Goal: Task Accomplishment & Management: Manage account settings

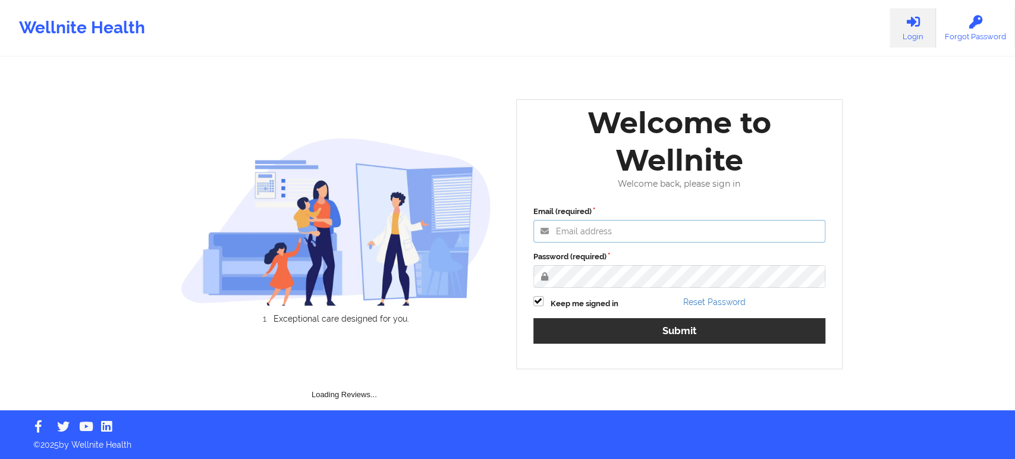
type input "edima@wellnite.com"
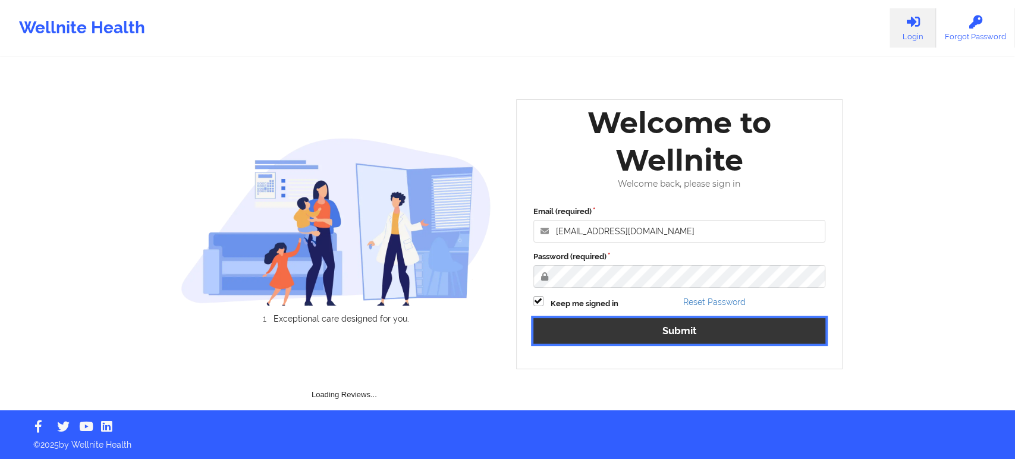
click at [568, 332] on button "Submit" at bounding box center [679, 331] width 293 height 26
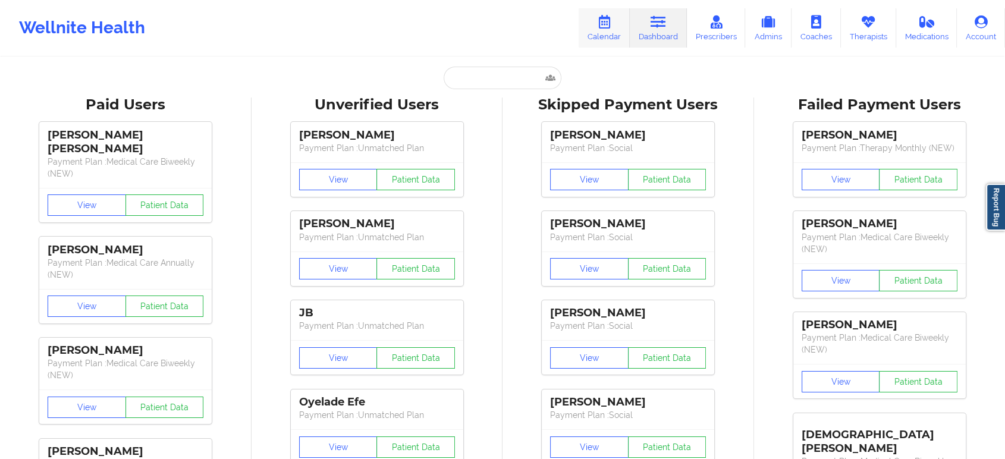
click at [606, 27] on icon at bounding box center [603, 21] width 15 height 13
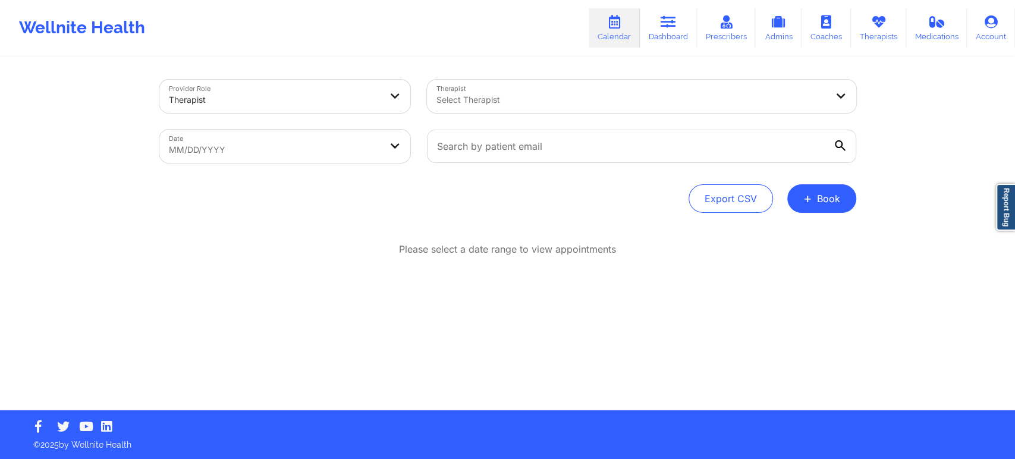
click at [290, 125] on div "Date MM/DD/YYYY" at bounding box center [285, 146] width 268 height 50
select select "2025-8"
select select "2025-9"
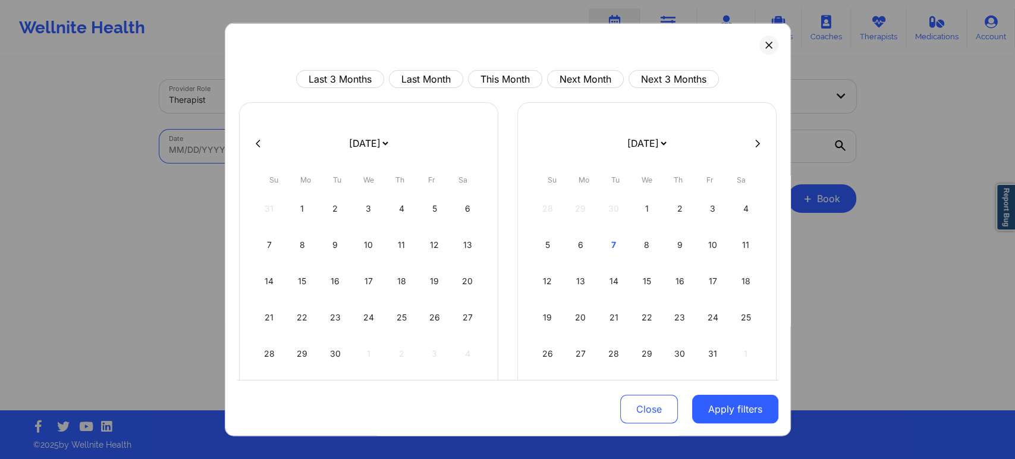
click at [290, 131] on body "Wellnite Health Calendar Dashboard Prescribers Admins Coaches Therapists Medica…" at bounding box center [507, 229] width 1015 height 459
click at [502, 85] on button "This Month" at bounding box center [505, 79] width 74 height 18
select select "2025-9"
select select "2025-10"
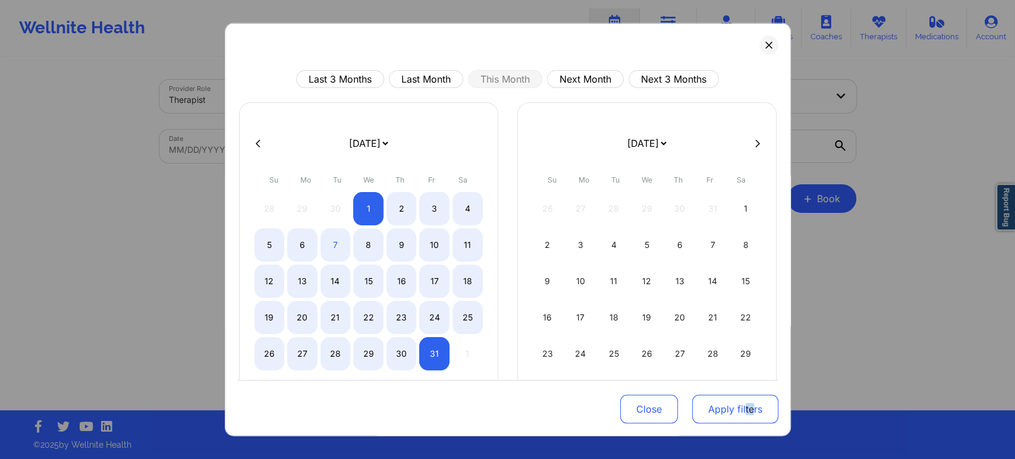
drag, startPoint x: 749, startPoint y: 428, endPoint x: 728, endPoint y: 423, distance: 20.8
click at [728, 423] on div "Close Apply filters" at bounding box center [507, 407] width 541 height 55
click at [728, 423] on button "Apply filters" at bounding box center [735, 409] width 86 height 29
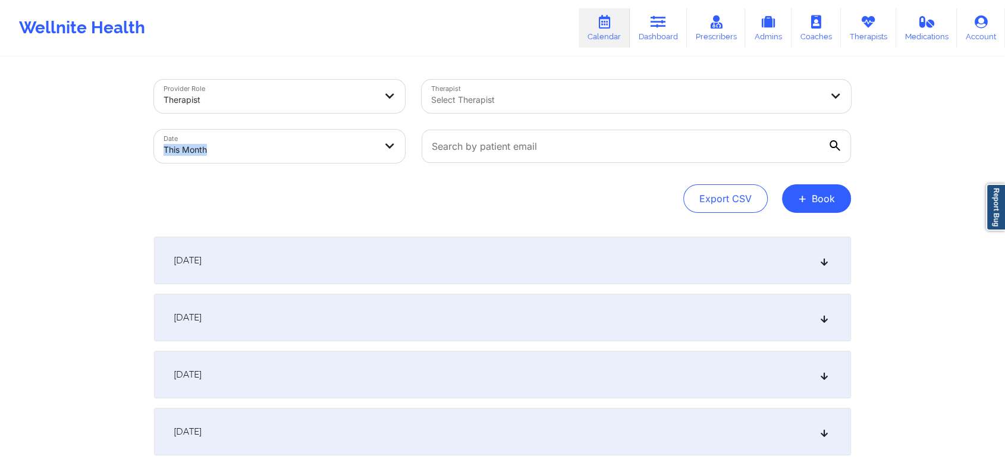
drag, startPoint x: 278, startPoint y: 168, endPoint x: 344, endPoint y: 124, distance: 78.8
click at [344, 124] on div "Date This Month" at bounding box center [280, 146] width 268 height 50
select select "2025-9"
select select "2025-10"
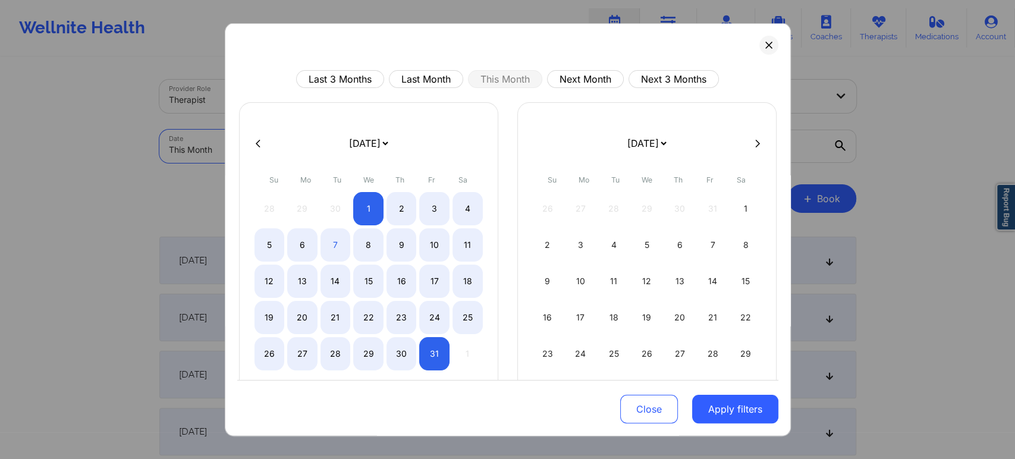
click at [334, 142] on body "Wellnite Health Calendar Dashboard Prescribers Admins Coaches Therapists Medica…" at bounding box center [507, 229] width 1015 height 459
click at [427, 75] on button "Last Month" at bounding box center [426, 79] width 74 height 18
select select "2025-8"
select select "2025-9"
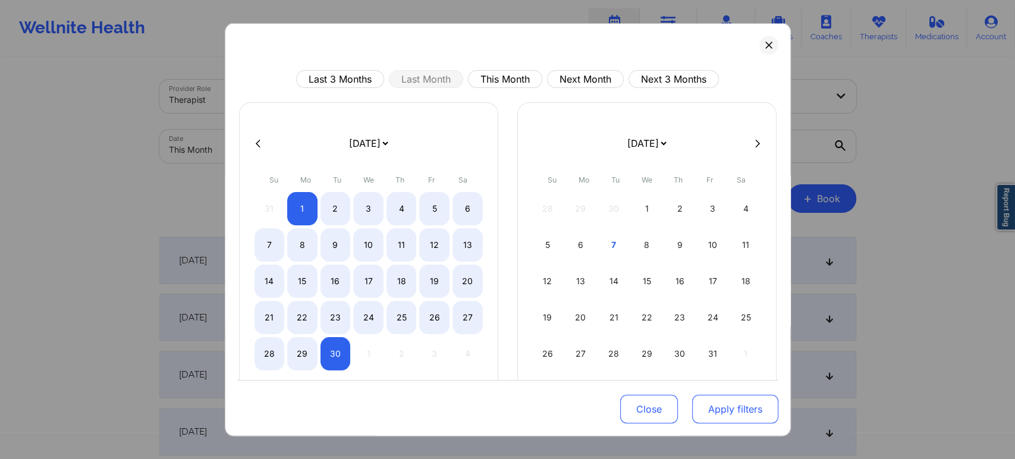
click at [736, 401] on button "Apply filters" at bounding box center [735, 409] width 86 height 29
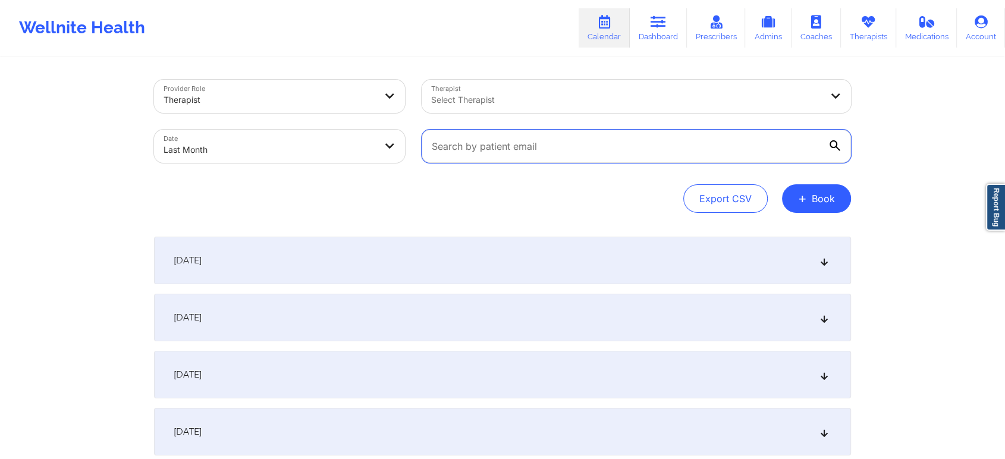
click at [476, 146] on input "text" at bounding box center [636, 146] width 429 height 33
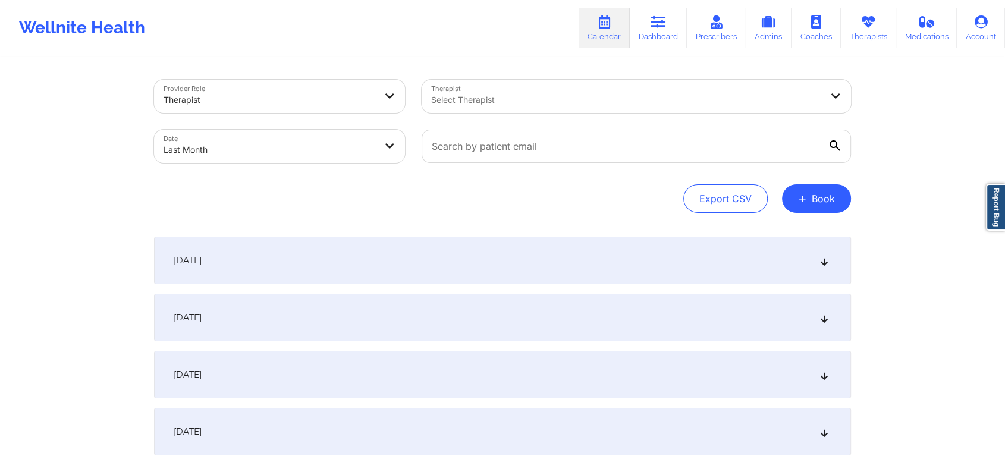
select select "2025-8"
select select "2025-9"
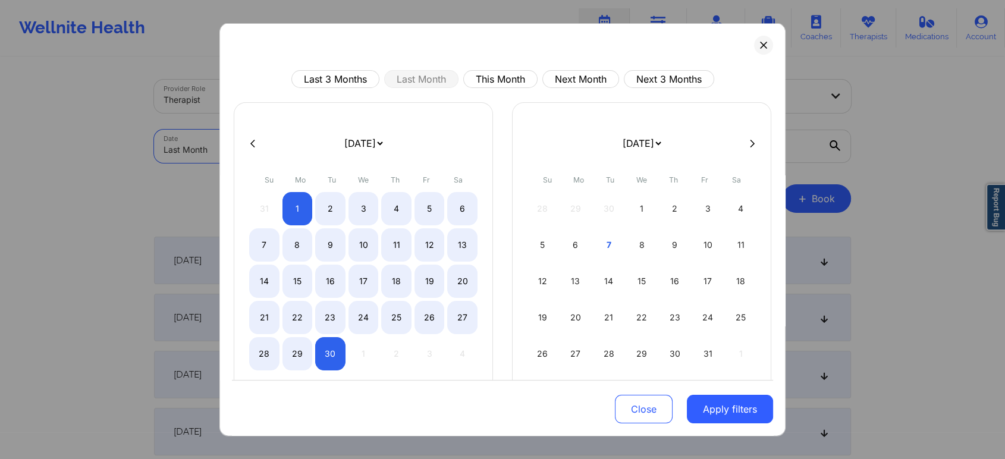
click at [378, 144] on body "Wellnite Health Calendar Dashboard Prescribers Admins Coaches Therapists Medica…" at bounding box center [502, 229] width 1005 height 459
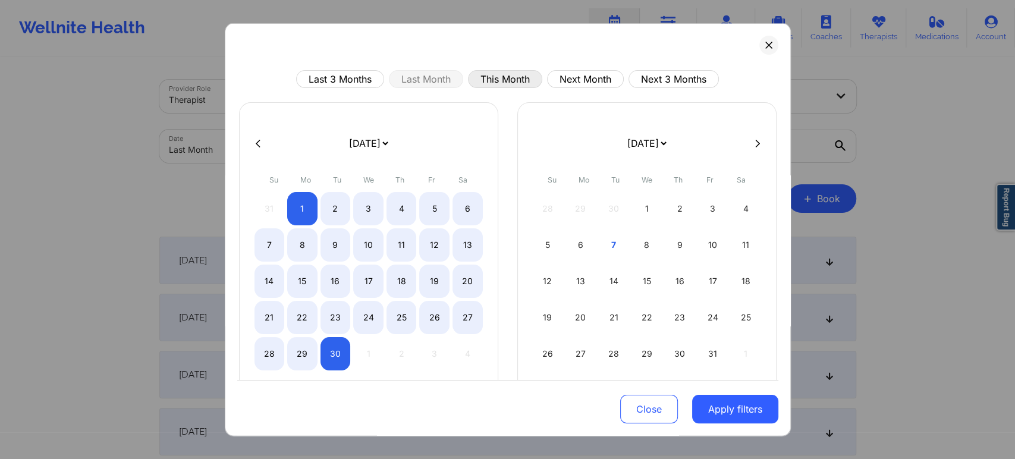
click at [522, 84] on button "This Month" at bounding box center [505, 79] width 74 height 18
select select "2025-9"
select select "2025-10"
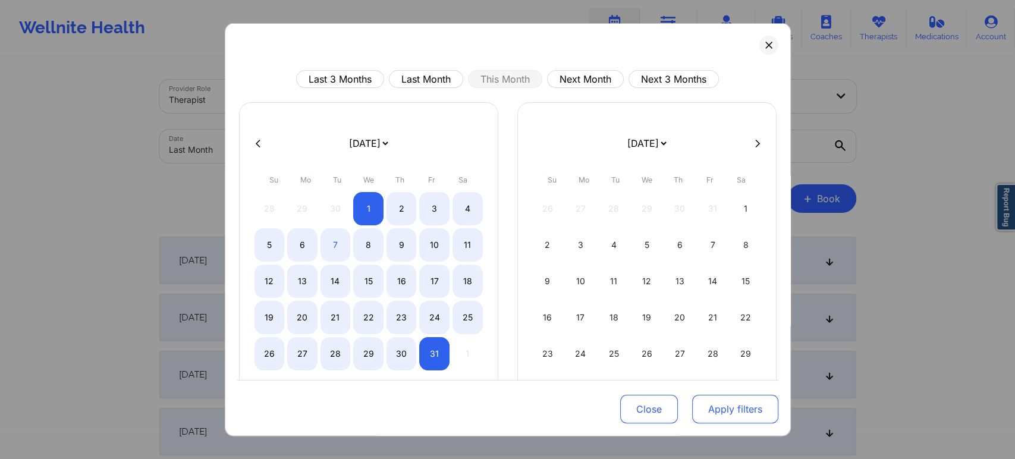
click at [702, 417] on button "Apply filters" at bounding box center [735, 409] width 86 height 29
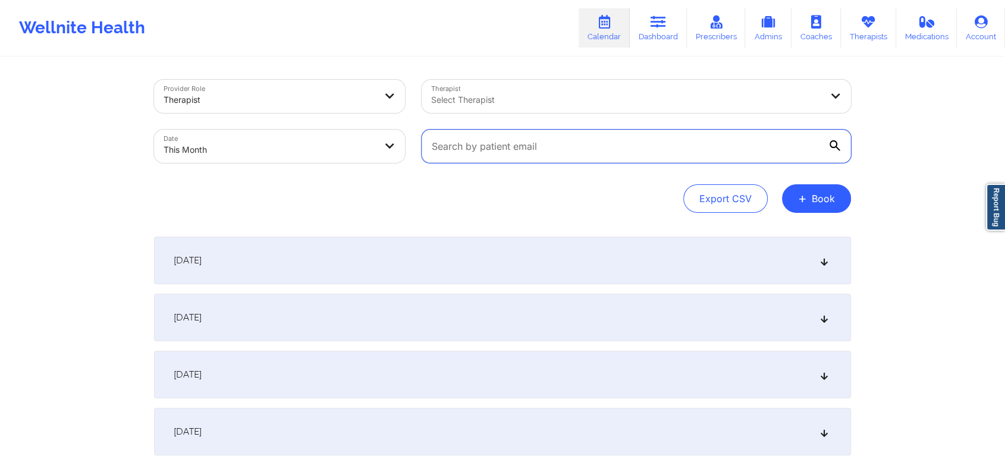
click at [505, 140] on input "text" at bounding box center [636, 146] width 429 height 33
paste input "bertolamityler333@gmail.com neichiqui4@gmail.com"
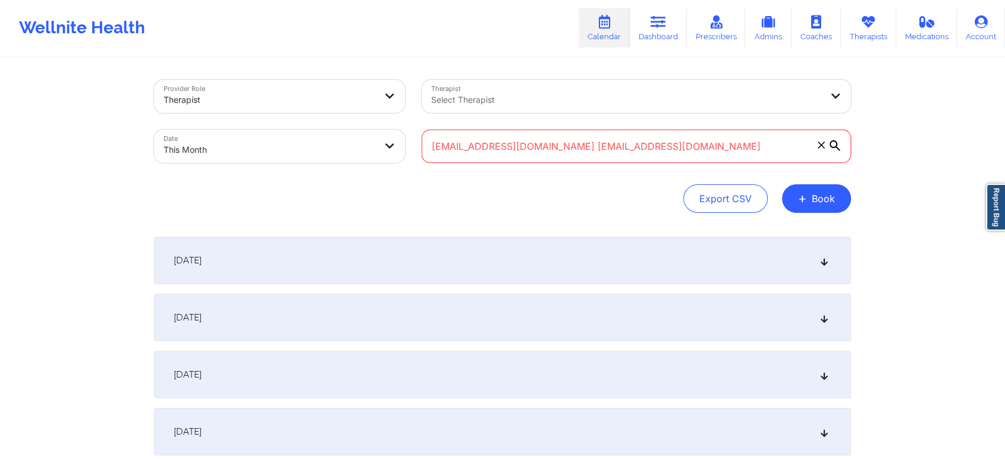
type input "bertolamityler333@gmail.com neichiqui4@gmail.com"
select select "2025-9"
select select "2025-10"
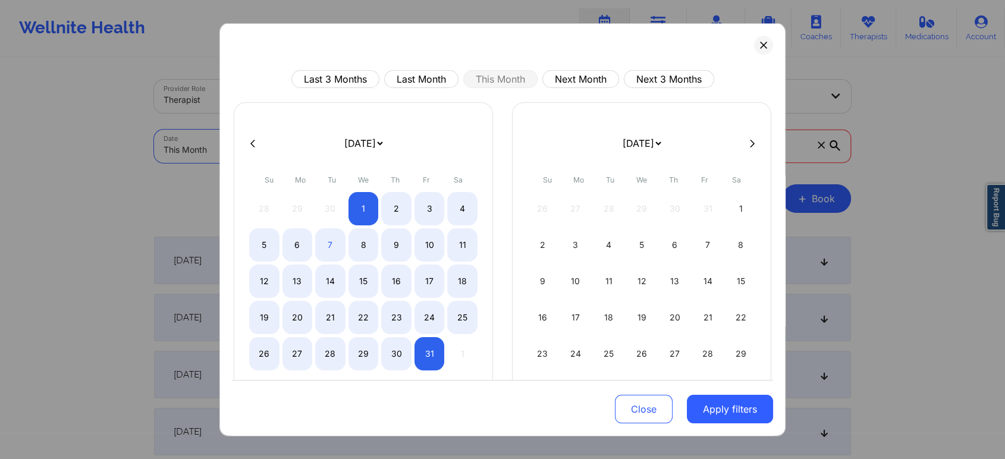
click at [320, 144] on body "Wellnite Health Calendar Dashboard Prescribers Admins Coaches Therapists Medica…" at bounding box center [502, 229] width 1005 height 459
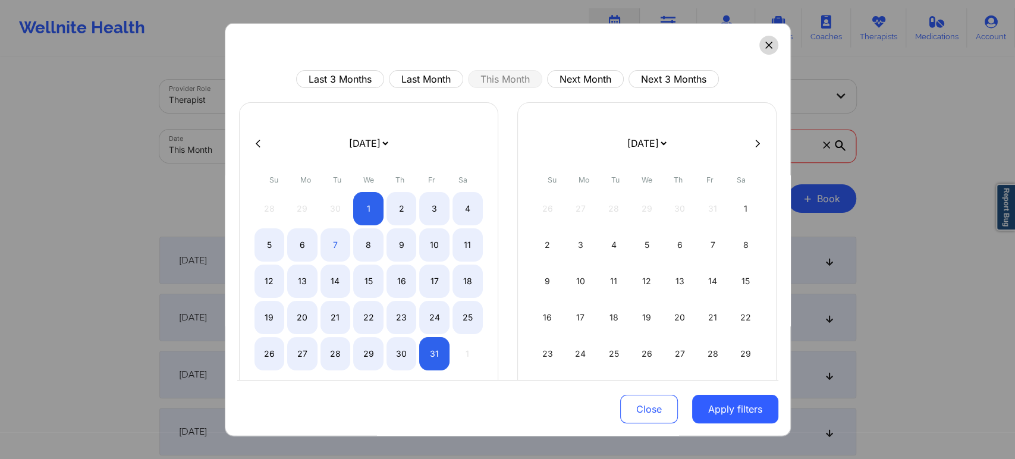
click at [766, 51] on button at bounding box center [768, 45] width 19 height 19
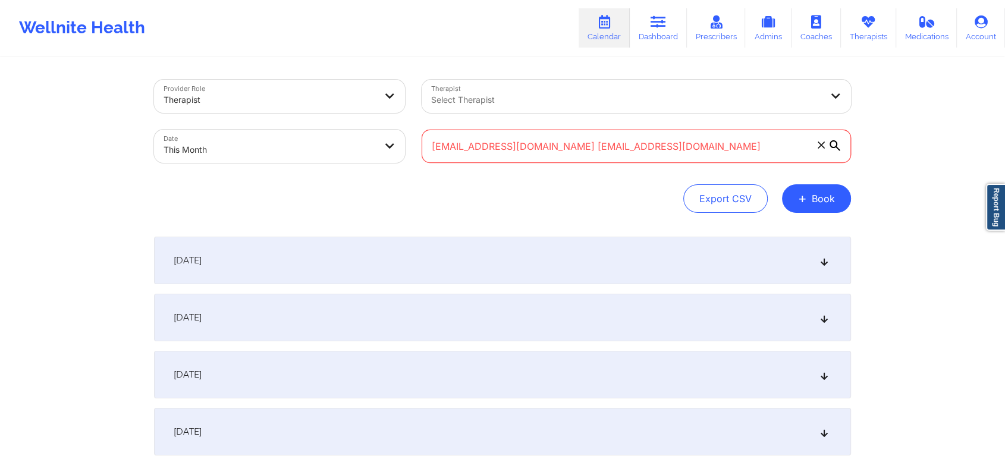
drag, startPoint x: 730, startPoint y: 142, endPoint x: 478, endPoint y: 167, distance: 252.8
click at [478, 167] on div "bertolamityler333@gmail.com neichiqui4@gmail.com" at bounding box center [636, 146] width 446 height 50
type input "b"
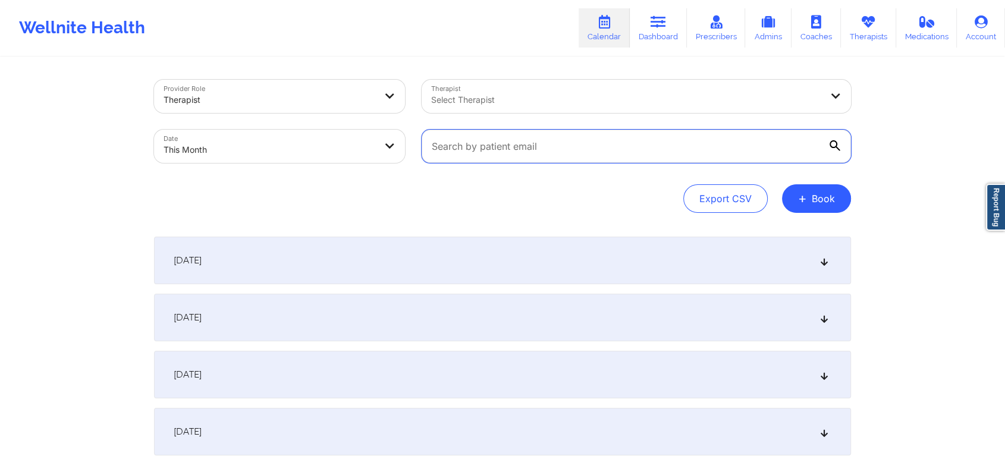
paste input "bertolamityler333@gmail.com"
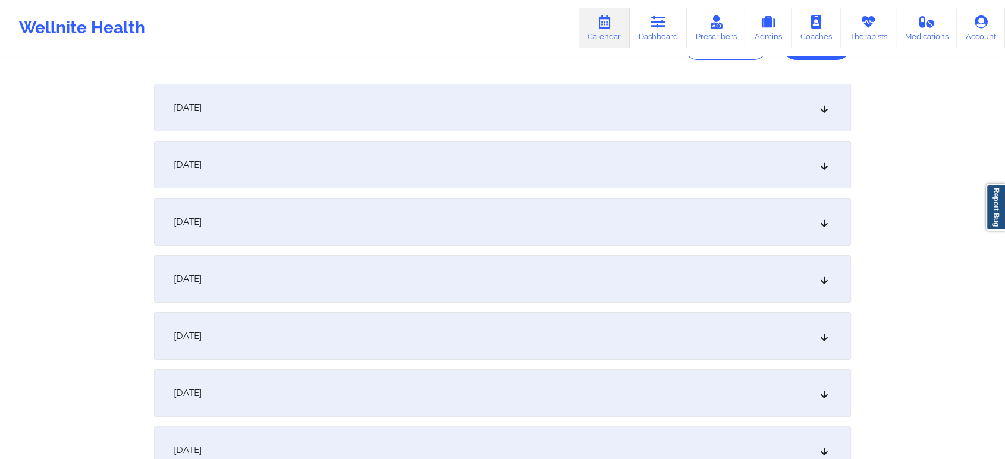
scroll to position [150, 0]
click at [497, 174] on div "October 2, 2025" at bounding box center [502, 167] width 697 height 48
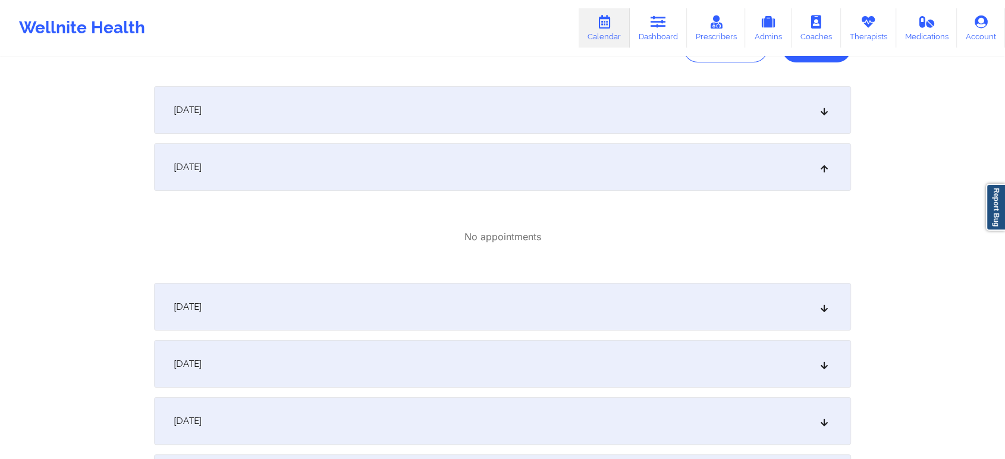
click at [623, 95] on div "October 1, 2025" at bounding box center [502, 110] width 697 height 48
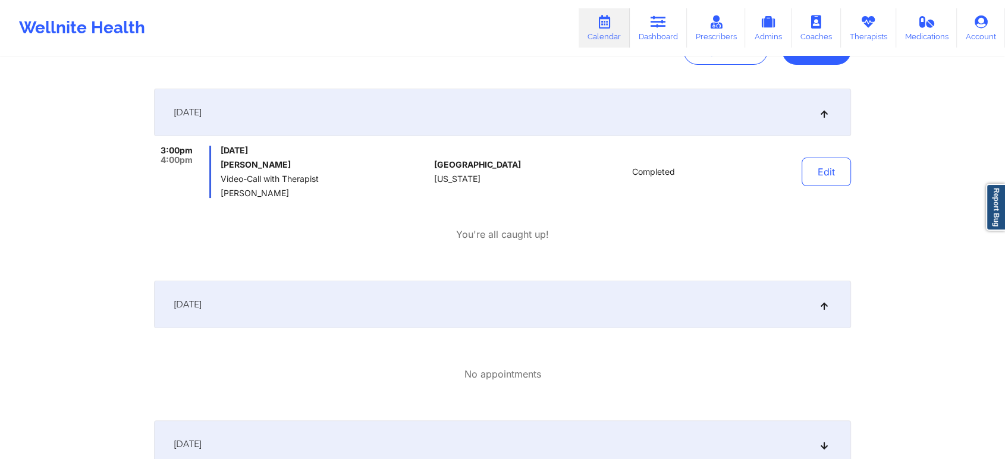
scroll to position [0, 0]
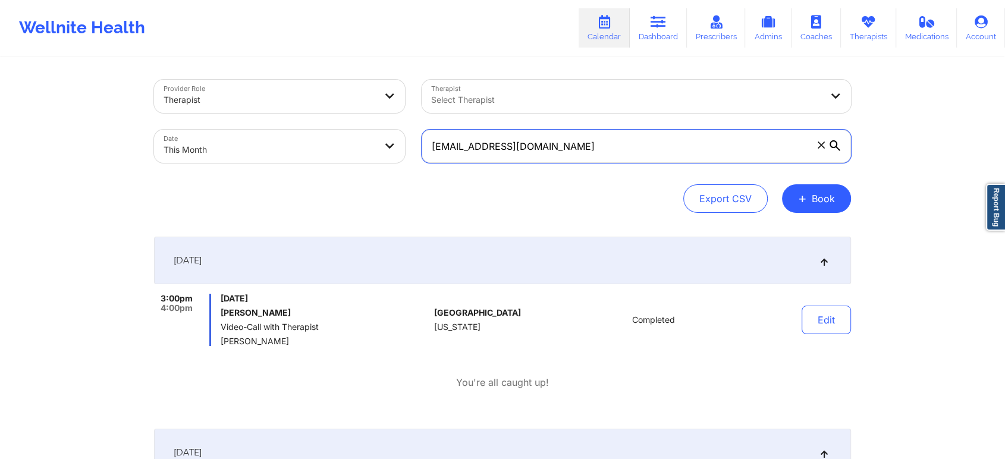
drag, startPoint x: 624, startPoint y: 144, endPoint x: 345, endPoint y: 165, distance: 279.7
click at [345, 165] on div "Provider Role Therapist Therapist Select Therapist Date This Month bertolamityl…" at bounding box center [503, 121] width 714 height 100
paste input "tmurphy1332"
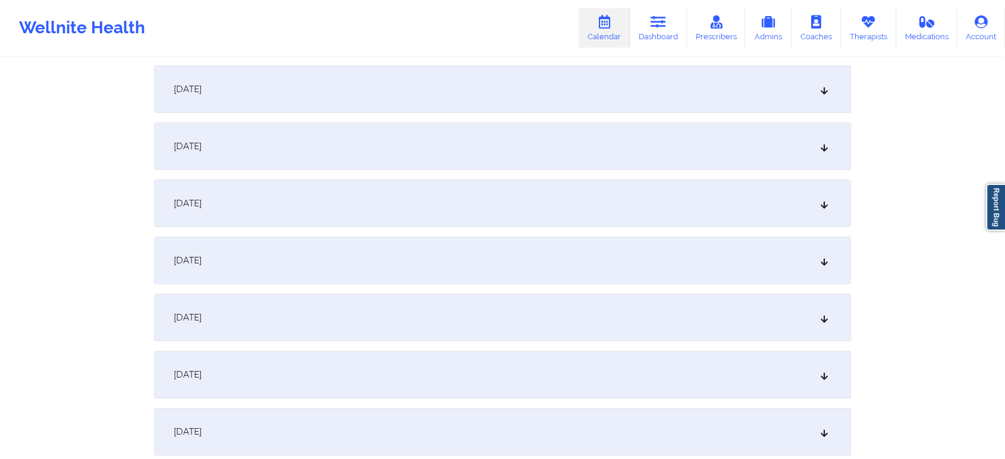
scroll to position [166, 0]
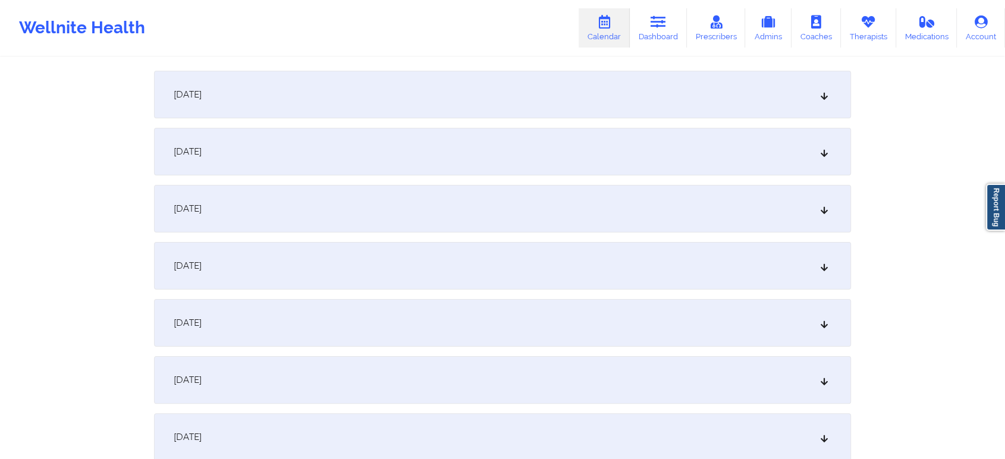
click at [594, 208] on div "October 3, 2025" at bounding box center [502, 209] width 697 height 48
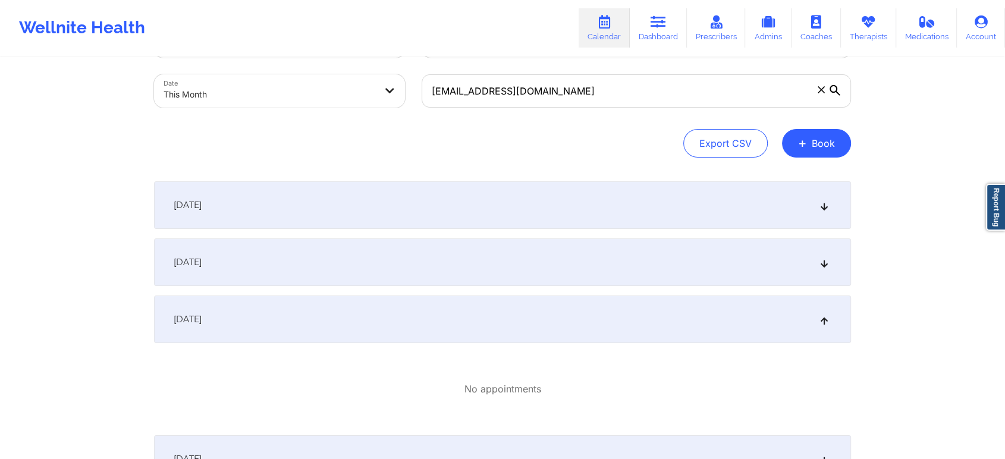
scroll to position [32, 0]
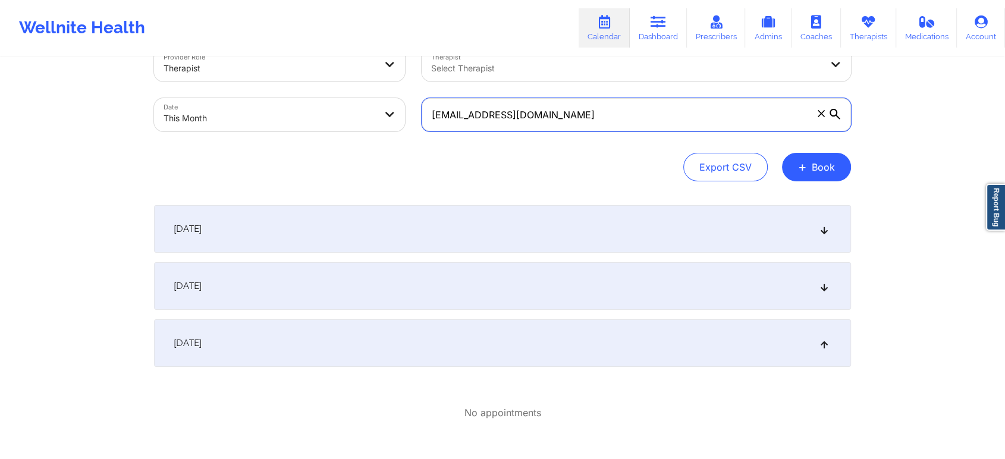
drag, startPoint x: 558, startPoint y: 109, endPoint x: 323, endPoint y: 118, distance: 235.1
click at [323, 118] on div "Provider Role Therapist Therapist Select Therapist Date This Month tmurphy1332@…" at bounding box center [503, 90] width 714 height 100
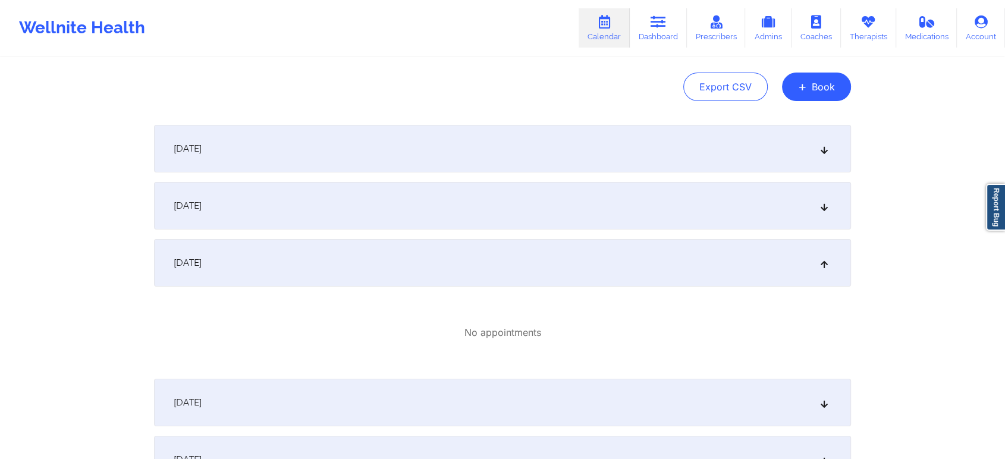
scroll to position [146, 0]
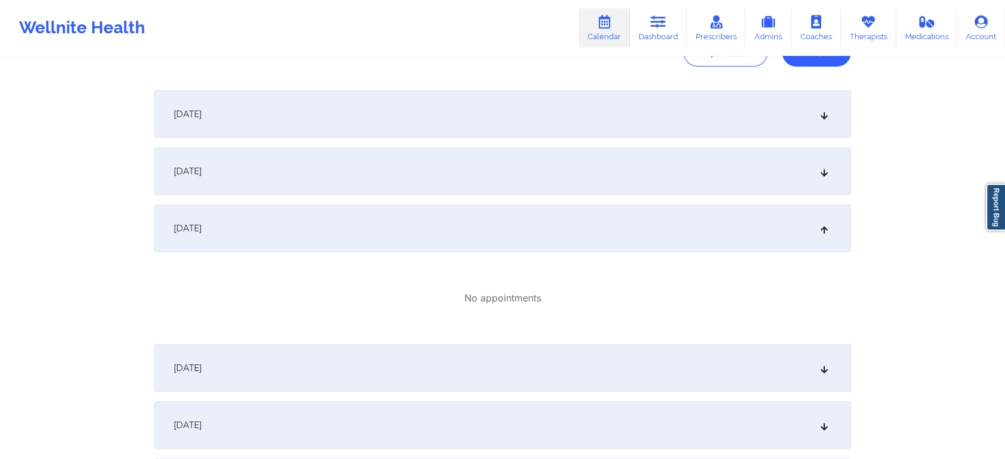
click at [472, 184] on div "October 2, 2025" at bounding box center [502, 171] width 697 height 48
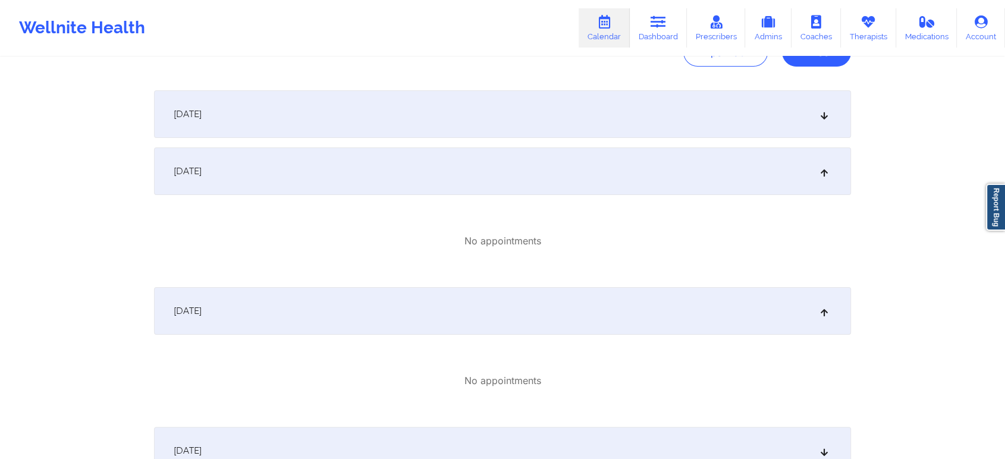
click at [323, 114] on div "October 1, 2025" at bounding box center [502, 114] width 697 height 48
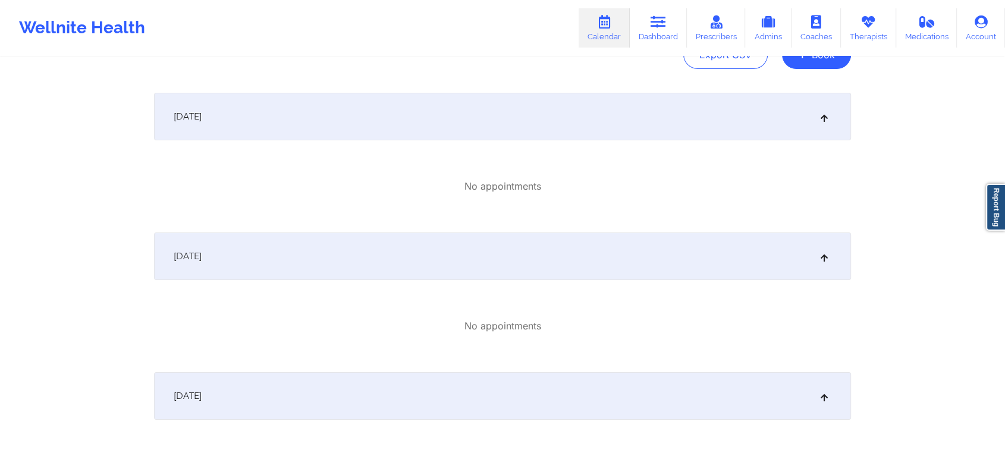
scroll to position [0, 0]
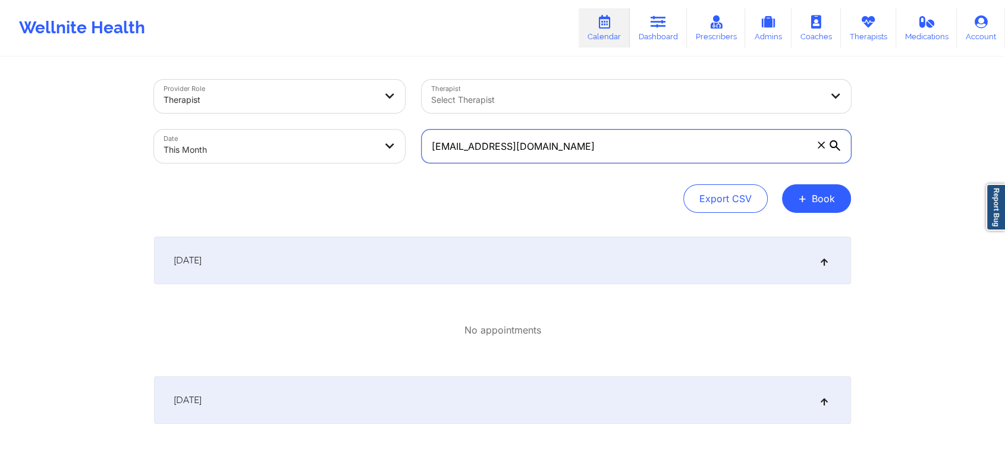
drag, startPoint x: 580, startPoint y: 139, endPoint x: 285, endPoint y: 146, distance: 294.4
click at [285, 146] on div "Provider Role Therapist Therapist Select Therapist Date This Month tmurphy1332@…" at bounding box center [503, 121] width 714 height 100
paste input "hillgrace00"
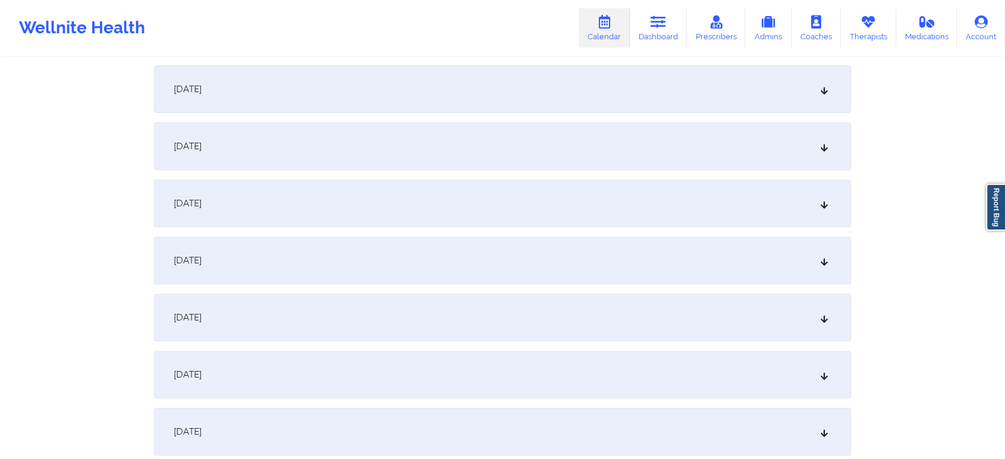
scroll to position [398, 0]
drag, startPoint x: 573, startPoint y: 214, endPoint x: 451, endPoint y: 167, distance: 130.9
click at [419, 159] on div "October 6, 2025" at bounding box center [502, 148] width 697 height 48
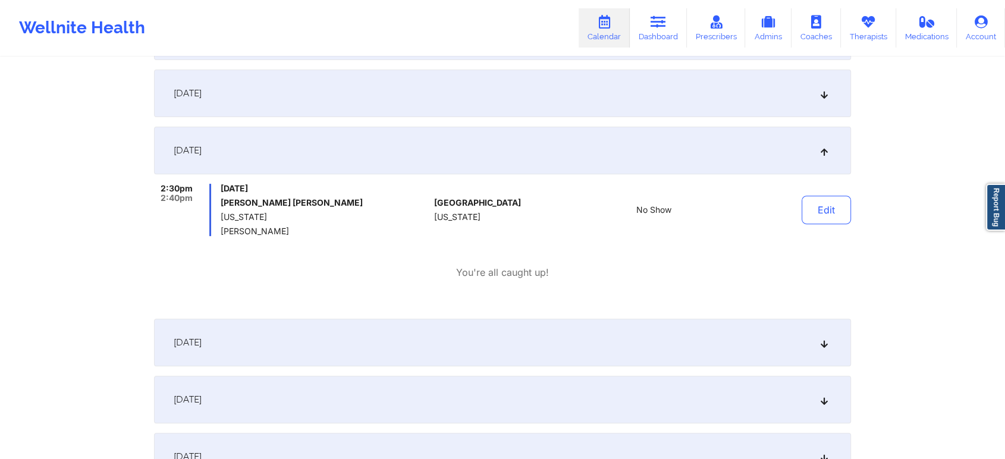
scroll to position [0, 0]
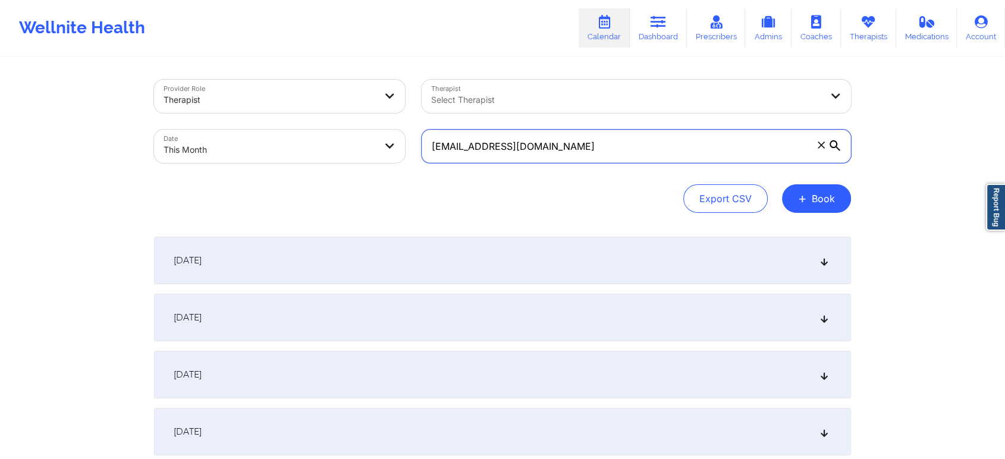
drag, startPoint x: 593, startPoint y: 137, endPoint x: 375, endPoint y: 152, distance: 219.3
click at [375, 152] on div "Provider Role Therapist Therapist Select Therapist Date This Month hillgrace00@…" at bounding box center [503, 121] width 714 height 100
paste input "ryer3.2003"
drag, startPoint x: 621, startPoint y: 143, endPoint x: 271, endPoint y: 149, distance: 350.3
click at [271, 149] on div "Provider Role Therapist Therapist Select Therapist Date This Month ryer3.2003@g…" at bounding box center [503, 121] width 714 height 100
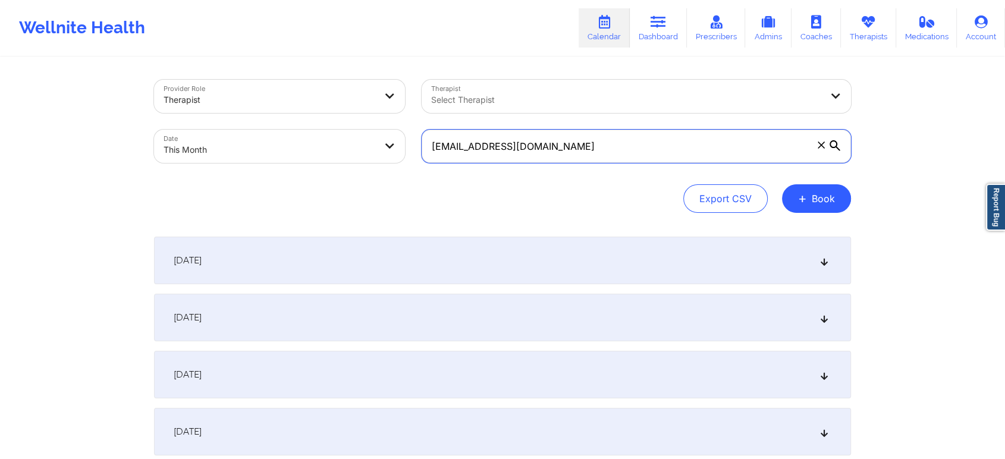
drag, startPoint x: 611, startPoint y: 135, endPoint x: 400, endPoint y: 165, distance: 213.3
click at [400, 165] on div "Provider Role Therapist Therapist Select Therapist Date This Month ryer3.2003@g…" at bounding box center [503, 121] width 714 height 100
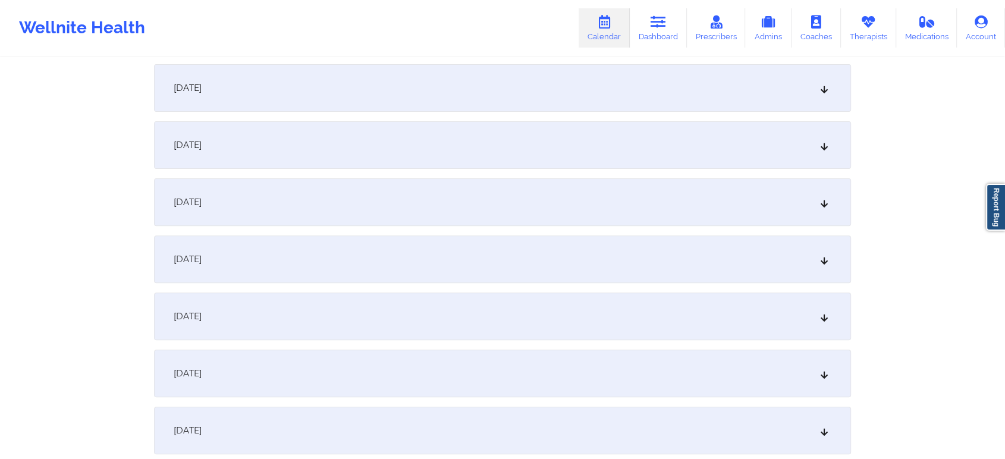
click at [737, 200] on div "October 6, 2025" at bounding box center [502, 202] width 697 height 48
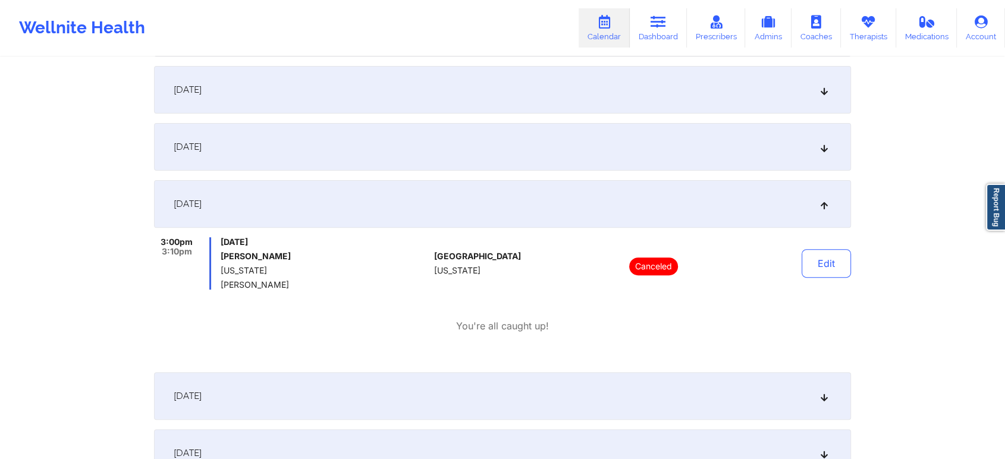
scroll to position [0, 0]
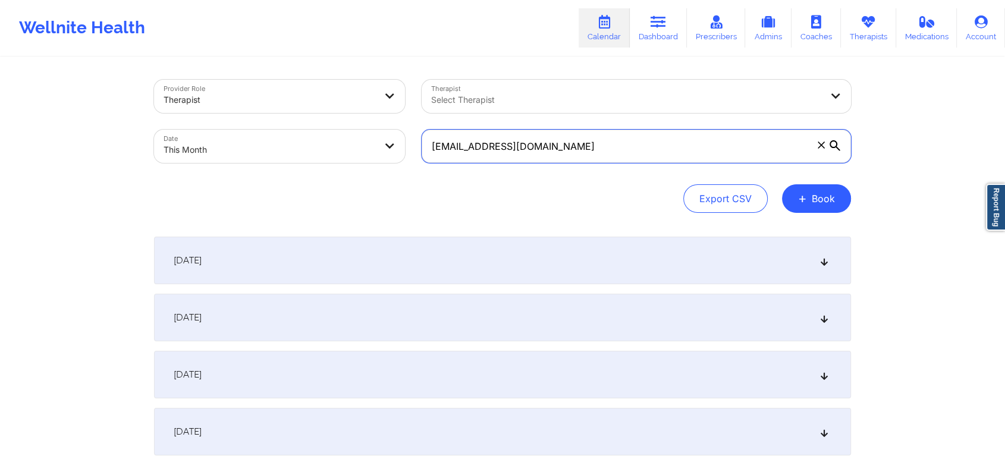
drag, startPoint x: 642, startPoint y: 156, endPoint x: 369, endPoint y: 137, distance: 274.2
click at [369, 137] on div "Provider Role Therapist Therapist Select Therapist Date This Month ryer3.2003@g…" at bounding box center [503, 121] width 714 height 100
paste input "sarahnicollep"
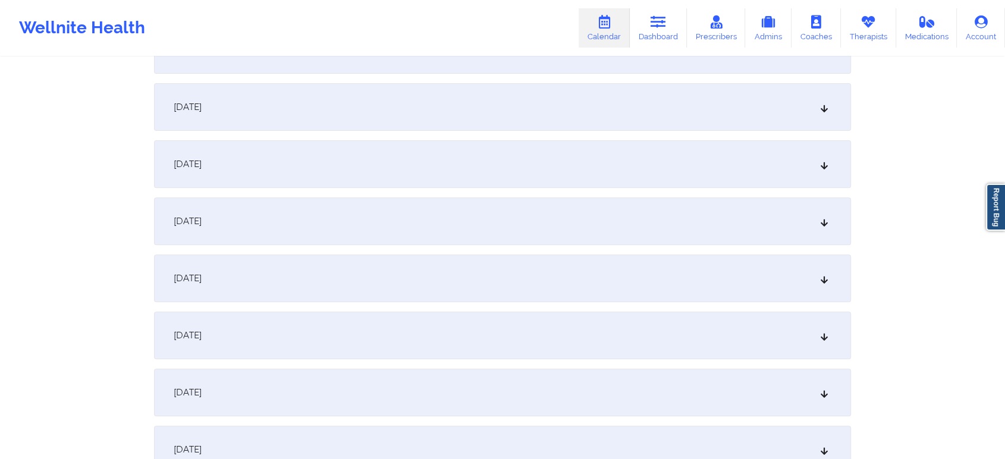
scroll to position [385, 0]
click at [714, 153] on div "October 6, 2025" at bounding box center [502, 161] width 697 height 48
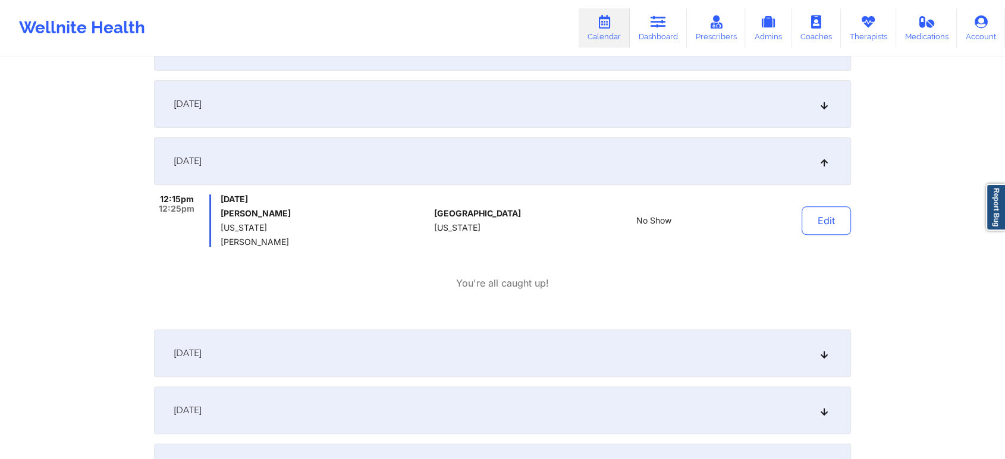
click at [674, 359] on div "October 7, 2025" at bounding box center [502, 353] width 697 height 48
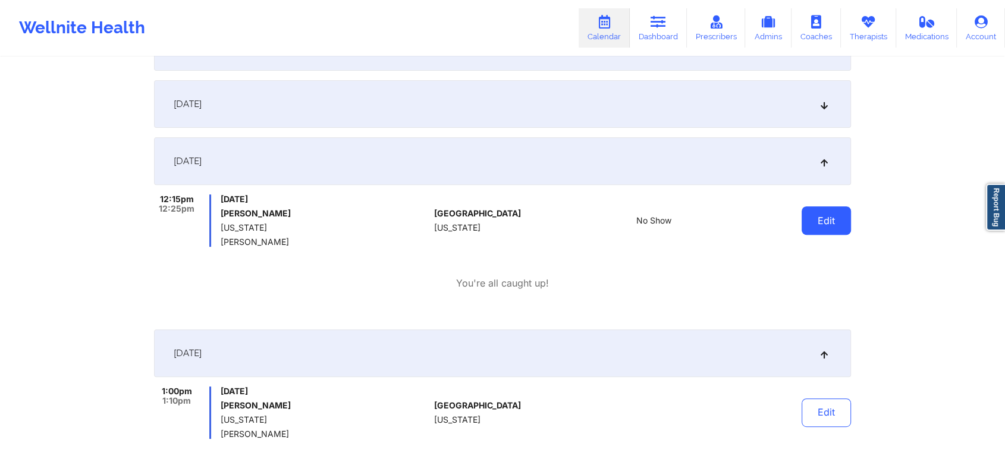
click at [837, 228] on button "Edit" at bounding box center [826, 220] width 49 height 29
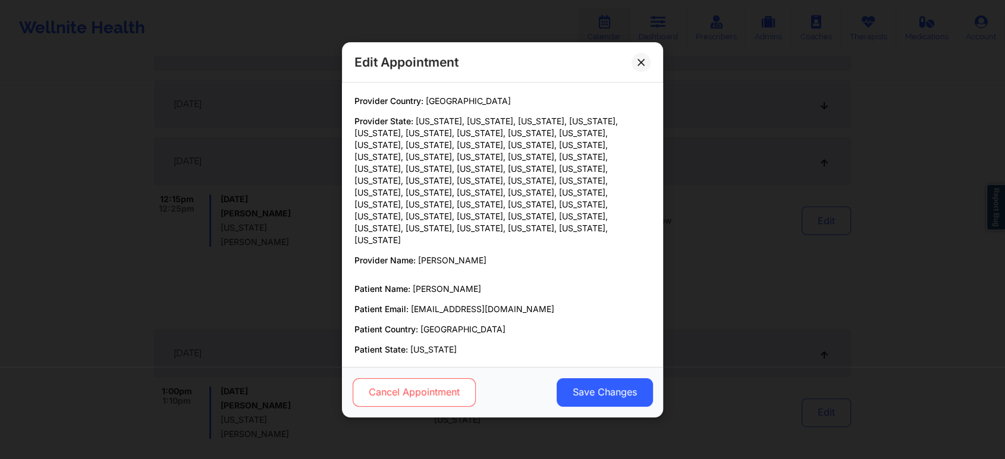
click at [451, 381] on button "Cancel Appointment" at bounding box center [414, 392] width 123 height 29
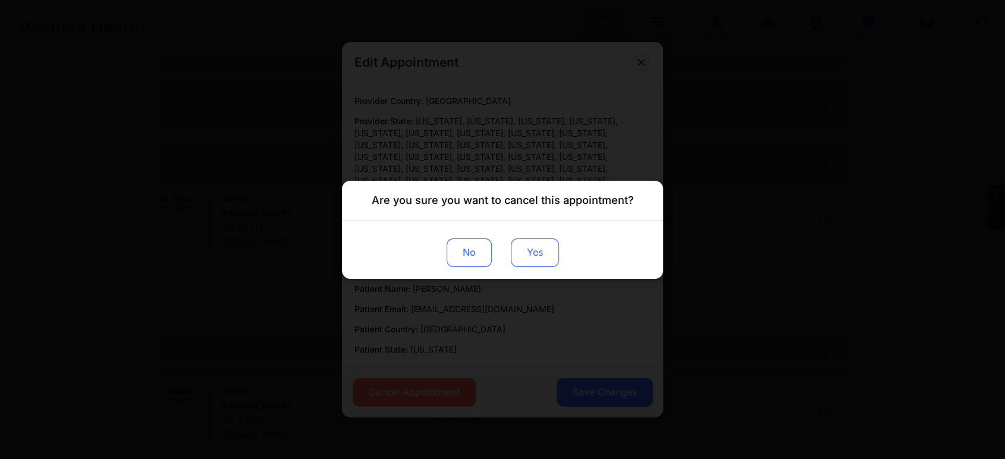
click at [539, 246] on button "Yes" at bounding box center [535, 252] width 48 height 29
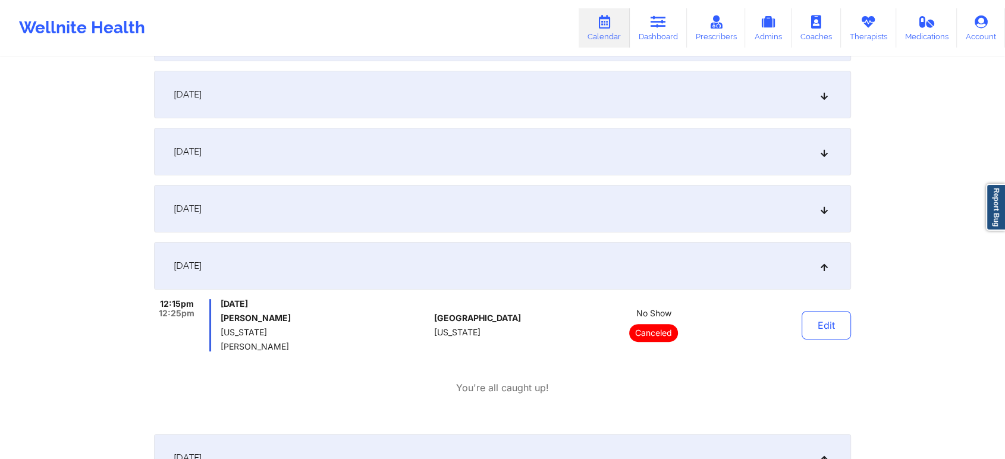
scroll to position [0, 0]
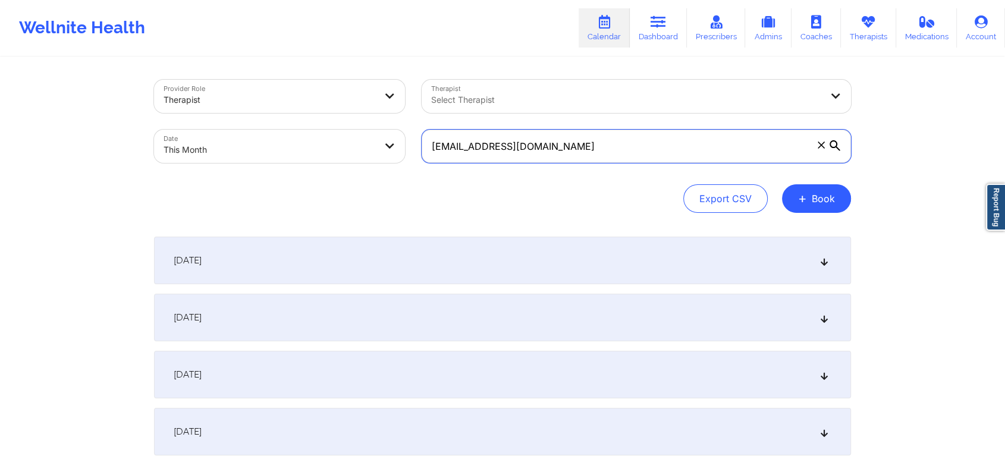
drag, startPoint x: 598, startPoint y: 149, endPoint x: 319, endPoint y: 161, distance: 278.5
click at [319, 161] on div "Provider Role Therapist Therapist Select Therapist Date This Month sarahnicolle…" at bounding box center [503, 121] width 714 height 100
paste input "jennlopez818"
type input "jennlopez818@gmail.com"
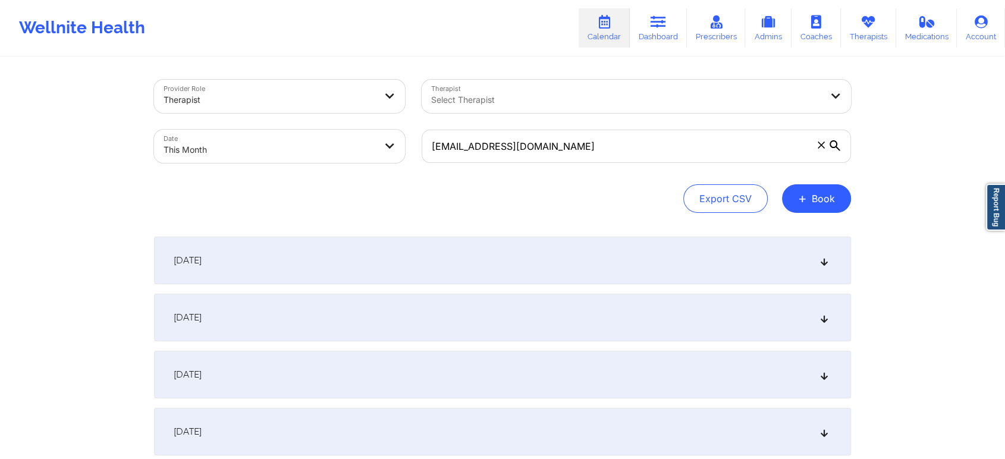
select select "2025-9"
select select "2025-10"
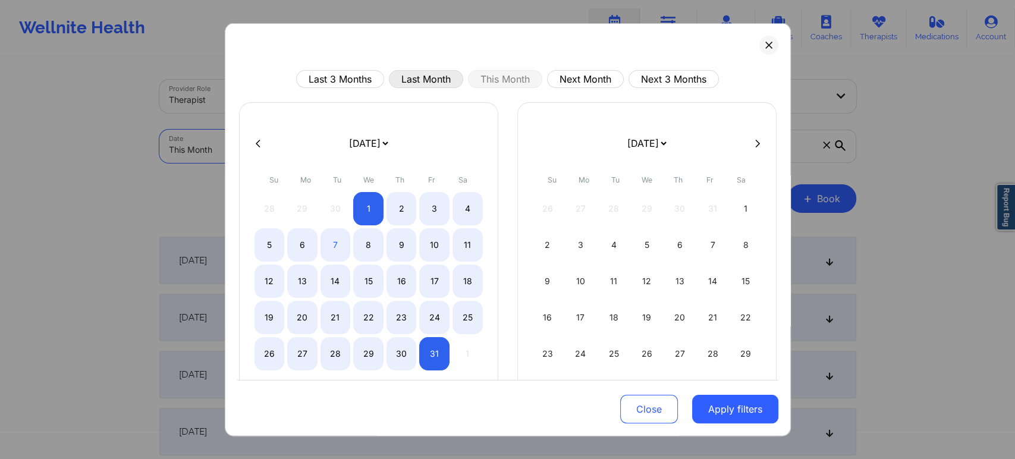
click at [428, 84] on button "Last Month" at bounding box center [426, 79] width 74 height 18
select select "2025-8"
select select "2025-9"
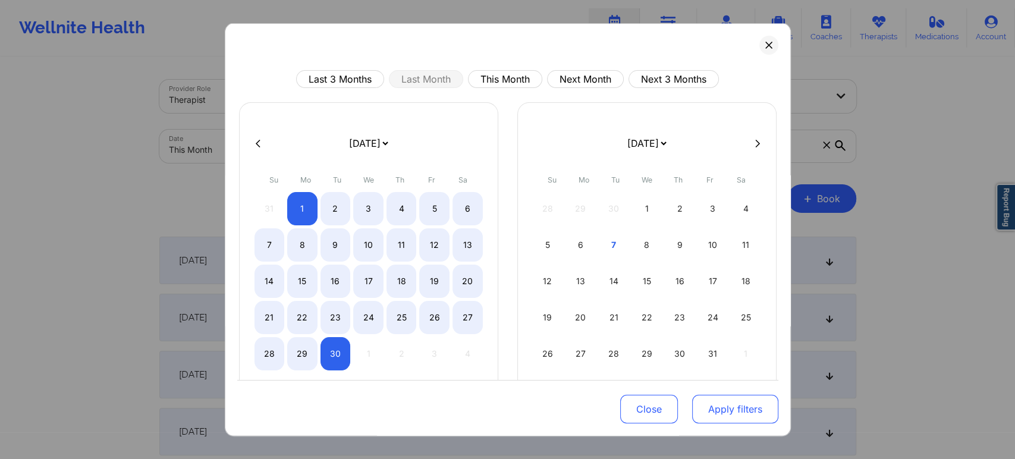
click at [701, 403] on button "Apply filters" at bounding box center [735, 409] width 86 height 29
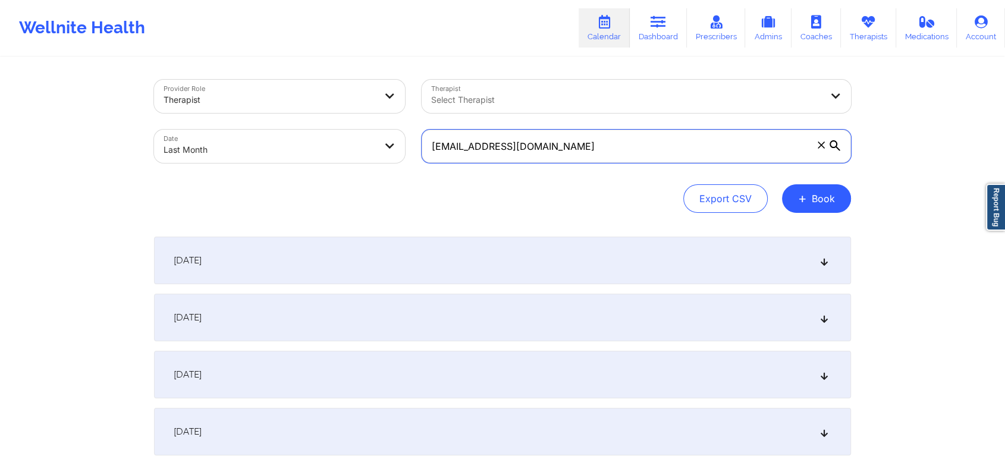
drag, startPoint x: 551, startPoint y: 151, endPoint x: 343, endPoint y: 168, distance: 209.4
click at [343, 168] on div "Provider Role Therapist Therapist Select Therapist Date Last Month jennlopez818…" at bounding box center [503, 121] width 714 height 100
drag, startPoint x: 556, startPoint y: 142, endPoint x: 257, endPoint y: 184, distance: 302.2
click at [257, 184] on div "Provider Role Therapist Therapist Select Therapist Date Last Month jennlopez818…" at bounding box center [502, 146] width 697 height 133
paste input "meganford1986"
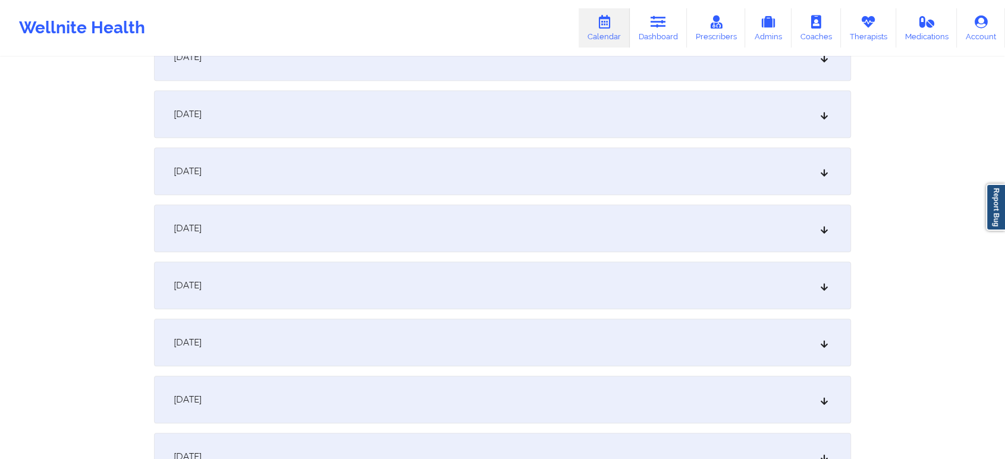
scroll to position [1204, 0]
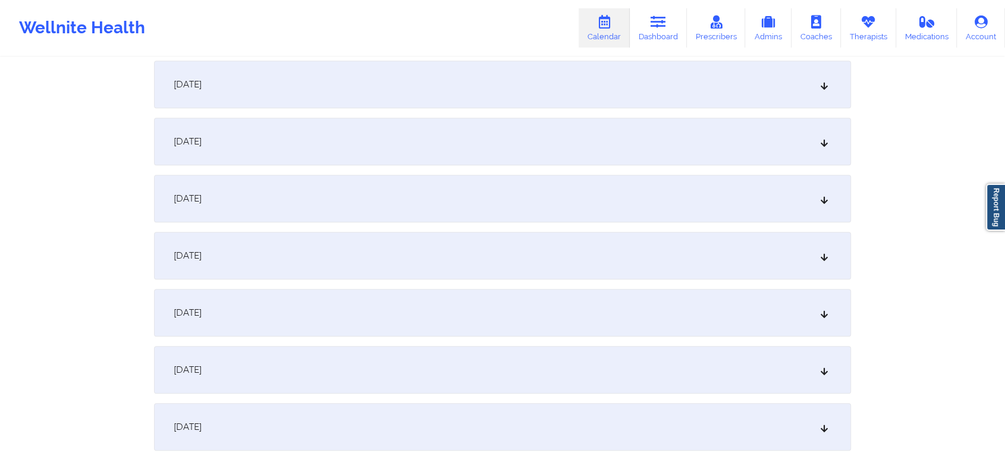
click at [559, 218] on div "September 21, 2025" at bounding box center [502, 199] width 697 height 48
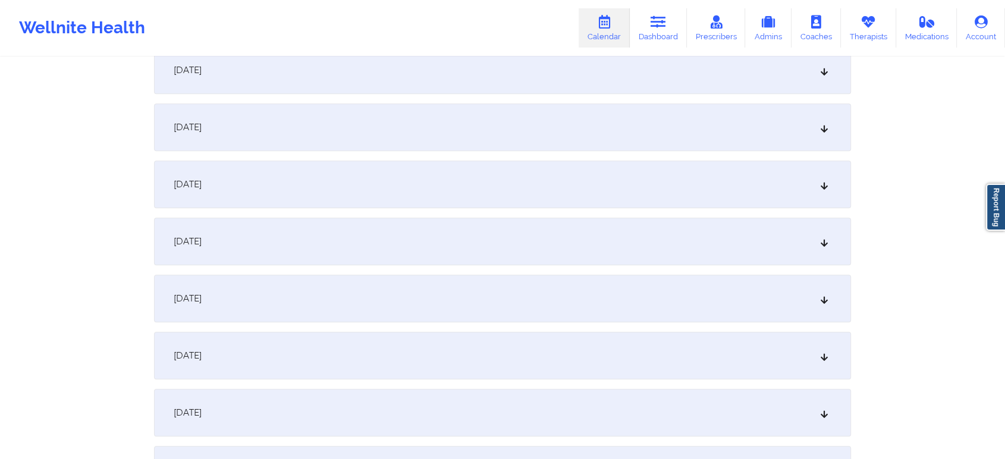
scroll to position [0, 0]
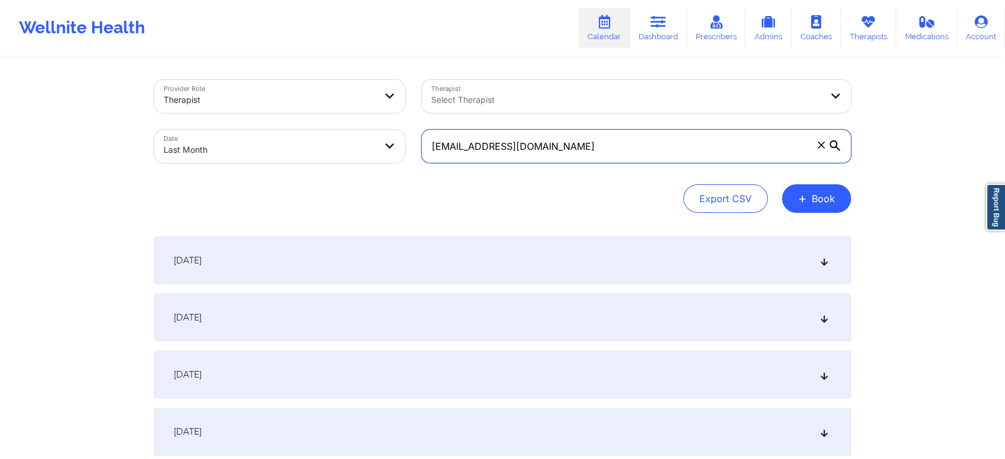
drag, startPoint x: 576, startPoint y: 146, endPoint x: 190, endPoint y: 170, distance: 386.7
click at [190, 170] on div "Provider Role Therapist Therapist Select Therapist Date Last Month meganford198…" at bounding box center [503, 121] width 714 height 100
paste input "dianarios252"
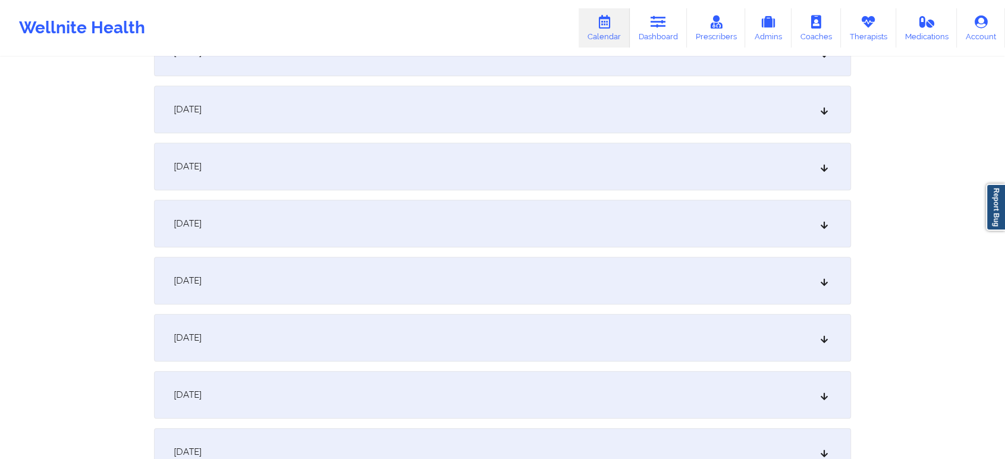
scroll to position [1159, 0]
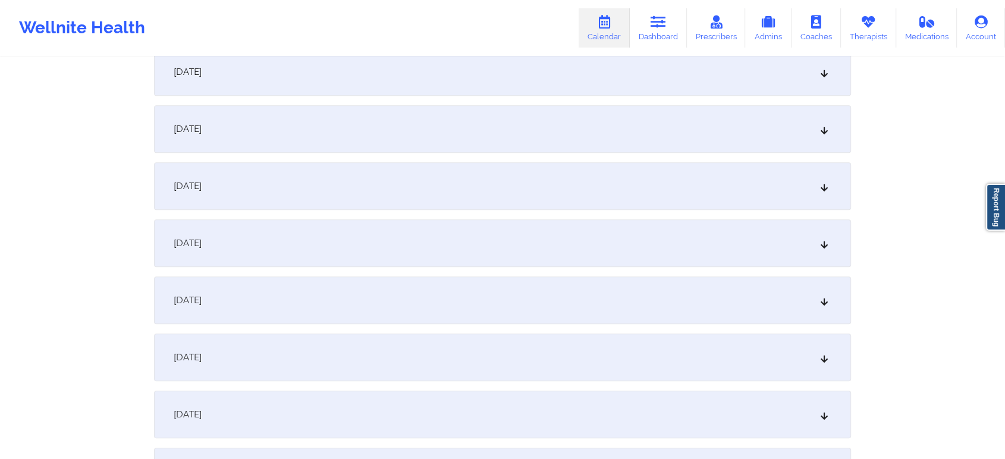
click at [397, 417] on div "September 24, 2025" at bounding box center [502, 415] width 697 height 48
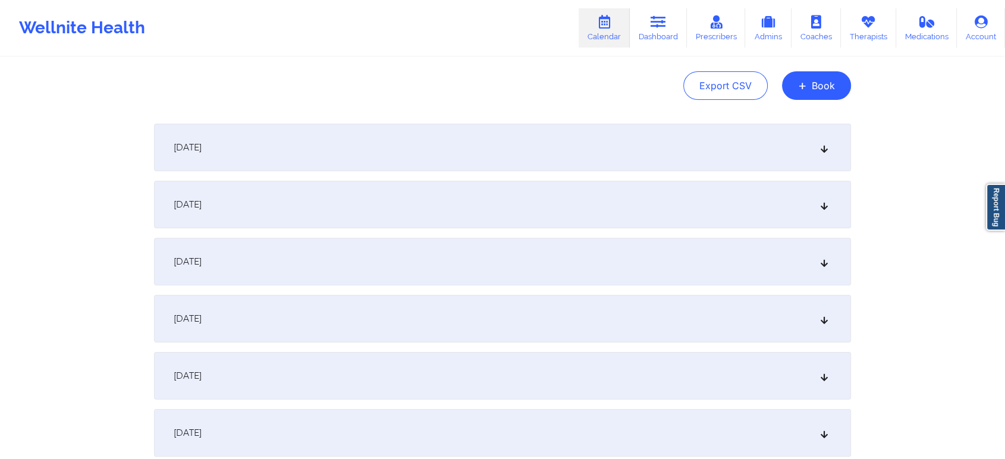
scroll to position [0, 0]
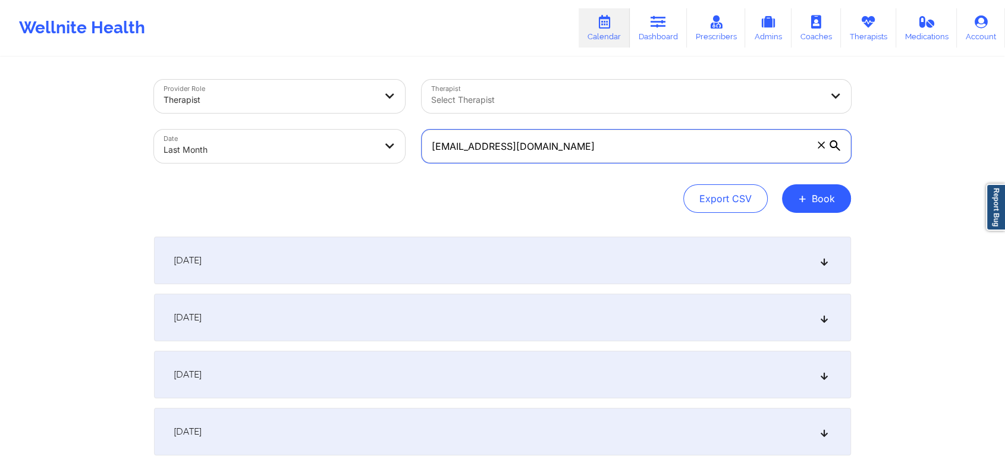
drag, startPoint x: 591, startPoint y: 146, endPoint x: 299, endPoint y: 128, distance: 293.1
click at [299, 128] on div "Provider Role Therapist Therapist Select Therapist Date Last Month dianarios252…" at bounding box center [503, 121] width 714 height 100
paste input "alyssabelle28"
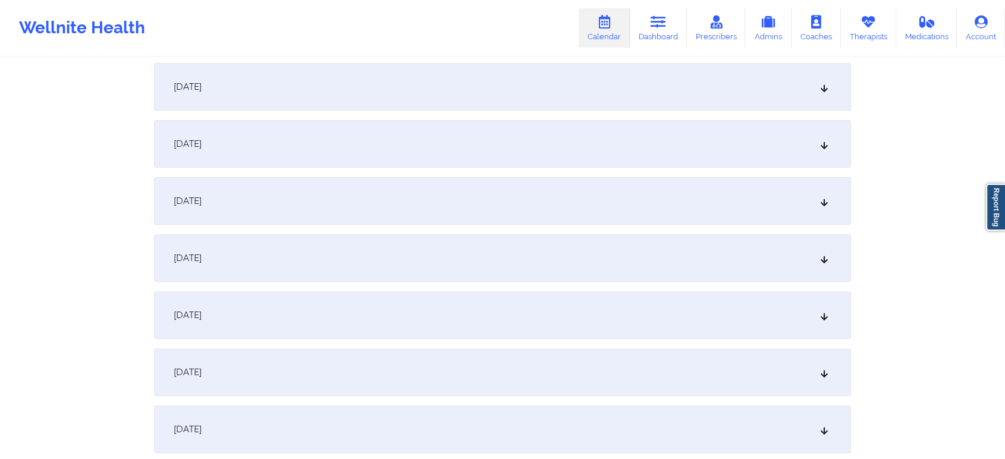
scroll to position [352, 0]
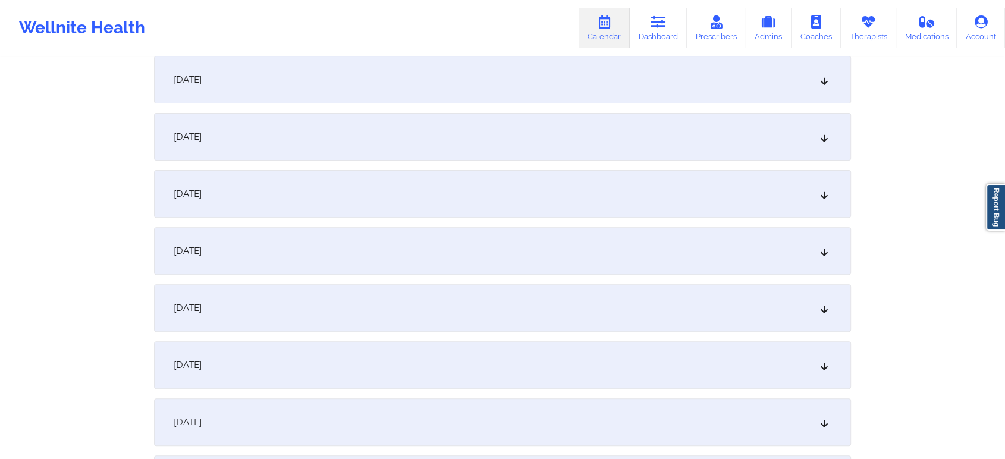
click at [656, 315] on div "September 8, 2025" at bounding box center [502, 308] width 697 height 48
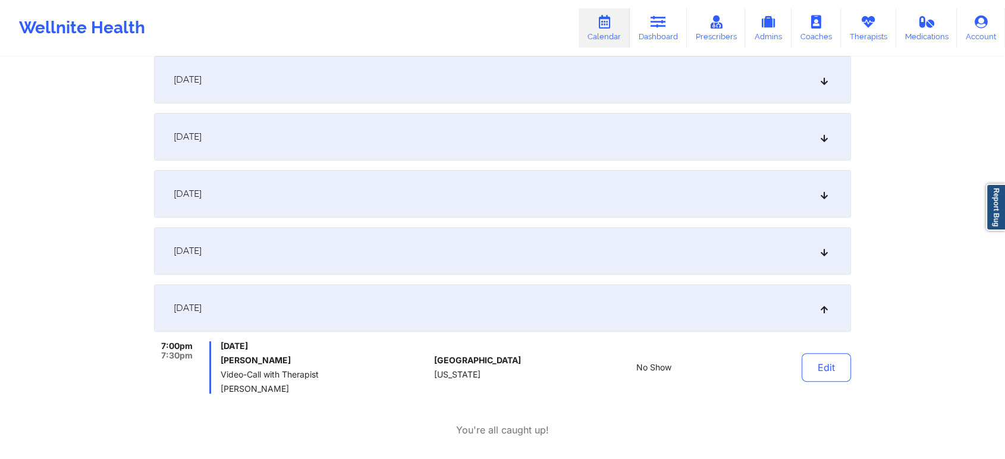
click at [364, 244] on div "September 7, 2025" at bounding box center [502, 251] width 697 height 48
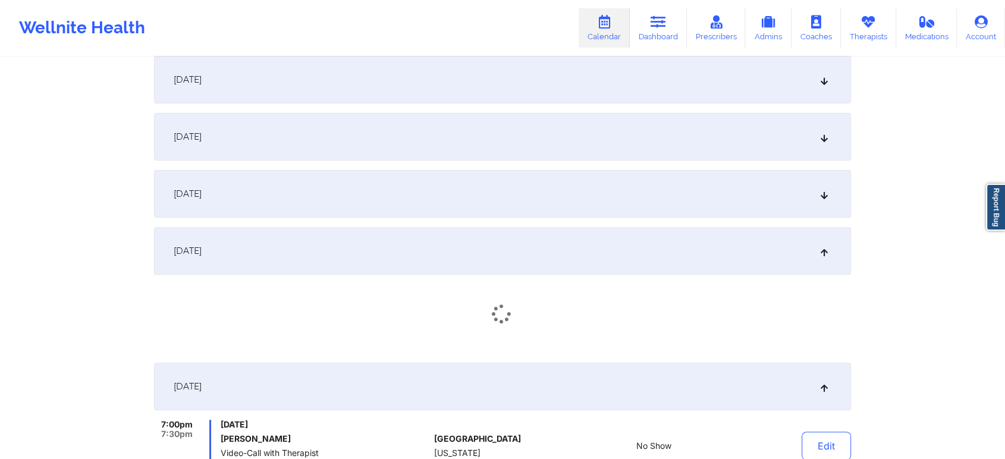
click at [305, 248] on div "September 7, 2025" at bounding box center [502, 251] width 697 height 48
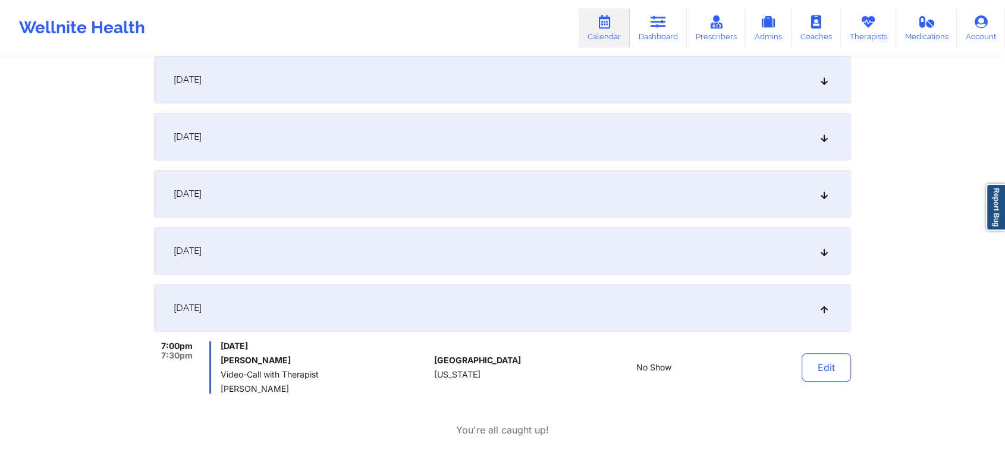
drag, startPoint x: 982, startPoint y: 129, endPoint x: 1014, endPoint y: 128, distance: 31.5
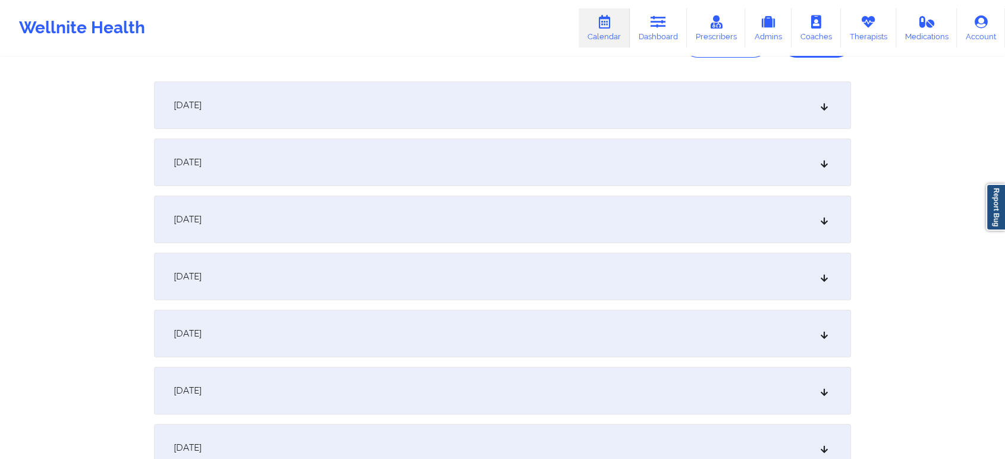
scroll to position [0, 0]
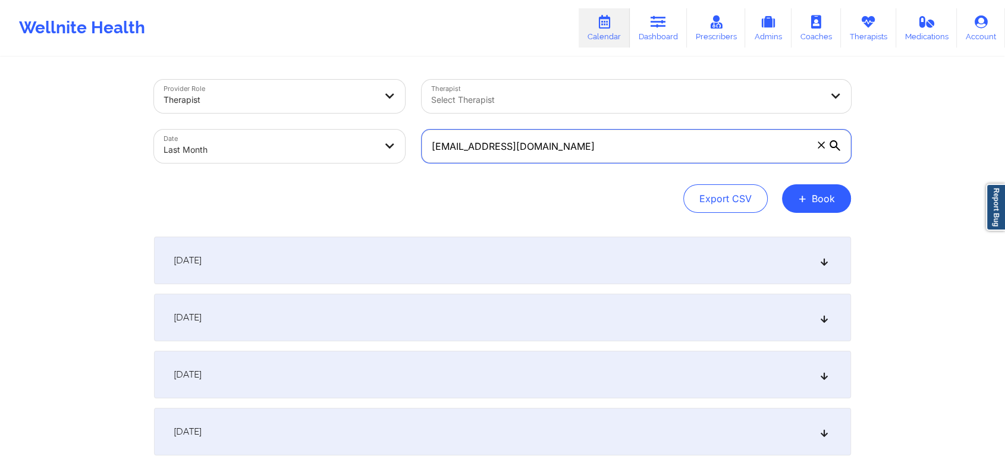
drag, startPoint x: 599, startPoint y: 153, endPoint x: 239, endPoint y: 161, distance: 360.5
click at [239, 161] on div "Provider Role Therapist Therapist Select Therapist Date Last Month alyssabelle2…" at bounding box center [503, 121] width 714 height 100
paste input "rah.thomas@icloud"
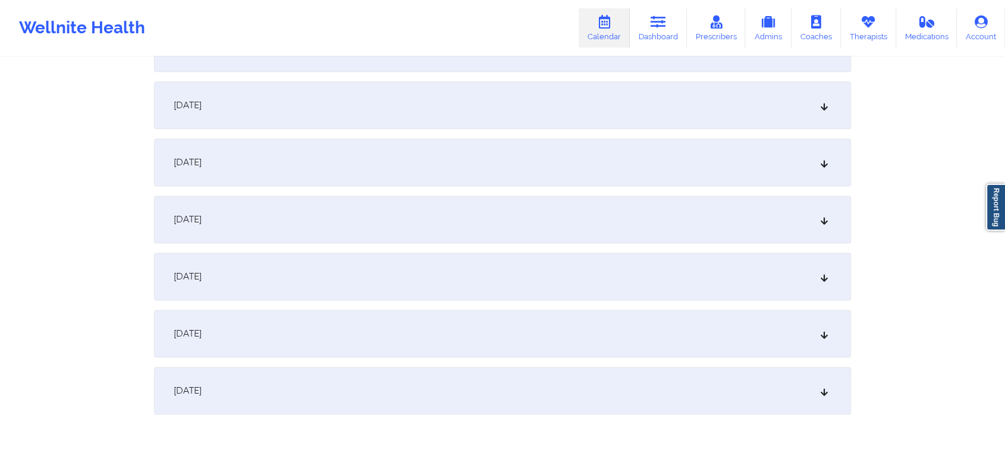
scroll to position [1576, 0]
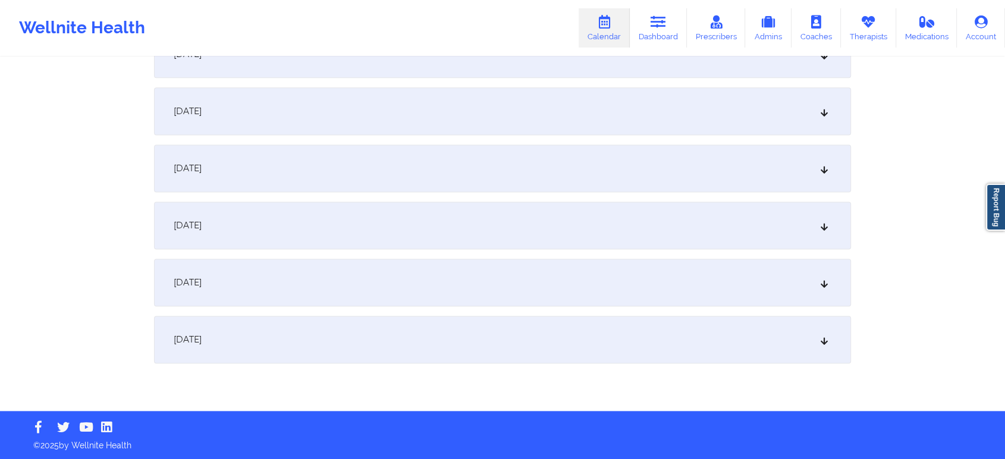
type input "rah.thomas@icloud.com"
click at [443, 231] on div "September 28, 2025" at bounding box center [502, 226] width 697 height 48
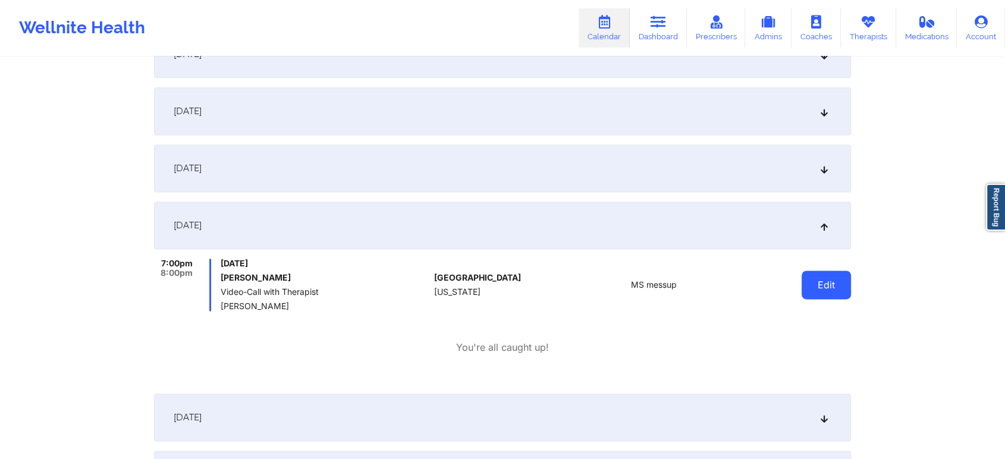
click at [834, 275] on button "Edit" at bounding box center [826, 285] width 49 height 29
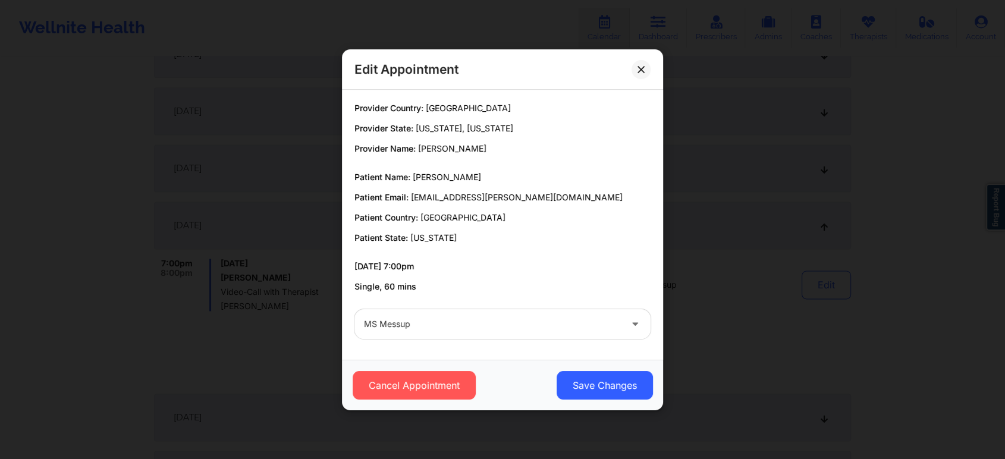
click at [466, 331] on div at bounding box center [492, 324] width 257 height 14
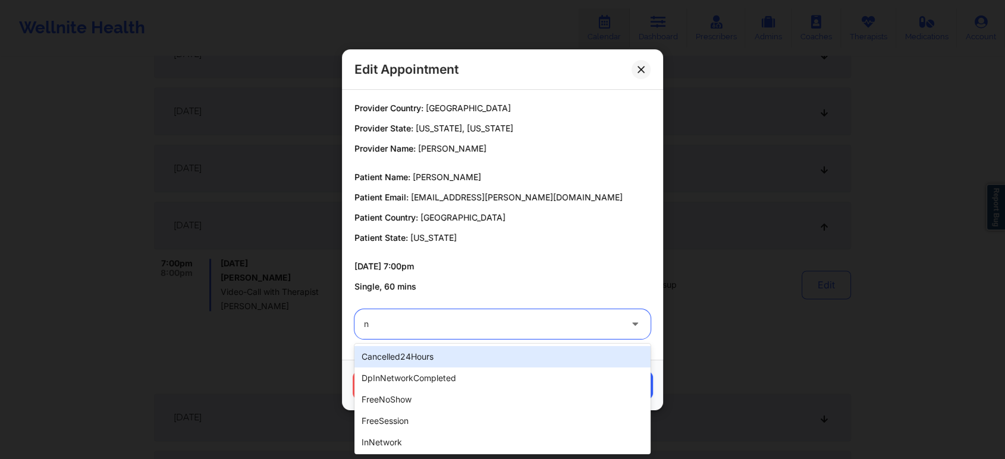
type input "no"
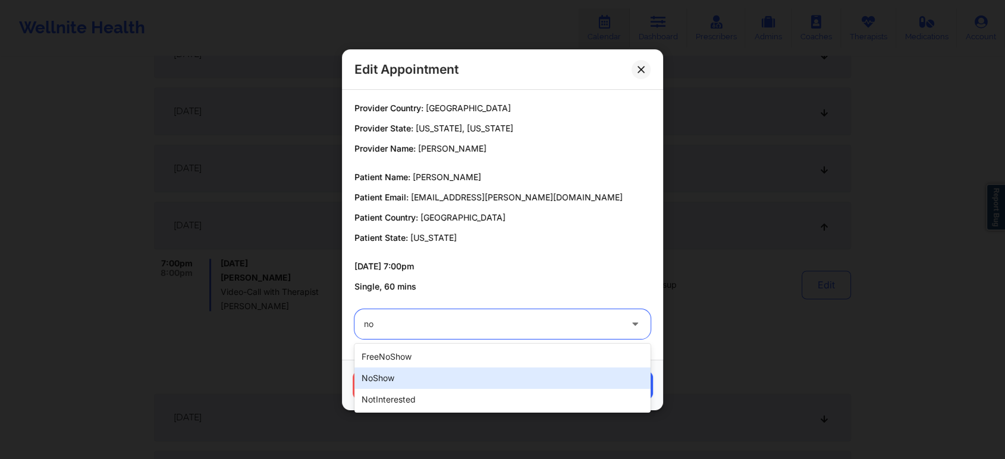
click at [414, 376] on div "noShow" at bounding box center [502, 377] width 296 height 21
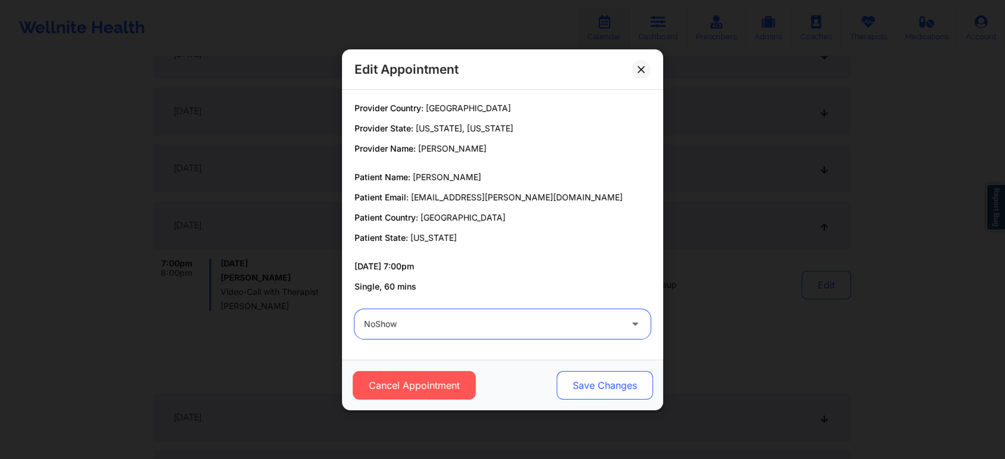
click at [589, 372] on button "Save Changes" at bounding box center [605, 385] width 96 height 29
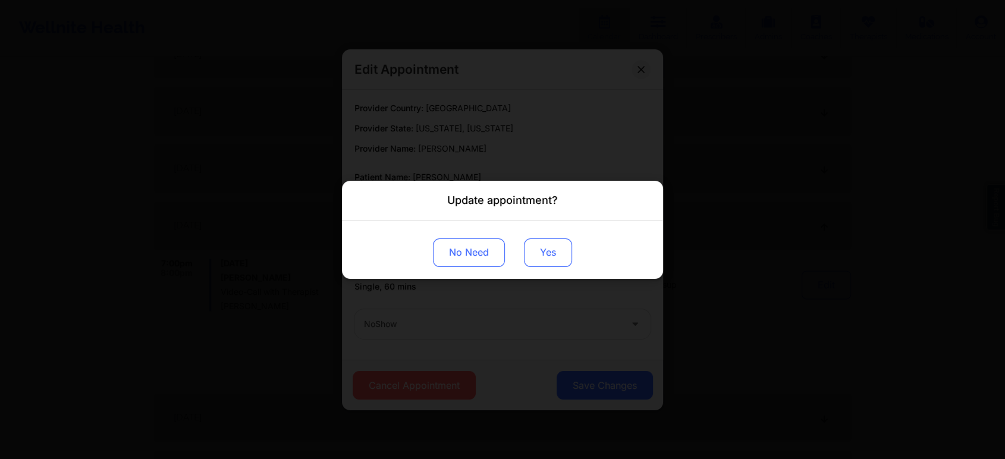
click at [552, 252] on button "Yes" at bounding box center [548, 252] width 48 height 29
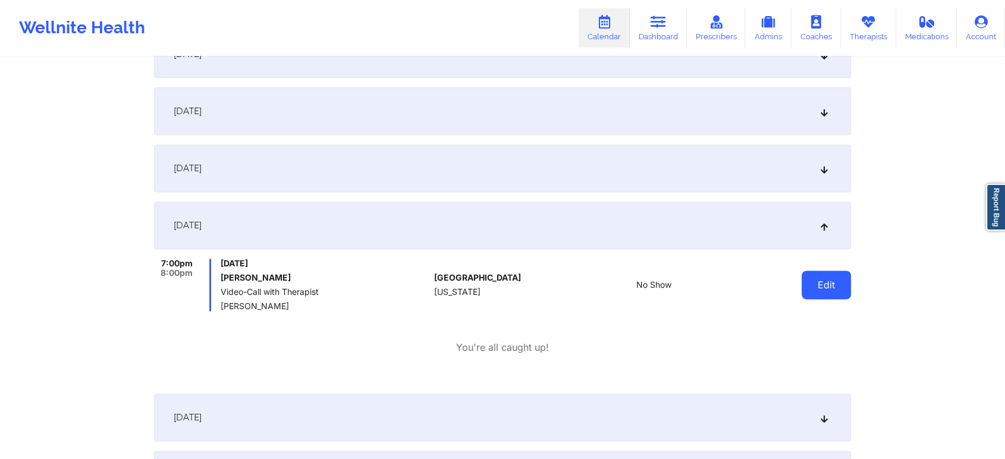
click at [834, 284] on button "Edit" at bounding box center [826, 285] width 49 height 29
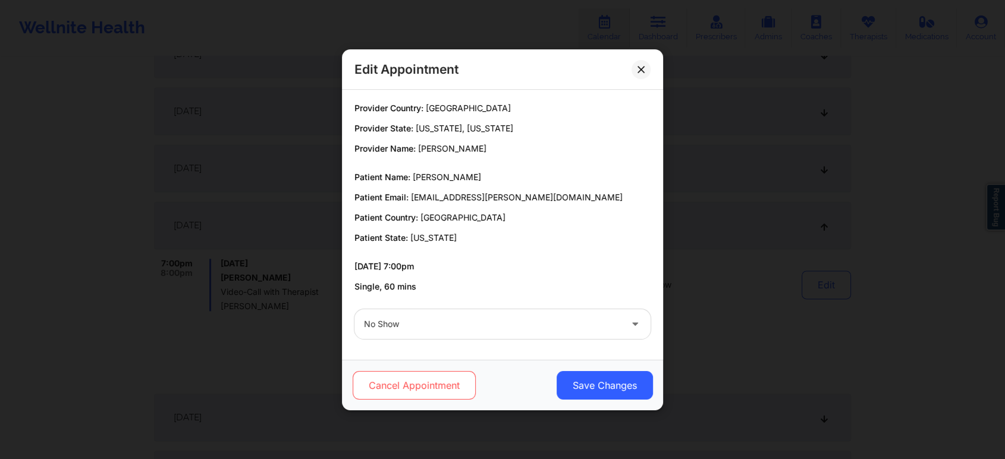
click at [413, 380] on button "Cancel Appointment" at bounding box center [414, 385] width 123 height 29
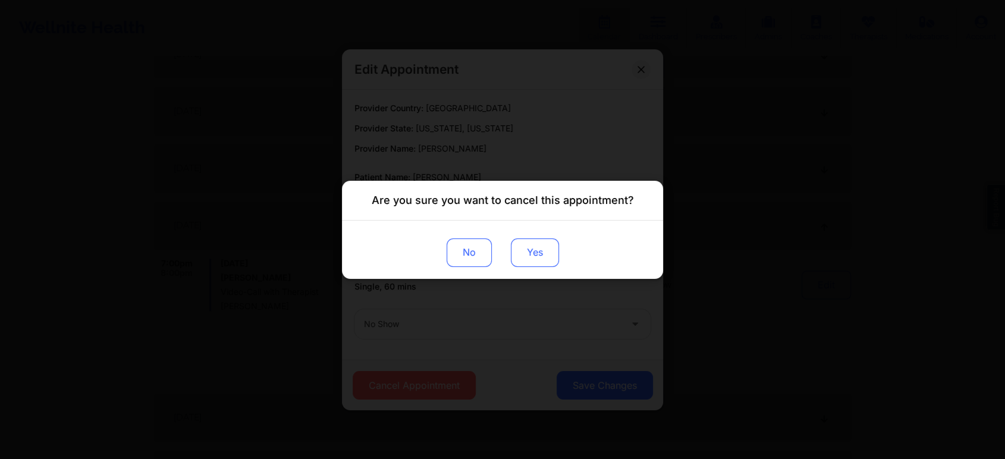
click at [538, 244] on button "Yes" at bounding box center [535, 252] width 48 height 29
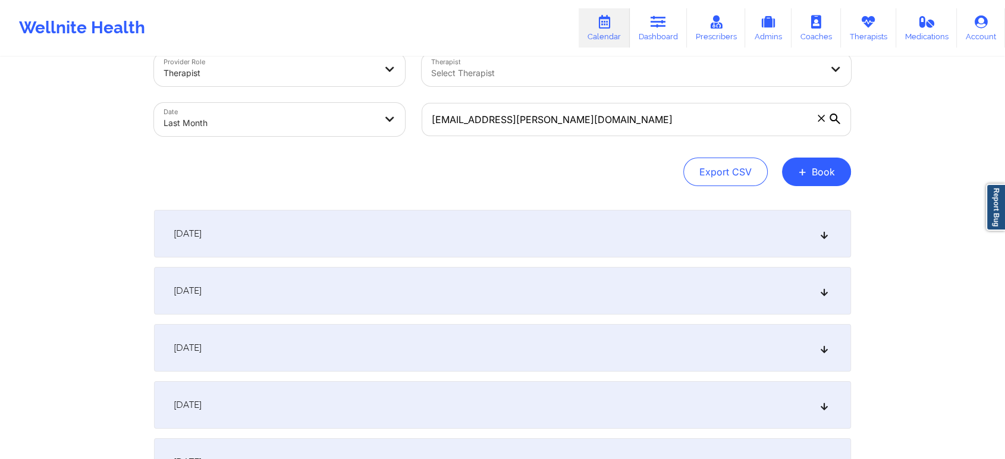
scroll to position [0, 0]
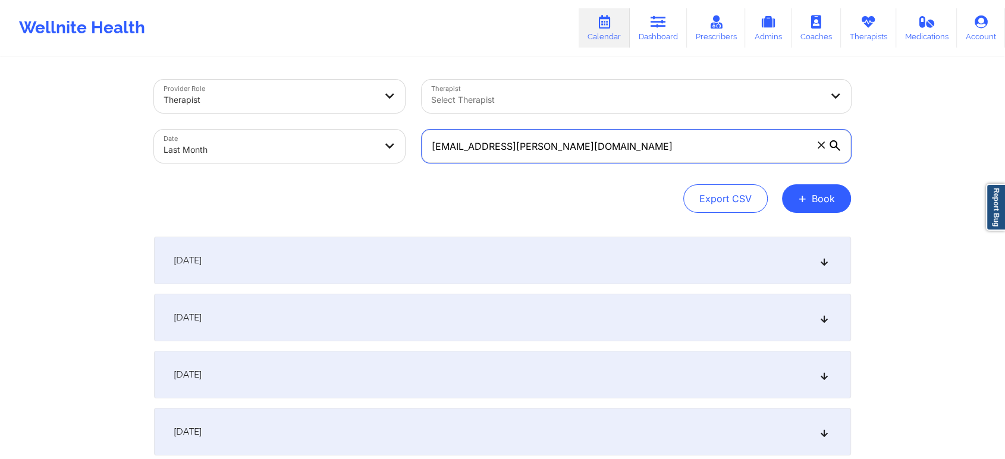
drag, startPoint x: 606, startPoint y: 151, endPoint x: 233, endPoint y: 161, distance: 373.0
click at [233, 161] on div "Provider Role Therapist Therapist Select Therapist Date Last Month rah.thomas@i…" at bounding box center [503, 121] width 714 height 100
paste input "melissacapps07@gmail"
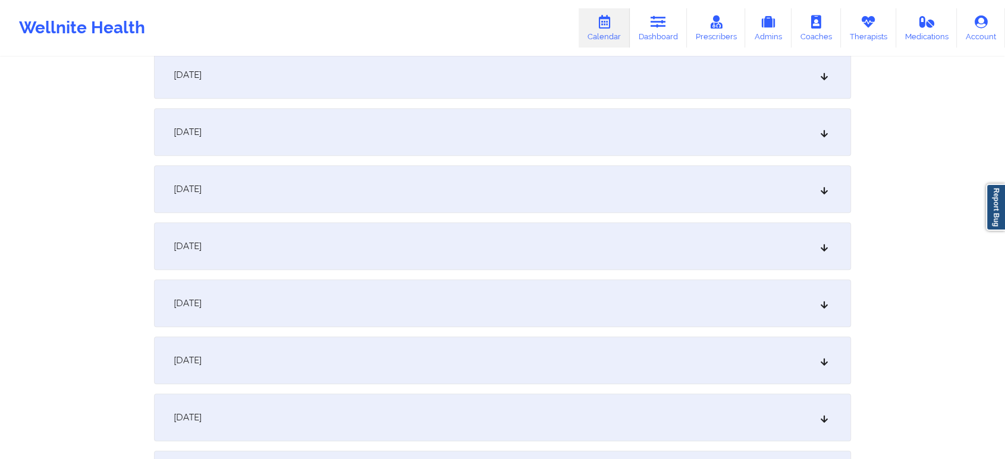
scroll to position [670, 0]
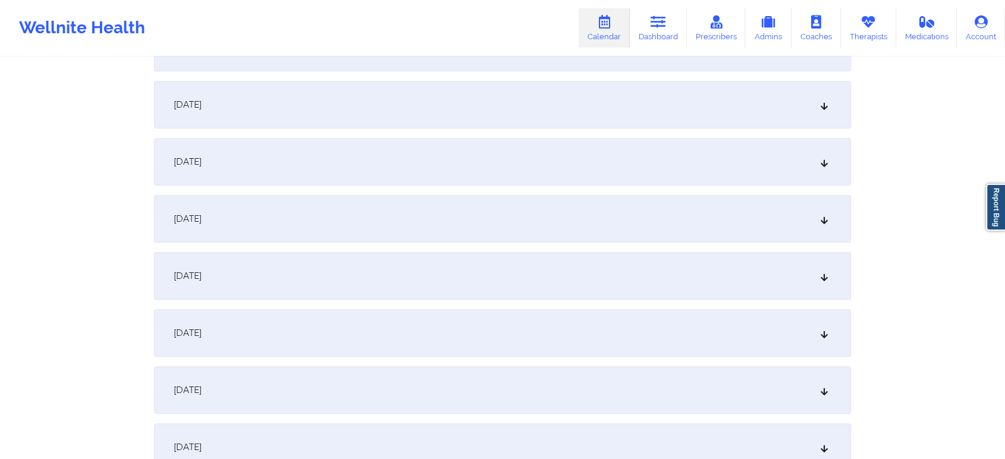
drag, startPoint x: 505, startPoint y: 136, endPoint x: 492, endPoint y: 153, distance: 20.8
click at [492, 153] on div "September 1, 2025 No appointments September 2, 2025 No appointments September 3…" at bounding box center [502, 418] width 697 height 1703
click at [492, 153] on div "September 11, 2025" at bounding box center [502, 162] width 697 height 48
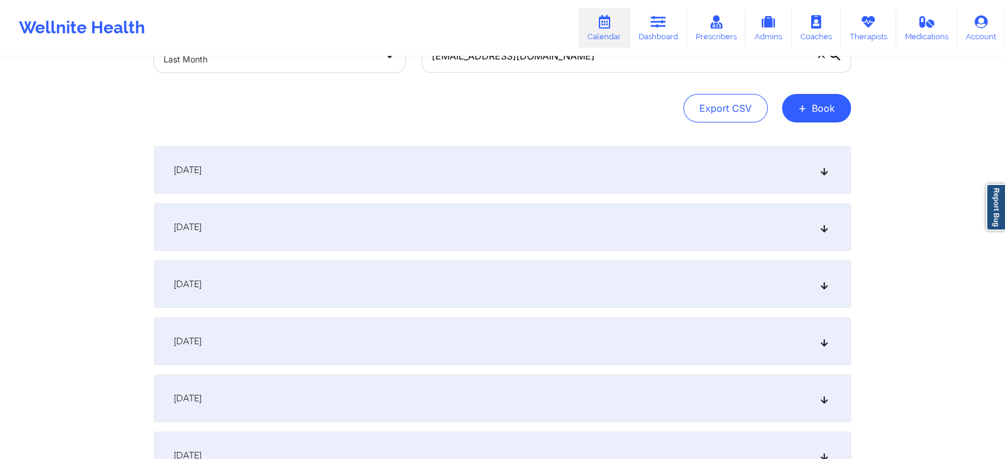
scroll to position [43, 0]
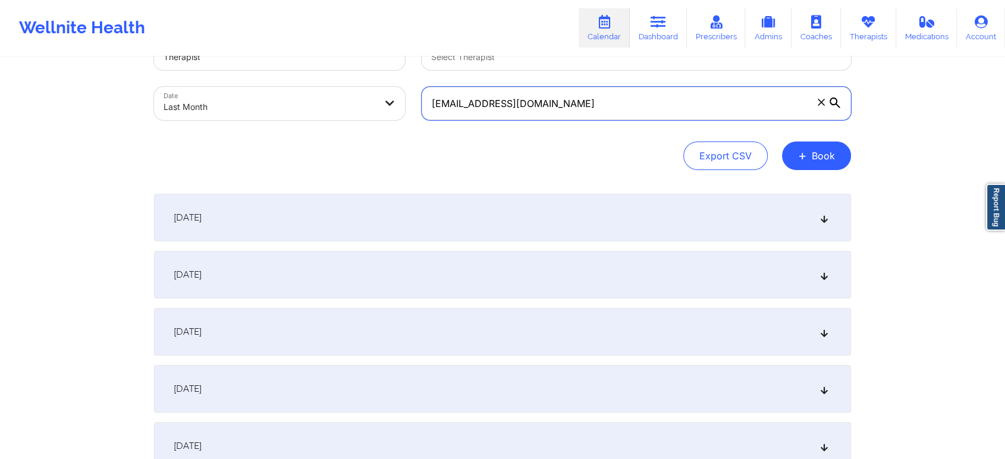
drag, startPoint x: 655, startPoint y: 102, endPoint x: 400, endPoint y: 82, distance: 255.3
click at [400, 82] on div "Provider Role Therapist Therapist Select Therapist Date Last Month melissacapps…" at bounding box center [503, 79] width 714 height 100
paste input "ichael.desarno"
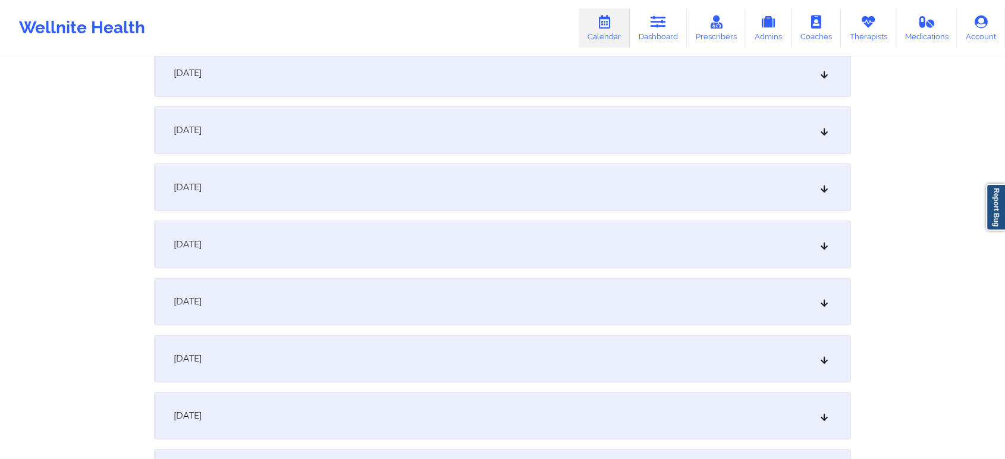
scroll to position [297, 0]
click at [627, 180] on div "September 5, 2025" at bounding box center [502, 192] width 697 height 48
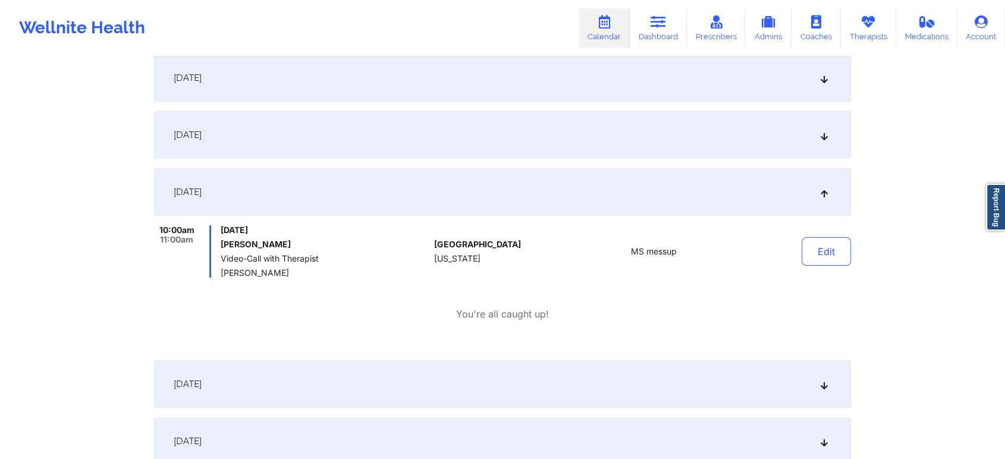
scroll to position [0, 0]
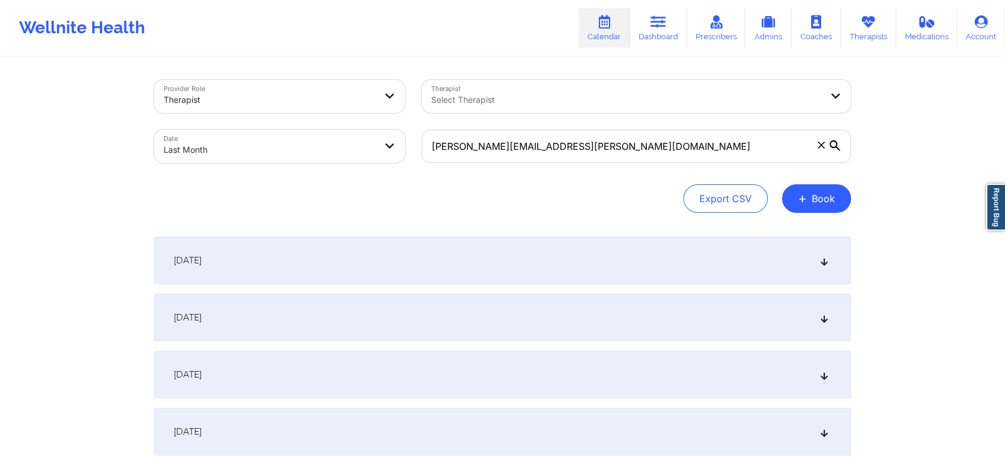
drag, startPoint x: 580, startPoint y: 164, endPoint x: 598, endPoint y: 137, distance: 32.2
click at [598, 137] on div "michael.desarno@gmail.com" at bounding box center [636, 146] width 446 height 50
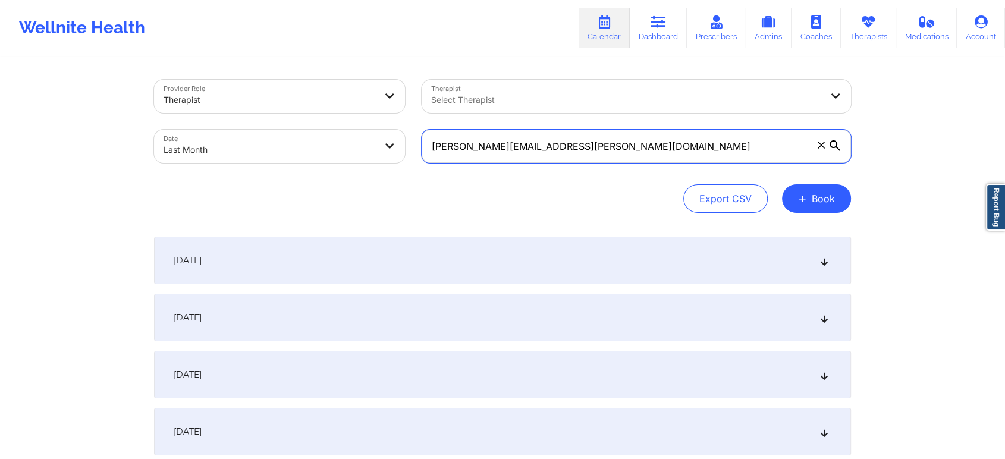
drag, startPoint x: 598, startPoint y: 137, endPoint x: 235, endPoint y: 125, distance: 363.5
click at [235, 125] on div "Provider Role Therapist Therapist Select Therapist Date Last Month michael.desa…" at bounding box center [503, 121] width 714 height 100
paste input "c.delgado2009@yahoo"
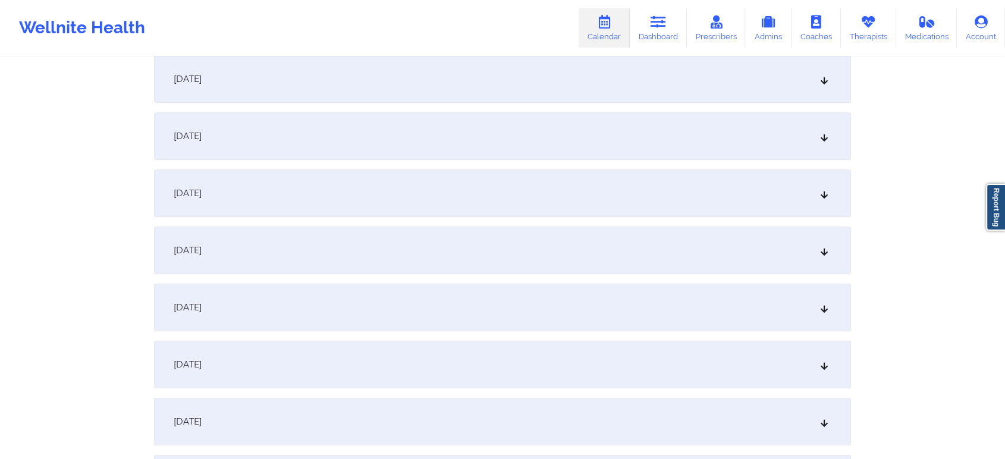
scroll to position [931, 0]
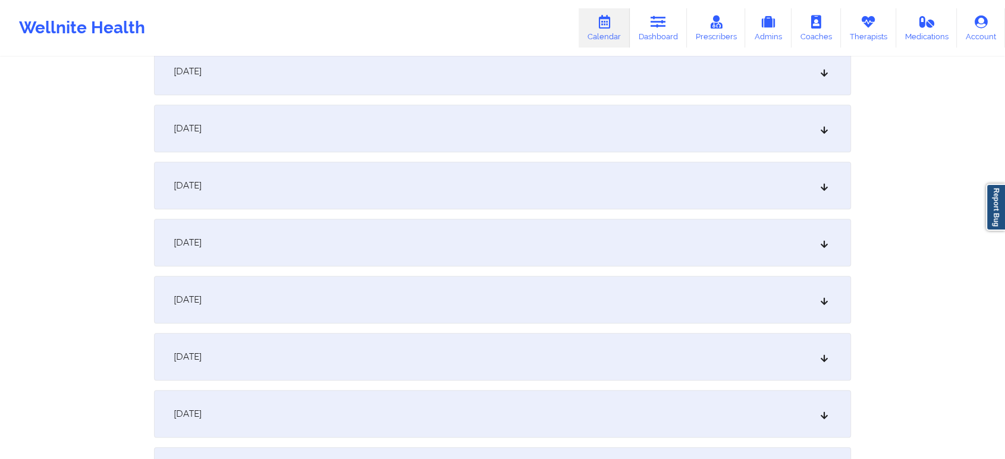
click at [439, 124] on div "September 15, 2025" at bounding box center [502, 129] width 697 height 48
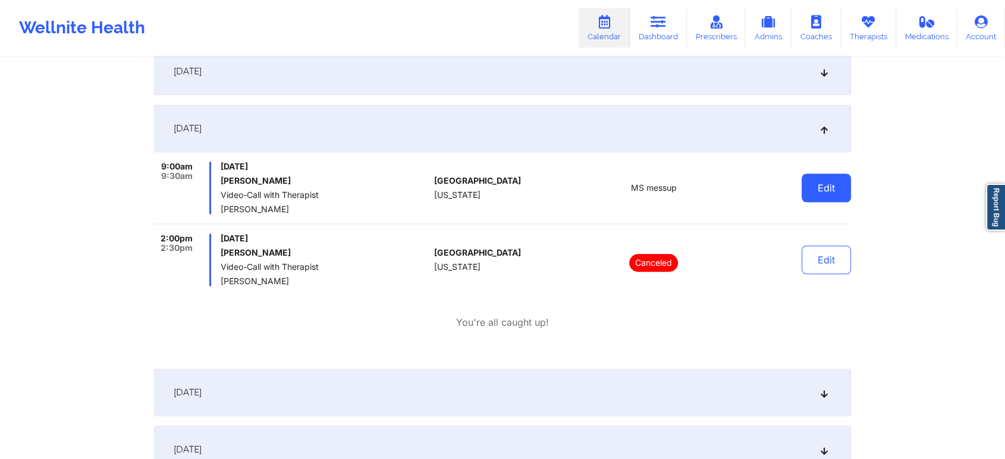
click at [806, 199] on button "Edit" at bounding box center [826, 188] width 49 height 29
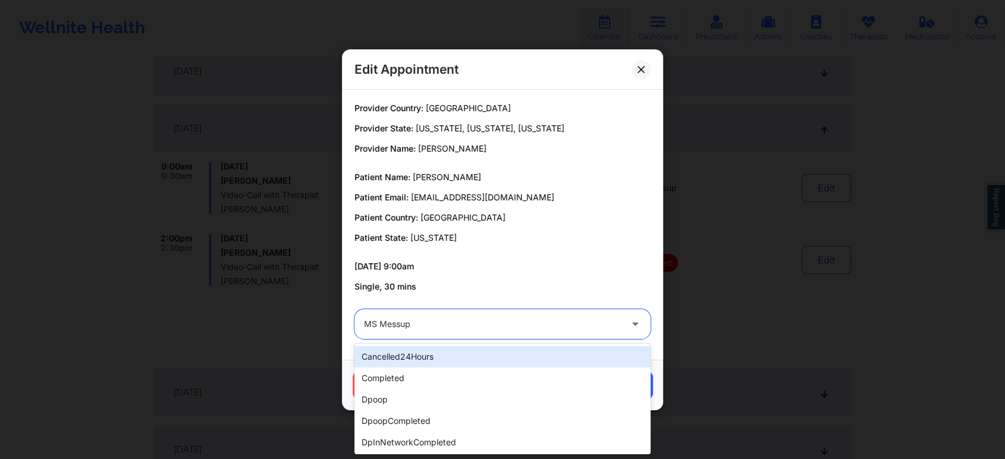
click at [604, 313] on div "MS messup" at bounding box center [492, 324] width 257 height 30
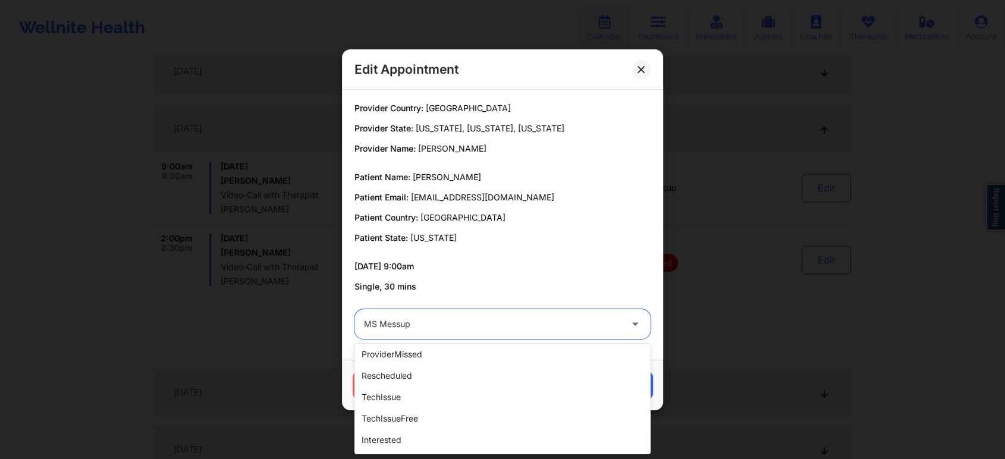
scroll to position [271, 0]
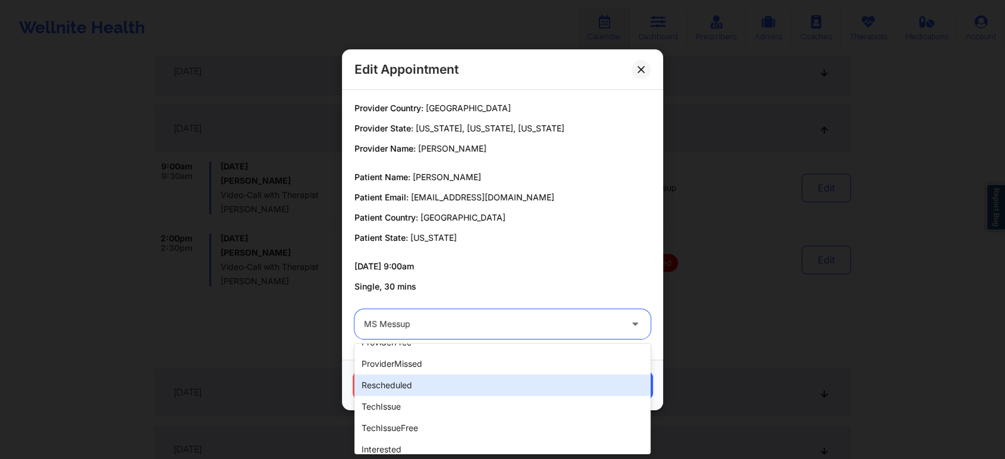
click at [419, 389] on div "rescheduled" at bounding box center [502, 385] width 296 height 21
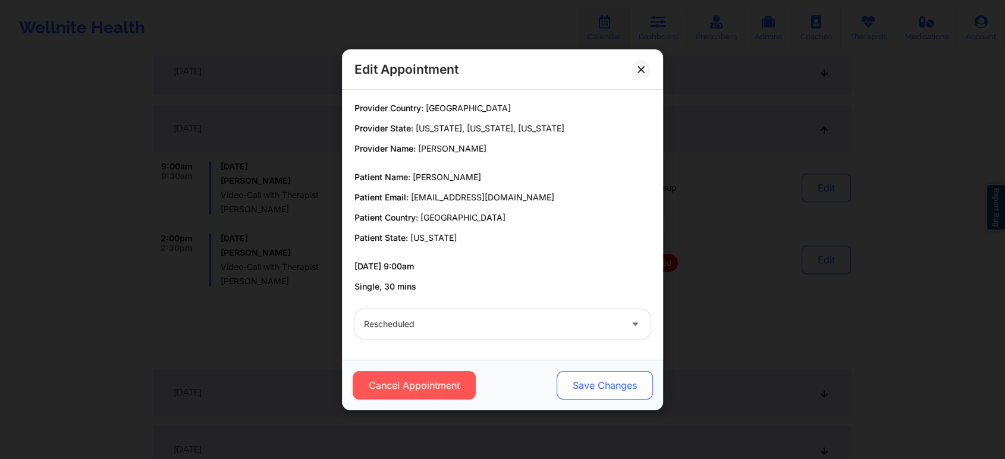
click at [612, 371] on button "Save Changes" at bounding box center [605, 385] width 96 height 29
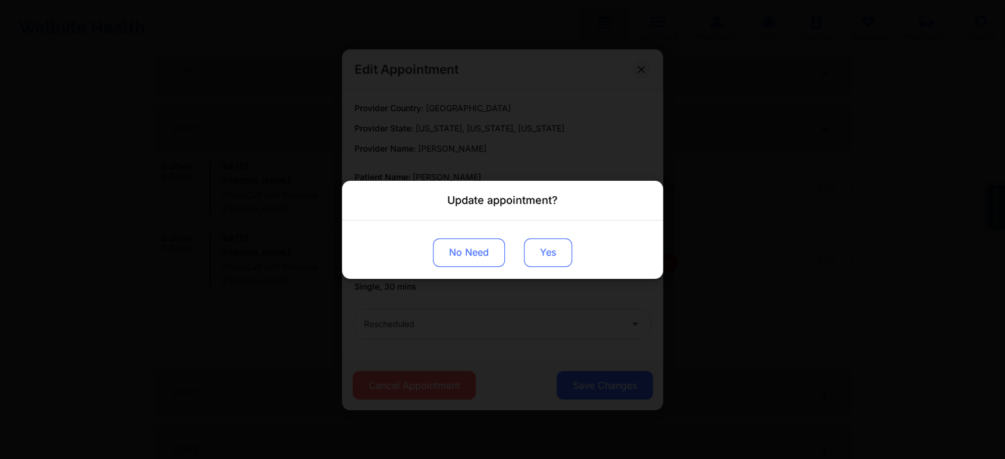
click at [546, 249] on button "Yes" at bounding box center [548, 252] width 48 height 29
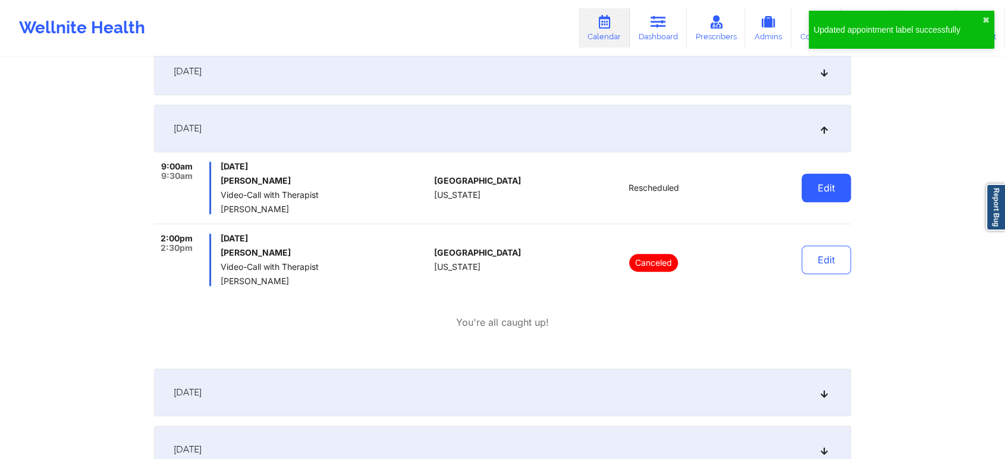
click at [803, 174] on button "Edit" at bounding box center [826, 188] width 49 height 29
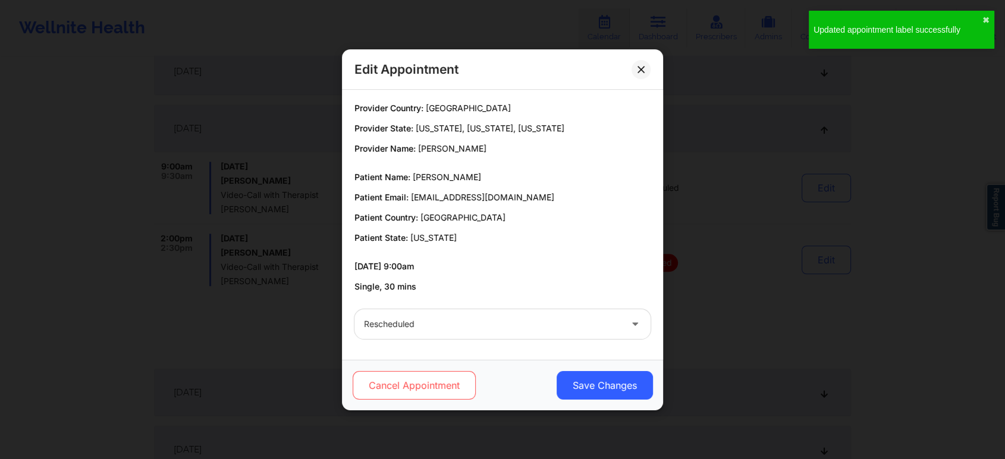
click at [408, 381] on button "Cancel Appointment" at bounding box center [414, 385] width 123 height 29
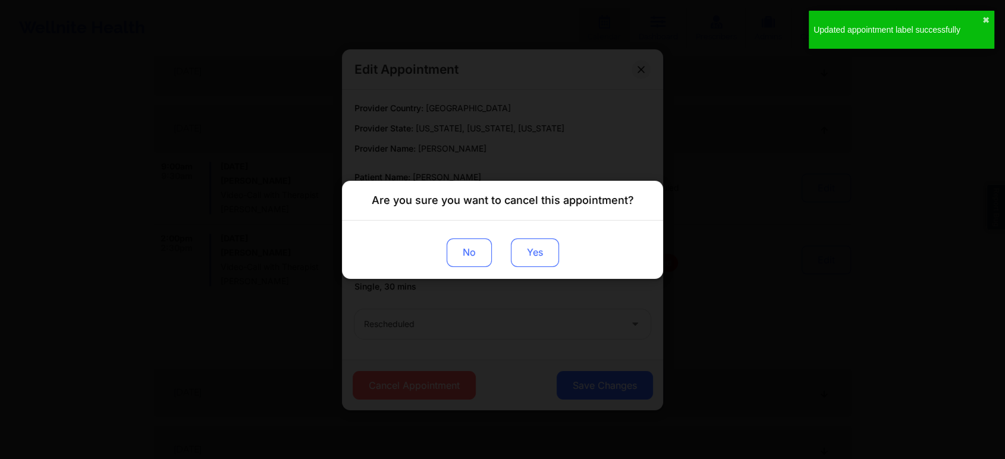
click at [542, 252] on button "Yes" at bounding box center [535, 252] width 48 height 29
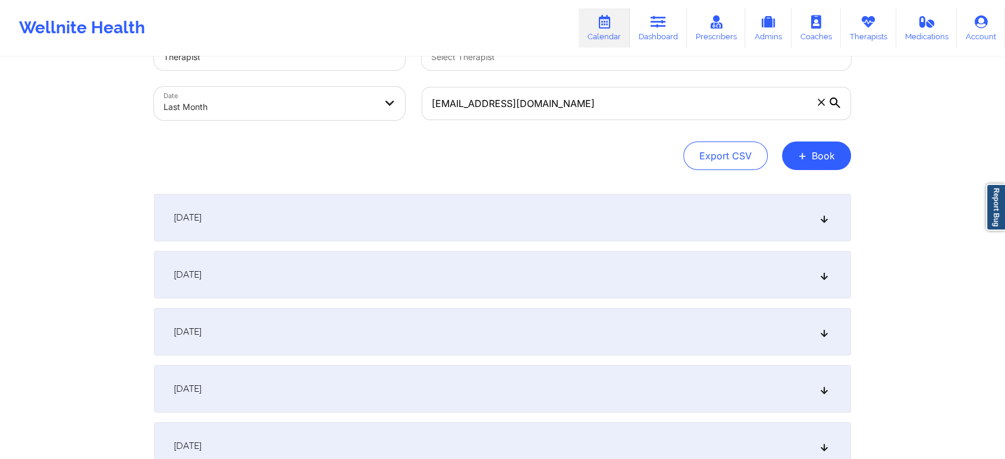
scroll to position [0, 0]
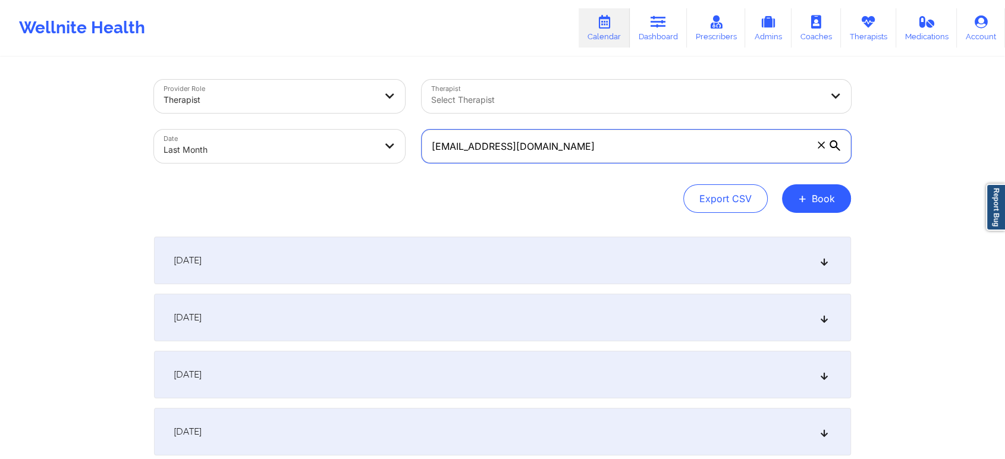
click at [653, 156] on input "c.delgado2009@yahoo.com" at bounding box center [636, 146] width 429 height 33
drag, startPoint x: 653, startPoint y: 156, endPoint x: 364, endPoint y: 191, distance: 291.1
click at [364, 191] on div "Provider Role Therapist Therapist Select Therapist Date Last Month c.delgado200…" at bounding box center [502, 146] width 697 height 133
paste input "ishstar77@gmail"
type input "ishstar77@gmail.com"
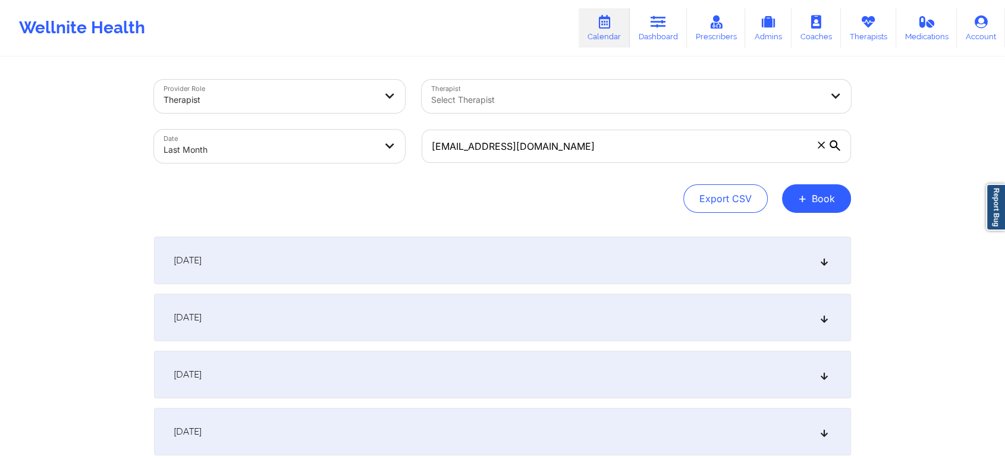
click at [290, 142] on body "Wellnite Health Calendar Dashboard Prescribers Admins Coaches Therapists Medica…" at bounding box center [502, 229] width 1005 height 459
select select "2025-8"
select select "2025-9"
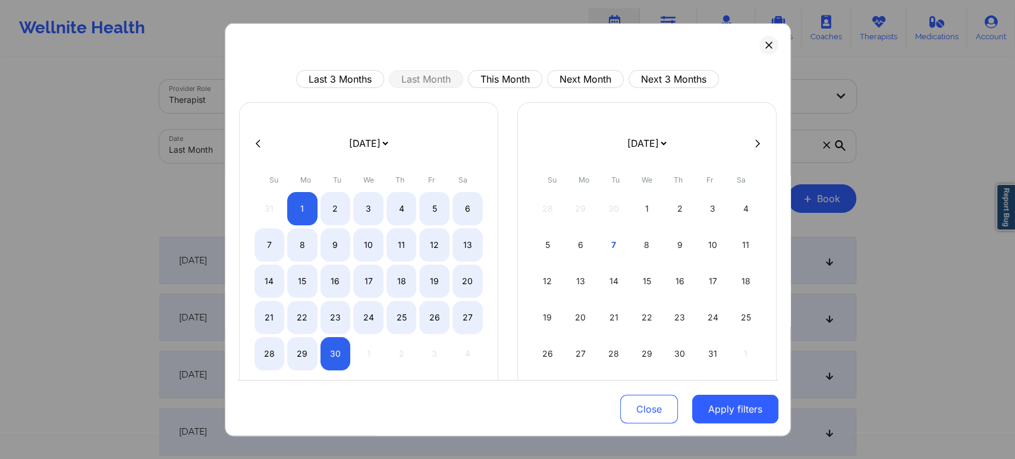
click at [509, 68] on div "Last 3 Months Last Month This Month Next Month Next 3 Months January 2019 Febru…" at bounding box center [508, 229] width 566 height 413
click at [506, 80] on button "This Month" at bounding box center [505, 79] width 74 height 18
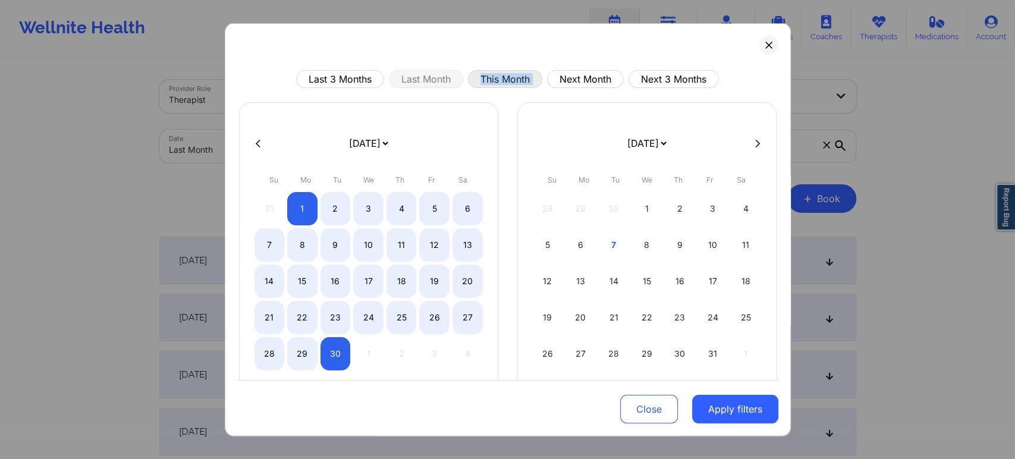
select select "2025-9"
select select "2025-10"
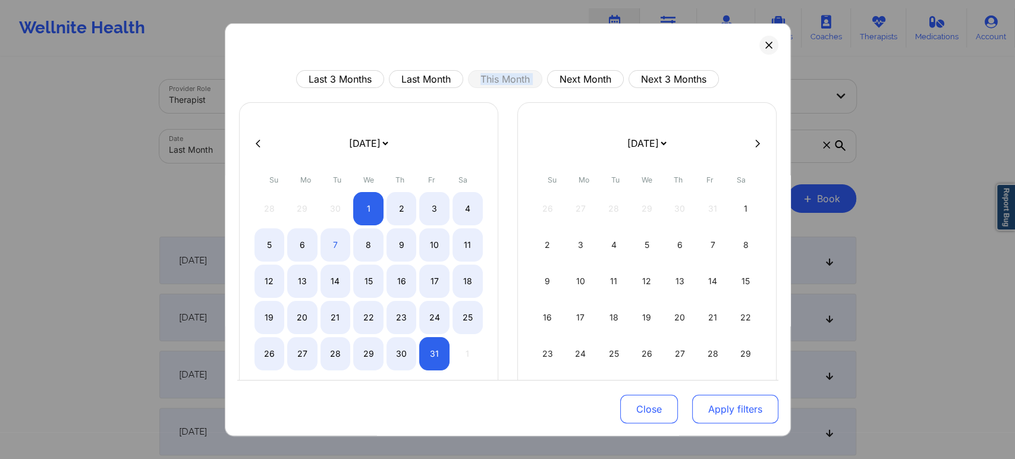
click at [719, 423] on button "Apply filters" at bounding box center [735, 409] width 86 height 29
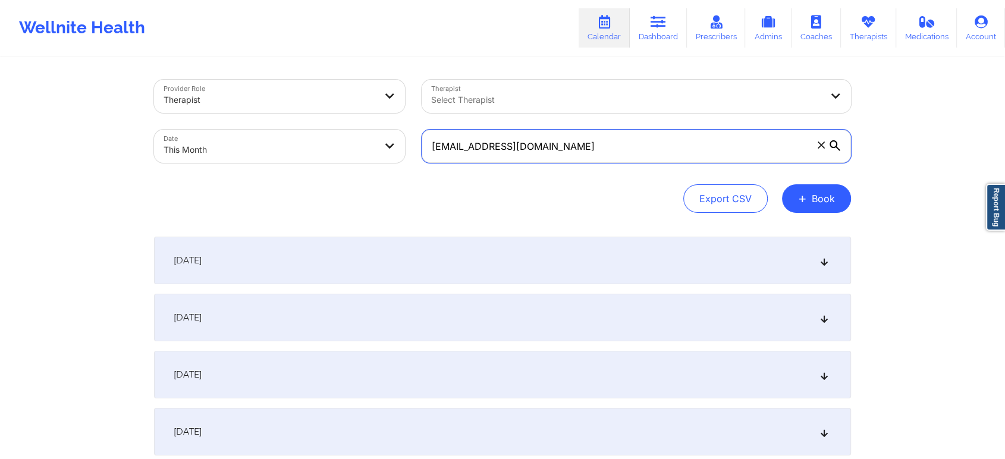
click at [639, 149] on input "ishstar77@gmail.com" at bounding box center [636, 146] width 429 height 33
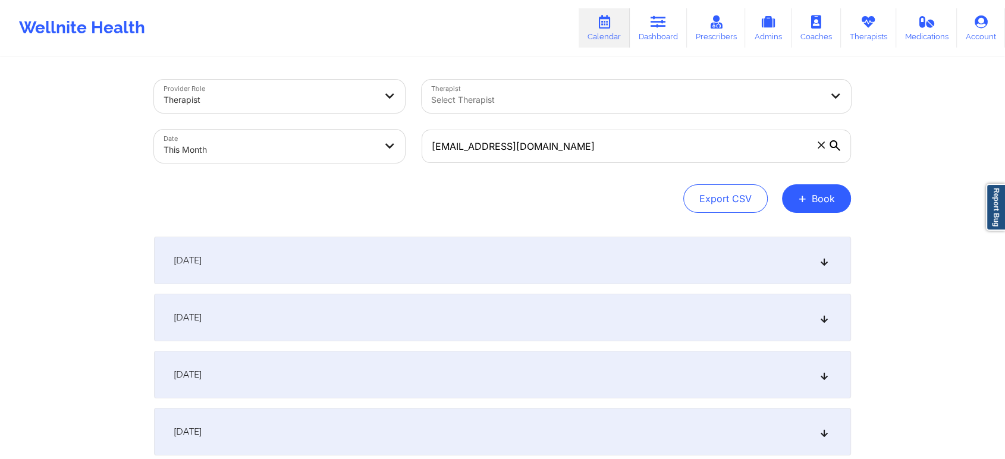
drag, startPoint x: 549, startPoint y: 127, endPoint x: 514, endPoint y: 132, distance: 35.4
click at [514, 132] on div "ishstar77@gmail.com" at bounding box center [636, 146] width 446 height 50
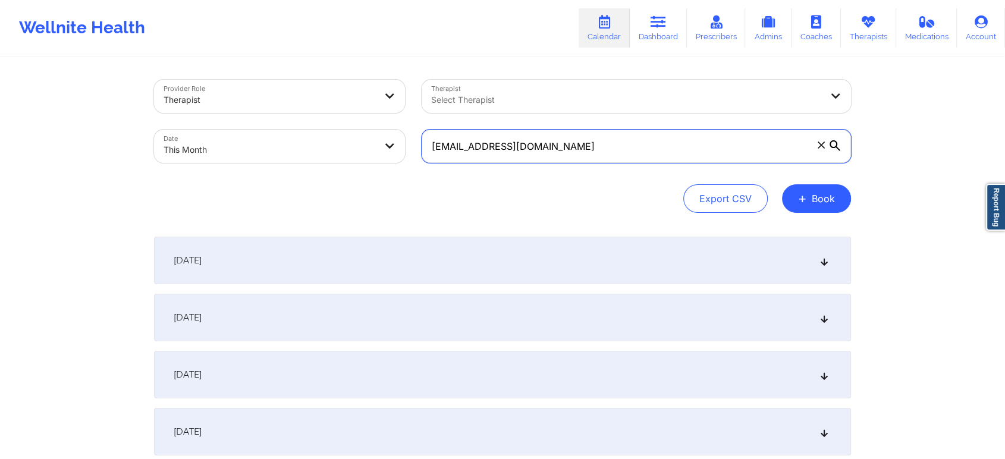
drag, startPoint x: 555, startPoint y: 133, endPoint x: 385, endPoint y: 147, distance: 170.0
click at [385, 147] on div "Provider Role Therapist Therapist Select Therapist Date This Month ishstar77@gm…" at bounding box center [503, 121] width 714 height 100
paste input "nfo@nikkiruiz"
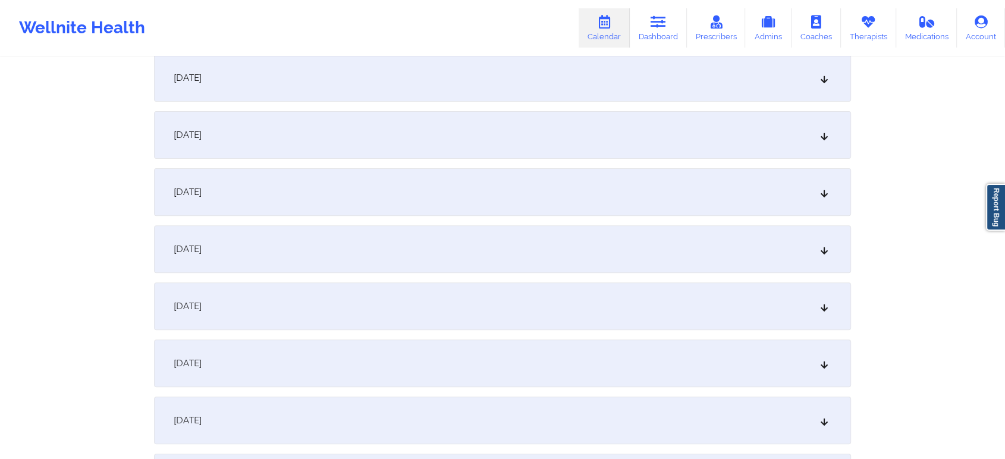
scroll to position [347, 0]
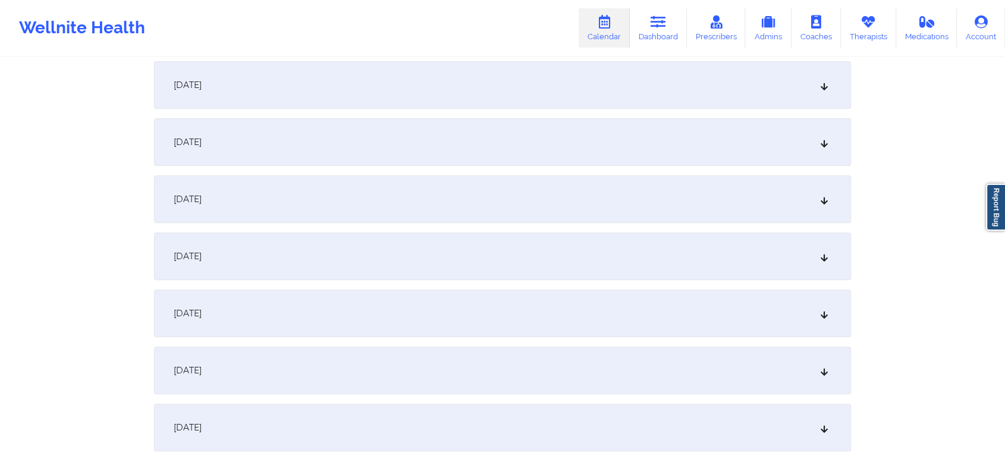
click at [763, 199] on div "[DATE]" at bounding box center [502, 199] width 697 height 48
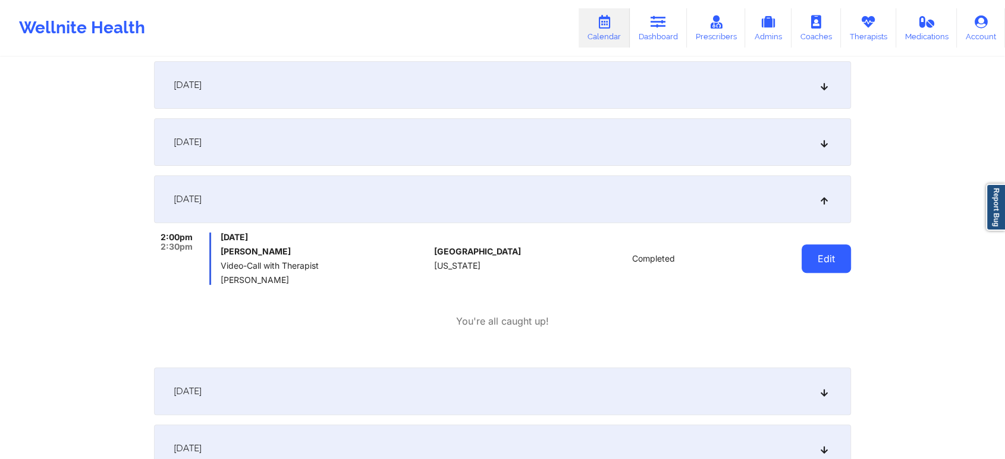
click at [837, 256] on button "Edit" at bounding box center [826, 258] width 49 height 29
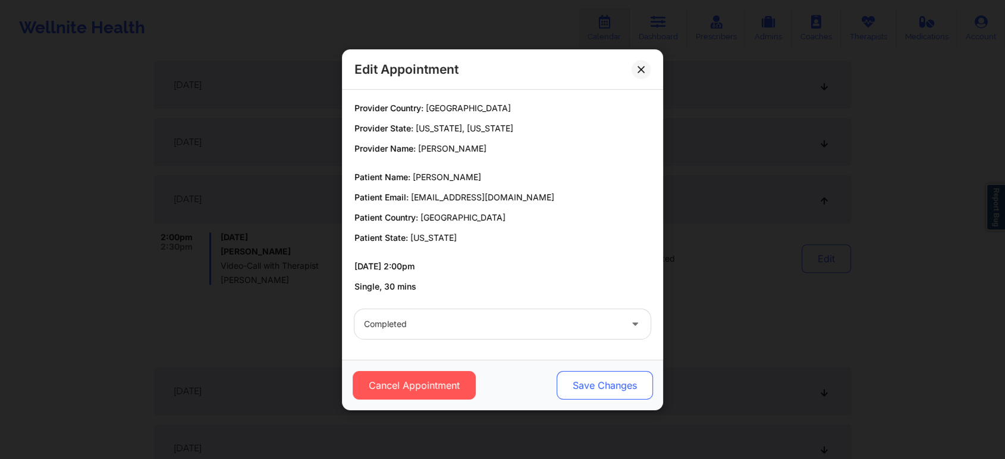
click at [599, 376] on button "Save Changes" at bounding box center [605, 385] width 96 height 29
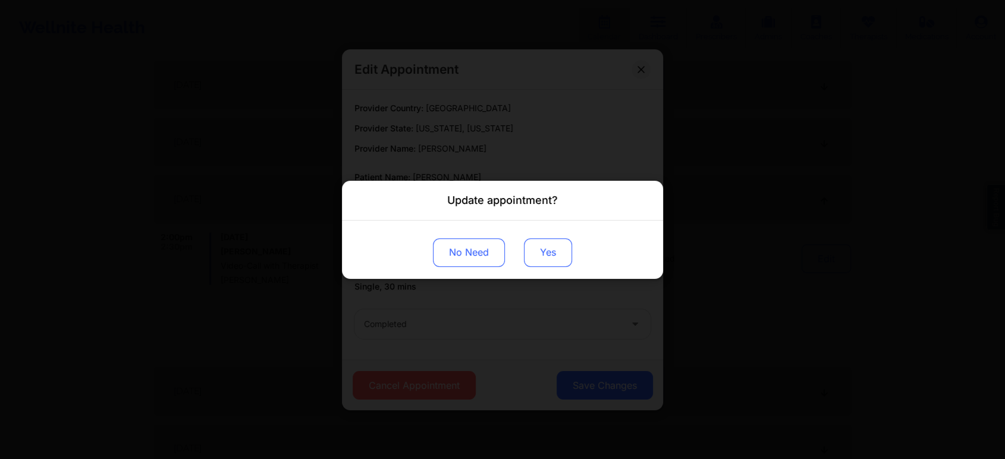
click at [566, 255] on button "Yes" at bounding box center [548, 252] width 48 height 29
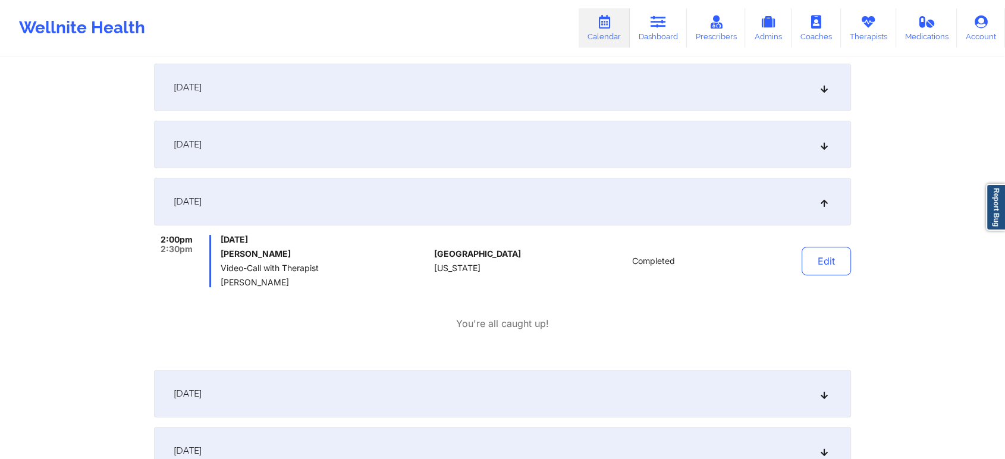
scroll to position [0, 0]
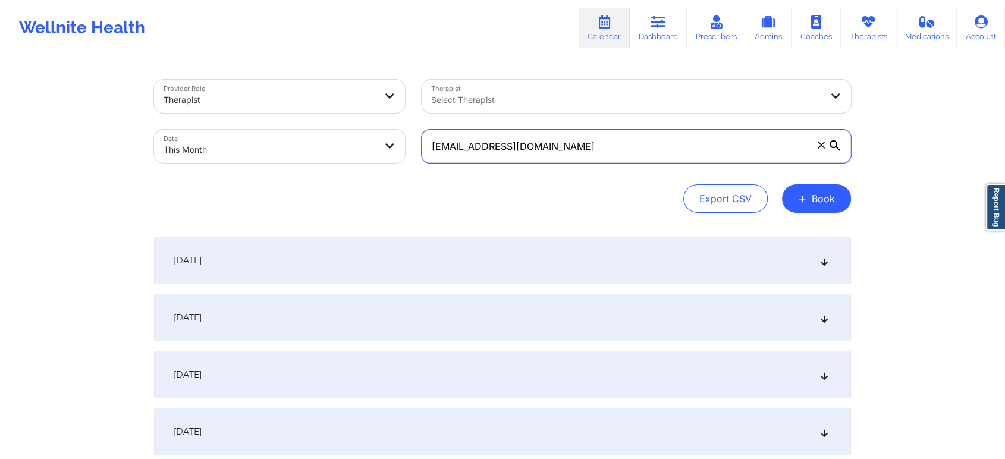
drag, startPoint x: 620, startPoint y: 134, endPoint x: 409, endPoint y: 165, distance: 213.4
click at [409, 165] on div "Provider Role Therapist Therapist Select Therapist Date This Month info@nikkiru…" at bounding box center [503, 121] width 714 height 100
paste input "gcarrero18@gmail"
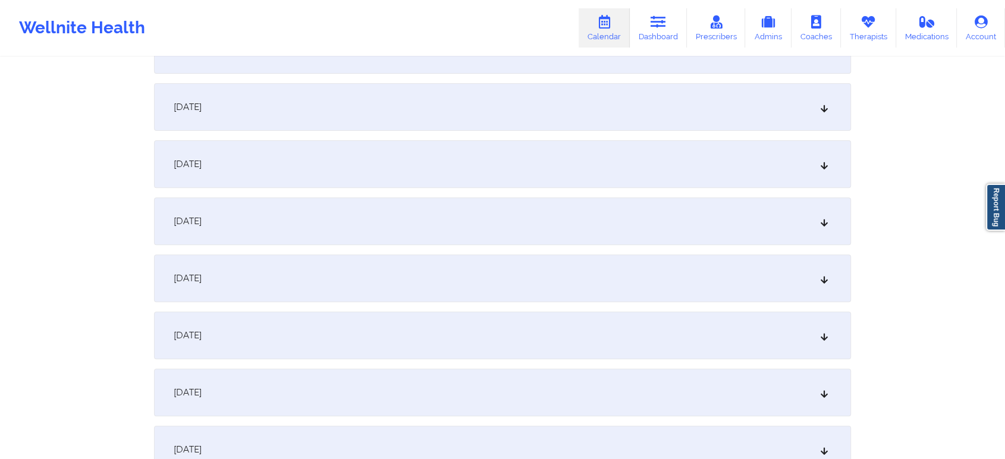
scroll to position [385, 0]
click at [585, 166] on div "[DATE]" at bounding box center [502, 161] width 697 height 48
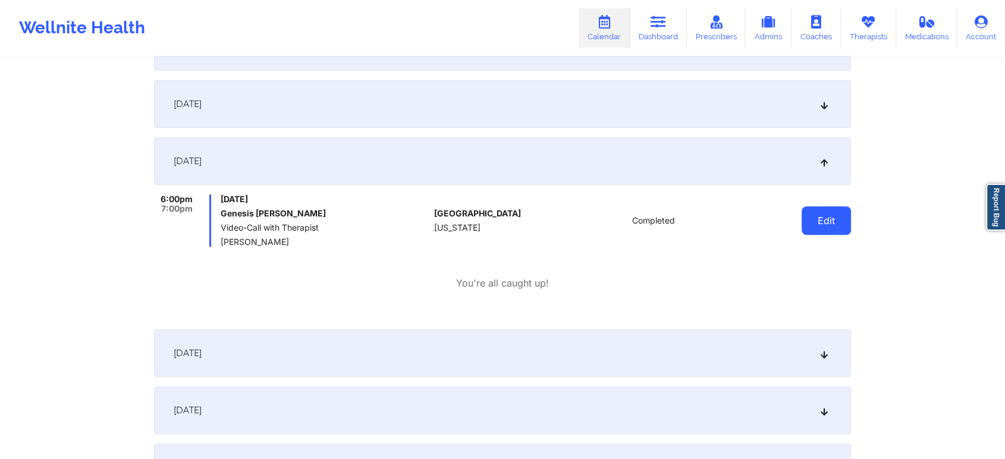
click at [825, 228] on button "Edit" at bounding box center [826, 220] width 49 height 29
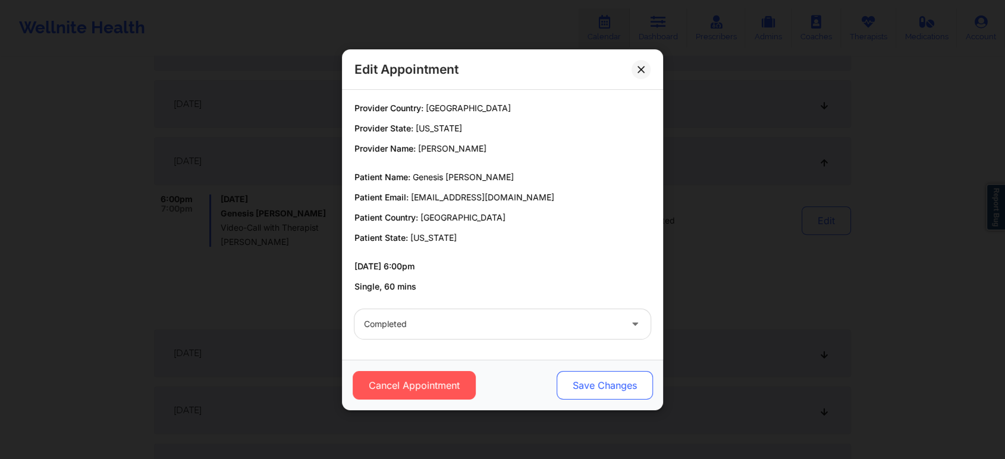
click at [580, 394] on button "Save Changes" at bounding box center [605, 385] width 96 height 29
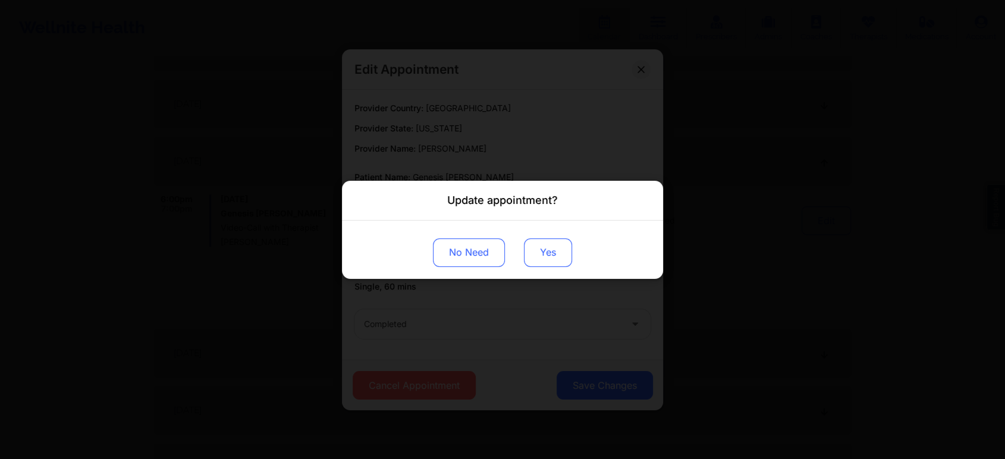
click at [554, 258] on button "Yes" at bounding box center [548, 252] width 48 height 29
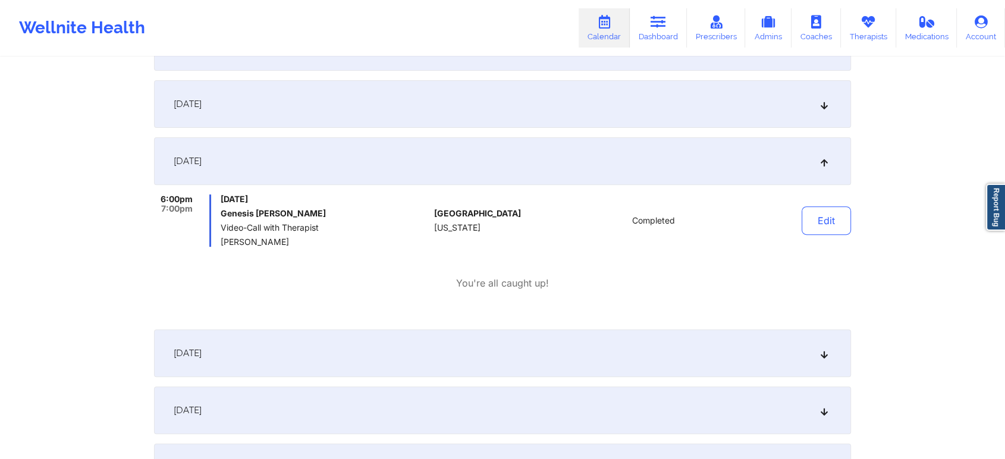
scroll to position [0, 0]
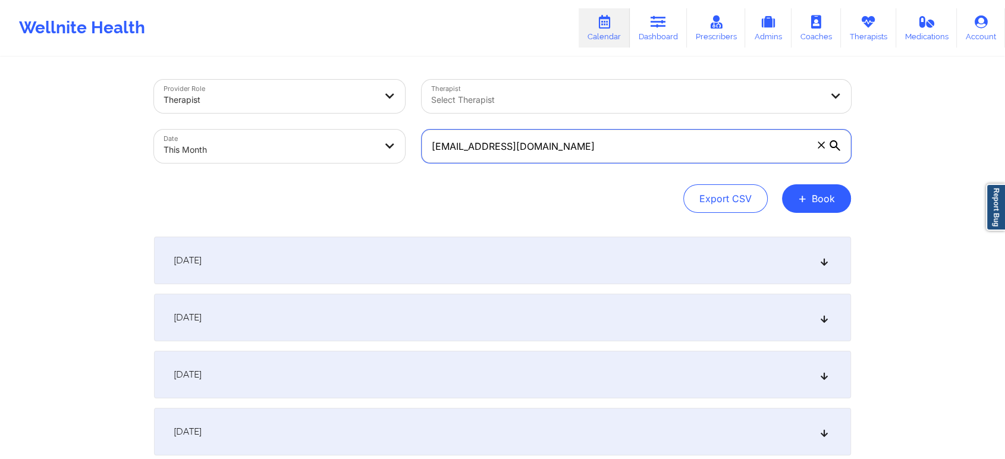
drag, startPoint x: 533, startPoint y: 150, endPoint x: 320, endPoint y: 195, distance: 218.1
click at [320, 195] on div "Provider Role Therapist Therapist Select Therapist Date This Month gcarrero18@g…" at bounding box center [502, 146] width 697 height 133
paste input "alexmarkow"
type input "alexmarkow@gmail.com"
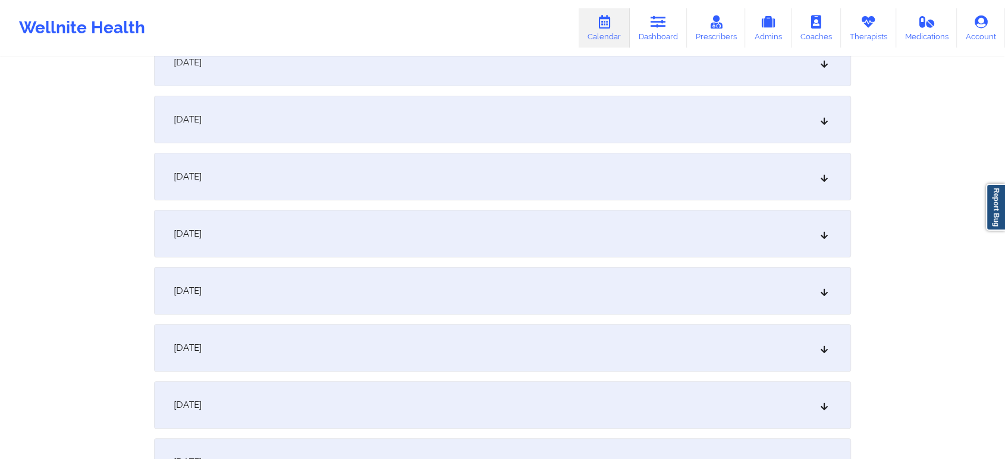
scroll to position [293, 0]
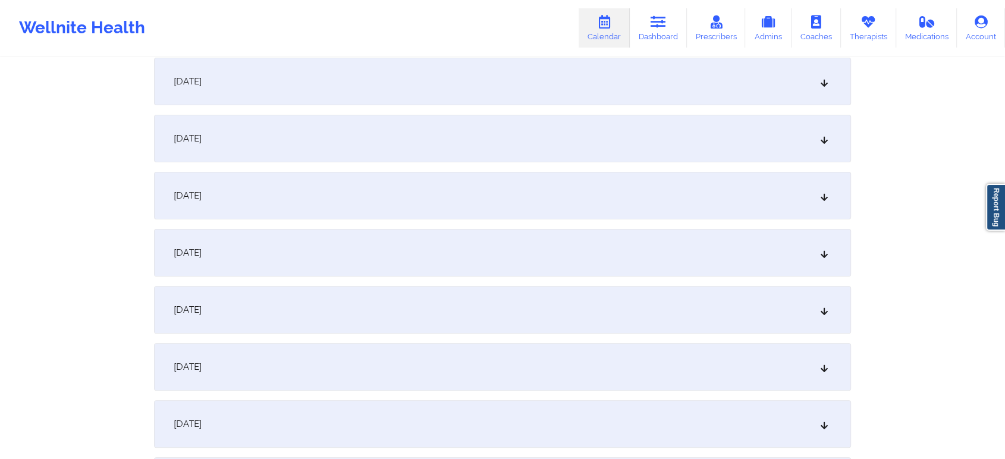
click at [634, 246] on div "[DATE]" at bounding box center [502, 253] width 697 height 48
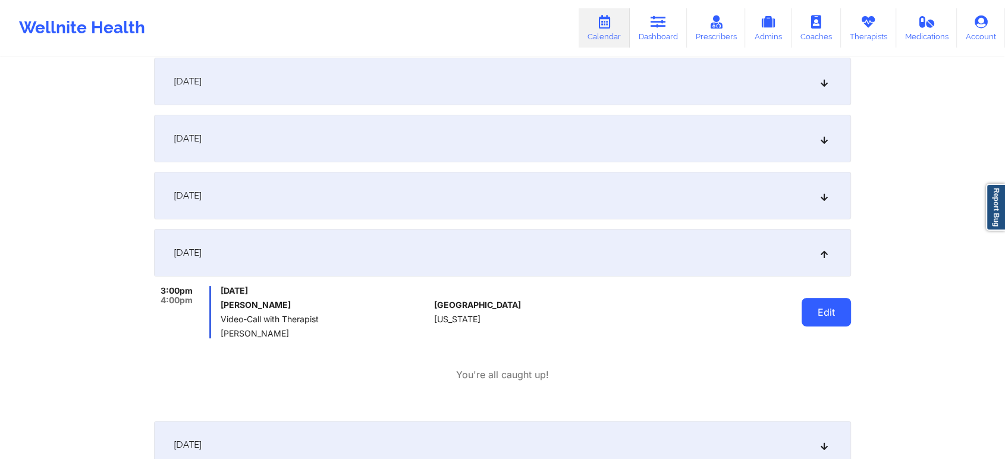
click at [842, 318] on button "Edit" at bounding box center [826, 312] width 49 height 29
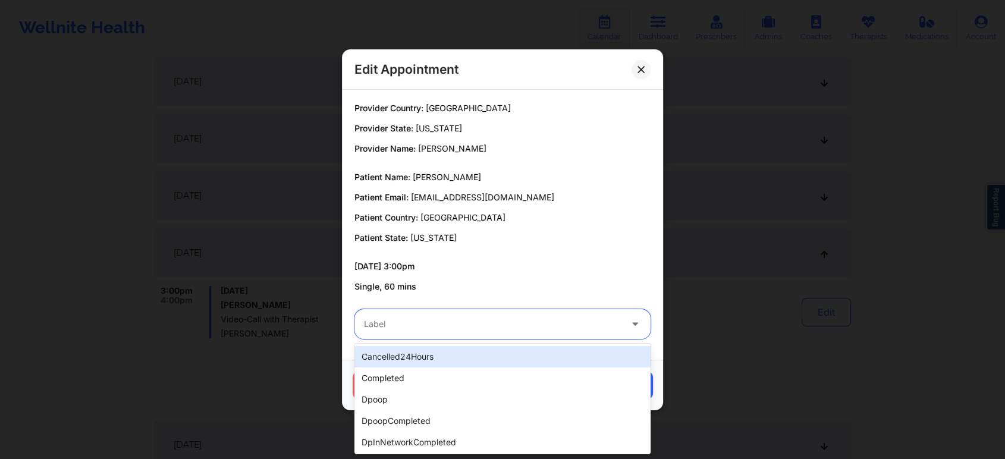
click at [560, 311] on div "Label" at bounding box center [488, 324] width 268 height 30
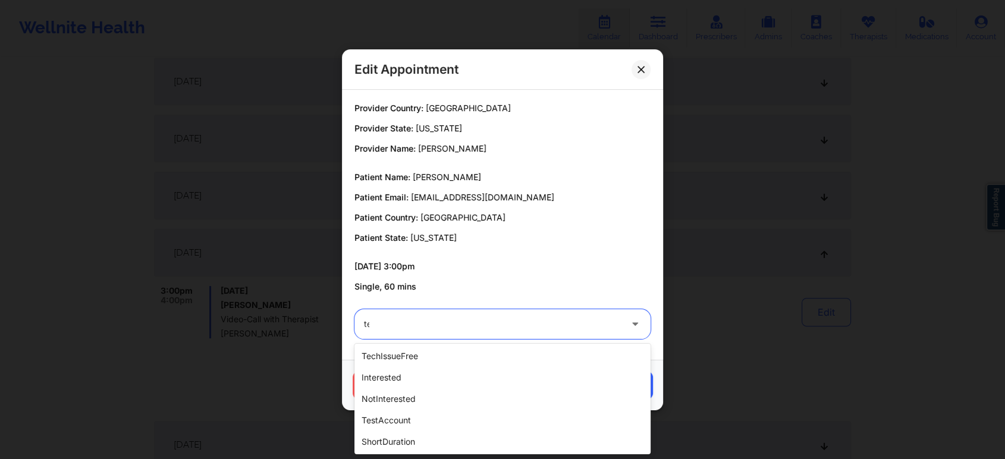
scroll to position [65, 0]
type input "tech"
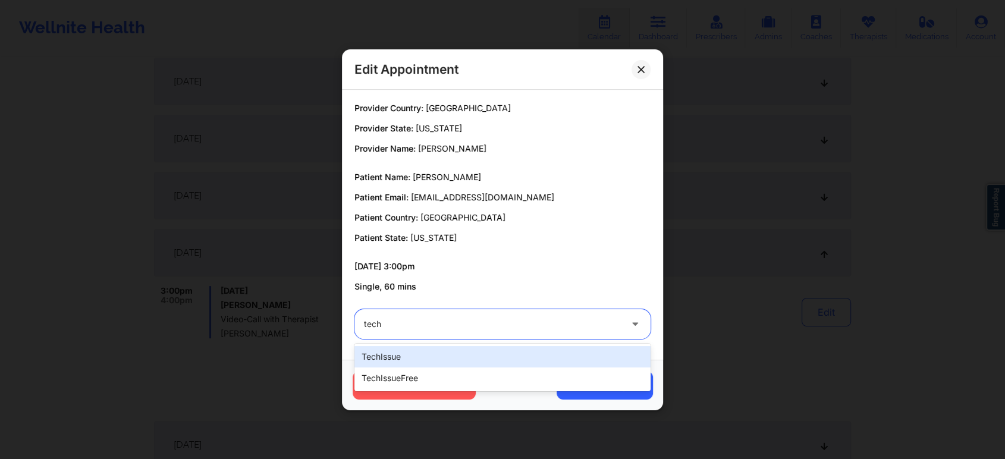
click at [390, 358] on div "techIssue" at bounding box center [502, 356] width 296 height 21
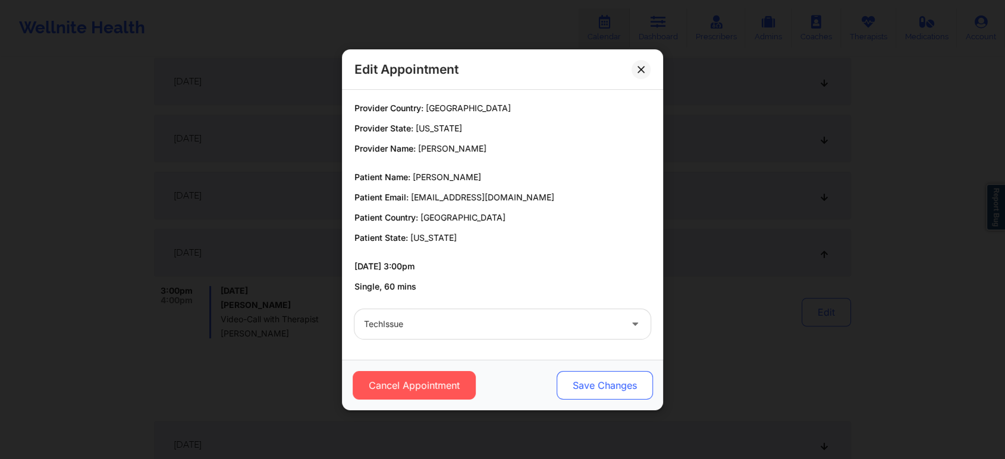
click at [583, 385] on button "Save Changes" at bounding box center [605, 385] width 96 height 29
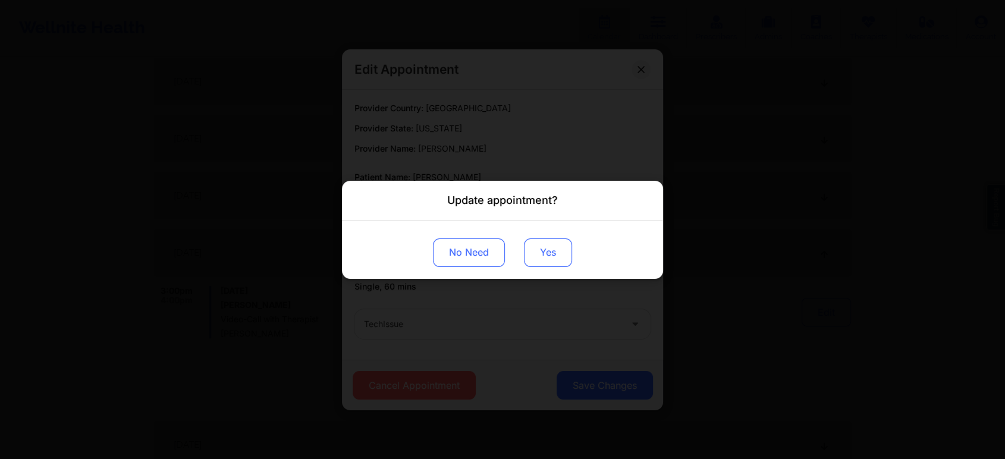
click at [551, 255] on button "Yes" at bounding box center [548, 252] width 48 height 29
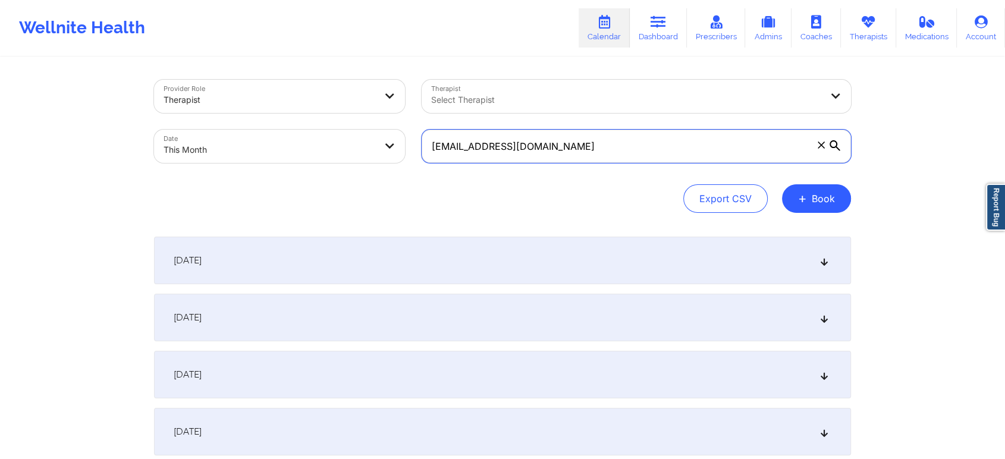
drag, startPoint x: 595, startPoint y: 140, endPoint x: 304, endPoint y: 178, distance: 293.3
click at [304, 178] on div "Provider Role Therapist Therapist Select Therapist Date This Month alexmarkow@g…" at bounding box center [502, 146] width 697 height 133
paste input "[PERSON_NAME]"
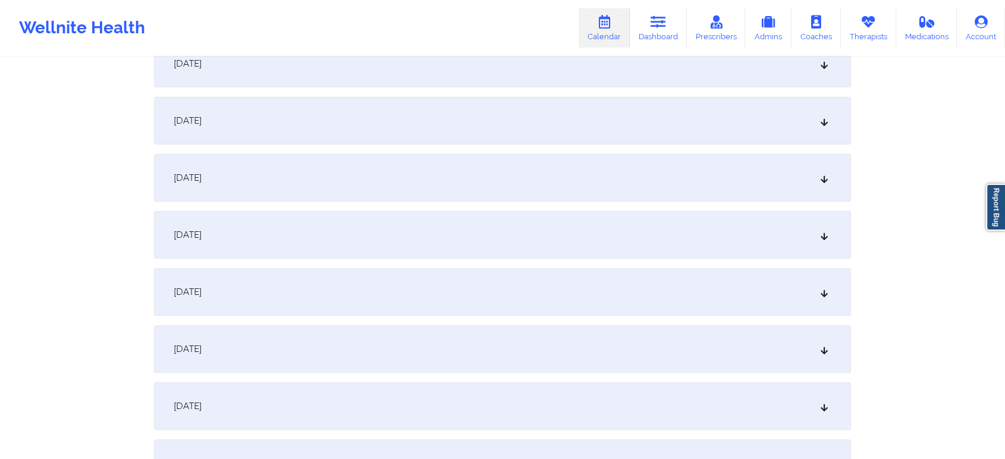
scroll to position [319, 0]
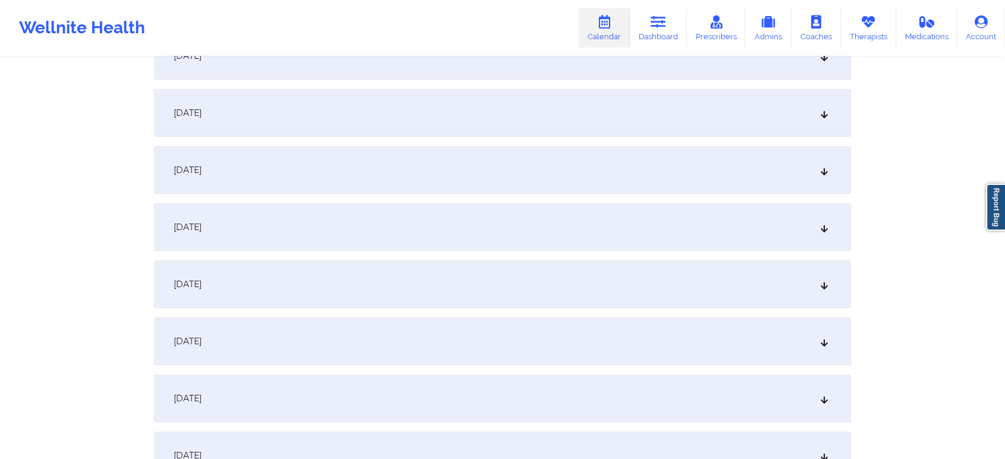
click at [558, 248] on div "[DATE]" at bounding box center [502, 227] width 697 height 48
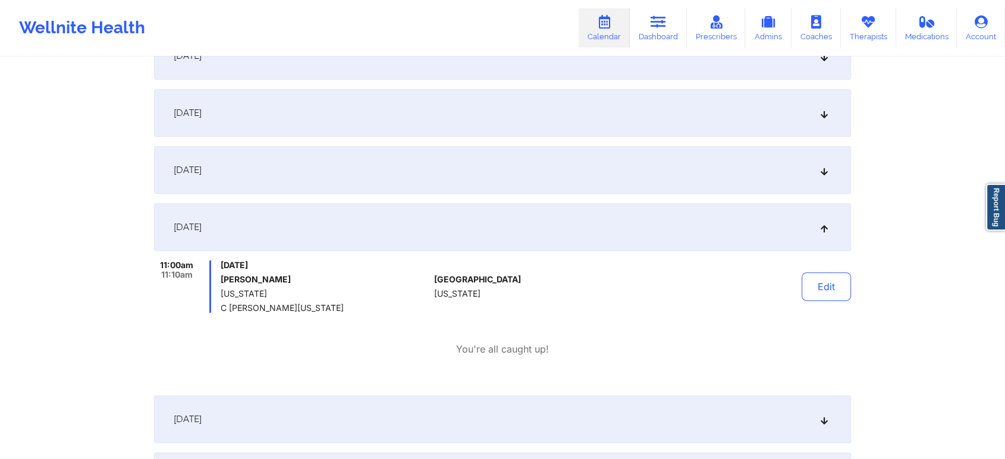
scroll to position [0, 0]
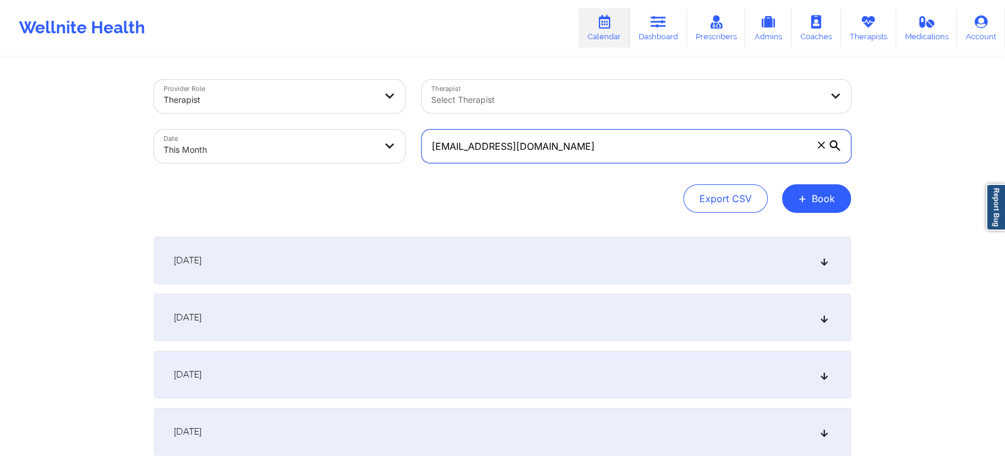
drag, startPoint x: 585, startPoint y: 146, endPoint x: 341, endPoint y: 156, distance: 244.0
click at [341, 156] on div "Provider Role Therapist Therapist Select Therapist Date This Month [PERSON_NAME…" at bounding box center [503, 121] width 714 height 100
paste input "kalieleach37"
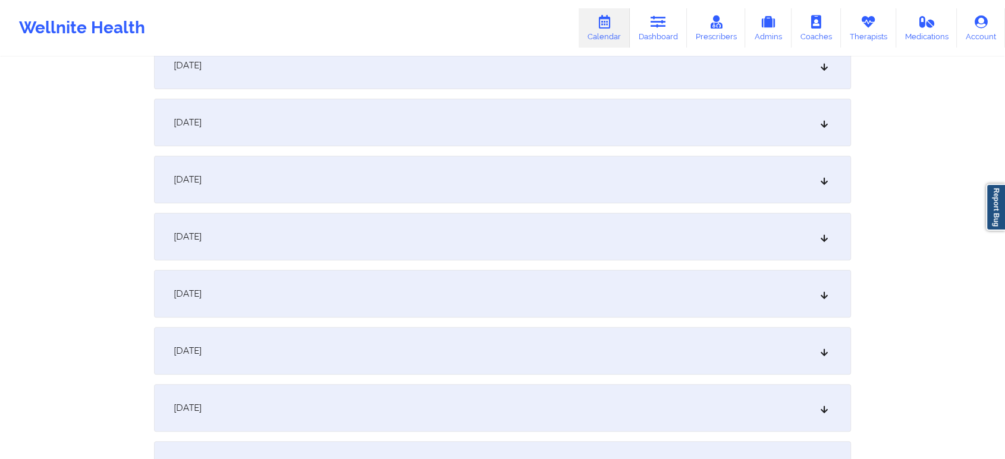
scroll to position [257, 0]
click at [558, 275] on div "[DATE]" at bounding box center [502, 289] width 697 height 48
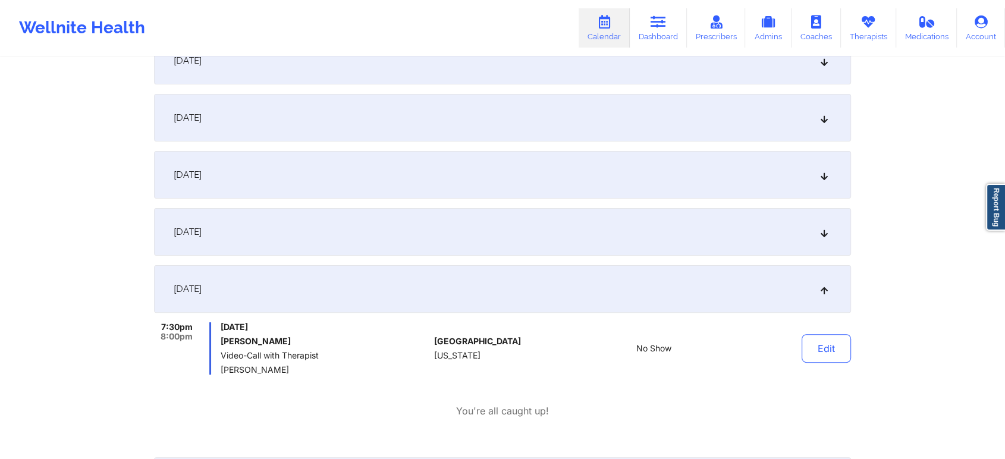
scroll to position [0, 0]
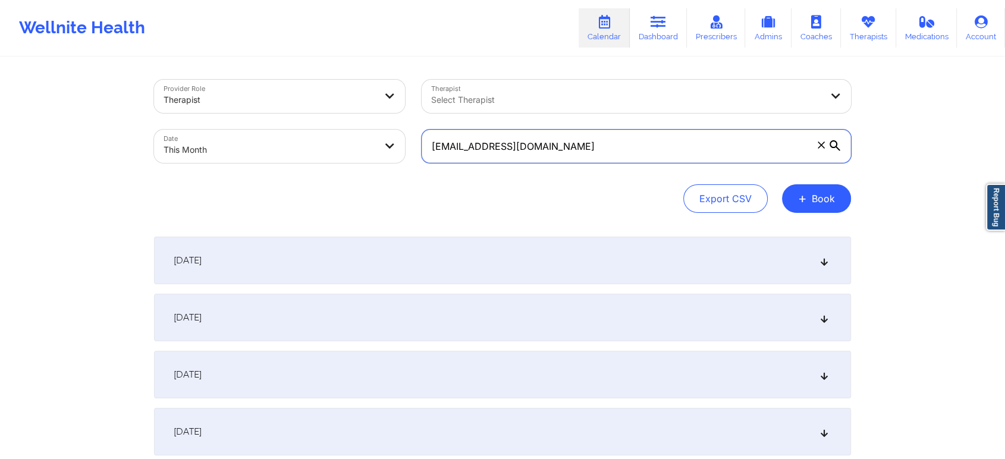
drag, startPoint x: 615, startPoint y: 136, endPoint x: 446, endPoint y: 140, distance: 168.9
click at [446, 140] on input "kalieleach37@gmail.com" at bounding box center [636, 146] width 429 height 33
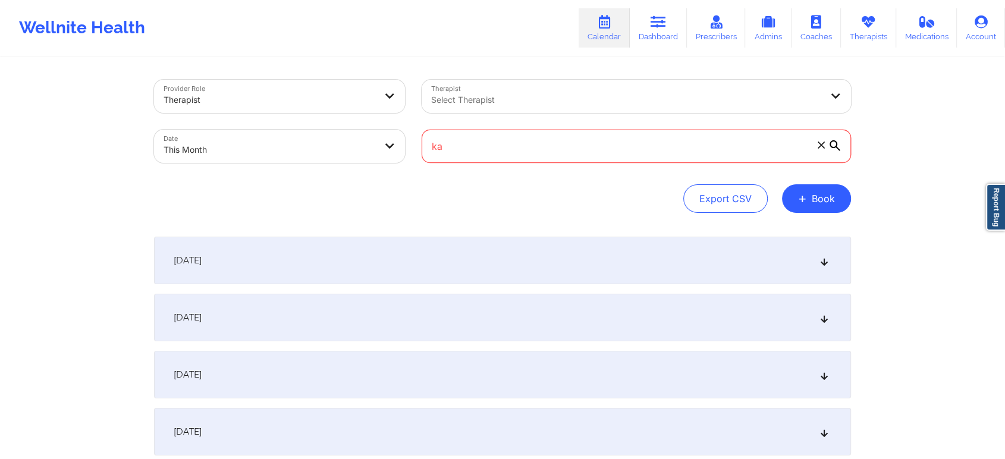
type input "k"
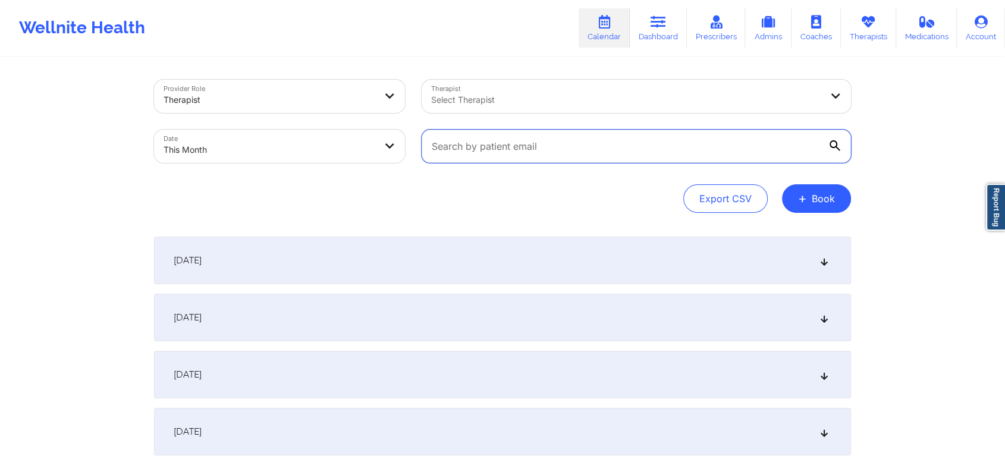
paste input "lillia.tramel@yahoo.com"
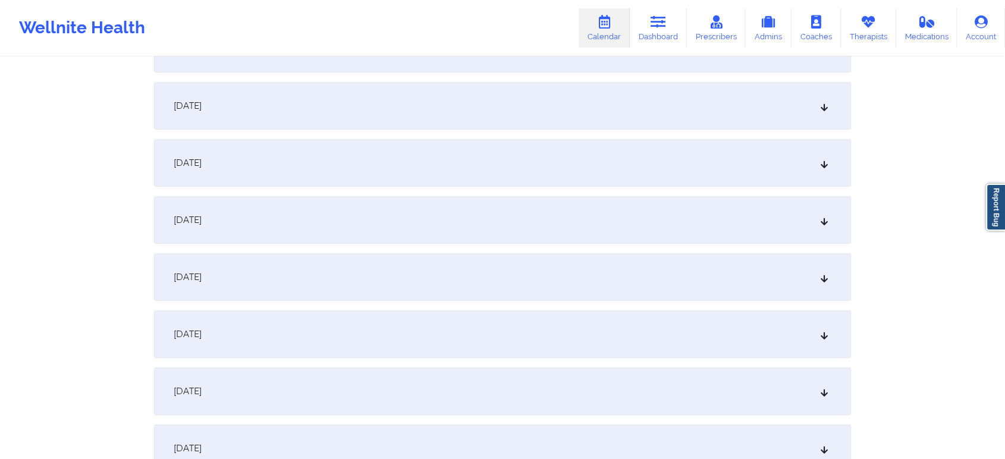
scroll to position [214, 0]
click at [689, 337] on div "[DATE]" at bounding box center [502, 332] width 697 height 48
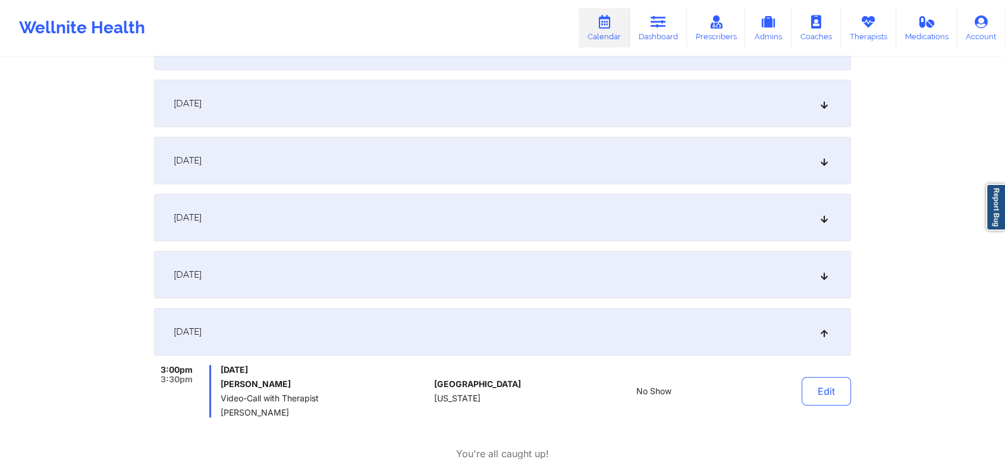
scroll to position [0, 0]
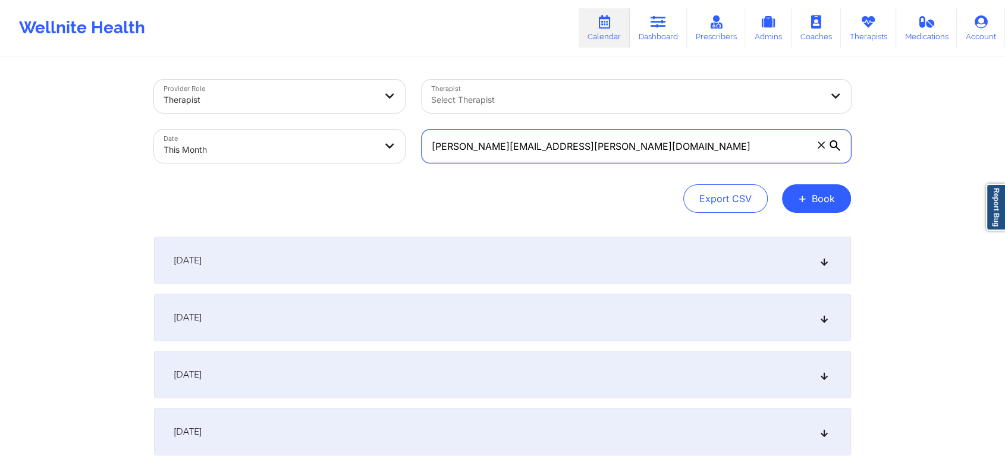
drag, startPoint x: 617, startPoint y: 140, endPoint x: 403, endPoint y: 175, distance: 216.8
click at [403, 175] on div "Provider Role Therapist Therapist Select Therapist Date This Month lillia.trame…" at bounding box center [502, 146] width 697 height 133
paste input "barbara.ray.palone@gmail"
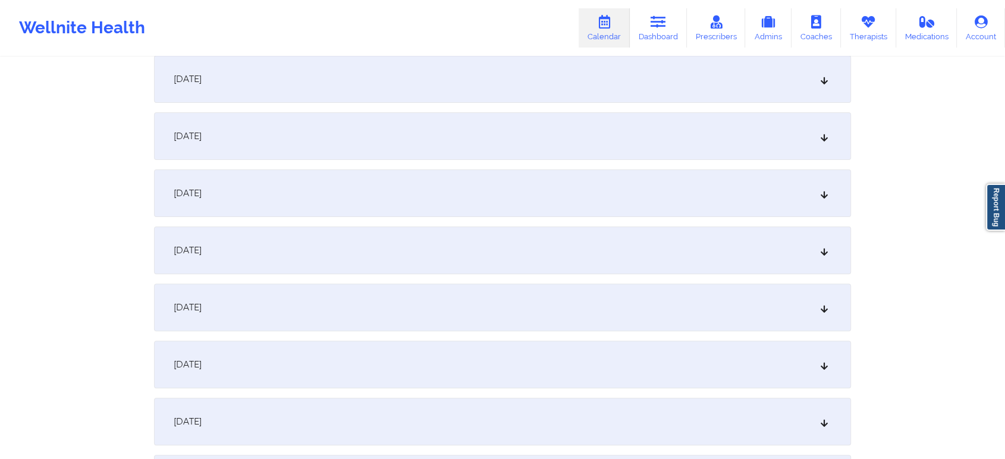
scroll to position [311, 0]
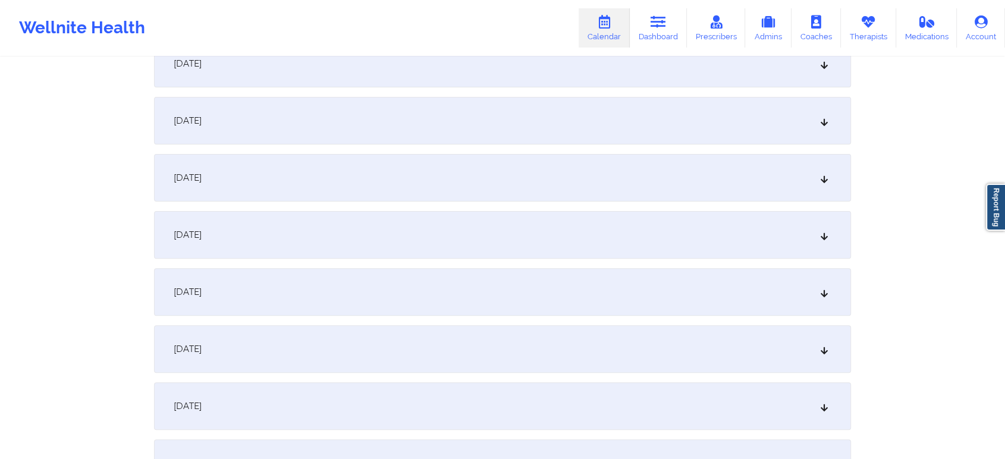
click at [551, 246] on div "[DATE]" at bounding box center [502, 235] width 697 height 48
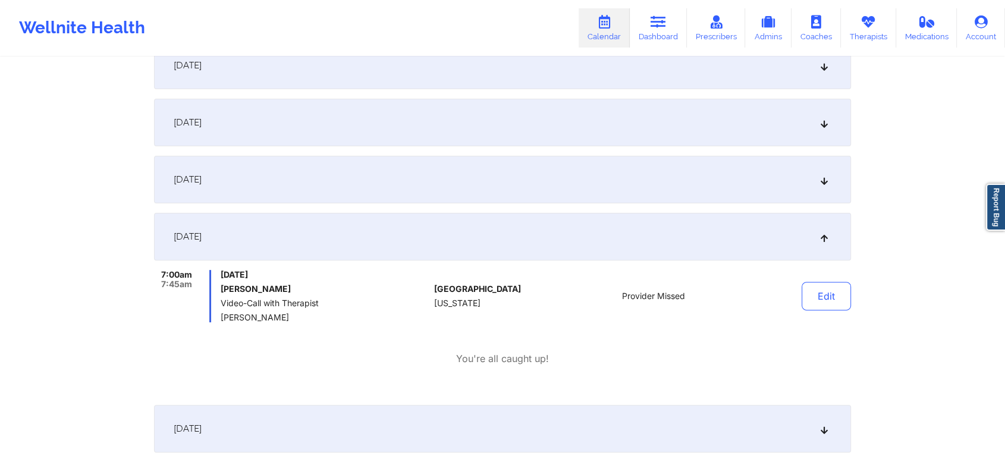
scroll to position [0, 0]
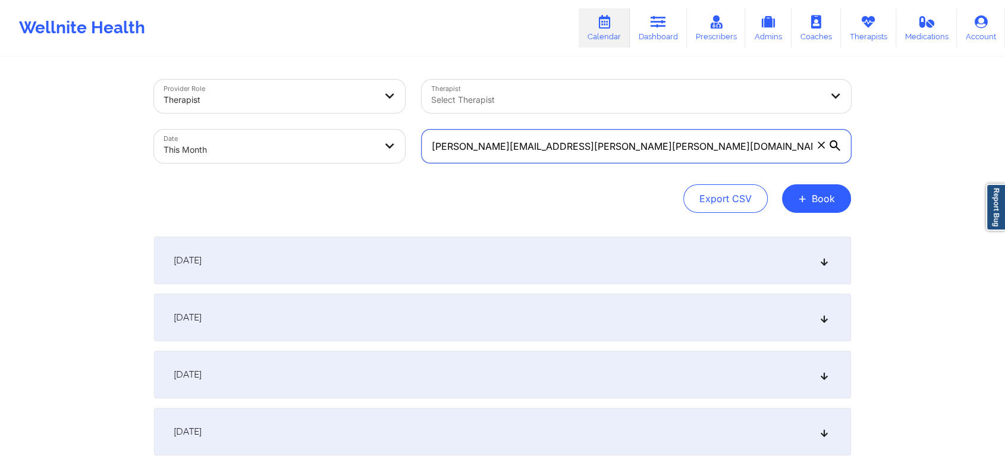
drag, startPoint x: 586, startPoint y: 144, endPoint x: 256, endPoint y: 137, distance: 330.1
click at [256, 137] on div "Provider Role Therapist Therapist Select Therapist Date This Month barbara.ray.…" at bounding box center [503, 121] width 714 height 100
paste input "[PERSON_NAME].[PERSON_NAME]"
click at [436, 139] on input "[PERSON_NAME][EMAIL_ADDRESS][PERSON_NAME][DOMAIN_NAME]" at bounding box center [636, 146] width 429 height 33
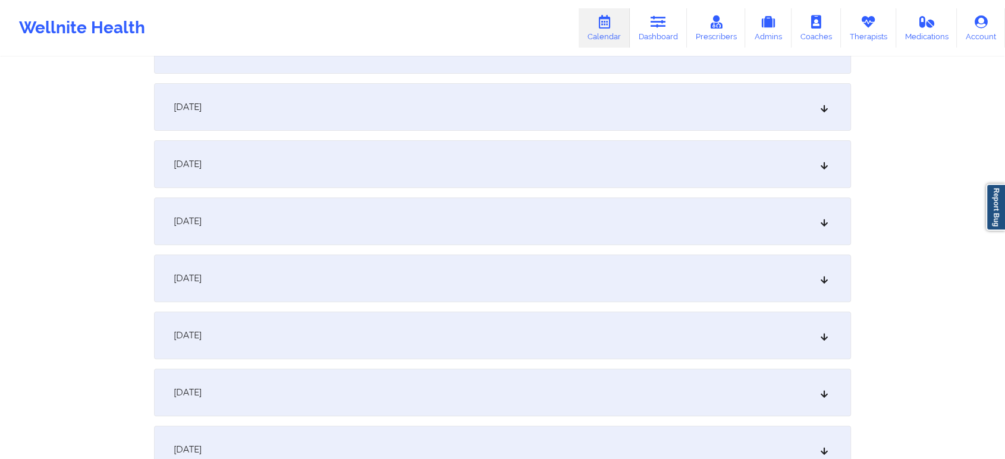
scroll to position [448, 0]
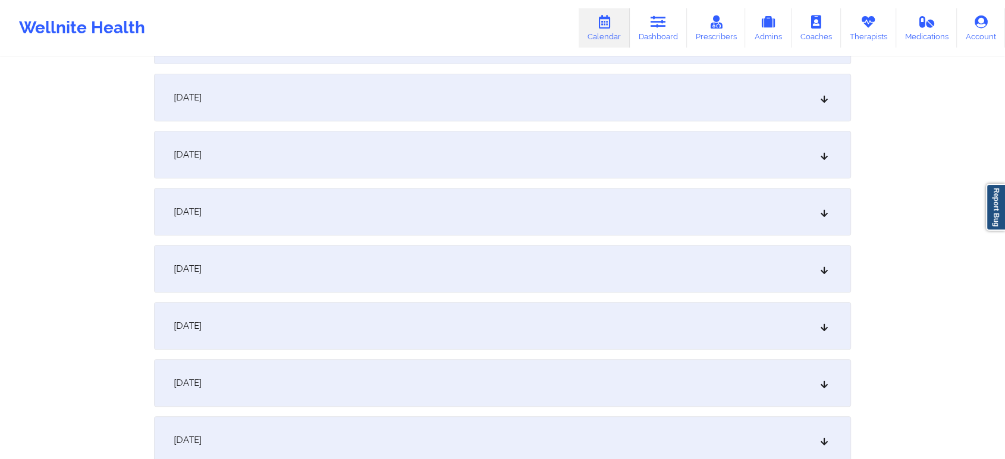
click at [398, 98] on div "[DATE]" at bounding box center [502, 98] width 697 height 48
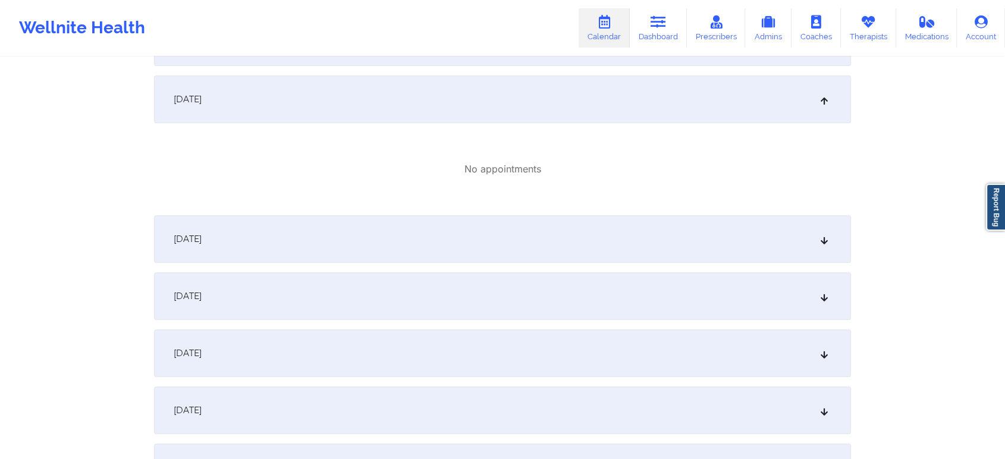
scroll to position [0, 0]
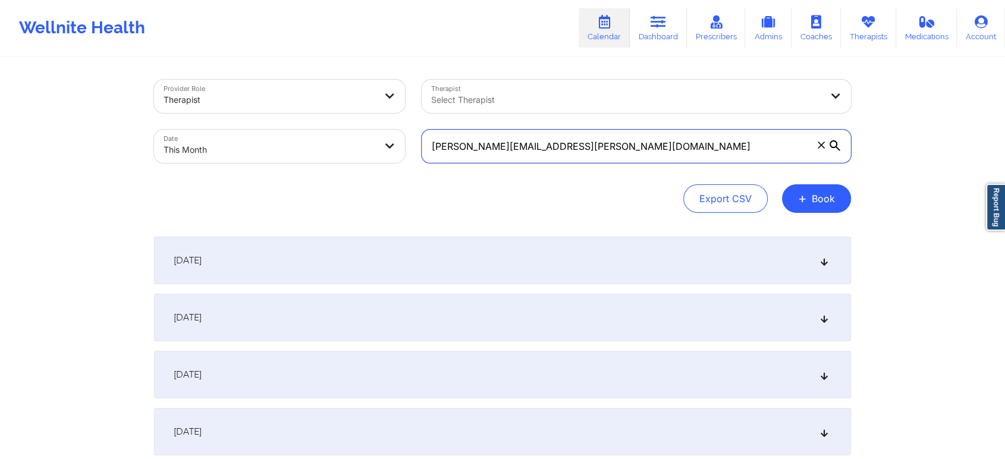
drag, startPoint x: 585, startPoint y: 133, endPoint x: 303, endPoint y: 114, distance: 282.0
click at [303, 114] on div "Provider Role Therapist Therapist Select Therapist Date This Month cory.engelha…" at bounding box center [503, 121] width 714 height 100
paste input "debbiefontenot78"
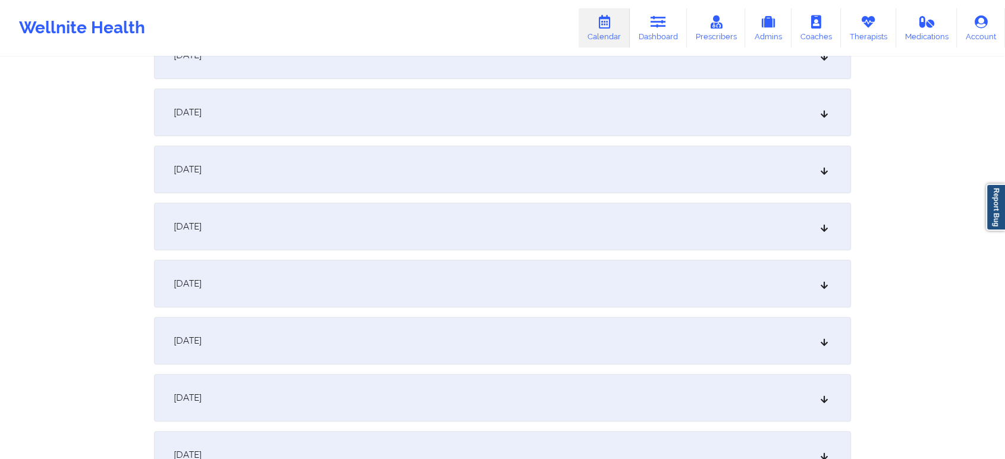
scroll to position [271, 0]
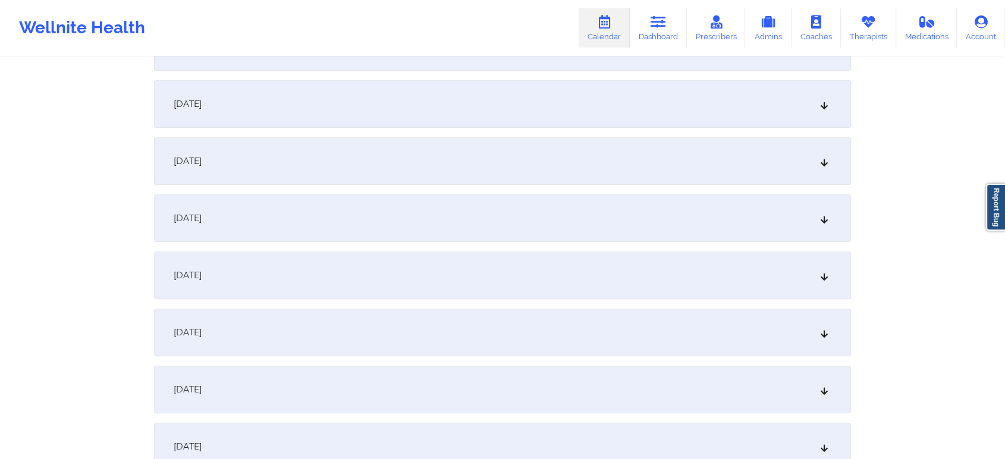
click at [400, 256] on div "[DATE]" at bounding box center [502, 276] width 697 height 48
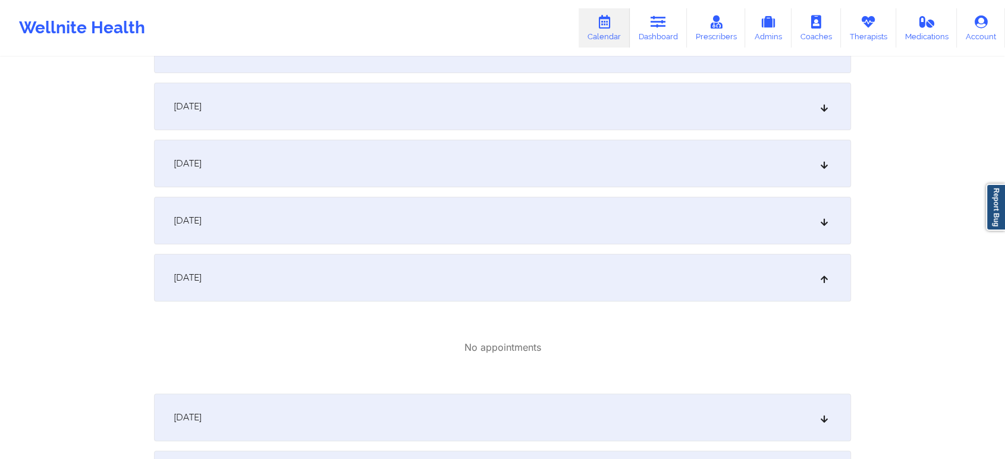
scroll to position [0, 0]
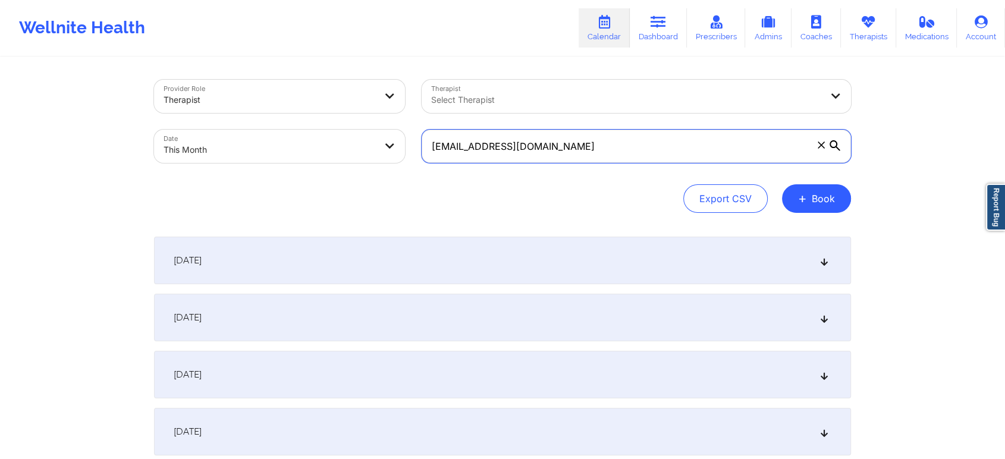
drag, startPoint x: 595, startPoint y: 152, endPoint x: 277, endPoint y: 136, distance: 318.0
click at [277, 136] on div "Provider Role Therapist Therapist Select Therapist Date This Month debbiefonten…" at bounding box center [503, 121] width 714 height 100
paste input "s2khondalady"
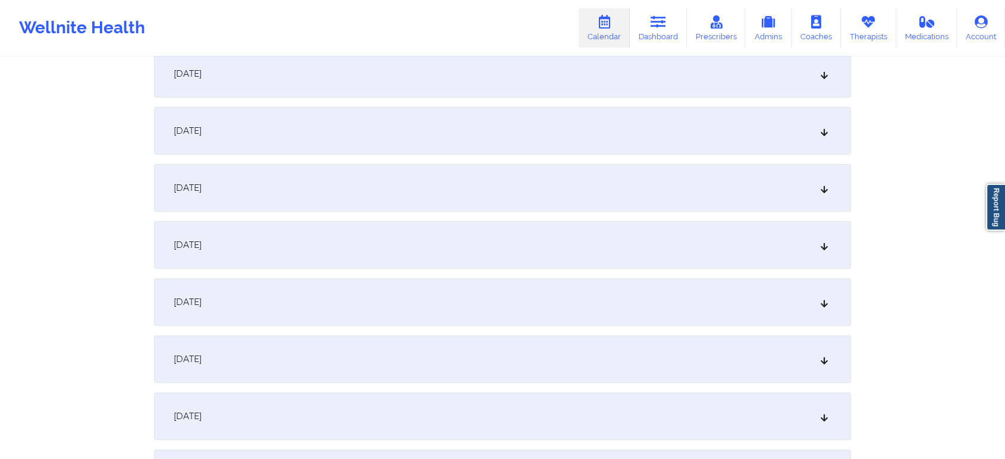
scroll to position [273, 0]
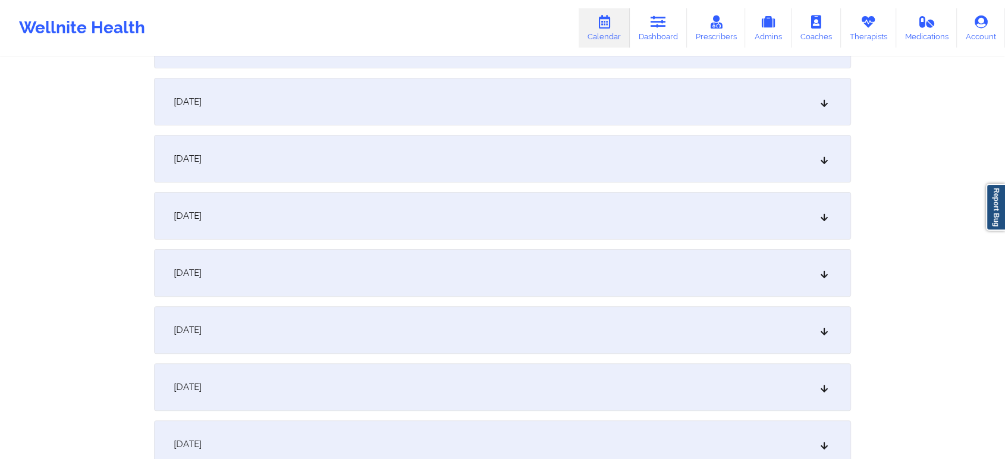
click at [492, 284] on div "[DATE]" at bounding box center [502, 273] width 697 height 48
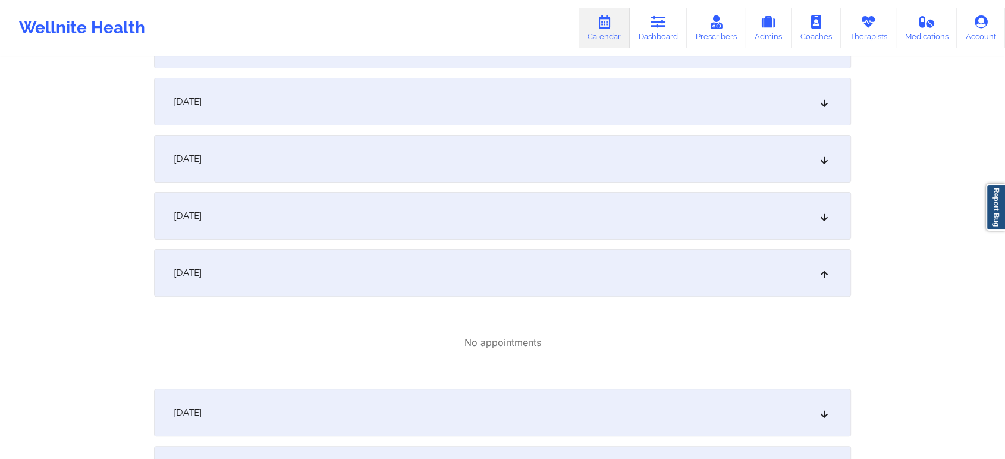
scroll to position [0, 0]
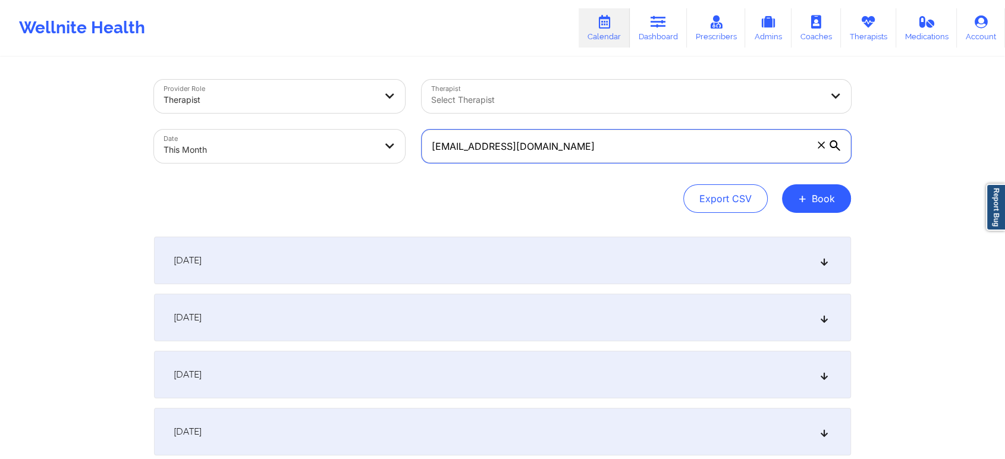
drag, startPoint x: 604, startPoint y: 155, endPoint x: 351, endPoint y: 173, distance: 252.8
click at [351, 173] on div "Provider Role Therapist Therapist Select Therapist Date This Month s2khondalady…" at bounding box center [502, 146] width 697 height 133
paste input "frenchbrian@bellsouth.net"
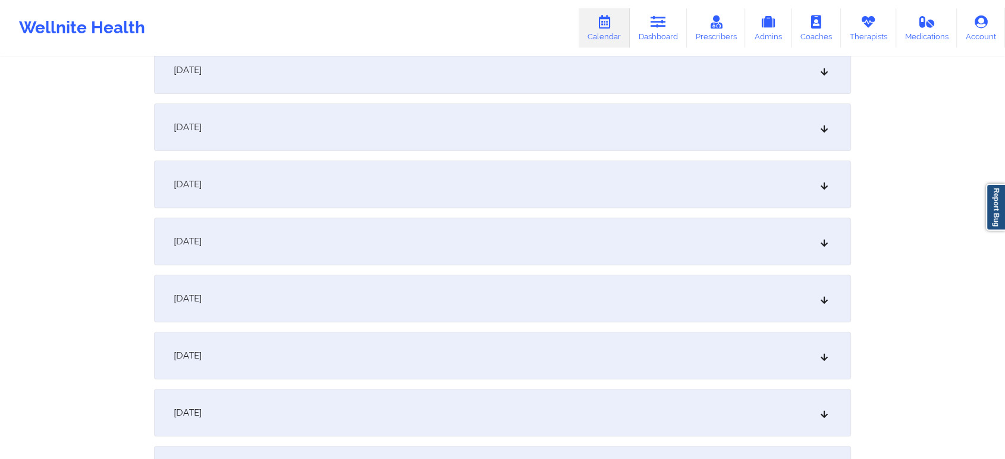
scroll to position [387, 0]
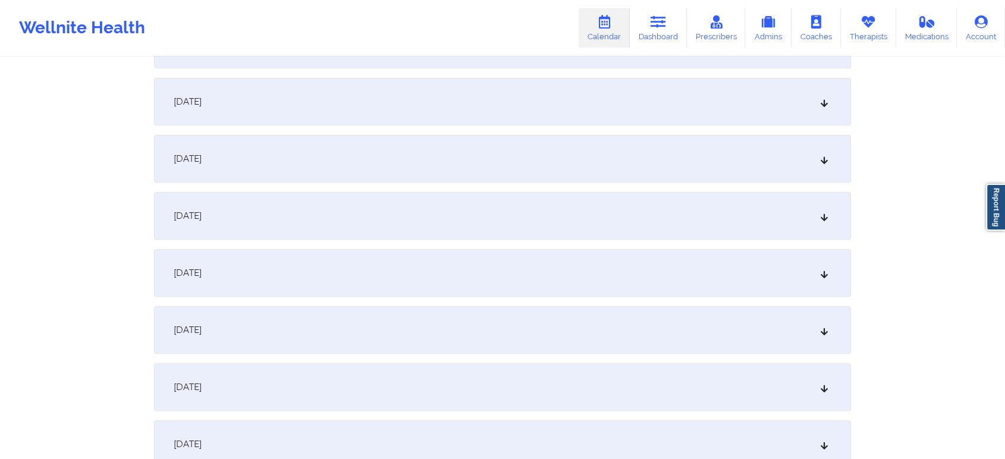
click at [517, 161] on div "[DATE]" at bounding box center [502, 159] width 697 height 48
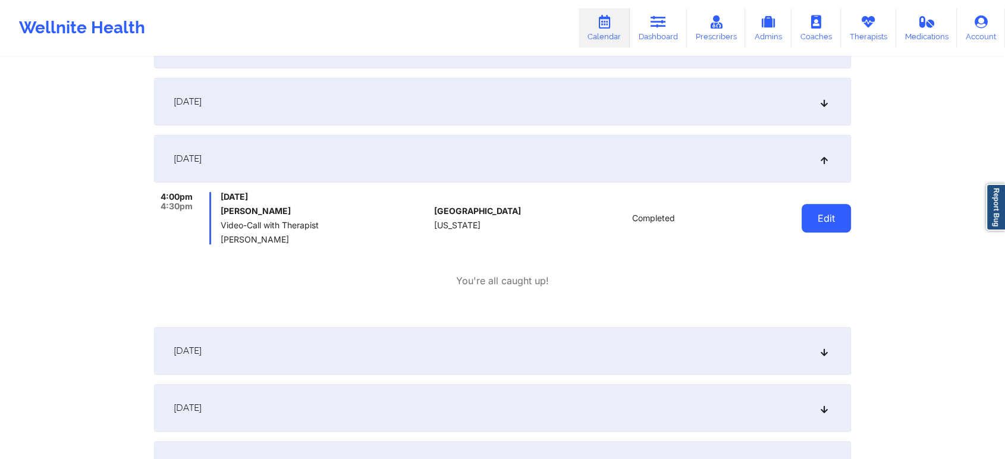
click at [821, 226] on button "Edit" at bounding box center [826, 218] width 49 height 29
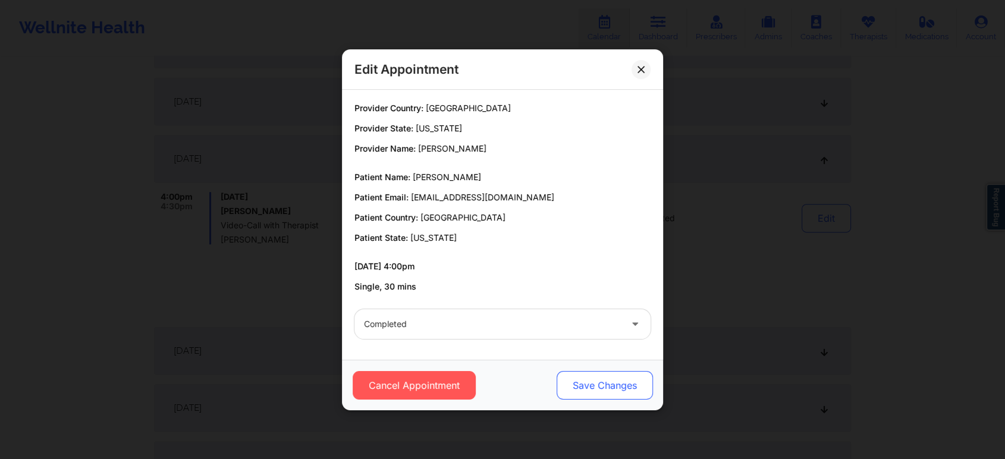
click at [584, 389] on button "Save Changes" at bounding box center [605, 385] width 96 height 29
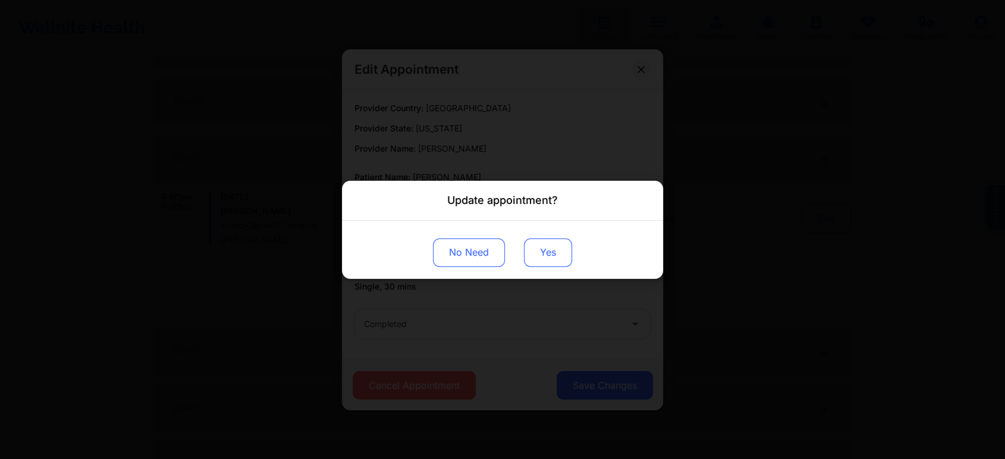
click at [540, 247] on button "Yes" at bounding box center [548, 252] width 48 height 29
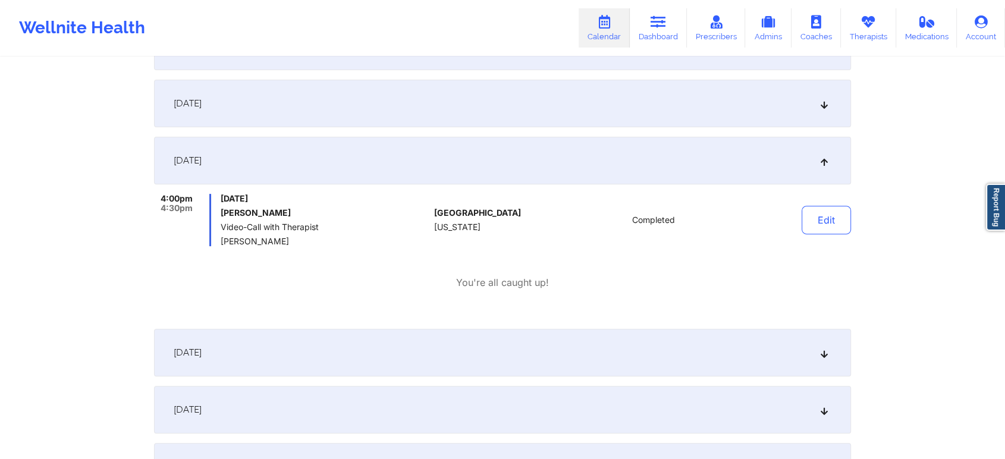
scroll to position [0, 0]
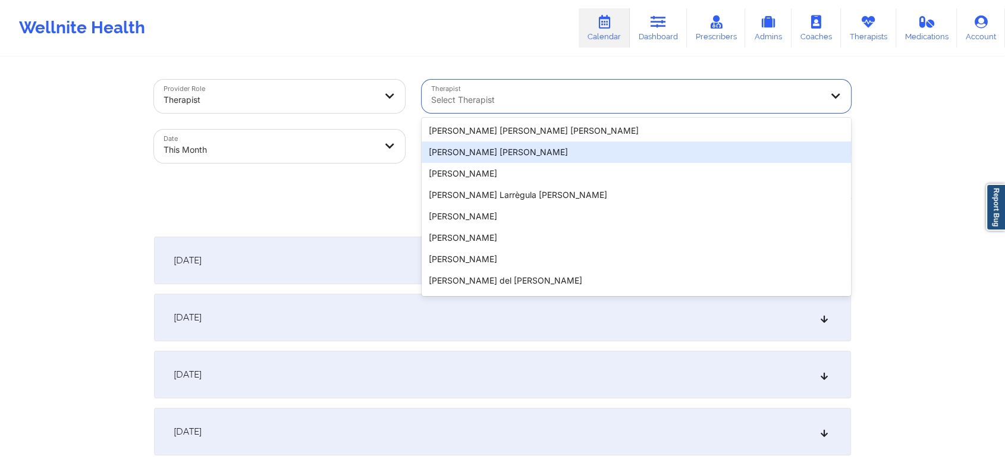
drag, startPoint x: 627, startPoint y: 112, endPoint x: 339, endPoint y: 220, distance: 308.0
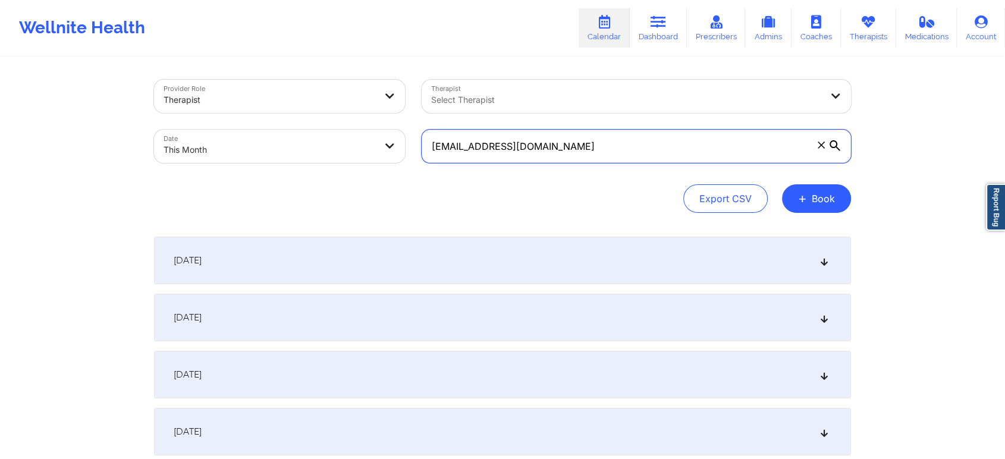
drag, startPoint x: 620, startPoint y: 155, endPoint x: 233, endPoint y: 153, distance: 387.1
click at [233, 153] on div "Provider Role Therapist Therapist Select Therapist Date This Month frenchbrian@…" at bounding box center [503, 121] width 714 height 100
paste input "[EMAIL_ADDRESS][DOMAIN_NAME]"
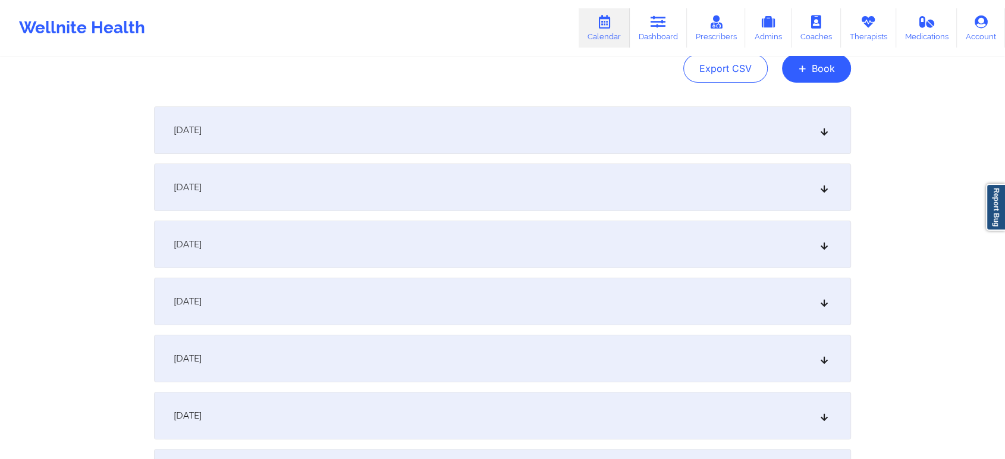
scroll to position [158, 0]
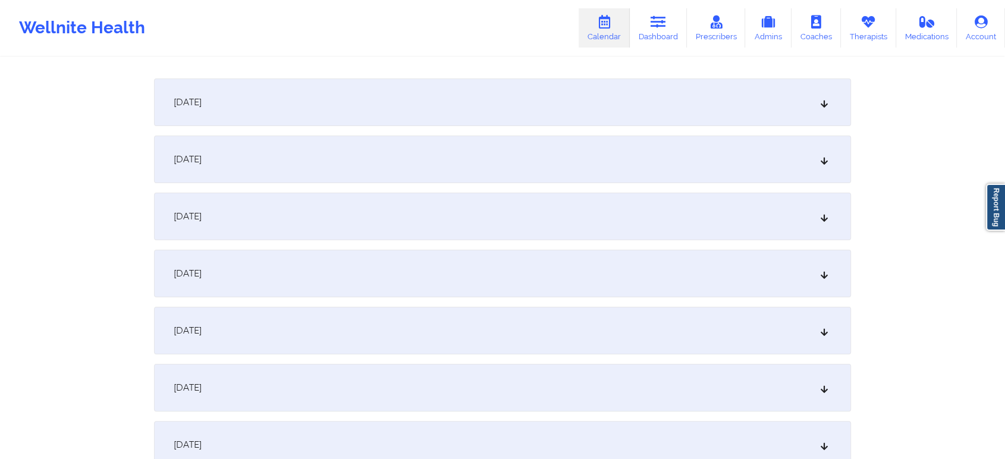
click at [663, 370] on div "[DATE]" at bounding box center [502, 388] width 697 height 48
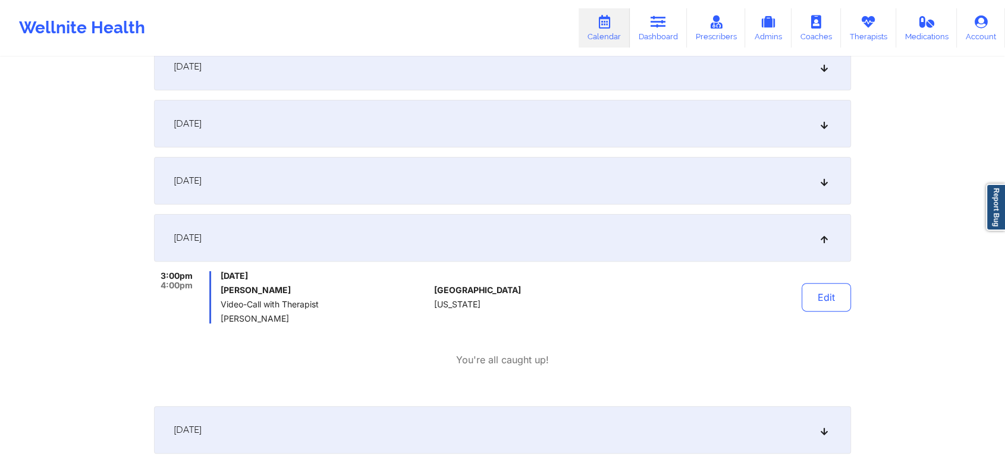
scroll to position [0, 0]
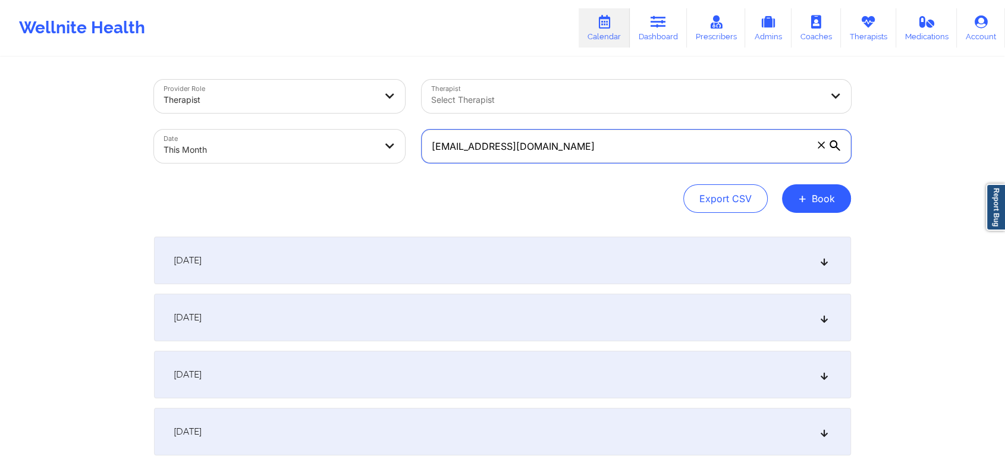
drag, startPoint x: 580, startPoint y: 142, endPoint x: 279, endPoint y: 197, distance: 305.3
click at [279, 197] on div "Provider Role Therapist Therapist Select Therapist Date This Month modemmakenna…" at bounding box center [502, 146] width 697 height 133
paste input "jayjohnson1837"
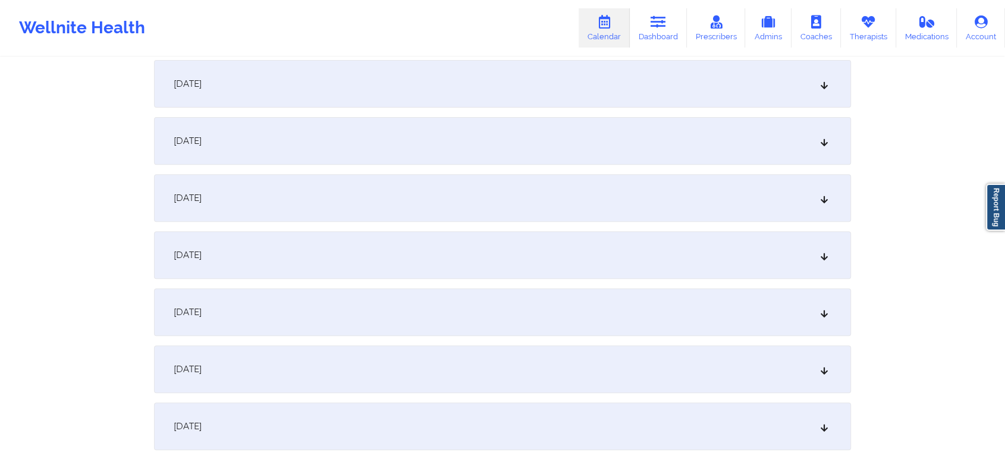
scroll to position [365, 0]
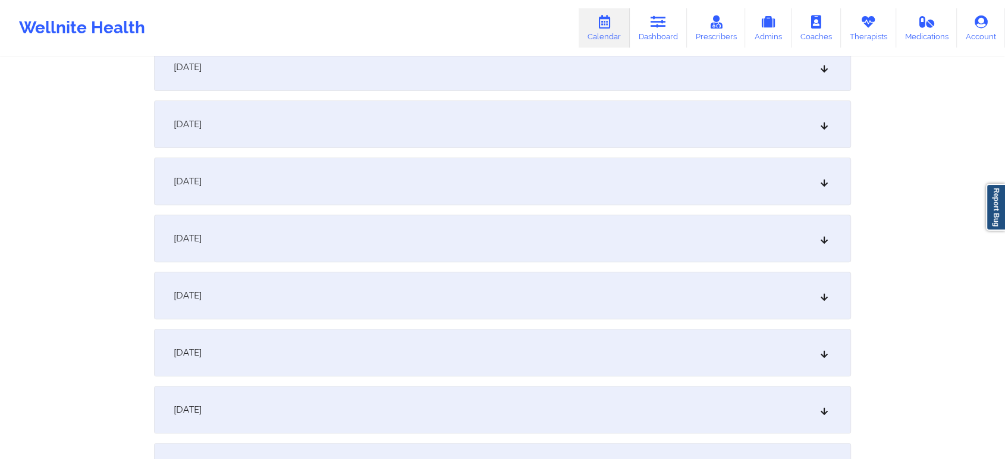
click at [677, 167] on div "[DATE]" at bounding box center [502, 182] width 697 height 48
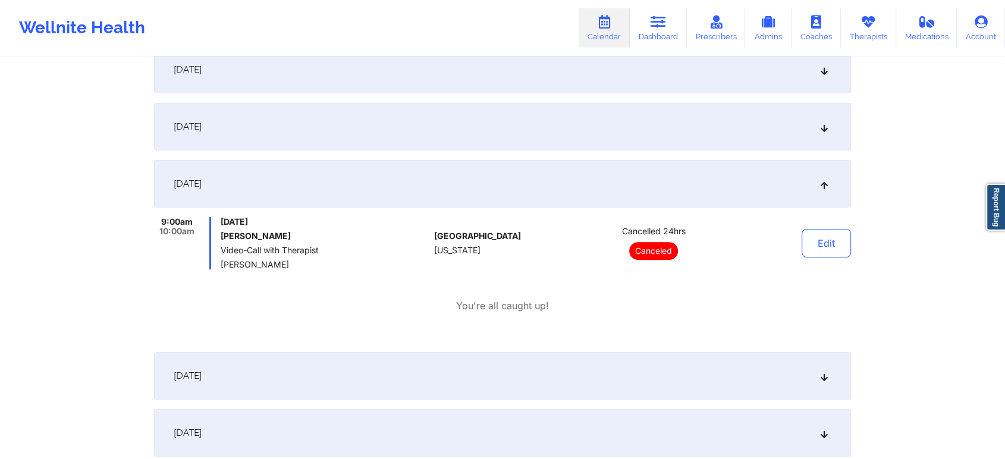
scroll to position [0, 0]
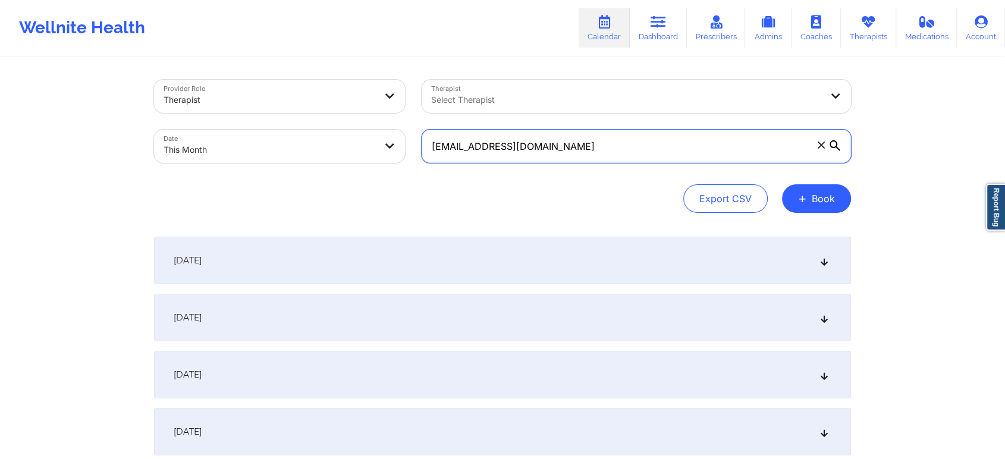
drag, startPoint x: 591, startPoint y: 141, endPoint x: 232, endPoint y: 137, distance: 359.2
click at [232, 137] on div "Provider Role Therapist Therapist Select Therapist Date This Month jayjohnson18…" at bounding box center [503, 121] width 714 height 100
paste input "healthywealthywise03"
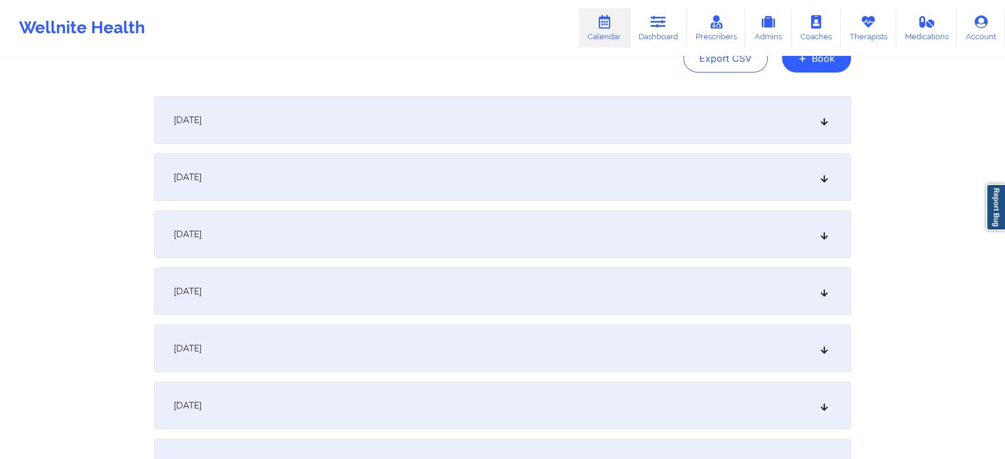
scroll to position [147, 0]
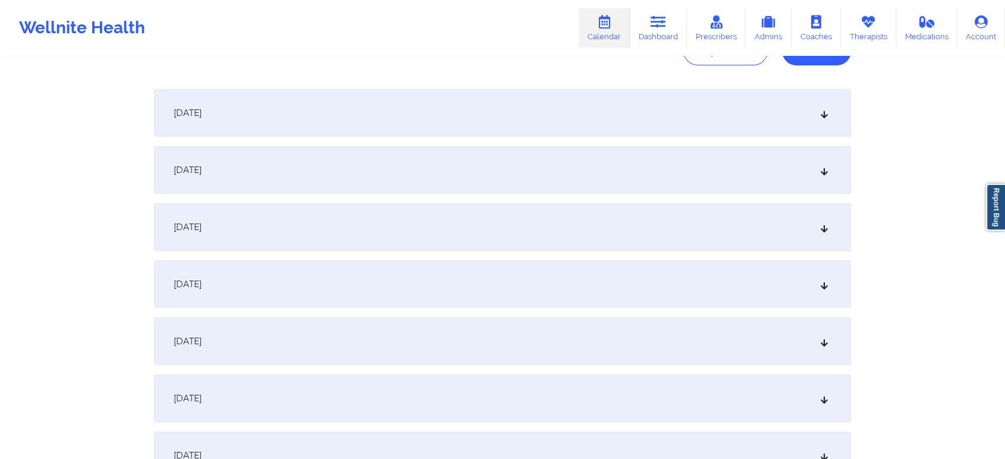
click at [664, 272] on div "[DATE]" at bounding box center [502, 284] width 697 height 48
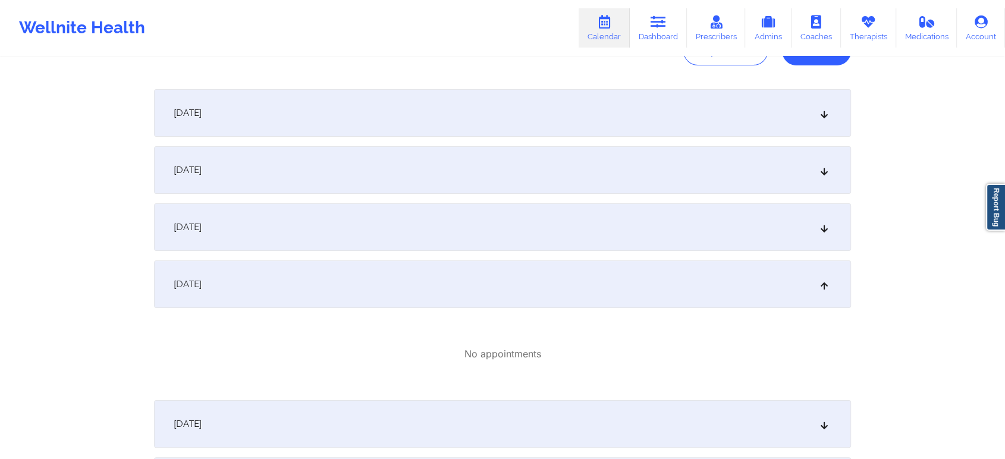
scroll to position [371, 0]
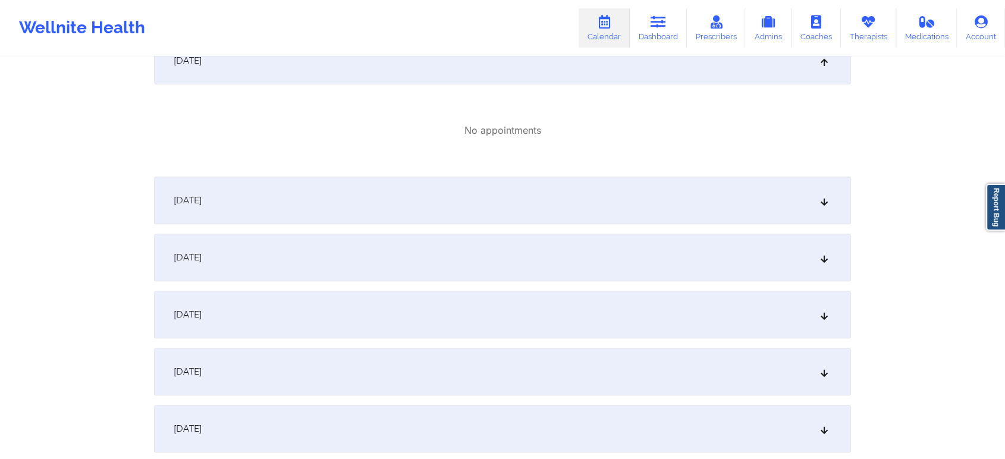
click at [659, 234] on div "[DATE]" at bounding box center [502, 258] width 697 height 48
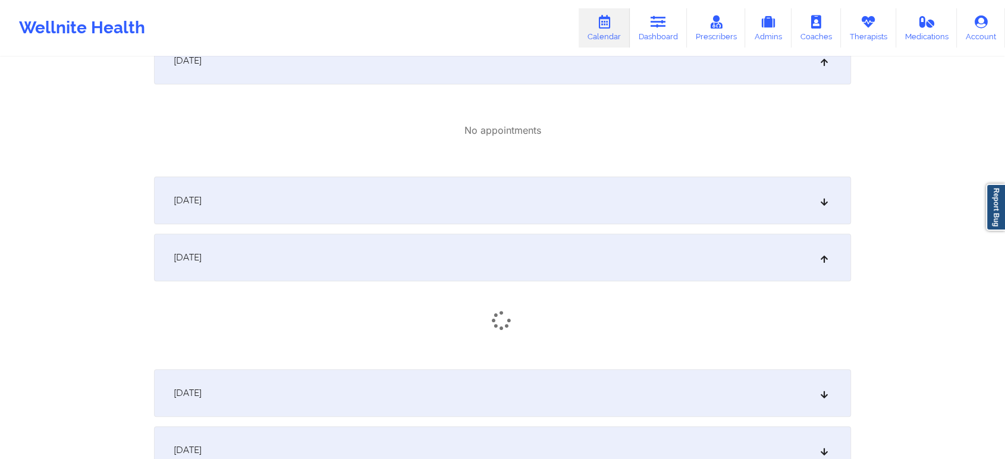
click at [659, 234] on div "[DATE]" at bounding box center [502, 258] width 697 height 48
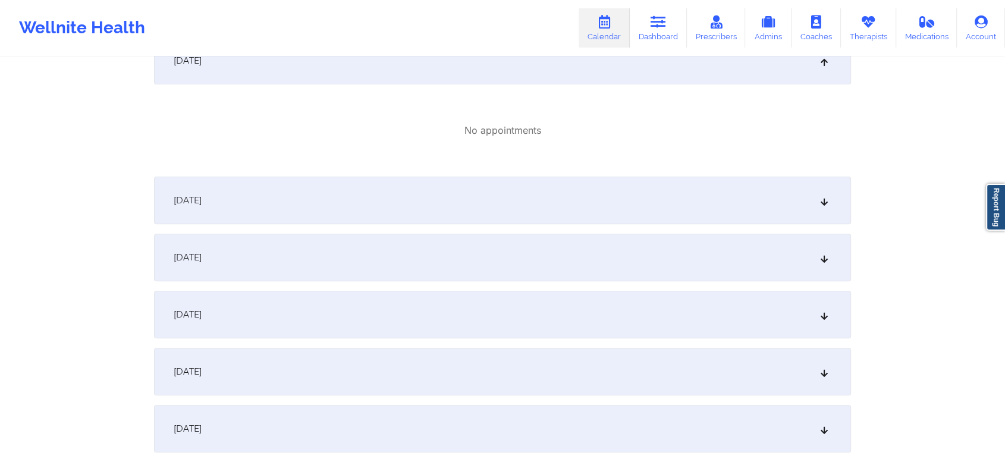
click at [640, 250] on div "[DATE]" at bounding box center [502, 258] width 697 height 48
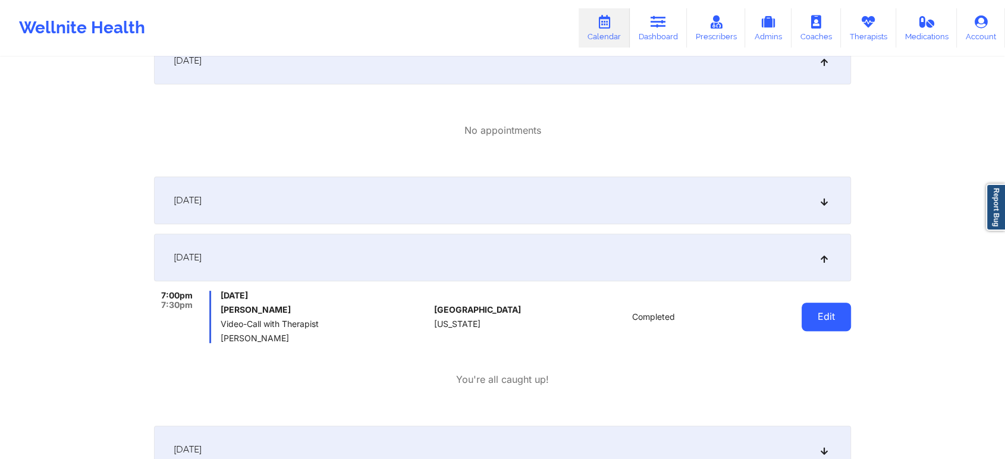
click at [819, 318] on button "Edit" at bounding box center [826, 317] width 49 height 29
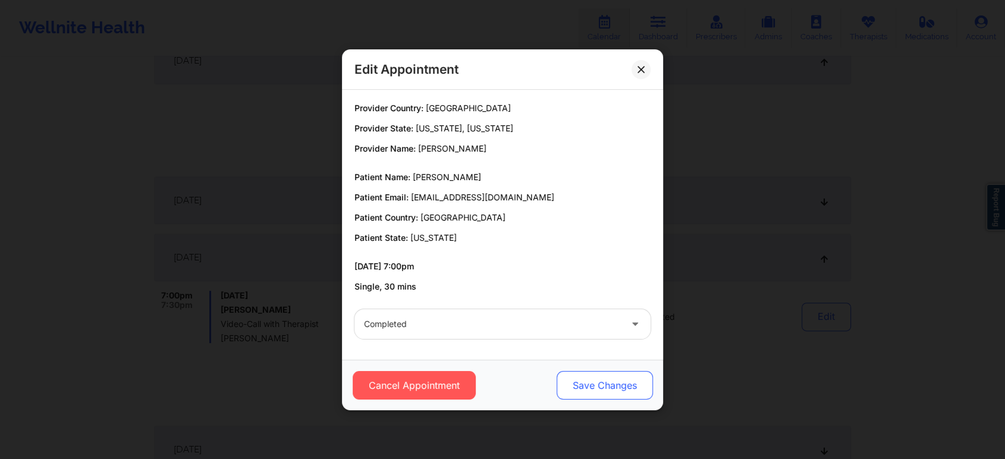
click at [602, 371] on button "Save Changes" at bounding box center [605, 385] width 96 height 29
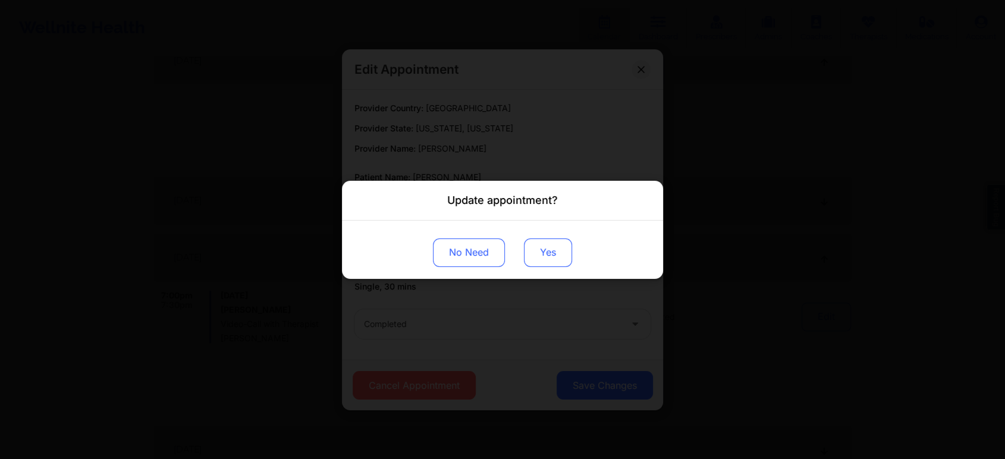
click at [537, 250] on button "Yes" at bounding box center [548, 252] width 48 height 29
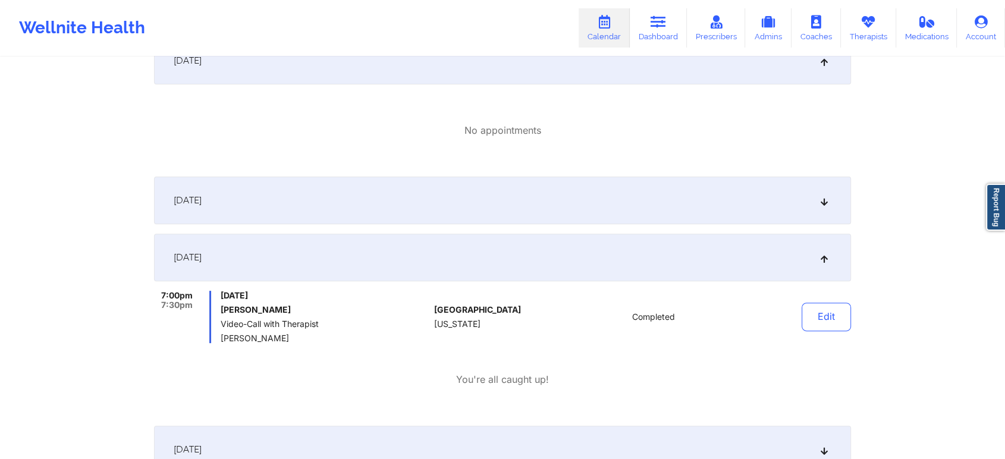
scroll to position [0, 0]
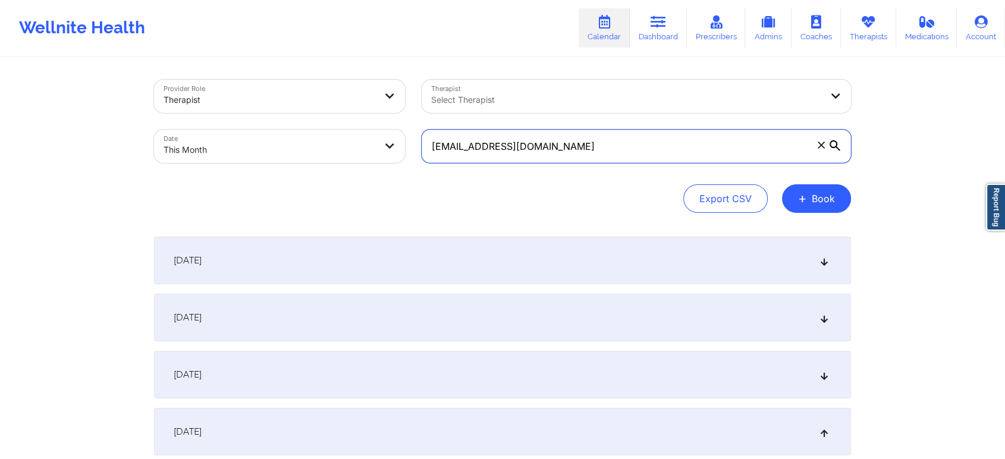
drag, startPoint x: 592, startPoint y: 133, endPoint x: 281, endPoint y: 132, distance: 310.4
click at [281, 132] on div "Provider Role Therapist Therapist Select Therapist Date This Month healthywealt…" at bounding box center [503, 121] width 714 height 100
paste input "evanslamanda2"
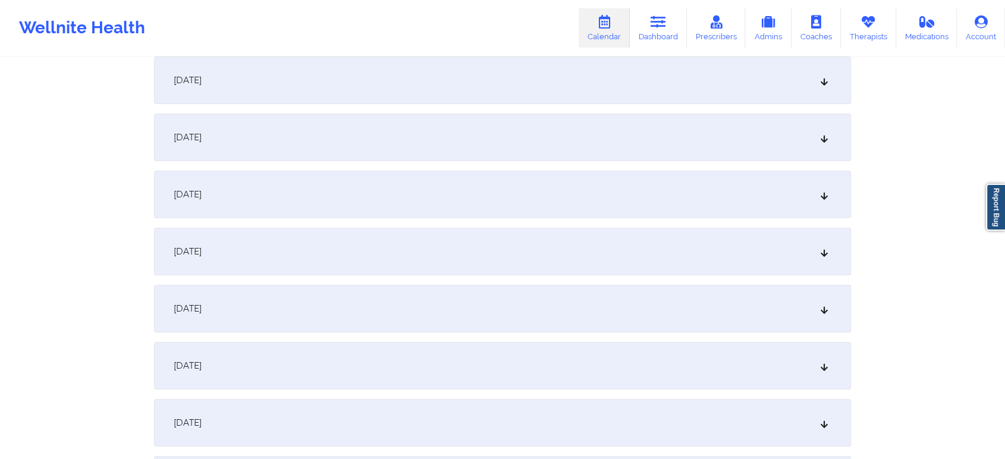
scroll to position [240, 0]
click at [586, 317] on div "[DATE]" at bounding box center [502, 306] width 697 height 48
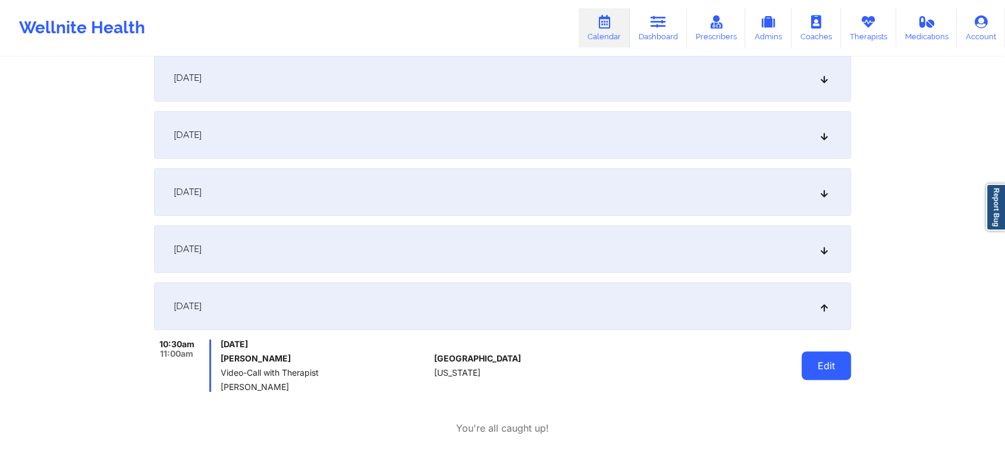
click at [806, 362] on button "Edit" at bounding box center [826, 365] width 49 height 29
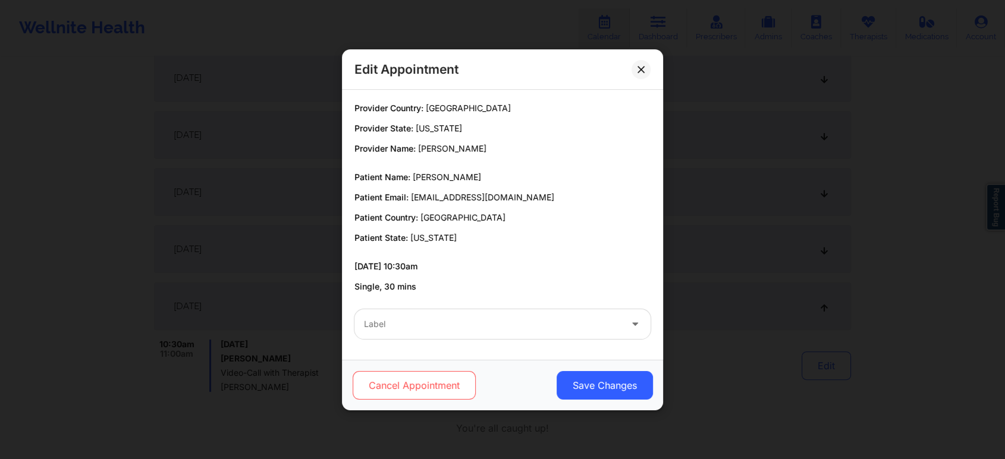
click at [416, 384] on button "Cancel Appointment" at bounding box center [414, 385] width 123 height 29
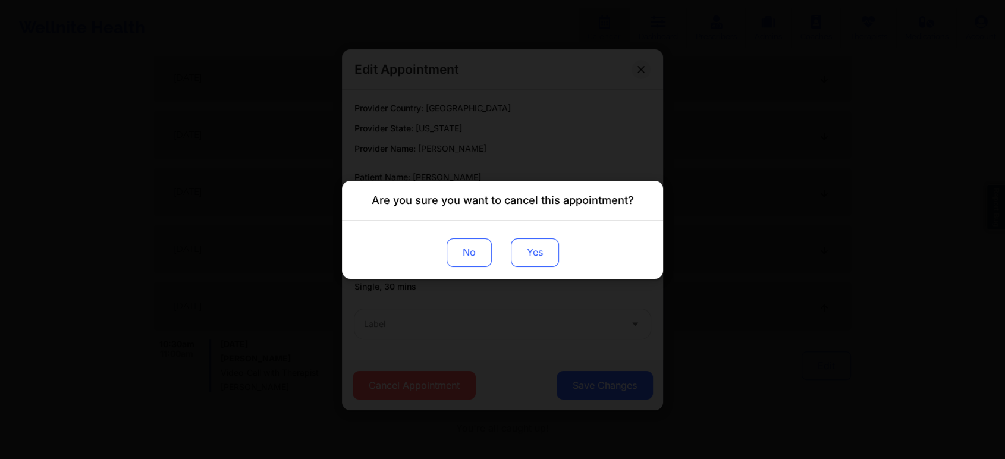
click at [528, 255] on button "Yes" at bounding box center [535, 252] width 48 height 29
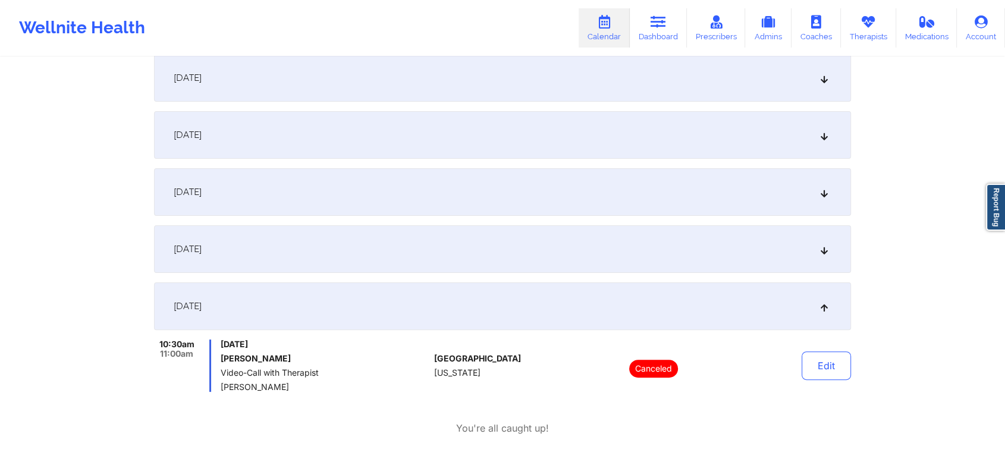
scroll to position [0, 0]
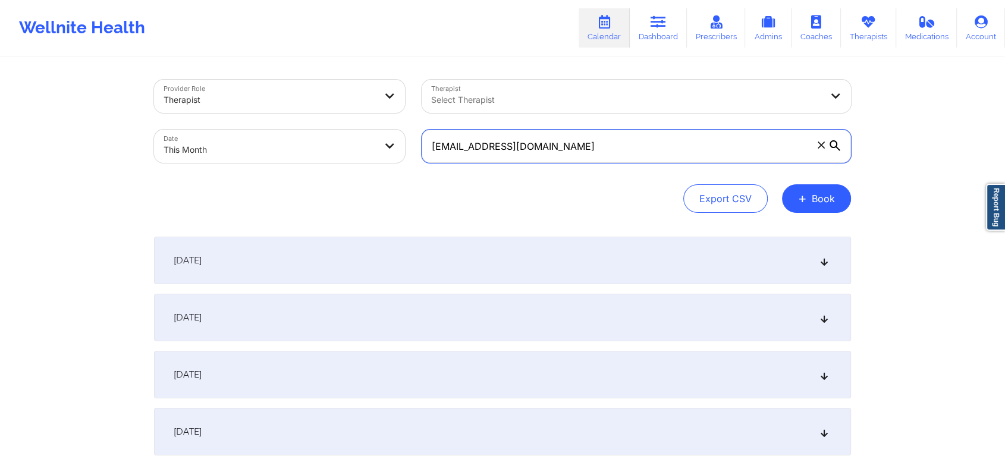
drag, startPoint x: 647, startPoint y: 146, endPoint x: 250, endPoint y: 145, distance: 396.6
click at [250, 145] on div "Provider Role Therapist Therapist Select Therapist Date This Month evanslamanda…" at bounding box center [503, 121] width 714 height 100
paste input "matthew.m.osborn"
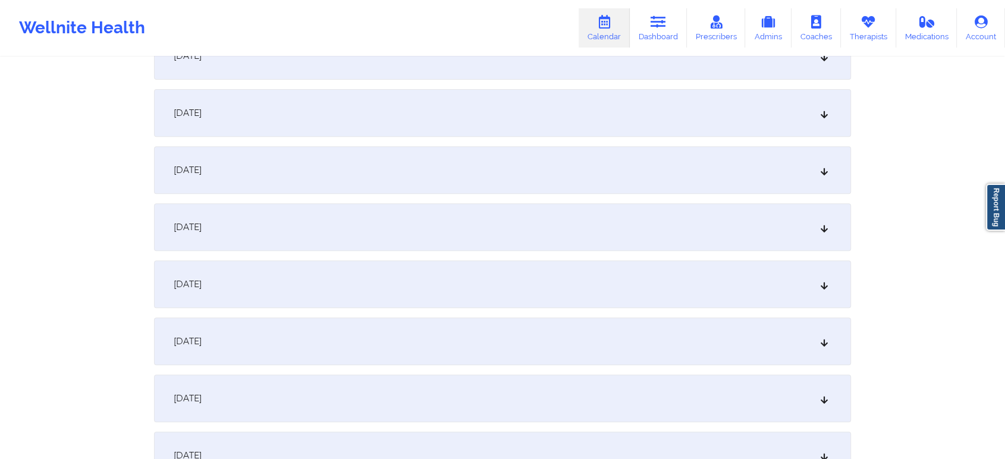
scroll to position [418, 0]
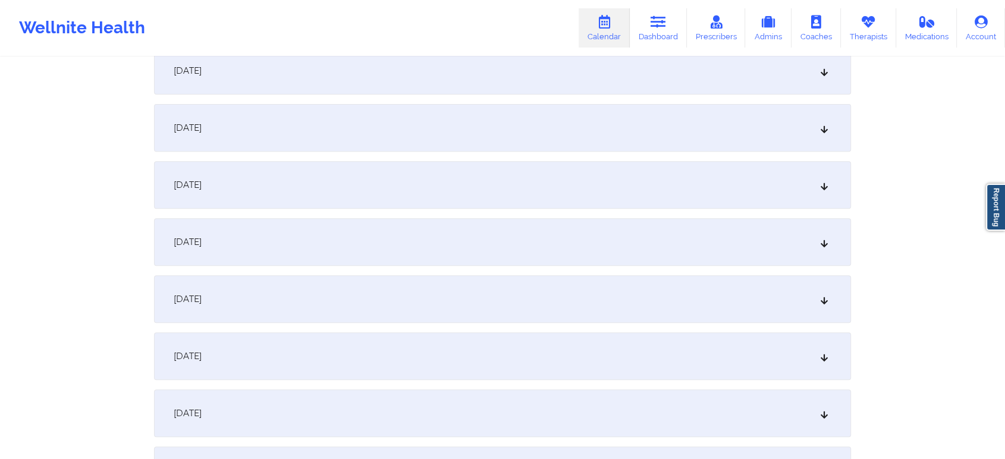
click at [600, 113] on div "[DATE]" at bounding box center [502, 128] width 697 height 48
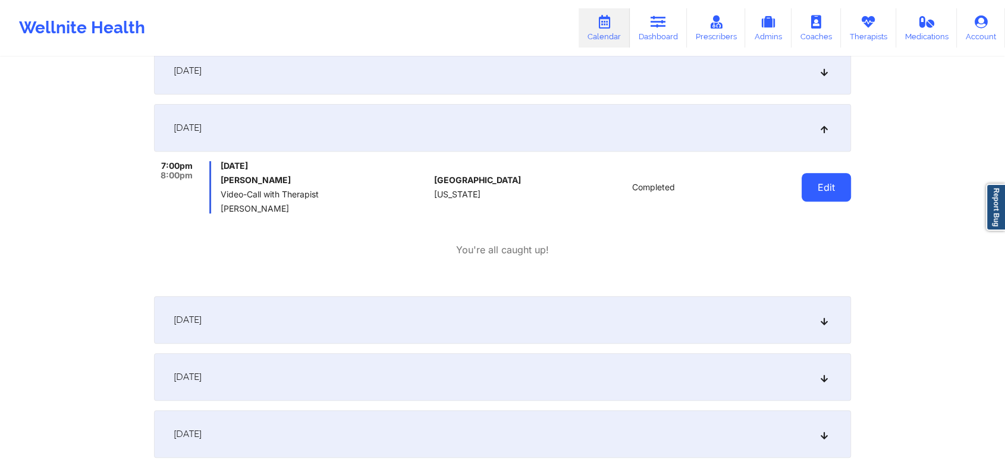
click at [830, 190] on button "Edit" at bounding box center [826, 187] width 49 height 29
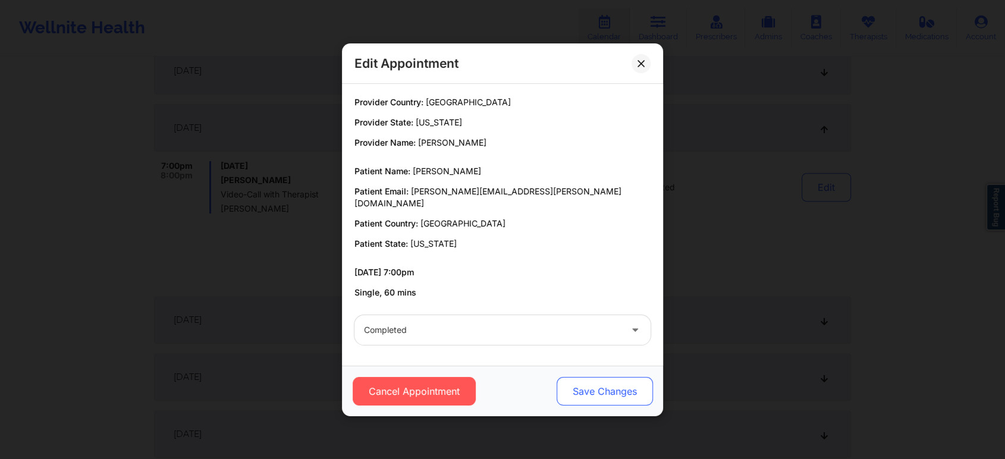
click at [640, 380] on button "Save Changes" at bounding box center [605, 391] width 96 height 29
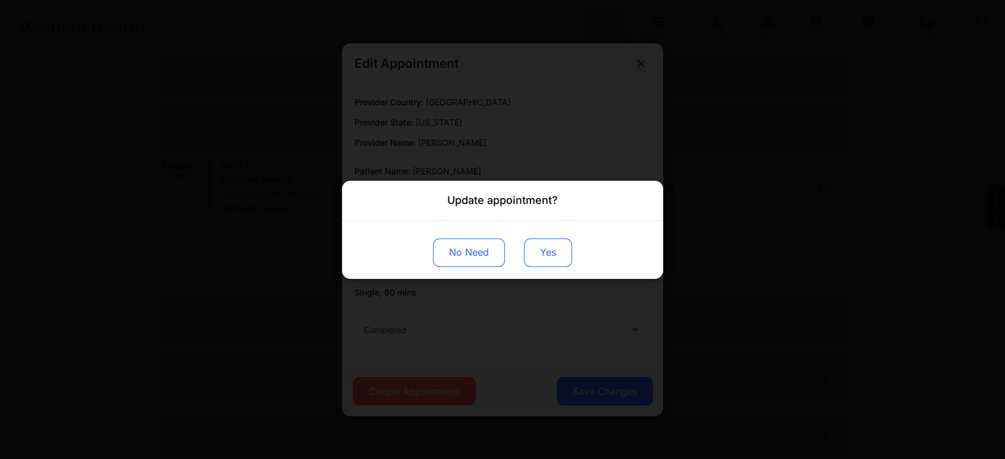
click at [557, 259] on button "Yes" at bounding box center [548, 252] width 48 height 29
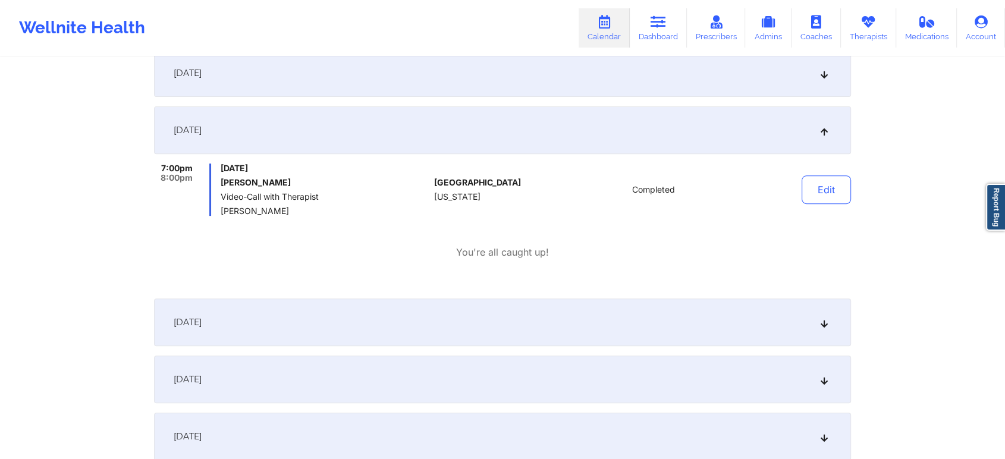
scroll to position [0, 0]
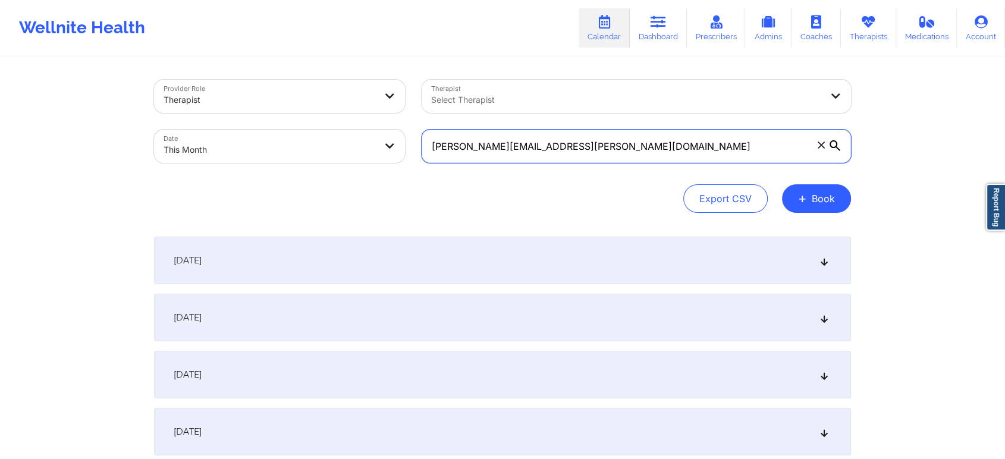
drag, startPoint x: 680, startPoint y: 160, endPoint x: 387, endPoint y: 158, distance: 292.6
click at [387, 158] on div "Provider Role Therapist Therapist Select Therapist Date This Month matthew.m.os…" at bounding box center [503, 121] width 714 height 100
paste input "charlenemleon@yahoo"
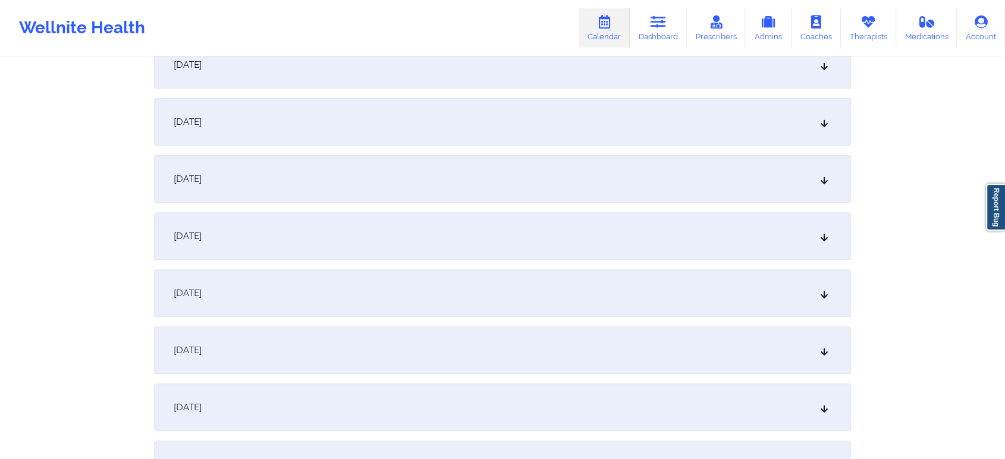
scroll to position [362, 0]
click at [477, 199] on div "[DATE]" at bounding box center [502, 185] width 697 height 48
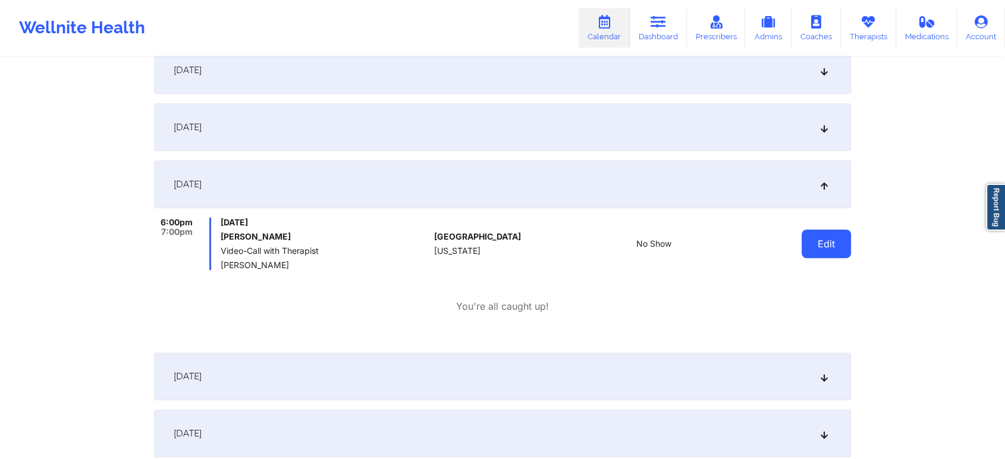
click at [827, 241] on button "Edit" at bounding box center [826, 244] width 49 height 29
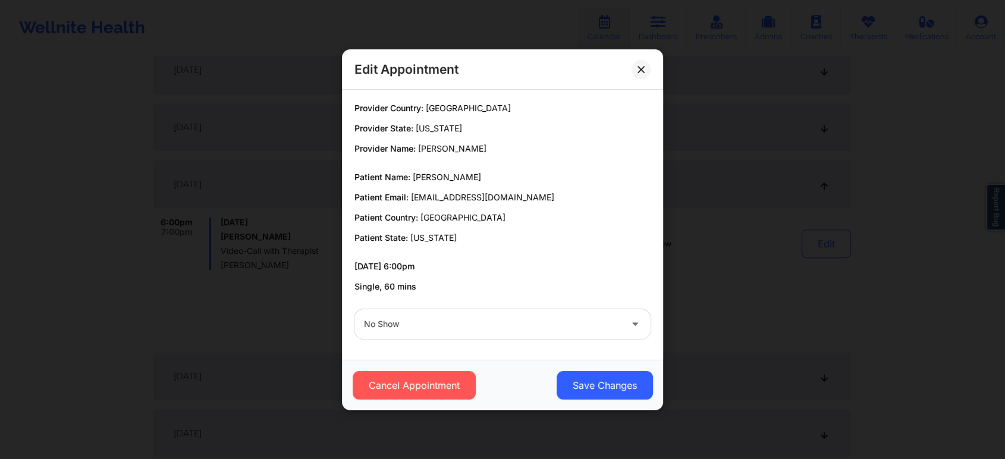
click at [400, 329] on div at bounding box center [492, 324] width 257 height 14
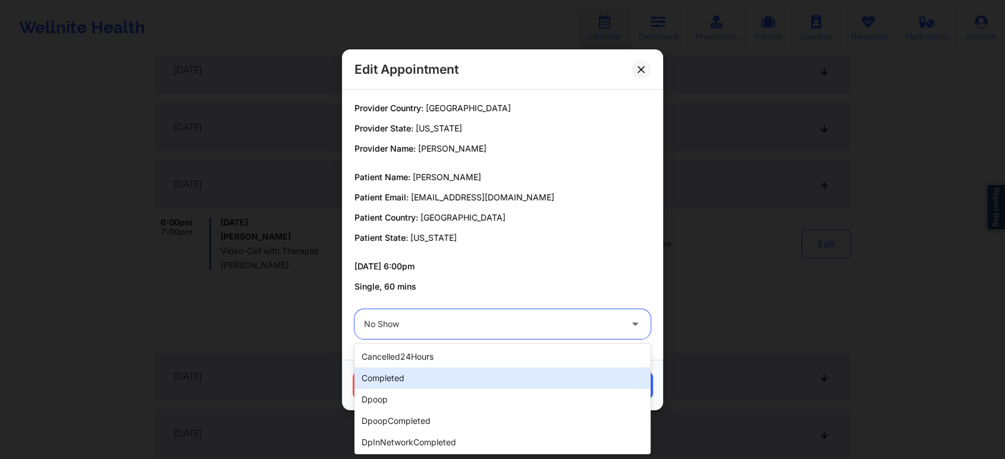
click at [400, 376] on div "completed" at bounding box center [502, 377] width 296 height 21
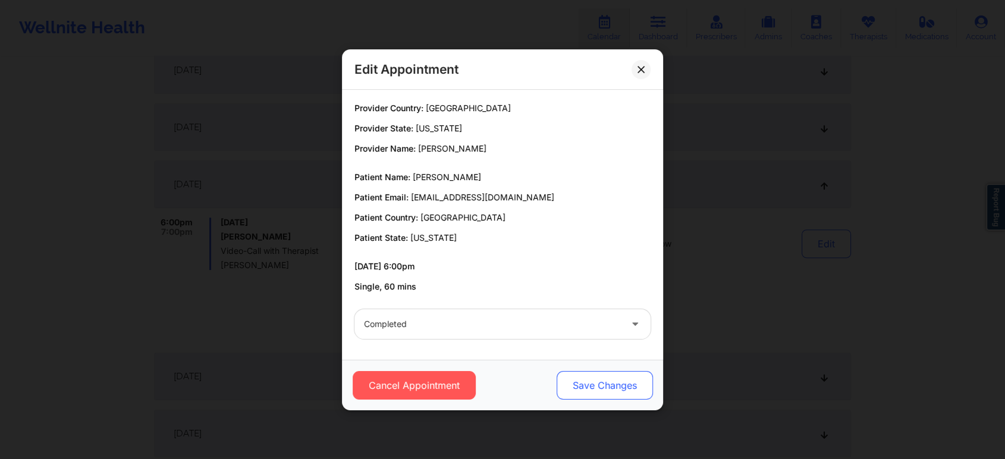
click at [571, 394] on button "Save Changes" at bounding box center [605, 385] width 96 height 29
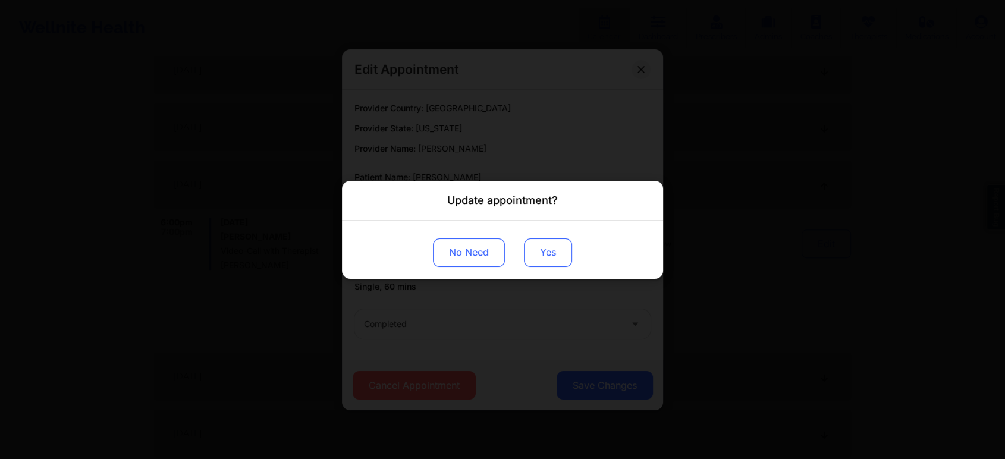
click at [541, 261] on button "Yes" at bounding box center [548, 252] width 48 height 29
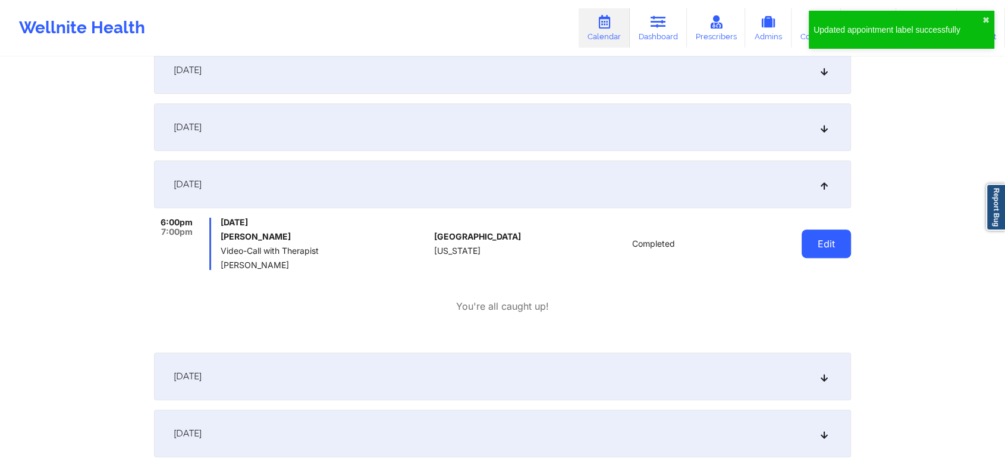
click at [834, 247] on button "Edit" at bounding box center [826, 244] width 49 height 29
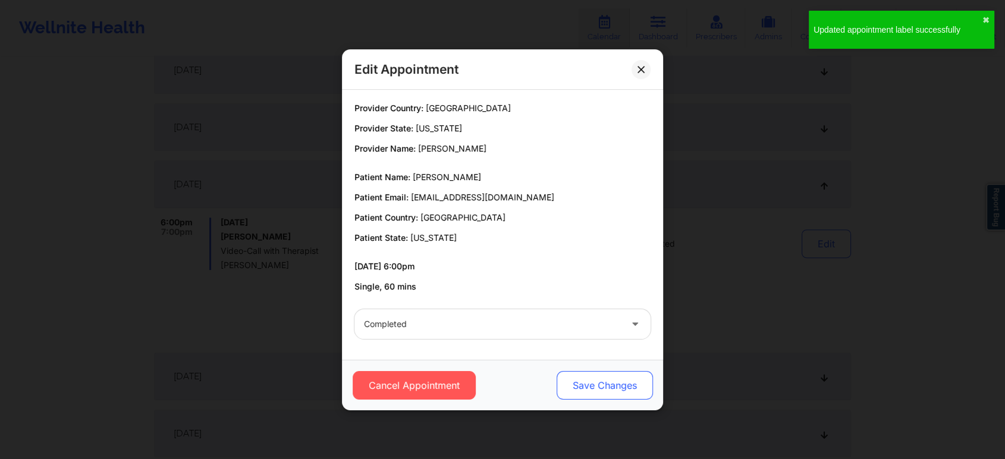
click at [620, 388] on button "Save Changes" at bounding box center [605, 385] width 96 height 29
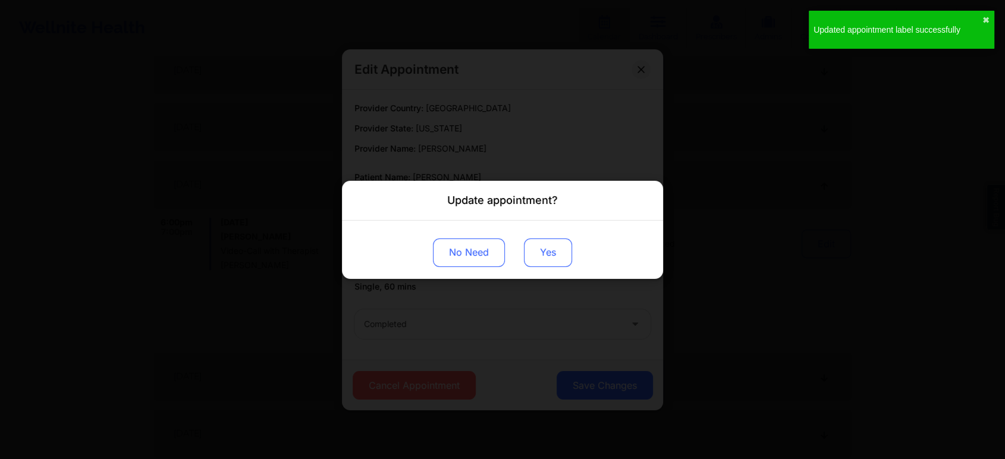
click at [544, 250] on button "Yes" at bounding box center [548, 252] width 48 height 29
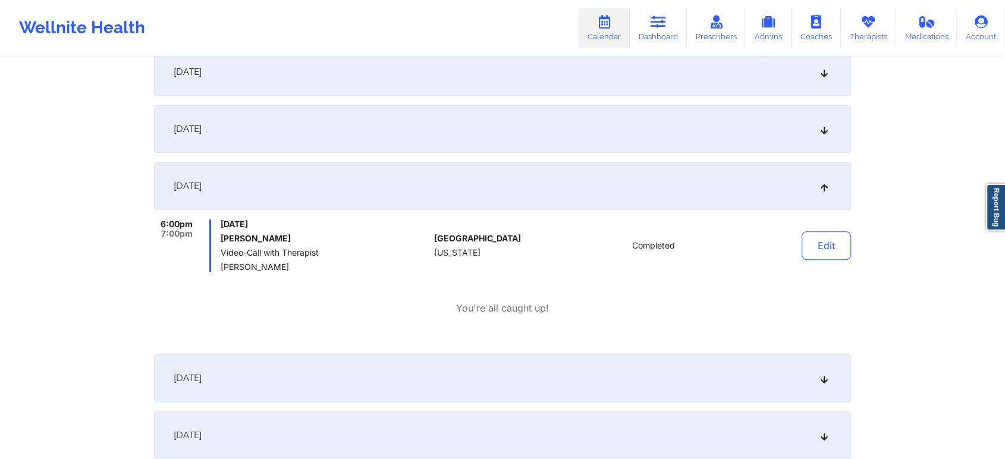
scroll to position [0, 0]
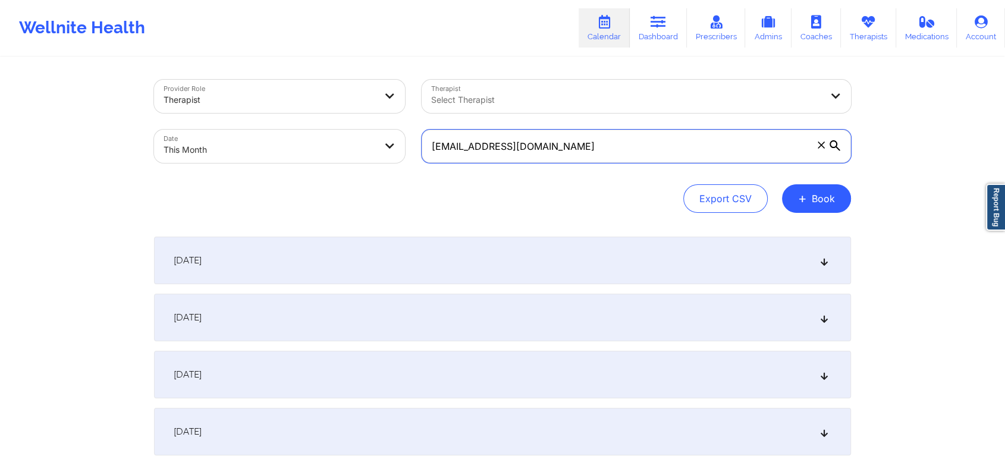
drag, startPoint x: 611, startPoint y: 161, endPoint x: 275, endPoint y: 194, distance: 337.0
click at [275, 194] on div "Provider Role Therapist Therapist Select Therapist Date This Month charlenemleo…" at bounding box center [502, 146] width 697 height 133
paste input "arq.carinahernandez@gmail"
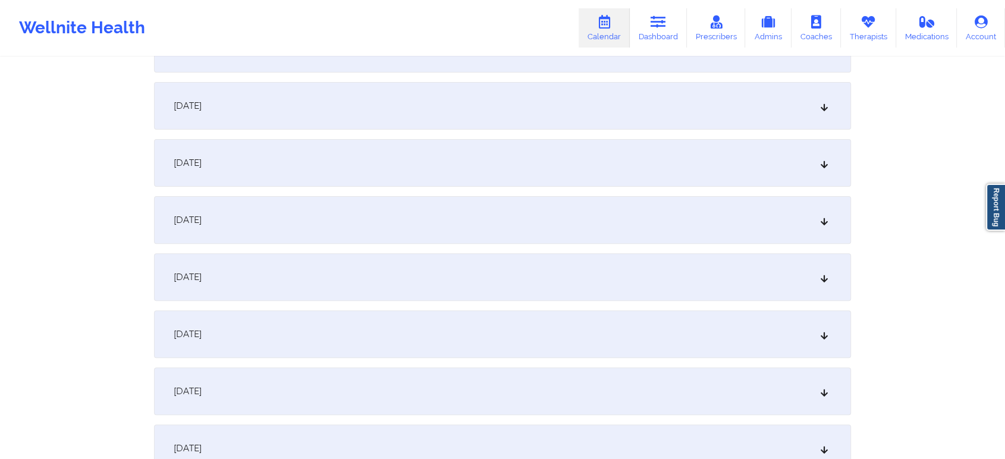
scroll to position [319, 0]
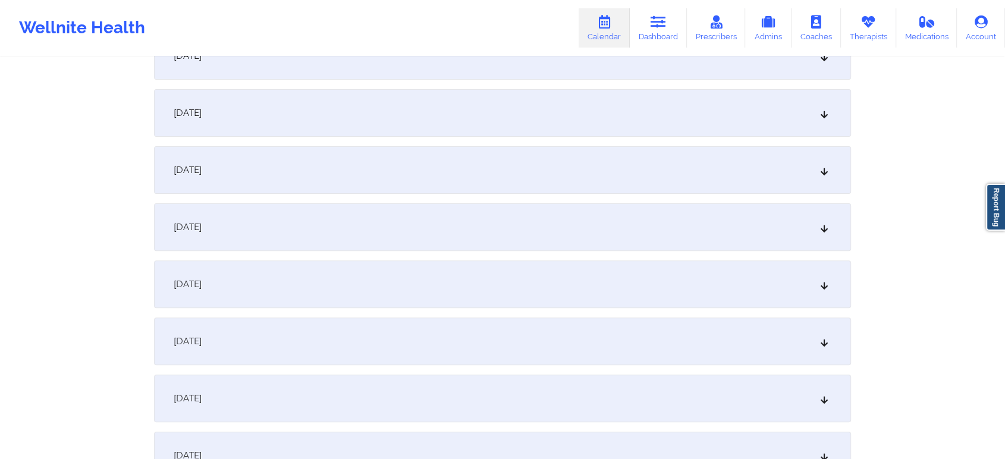
click at [582, 170] on div "[DATE]" at bounding box center [502, 170] width 697 height 48
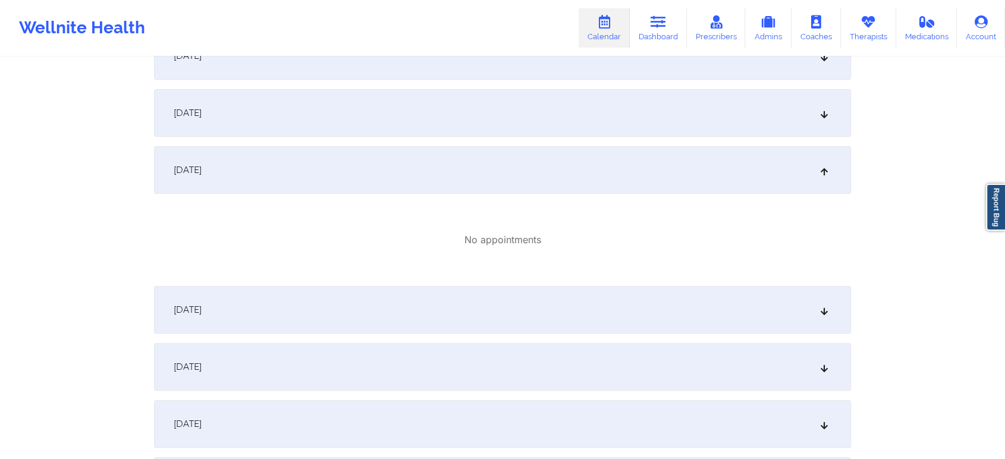
click at [554, 326] on div "[DATE]" at bounding box center [502, 310] width 697 height 48
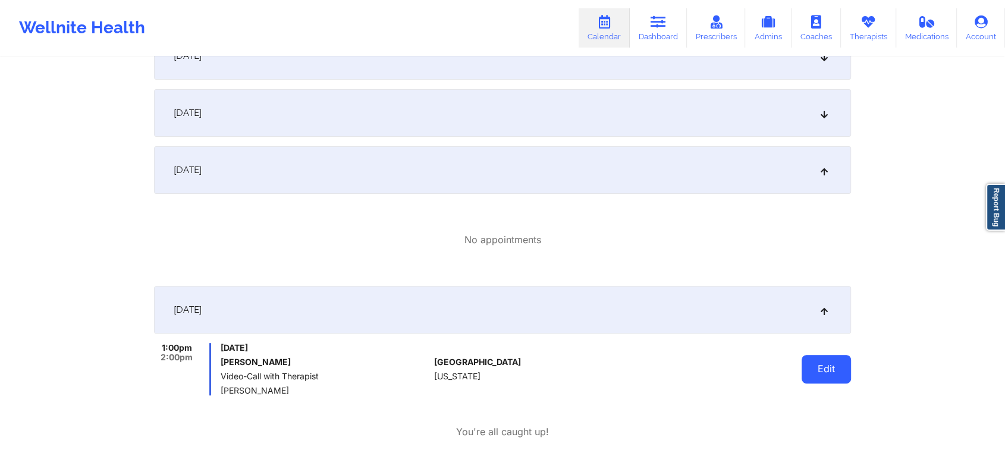
click at [825, 356] on button "Edit" at bounding box center [826, 369] width 49 height 29
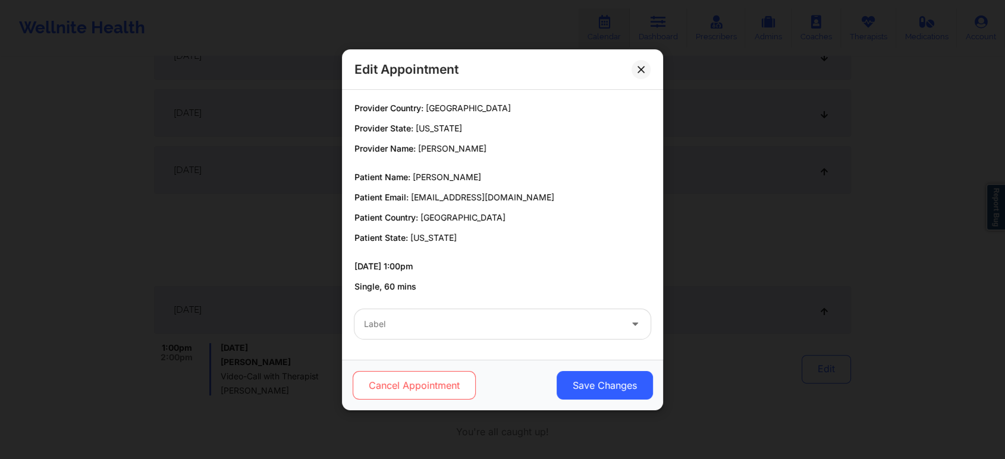
click at [436, 384] on button "Cancel Appointment" at bounding box center [414, 385] width 123 height 29
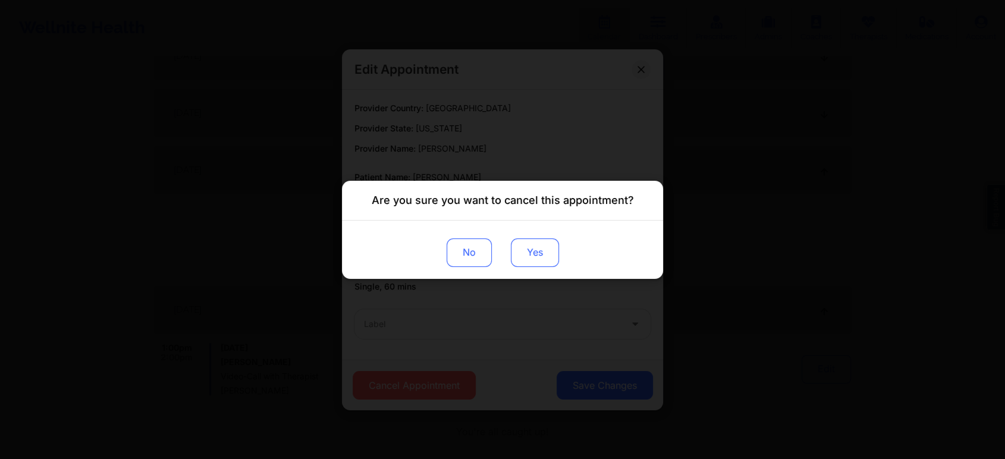
click at [519, 260] on button "Yes" at bounding box center [535, 252] width 48 height 29
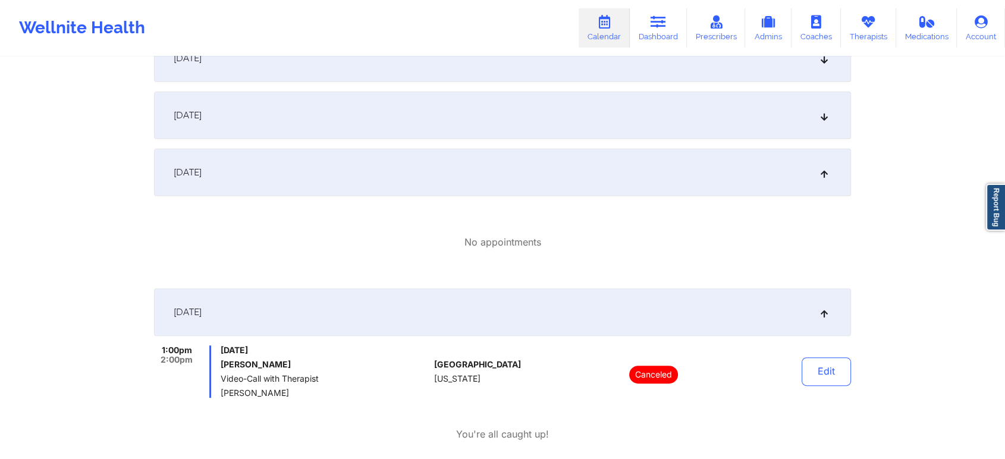
scroll to position [0, 0]
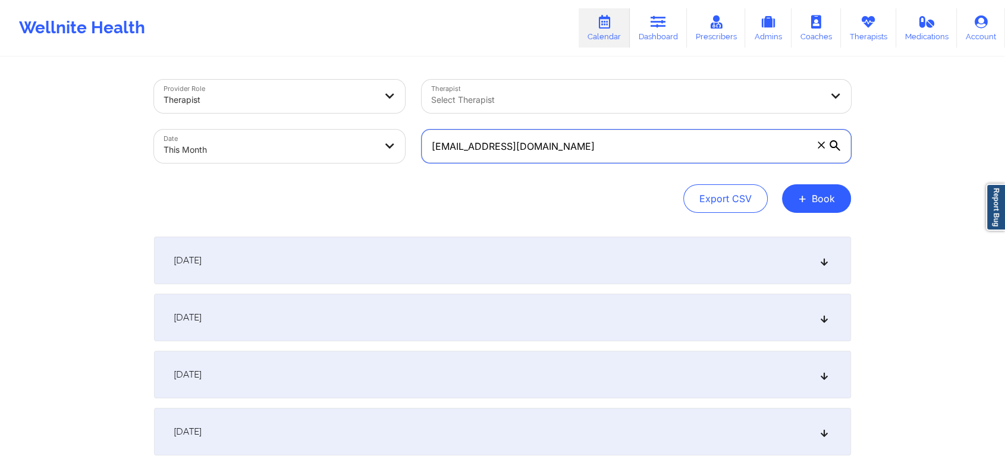
drag, startPoint x: 623, startPoint y: 143, endPoint x: 265, endPoint y: 118, distance: 359.4
click at [265, 118] on div "Provider Role Therapist Therapist Select Therapist Date This Month arq.carinahe…" at bounding box center [503, 121] width 714 height 100
paste input "christinarusso11"
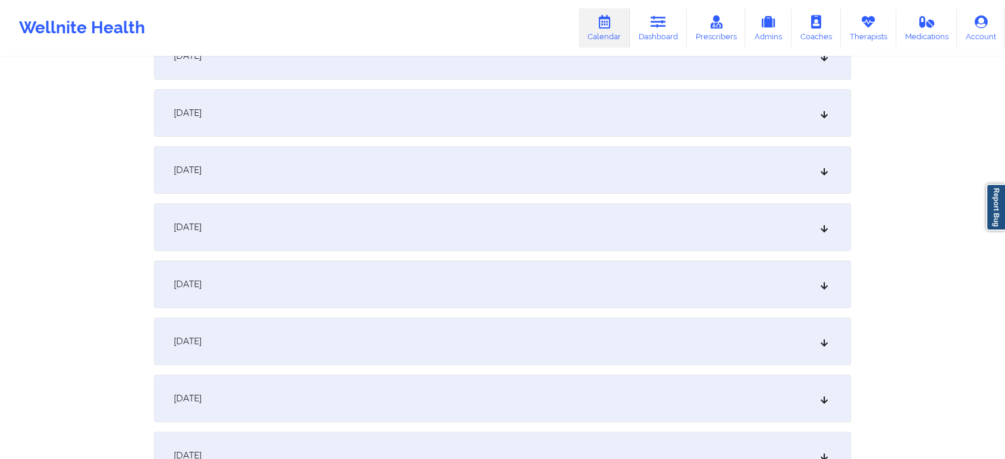
scroll to position [395, 0]
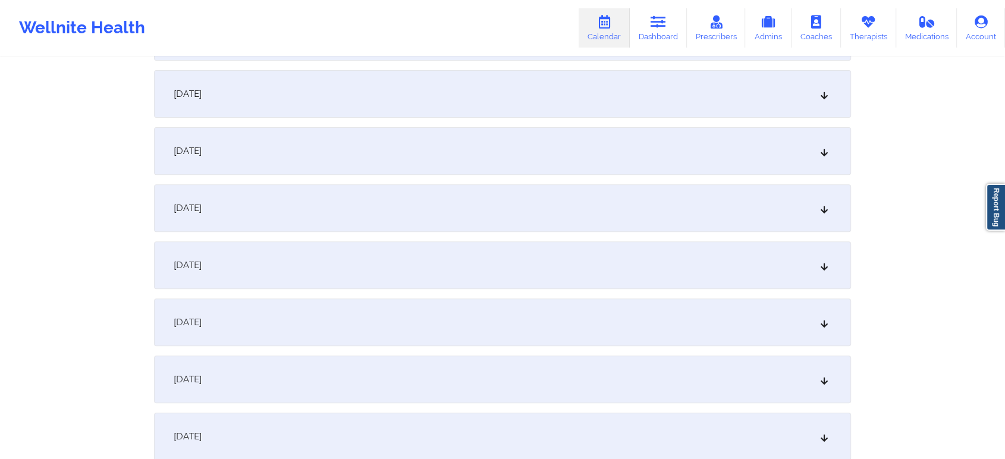
type input "christinarusso11@gmail.com"
click at [482, 208] on div "[DATE]" at bounding box center [502, 208] width 697 height 48
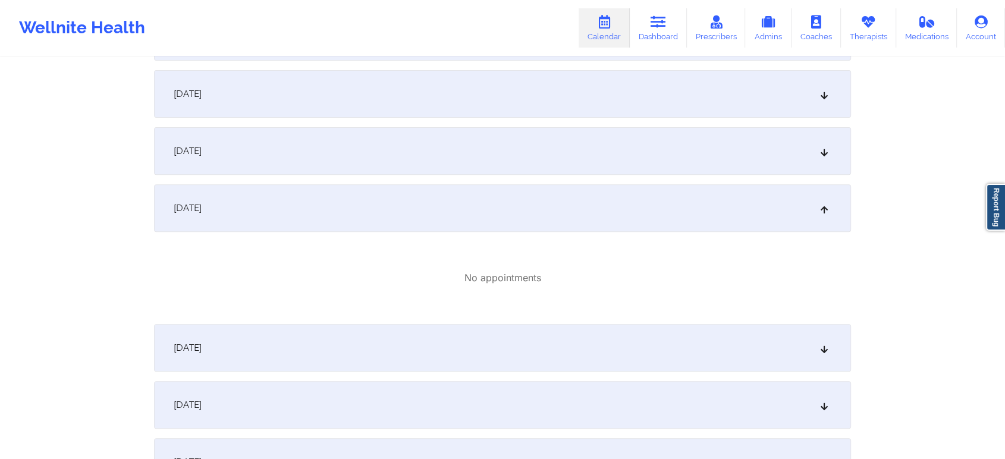
click at [329, 165] on div "[DATE]" at bounding box center [502, 151] width 697 height 48
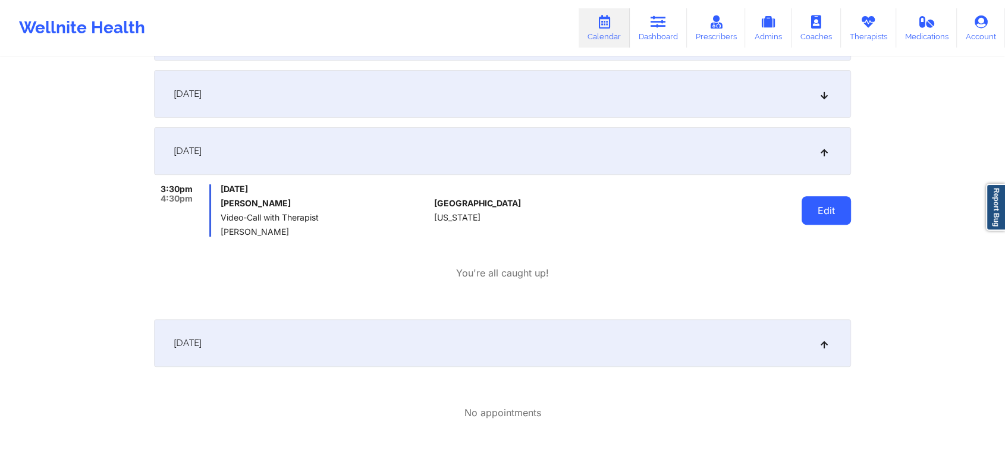
click at [837, 213] on button "Edit" at bounding box center [826, 210] width 49 height 29
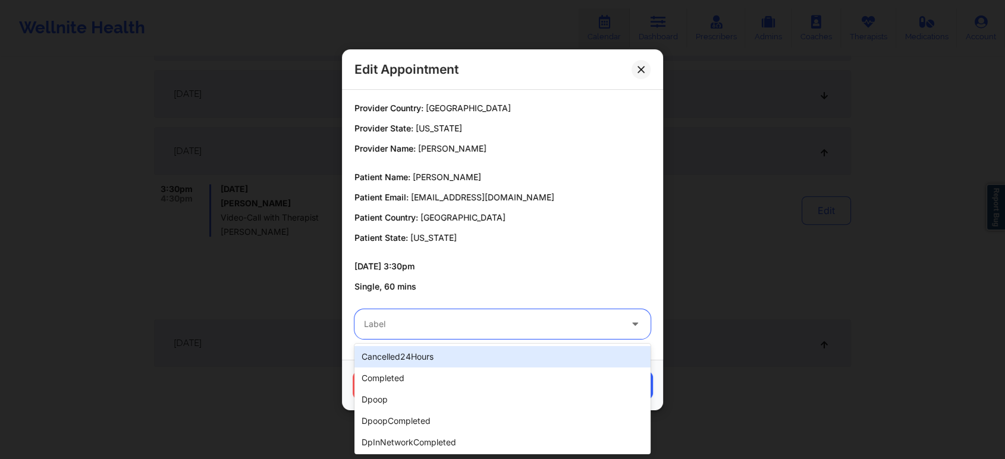
click at [442, 327] on div at bounding box center [492, 324] width 257 height 14
type input "dp"
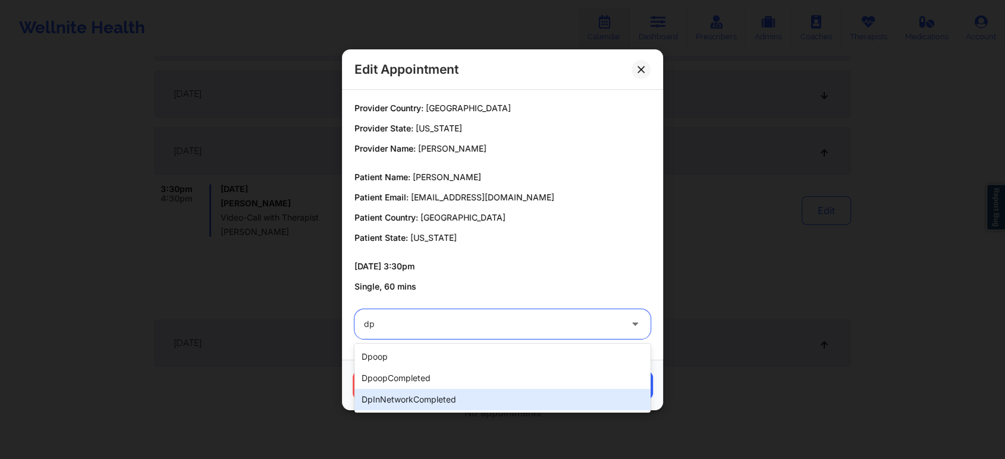
click at [420, 412] on div "dpoop dpoopCompleted dpInNetworkCompleted" at bounding box center [502, 378] width 296 height 69
click at [458, 394] on div "dpInNetworkCompleted" at bounding box center [502, 399] width 296 height 21
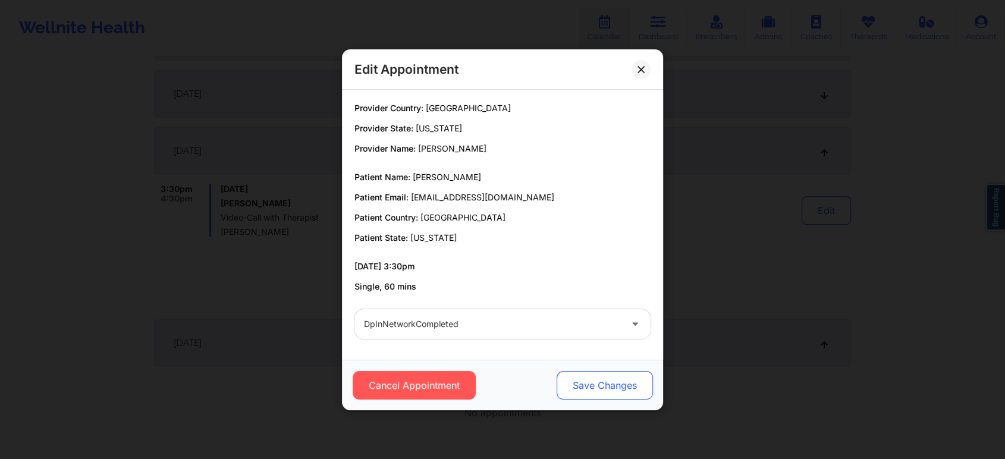
click at [579, 396] on button "Save Changes" at bounding box center [605, 385] width 96 height 29
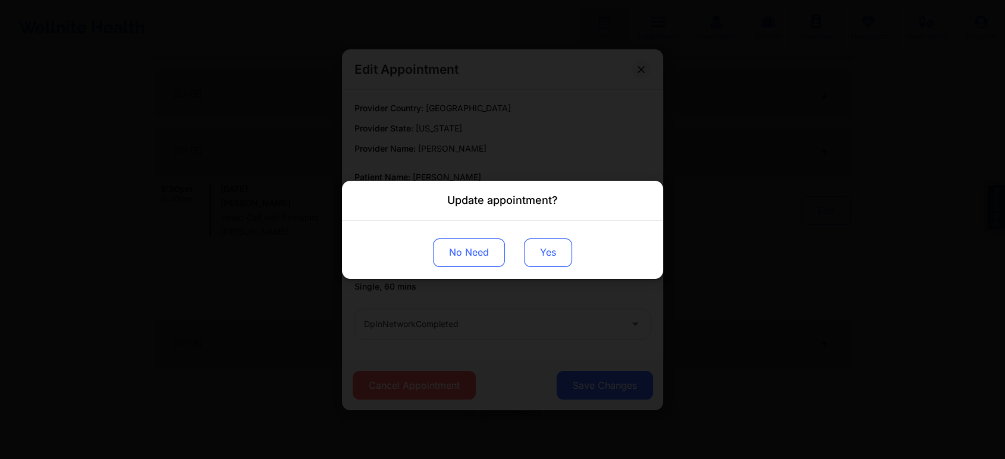
click at [554, 265] on button "Yes" at bounding box center [548, 252] width 48 height 29
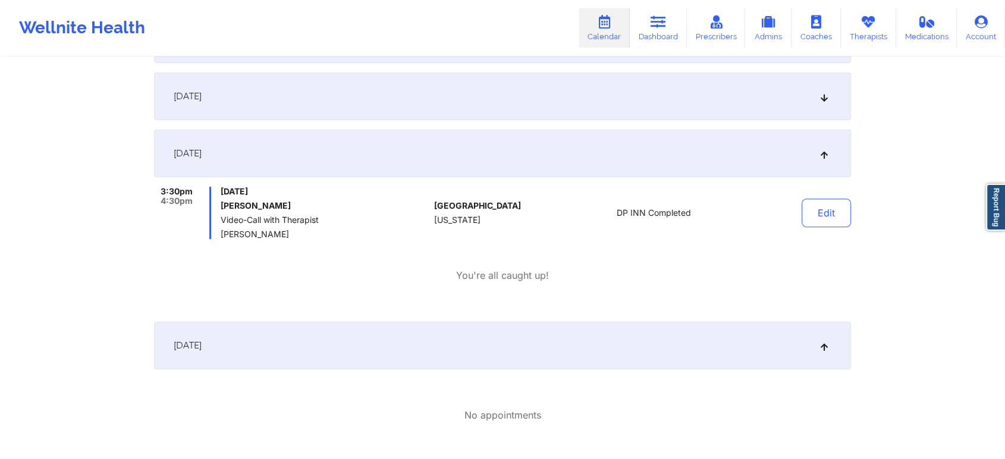
scroll to position [0, 0]
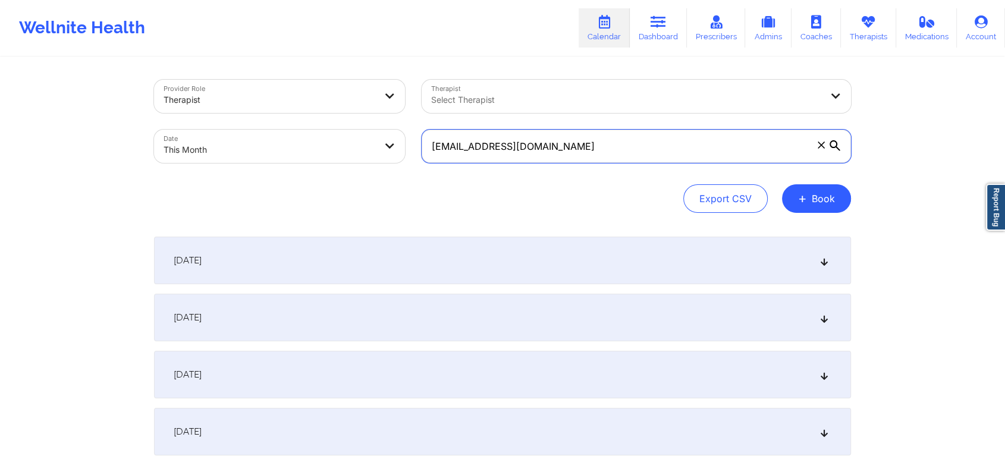
drag, startPoint x: 604, startPoint y: 137, endPoint x: 184, endPoint y: 146, distance: 420.5
click at [184, 146] on div "Provider Role Therapist Therapist Select Therapist Date This Month christinarus…" at bounding box center [503, 121] width 714 height 100
paste input "richjamal0"
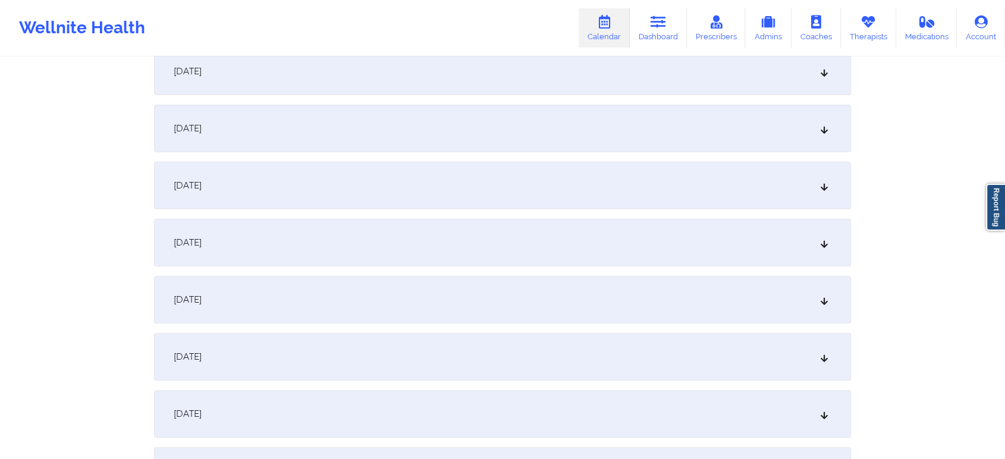
scroll to position [319, 0]
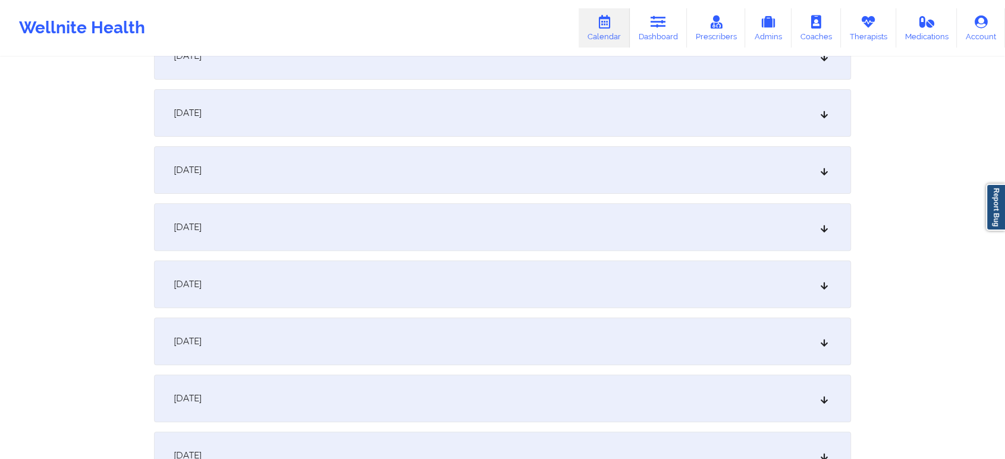
drag, startPoint x: 620, startPoint y: 253, endPoint x: 636, endPoint y: 240, distance: 20.7
click at [636, 240] on div "[DATE]" at bounding box center [502, 227] width 697 height 48
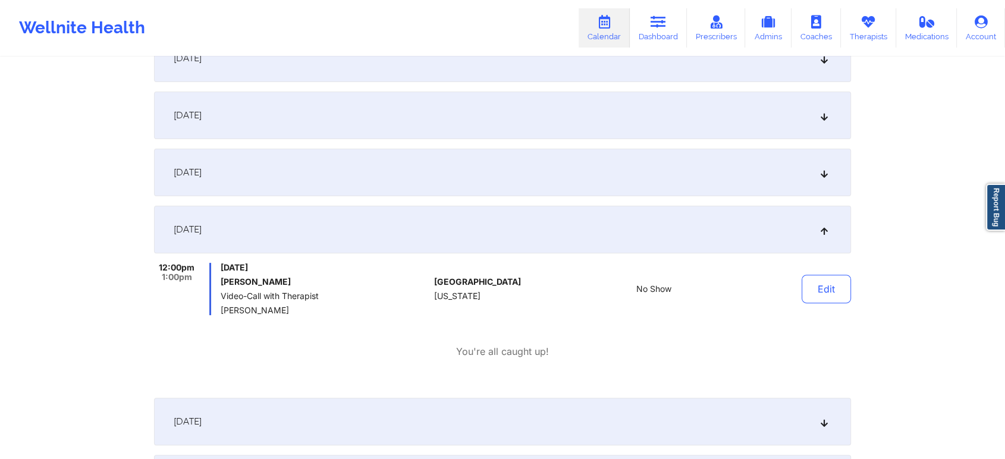
scroll to position [0, 0]
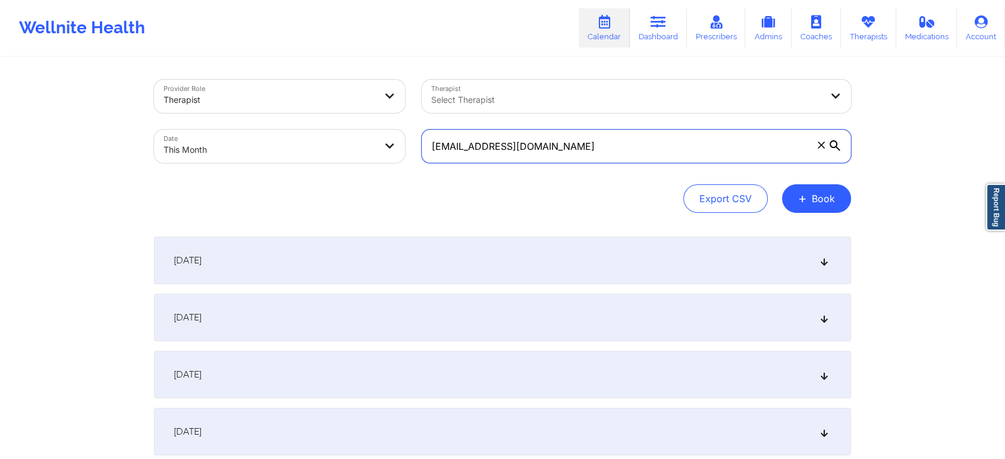
drag, startPoint x: 600, startPoint y: 148, endPoint x: 368, endPoint y: 146, distance: 231.9
click at [368, 146] on div "Provider Role Therapist Therapist Select Therapist Date This Month richjamal01@…" at bounding box center [503, 121] width 714 height 100
paste input "dmgonz2000@yahoo"
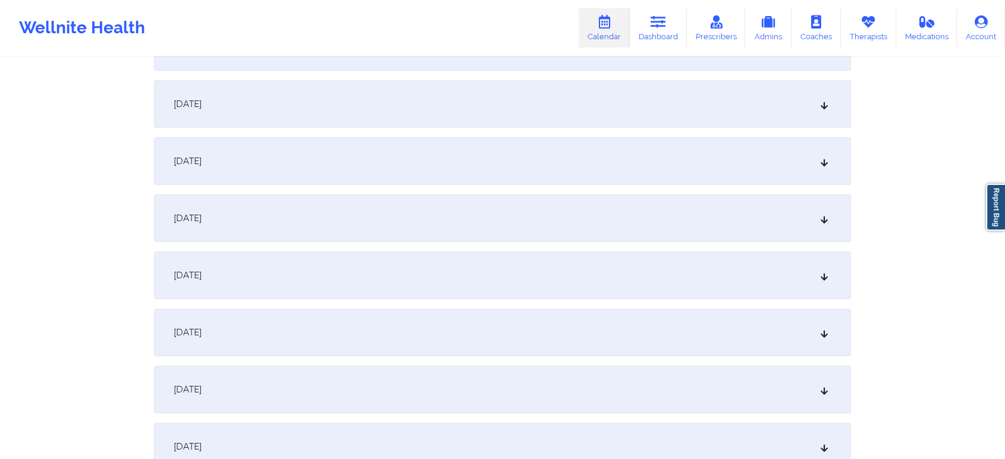
scroll to position [278, 0]
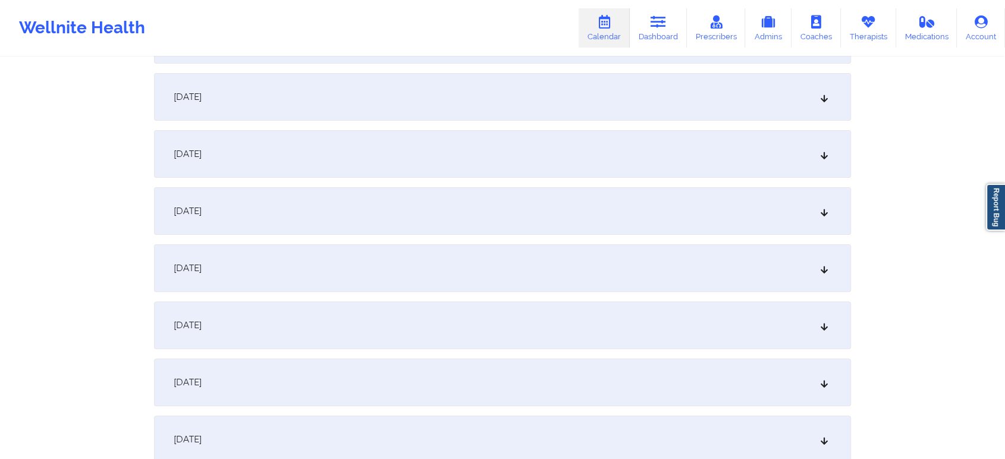
click at [723, 260] on div "[DATE]" at bounding box center [502, 268] width 697 height 48
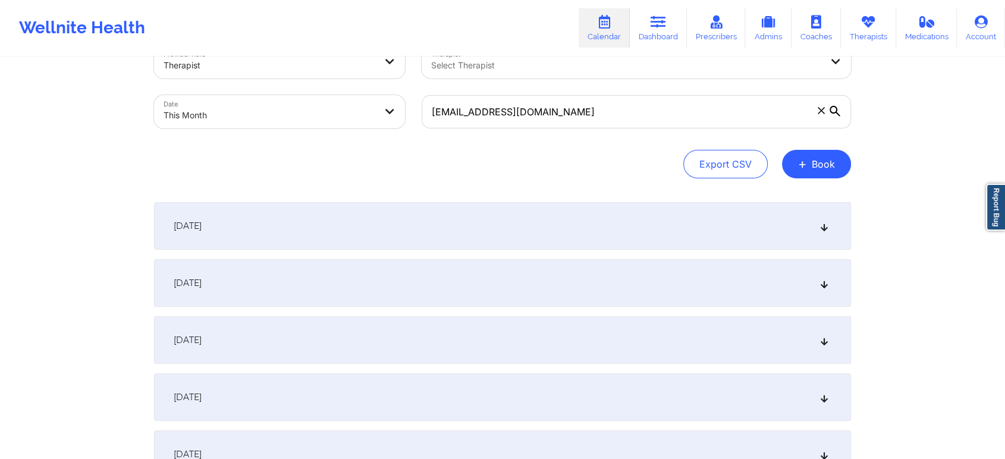
scroll to position [0, 0]
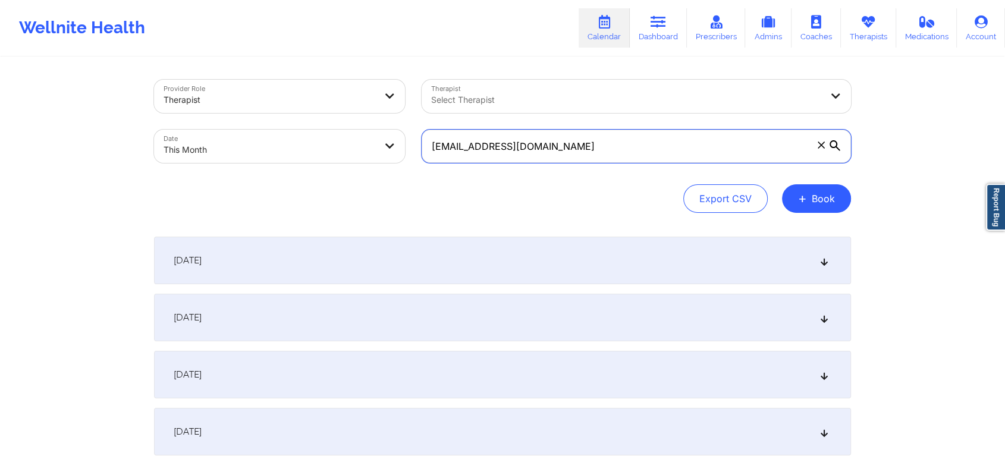
drag, startPoint x: 586, startPoint y: 147, endPoint x: 285, endPoint y: 118, distance: 302.9
click at [285, 118] on div "Provider Role Therapist Therapist Select Therapist Date This Month dmgonz2000@y…" at bounding box center [503, 121] width 714 height 100
paste input "jahairalv28@gmail"
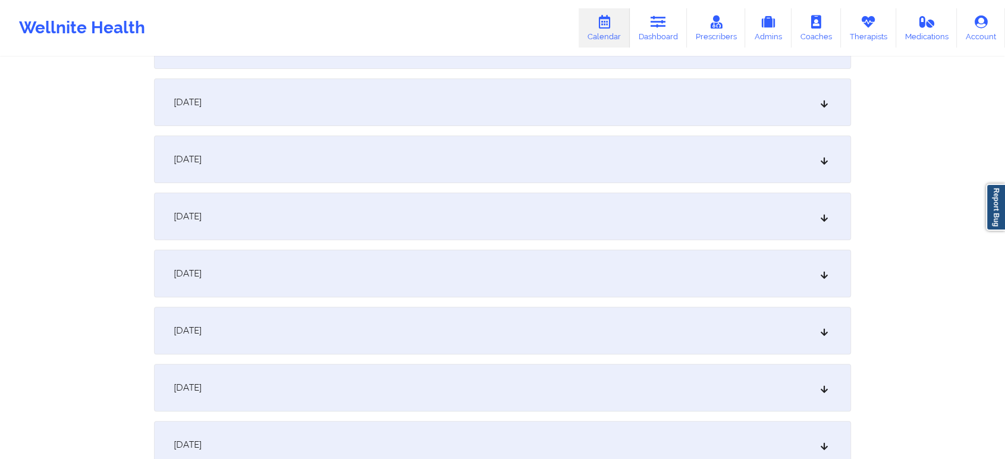
scroll to position [299, 0]
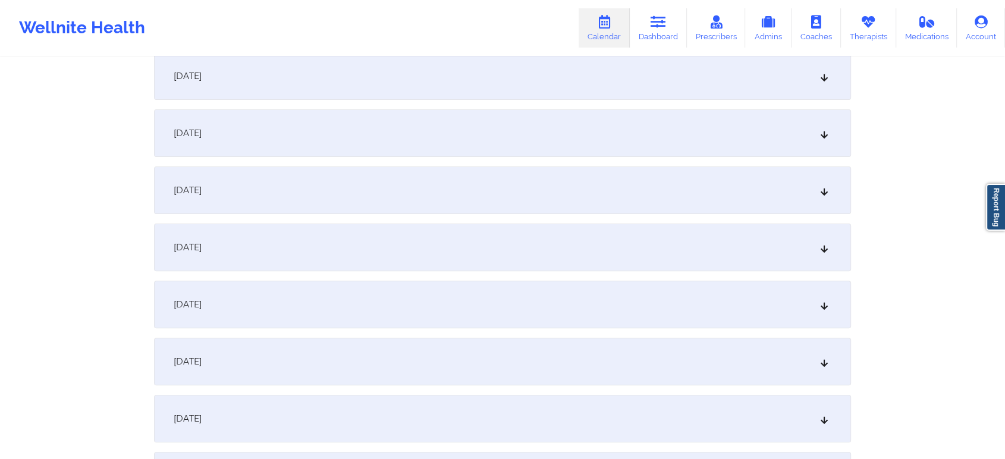
click at [641, 234] on div "[DATE]" at bounding box center [502, 248] width 697 height 48
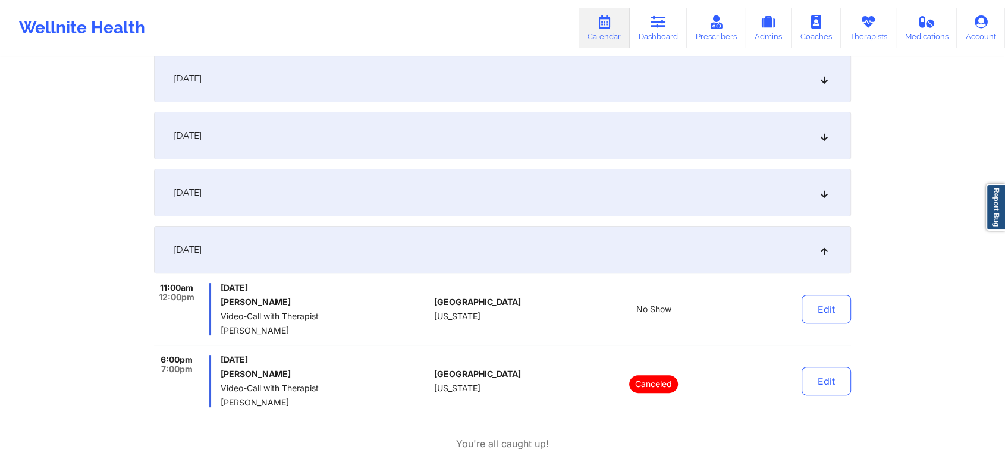
scroll to position [0, 0]
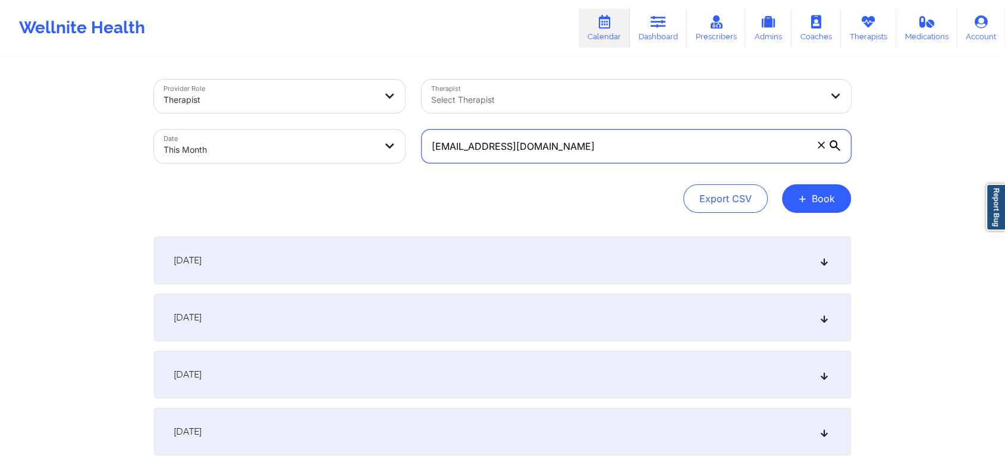
drag, startPoint x: 635, startPoint y: 153, endPoint x: 290, endPoint y: 142, distance: 345.7
click at [290, 142] on div "Provider Role Therapist Therapist Select Therapist Date This Month jahairalv28@…" at bounding box center [503, 121] width 714 height 100
paste input "s.brown.gibbs"
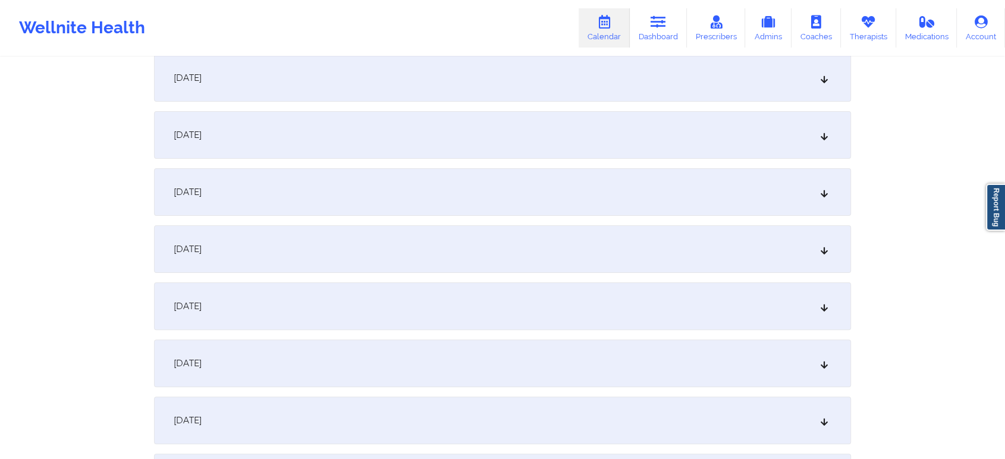
scroll to position [250, 0]
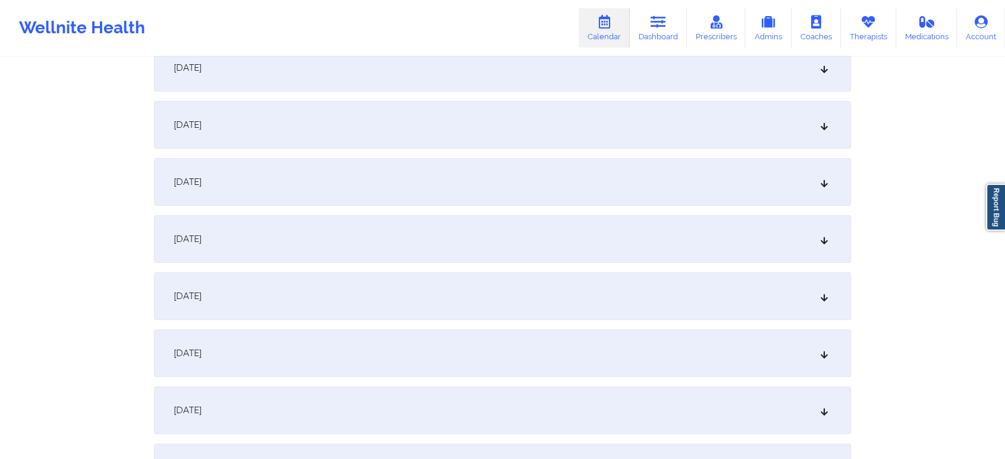
click at [586, 297] on div "[DATE]" at bounding box center [502, 296] width 697 height 48
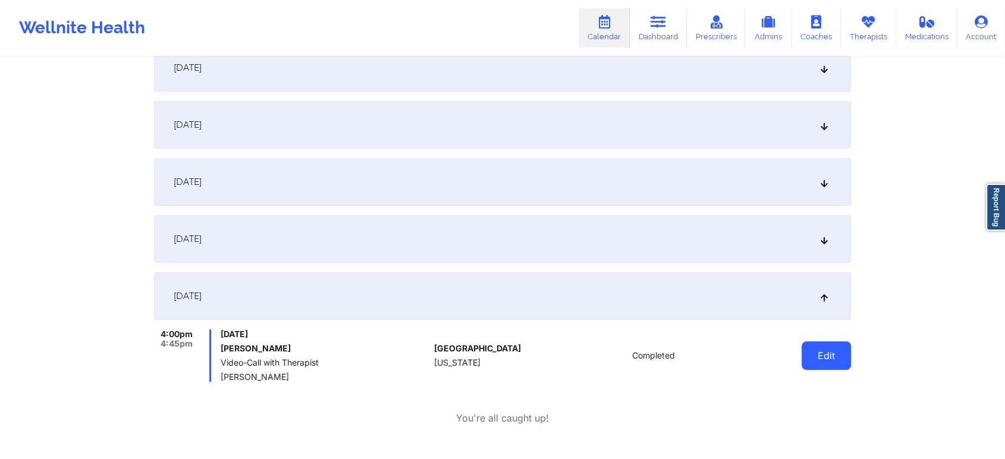
click at [818, 350] on button "Edit" at bounding box center [826, 355] width 49 height 29
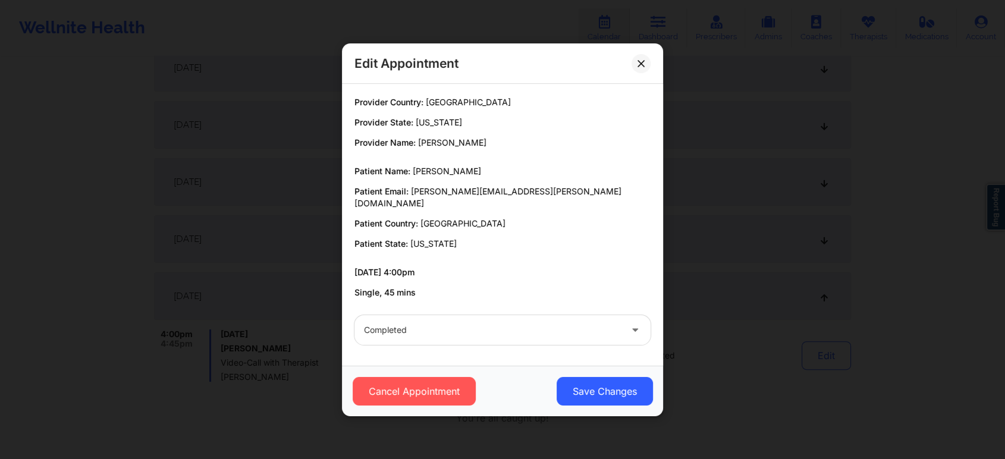
click at [608, 369] on div "Cancel Appointment Save Changes" at bounding box center [502, 391] width 321 height 51
click at [592, 377] on button "Save Changes" at bounding box center [605, 391] width 96 height 29
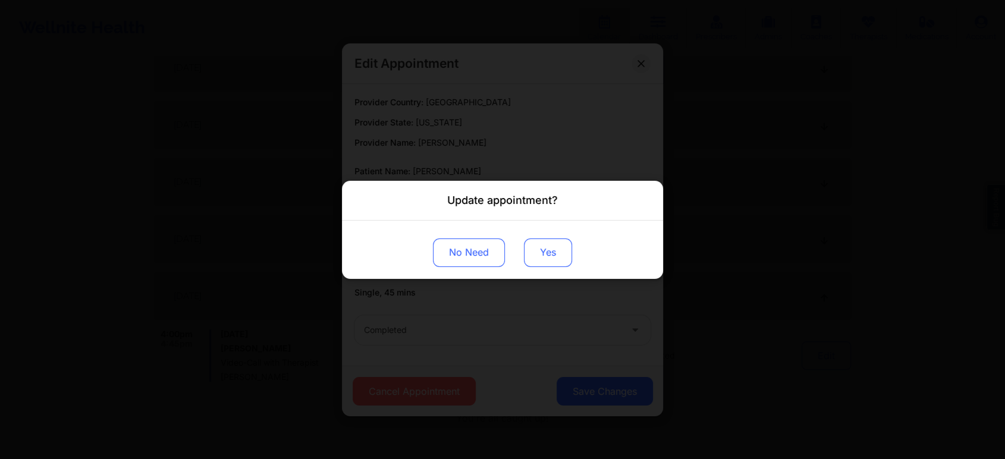
click at [542, 246] on button "Yes" at bounding box center [548, 252] width 48 height 29
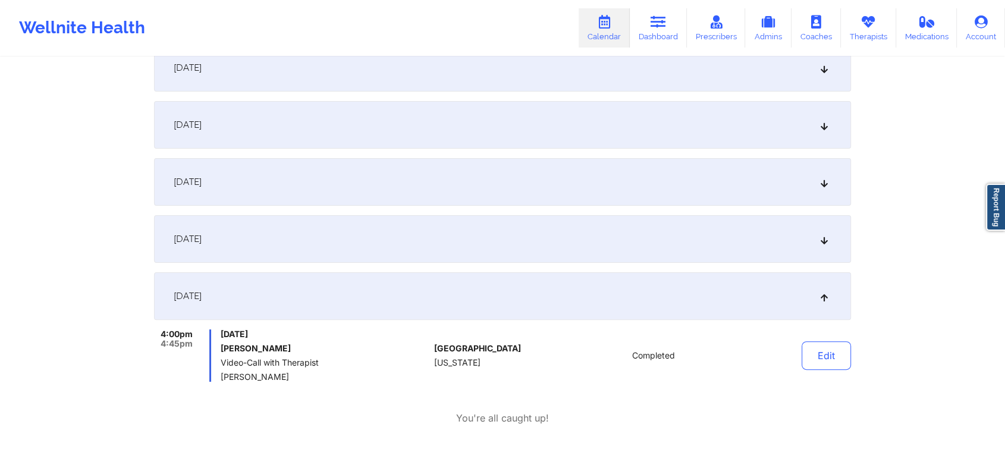
scroll to position [0, 0]
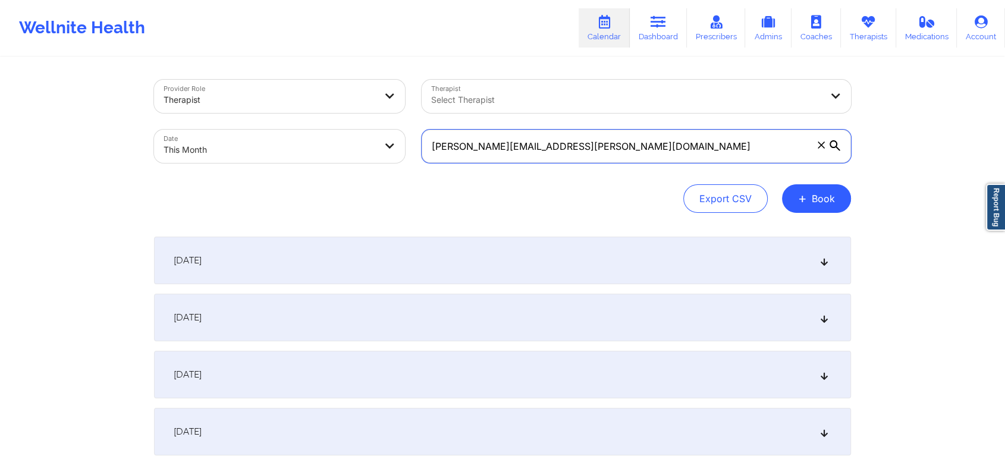
drag, startPoint x: 593, startPoint y: 135, endPoint x: 234, endPoint y: 112, distance: 359.9
click at [234, 112] on div "Provider Role Therapist Therapist Select Therapist Date This Month s.brown.gibb…" at bounding box center [503, 121] width 714 height 100
paste input "lmt.jess88"
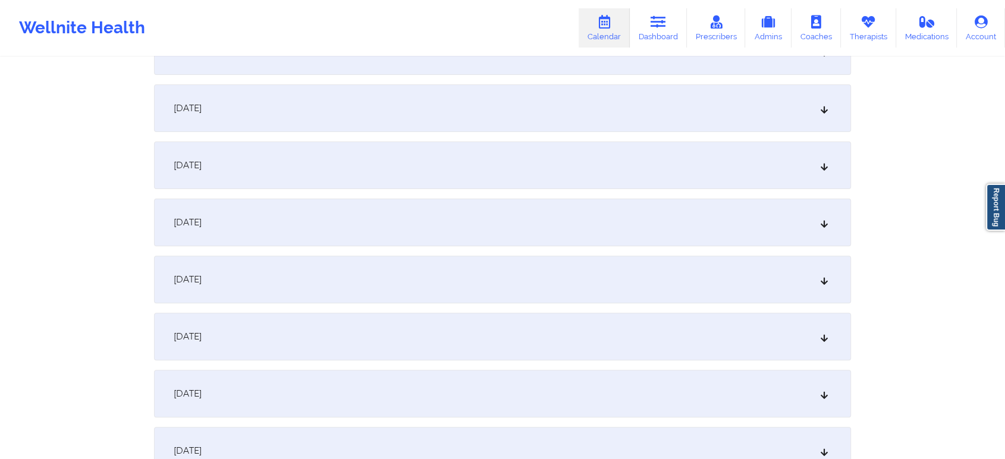
scroll to position [326, 0]
click at [630, 211] on div "[DATE]" at bounding box center [502, 220] width 697 height 48
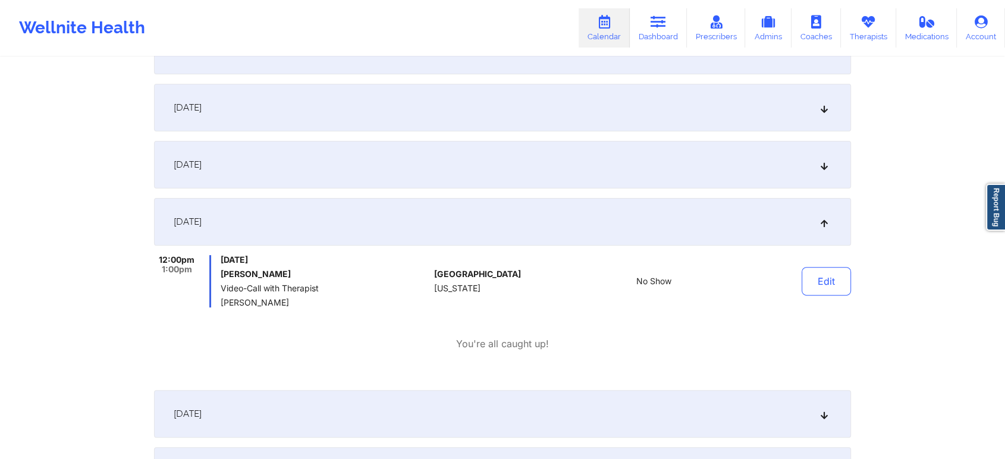
scroll to position [0, 0]
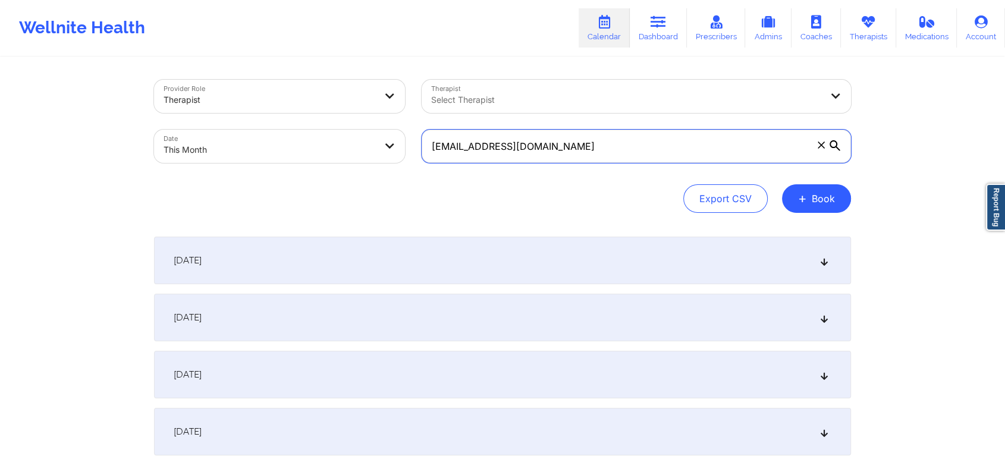
drag, startPoint x: 564, startPoint y: 135, endPoint x: 319, endPoint y: 115, distance: 246.4
click at [319, 115] on div "Provider Role Therapist Therapist Select Therapist Date This Month lmt.jess88@g…" at bounding box center [503, 121] width 714 height 100
paste input "chosenone3369@icloud"
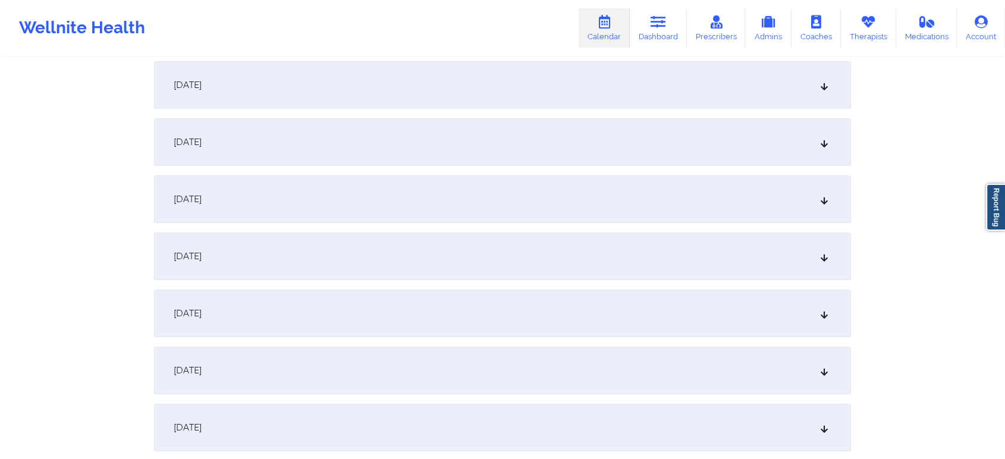
scroll to position [385, 0]
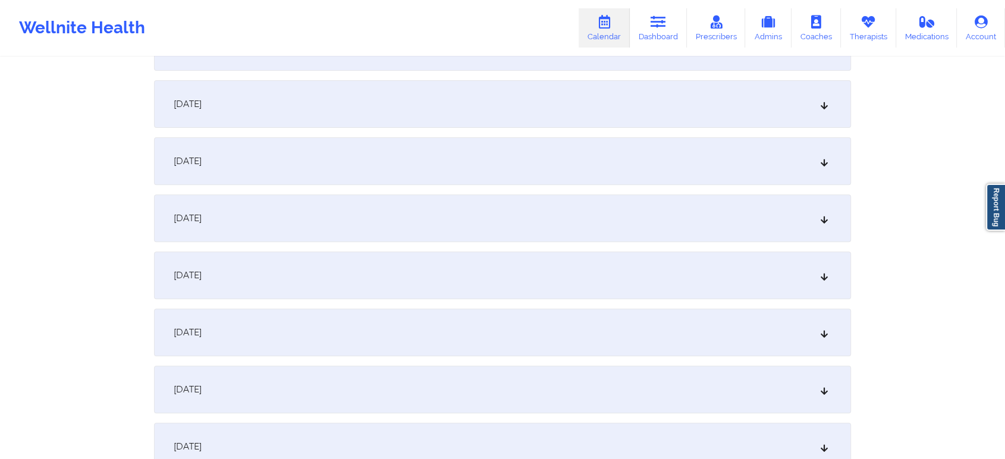
click at [461, 169] on div "[DATE]" at bounding box center [502, 161] width 697 height 48
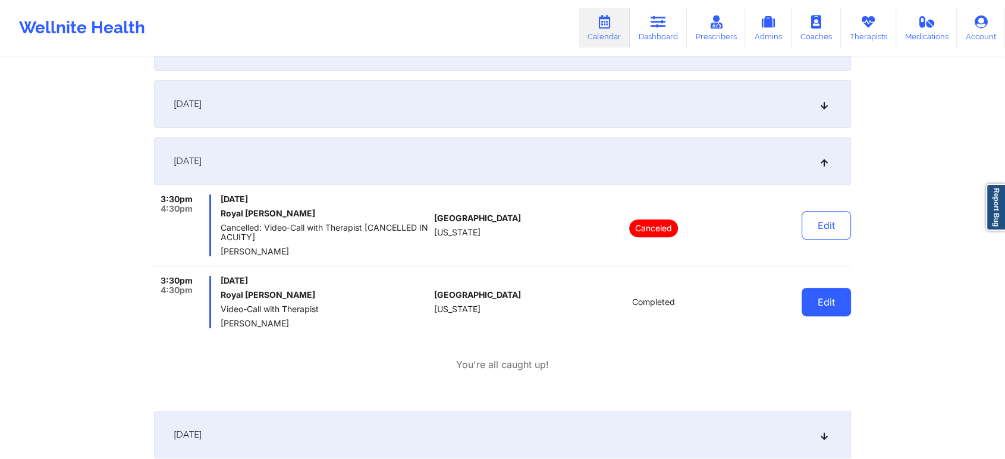
click at [827, 310] on button "Edit" at bounding box center [826, 302] width 49 height 29
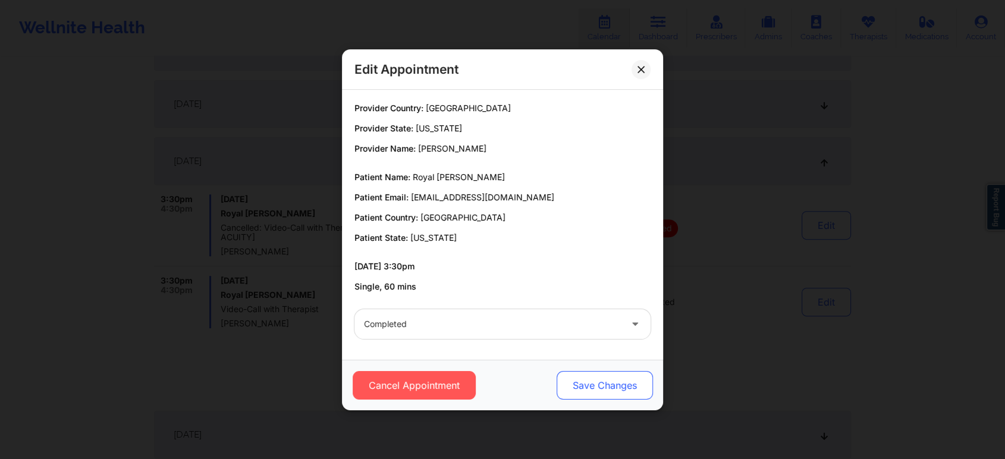
click at [587, 388] on button "Save Changes" at bounding box center [605, 385] width 96 height 29
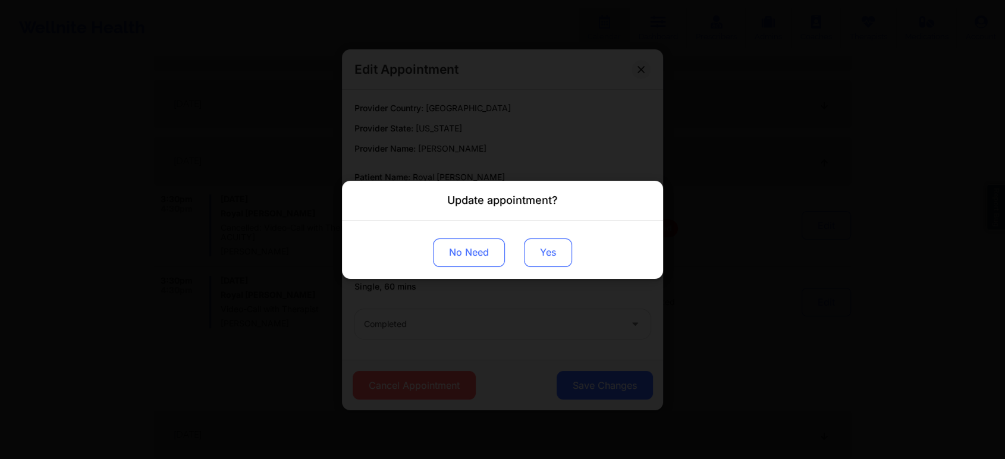
click at [534, 246] on button "Yes" at bounding box center [548, 252] width 48 height 29
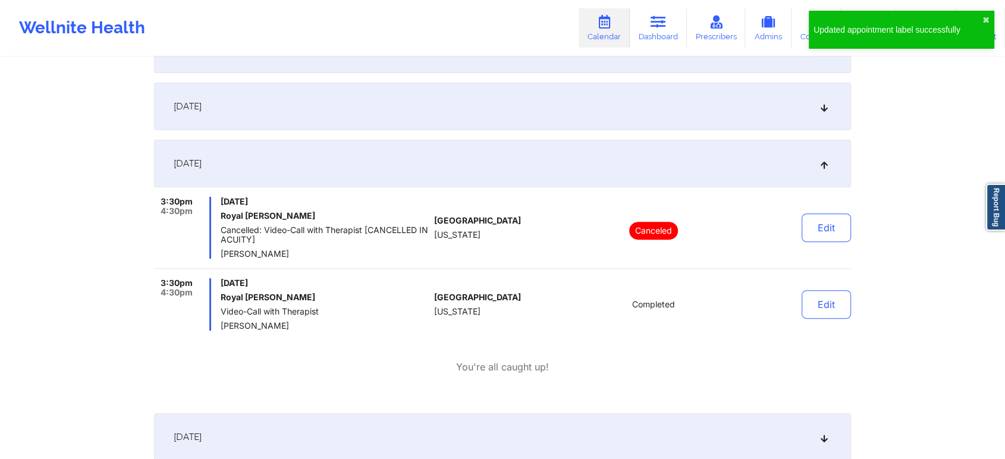
scroll to position [0, 0]
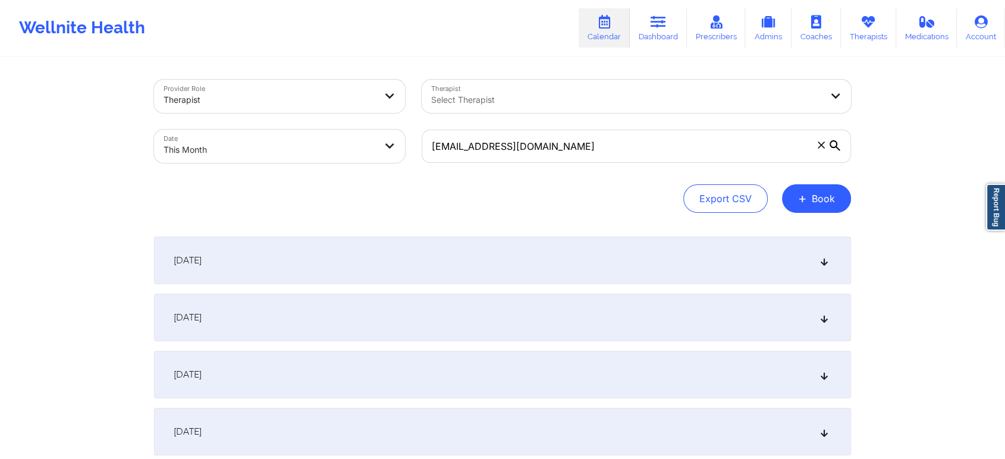
drag, startPoint x: 592, startPoint y: 125, endPoint x: 592, endPoint y: 142, distance: 16.7
click at [592, 142] on div "chosenone3369@icloud.com" at bounding box center [636, 146] width 446 height 50
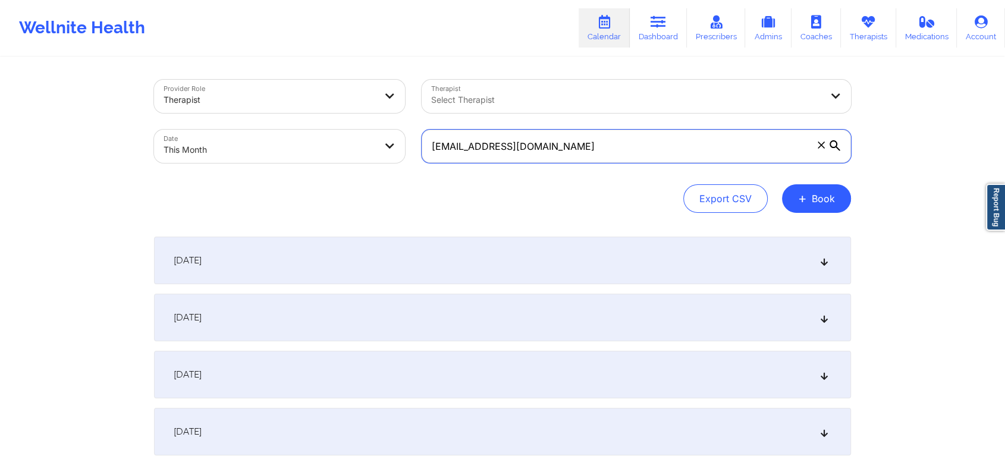
drag, startPoint x: 592, startPoint y: 142, endPoint x: 162, endPoint y: 153, distance: 430.1
click at [162, 153] on div "Provider Role Therapist Therapist Select Therapist Date This Month chosenone336…" at bounding box center [503, 121] width 714 height 100
paste input "rystalynwatts@gmail"
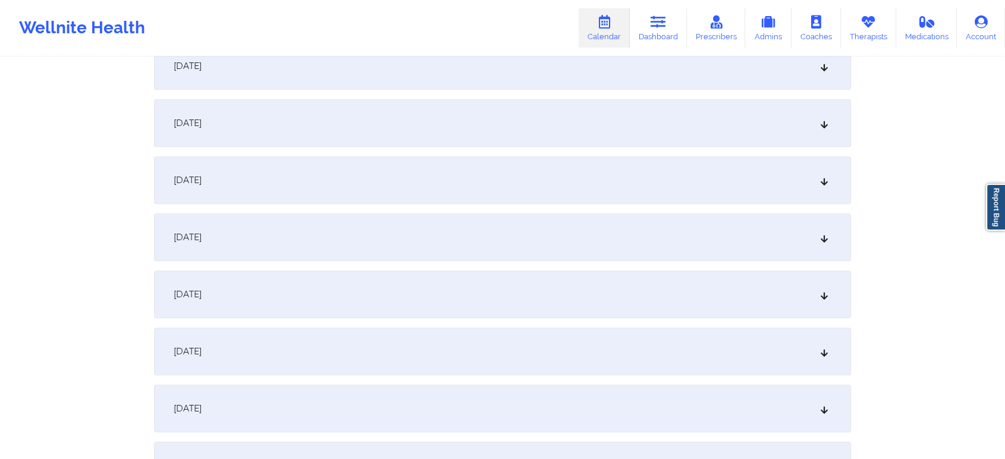
scroll to position [428, 0]
click at [500, 117] on div "[DATE]" at bounding box center [502, 118] width 697 height 48
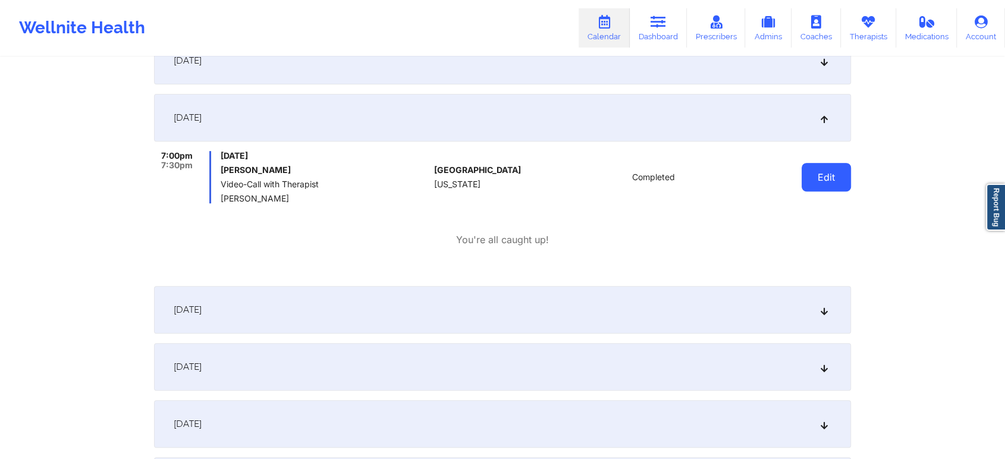
click at [828, 165] on button "Edit" at bounding box center [826, 177] width 49 height 29
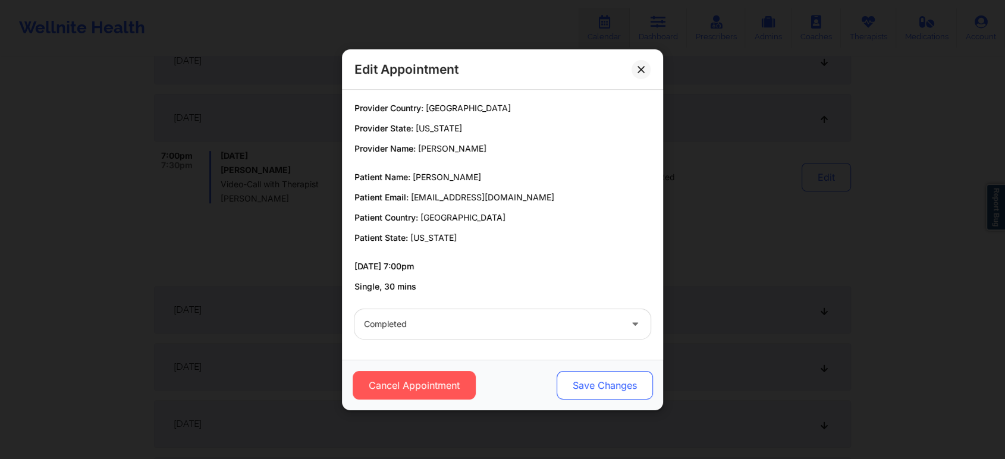
click at [585, 391] on button "Save Changes" at bounding box center [605, 385] width 96 height 29
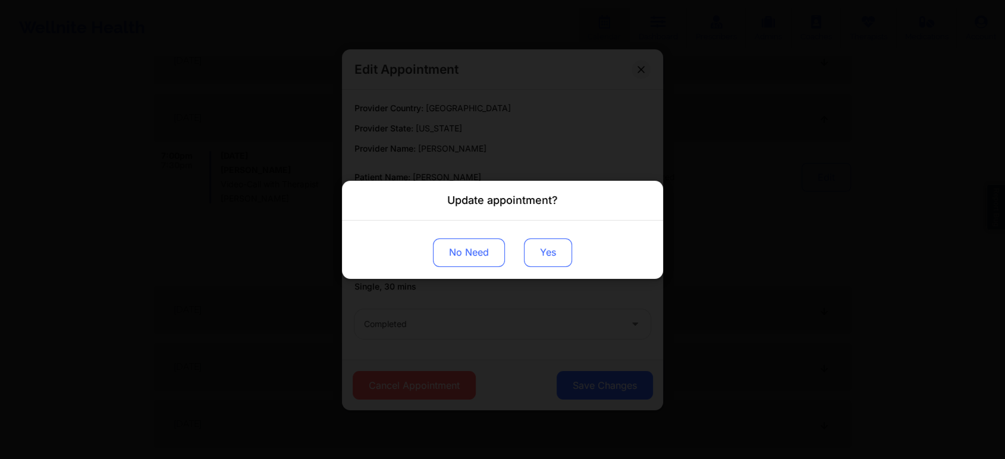
click at [547, 257] on button "Yes" at bounding box center [548, 252] width 48 height 29
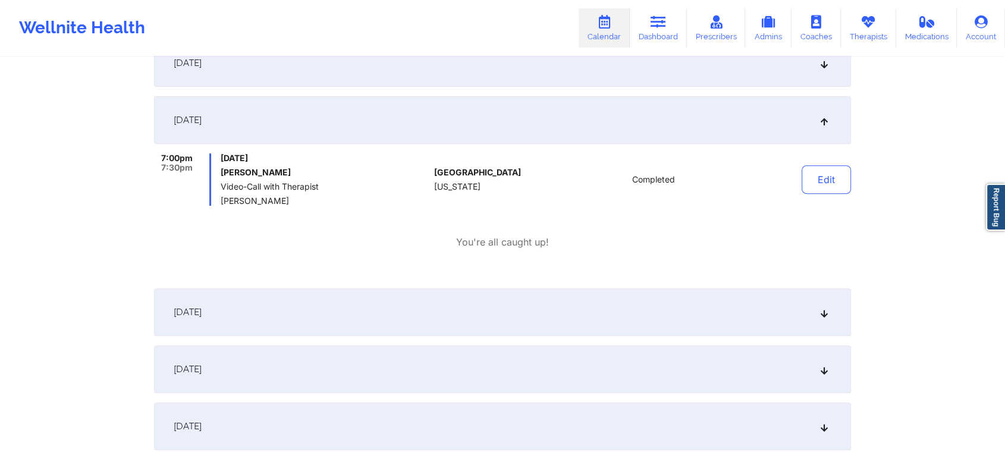
scroll to position [0, 0]
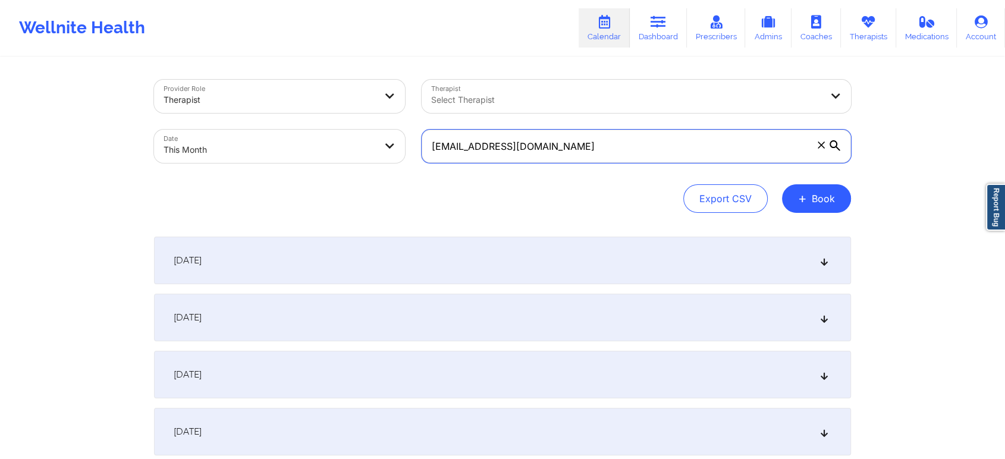
drag, startPoint x: 593, startPoint y: 149, endPoint x: 209, endPoint y: 156, distance: 384.2
click at [209, 156] on div "Provider Role Therapist Therapist Select Therapist Date This Month crystalynwat…" at bounding box center [503, 121] width 714 height 100
paste input "tinalehne"
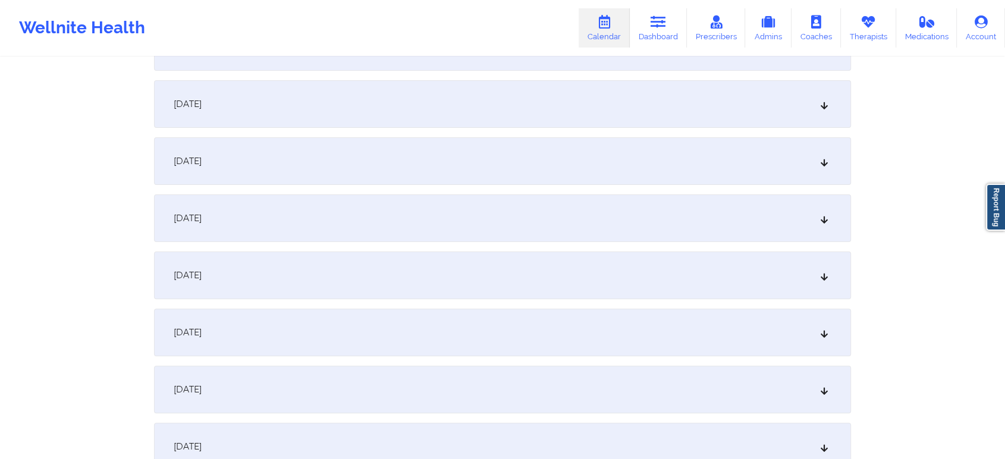
scroll to position [281, 0]
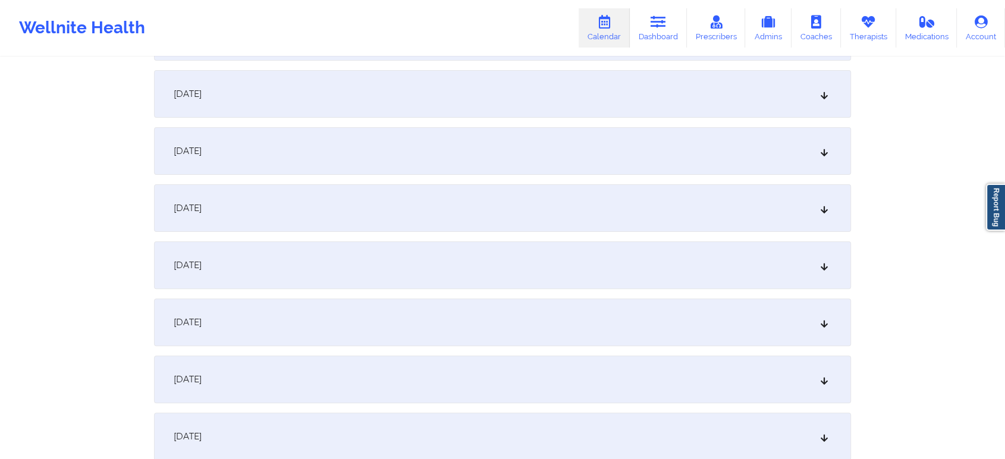
click at [427, 269] on div "[DATE]" at bounding box center [502, 265] width 697 height 48
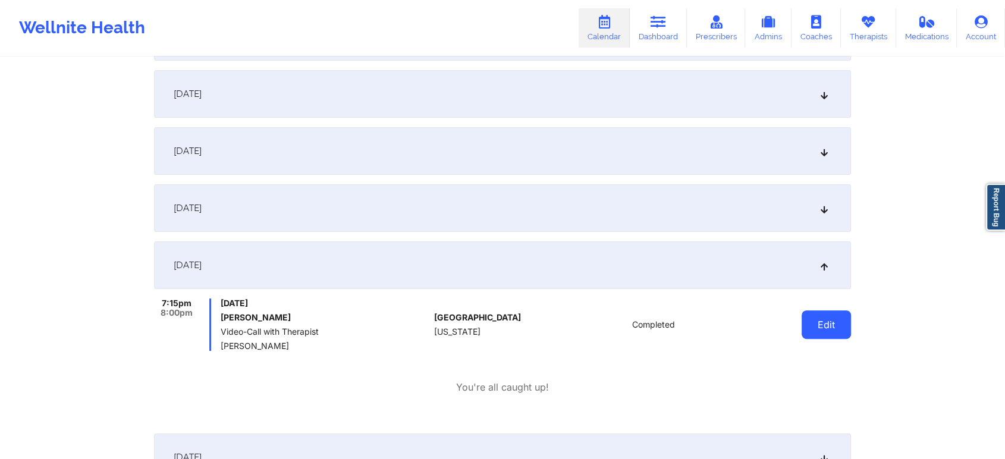
drag, startPoint x: 797, startPoint y: 315, endPoint x: 825, endPoint y: 331, distance: 32.7
click at [825, 331] on div "Edit" at bounding box center [796, 325] width 110 height 52
click at [825, 331] on button "Edit" at bounding box center [826, 324] width 49 height 29
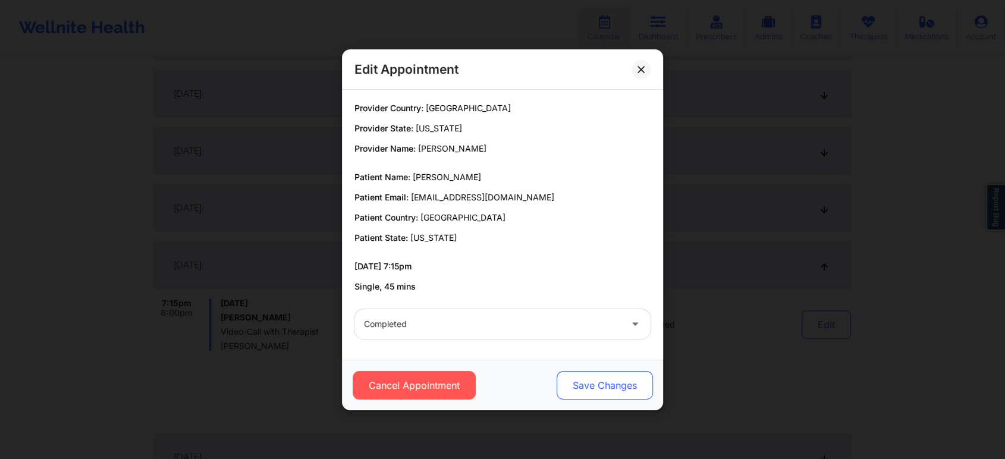
click at [579, 380] on button "Save Changes" at bounding box center [605, 385] width 96 height 29
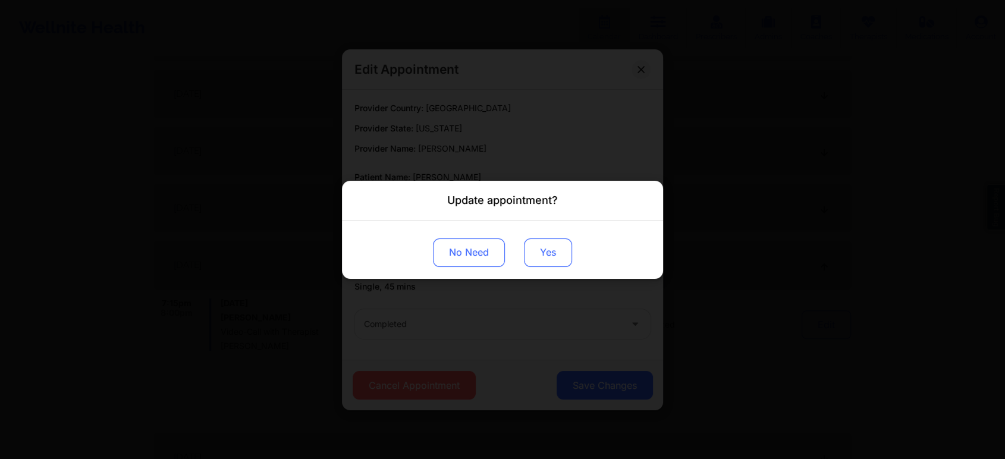
click at [552, 257] on button "Yes" at bounding box center [548, 252] width 48 height 29
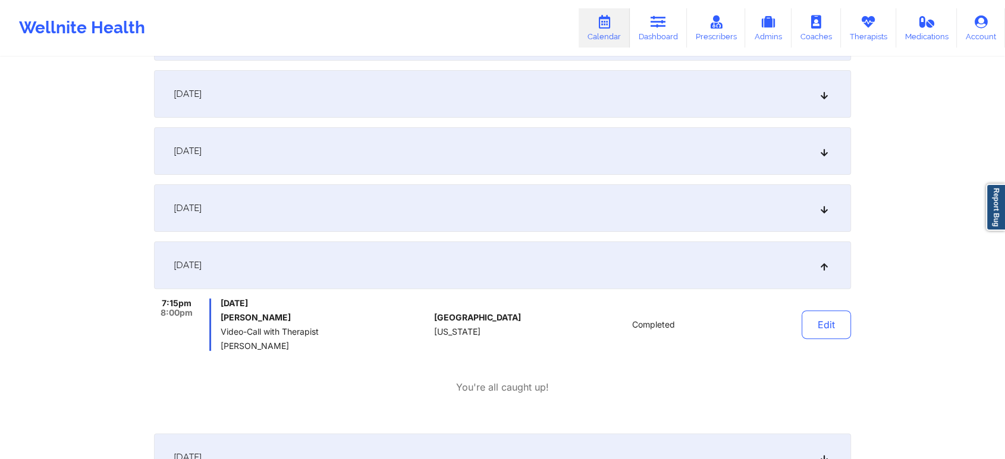
scroll to position [0, 0]
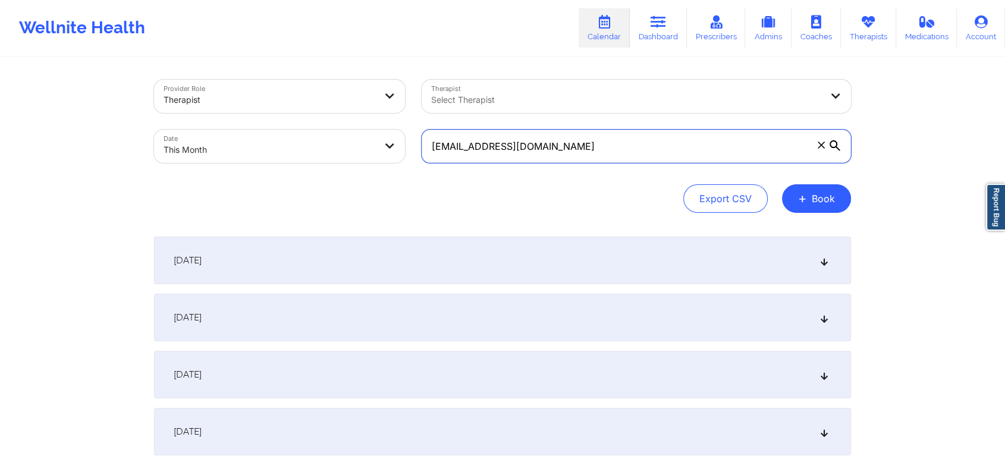
drag, startPoint x: 535, startPoint y: 149, endPoint x: 368, endPoint y: 154, distance: 166.6
click at [368, 154] on div "Provider Role Therapist Therapist Select Therapist Date This Month tinalehne@gm…" at bounding box center [503, 121] width 714 height 100
paste input "morgan.corina4.cm"
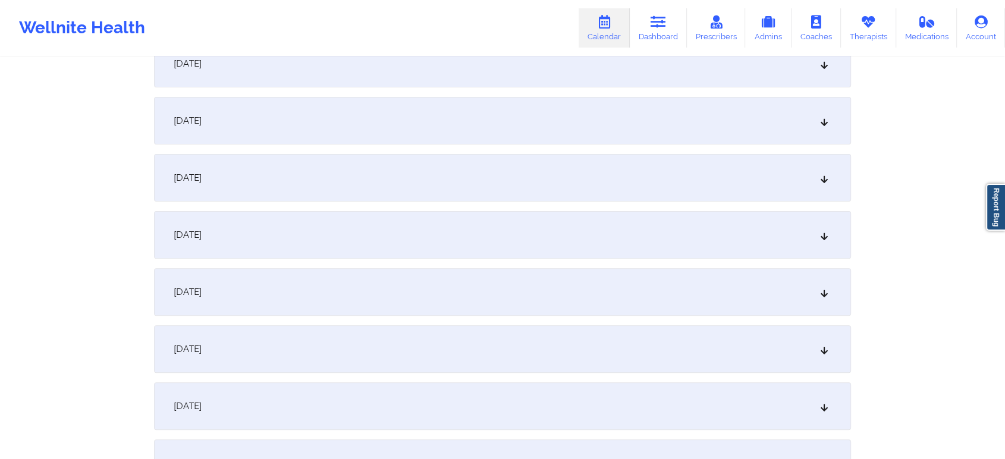
scroll to position [354, 0]
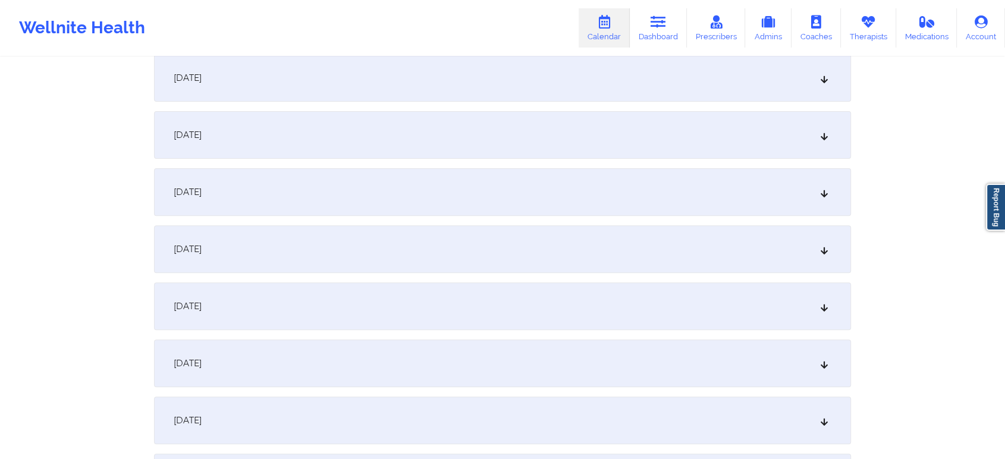
click at [497, 194] on div "[DATE]" at bounding box center [502, 192] width 697 height 48
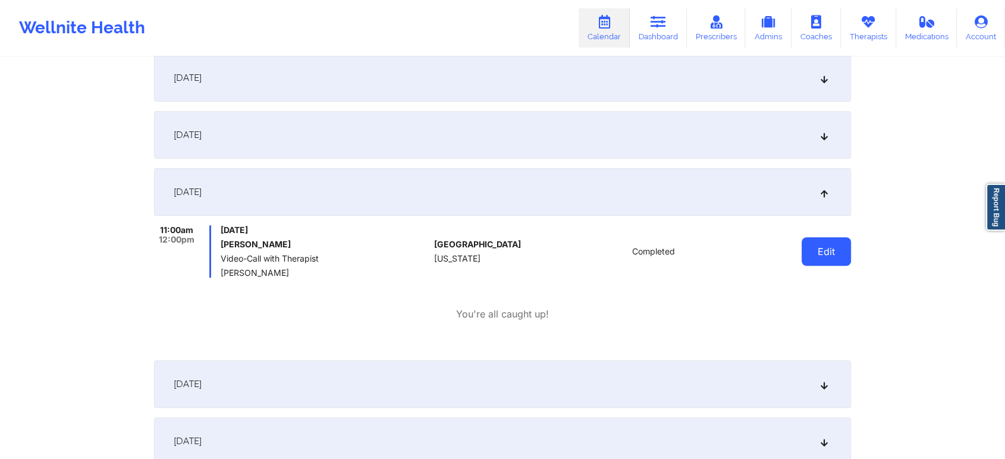
click at [809, 255] on button "Edit" at bounding box center [826, 251] width 49 height 29
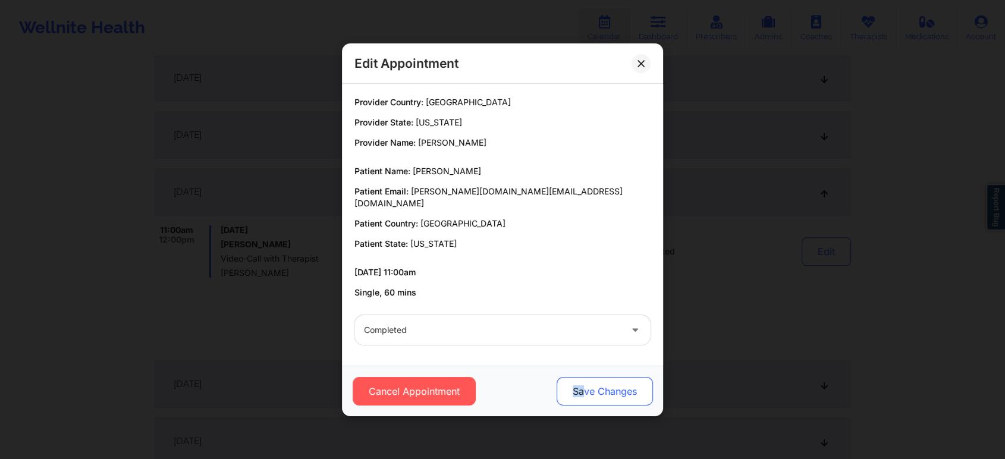
drag, startPoint x: 560, startPoint y: 402, endPoint x: 580, endPoint y: 397, distance: 20.9
click at [580, 397] on div "Cancel Appointment Save Changes" at bounding box center [502, 391] width 321 height 51
click at [580, 397] on button "Save Changes" at bounding box center [605, 391] width 96 height 29
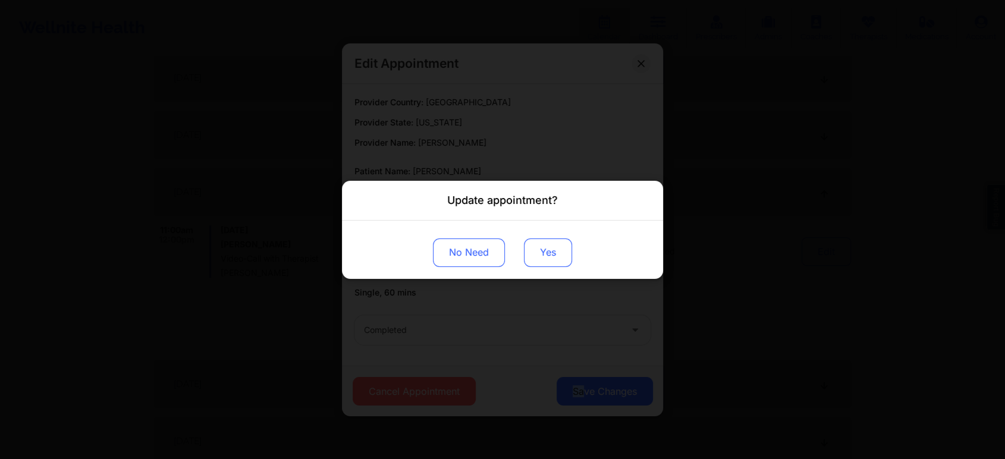
click at [534, 263] on button "Yes" at bounding box center [548, 252] width 48 height 29
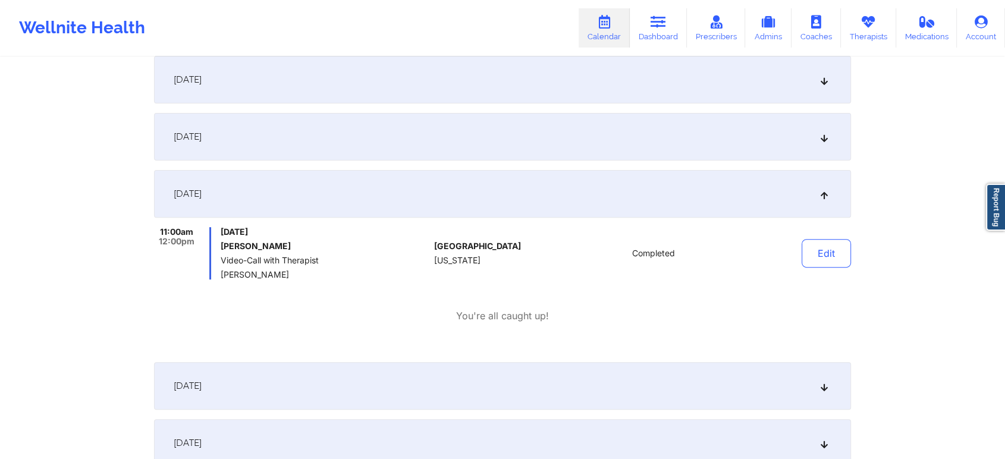
scroll to position [0, 0]
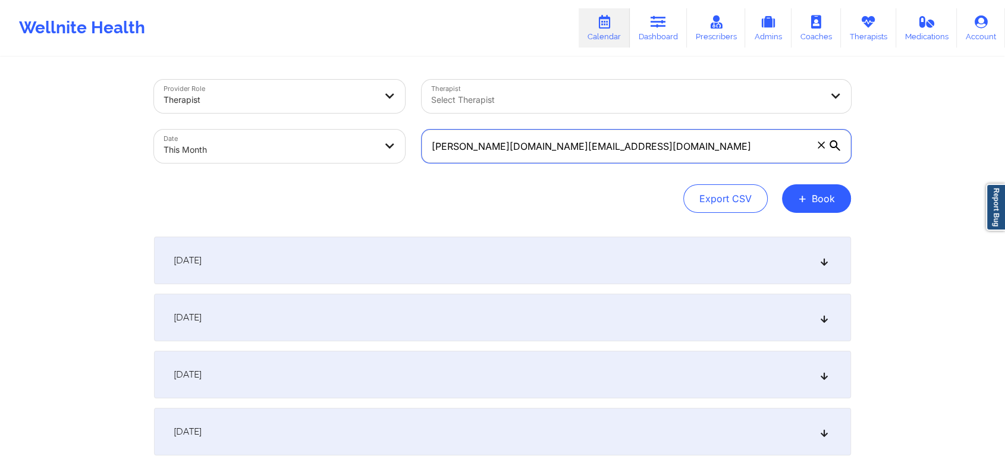
drag, startPoint x: 623, startPoint y: 141, endPoint x: 262, endPoint y: 150, distance: 361.7
click at [262, 150] on div "Provider Role Therapist Therapist Select Therapist Date This Month morgan.corin…" at bounding box center [503, 121] width 714 height 100
paste input "3monteropedro"
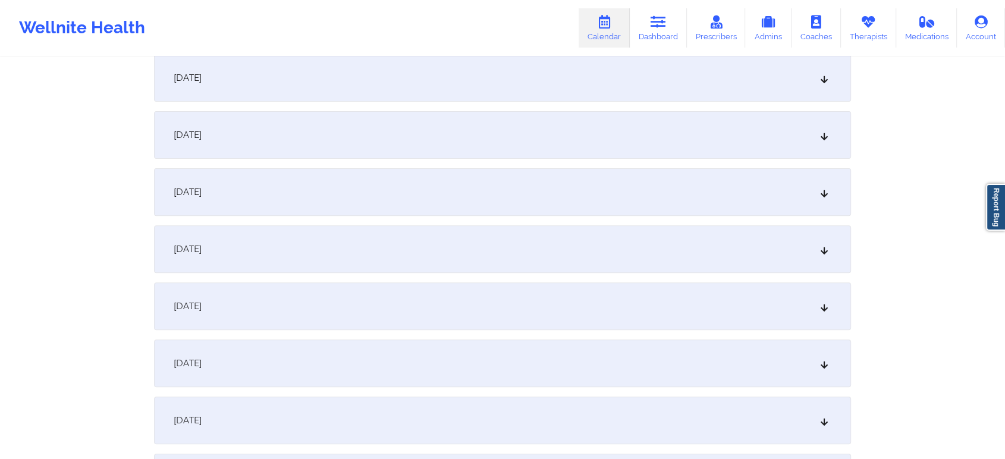
scroll to position [357, 0]
click at [569, 190] on div "[DATE]" at bounding box center [502, 189] width 697 height 48
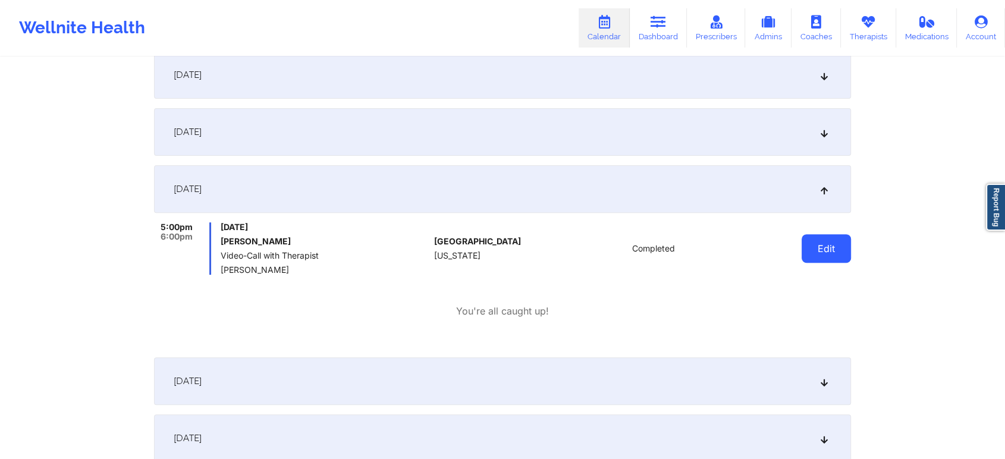
click at [803, 246] on button "Edit" at bounding box center [826, 248] width 49 height 29
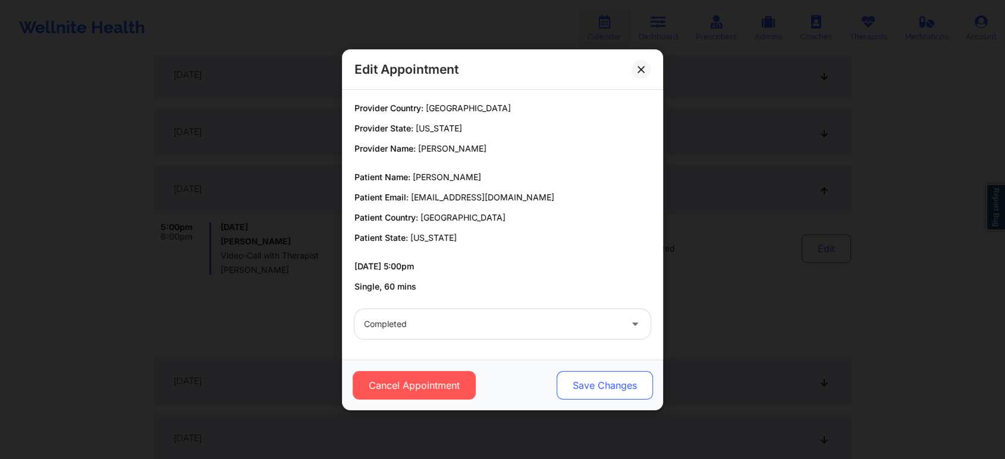
click at [582, 382] on button "Save Changes" at bounding box center [605, 385] width 96 height 29
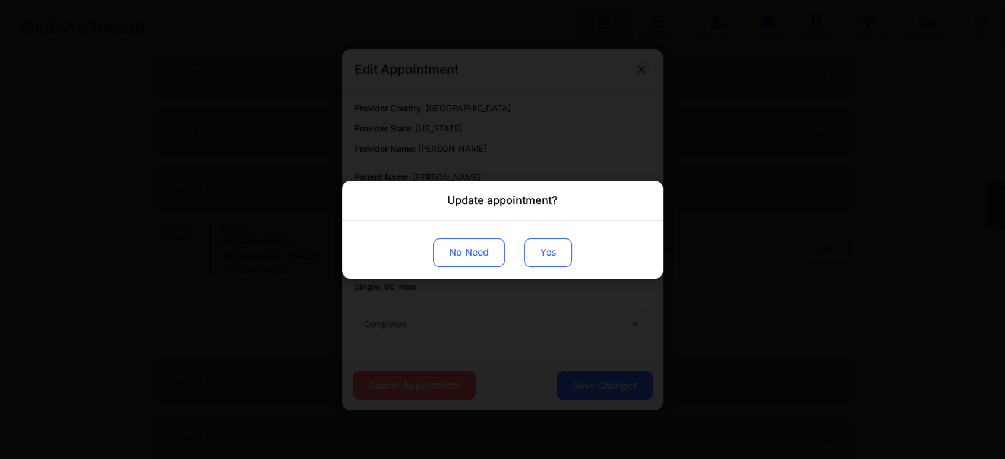
click at [545, 252] on button "Yes" at bounding box center [548, 252] width 48 height 29
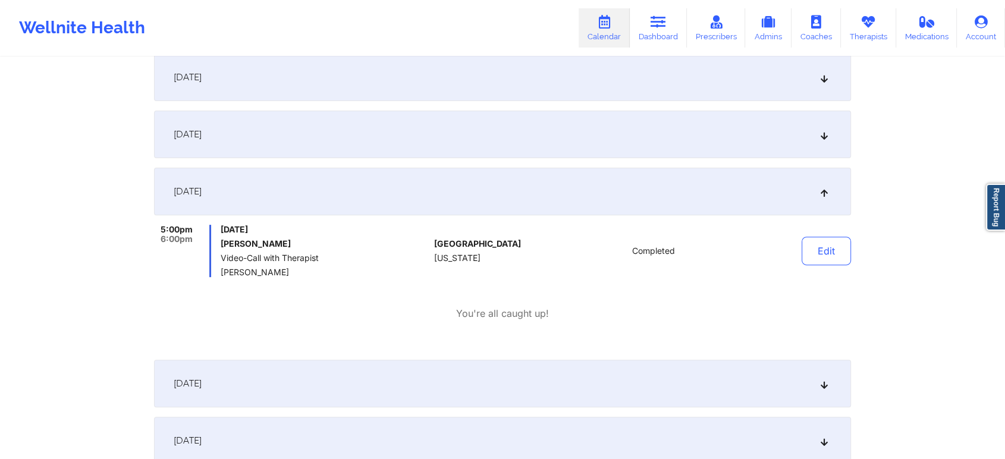
scroll to position [0, 0]
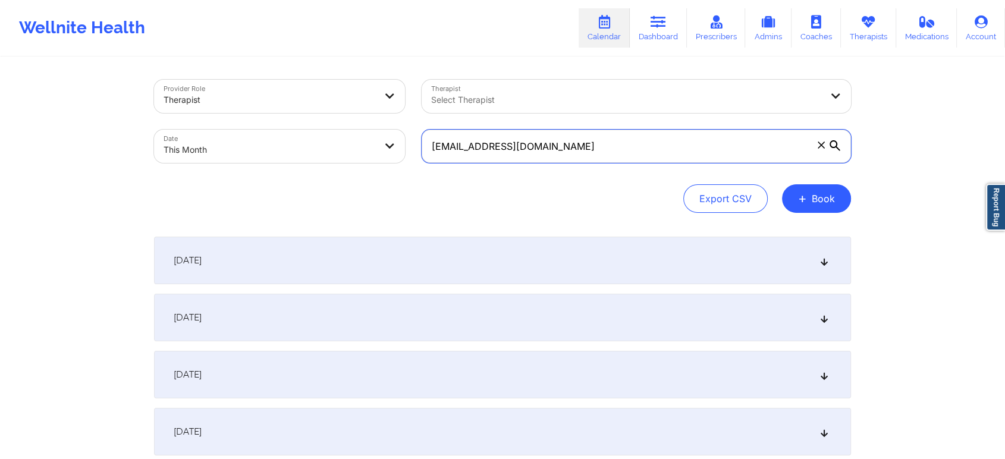
drag, startPoint x: 603, startPoint y: 160, endPoint x: 322, endPoint y: 94, distance: 288.3
click at [322, 94] on div "Provider Role Therapist Therapist Select Therapist Date This Month 3monteropedr…" at bounding box center [503, 121] width 714 height 100
paste input "drea70398"
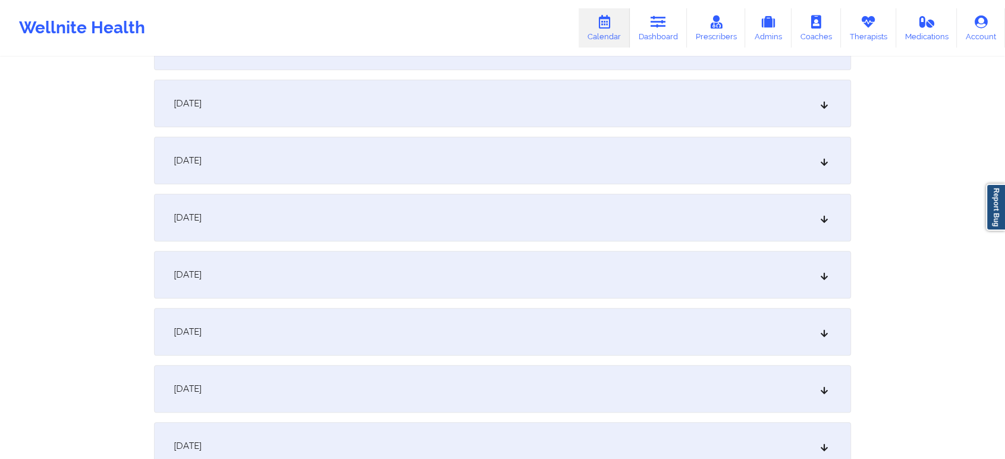
scroll to position [334, 0]
click at [526, 202] on div "[DATE]" at bounding box center [502, 213] width 697 height 48
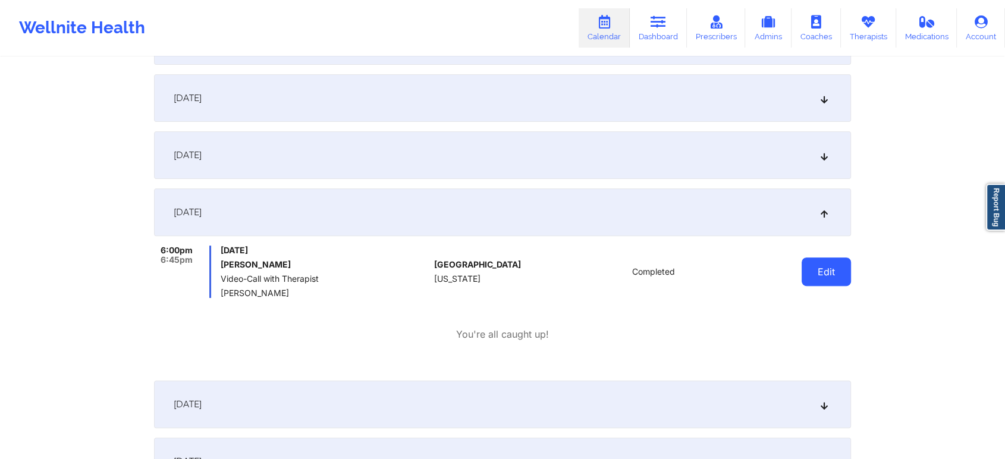
click at [817, 266] on button "Edit" at bounding box center [826, 271] width 49 height 29
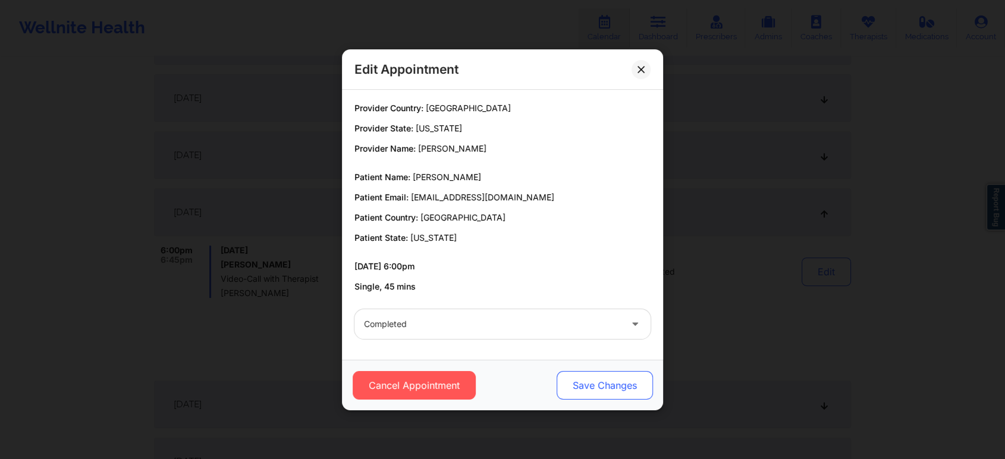
click at [595, 371] on button "Save Changes" at bounding box center [605, 385] width 96 height 29
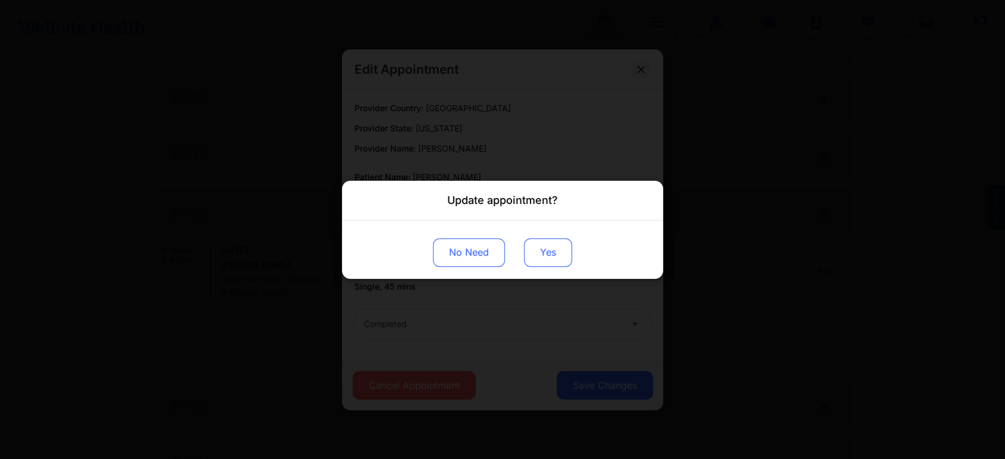
click at [551, 241] on button "Yes" at bounding box center [548, 252] width 48 height 29
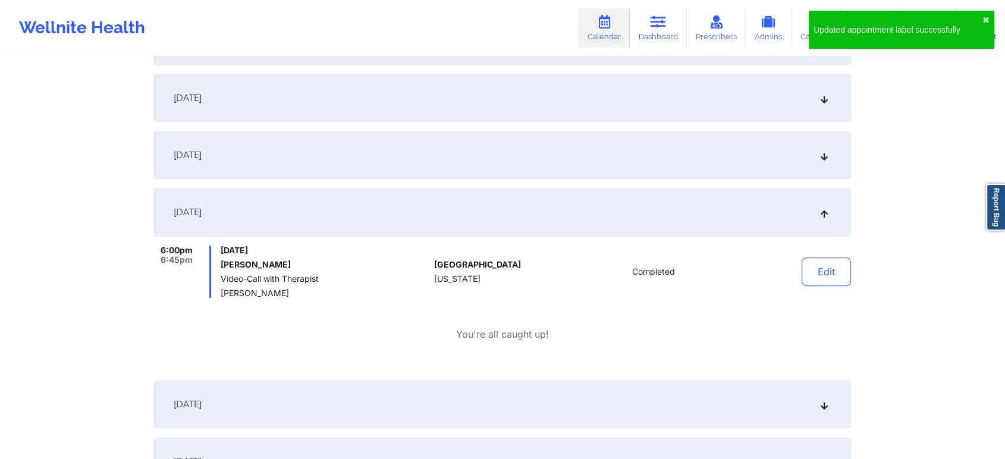
scroll to position [0, 0]
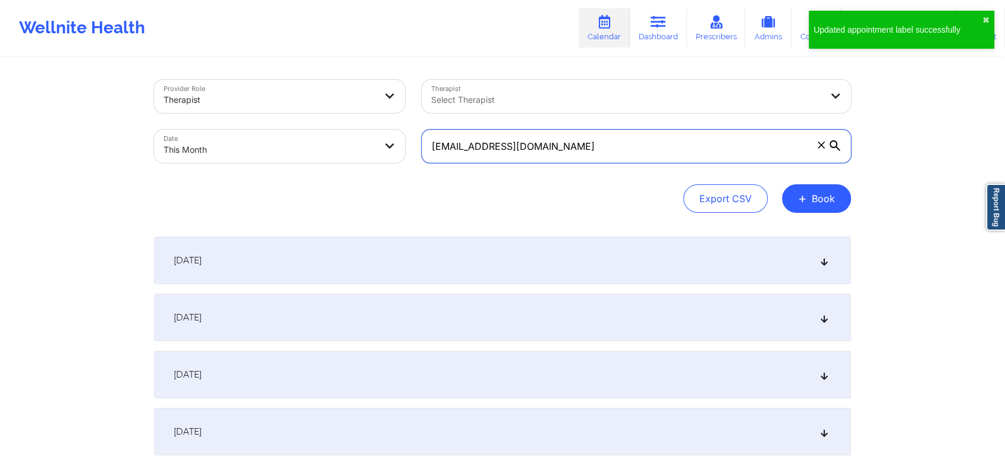
drag, startPoint x: 614, startPoint y: 153, endPoint x: 279, endPoint y: 140, distance: 335.6
click at [279, 140] on div "Provider Role Therapist Therapist Select Therapist Date This Month drea70398@gm…" at bounding box center [503, 121] width 714 height 100
paste input "40f.pac12"
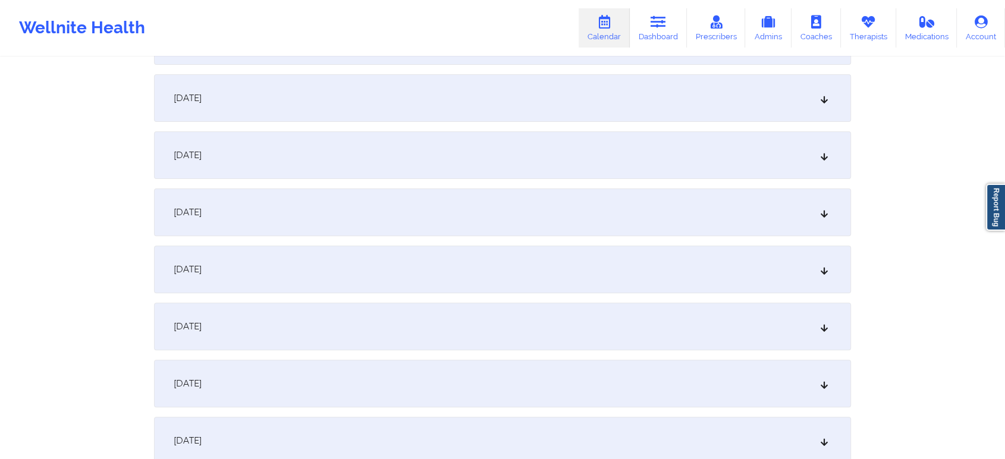
scroll to position [337, 0]
click at [414, 226] on div "[DATE]" at bounding box center [502, 210] width 697 height 48
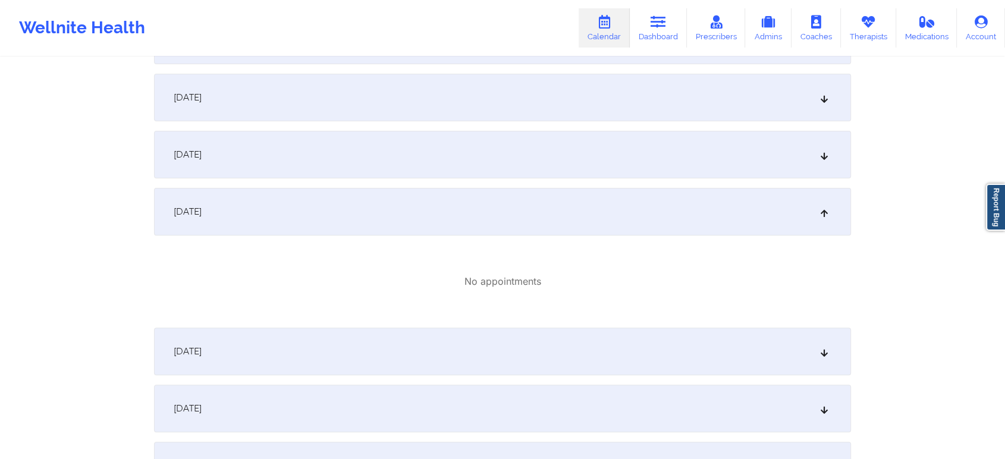
scroll to position [0, 0]
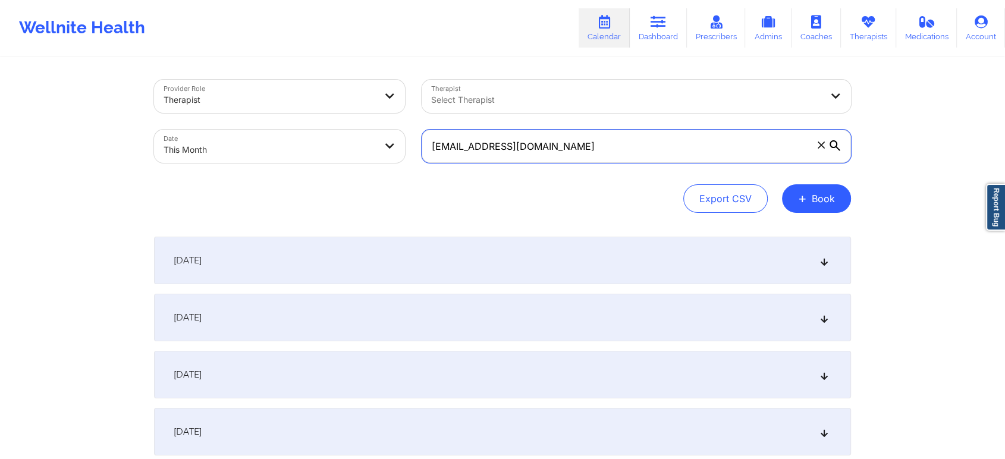
drag, startPoint x: 645, startPoint y: 147, endPoint x: 262, endPoint y: 122, distance: 383.7
click at [262, 122] on div "Provider Role Therapist Therapist Select Therapist Date This Month 40f.pac12@gm…" at bounding box center [503, 121] width 714 height 100
paste input "jamespage264"
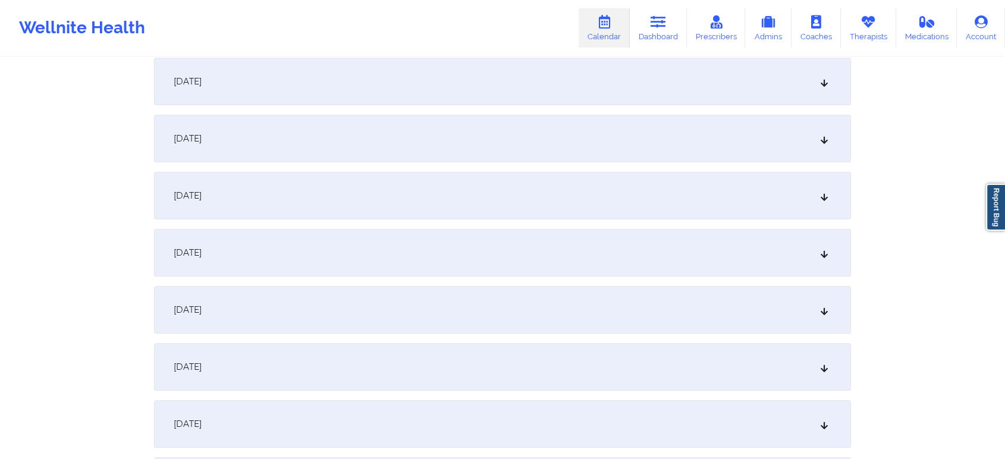
scroll to position [316, 0]
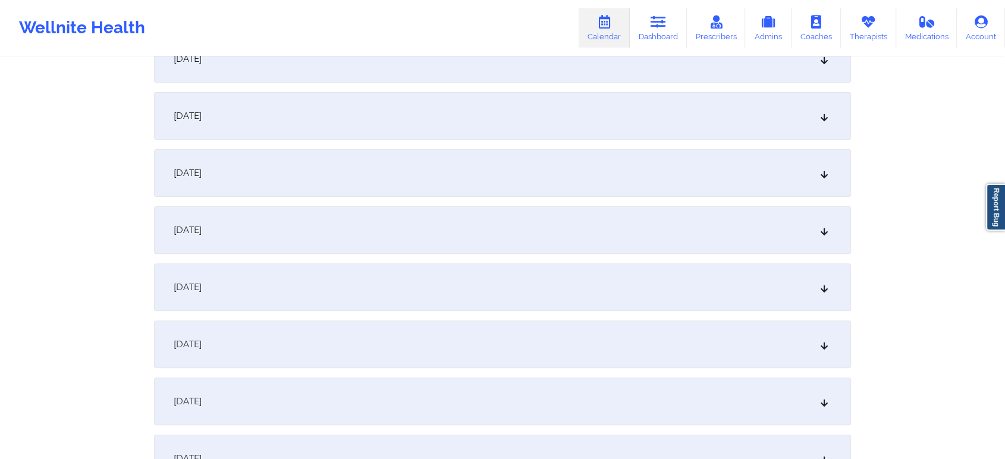
click at [524, 216] on div "[DATE]" at bounding box center [502, 230] width 697 height 48
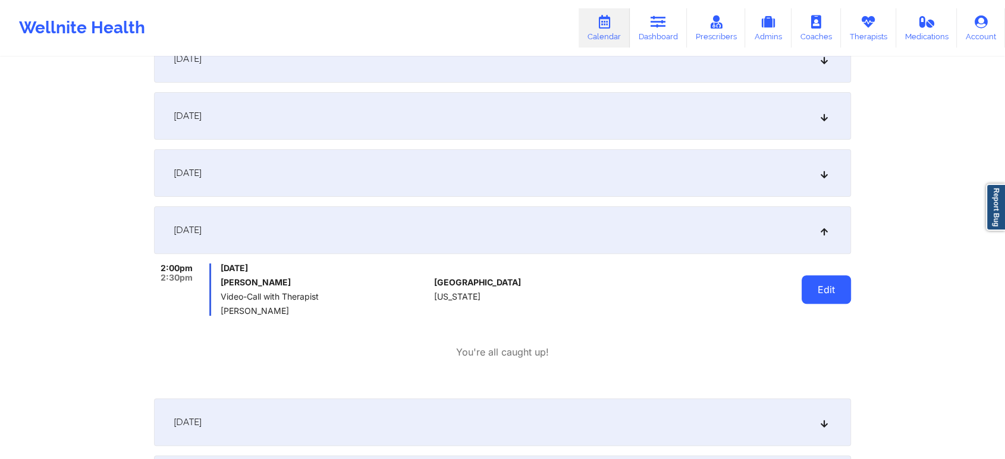
drag, startPoint x: 799, startPoint y: 280, endPoint x: 806, endPoint y: 282, distance: 7.5
click at [806, 282] on div "Edit" at bounding box center [796, 289] width 110 height 52
click at [806, 282] on button "Edit" at bounding box center [826, 289] width 49 height 29
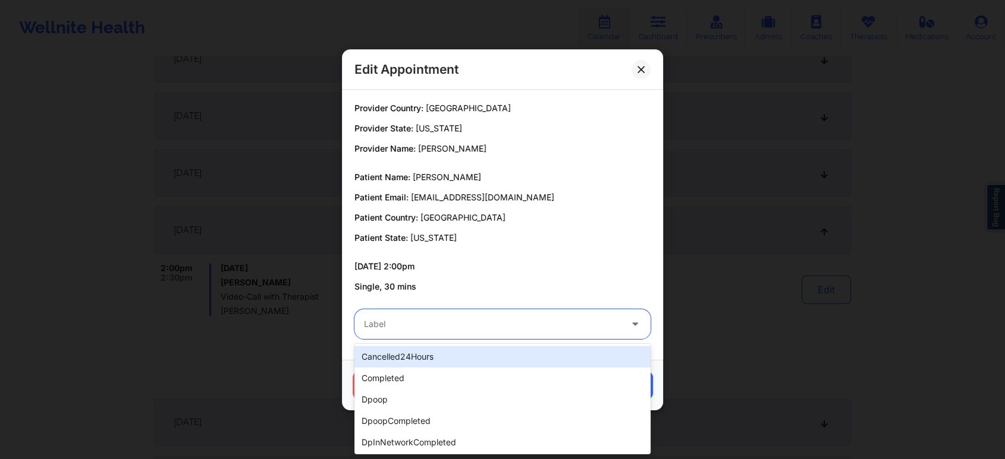
click at [482, 335] on div "Label" at bounding box center [488, 324] width 268 height 30
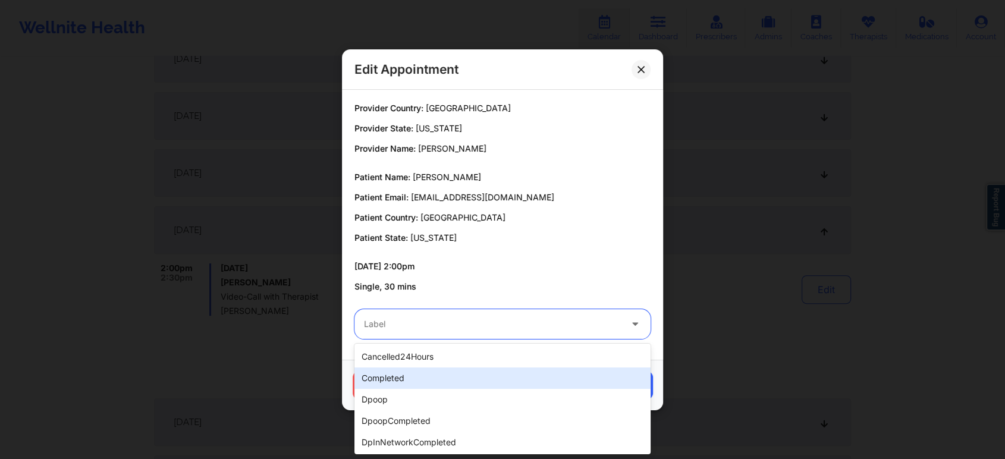
click at [434, 384] on div "completed" at bounding box center [502, 377] width 296 height 21
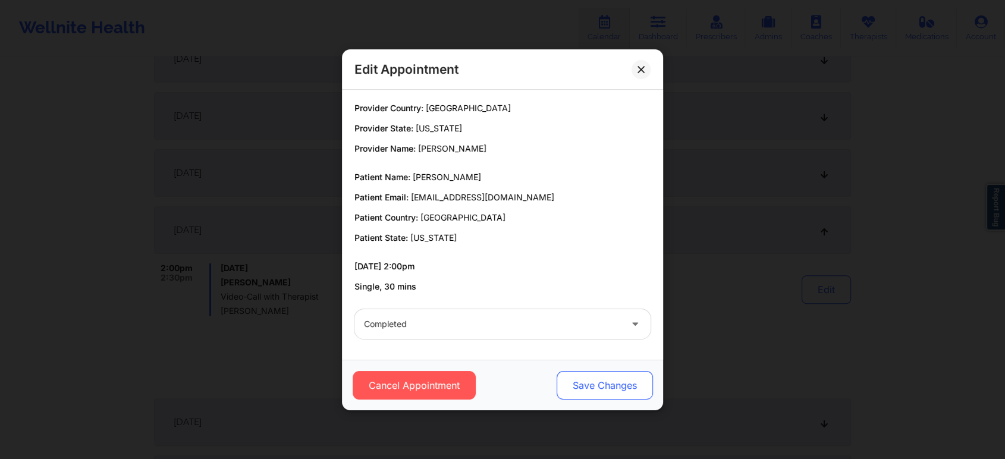
click at [599, 375] on button "Save Changes" at bounding box center [605, 385] width 96 height 29
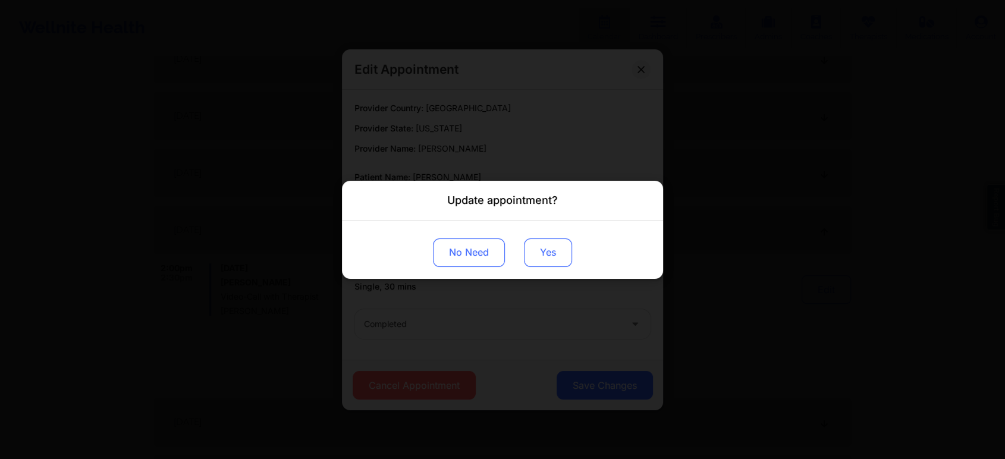
click at [532, 253] on button "Yes" at bounding box center [548, 252] width 48 height 29
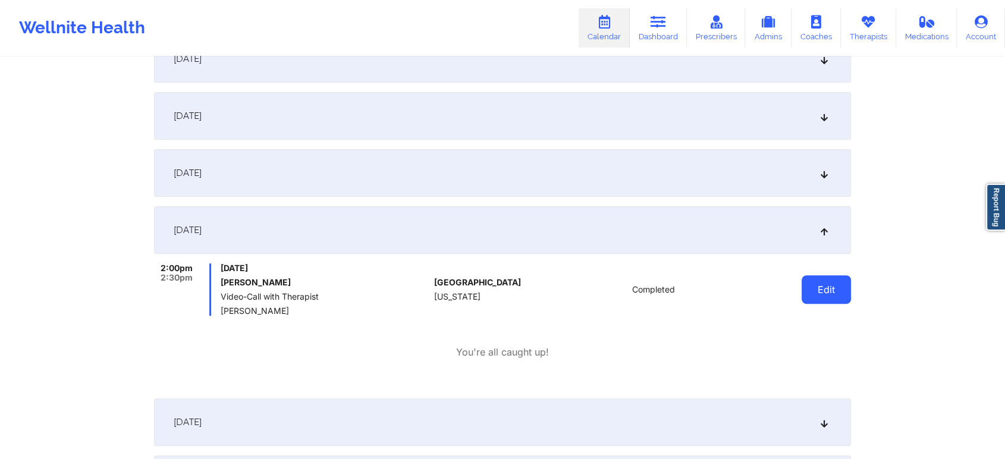
click at [824, 278] on button "Edit" at bounding box center [826, 289] width 49 height 29
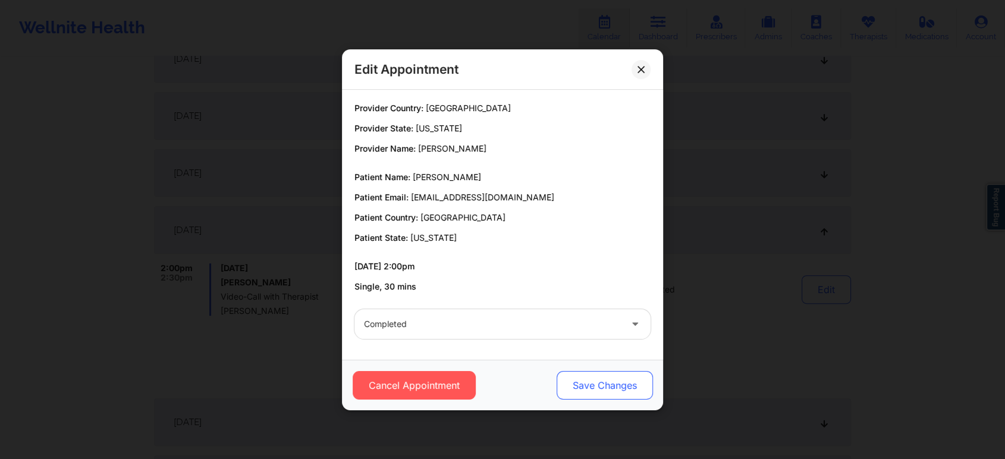
click at [594, 387] on button "Save Changes" at bounding box center [605, 385] width 96 height 29
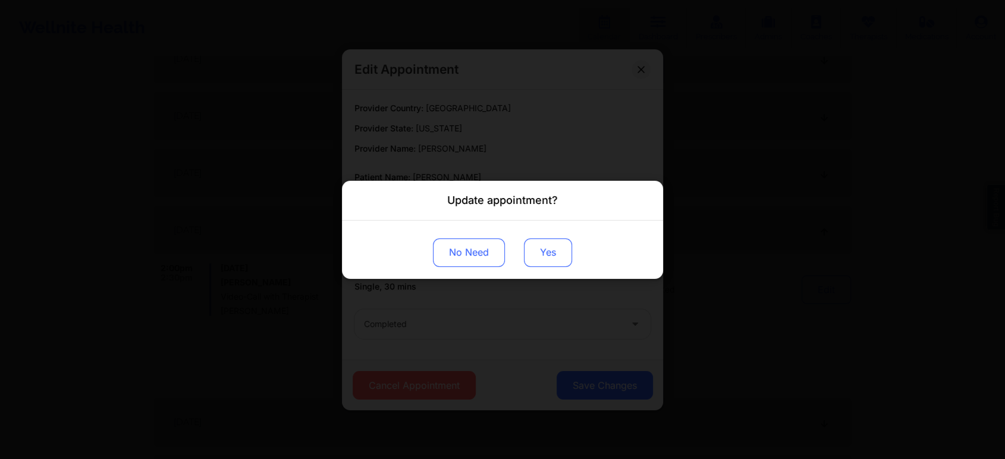
click at [559, 251] on button "Yes" at bounding box center [548, 252] width 48 height 29
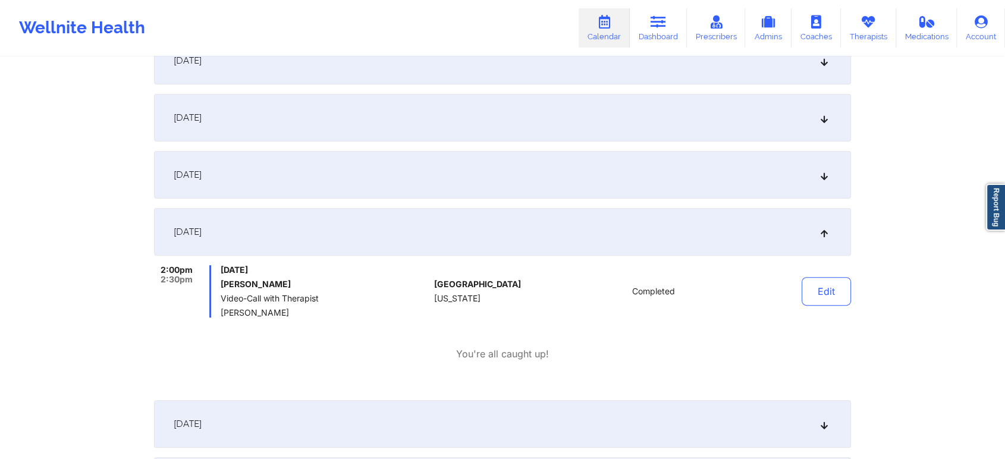
scroll to position [0, 0]
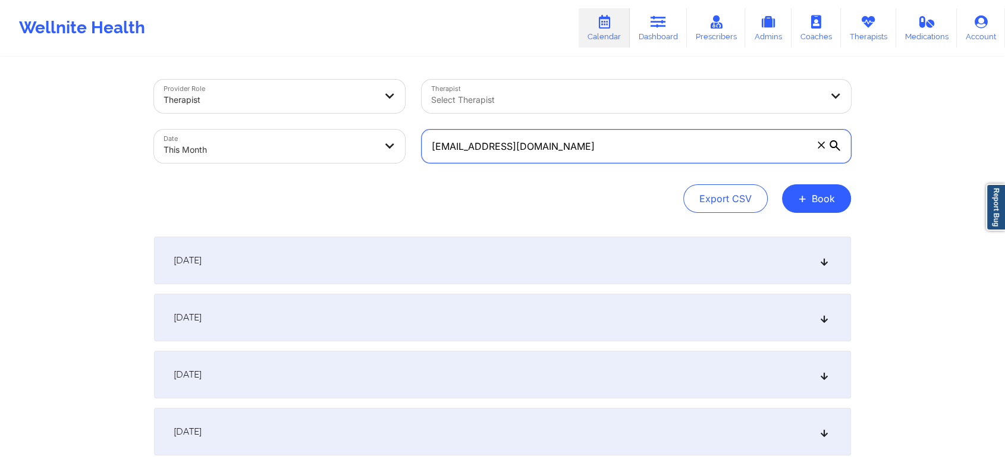
drag, startPoint x: 599, startPoint y: 149, endPoint x: 249, endPoint y: 135, distance: 351.1
click at [249, 135] on div "Provider Role Therapist Therapist Select Therapist Date This Month jamespage264…" at bounding box center [503, 121] width 714 height 100
paste input "elinkablama"
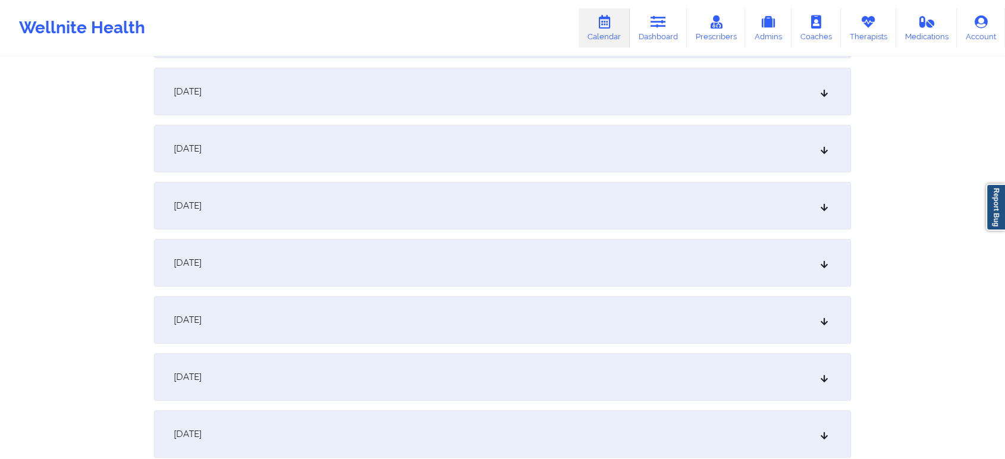
scroll to position [285, 0]
drag, startPoint x: 528, startPoint y: 228, endPoint x: 519, endPoint y: 248, distance: 21.8
click at [519, 248] on div "[DATE]" at bounding box center [502, 261] width 697 height 48
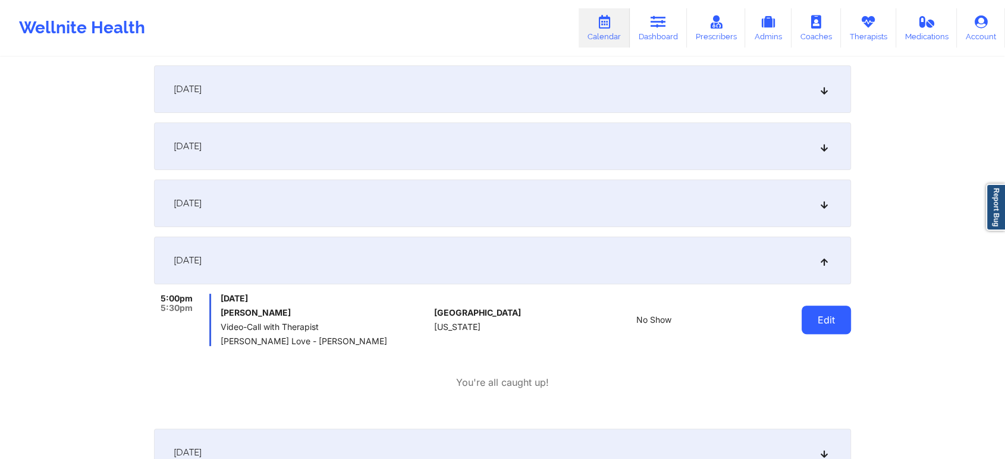
click at [825, 328] on button "Edit" at bounding box center [826, 320] width 49 height 29
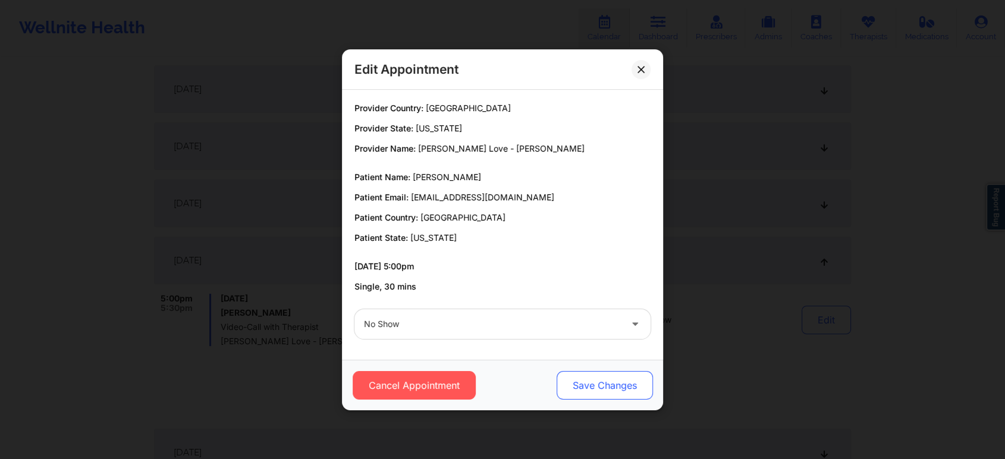
click at [601, 383] on button "Save Changes" at bounding box center [605, 385] width 96 height 29
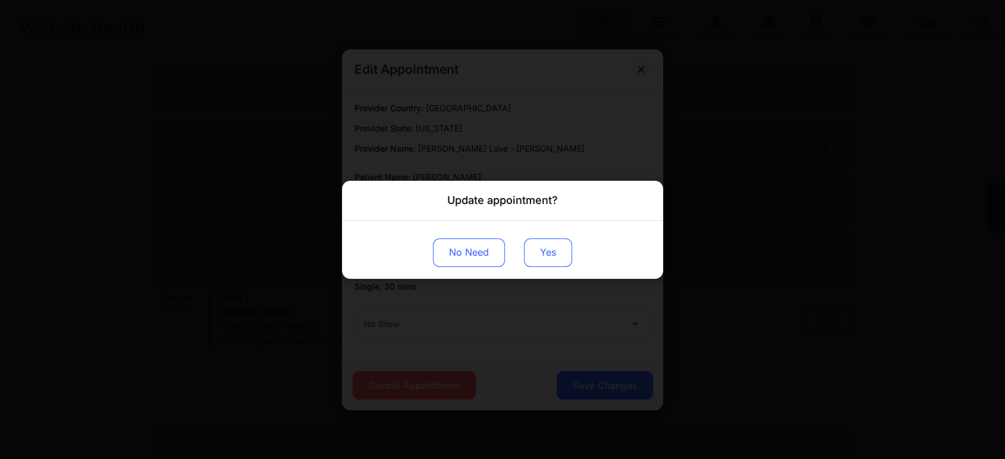
click at [561, 245] on button "Yes" at bounding box center [548, 252] width 48 height 29
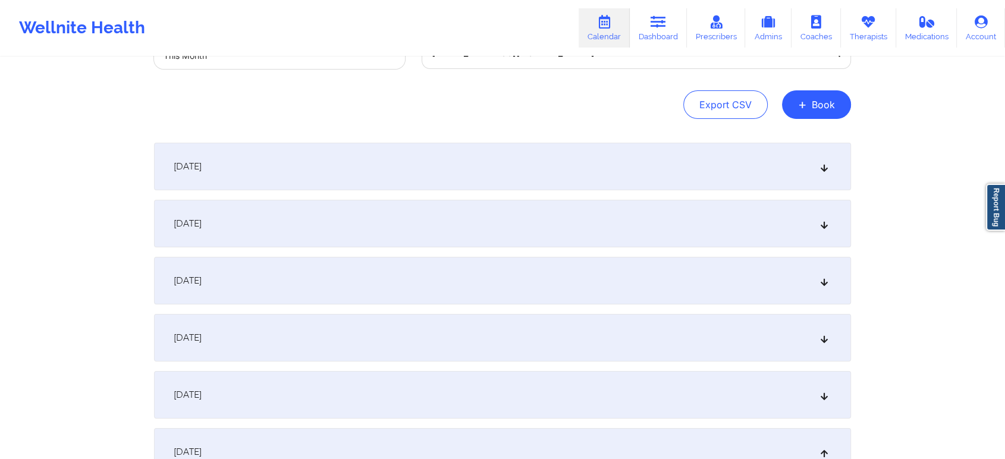
scroll to position [0, 0]
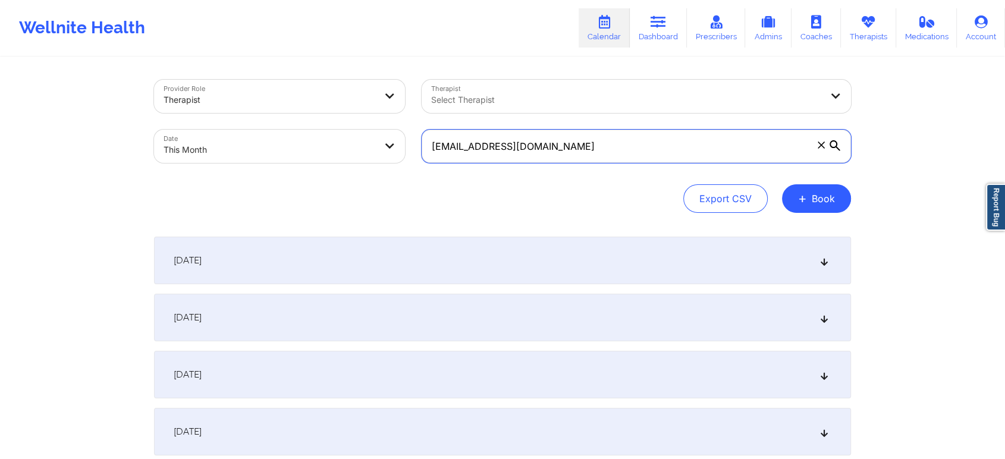
drag, startPoint x: 592, startPoint y: 145, endPoint x: 296, endPoint y: 105, distance: 298.2
click at [296, 105] on div "Provider Role Therapist Therapist Select Therapist Date This Month elinkablama@…" at bounding box center [503, 121] width 714 height 100
paste input "jasonfilms"
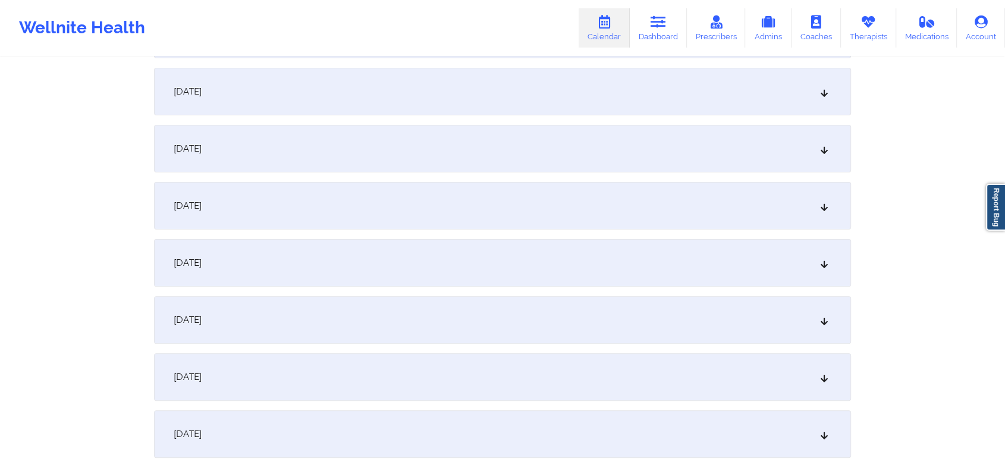
scroll to position [299, 0]
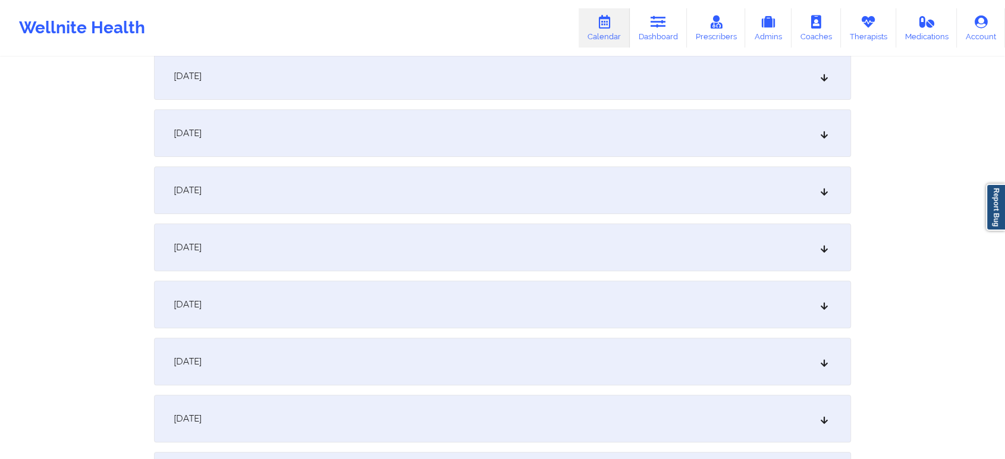
type input "jasonfilms@gmail.com"
click at [741, 241] on div "[DATE]" at bounding box center [502, 248] width 697 height 48
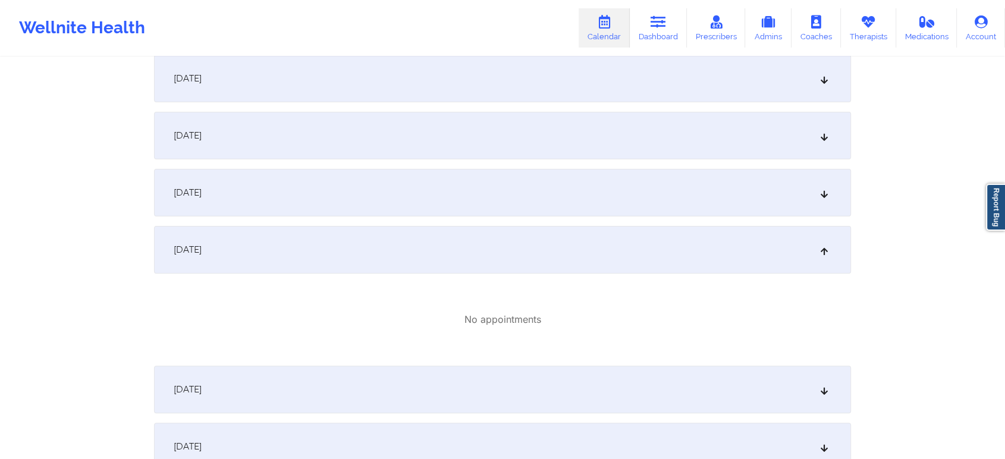
scroll to position [0, 0]
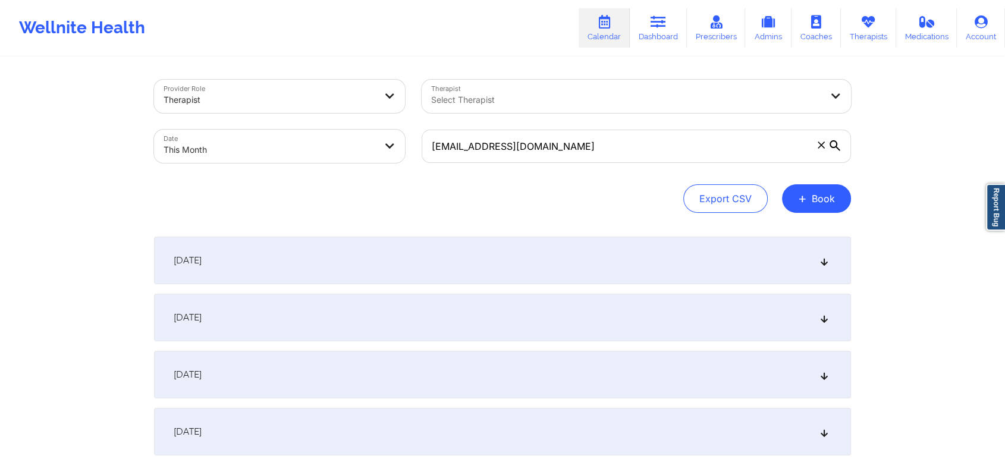
select select "2025-9"
select select "2025-10"
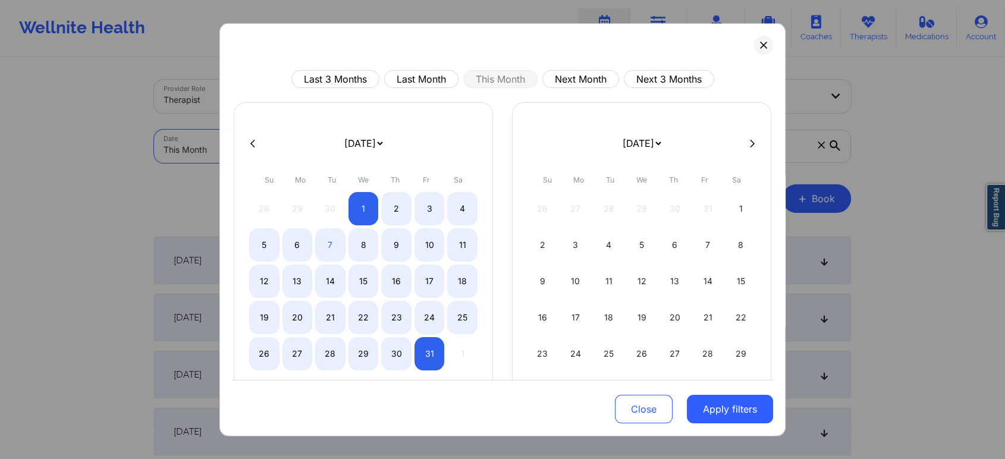
click at [347, 152] on body "Wellnite Health Calendar Dashboard Prescribers Admins Coaches Therapists Medica…" at bounding box center [502, 229] width 1005 height 459
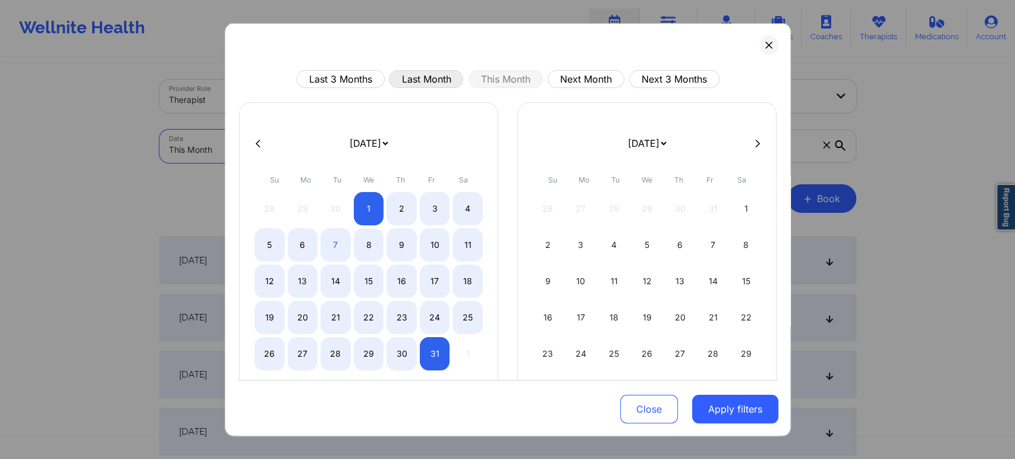
click at [429, 75] on button "Last Month" at bounding box center [426, 79] width 74 height 18
select select "2025-8"
select select "2025-9"
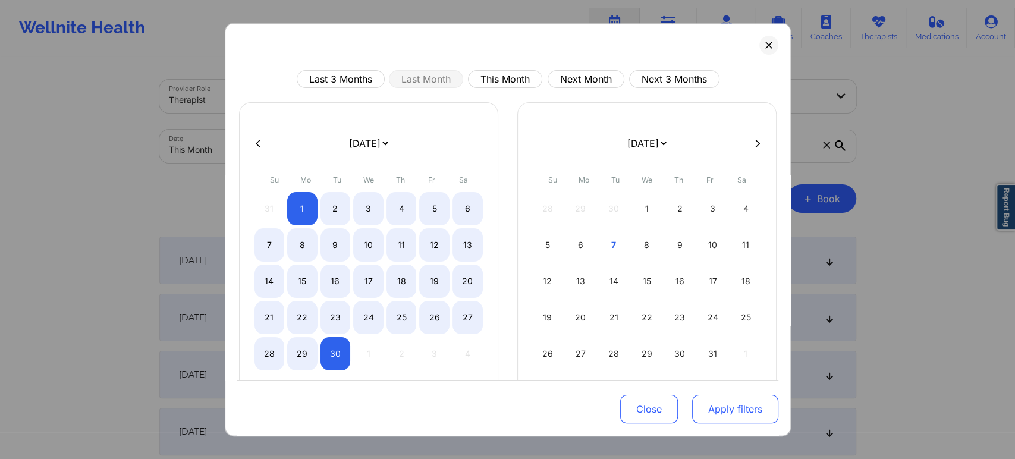
click at [733, 414] on button "Apply filters" at bounding box center [735, 409] width 86 height 29
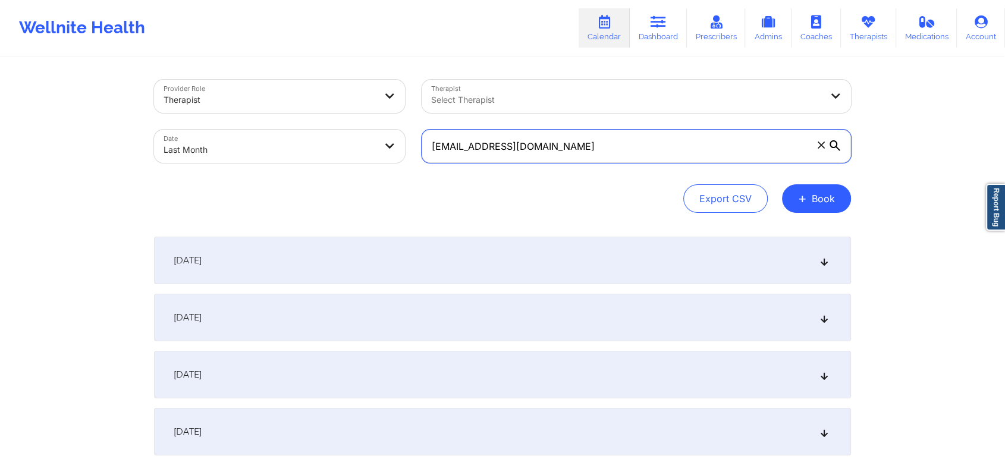
drag, startPoint x: 604, startPoint y: 153, endPoint x: 417, endPoint y: 134, distance: 187.7
click at [417, 134] on div "jasonfilms@gmail.com" at bounding box center [636, 146] width 446 height 50
paste input "scottholmberg001@proton.me"
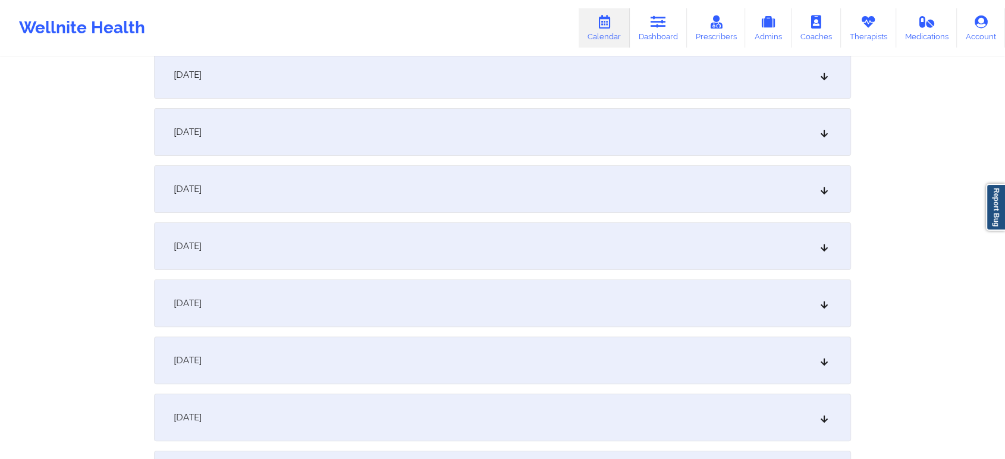
click at [454, 146] on div "September 3, 2025" at bounding box center [502, 132] width 697 height 48
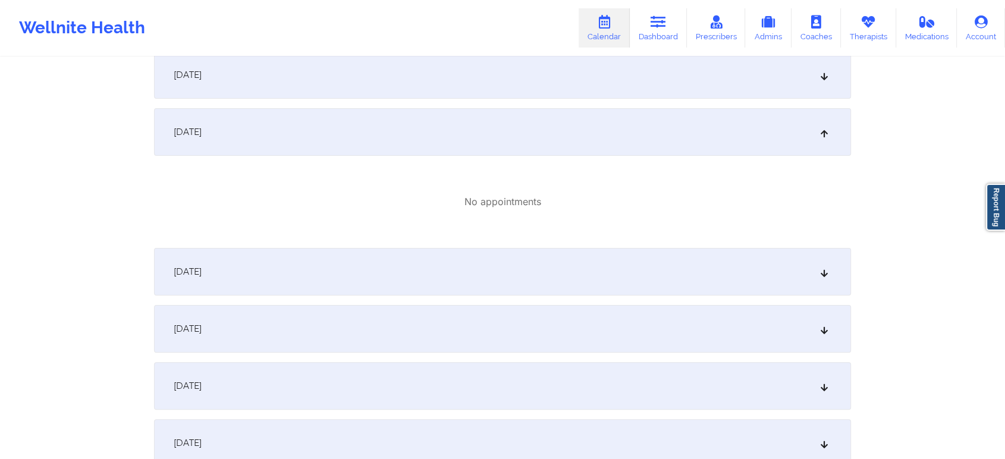
drag, startPoint x: 442, startPoint y: 298, endPoint x: 705, endPoint y: 320, distance: 263.8
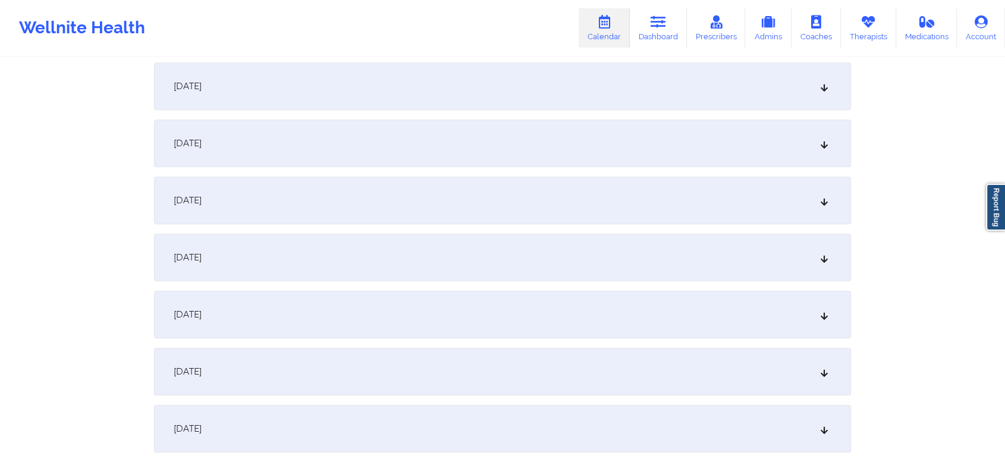
scroll to position [612, 0]
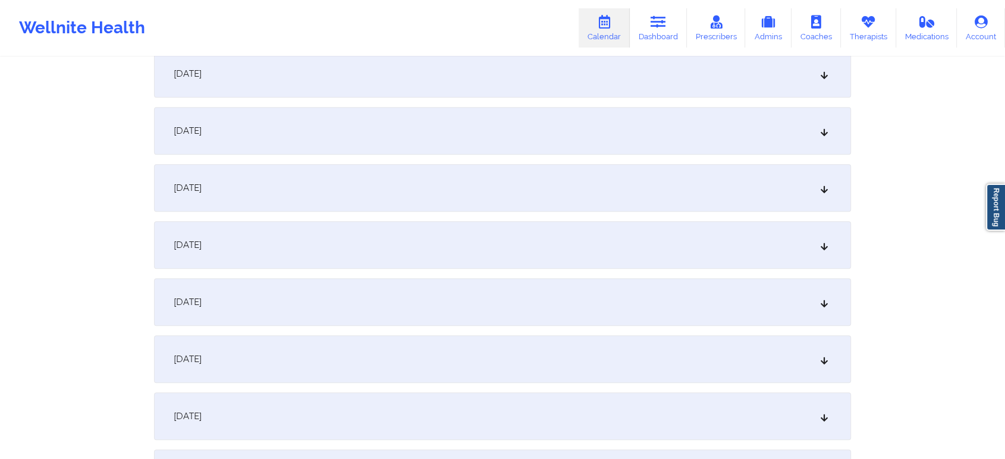
click at [488, 260] on div "September 10, 2025" at bounding box center [502, 245] width 697 height 48
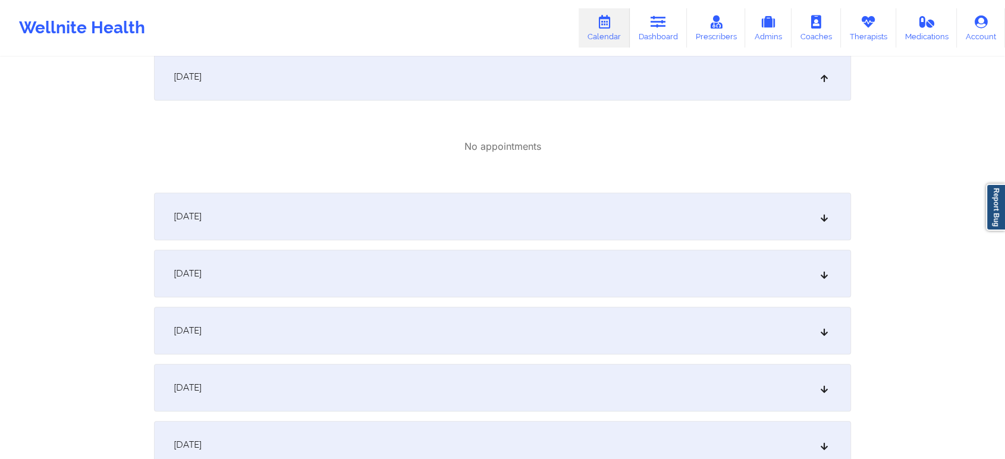
scroll to position [0, 0]
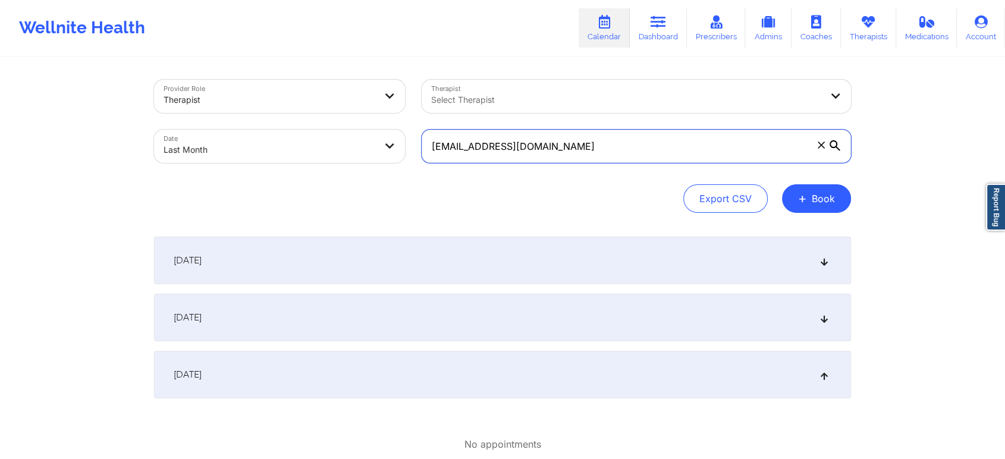
drag, startPoint x: 630, startPoint y: 142, endPoint x: 206, endPoint y: 80, distance: 429.0
click at [206, 80] on div "Provider Role Therapist Therapist Select Therapist Date Last Month scottholmber…" at bounding box center [503, 121] width 714 height 100
paste input "caromclarty@gmail.com"
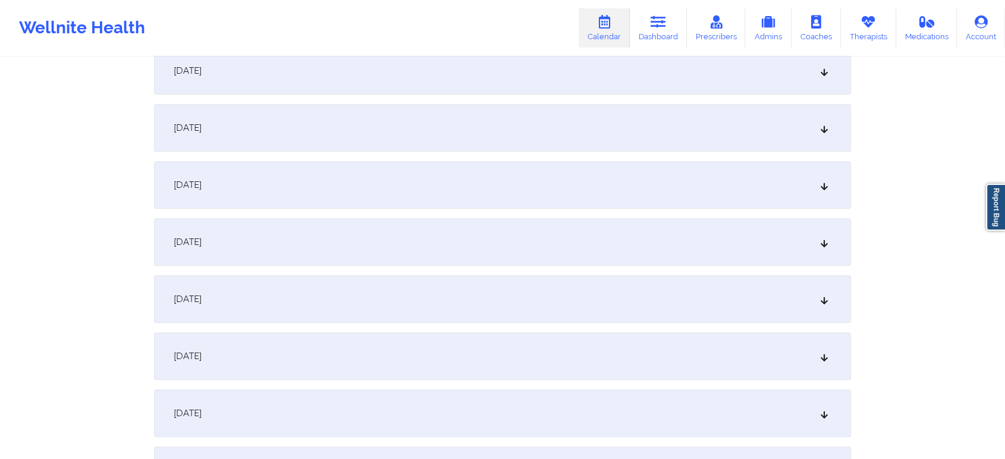
scroll to position [649, 0]
click at [535, 181] on div "September 11, 2025" at bounding box center [502, 183] width 697 height 48
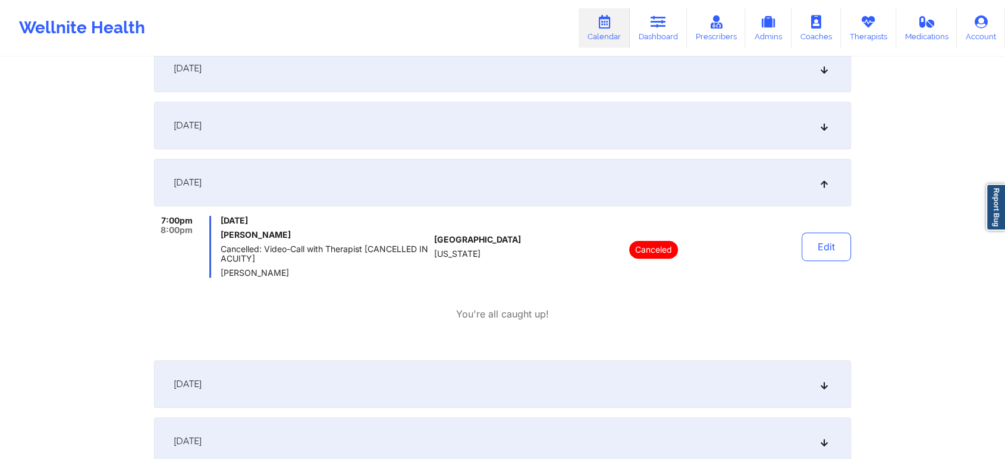
scroll to position [0, 0]
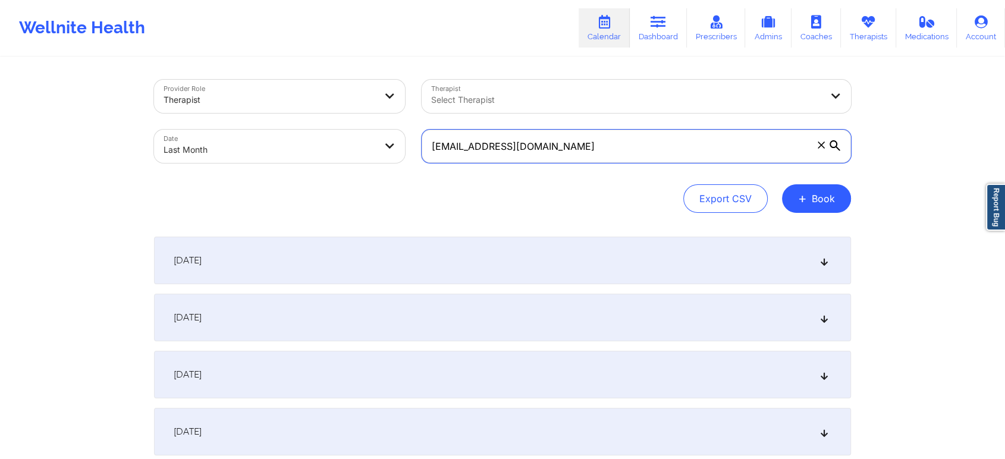
drag, startPoint x: 573, startPoint y: 133, endPoint x: 378, endPoint y: 98, distance: 198.2
click at [378, 98] on div "Provider Role Therapist Therapist Select Therapist Date Last Month caromclarty@…" at bounding box center [503, 121] width 714 height 100
paste input "jazmin-gabriel@hot"
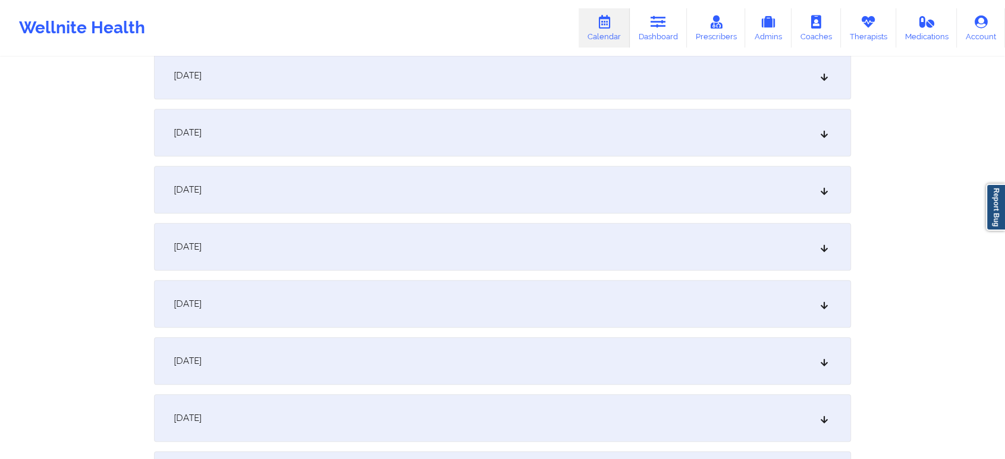
scroll to position [646, 0]
click at [610, 351] on div "September 14, 2025" at bounding box center [502, 356] width 697 height 48
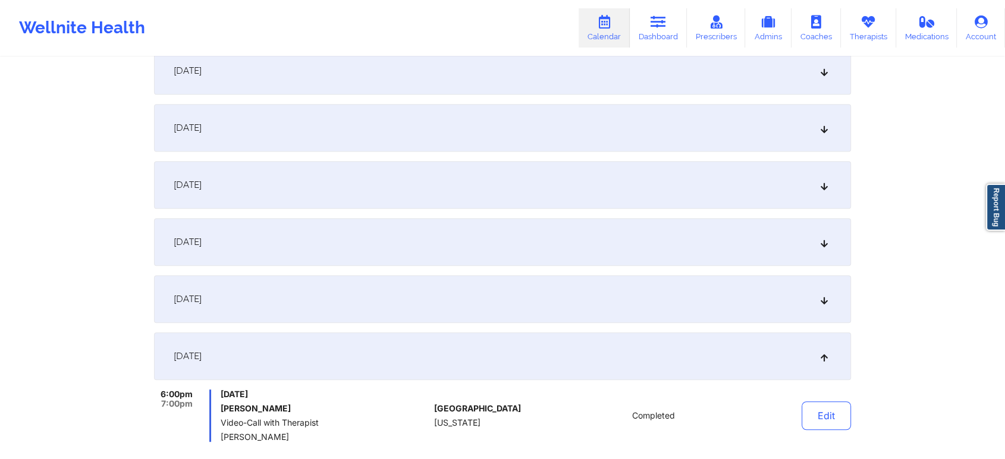
click at [633, 312] on div "September 13, 2025" at bounding box center [502, 299] width 697 height 48
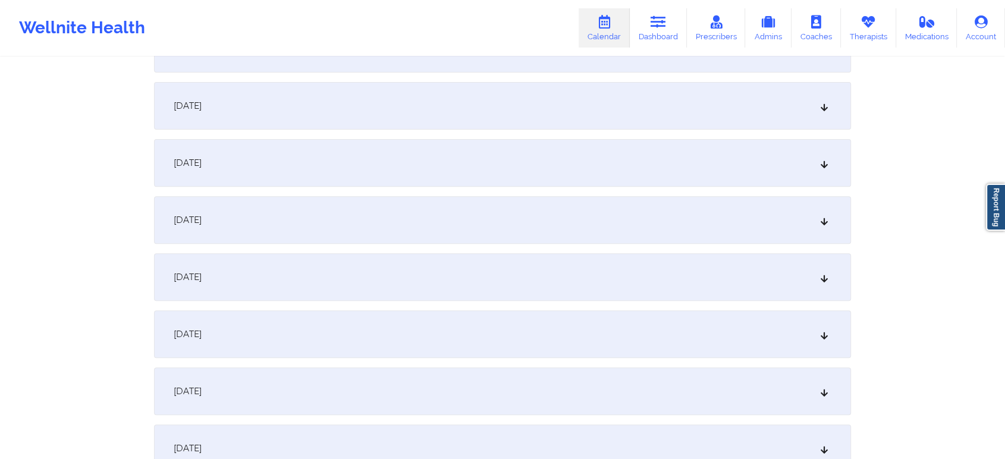
scroll to position [0, 0]
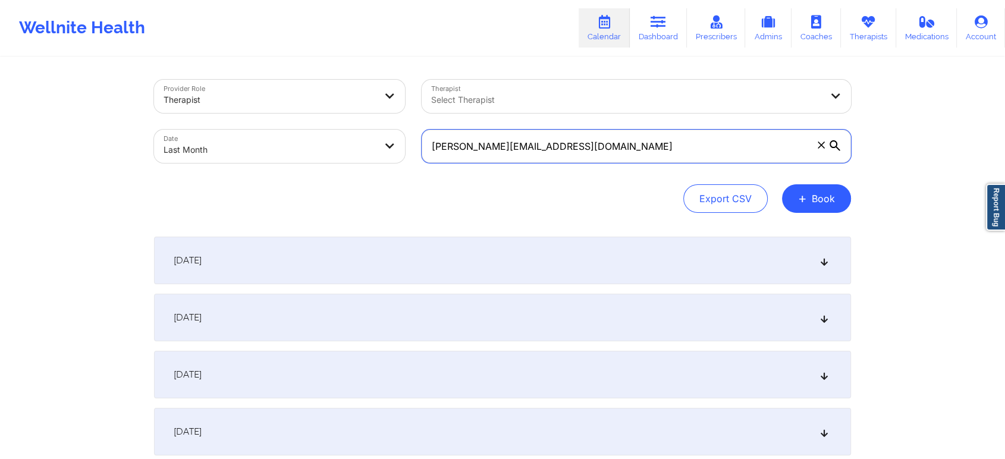
drag, startPoint x: 598, startPoint y: 142, endPoint x: 277, endPoint y: 122, distance: 321.7
click at [277, 122] on div "Provider Role Therapist Therapist Select Therapist Date Last Month jazmin-gabri…" at bounding box center [503, 121] width 714 height 100
paste input "riacarr3@g"
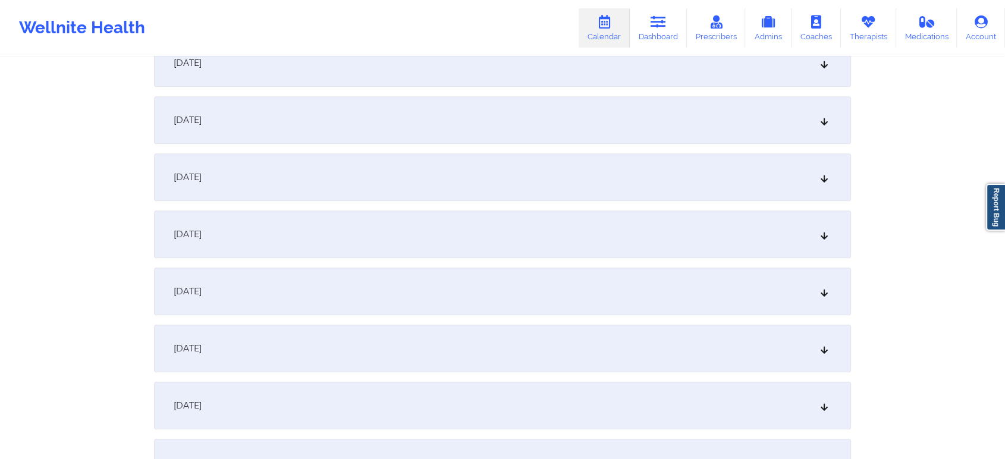
scroll to position [766, 0]
type input "riacarr3@gmail.com"
click at [407, 241] on div "September 14, 2025" at bounding box center [502, 237] width 697 height 48
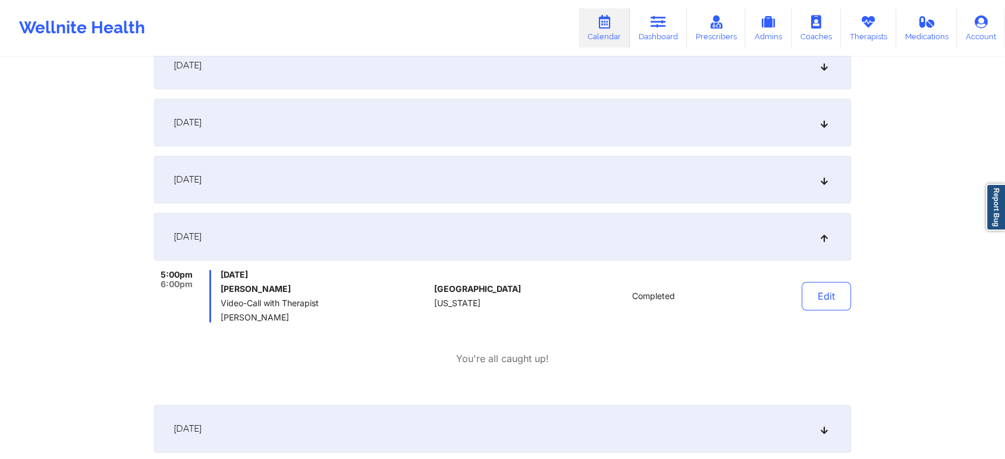
click at [516, 196] on div "September 13, 2025" at bounding box center [502, 180] width 697 height 48
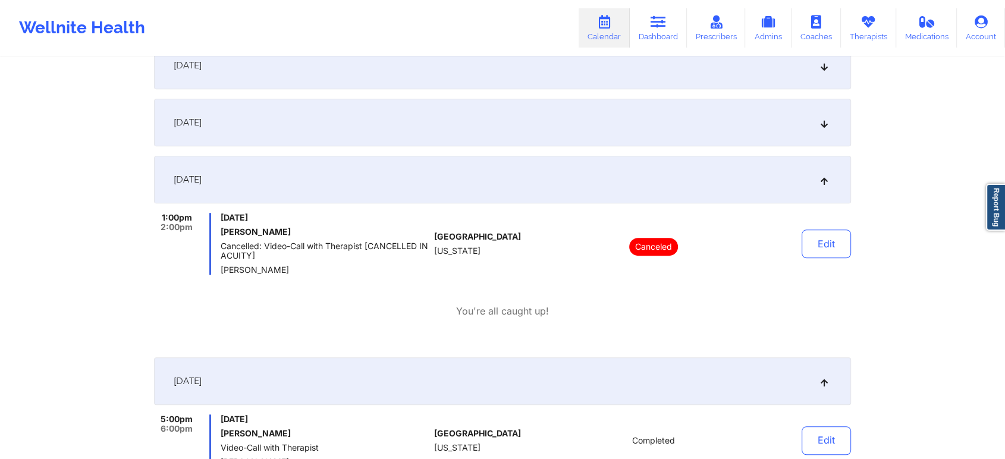
scroll to position [0, 0]
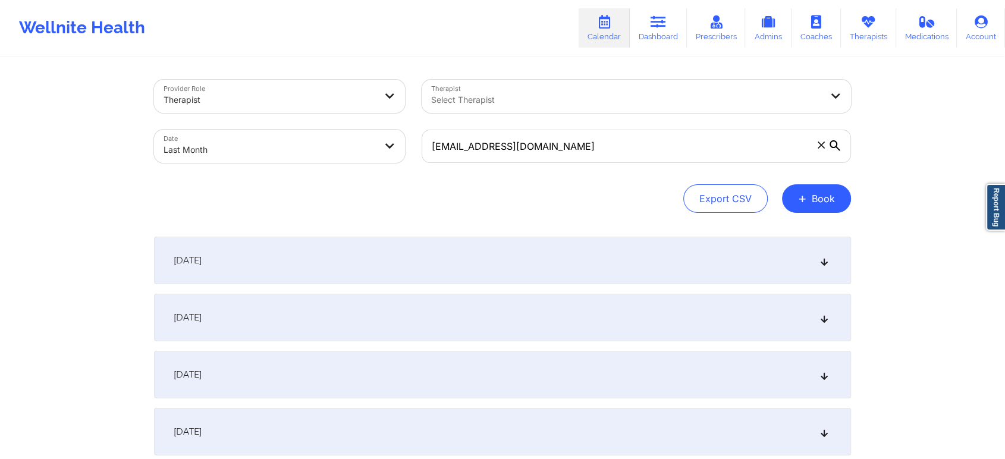
click at [331, 127] on div "Date Last Month" at bounding box center [280, 146] width 268 height 50
click at [329, 134] on body "Wellnite Health Calendar Dashboard Prescribers Admins Coaches Therapists Medica…" at bounding box center [502, 229] width 1005 height 459
select select "2025-8"
select select "2025-9"
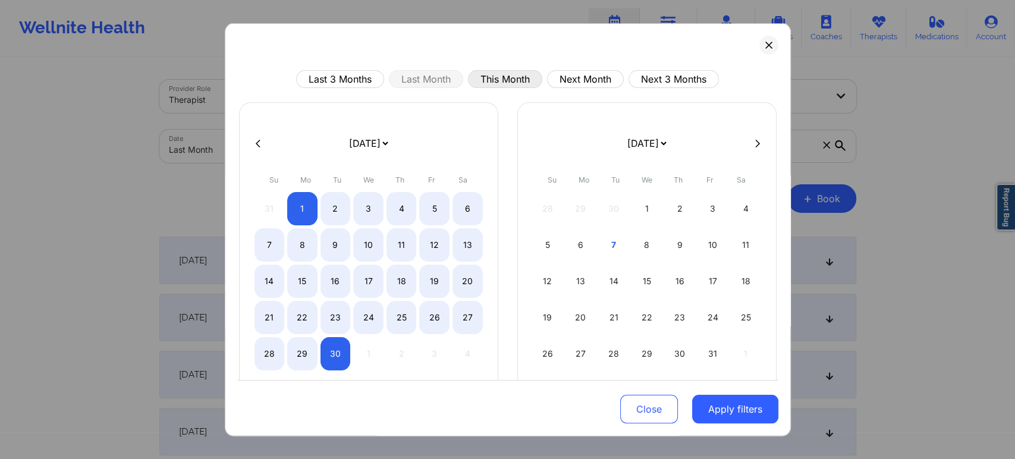
click at [505, 77] on button "This Month" at bounding box center [505, 79] width 74 height 18
select select "2025-9"
select select "2025-10"
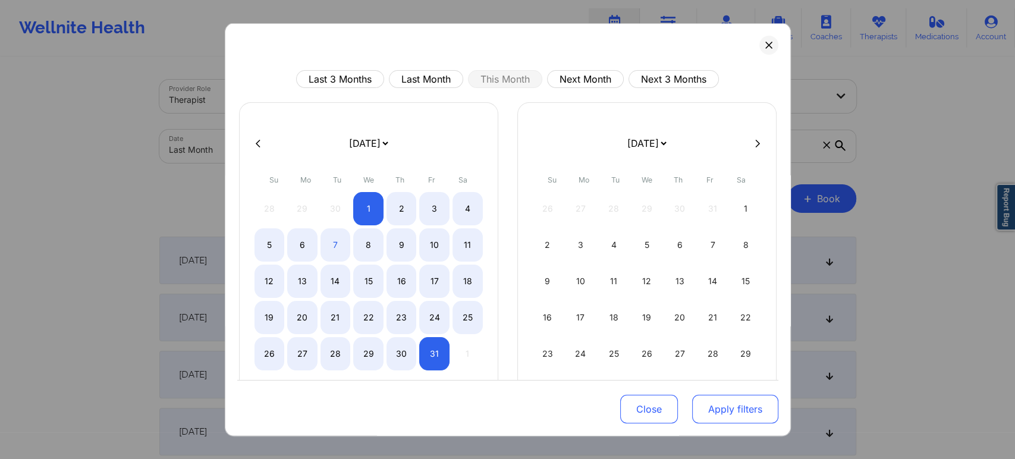
click at [727, 413] on button "Apply filters" at bounding box center [735, 409] width 86 height 29
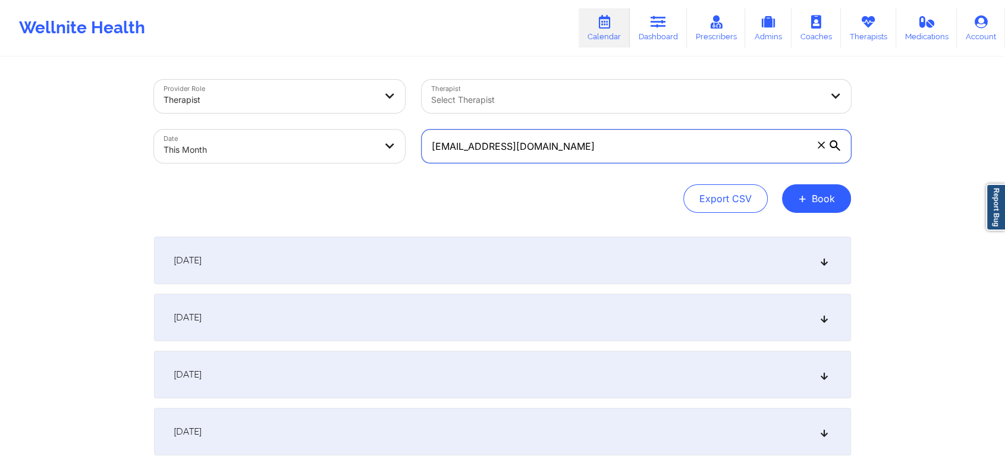
drag, startPoint x: 586, startPoint y: 145, endPoint x: 538, endPoint y: 141, distance: 48.9
click at [538, 141] on input "riacarr3@gmail.com" at bounding box center [636, 146] width 429 height 33
drag, startPoint x: 538, startPoint y: 141, endPoint x: 423, endPoint y: 149, distance: 115.0
click at [423, 149] on input "riacarr3@gmail.com" at bounding box center [636, 146] width 429 height 33
paste input "bertolamityler33"
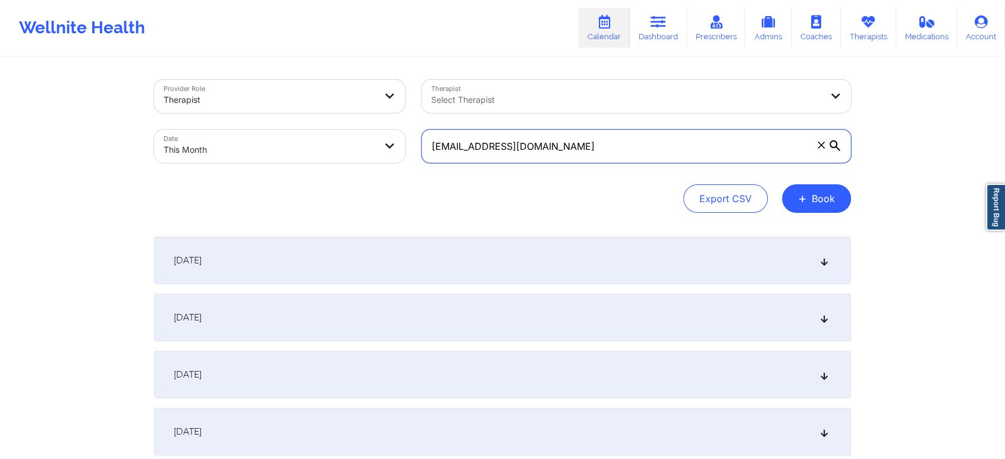
click at [435, 146] on input "bertolamityler333@gmail.com" at bounding box center [636, 146] width 429 height 33
type input "bertolamityler333@gmail.com"
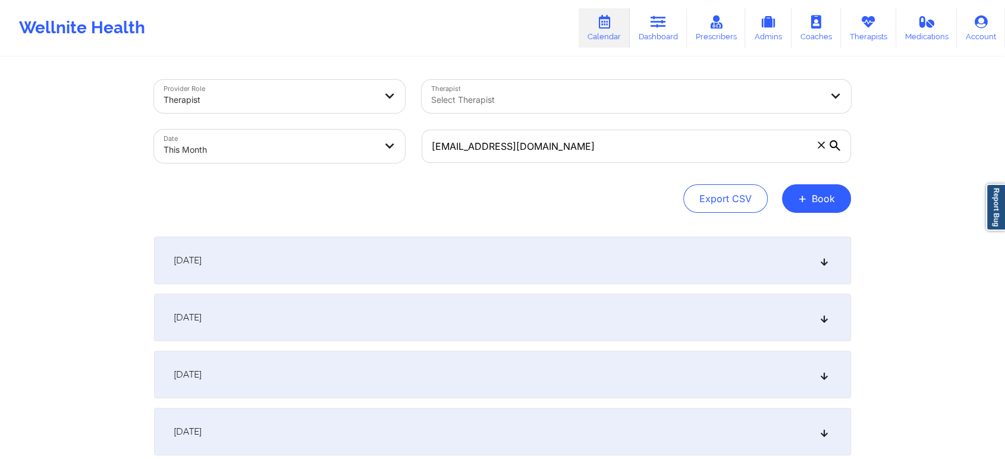
click at [629, 246] on div "[DATE]" at bounding box center [502, 261] width 697 height 48
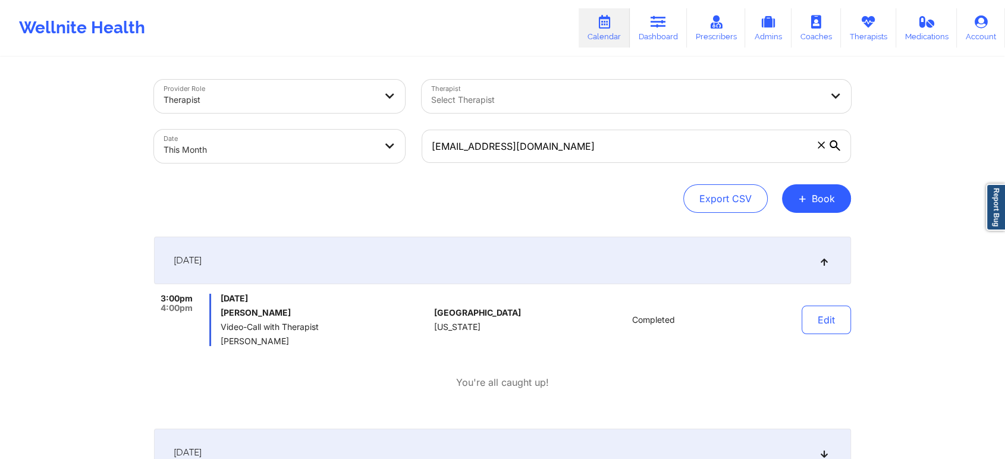
select select "2025-9"
select select "2025-10"
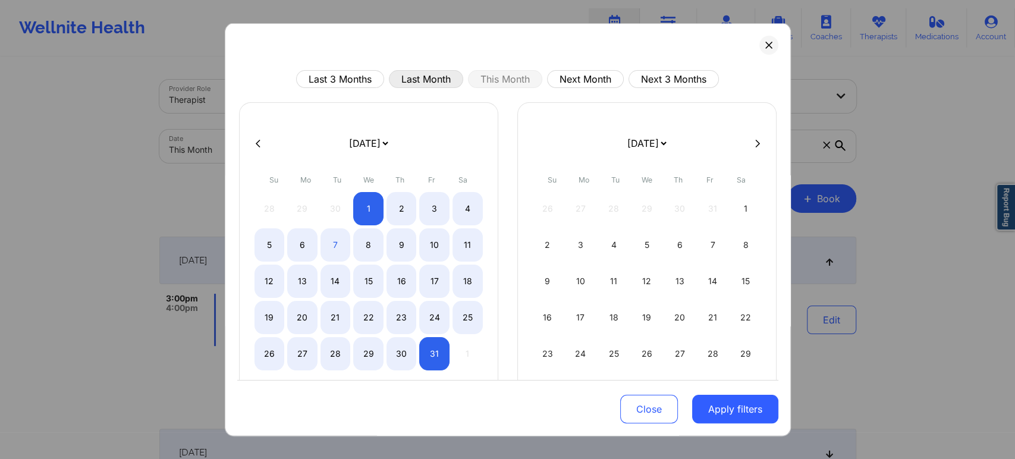
click at [441, 70] on button "Last Month" at bounding box center [426, 79] width 74 height 18
select select "2025-8"
select select "2025-9"
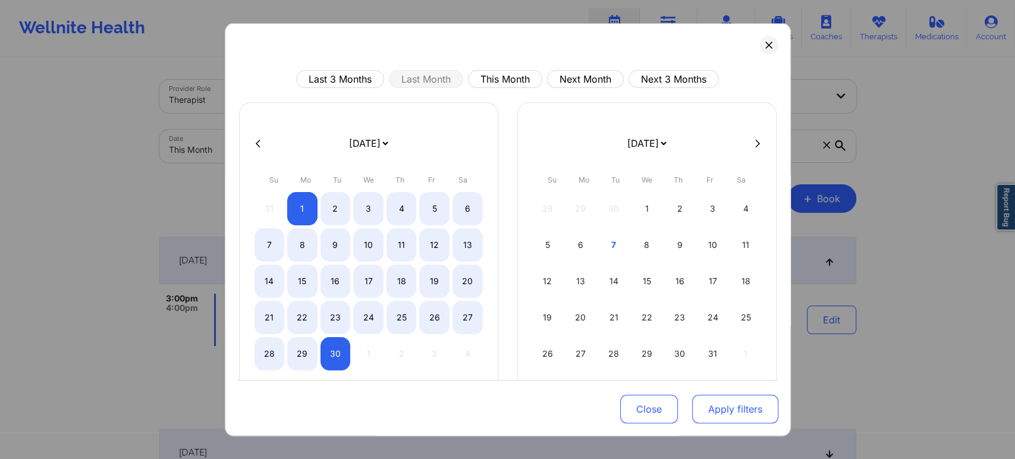
click at [696, 407] on button "Apply filters" at bounding box center [735, 409] width 86 height 29
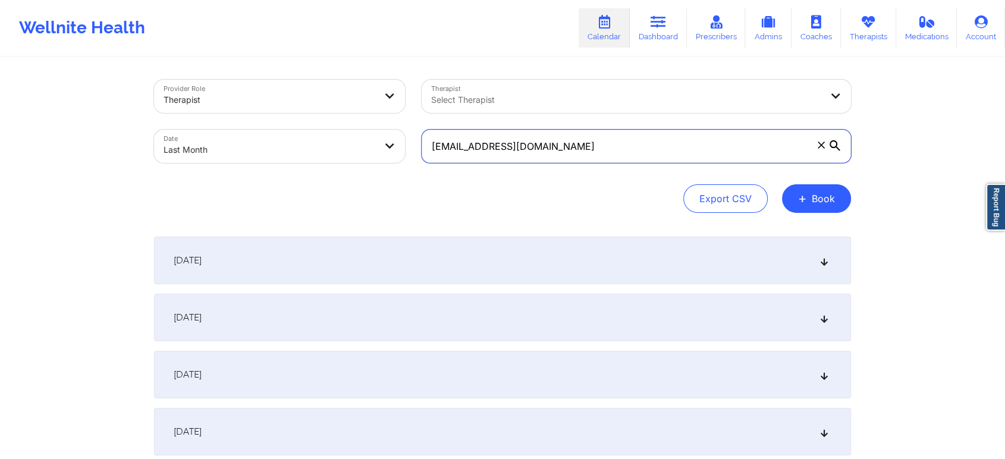
drag, startPoint x: 639, startPoint y: 153, endPoint x: 423, endPoint y: 158, distance: 215.9
click at [423, 158] on input "bertolamityler333@gmail.com" at bounding box center [636, 146] width 429 height 33
paste input "scottholmberg001@proton.me"
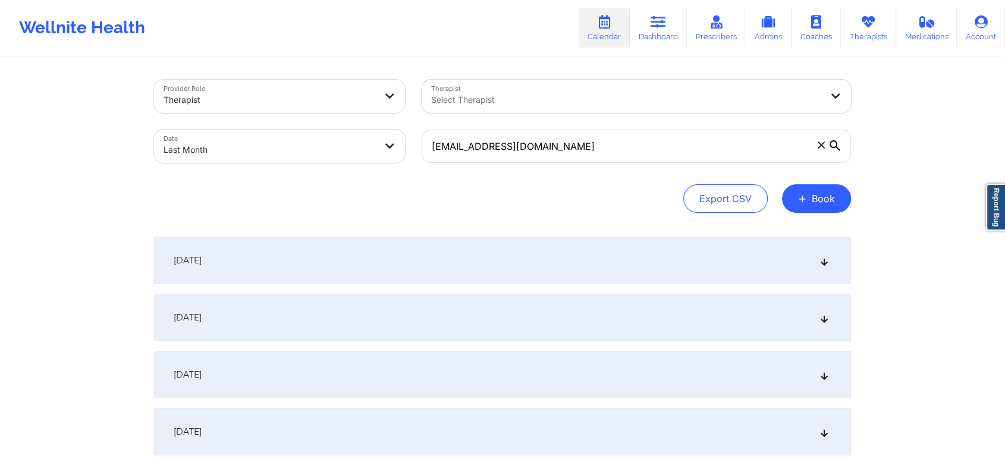
click at [634, 371] on div "September 3, 2025" at bounding box center [502, 375] width 697 height 48
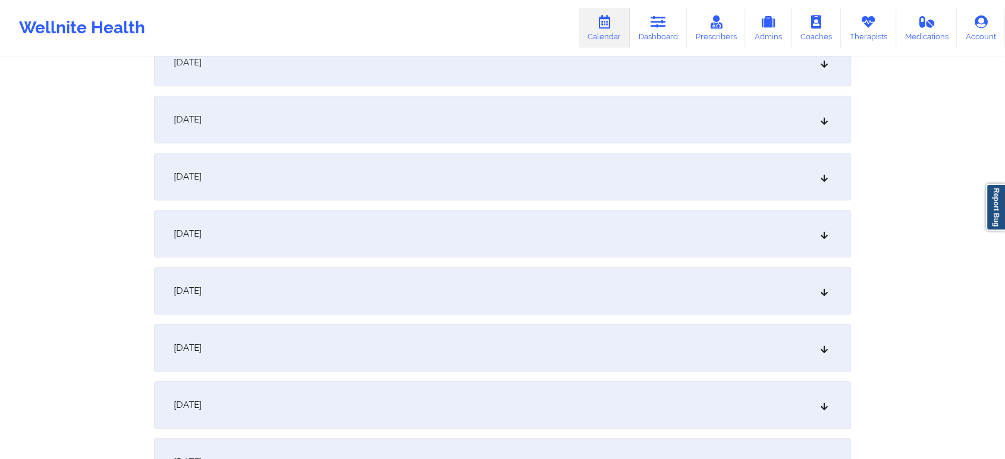
scroll to position [631, 0]
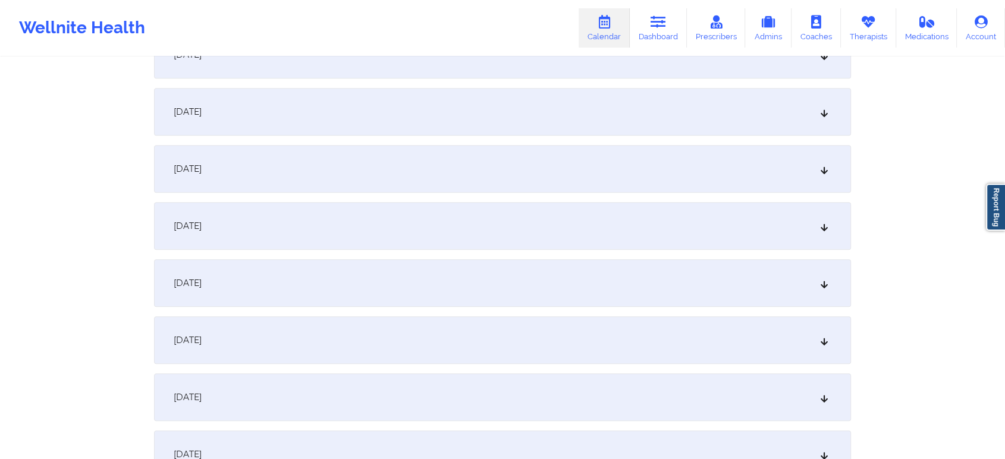
click at [703, 239] on div "September 10, 2025" at bounding box center [502, 226] width 697 height 48
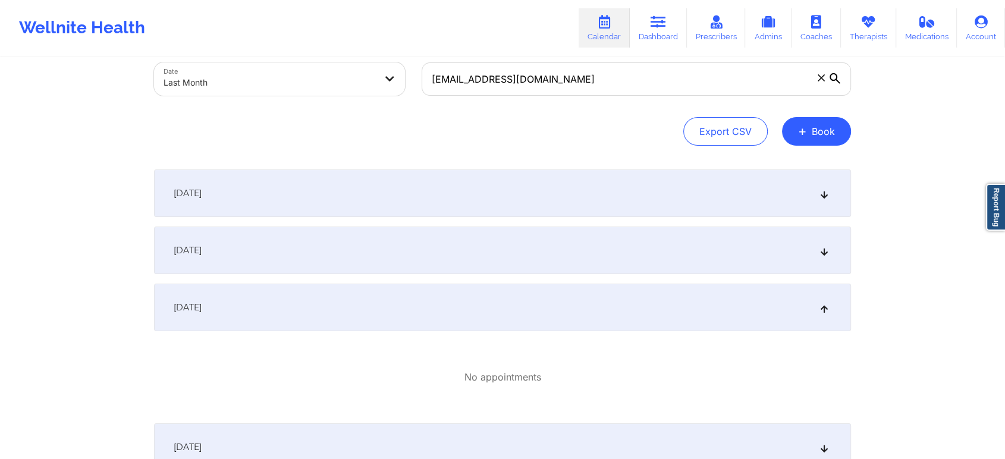
scroll to position [59, 0]
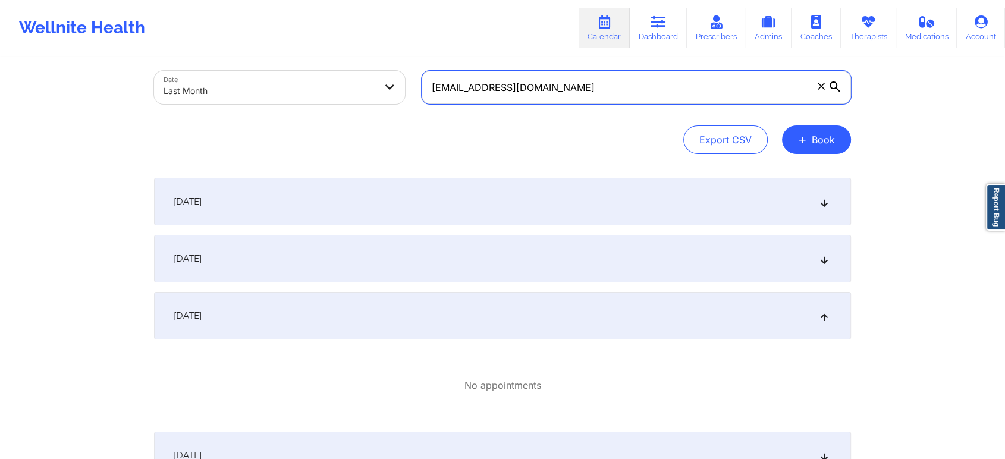
drag, startPoint x: 594, startPoint y: 85, endPoint x: 315, endPoint y: 86, distance: 278.9
click at [315, 86] on div "Provider Role Therapist Therapist Select Therapist Date Last Month scottholmber…" at bounding box center [503, 62] width 714 height 100
paste input "caromclarty@gmail.com"
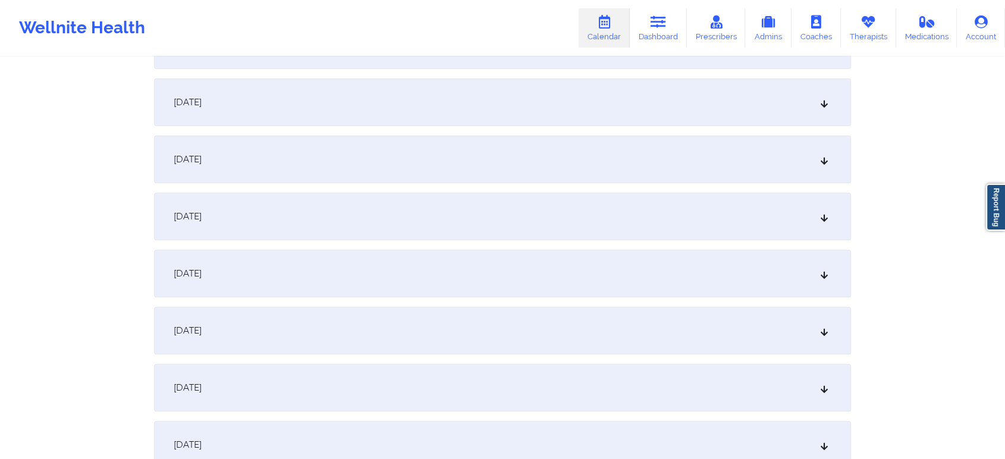
scroll to position [500, 0]
click at [428, 338] on div "September 11, 2025" at bounding box center [502, 331] width 697 height 48
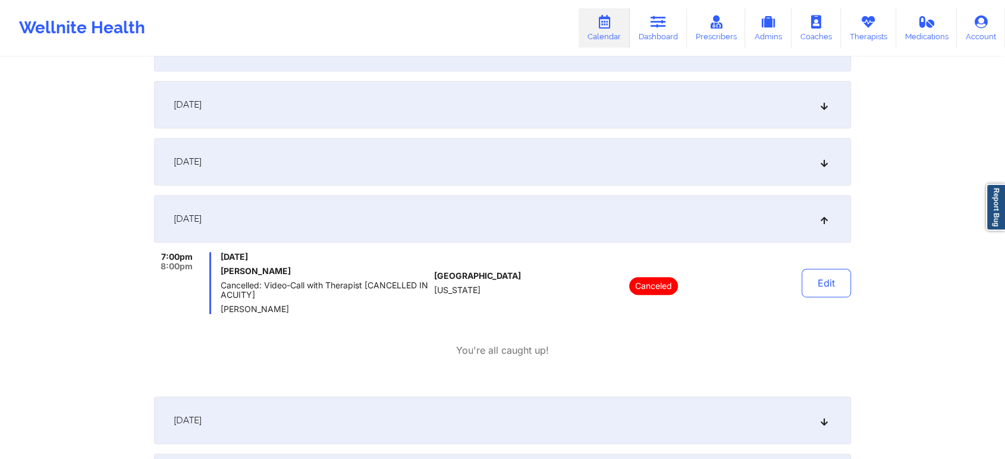
scroll to position [0, 0]
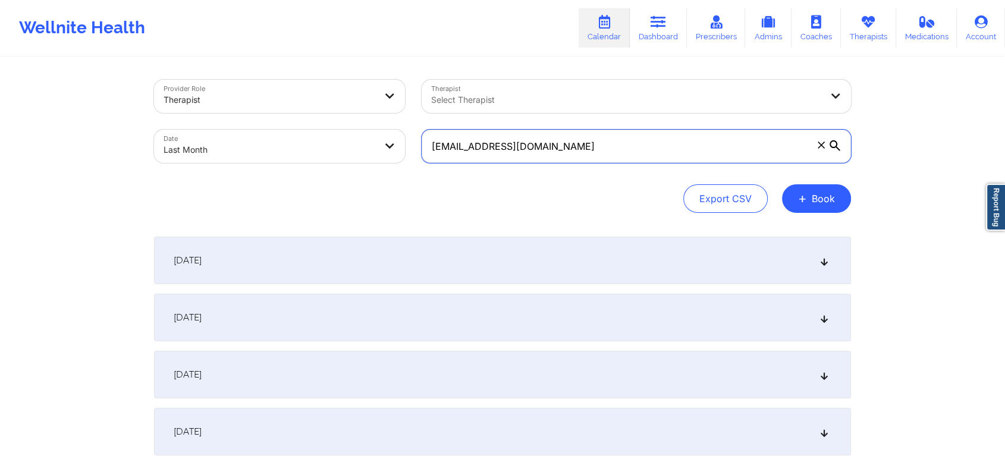
drag, startPoint x: 664, startPoint y: 137, endPoint x: 395, endPoint y: 157, distance: 269.5
click at [395, 157] on div "Provider Role Therapist Therapist Select Therapist Date Last Month caromclarty@…" at bounding box center [503, 121] width 714 height 100
paste input "scottholmberg001@yahoo"
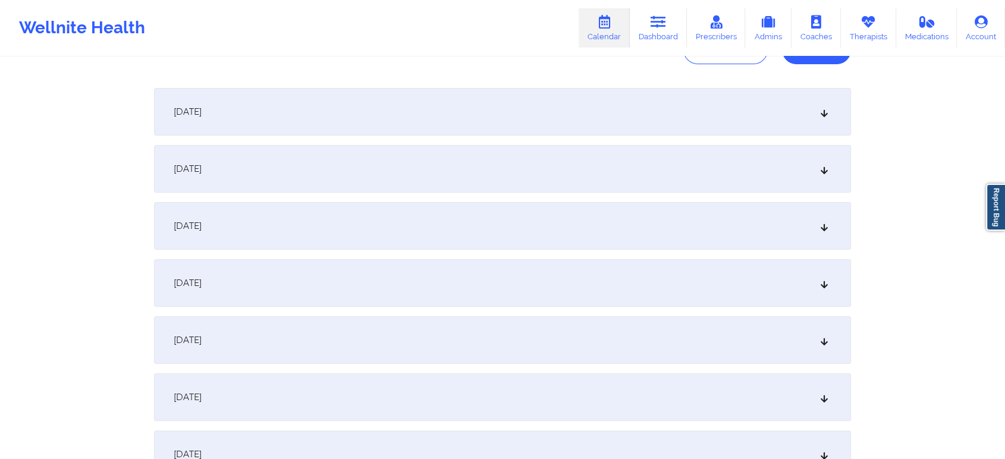
scroll to position [391, 0]
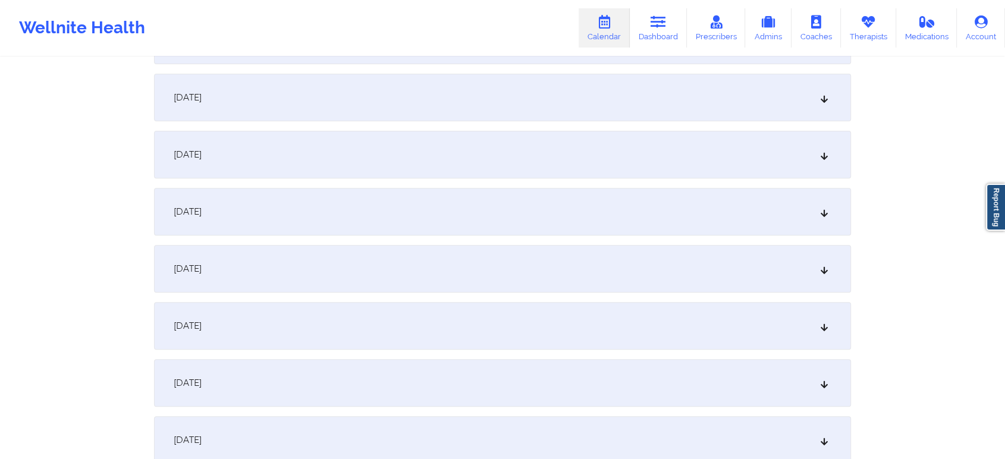
click at [551, 322] on div "September 9, 2025" at bounding box center [502, 326] width 697 height 48
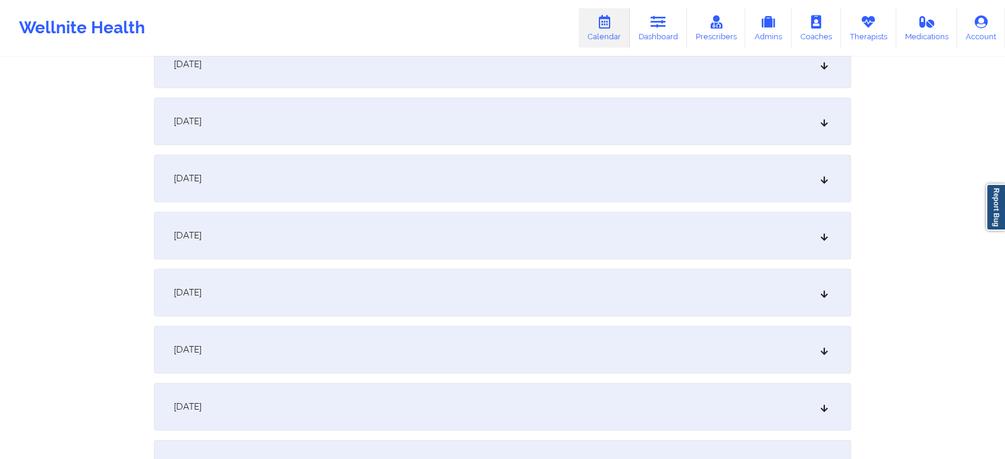
scroll to position [1187, 0]
click at [466, 146] on div "September 18, 2025" at bounding box center [502, 127] width 697 height 48
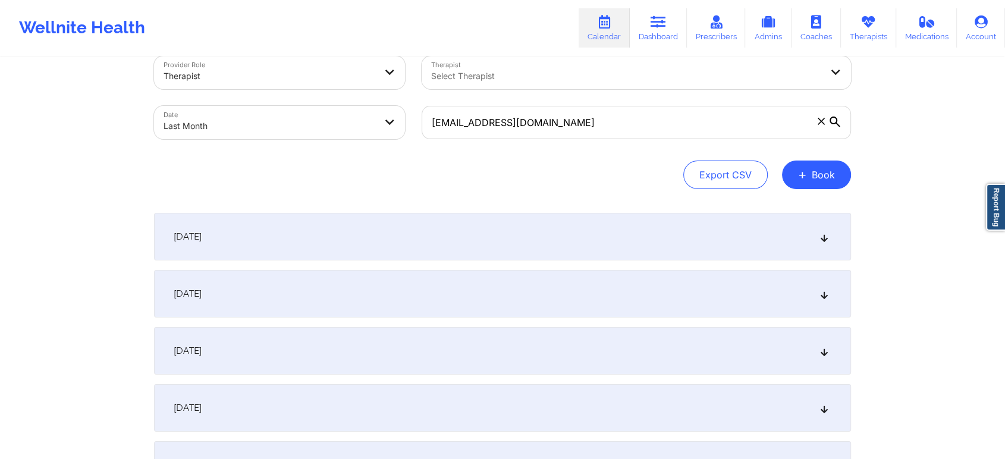
scroll to position [0, 0]
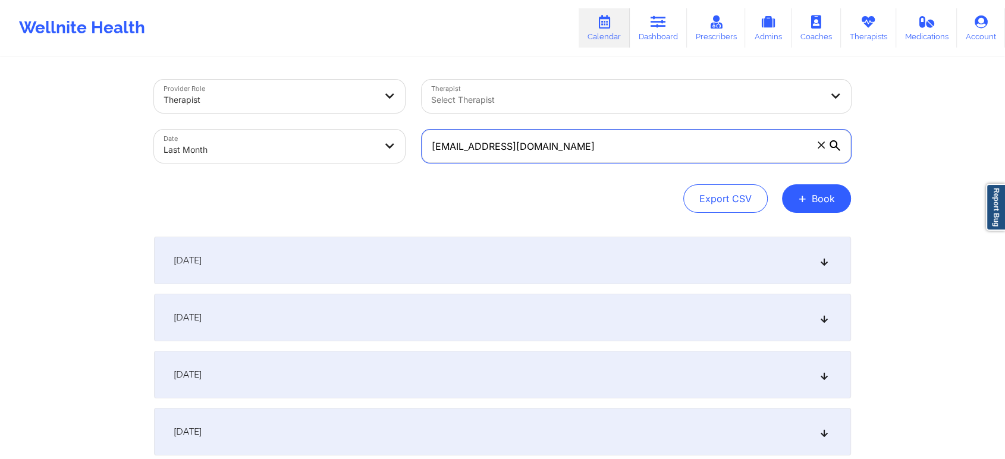
drag, startPoint x: 614, startPoint y: 161, endPoint x: 301, endPoint y: 151, distance: 313.5
click at [301, 151] on div "Provider Role Therapist Therapist Select Therapist Date Last Month scottholmber…" at bounding box center [503, 121] width 714 height 100
paste input "17kimiesanders@gmail"
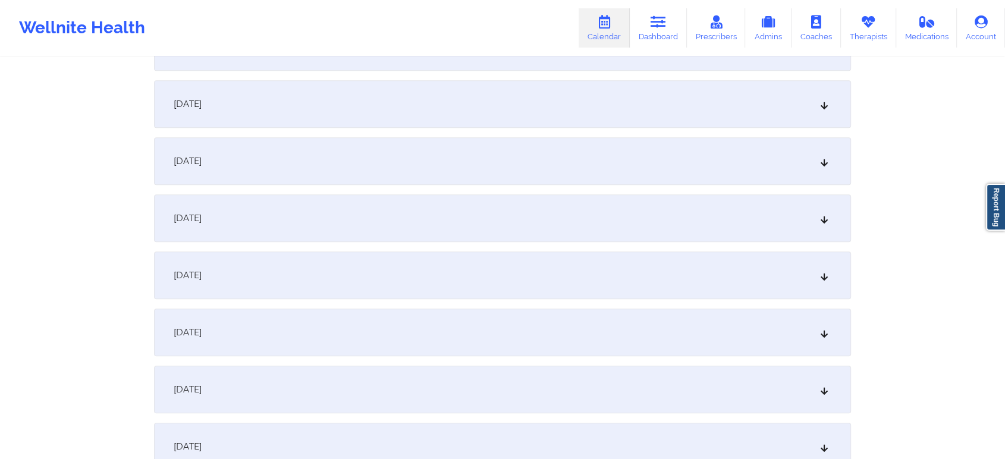
scroll to position [1067, 0]
type input "17kimiesanders@gmail.com"
click at [630, 247] on div "September 1, 2025 No appointments September 2, 2025 No appointments September 3…" at bounding box center [502, 21] width 697 height 1703
click at [551, 226] on div "September 19, 2025" at bounding box center [502, 221] width 697 height 48
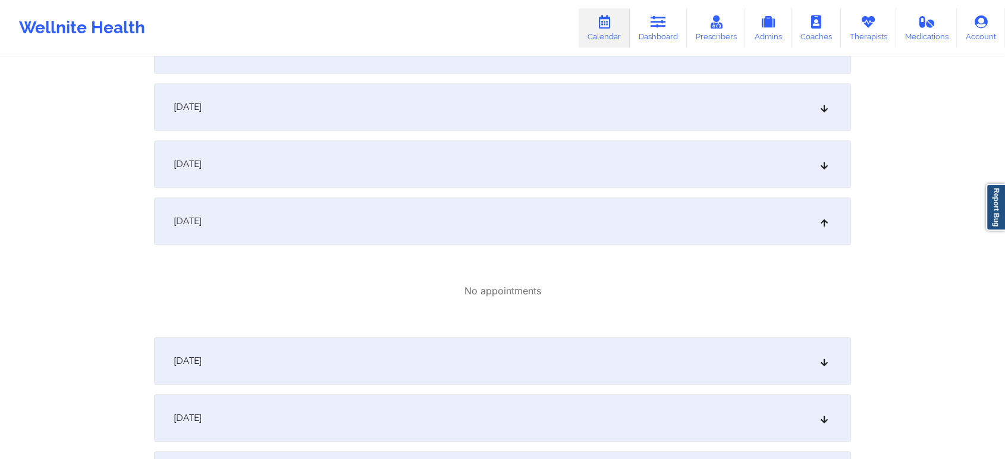
click at [447, 180] on div "September 18, 2025" at bounding box center [502, 164] width 697 height 48
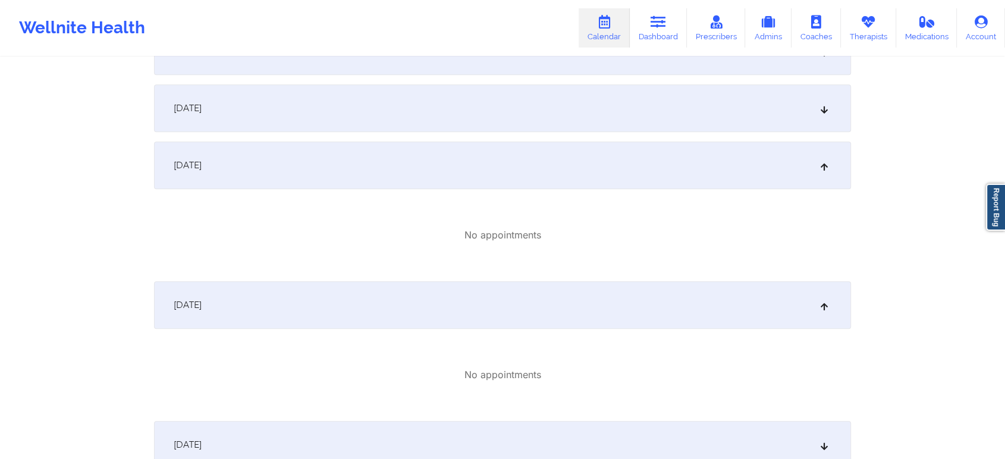
scroll to position [1033, 0]
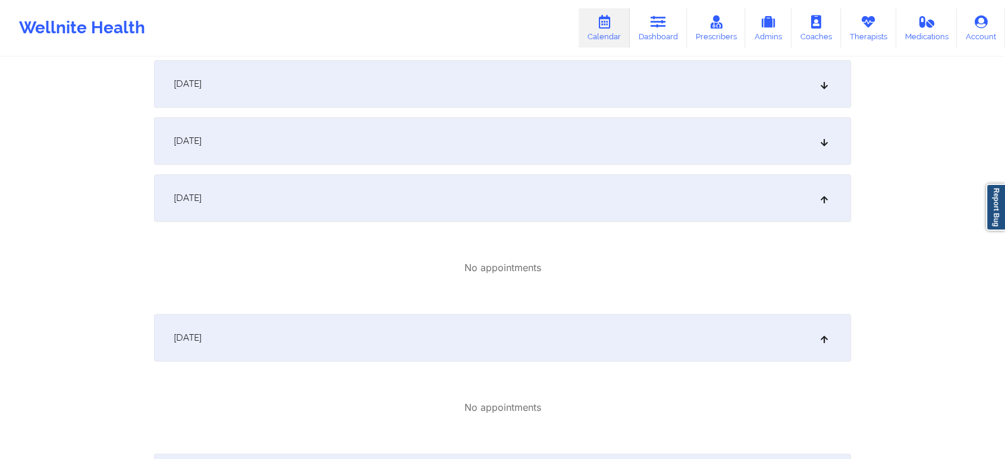
click at [605, 142] on div "September 17, 2025" at bounding box center [502, 141] width 697 height 48
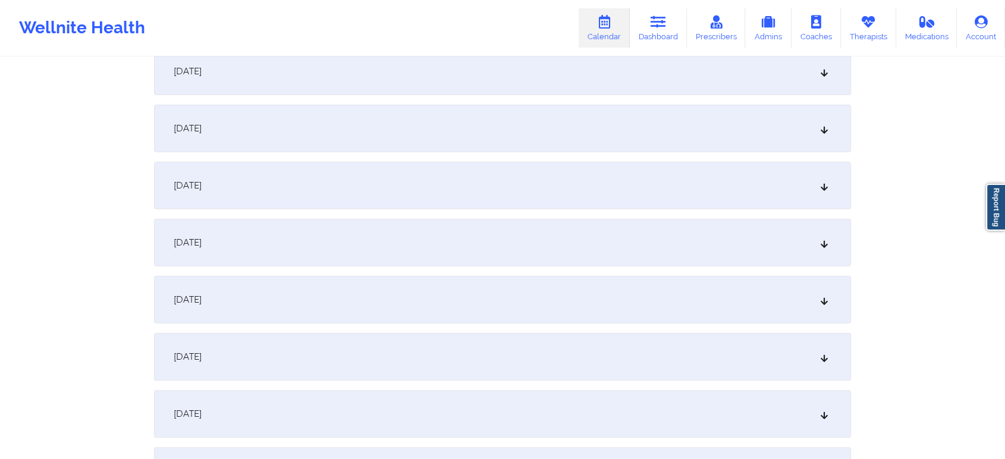
scroll to position [0, 0]
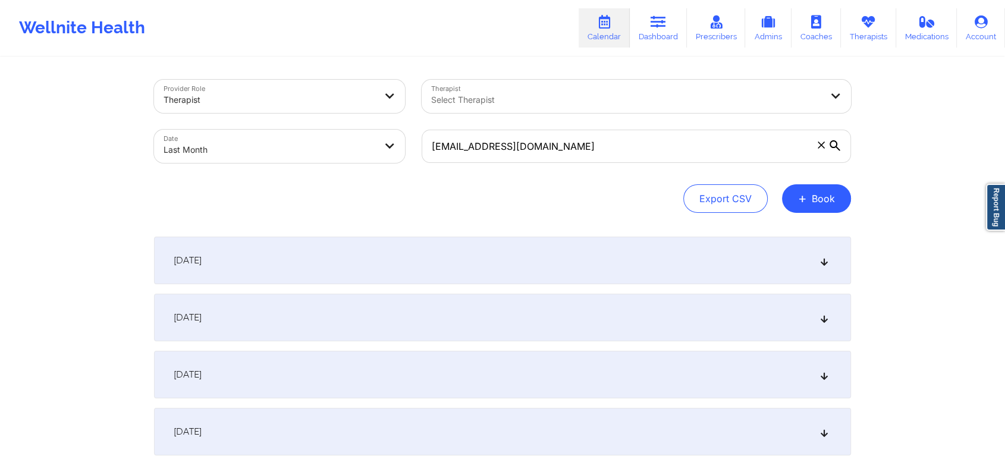
select select "2025-8"
select select "2025-9"
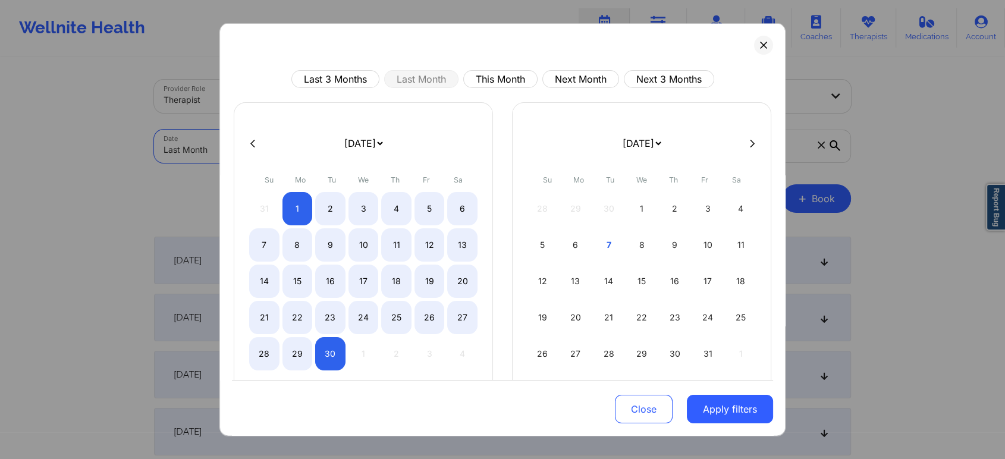
click at [277, 136] on body "Wellnite Health Calendar Dashboard Prescribers Admins Coaches Therapists Medica…" at bounding box center [502, 229] width 1005 height 459
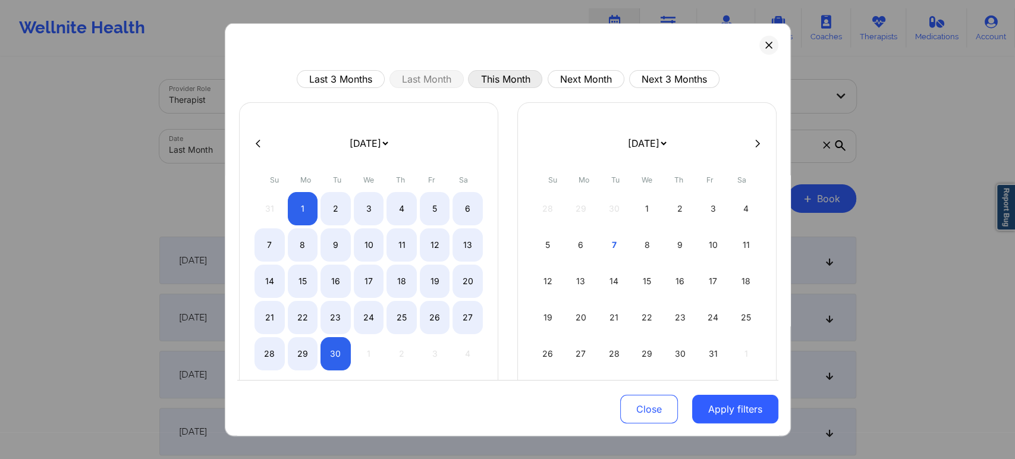
click at [514, 83] on button "This Month" at bounding box center [505, 79] width 74 height 18
select select "2025-9"
select select "2025-10"
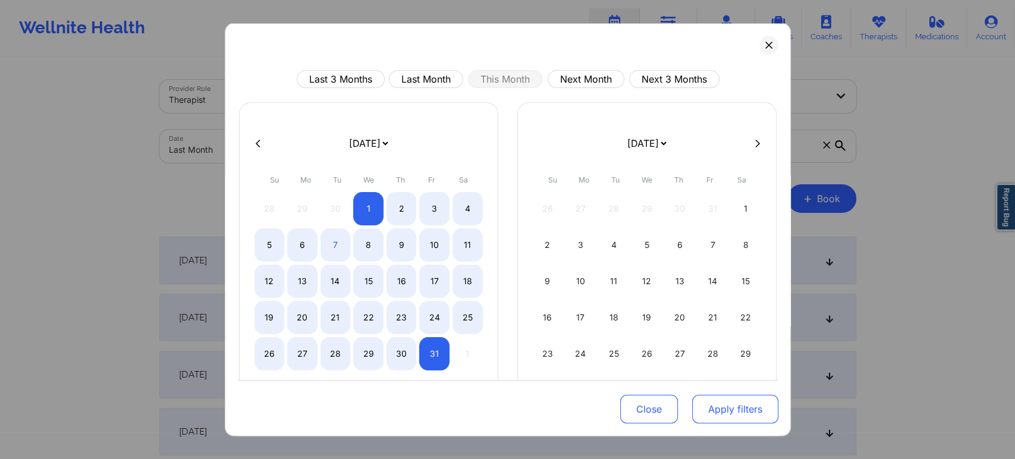
click at [706, 397] on button "Apply filters" at bounding box center [735, 409] width 86 height 29
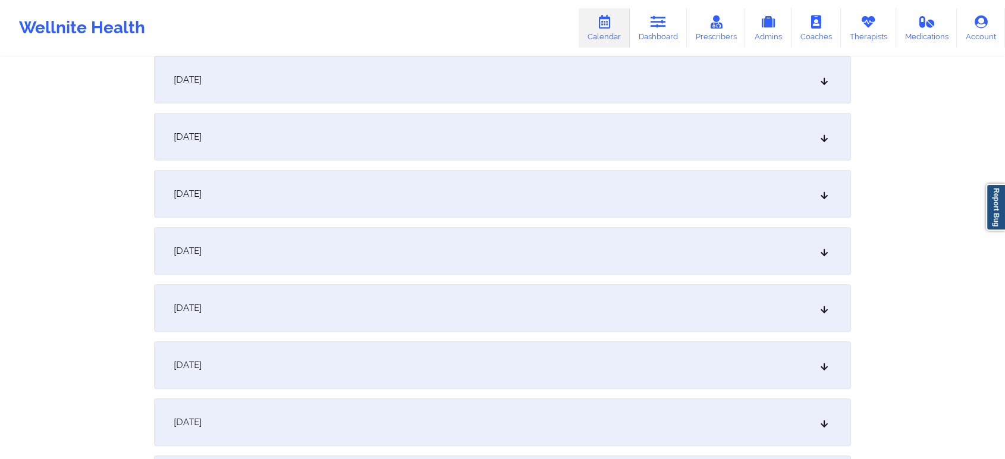
scroll to position [362, 0]
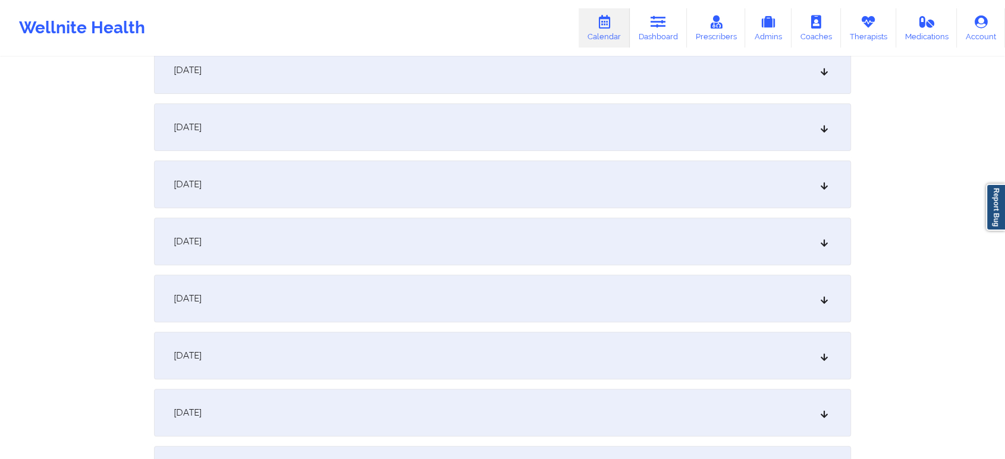
click at [479, 175] on div "[DATE]" at bounding box center [502, 185] width 697 height 48
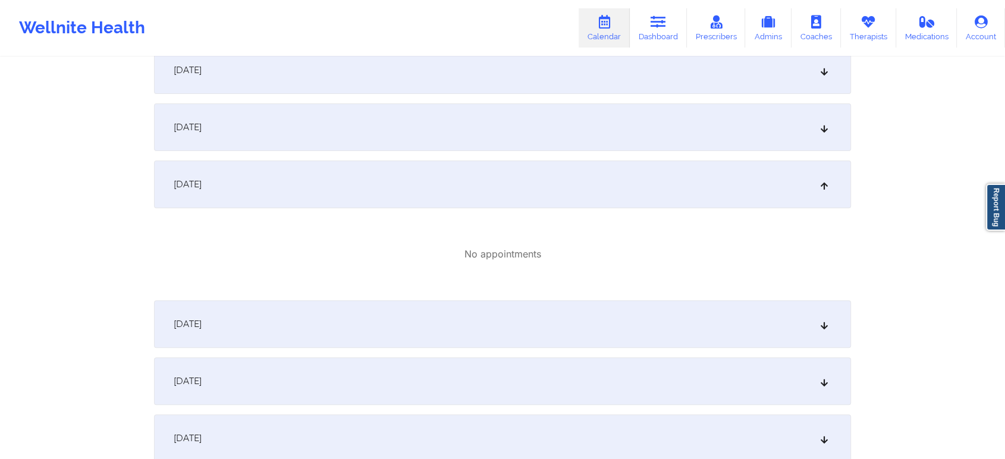
scroll to position [0, 0]
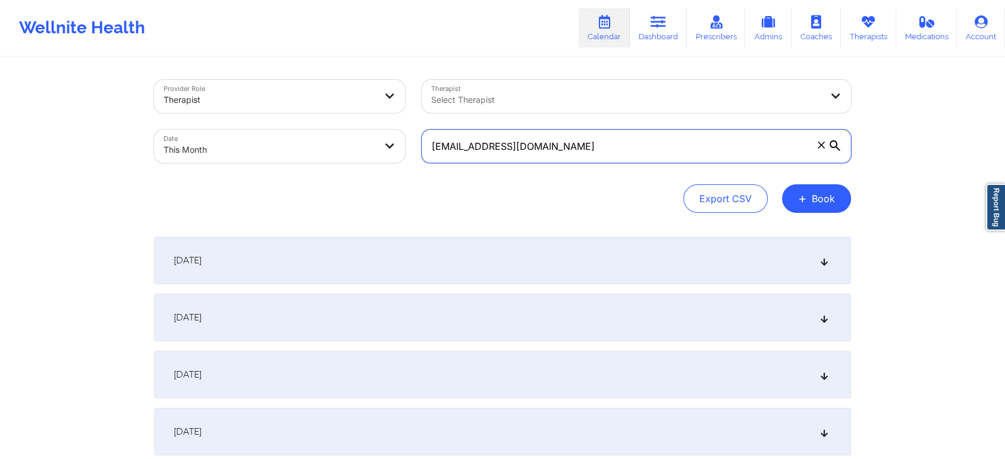
drag, startPoint x: 599, startPoint y: 139, endPoint x: 309, endPoint y: 93, distance: 293.2
click at [309, 93] on div "Provider Role Therapist Therapist Select Therapist Date This Month 17kimiesande…" at bounding box center [503, 121] width 714 height 100
paste input "paws.sr.sr"
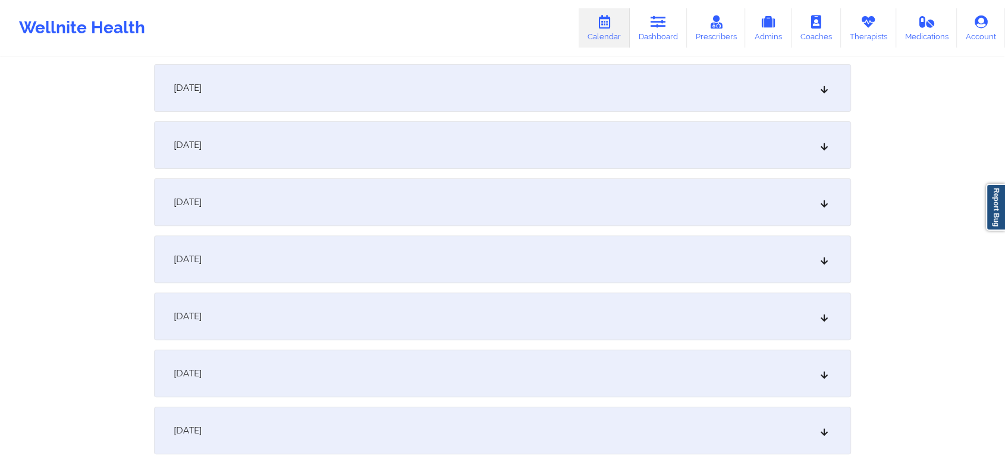
scroll to position [372, 0]
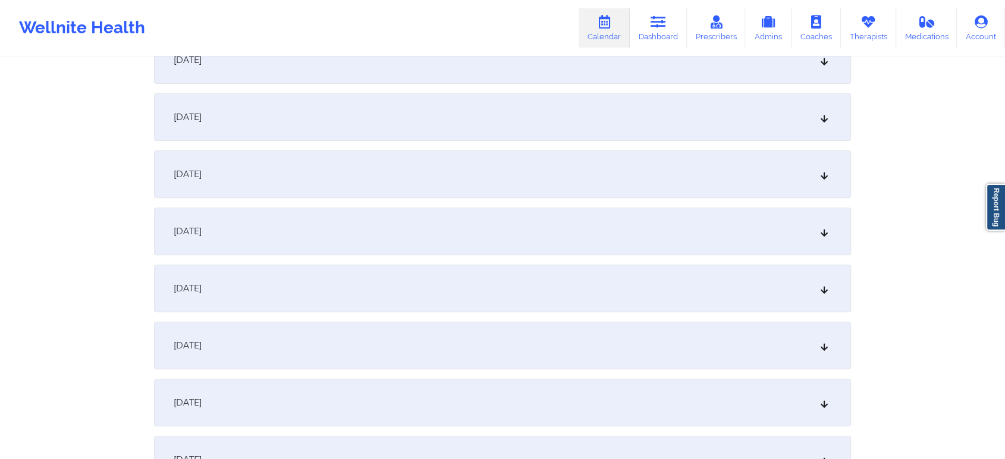
type input "paws.sr.sr@gmail.com"
click at [500, 183] on div "[DATE]" at bounding box center [502, 174] width 697 height 48
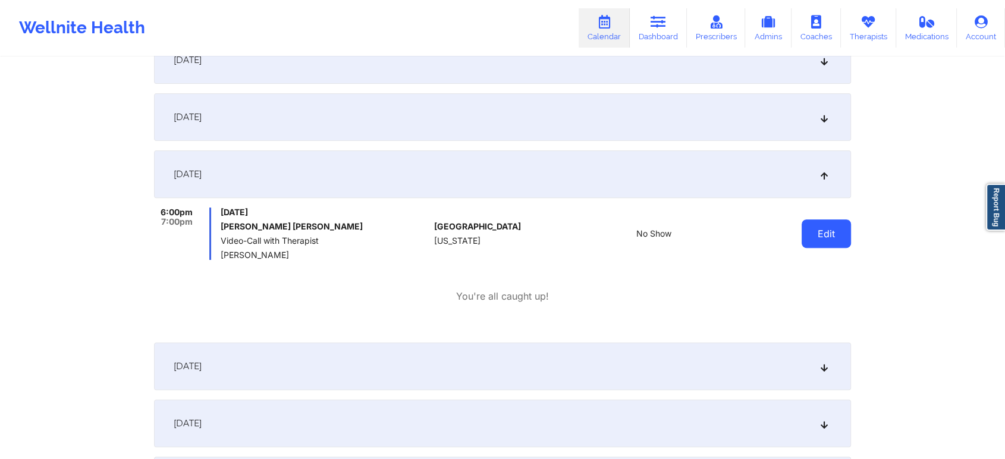
click at [828, 233] on button "Edit" at bounding box center [826, 233] width 49 height 29
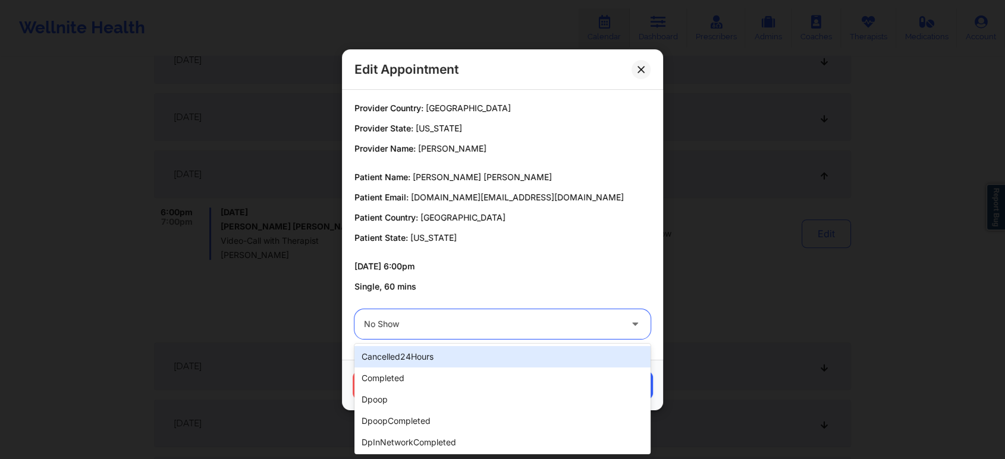
drag, startPoint x: 402, startPoint y: 319, endPoint x: 404, endPoint y: 384, distance: 64.8
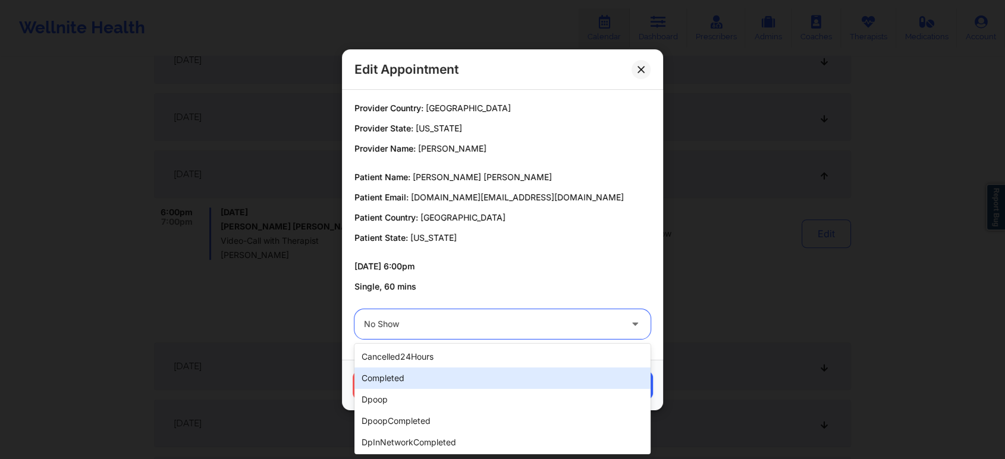
click at [404, 384] on div "completed" at bounding box center [502, 377] width 296 height 21
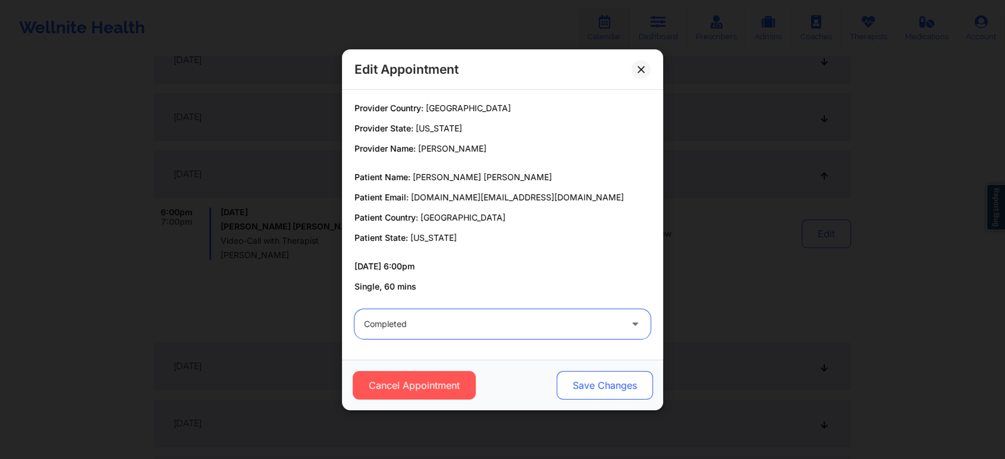
click at [612, 385] on button "Save Changes" at bounding box center [605, 385] width 96 height 29
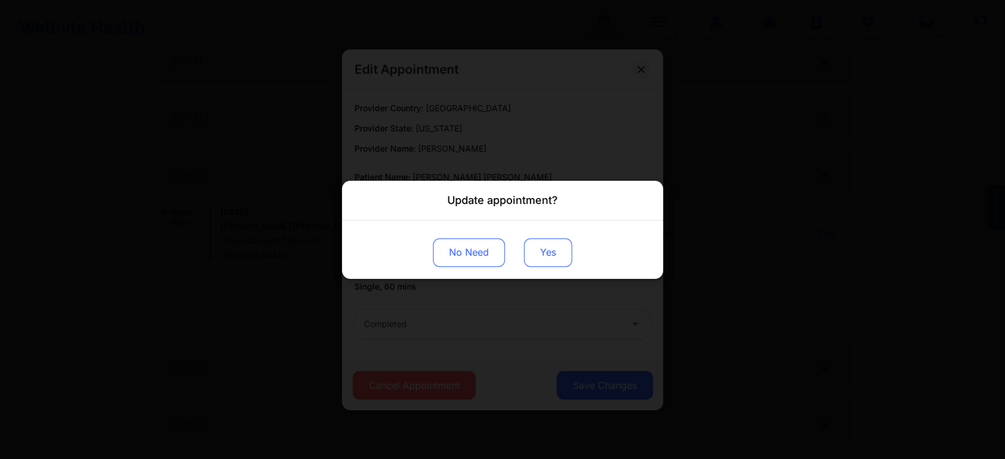
click at [556, 258] on button "Yes" at bounding box center [548, 252] width 48 height 29
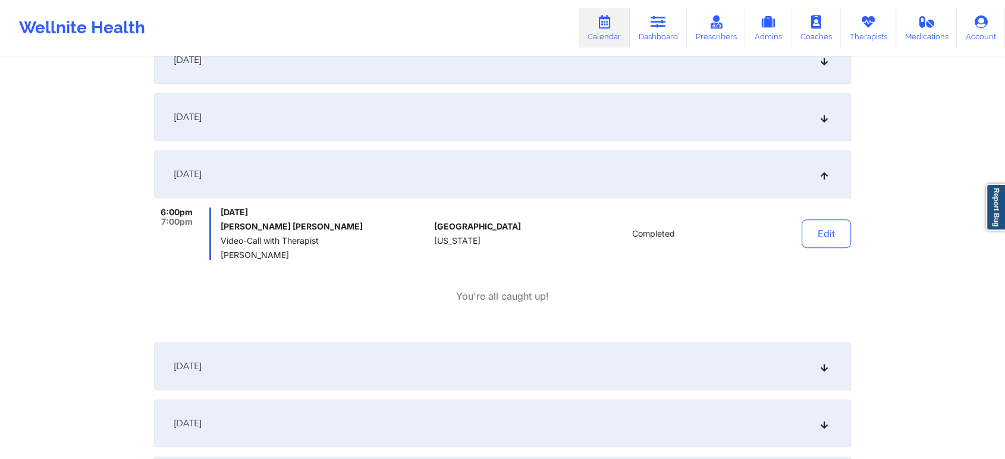
scroll to position [0, 0]
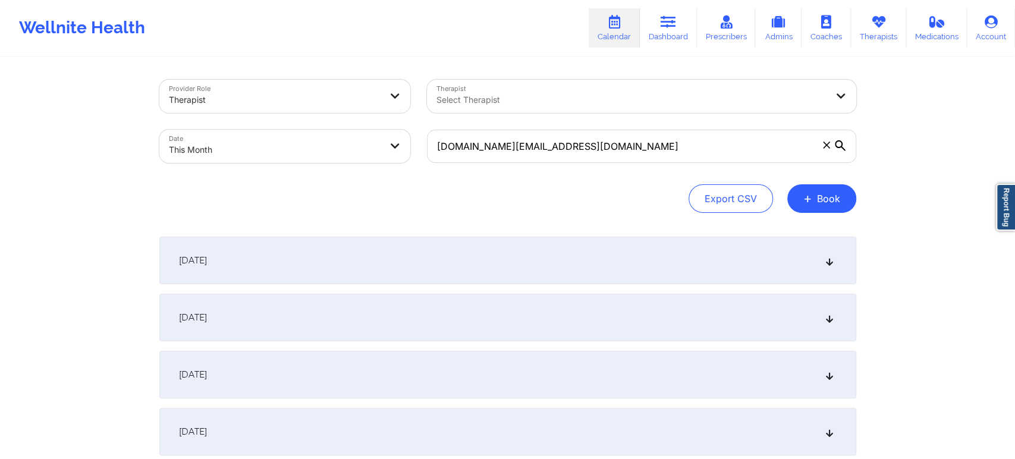
click at [322, 132] on body "Wellnite Health Calendar Dashboard Prescribers Admins Coaches Therapists Medica…" at bounding box center [507, 229] width 1015 height 459
select select "2025-9"
select select "2025-10"
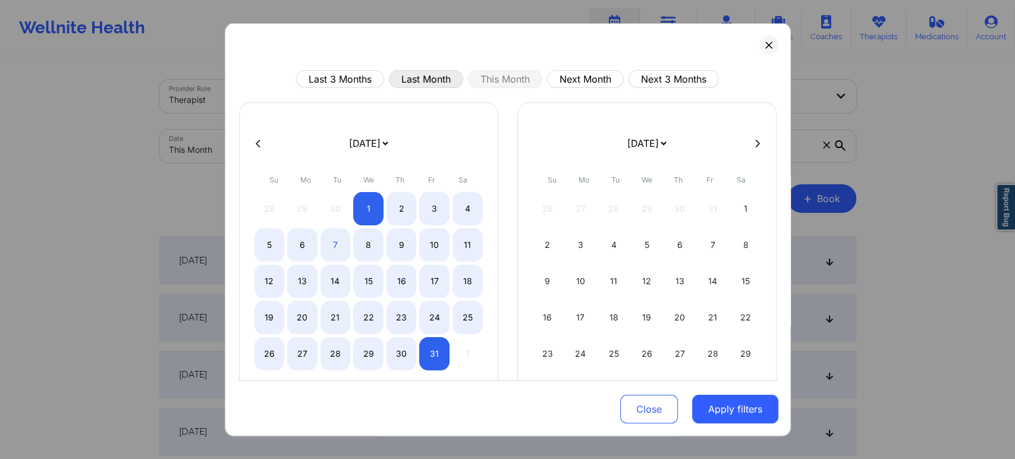
click at [427, 72] on button "Last Month" at bounding box center [426, 79] width 74 height 18
select select "2025-8"
select select "2025-9"
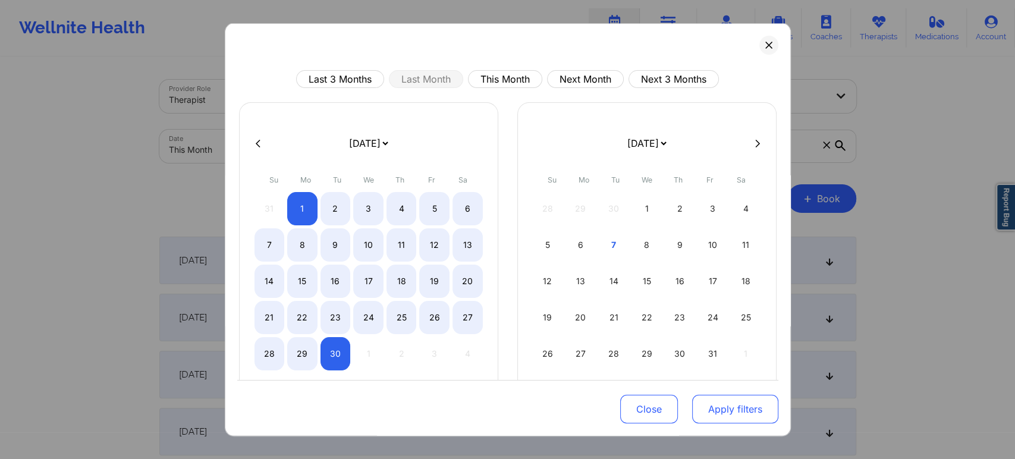
click at [712, 413] on button "Apply filters" at bounding box center [735, 409] width 86 height 29
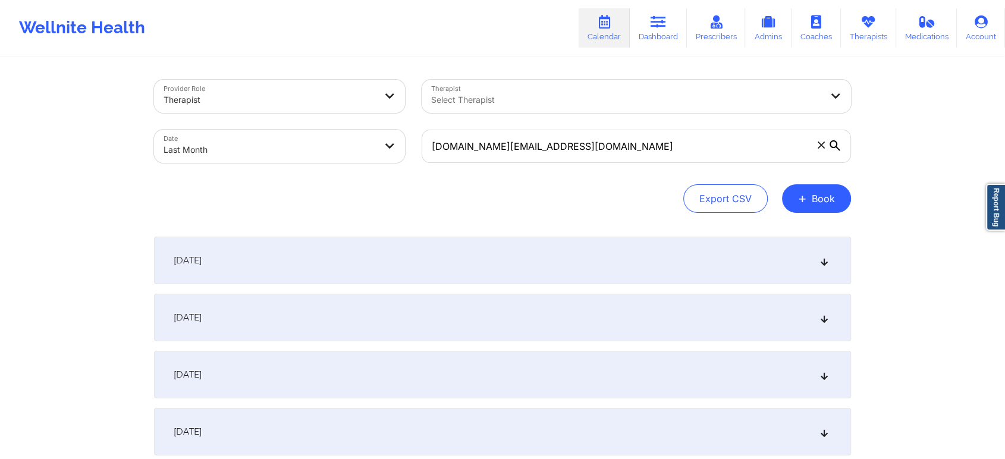
click at [555, 164] on div "paws.sr.sr@gmail.com" at bounding box center [636, 146] width 446 height 50
drag, startPoint x: 555, startPoint y: 164, endPoint x: 571, endPoint y: 153, distance: 19.6
click at [571, 153] on div "paws.sr.sr@gmail.com" at bounding box center [636, 146] width 446 height 50
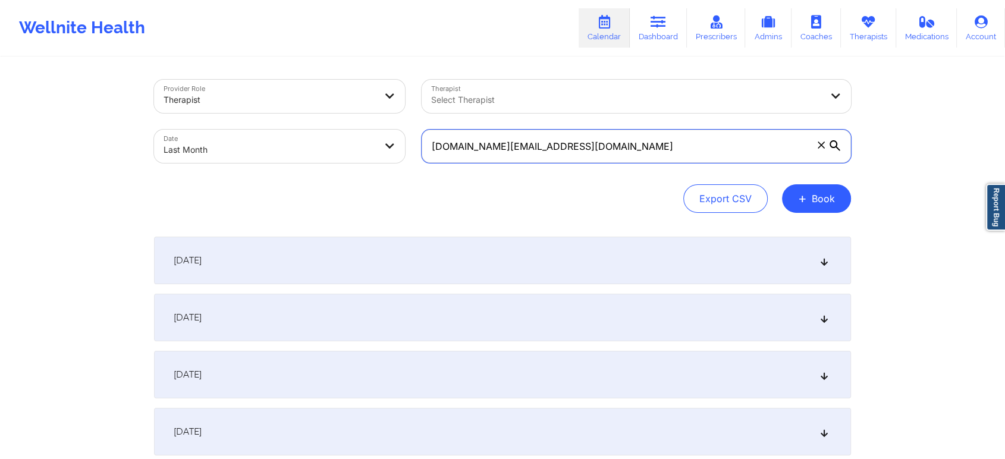
drag, startPoint x: 571, startPoint y: 153, endPoint x: 347, endPoint y: 112, distance: 227.3
click at [347, 112] on div "Provider Role Therapist Therapist Select Therapist Date Last Month paws.sr.sr@g…" at bounding box center [503, 121] width 714 height 100
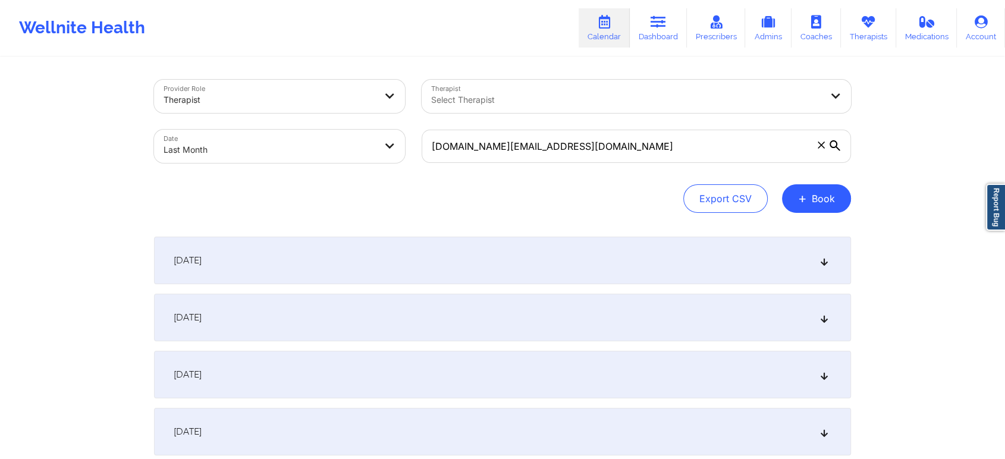
click at [585, 117] on div "Therapist Select Therapist" at bounding box center [636, 96] width 446 height 50
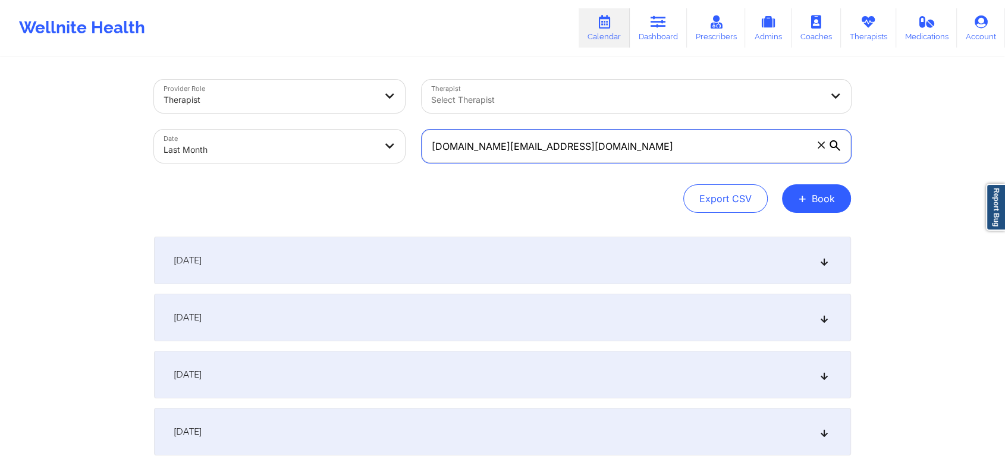
drag, startPoint x: 573, startPoint y: 134, endPoint x: 391, endPoint y: 136, distance: 182.0
click at [391, 136] on div "Provider Role Therapist Therapist Select Therapist Date Last Month paws.sr.sr@g…" at bounding box center [503, 121] width 714 height 100
paste input "eugenerada@yahoo"
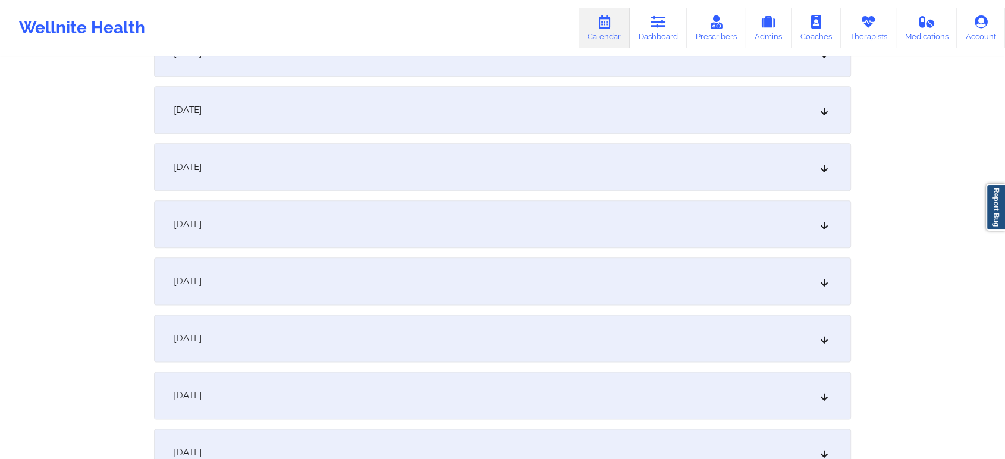
scroll to position [1576, 0]
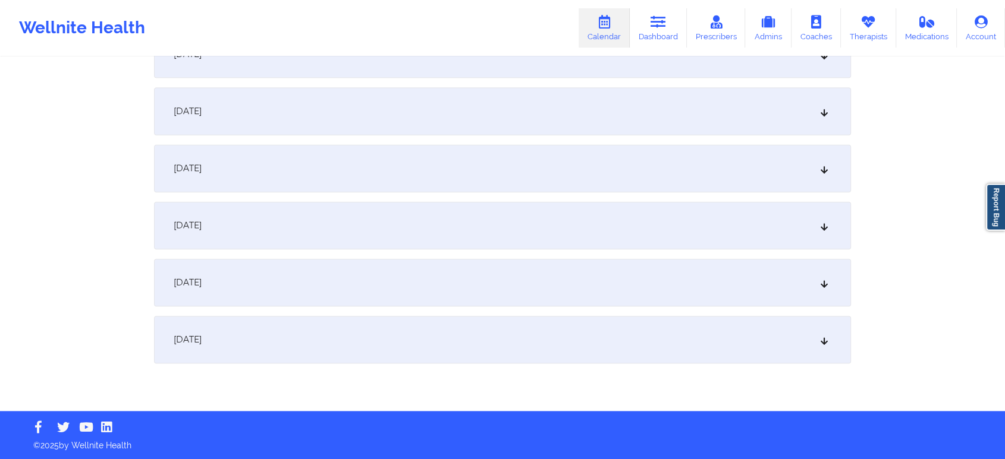
type input "eugenerada@yahoo.com"
click at [524, 354] on div "September 30, 2025" at bounding box center [502, 340] width 697 height 48
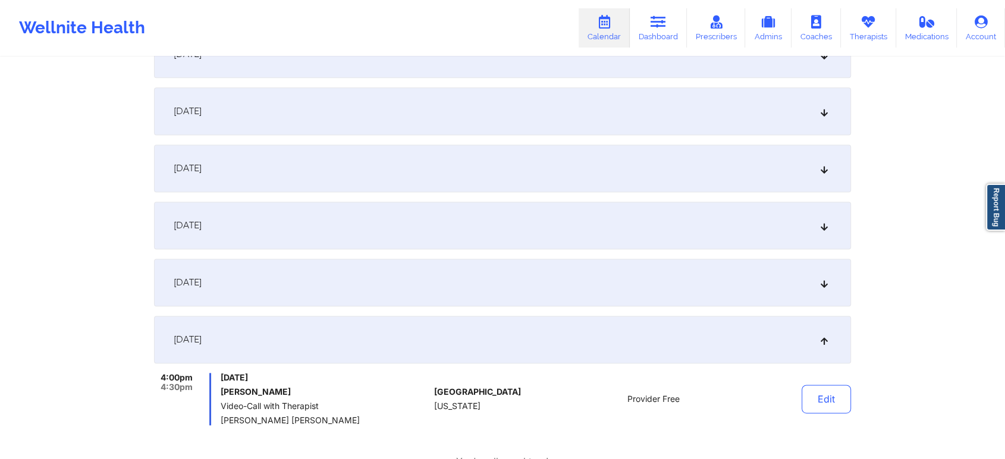
click at [549, 284] on div "September 29, 2025" at bounding box center [502, 283] width 697 height 48
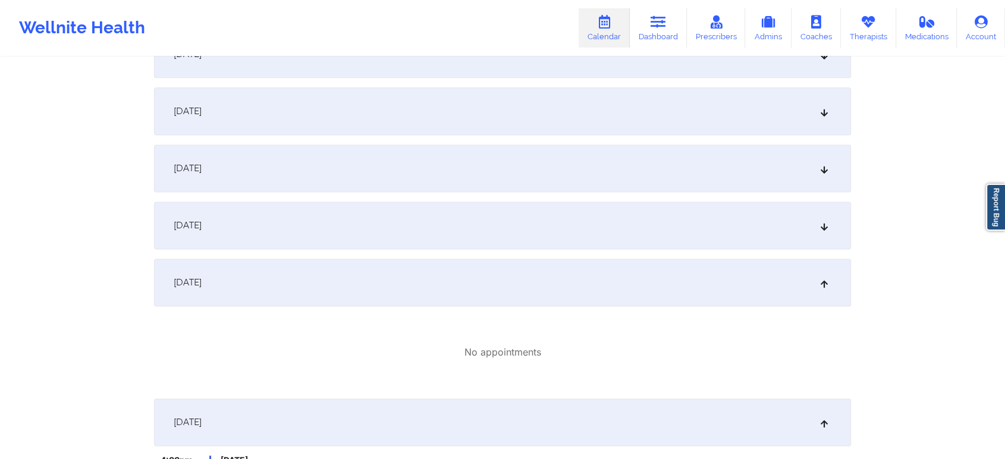
click at [514, 237] on div "September 28, 2025" at bounding box center [502, 226] width 697 height 48
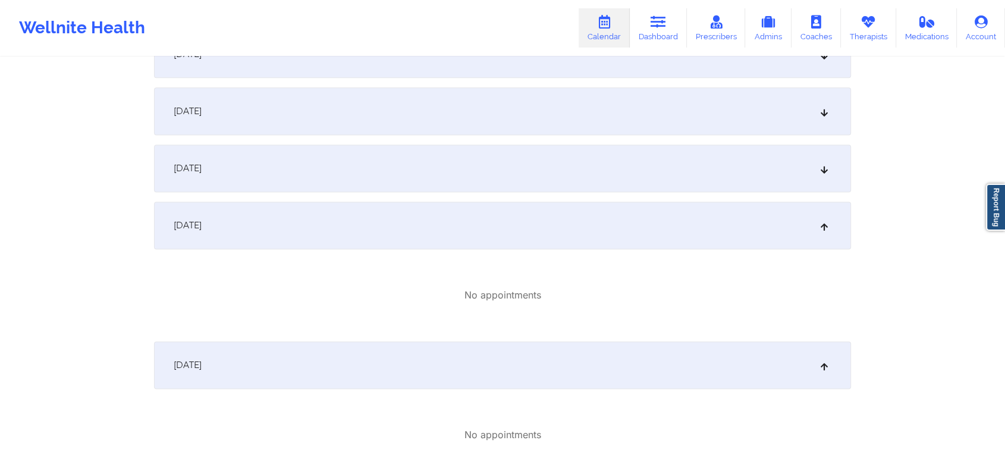
click at [498, 184] on div "September 27, 2025" at bounding box center [502, 168] width 697 height 48
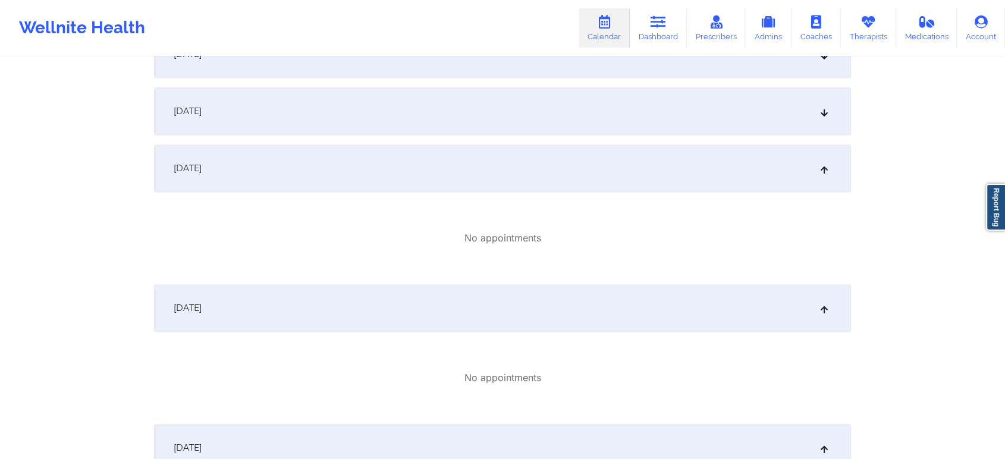
click at [637, 101] on div "September 26, 2025" at bounding box center [502, 111] width 697 height 48
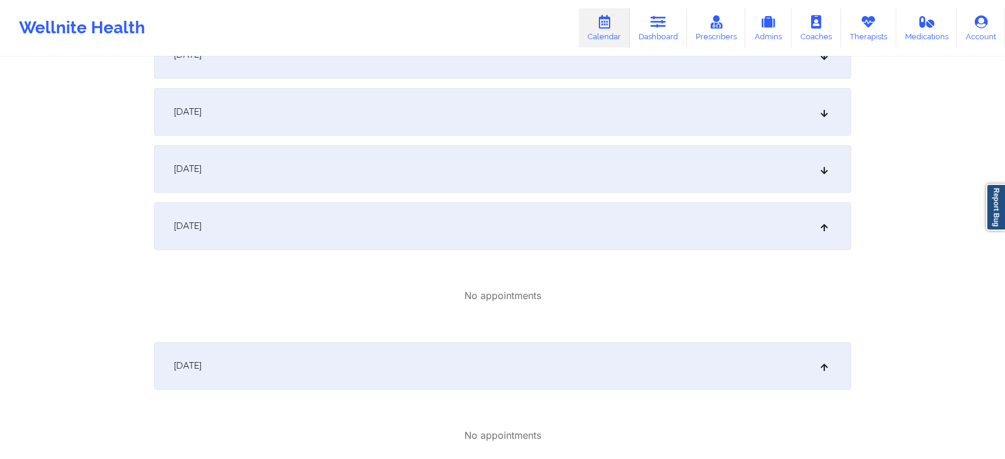
scroll to position [1374, 0]
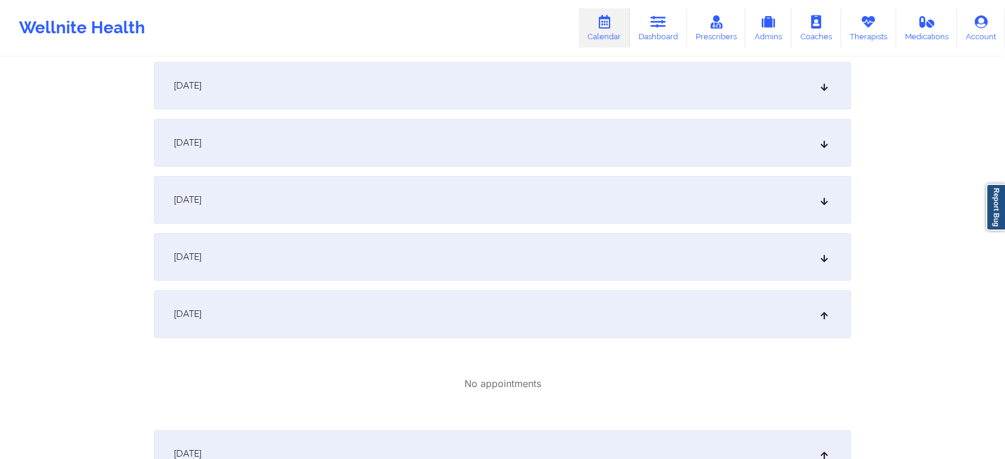
drag, startPoint x: 531, startPoint y: 287, endPoint x: 428, endPoint y: 256, distance: 107.3
click at [428, 256] on div "September 25, 2025" at bounding box center [502, 257] width 697 height 48
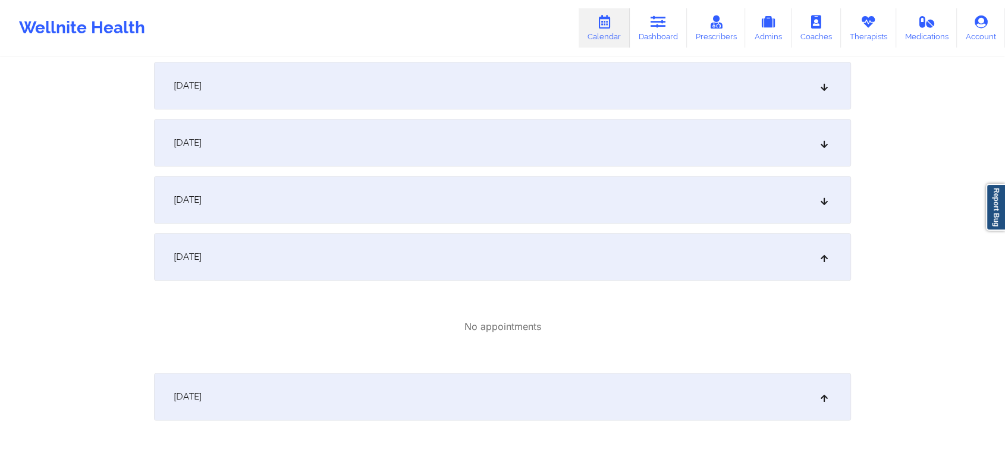
click at [379, 183] on div "September 24, 2025" at bounding box center [502, 200] width 697 height 48
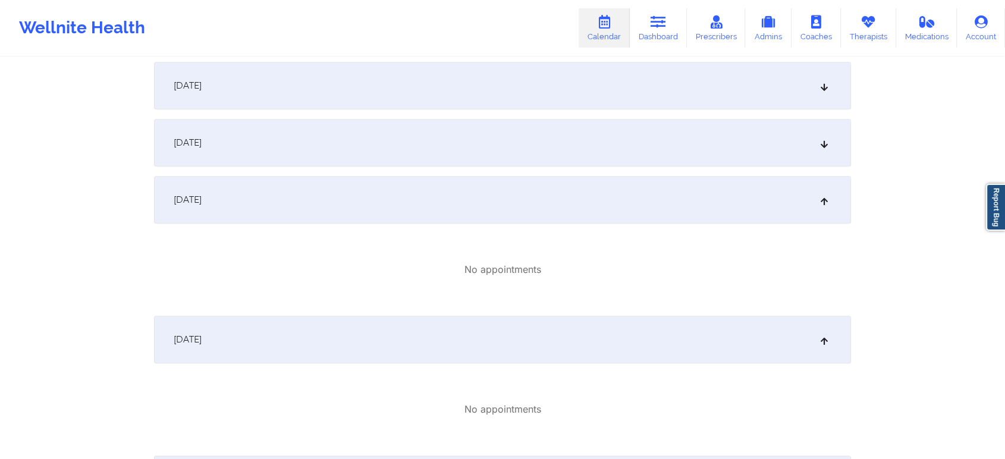
click at [385, 156] on div "September 23, 2025" at bounding box center [502, 143] width 697 height 48
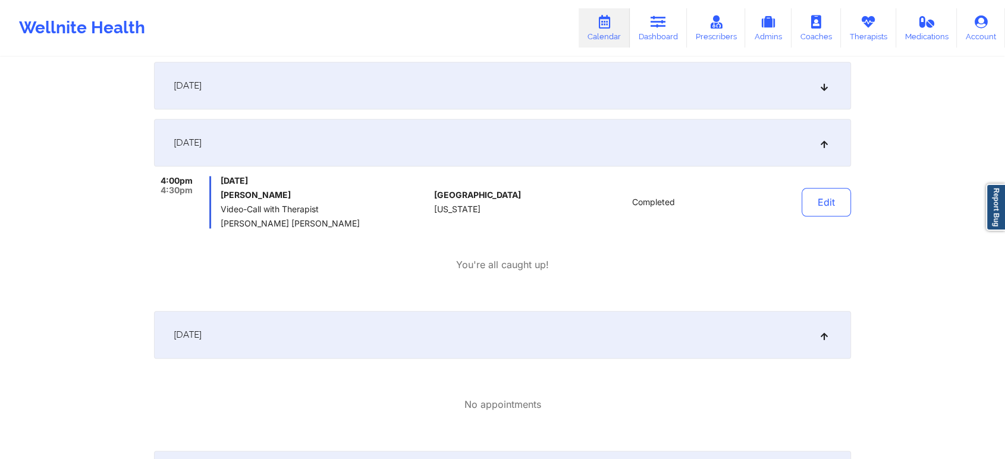
click at [404, 98] on div "September 22, 2025" at bounding box center [502, 86] width 697 height 48
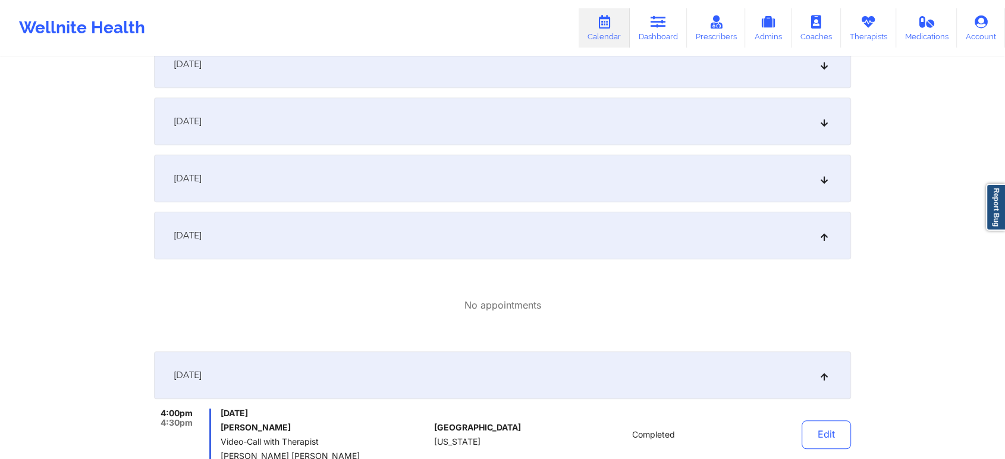
scroll to position [1220, 0]
click at [663, 184] on div "September 21, 2025" at bounding box center [502, 182] width 697 height 48
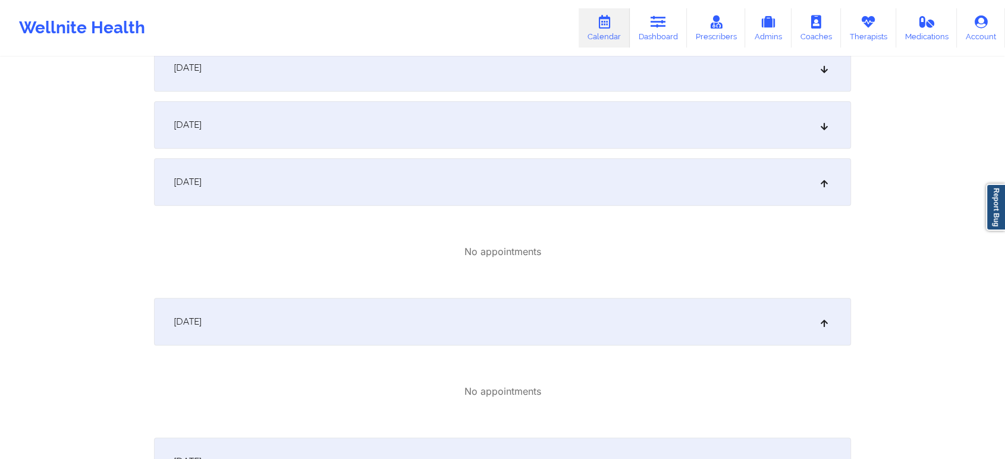
click at [583, 131] on div "September 20, 2025" at bounding box center [502, 125] width 697 height 48
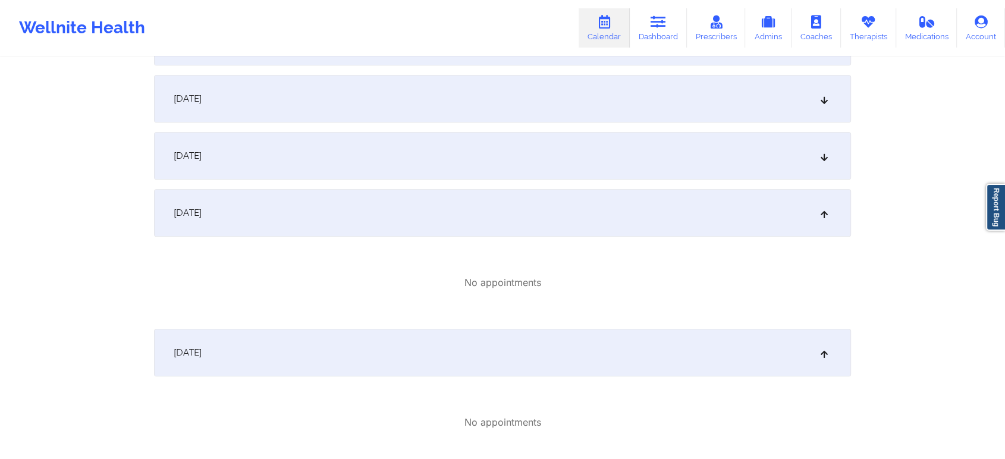
scroll to position [1099, 0]
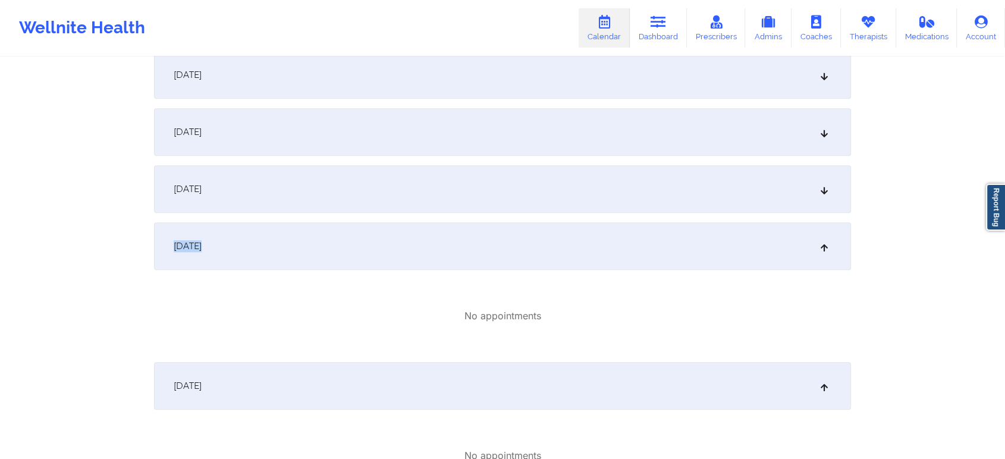
drag, startPoint x: 739, startPoint y: 225, endPoint x: 582, endPoint y: 191, distance: 160.1
click at [582, 191] on div "September 19, 2025" at bounding box center [502, 189] width 697 height 48
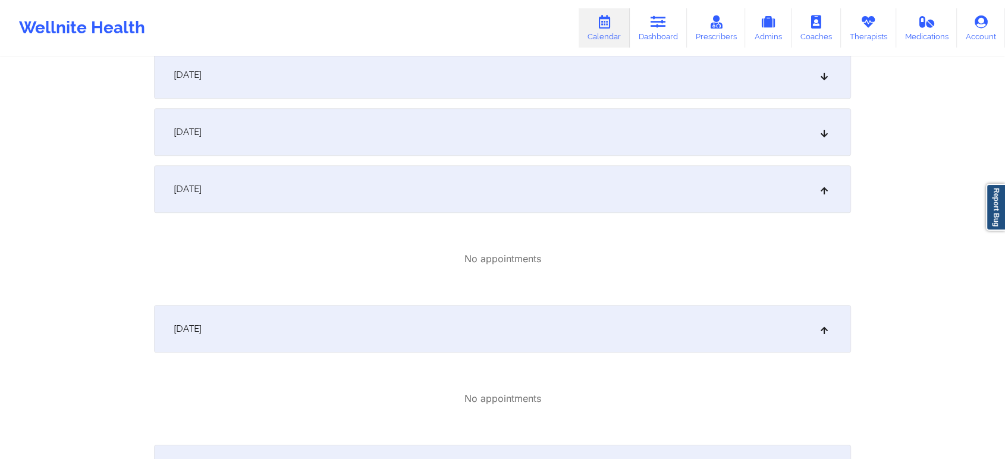
click at [419, 141] on div "September 18, 2025" at bounding box center [502, 132] width 697 height 48
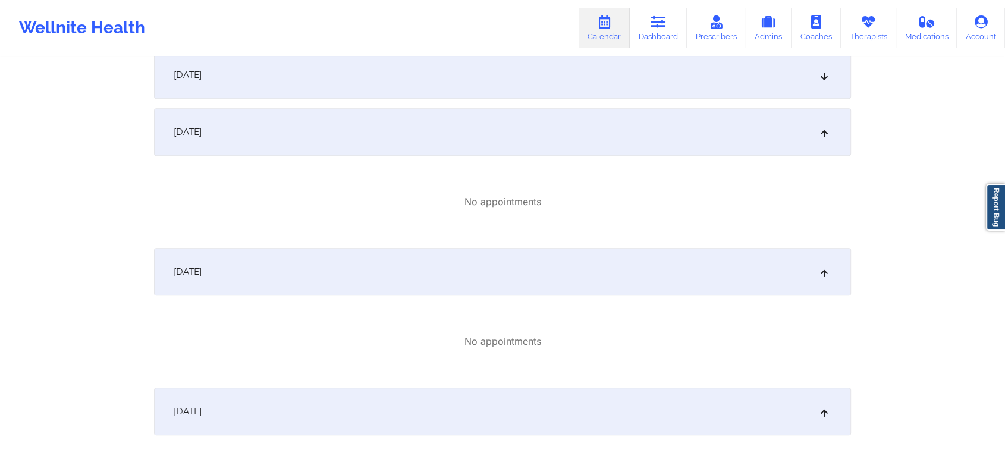
scroll to position [1006, 0]
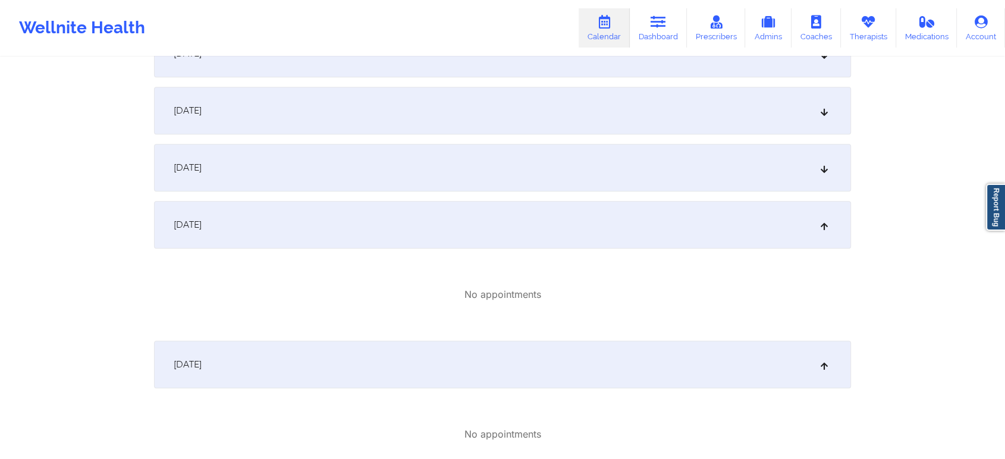
click at [609, 190] on div "September 17, 2025" at bounding box center [502, 168] width 697 height 48
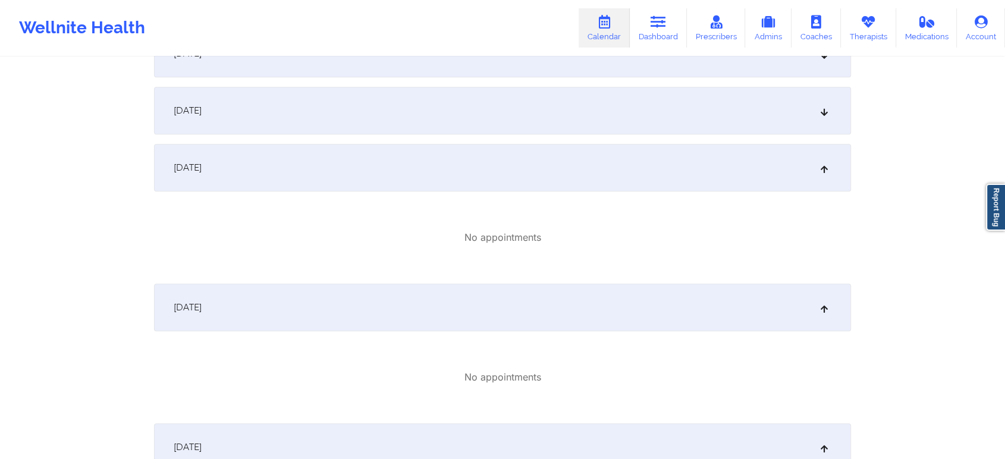
click at [496, 109] on div "September 16, 2025" at bounding box center [502, 111] width 697 height 48
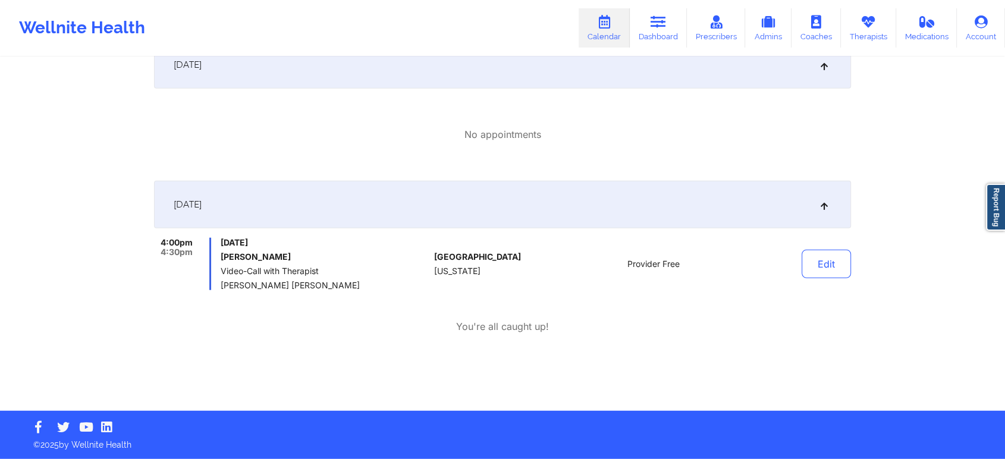
scroll to position [2963, 0]
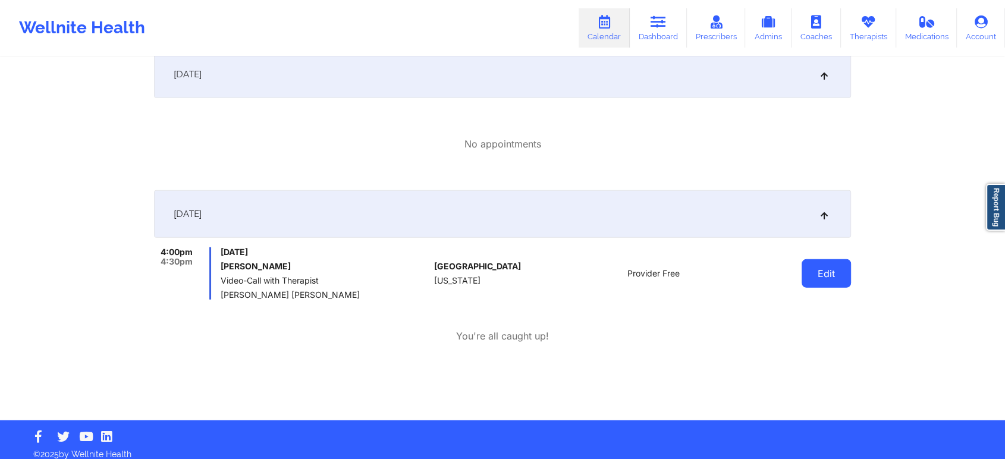
click at [818, 267] on button "Edit" at bounding box center [826, 273] width 49 height 29
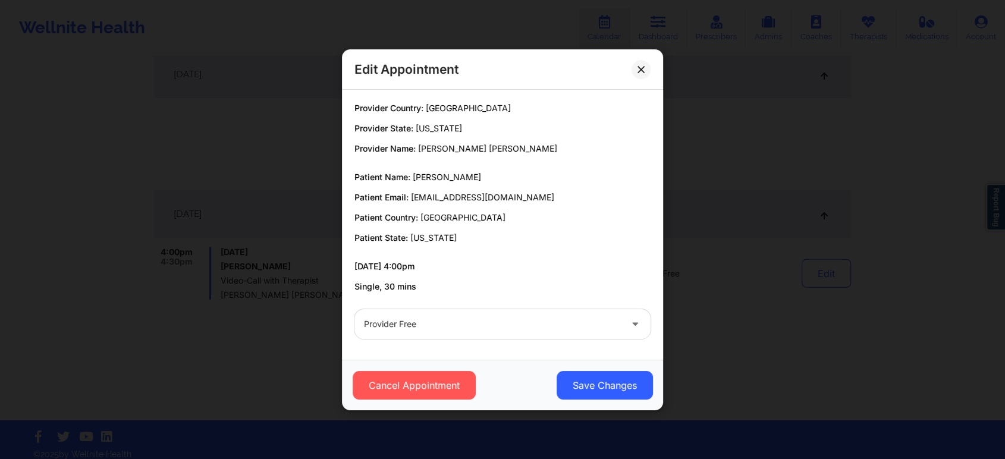
click at [428, 332] on div "Provider Free" at bounding box center [492, 324] width 257 height 30
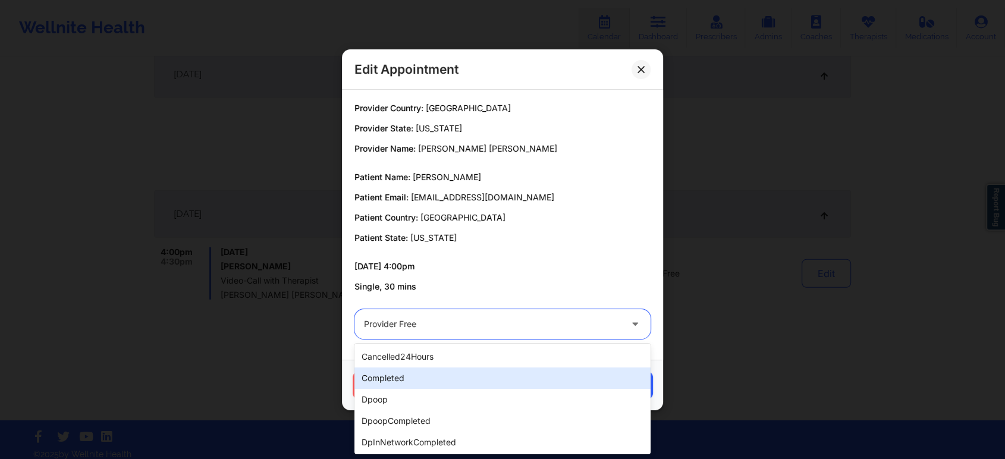
click at [386, 381] on div "completed" at bounding box center [502, 377] width 296 height 21
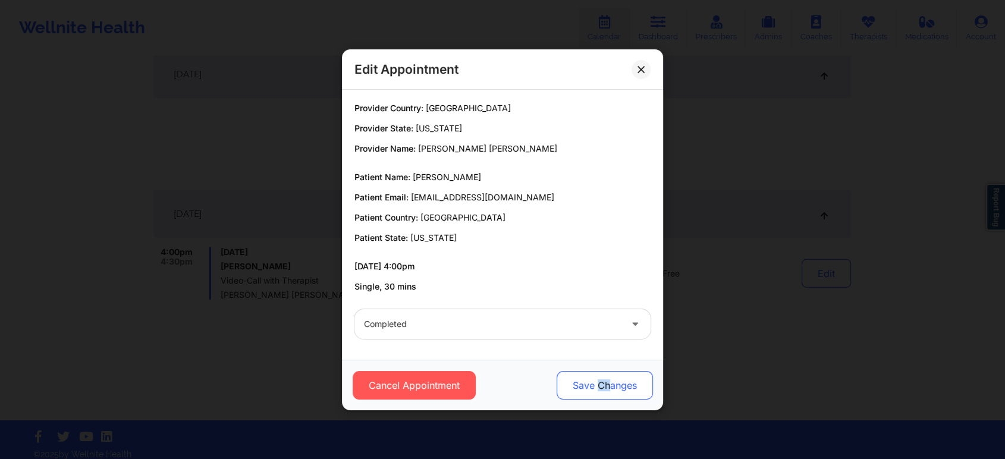
drag, startPoint x: 609, startPoint y: 368, endPoint x: 595, endPoint y: 390, distance: 26.2
click at [595, 390] on div "Cancel Appointment Save Changes" at bounding box center [502, 385] width 321 height 51
click at [595, 390] on button "Save Changes" at bounding box center [605, 385] width 96 height 29
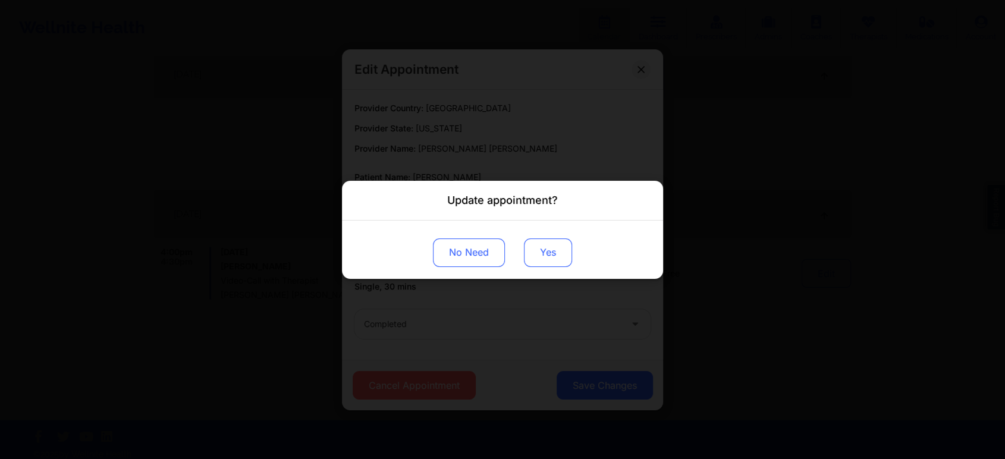
click at [539, 255] on button "Yes" at bounding box center [548, 252] width 48 height 29
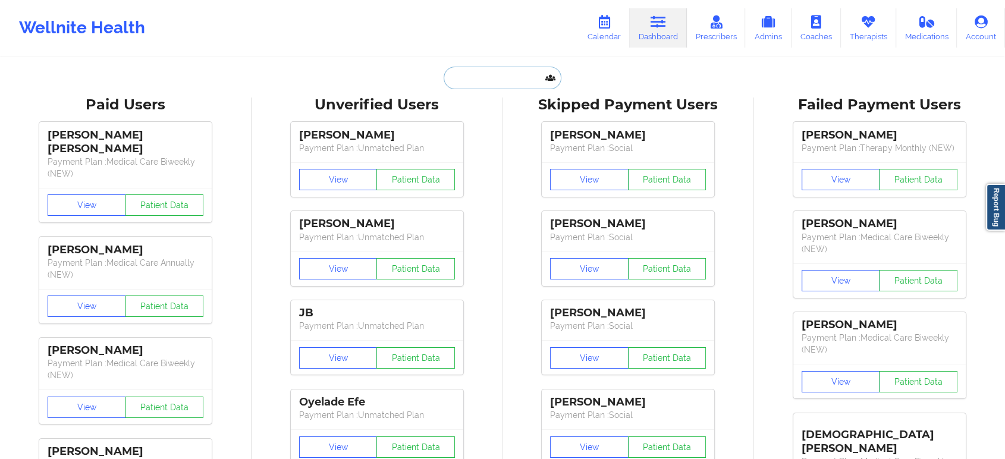
click at [501, 74] on input "text" at bounding box center [503, 78] width 118 height 23
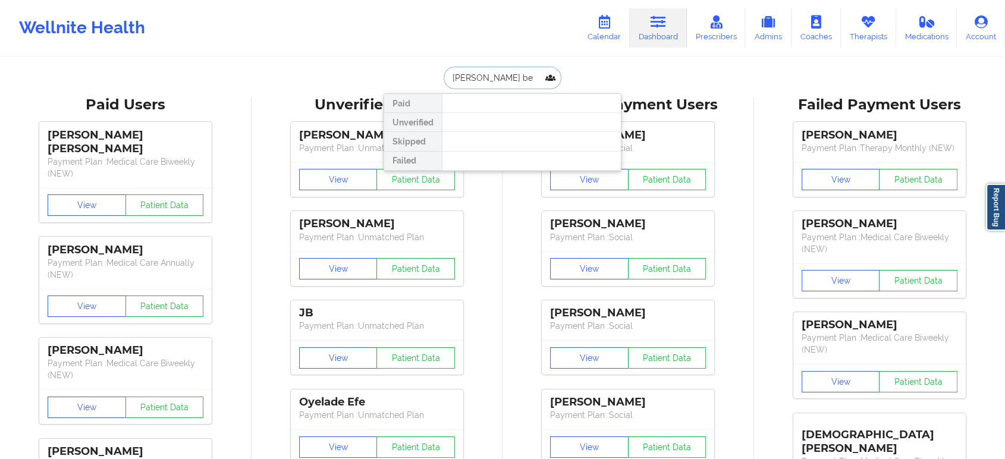
type input "tyler b"
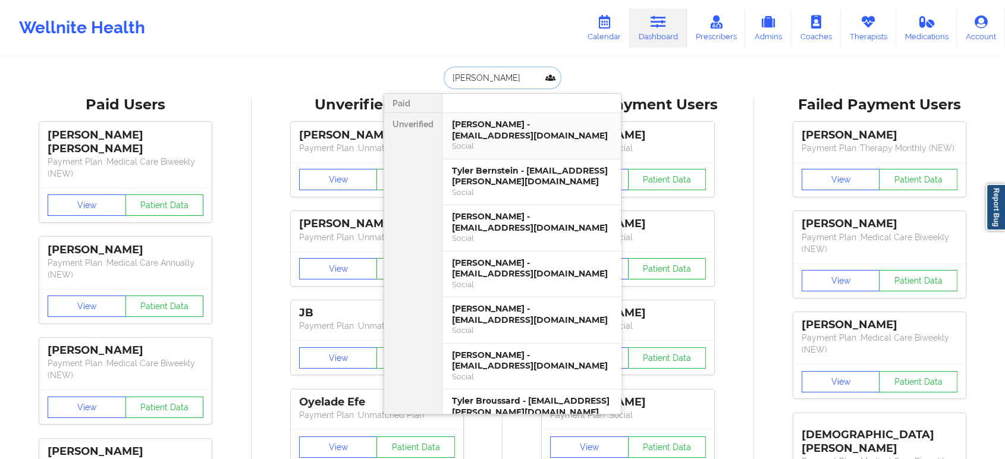
click at [530, 121] on div "Tyler Bowden Bertolami - bertolamityler333@gmail.com" at bounding box center [531, 130] width 159 height 22
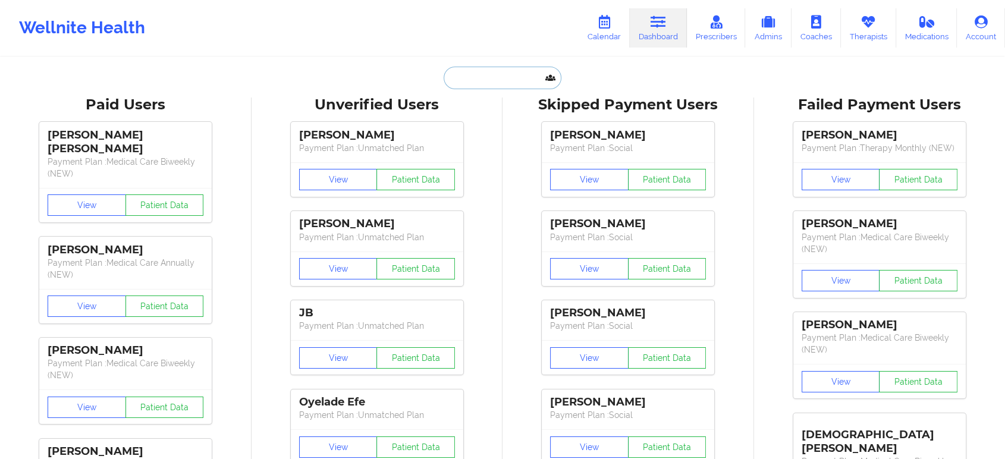
click at [478, 78] on input "text" at bounding box center [503, 78] width 118 height 23
paste input "bertolamityler333@gmail.com"
type input "bertolamityler333@gmail.com"
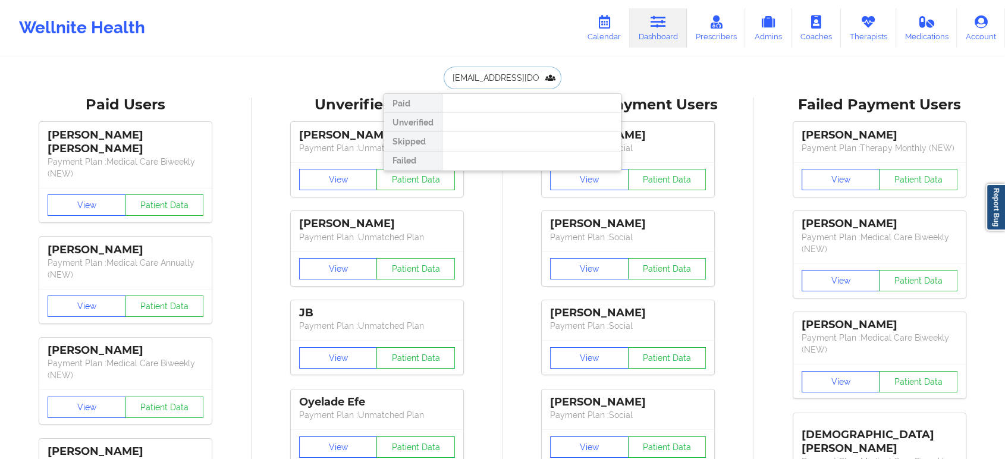
scroll to position [0, 21]
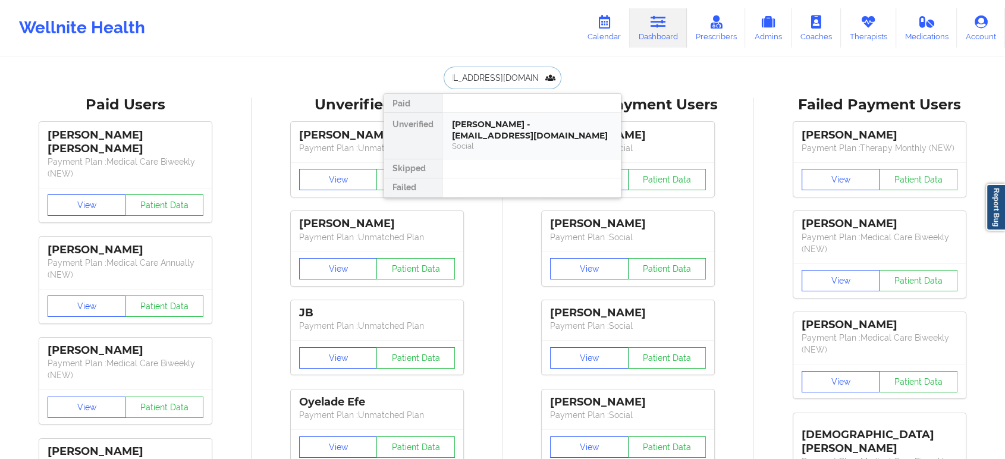
click at [523, 130] on div "Tyler Bowden Bertolami - bertolamityler333@gmail.com" at bounding box center [531, 130] width 159 height 22
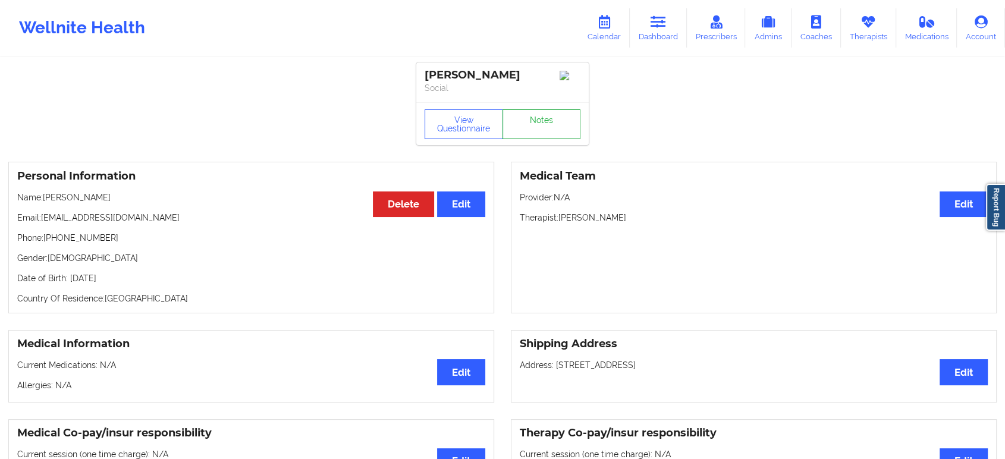
click at [546, 122] on link "Notes" at bounding box center [541, 124] width 78 height 30
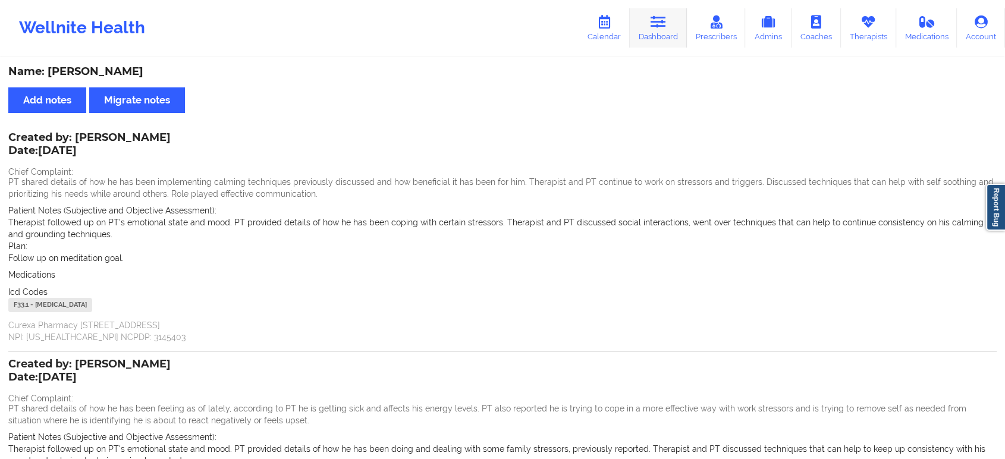
click at [666, 30] on link "Dashboard" at bounding box center [658, 27] width 57 height 39
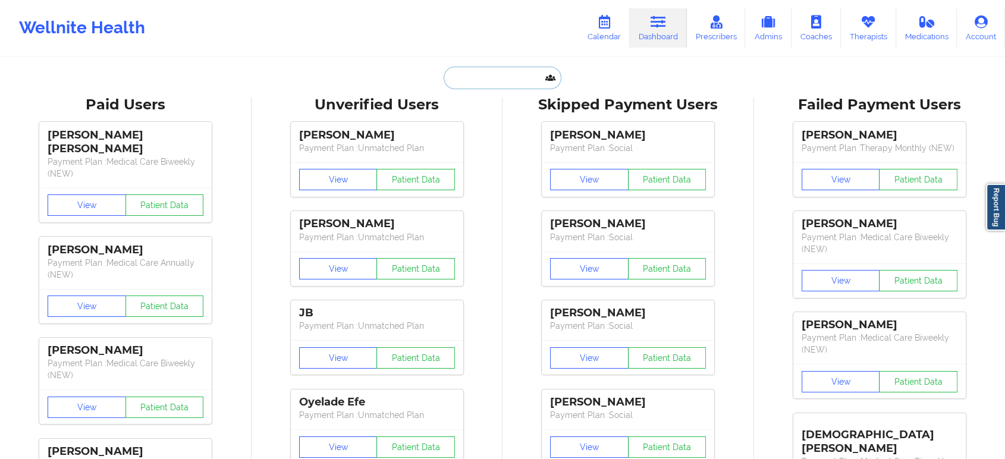
click at [490, 81] on input "text" at bounding box center [503, 78] width 118 height 23
click at [615, 16] on link "Calendar" at bounding box center [604, 27] width 51 height 39
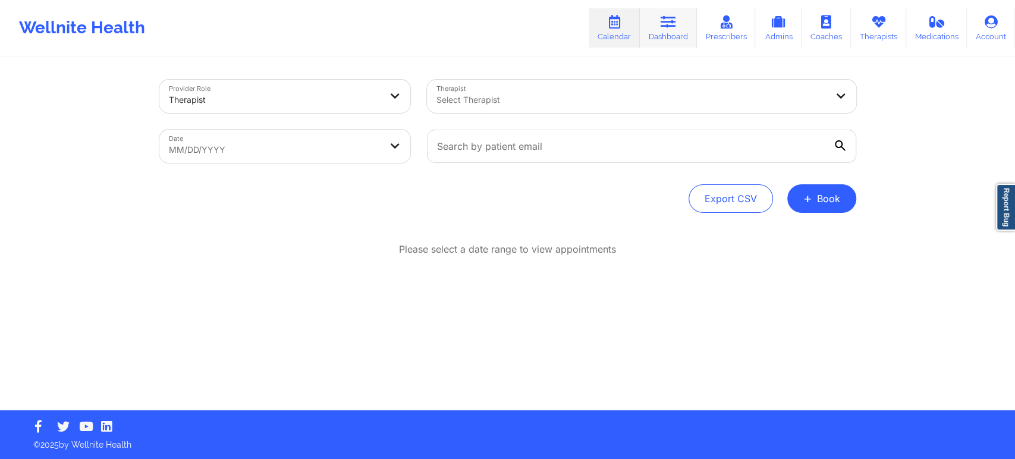
click at [680, 27] on link "Dashboard" at bounding box center [668, 27] width 57 height 39
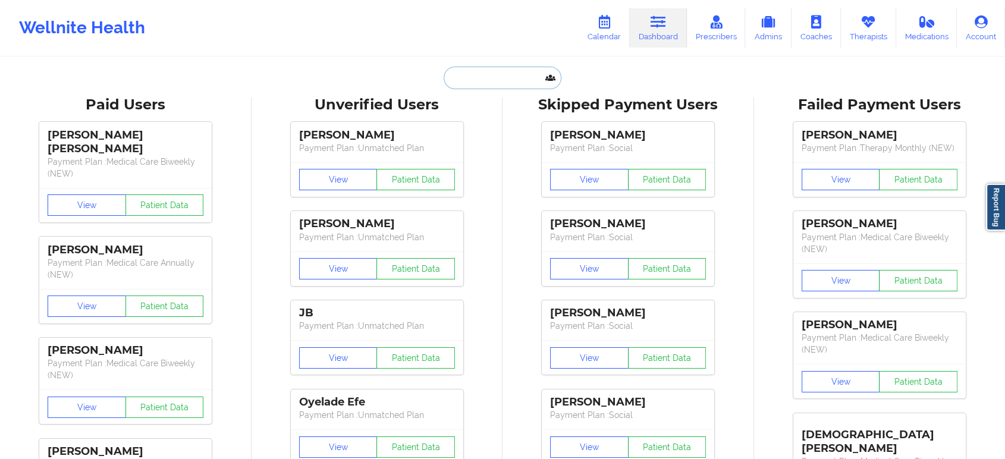
click at [504, 71] on input "text" at bounding box center [503, 78] width 118 height 23
paste input "awfcamdub@gmail.com"
type input "awfcamdub@gmail.com"
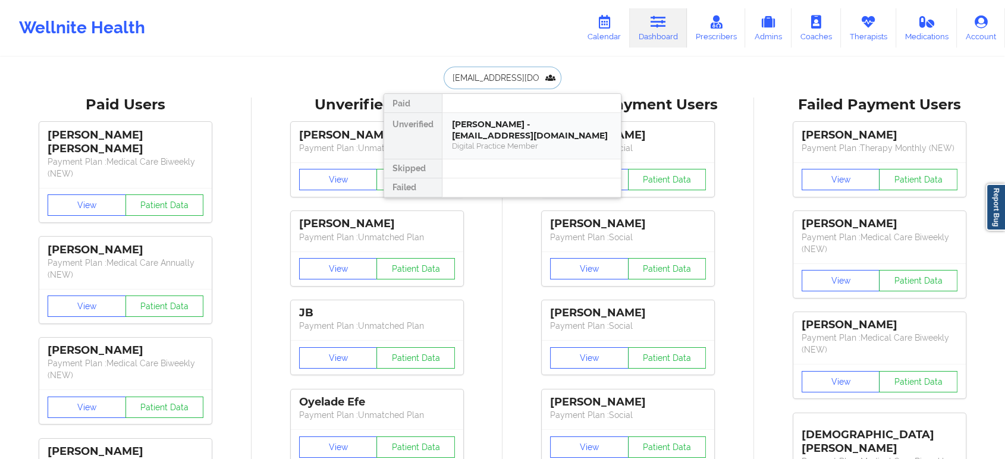
click at [519, 128] on div "Cameron Rouse - awfcamdub@gmail.com" at bounding box center [531, 130] width 159 height 22
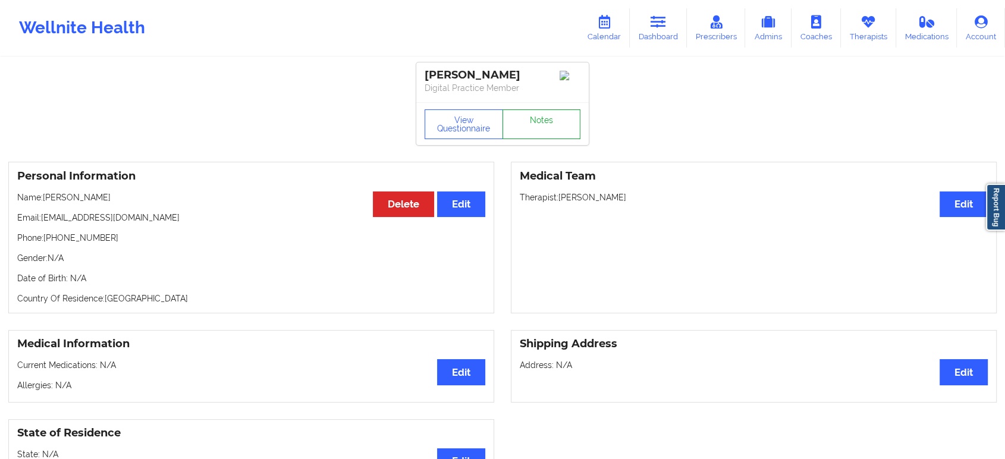
click at [542, 134] on link "Notes" at bounding box center [541, 124] width 78 height 30
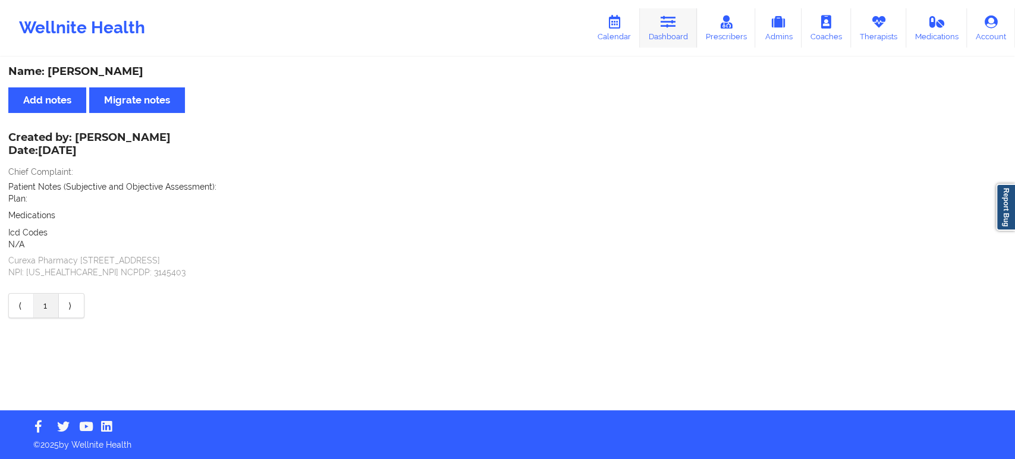
click at [672, 30] on link "Dashboard" at bounding box center [668, 27] width 57 height 39
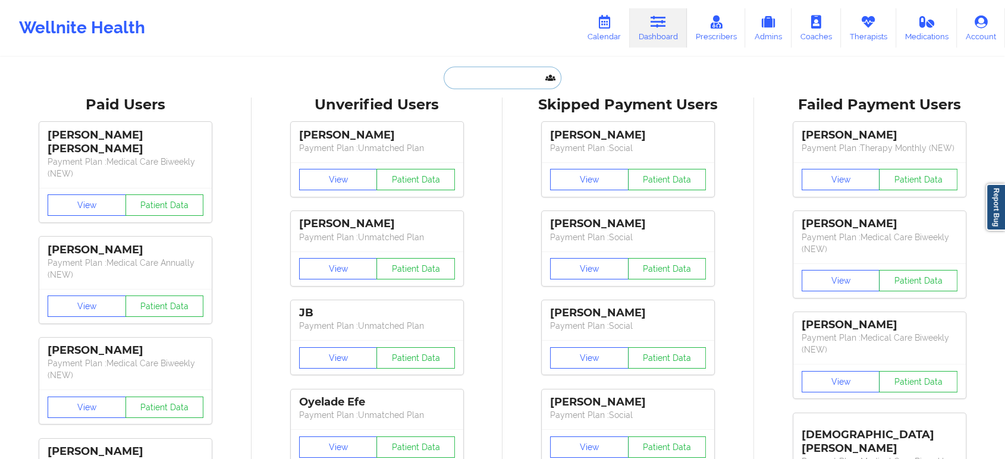
click at [493, 85] on input "text" at bounding box center [503, 78] width 118 height 23
paste input "lina.sarhani@gmail.com"
type input "lina.sarhani@gmail.com"
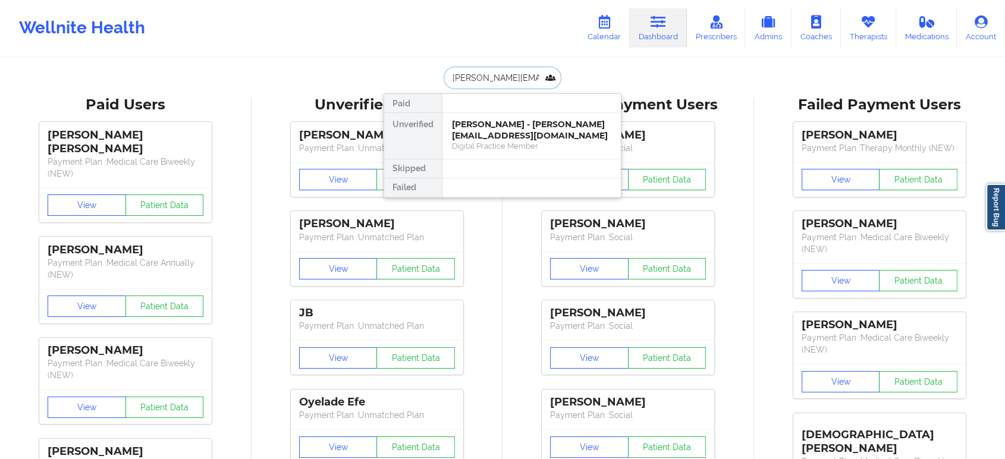
click at [512, 132] on div "Lina Sarhani - lina.sarhani@gmail.com" at bounding box center [531, 130] width 159 height 22
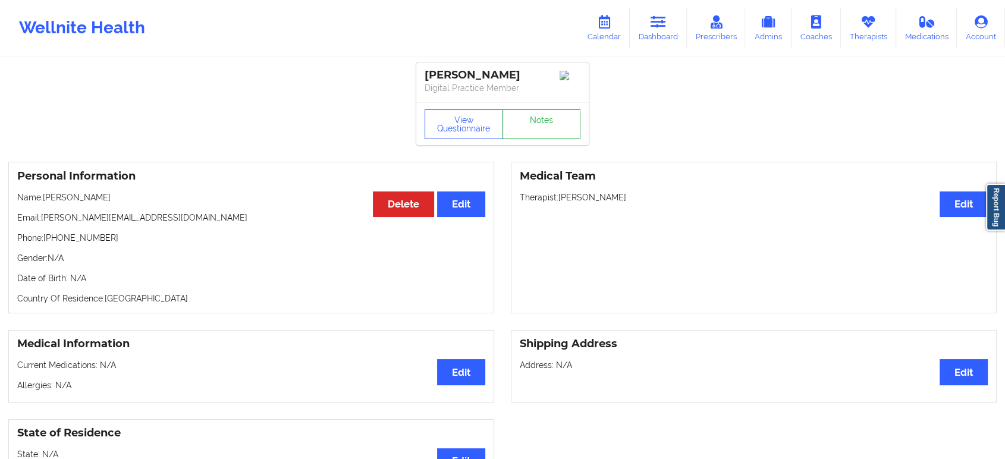
click at [550, 119] on link "Notes" at bounding box center [541, 124] width 78 height 30
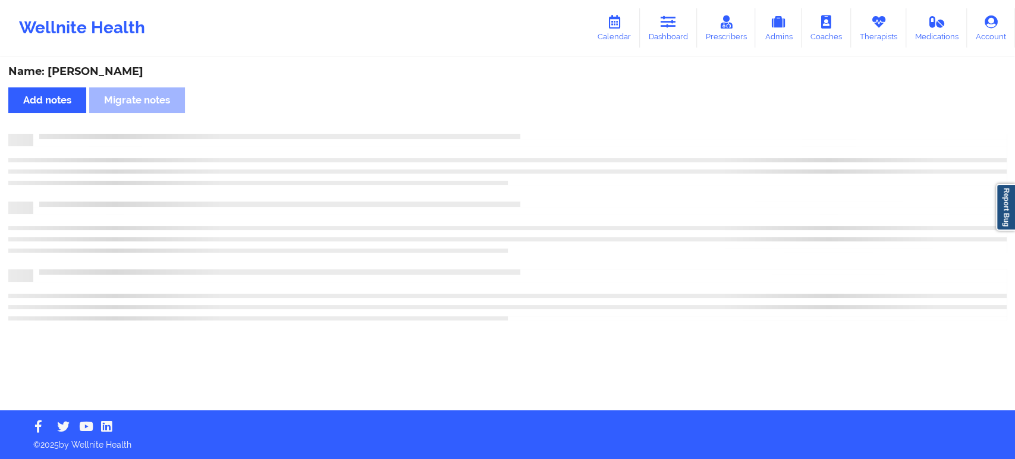
click at [550, 119] on div "Name: Lina Sarhani Add notes Migrate notes" at bounding box center [507, 234] width 1015 height 352
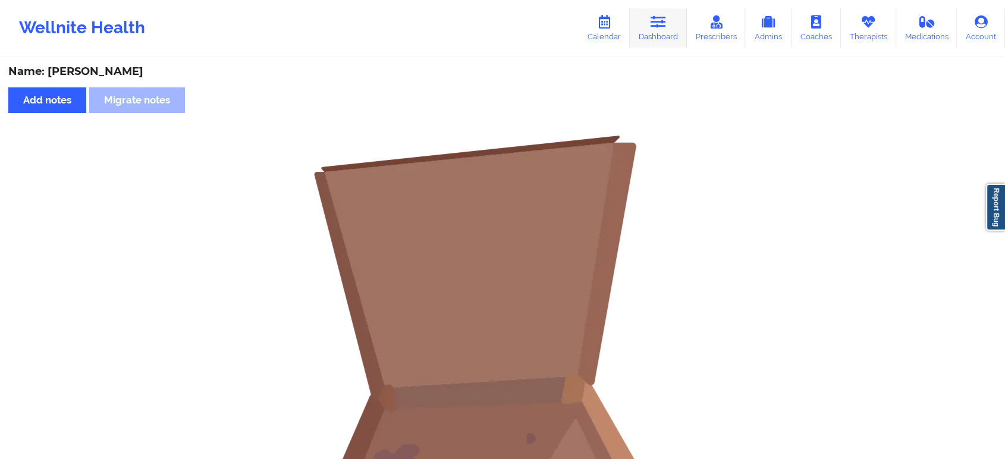
click at [651, 19] on link "Dashboard" at bounding box center [658, 27] width 57 height 39
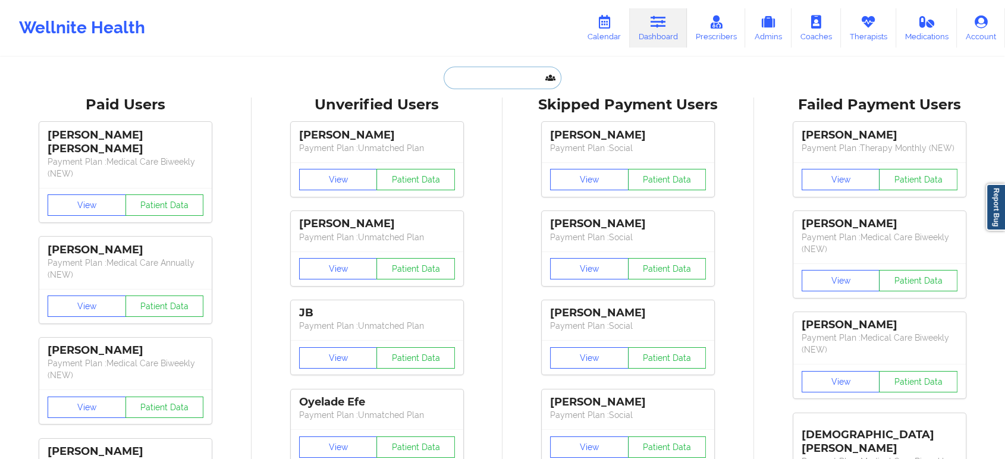
click at [494, 79] on input "text" at bounding box center [503, 78] width 118 height 23
paste input "hillgrace00@gmail.com"
type input "hillgrace00@gmail.com"
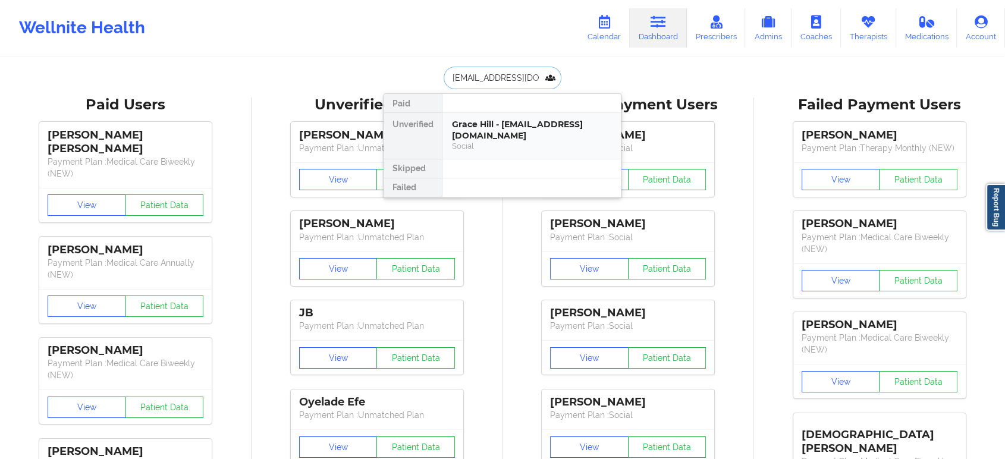
click at [508, 141] on div "Social" at bounding box center [531, 146] width 159 height 10
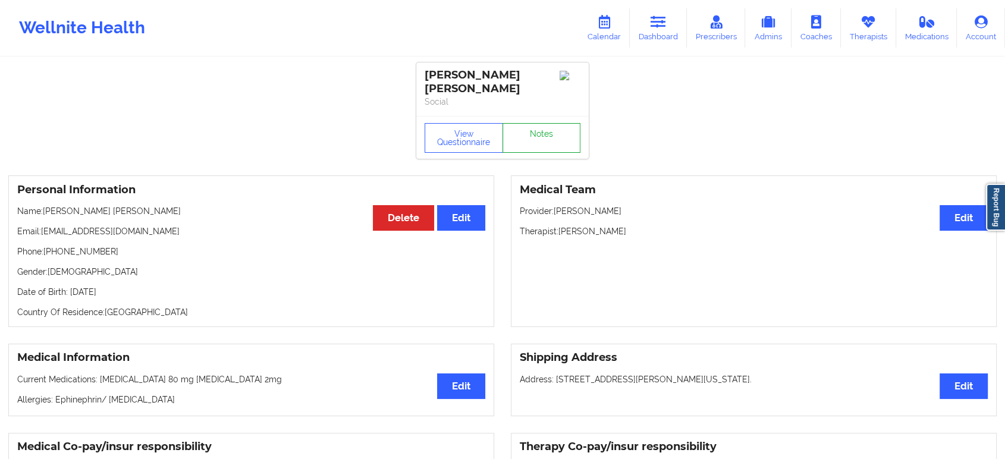
click at [561, 123] on link "Notes" at bounding box center [541, 138] width 78 height 30
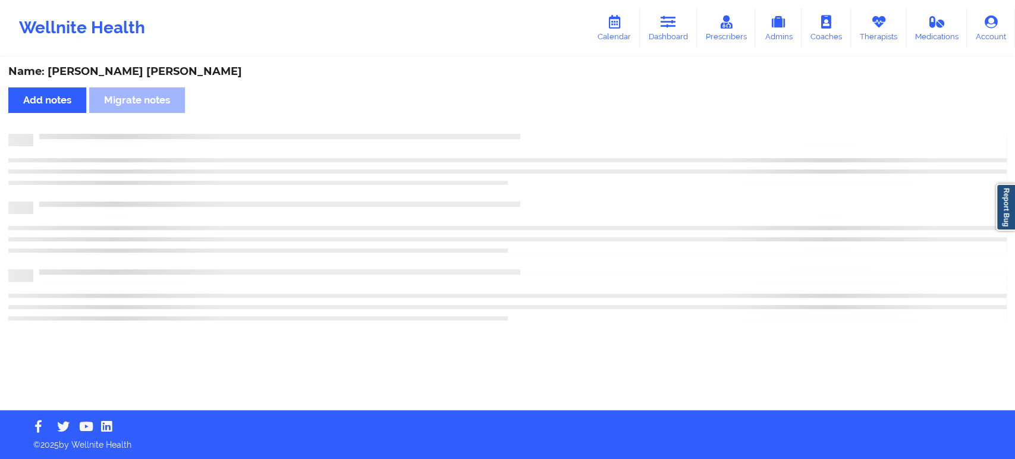
click at [561, 121] on div "Name: Grace Hill Add notes Migrate notes" at bounding box center [507, 234] width 1015 height 352
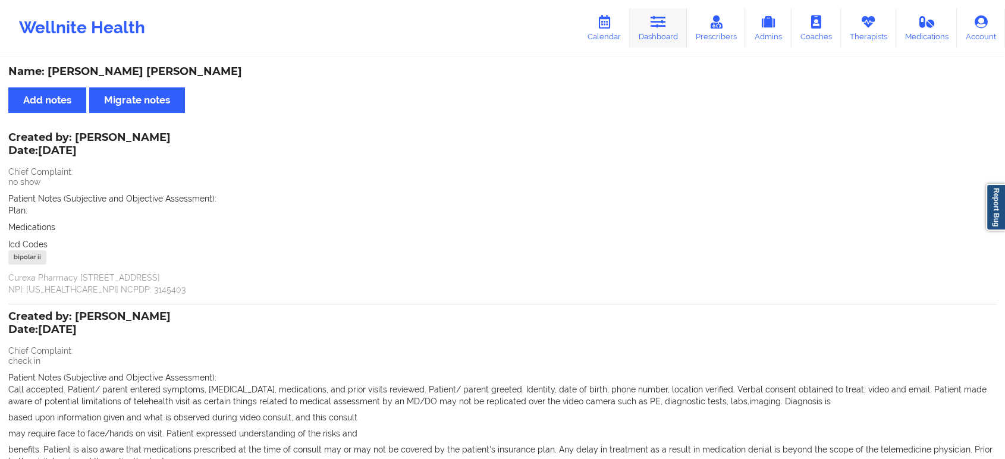
click at [680, 32] on link "Dashboard" at bounding box center [658, 27] width 57 height 39
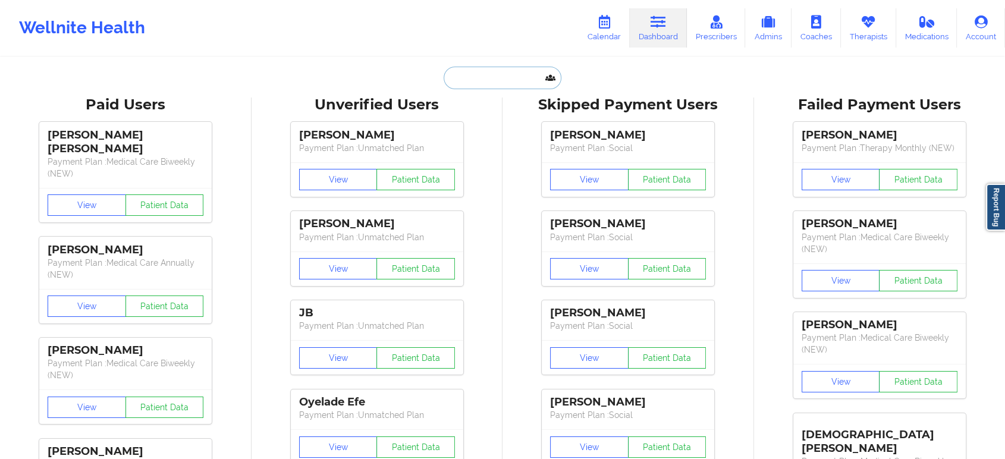
click at [466, 84] on input "text" at bounding box center [503, 78] width 118 height 23
paste input "sarahnicollep@gmail.com"
type input "sarahnicollep@gmail.com"
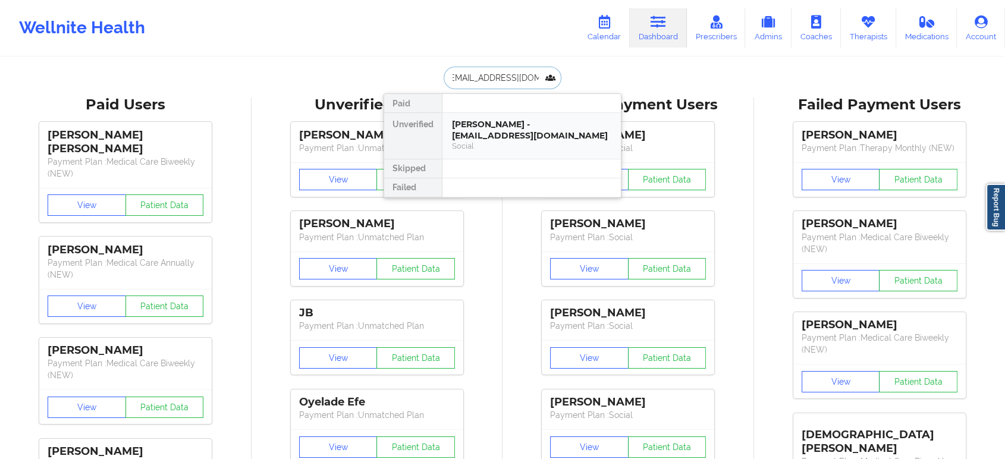
click at [524, 129] on div "sarah pallardy - sarahnicollep@gmail.com" at bounding box center [531, 130] width 159 height 22
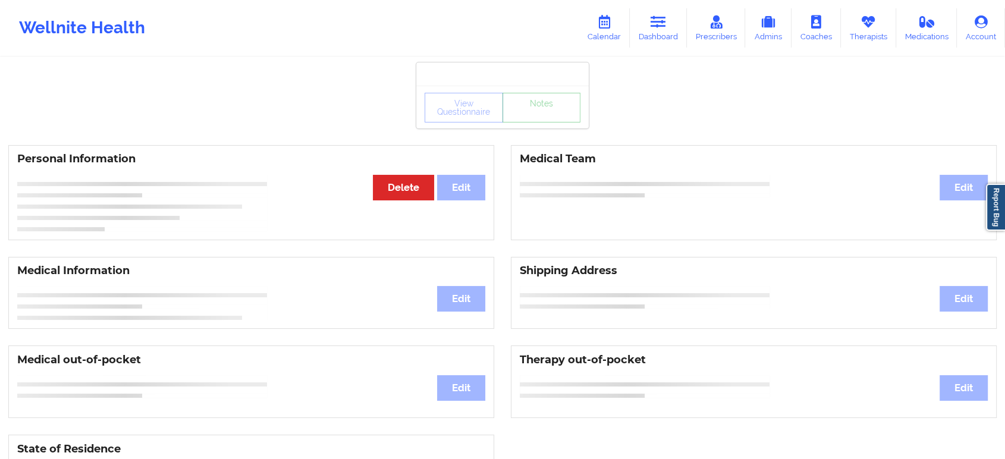
click at [554, 117] on div "View Questionnaire Notes" at bounding box center [503, 108] width 156 height 30
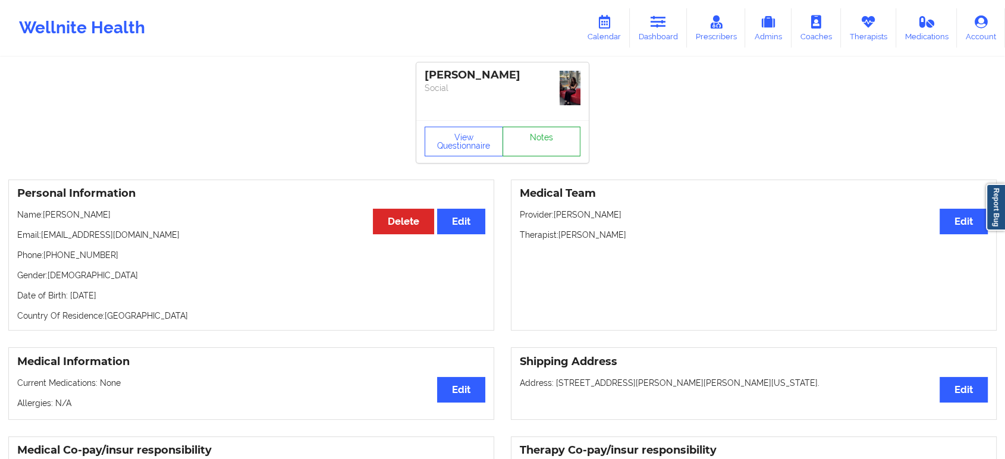
click at [554, 127] on link "Notes" at bounding box center [541, 142] width 78 height 30
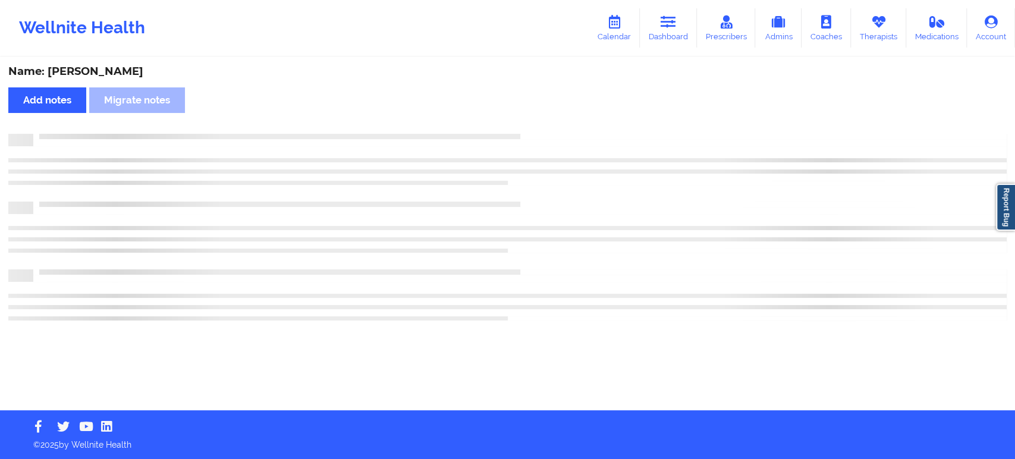
click at [554, 117] on div "Name: sarah pallardy Add notes Migrate notes" at bounding box center [507, 234] width 1015 height 352
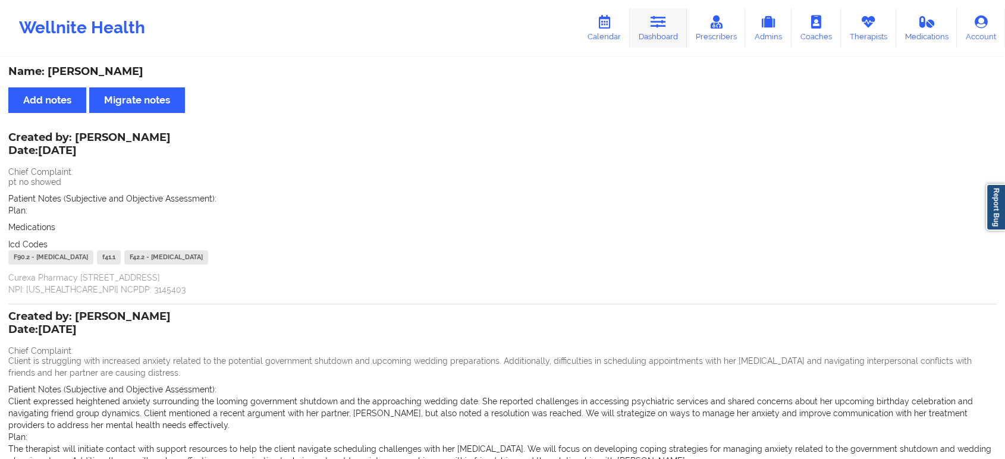
click at [637, 17] on link "Dashboard" at bounding box center [658, 27] width 57 height 39
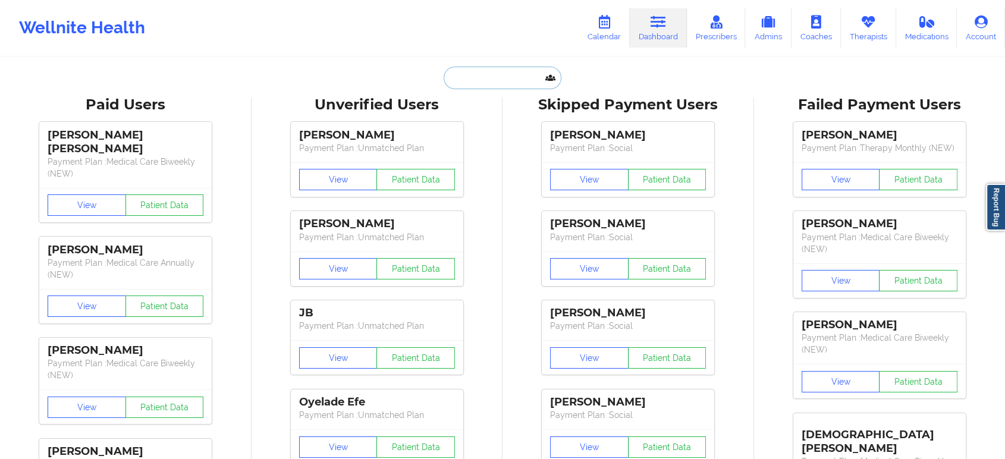
click at [504, 73] on input "text" at bounding box center [503, 78] width 118 height 23
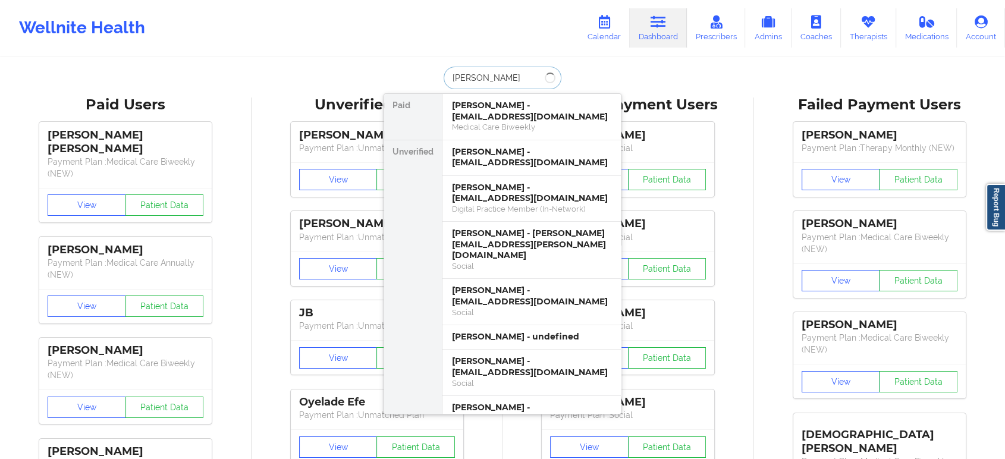
type input "melanie roman"
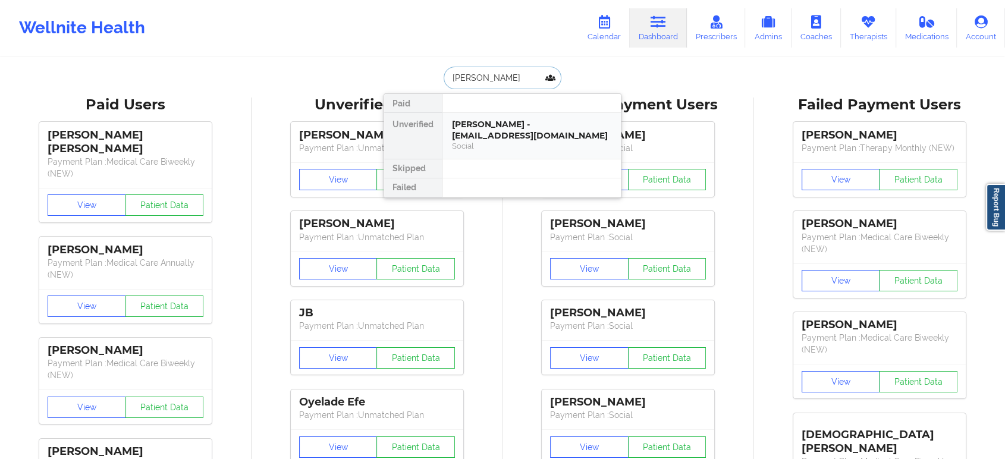
click at [523, 145] on div "Social" at bounding box center [531, 146] width 159 height 10
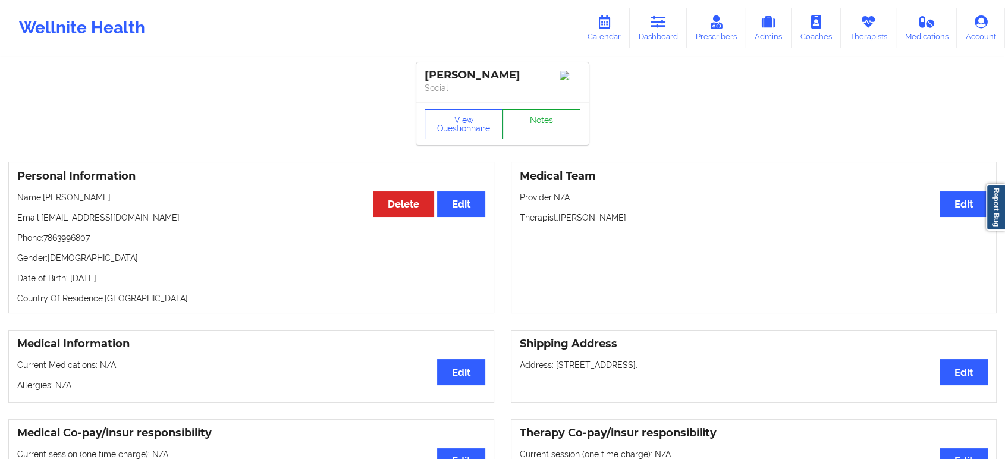
click at [542, 135] on link "Notes" at bounding box center [541, 124] width 78 height 30
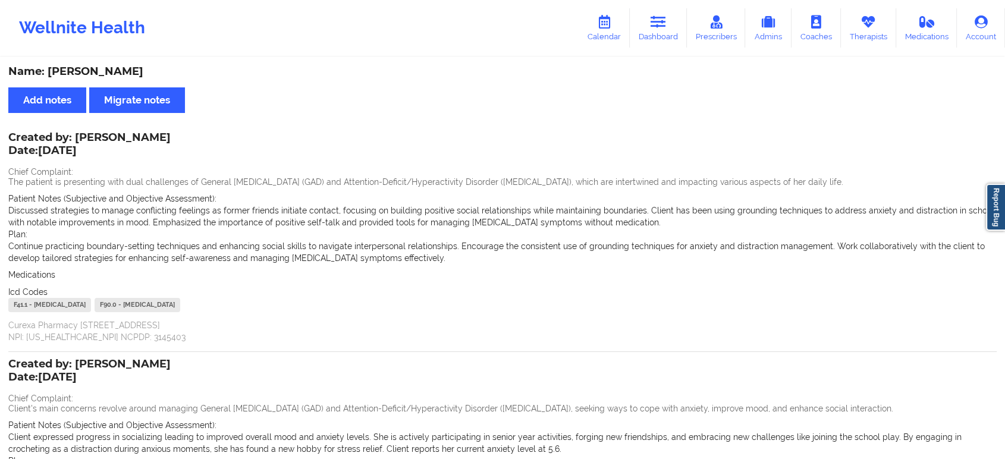
scroll to position [207, 0]
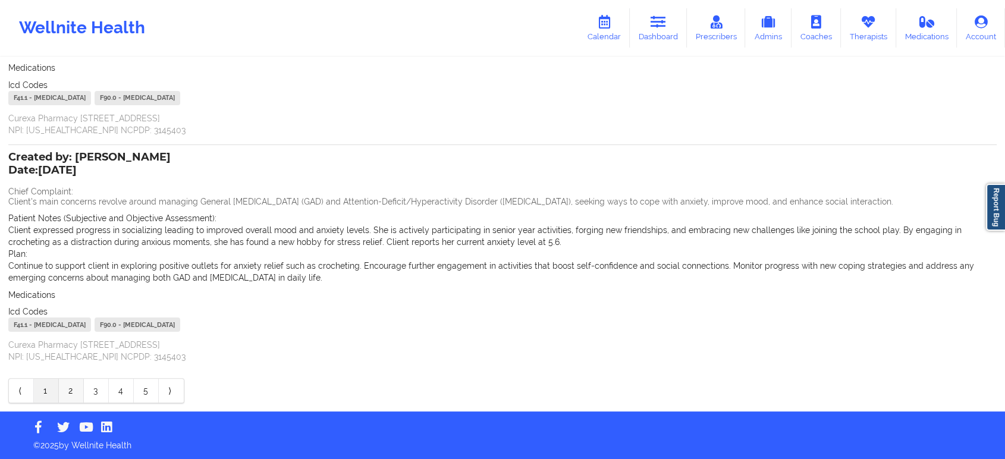
click at [76, 394] on link "2" at bounding box center [71, 391] width 25 height 24
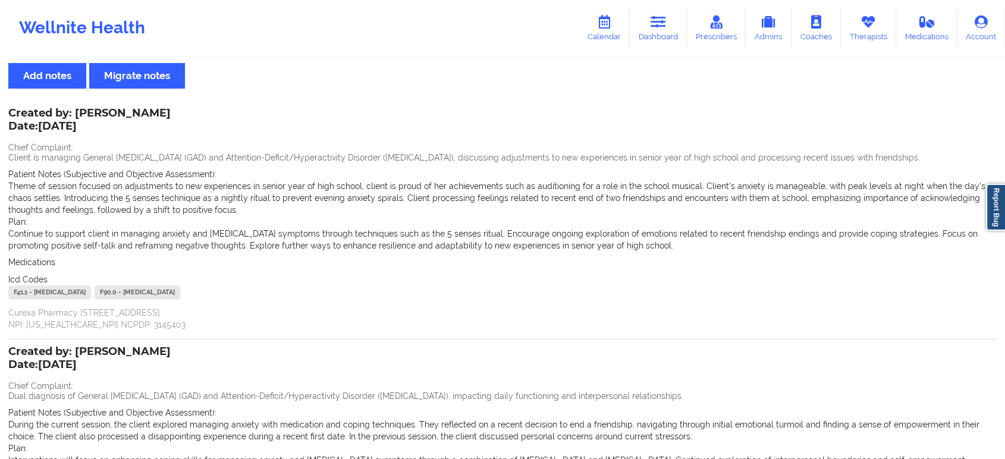
scroll to position [0, 0]
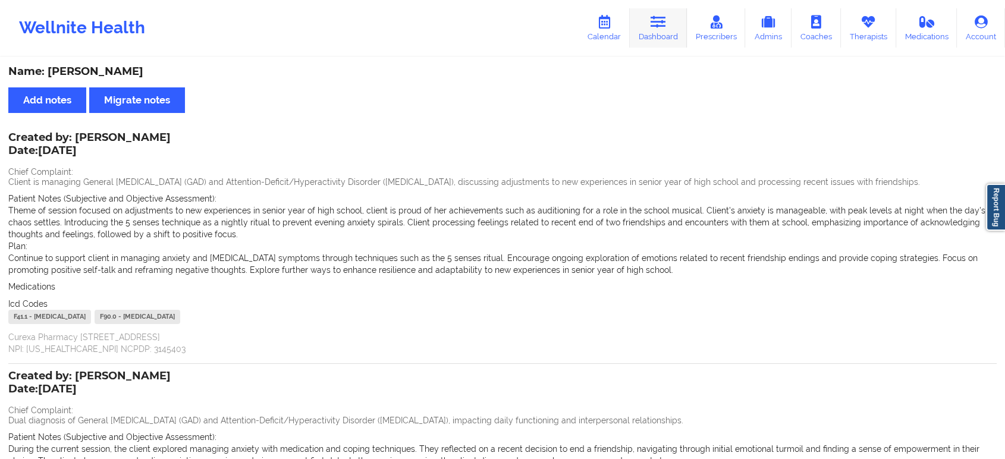
click at [669, 29] on link "Dashboard" at bounding box center [658, 27] width 57 height 39
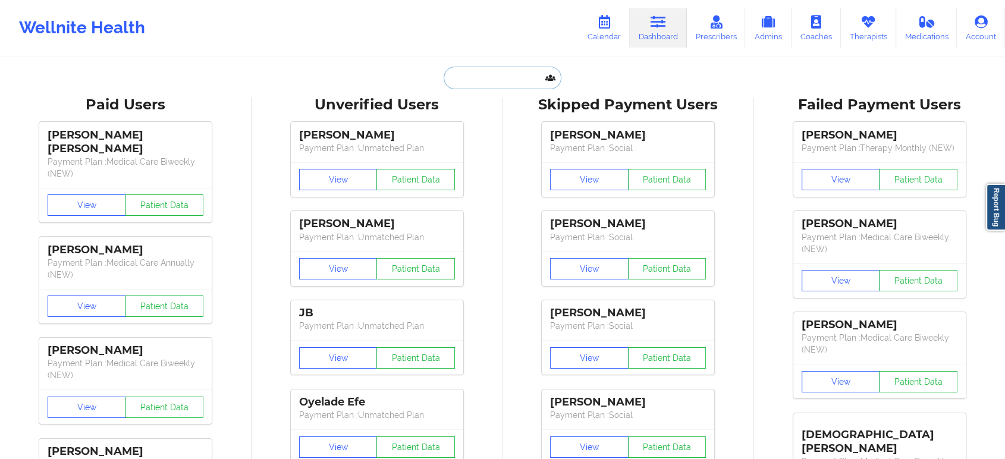
click at [500, 78] on input "text" at bounding box center [503, 78] width 118 height 23
paste input "meganford1986@gmail.com"
type input "meganford1986@gmail.com"
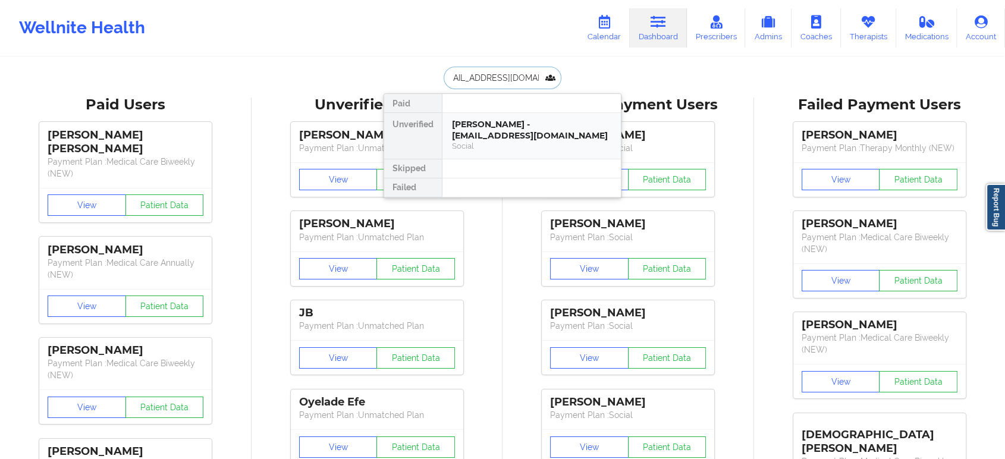
click at [500, 128] on div "Derek Ford - meganford1986@gmail.com" at bounding box center [531, 130] width 159 height 22
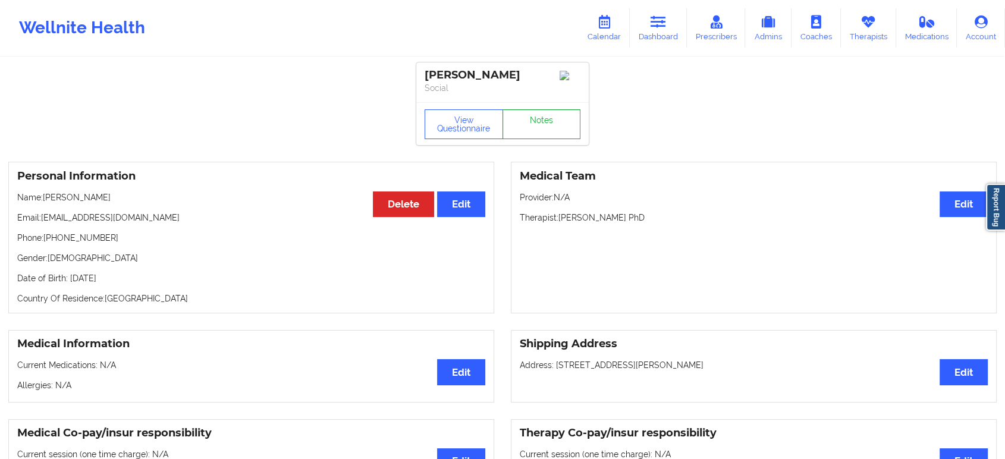
click at [537, 124] on link "Notes" at bounding box center [541, 124] width 78 height 30
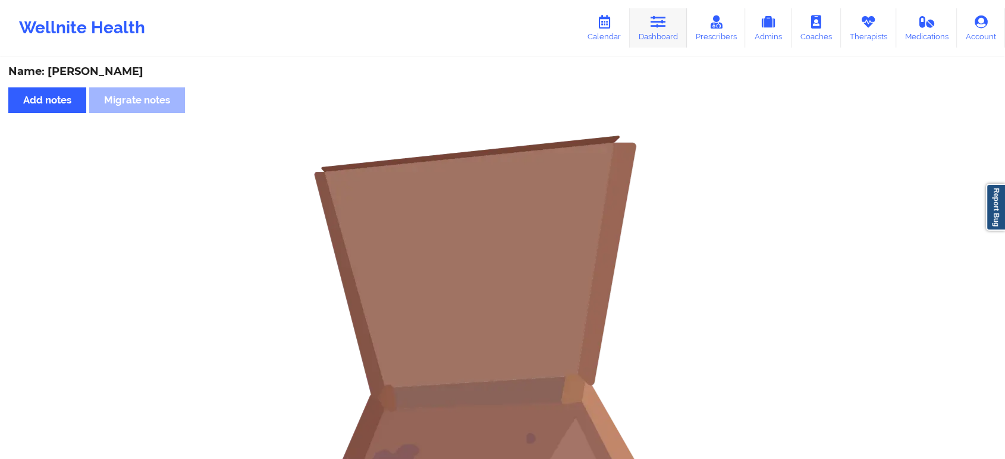
click at [645, 37] on link "Dashboard" at bounding box center [658, 27] width 57 height 39
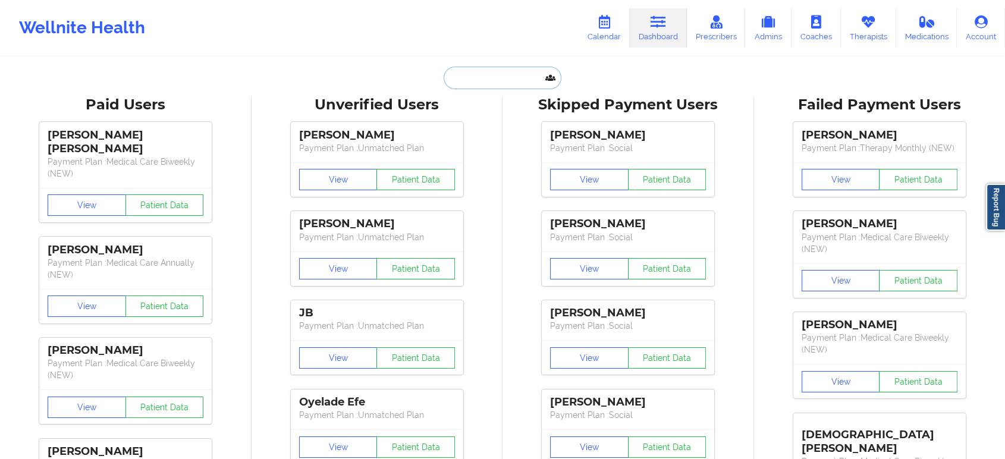
click at [444, 70] on input "text" at bounding box center [503, 78] width 118 height 23
paste input "alyssabelle28@gmail.com"
type input "alyssabelle28@gmail.com"
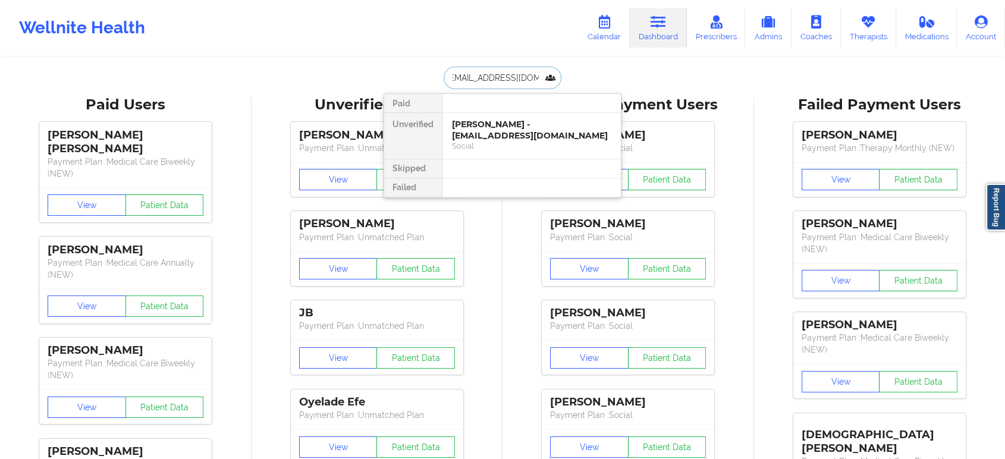
click at [483, 134] on div "Alyssa Belle - alyssabelle28@gmail.com" at bounding box center [531, 130] width 159 height 22
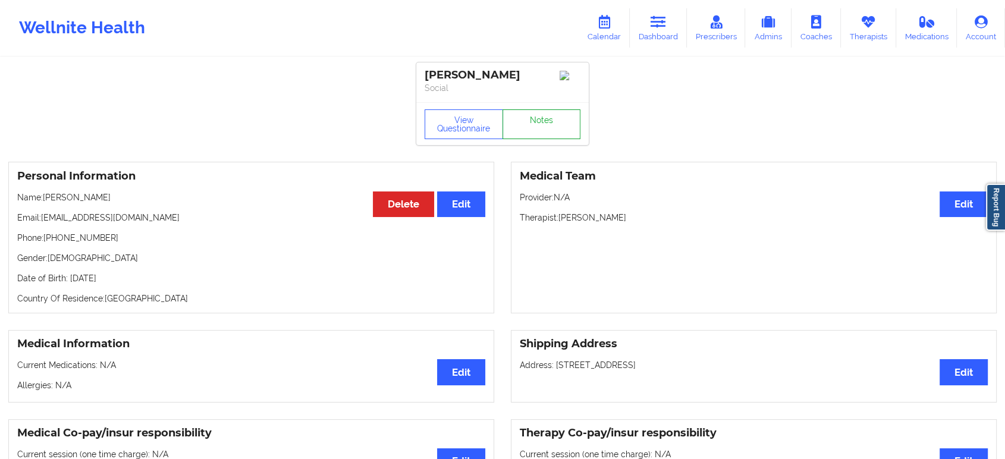
click at [536, 125] on link "Notes" at bounding box center [541, 124] width 78 height 30
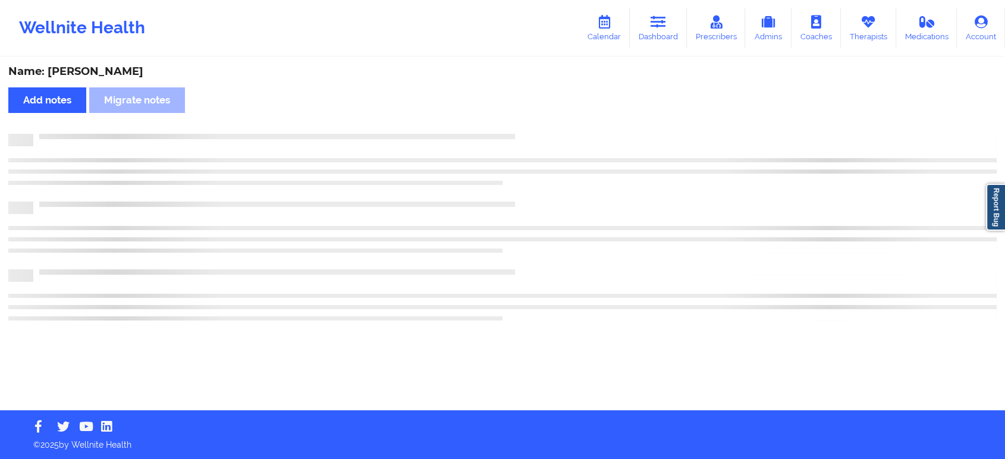
click at [536, 125] on div "Name: Alyssa Belle Add notes Migrate notes" at bounding box center [502, 234] width 1005 height 352
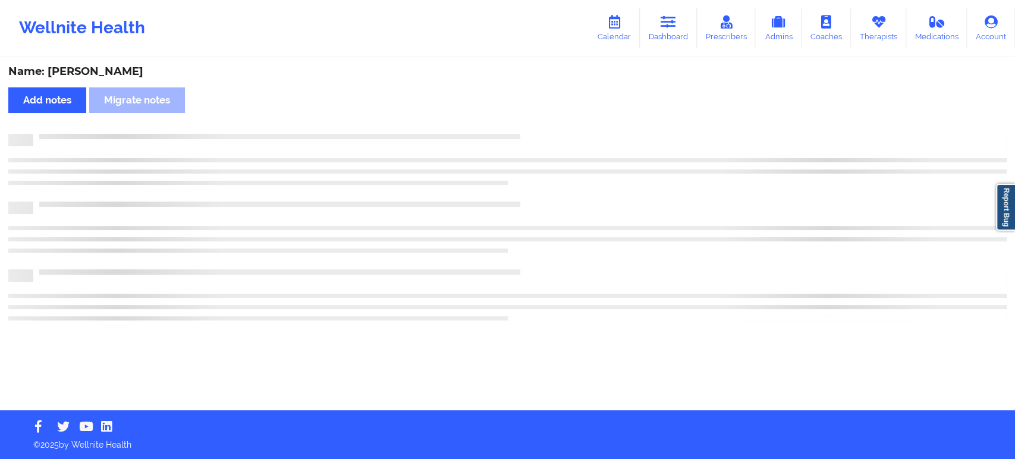
drag, startPoint x: 536, startPoint y: 125, endPoint x: 787, endPoint y: 163, distance: 254.3
click at [787, 163] on div "Name: Alyssa Belle Add notes Migrate notes" at bounding box center [507, 234] width 1015 height 352
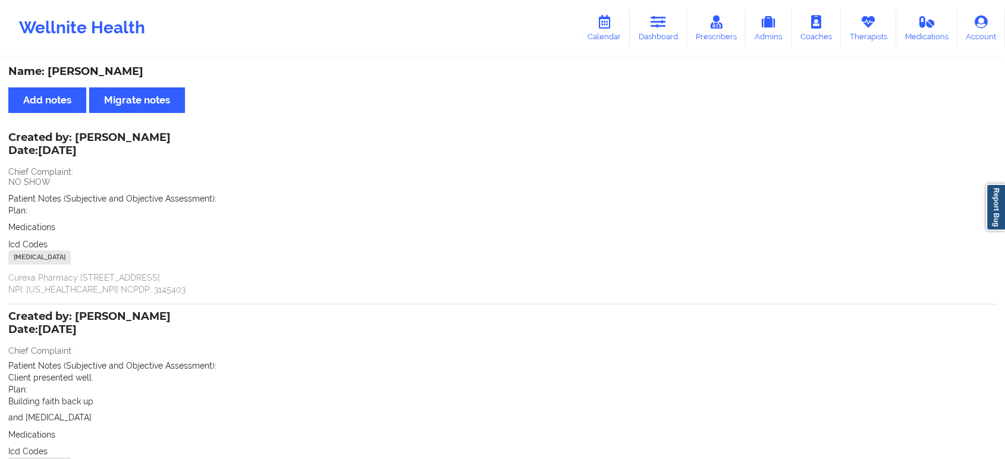
scroll to position [140, 0]
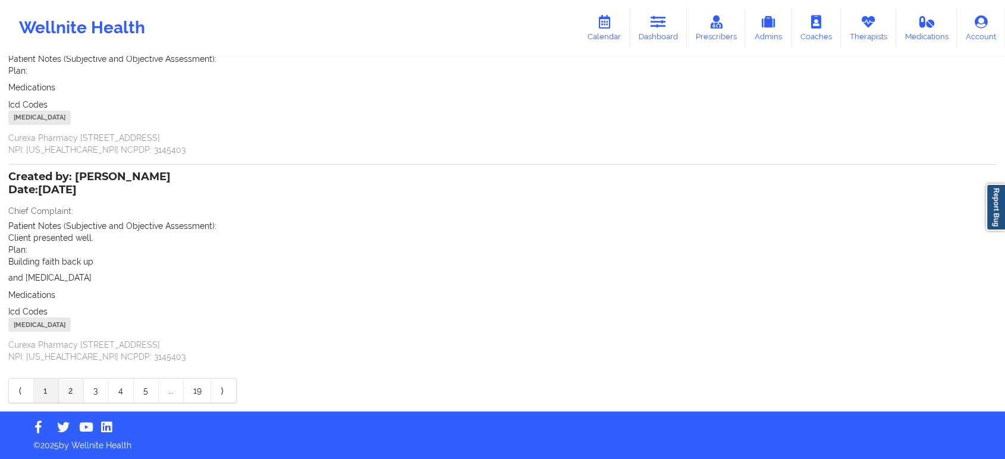
click at [83, 390] on link "2" at bounding box center [71, 391] width 25 height 24
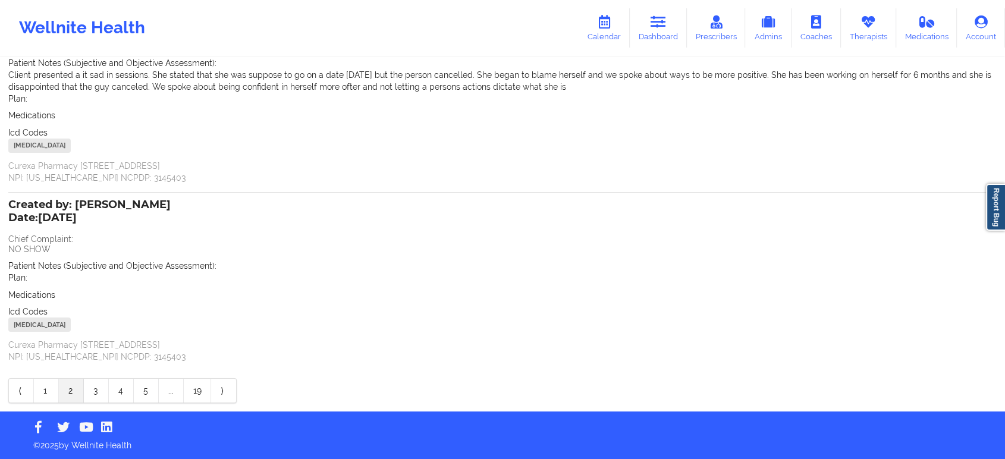
scroll to position [0, 0]
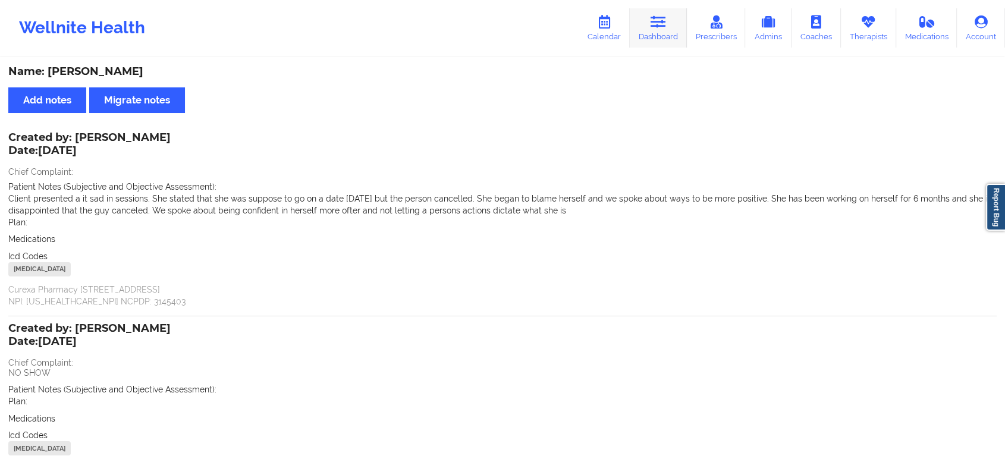
click at [668, 34] on link "Dashboard" at bounding box center [658, 27] width 57 height 39
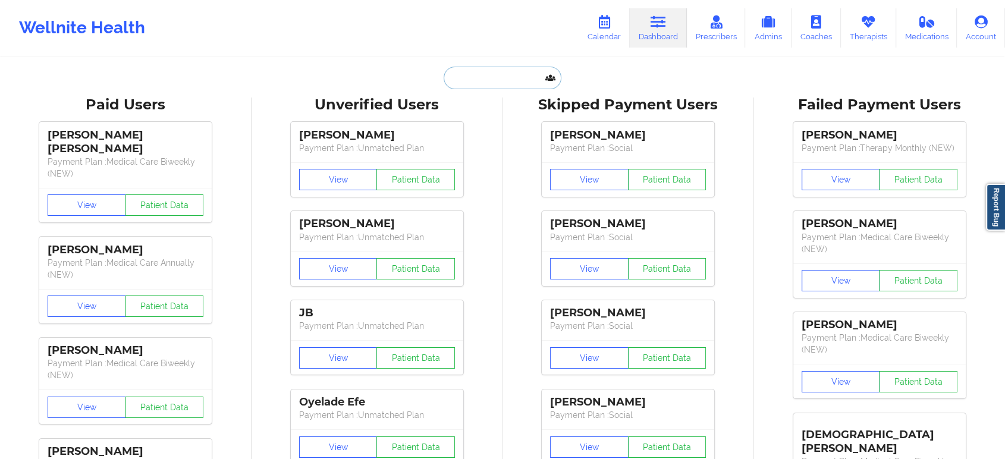
click at [483, 80] on input "text" at bounding box center [503, 78] width 118 height 23
paste input "mnapper82@yahoo.com"
type input "mnapper82@yahoo.com"
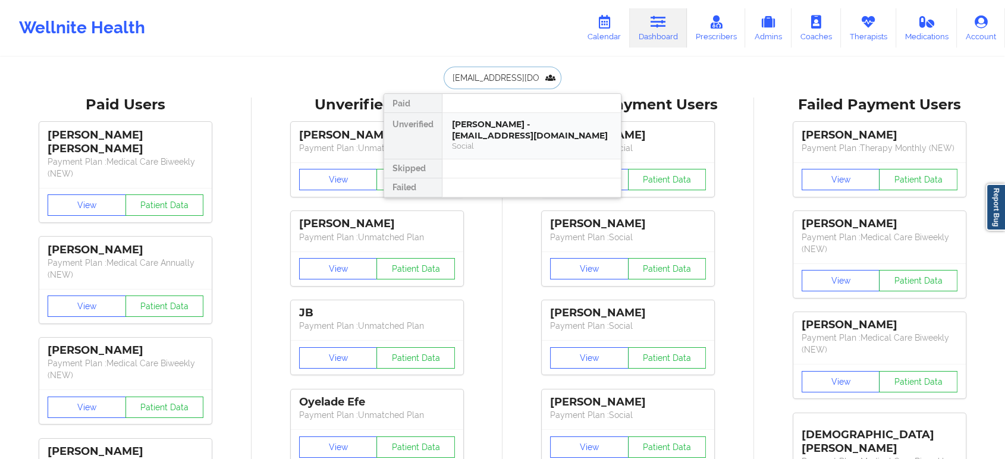
click at [481, 126] on div "Mahalia Napper - mnapper82@yahoo.com" at bounding box center [531, 130] width 159 height 22
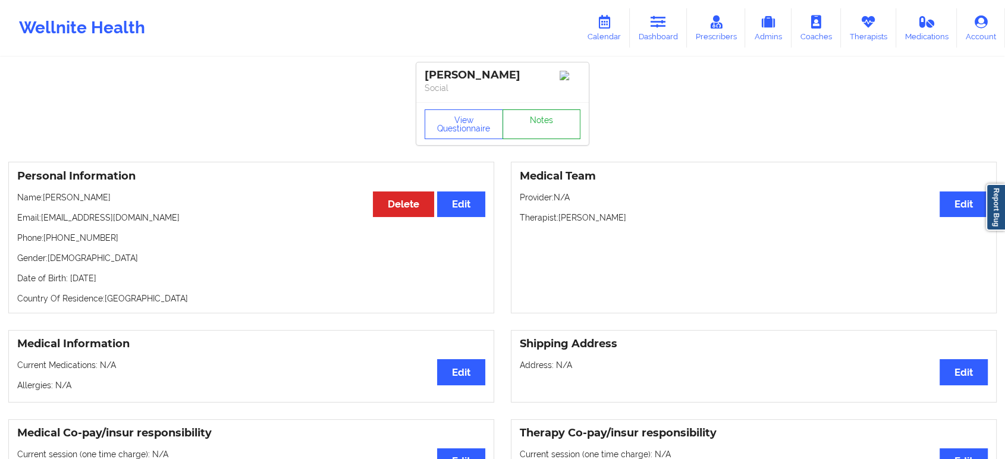
click at [523, 123] on link "Notes" at bounding box center [541, 124] width 78 height 30
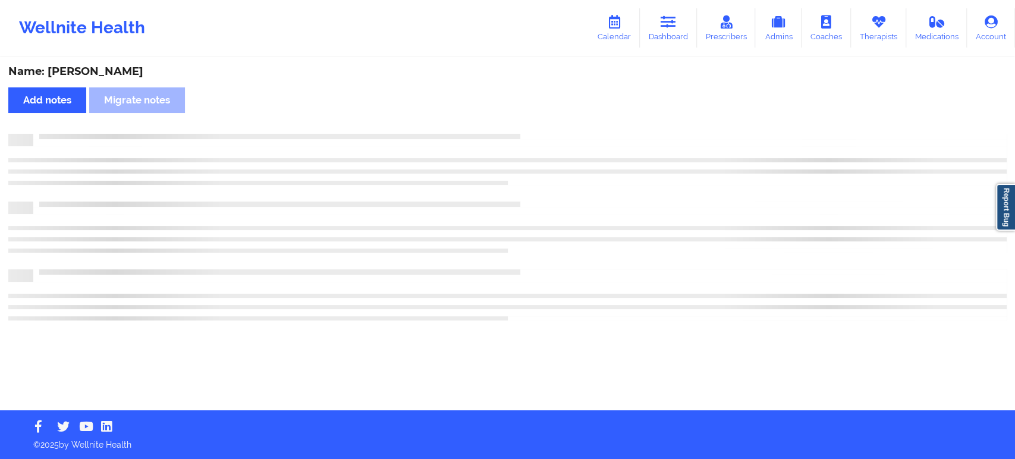
click at [523, 123] on div "Name: Mahalia Napper Add notes Migrate notes" at bounding box center [507, 234] width 1015 height 352
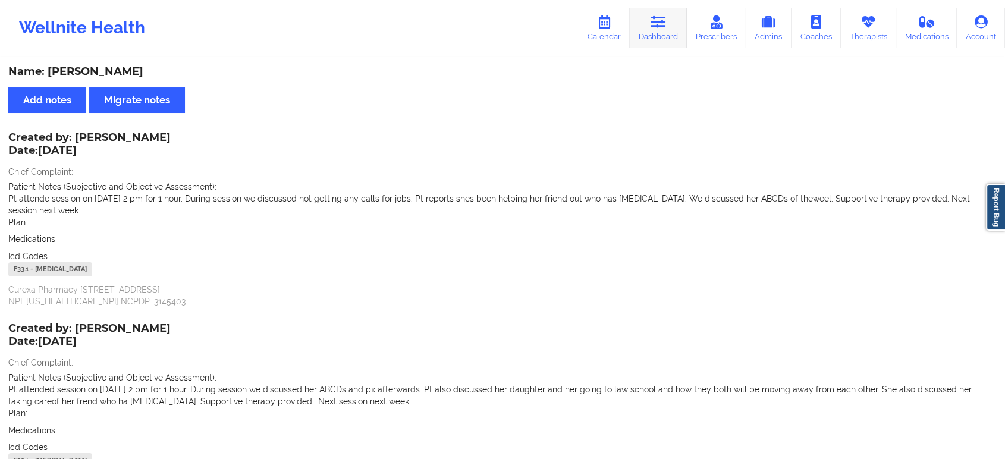
click at [665, 32] on link "Dashboard" at bounding box center [658, 27] width 57 height 39
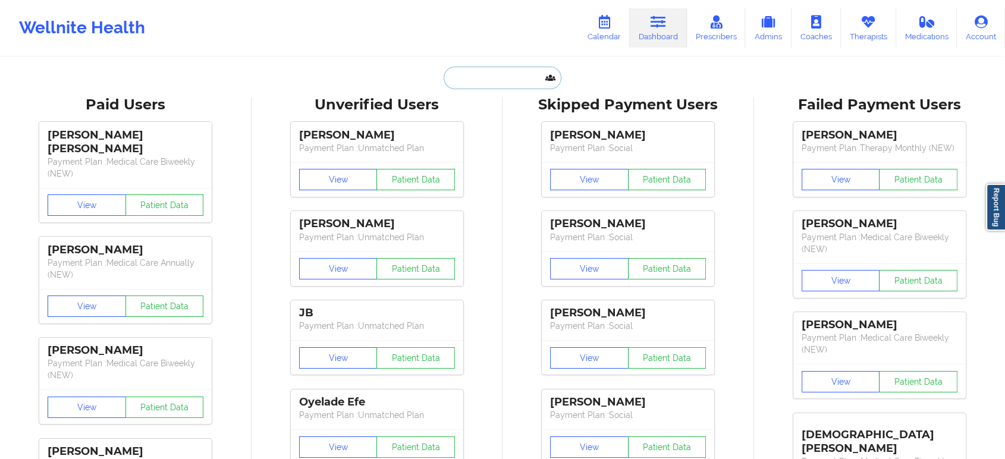
click at [471, 84] on input "text" at bounding box center [503, 78] width 118 height 23
paste input "rah.thomas@icloud.com"
type input "rah.thomas@icloud.com"
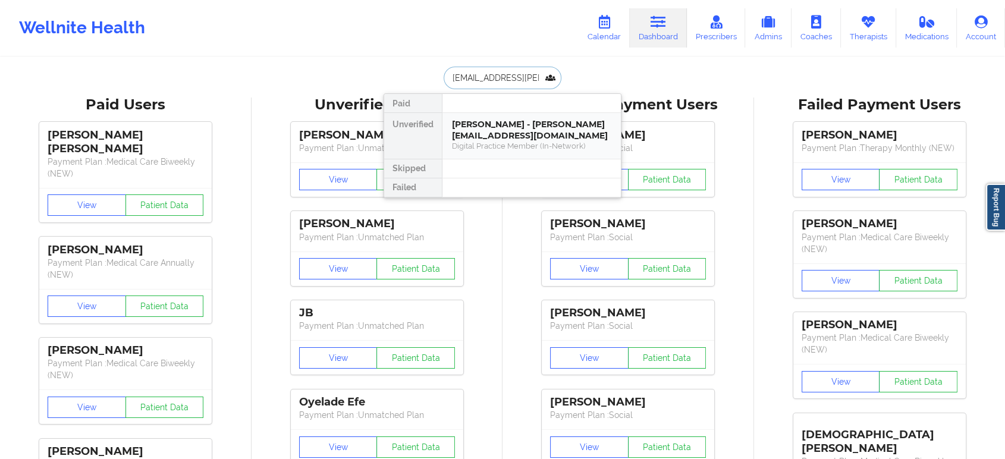
click at [500, 130] on div "Rynesha Thomas - rah.thomas@icloud.com" at bounding box center [531, 130] width 159 height 22
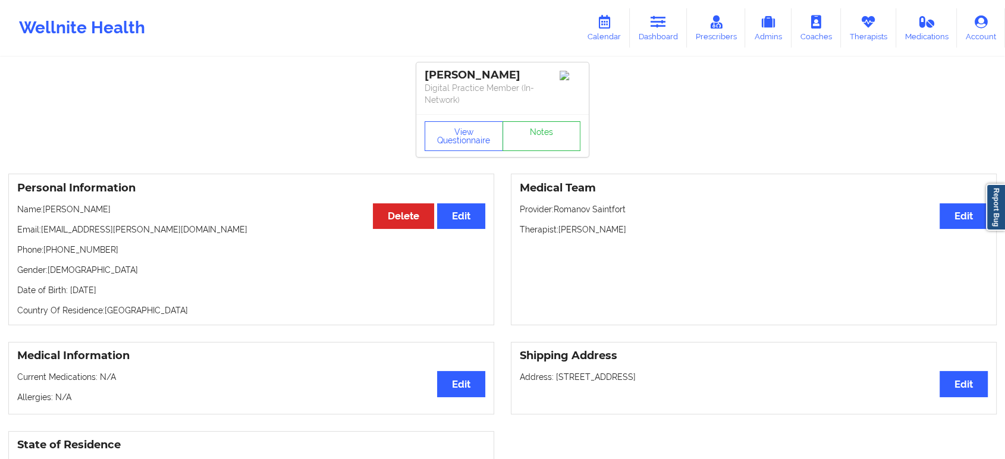
click at [537, 113] on div "Rynesha Thomas Digital Practice Member (In-Network)" at bounding box center [502, 88] width 172 height 52
click at [530, 132] on link "Notes" at bounding box center [541, 136] width 78 height 30
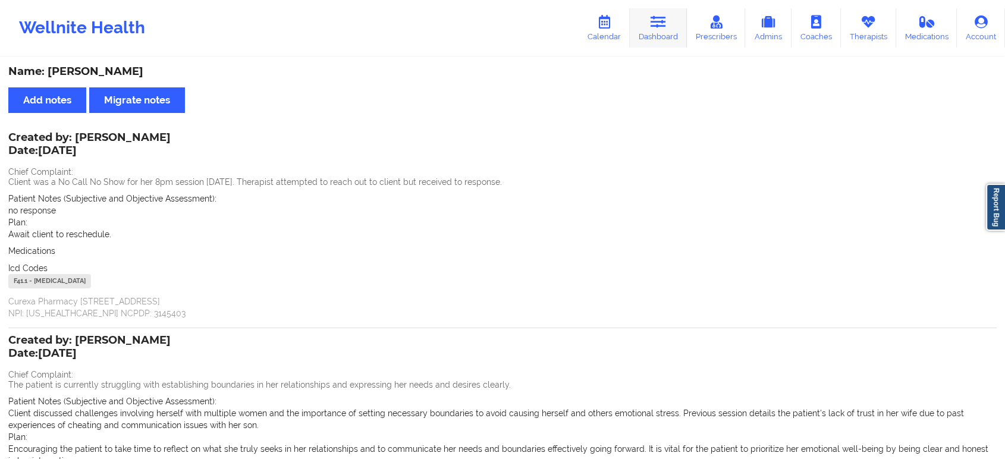
click at [665, 20] on icon at bounding box center [658, 21] width 15 height 13
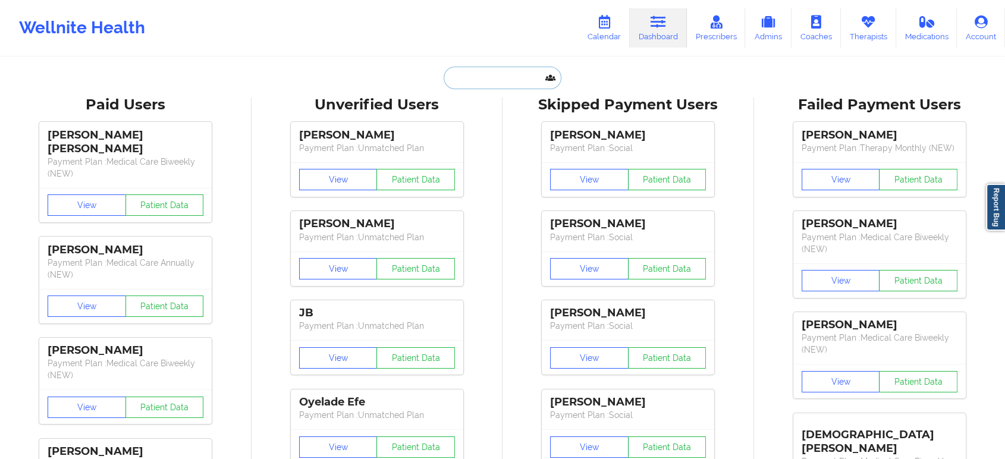
click at [466, 76] on input "text" at bounding box center [503, 78] width 118 height 23
paste input "c.delgado2009@yahoo.com"
type input "c.delgado2009@yahoo.com"
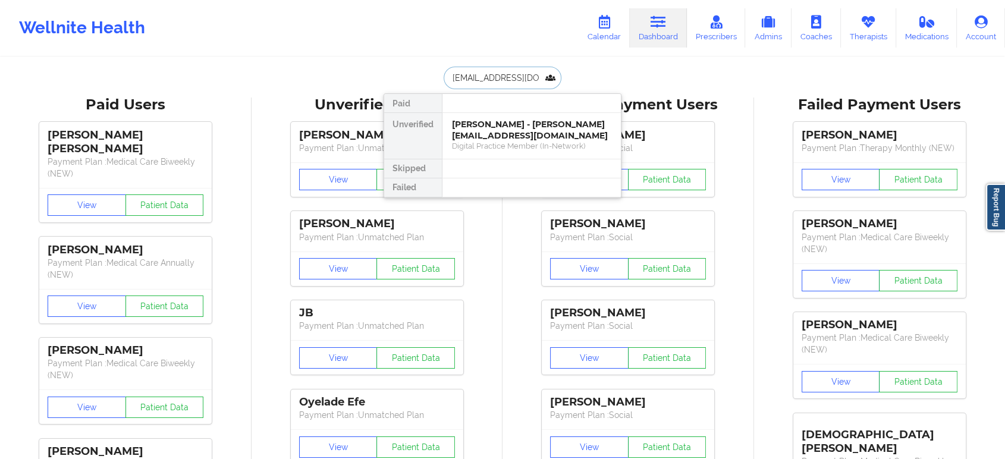
scroll to position [0, 14]
click at [485, 131] on div "Christopher Delgado - c.delgado2009@yahoo.com" at bounding box center [531, 130] width 159 height 22
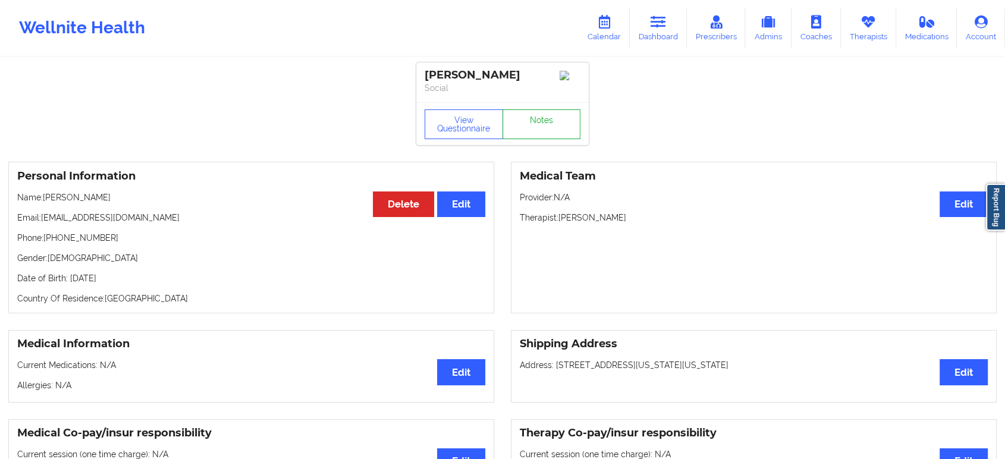
click at [530, 128] on div "View Questionnaire Notes" at bounding box center [502, 123] width 172 height 43
click at [530, 128] on link "Notes" at bounding box center [541, 124] width 78 height 30
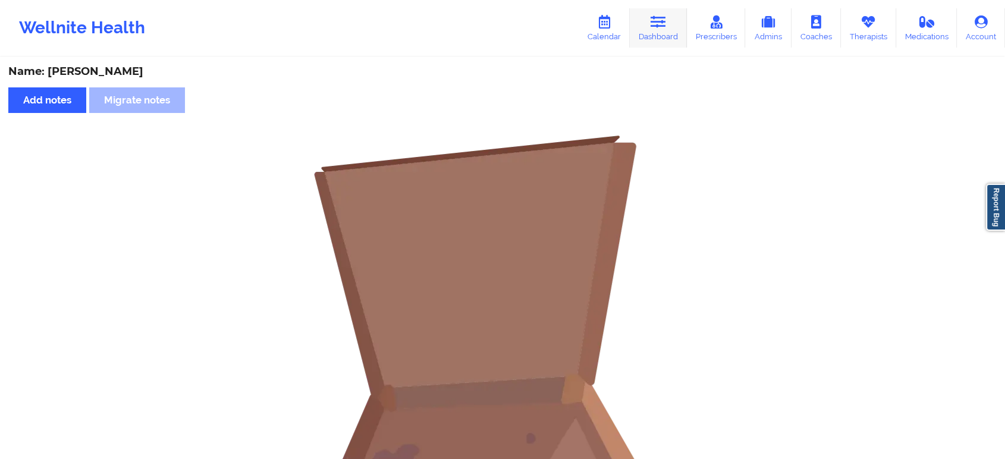
click at [676, 30] on link "Dashboard" at bounding box center [658, 27] width 57 height 39
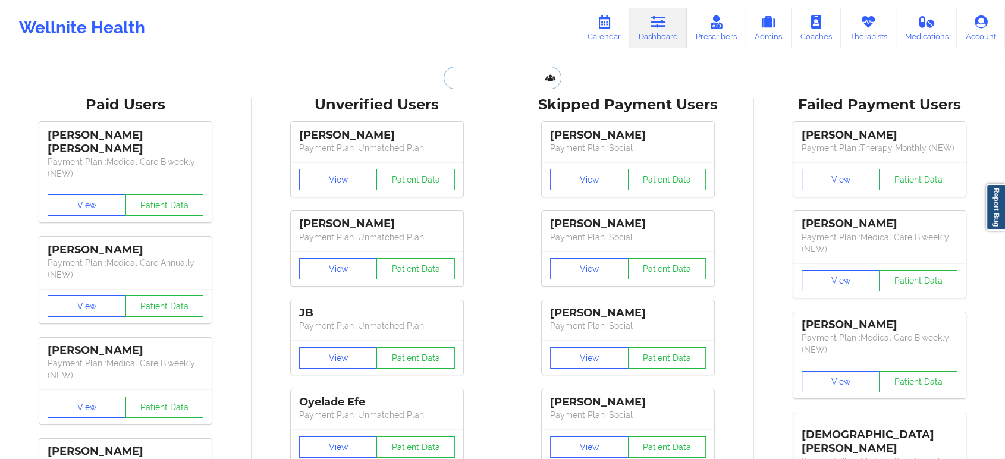
click at [485, 83] on input "text" at bounding box center [503, 78] width 118 height 23
paste input "info@nikkiruiz.com"
type input "info@nikkiruiz.com"
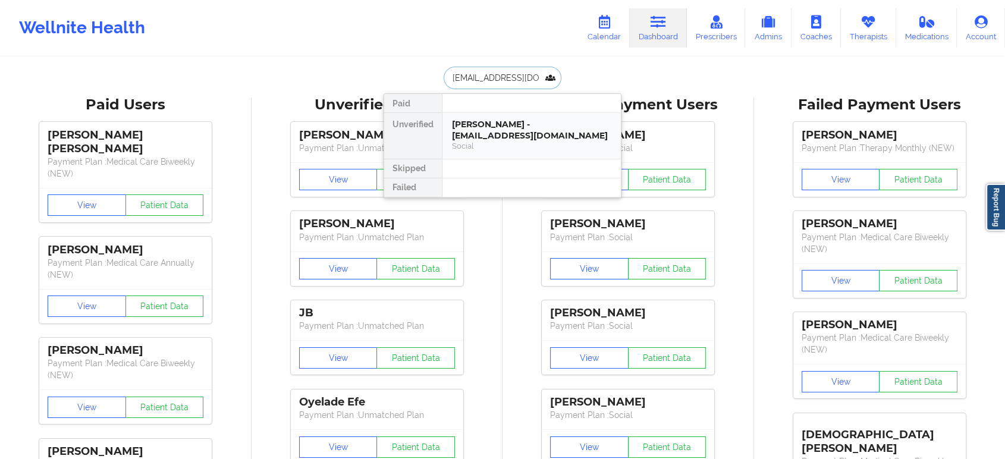
click at [513, 120] on div "Nicole Marie Ruiz - info@nikkiruiz.com" at bounding box center [531, 130] width 159 height 22
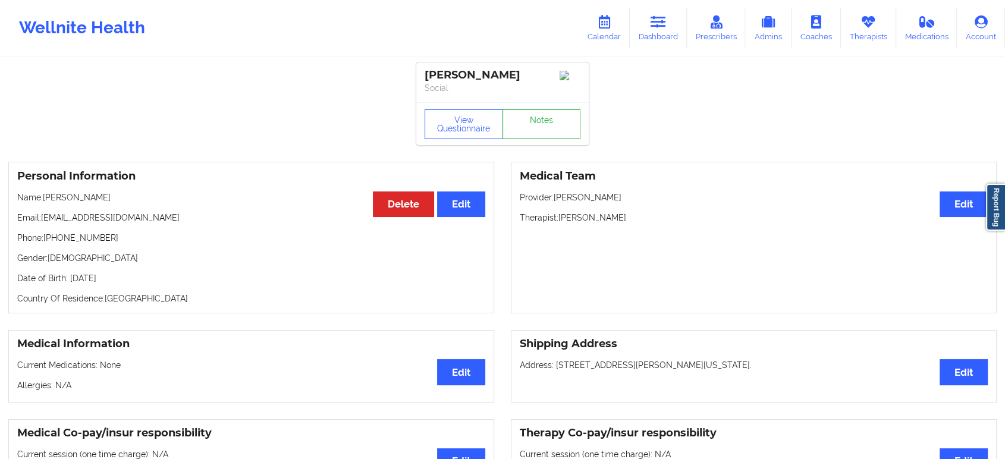
click at [544, 113] on div "View Questionnaire Notes" at bounding box center [503, 124] width 156 height 30
click at [544, 115] on link "Notes" at bounding box center [541, 124] width 78 height 30
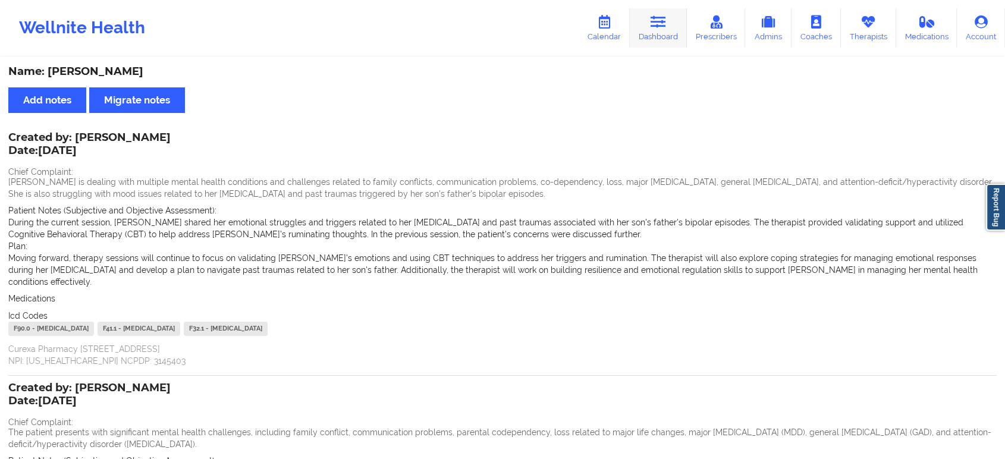
click at [656, 36] on link "Dashboard" at bounding box center [658, 27] width 57 height 39
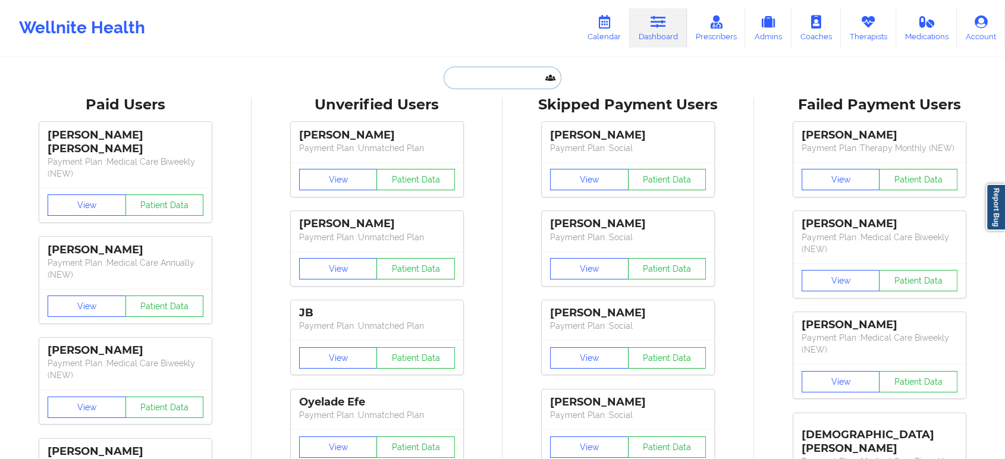
click at [523, 75] on input "text" at bounding box center [503, 78] width 118 height 23
paste input "alexmarkow@gmail.com"
type input "alexmarkow@gmail.com"
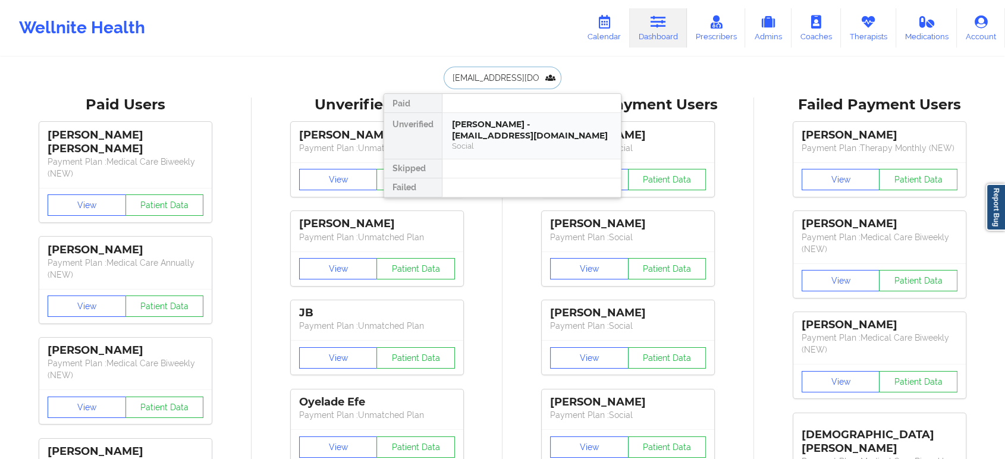
click at [499, 121] on div "Alexander Markow - alexmarkow@gmail.com" at bounding box center [531, 130] width 159 height 22
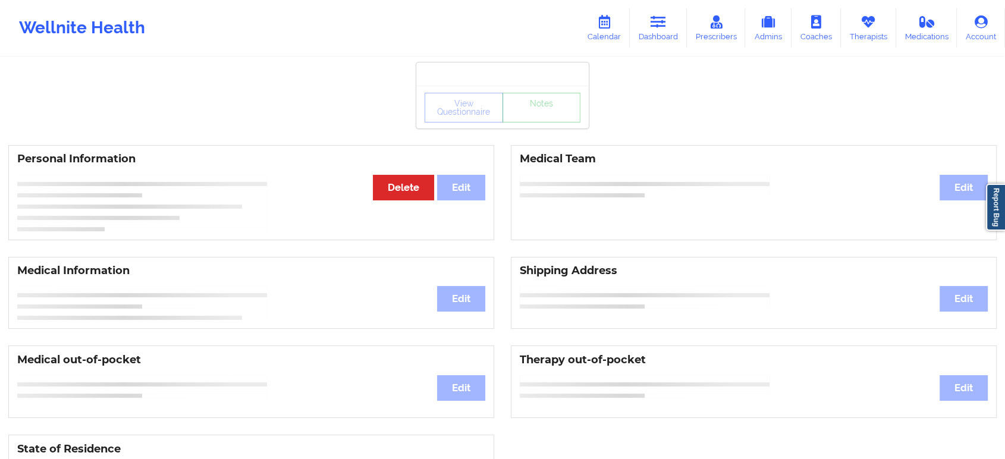
click at [528, 127] on div "View Questionnaire Notes" at bounding box center [502, 107] width 172 height 43
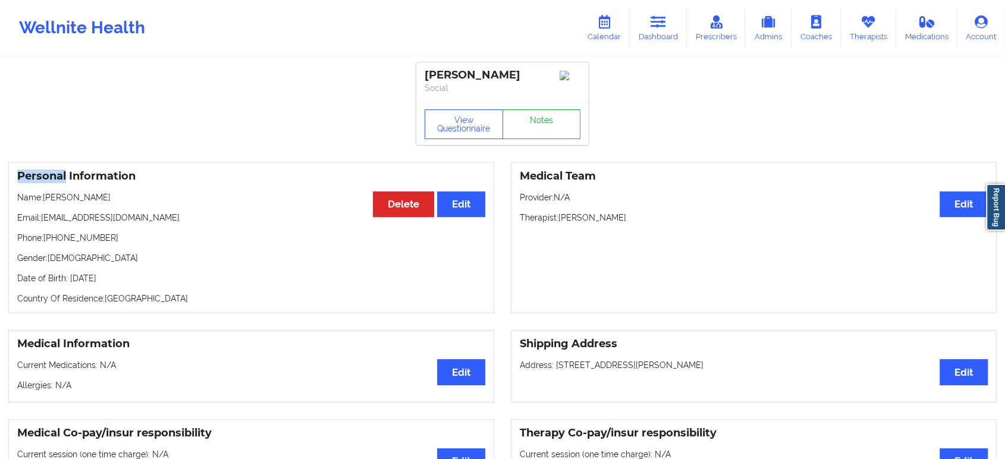
click at [528, 127] on div "View Questionnaire Notes" at bounding box center [502, 123] width 172 height 43
click at [528, 127] on link "Notes" at bounding box center [541, 124] width 78 height 30
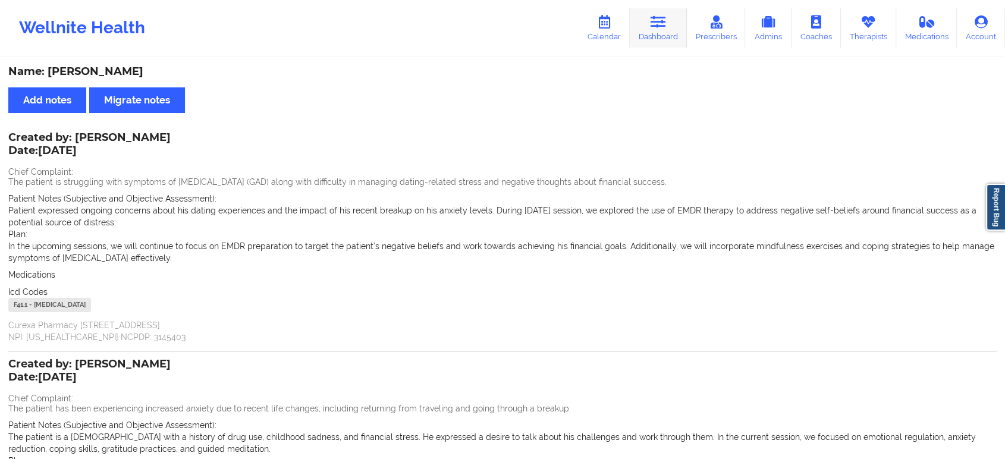
click at [652, 29] on link "Dashboard" at bounding box center [658, 27] width 57 height 39
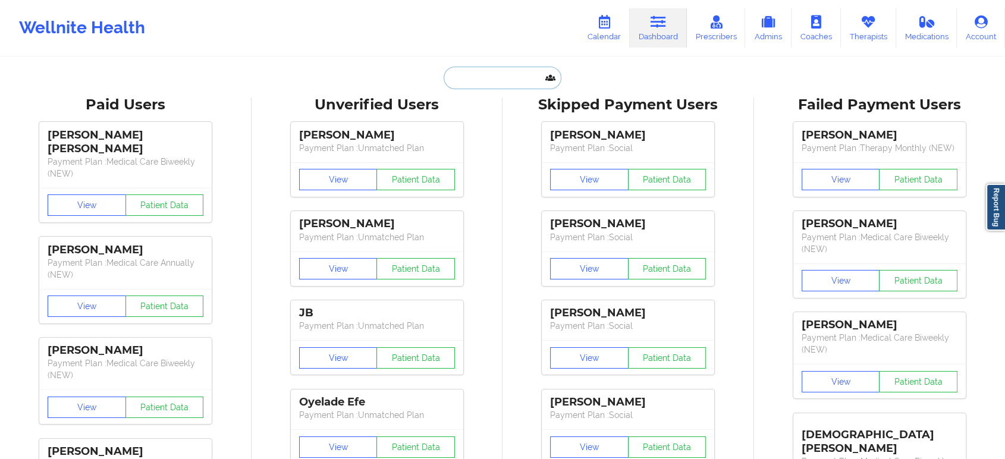
click at [535, 70] on input "text" at bounding box center [503, 78] width 118 height 23
paste input "[EMAIL_ADDRESS][DOMAIN_NAME]"
type input "[EMAIL_ADDRESS][DOMAIN_NAME]"
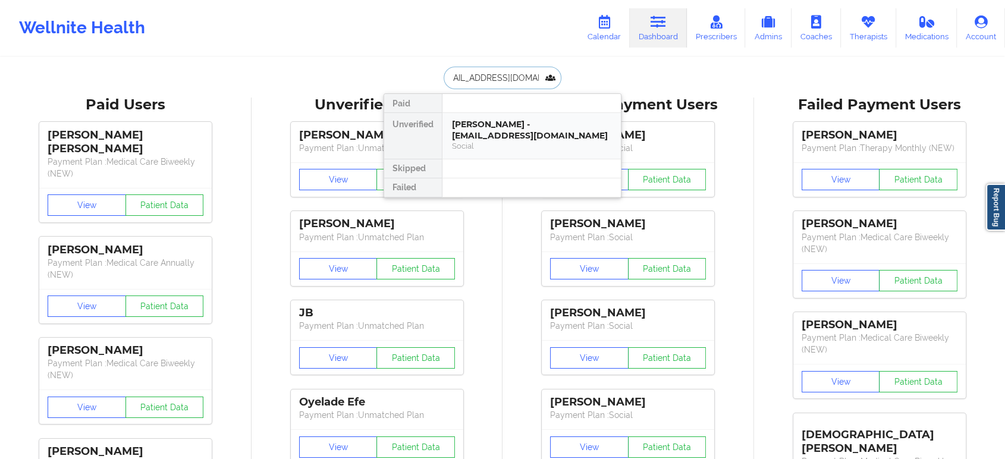
click at [538, 132] on div "Laura Burghardt - lauralynnvaldes@gmail.com" at bounding box center [531, 130] width 159 height 22
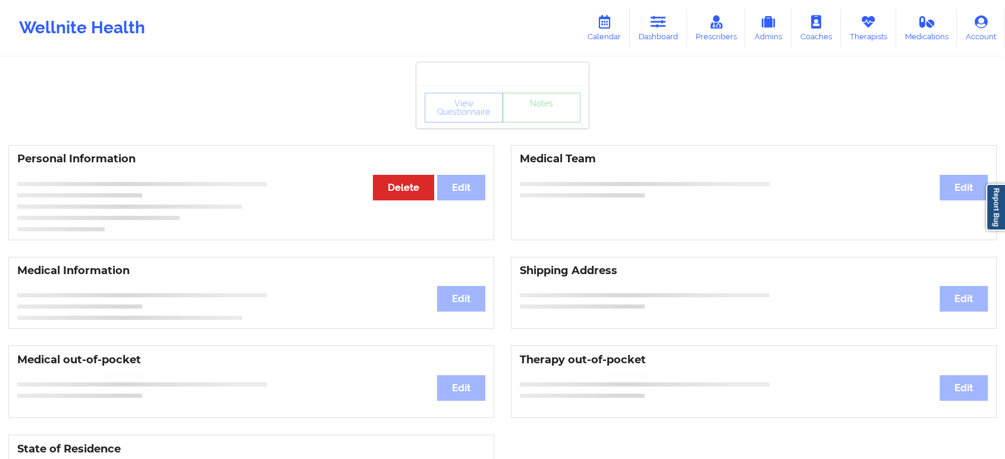
click at [539, 120] on div "View Questionnaire Notes" at bounding box center [503, 108] width 156 height 30
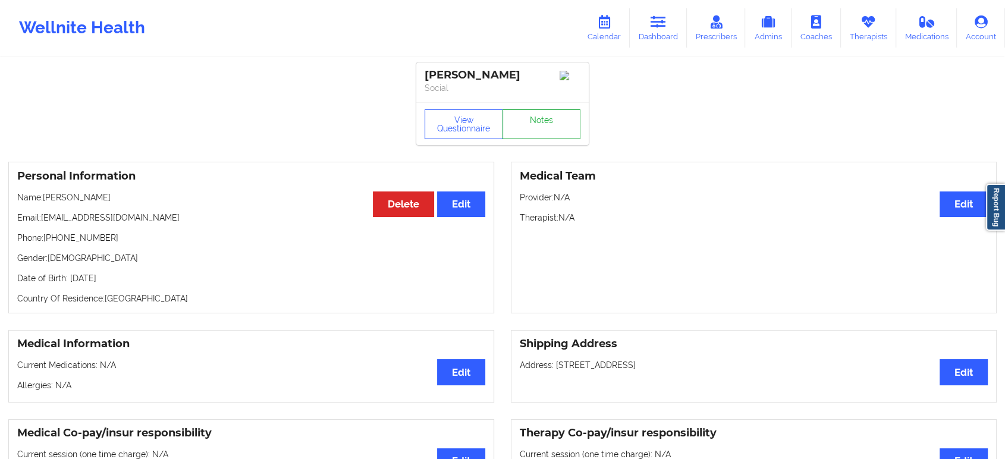
click at [539, 120] on link "Notes" at bounding box center [541, 124] width 78 height 30
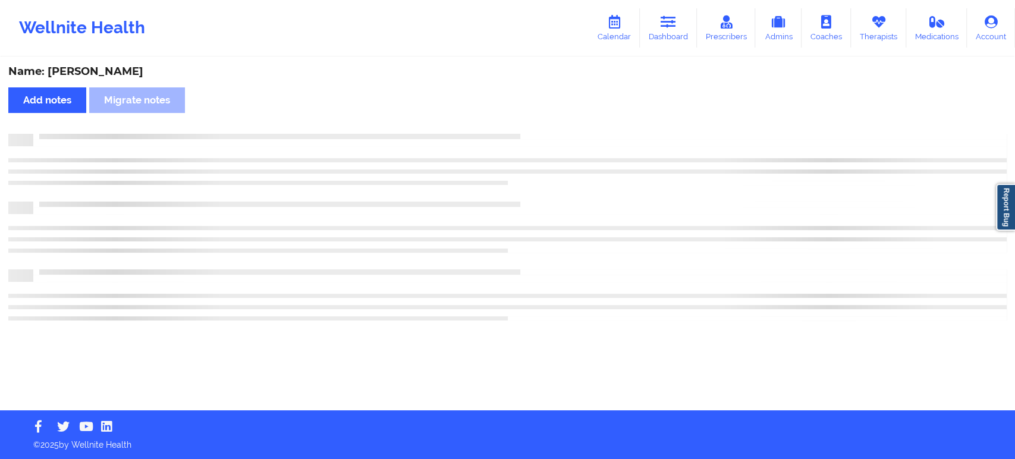
click at [539, 120] on div "Name: Laura Burghardt Add notes Migrate notes" at bounding box center [507, 234] width 1015 height 352
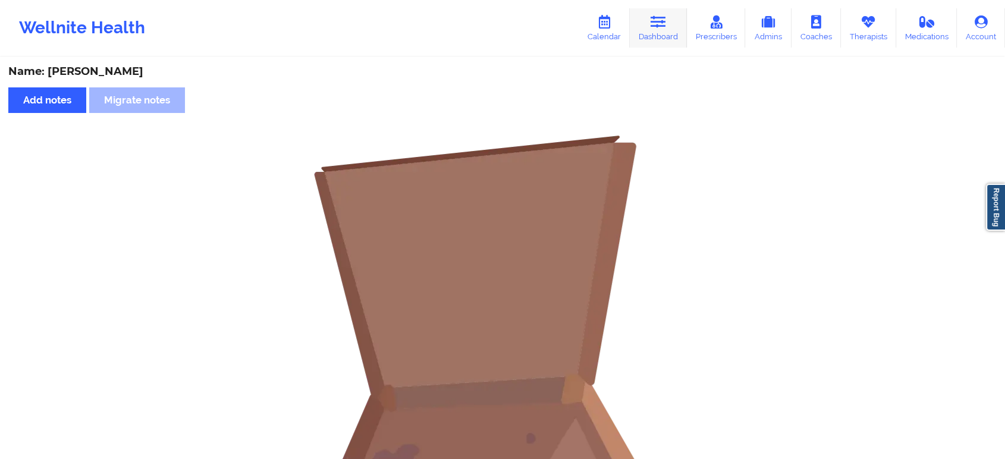
click at [658, 26] on icon at bounding box center [658, 21] width 15 height 13
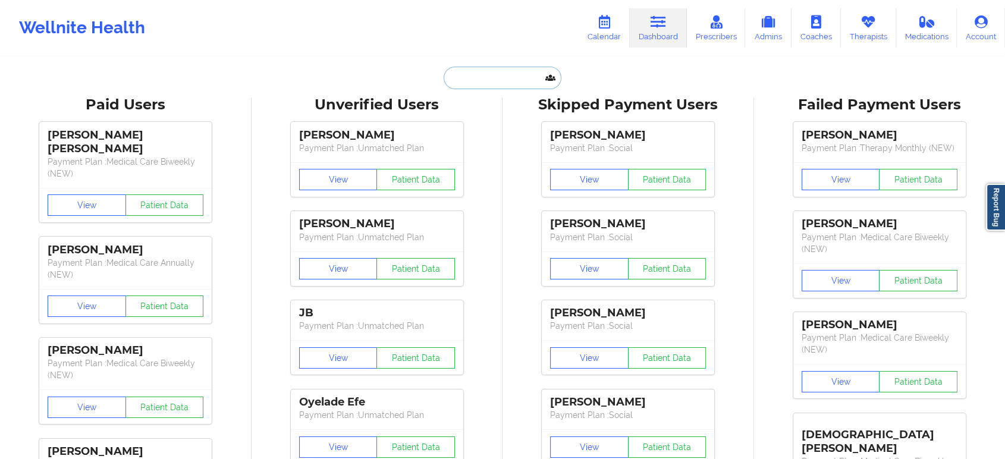
click at [469, 76] on input "text" at bounding box center [503, 78] width 118 height 23
paste input "kalieleach37@gmail.com"
type input "kalieleach37@gmail.com"
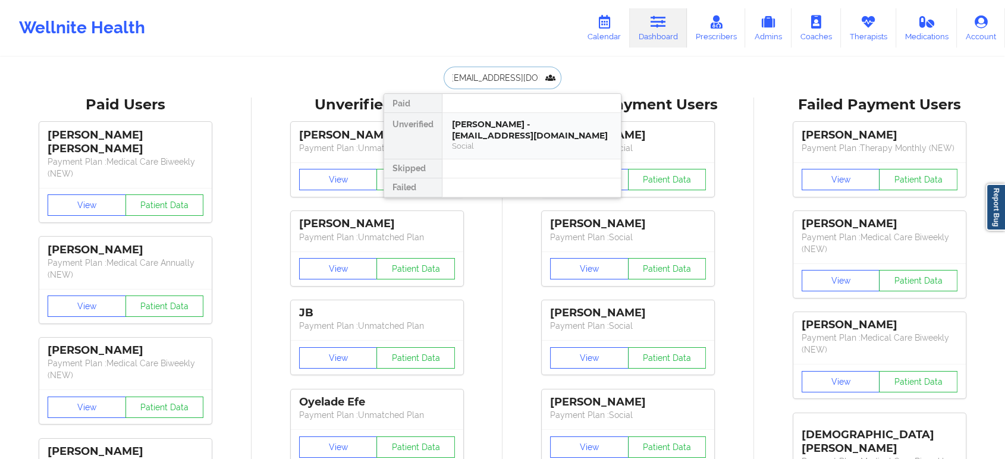
click at [503, 131] on div "Kalie Julien-Leach - kalieleach37@gmail.com" at bounding box center [531, 130] width 159 height 22
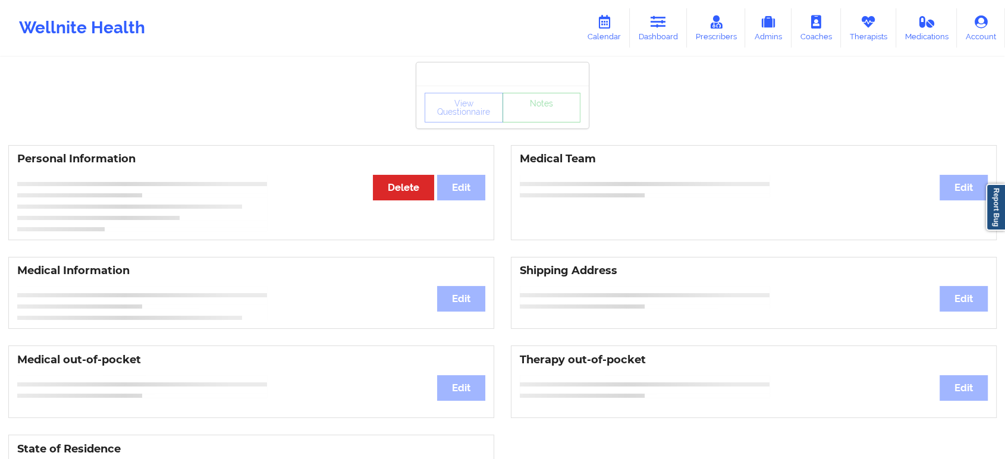
click at [525, 113] on div "View Questionnaire Notes" at bounding box center [503, 108] width 156 height 30
click at [525, 113] on link "Notes" at bounding box center [541, 108] width 78 height 30
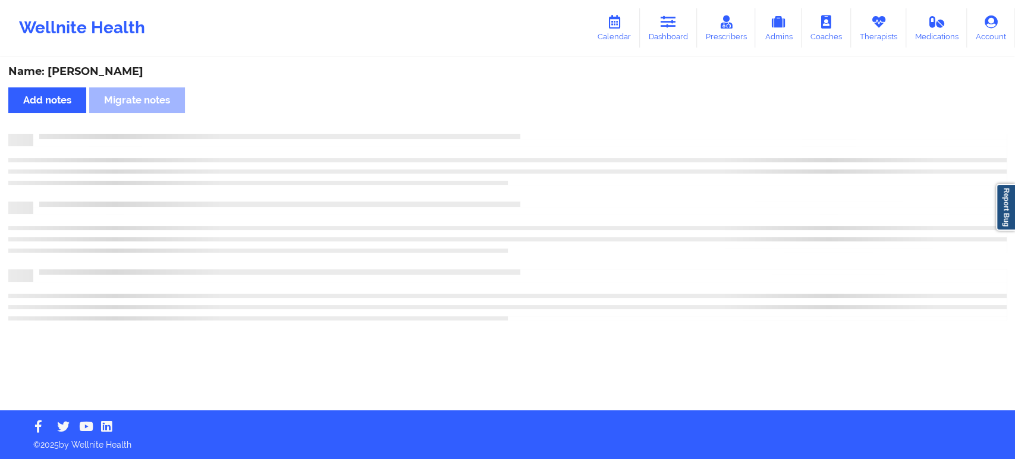
click at [525, 113] on div "Name: Kalie Julien-Leach Add notes Migrate notes" at bounding box center [507, 234] width 1015 height 352
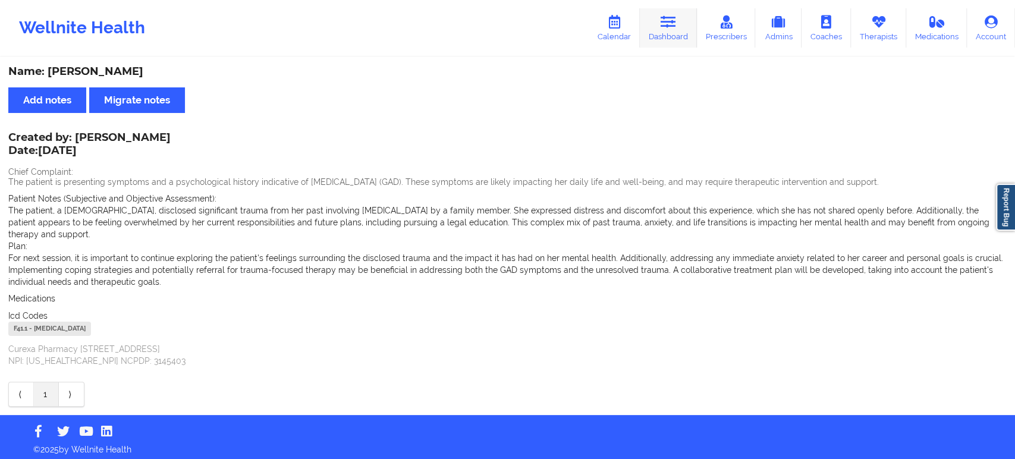
click at [684, 27] on link "Dashboard" at bounding box center [668, 27] width 57 height 39
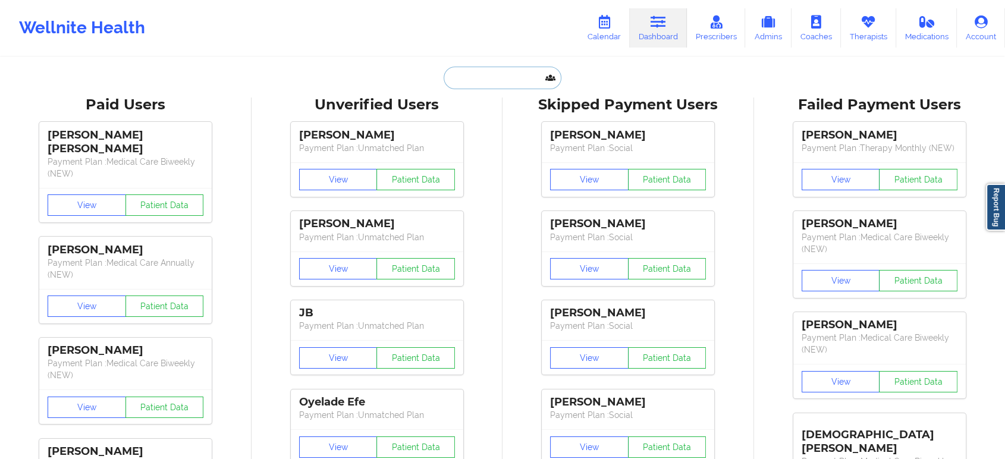
click at [514, 79] on input "text" at bounding box center [503, 78] width 118 height 23
paste input "lillia.tramel@yahoo.com"
type input "lillia.tramel@yahoo.com"
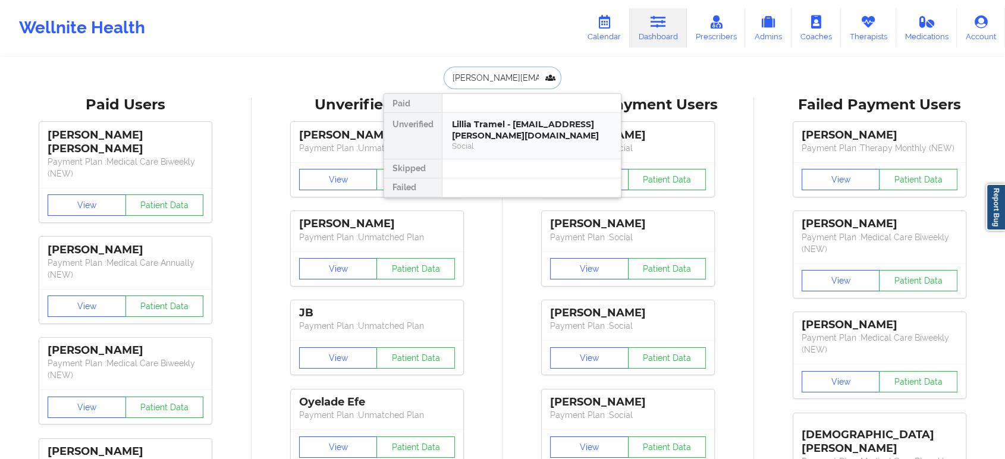
click at [533, 122] on div "Lillia Tramel - lillia.tramel@yahoo.com" at bounding box center [531, 130] width 159 height 22
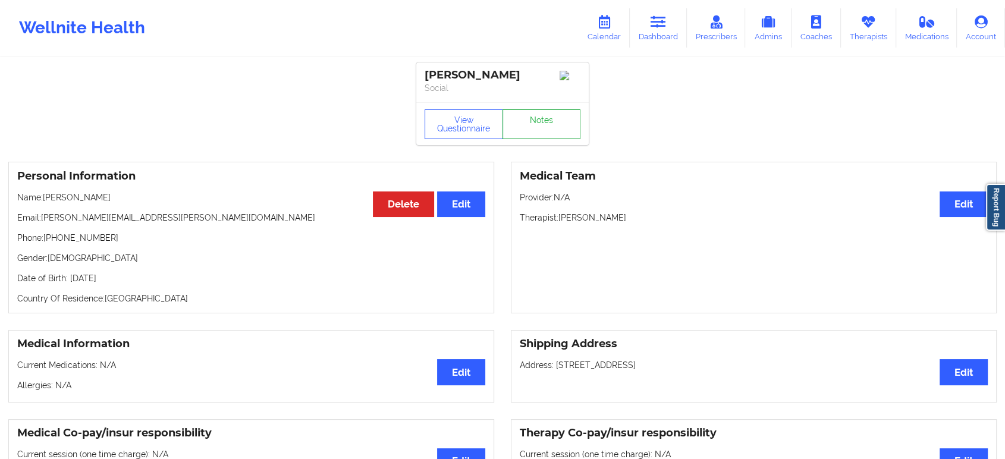
click at [547, 118] on link "Notes" at bounding box center [541, 124] width 78 height 30
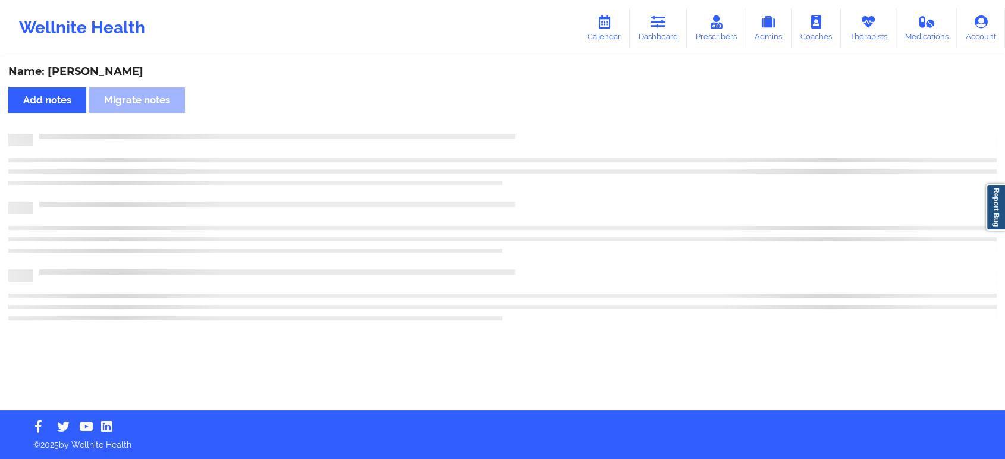
click at [547, 118] on div "Name: Lillia Tramel Add notes Migrate notes" at bounding box center [502, 234] width 1005 height 352
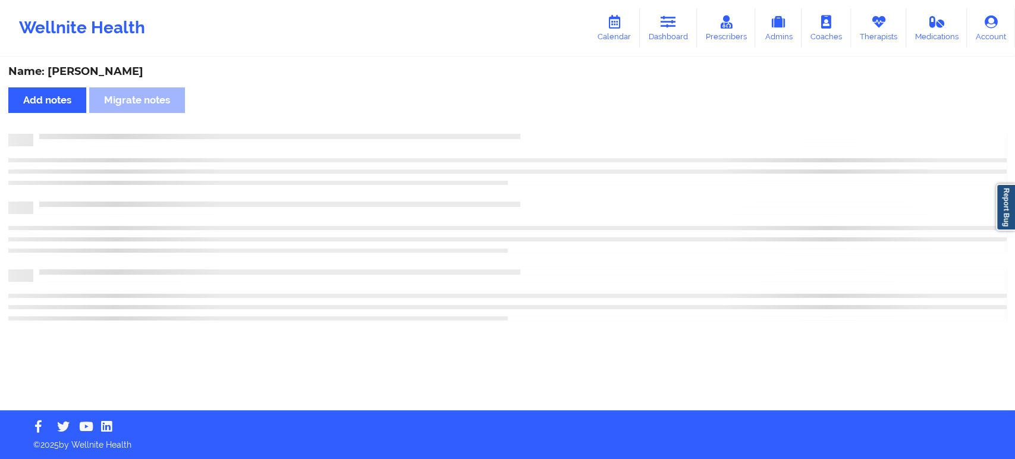
click at [547, 118] on div "Name: Lillia Tramel Add notes Migrate notes" at bounding box center [507, 234] width 1015 height 352
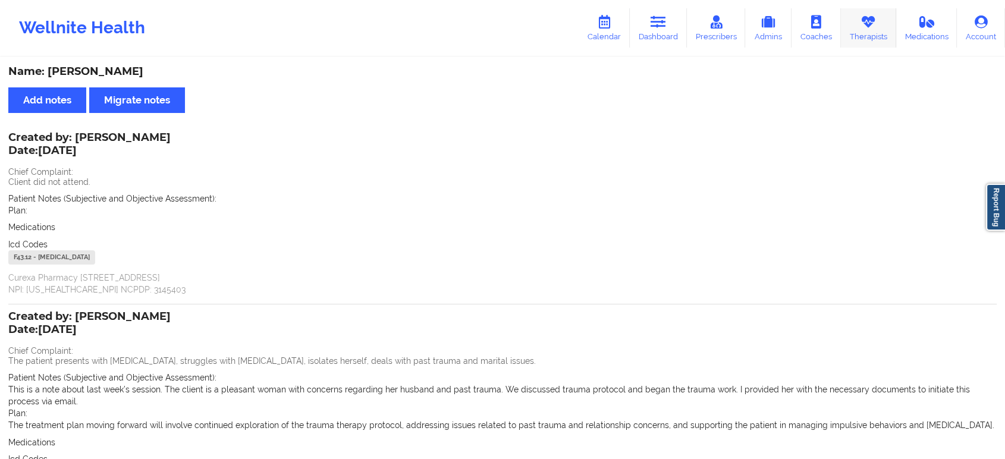
click at [854, 43] on link "Therapists" at bounding box center [868, 27] width 55 height 39
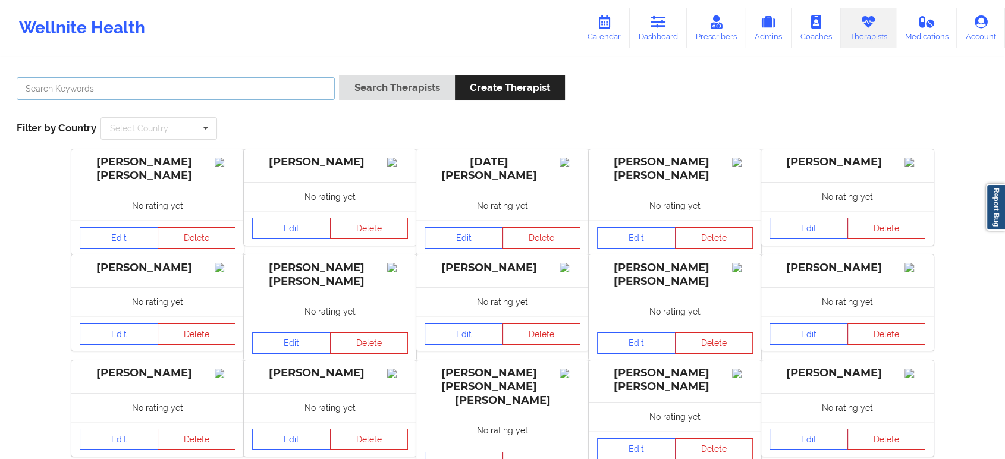
click at [131, 93] on input "text" at bounding box center [176, 88] width 318 height 23
type input "daphne"
click at [339, 75] on button "Search Therapists" at bounding box center [396, 88] width 115 height 26
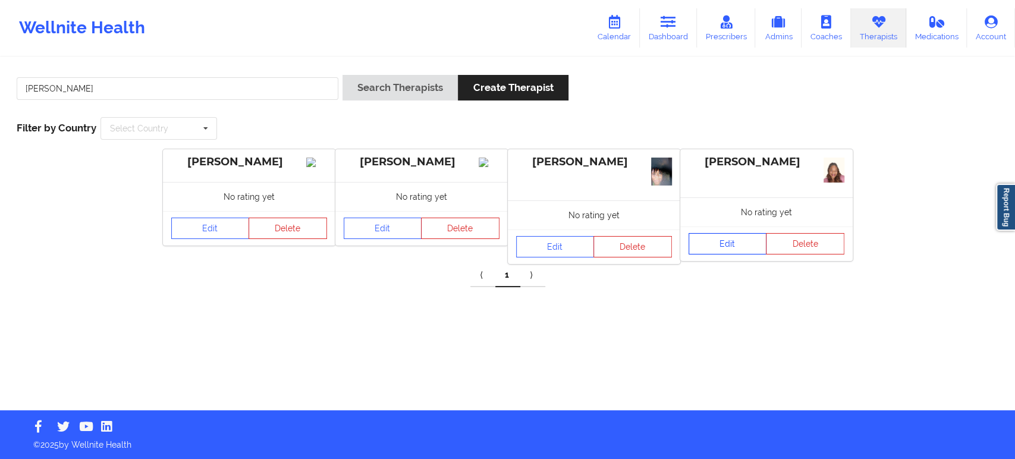
click at [722, 243] on link "Edit" at bounding box center [728, 243] width 78 height 21
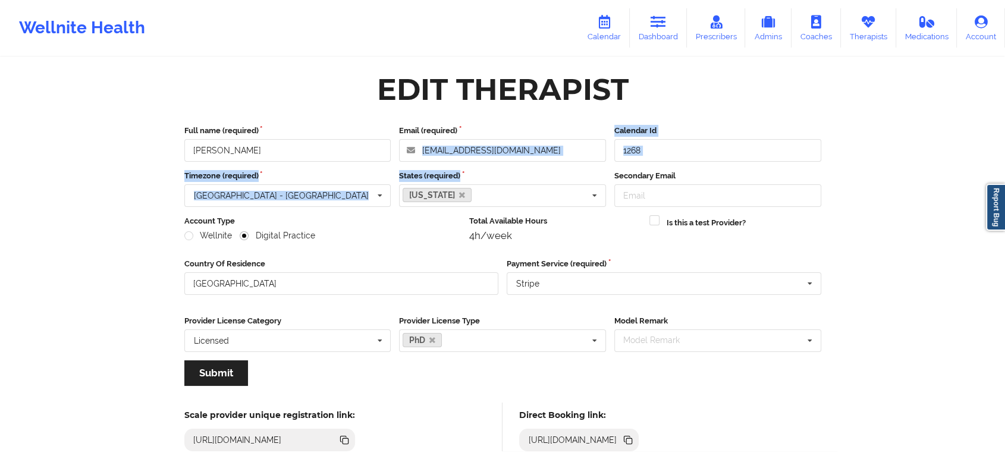
drag, startPoint x: 526, startPoint y: 136, endPoint x: 587, endPoint y: 165, distance: 68.1
click at [587, 165] on div "Full name (required) Daphne Kendricks Email (required) daphkend@gmail.com Calen…" at bounding box center [503, 260] width 654 height 286
click at [566, 163] on div "Full name (required) Daphne Kendricks Email (required) daphkend@gmail.com Calen…" at bounding box center [503, 260] width 654 height 286
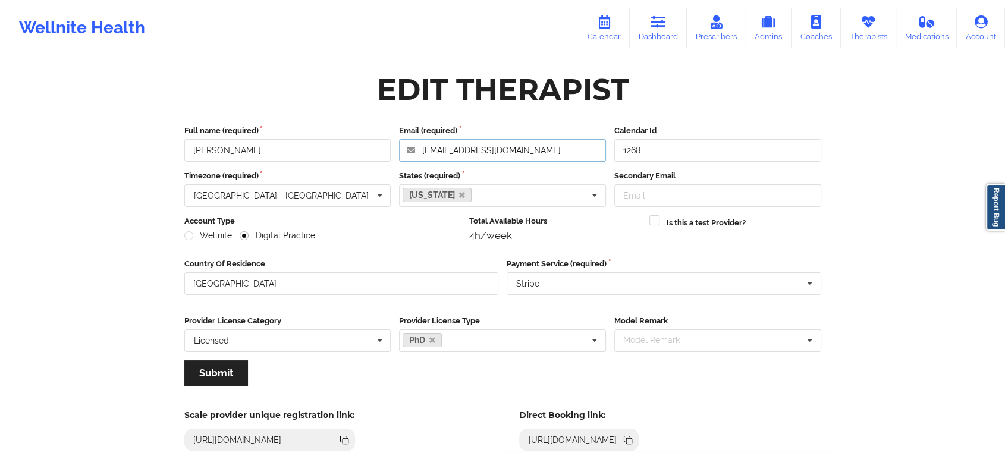
drag, startPoint x: 566, startPoint y: 156, endPoint x: 352, endPoint y: 168, distance: 214.4
click at [352, 168] on div "Full name (required) Daphne Kendricks Email (required) daphkend@gmail.com Calen…" at bounding box center [503, 260] width 654 height 286
click at [664, 18] on icon at bounding box center [658, 21] width 15 height 13
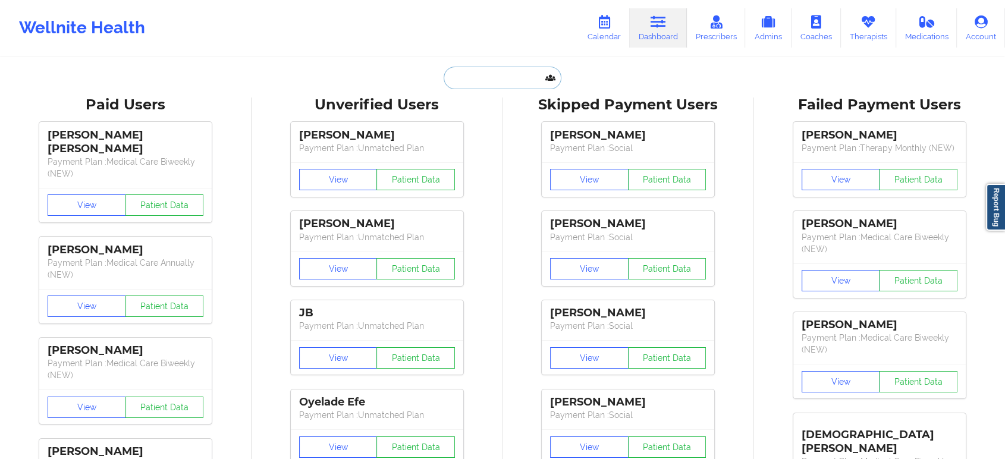
click at [483, 71] on input "text" at bounding box center [503, 78] width 118 height 23
paste input "[PERSON_NAME][EMAIL_ADDRESS][PERSON_NAME][DOMAIN_NAME]"
type input "[PERSON_NAME][EMAIL_ADDRESS][PERSON_NAME][DOMAIN_NAME]"
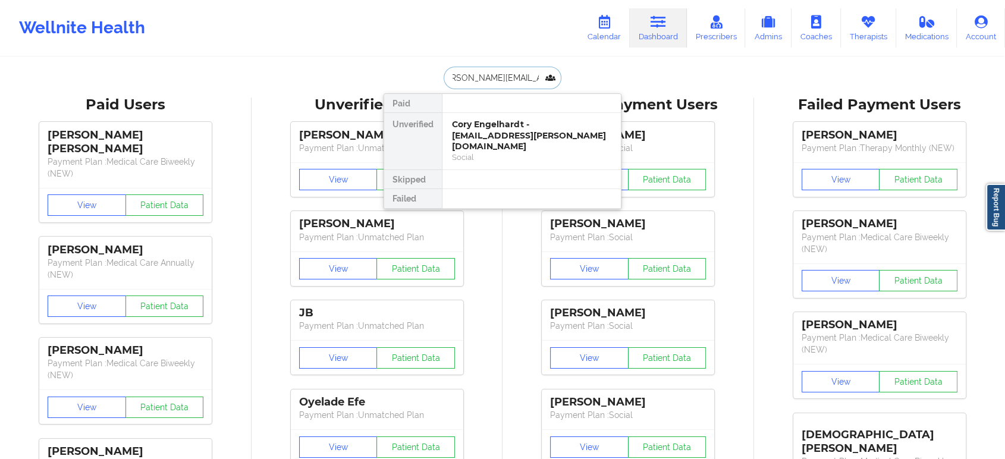
click at [514, 152] on div "Social" at bounding box center [531, 157] width 159 height 10
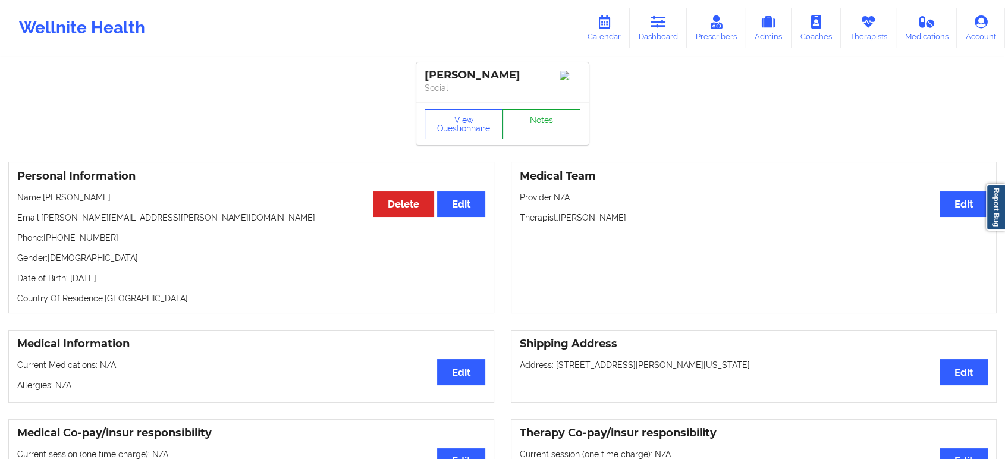
click at [526, 120] on link "Notes" at bounding box center [541, 124] width 78 height 30
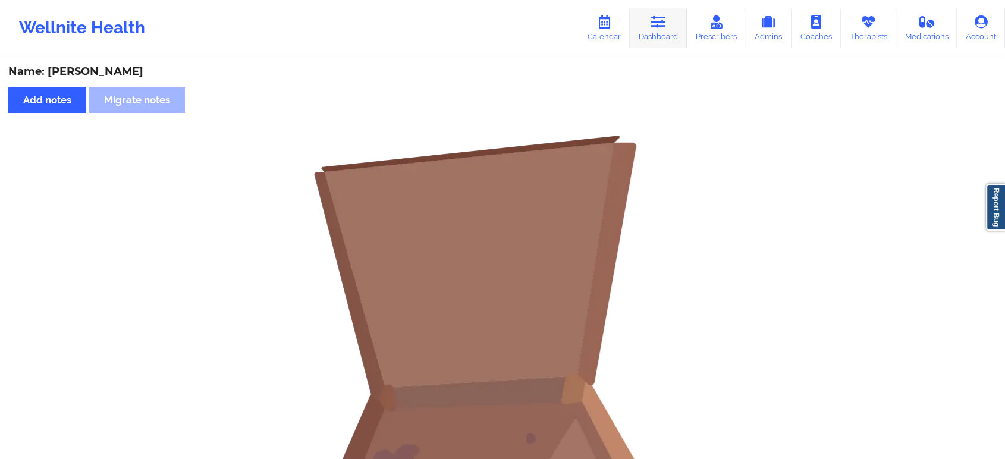
click at [659, 33] on link "Dashboard" at bounding box center [658, 27] width 57 height 39
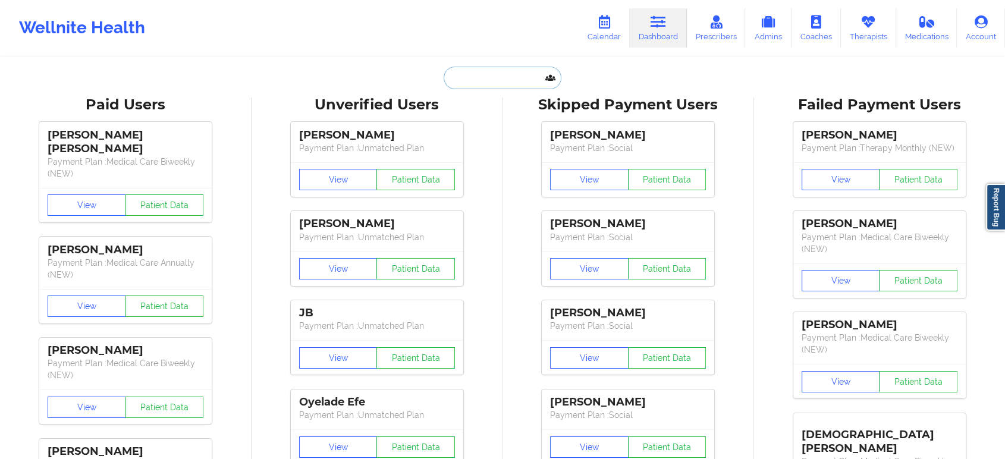
click at [466, 67] on input "text" at bounding box center [503, 78] width 118 height 23
paste input "debbiefontenot78@gmail.com"
type input "debbiefontenot78@gmail.com"
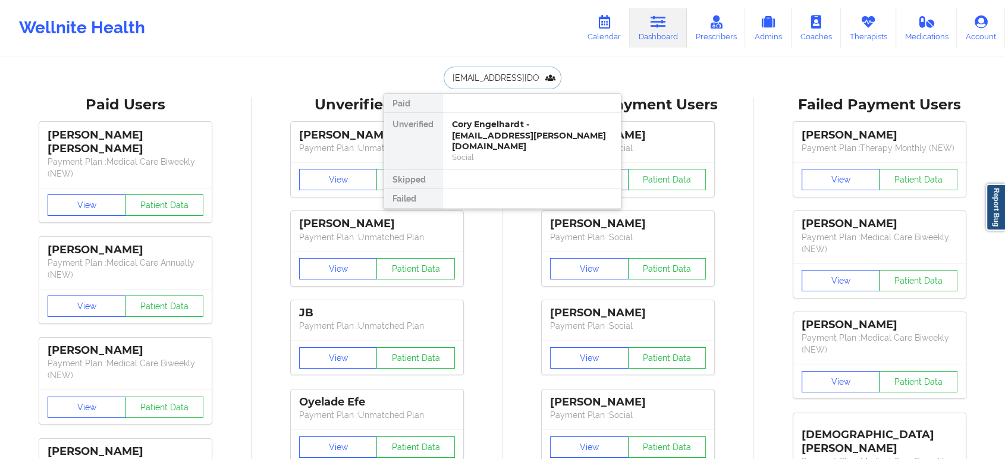
scroll to position [0, 23]
click at [467, 140] on div "Debbie Fontenot - debbiefontenot78@gmail.com" at bounding box center [531, 130] width 159 height 22
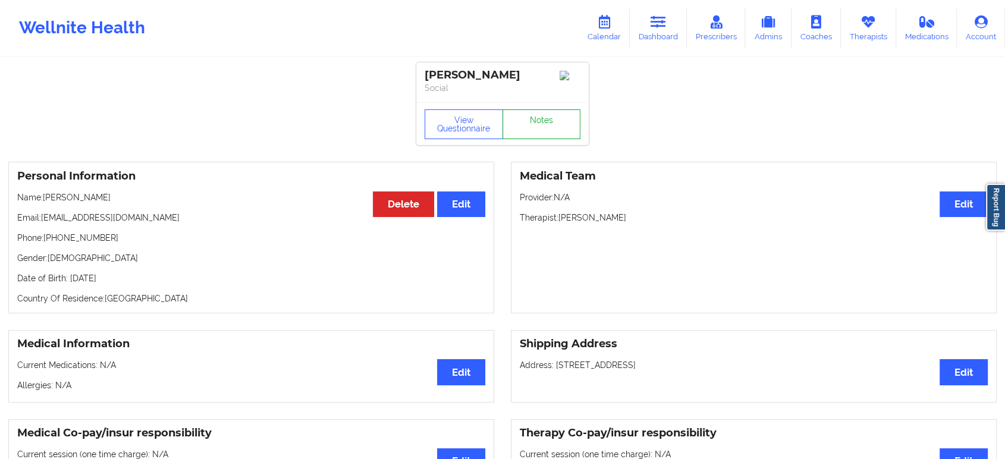
click at [529, 113] on link "Notes" at bounding box center [541, 124] width 78 height 30
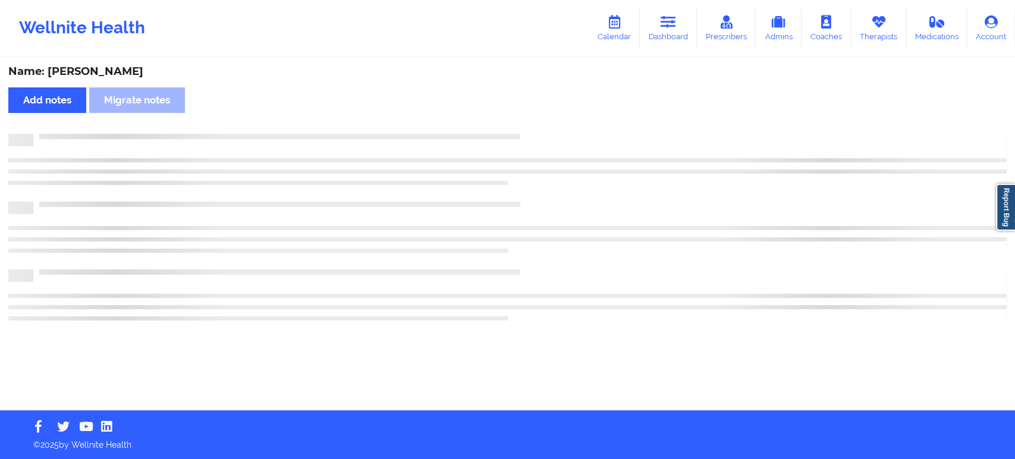
click at [529, 113] on div "Name: Debbie Fontenot Add notes Migrate notes" at bounding box center [507, 234] width 1015 height 352
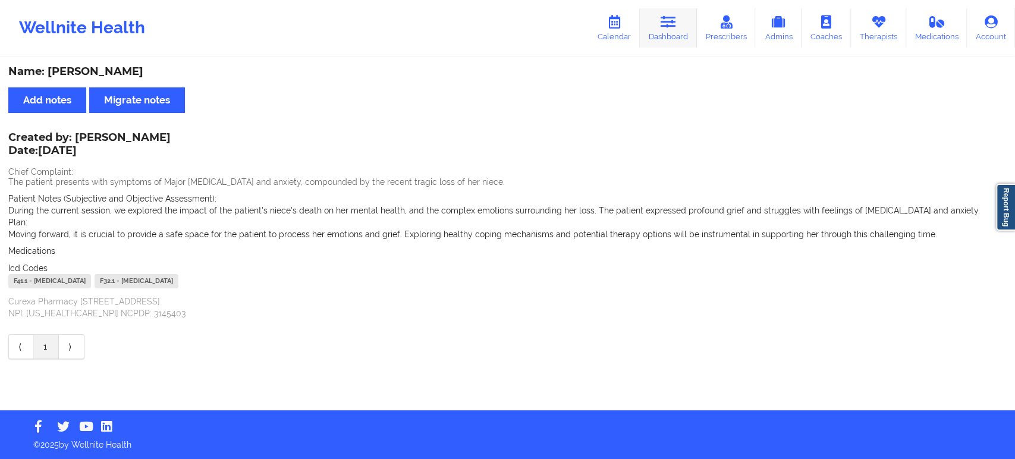
click at [659, 21] on link "Dashboard" at bounding box center [668, 27] width 57 height 39
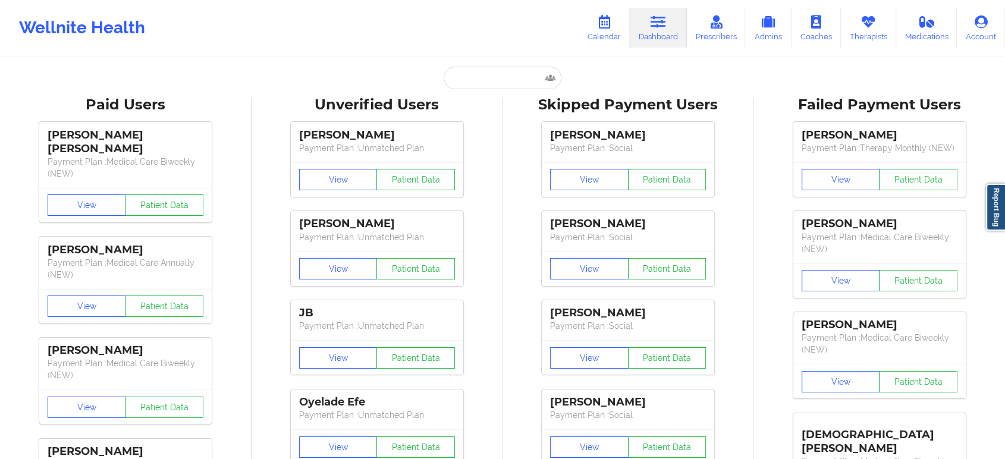
click at [482, 68] on input "text" at bounding box center [503, 78] width 118 height 23
paste input "s2khondalady@gmail.com"
type input "s2khondalady@gmail.com"
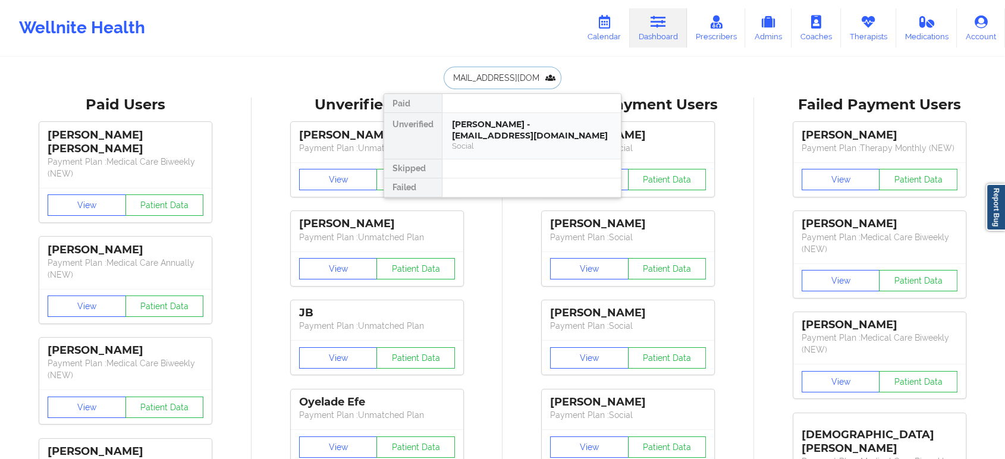
click at [510, 128] on div "Stefanie Chustz - s2khondalady@gmail.com" at bounding box center [531, 130] width 159 height 22
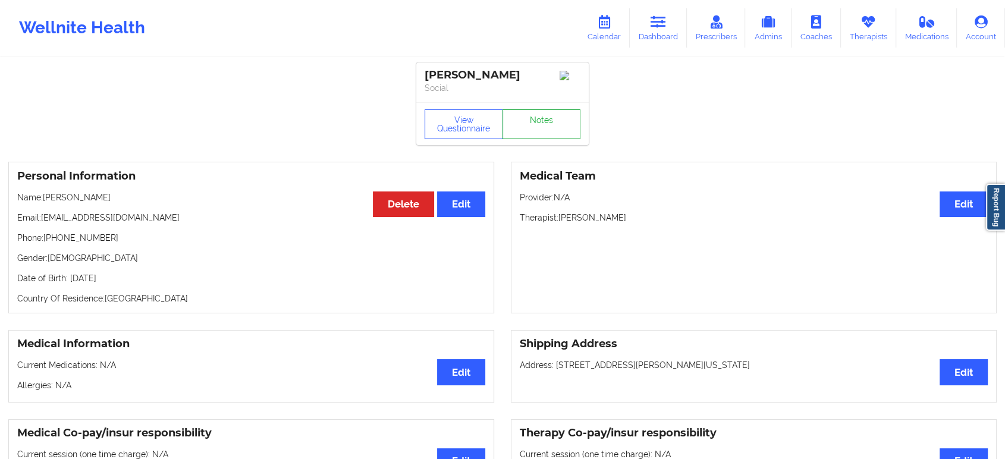
click at [510, 128] on link "Notes" at bounding box center [541, 124] width 78 height 30
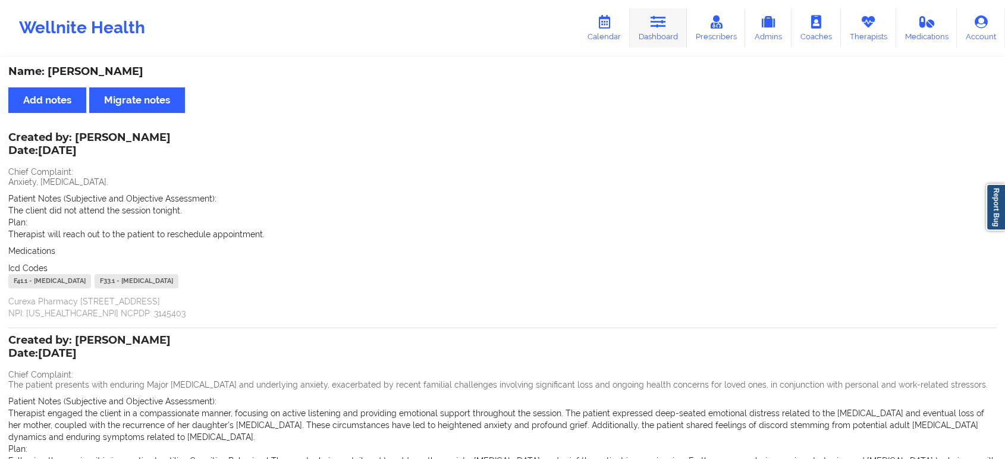
click at [661, 20] on icon at bounding box center [658, 21] width 15 height 13
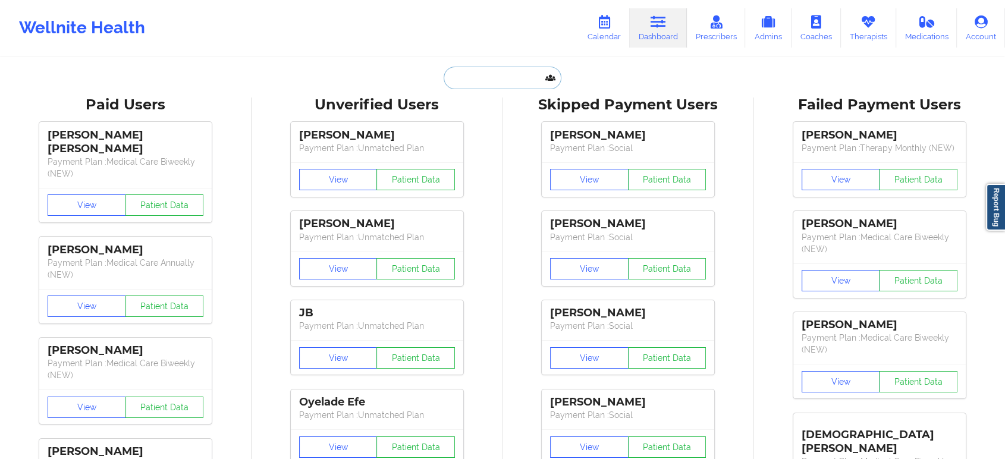
click at [505, 78] on input "text" at bounding box center [503, 78] width 118 height 23
paste input "[EMAIL_ADDRESS][DOMAIN_NAME]"
type input "[EMAIL_ADDRESS][DOMAIN_NAME]"
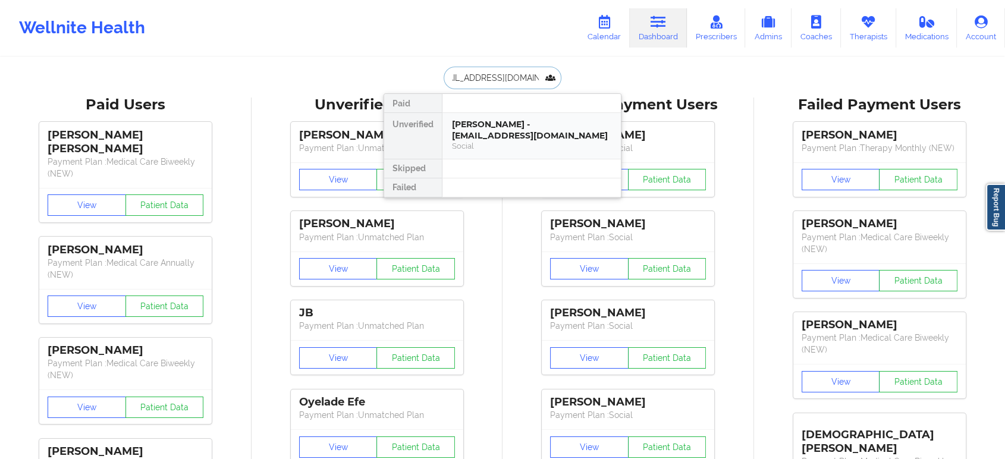
click at [516, 118] on div "Makenna Suhrbier - modemmakenna@gmail.com Social" at bounding box center [531, 136] width 178 height 46
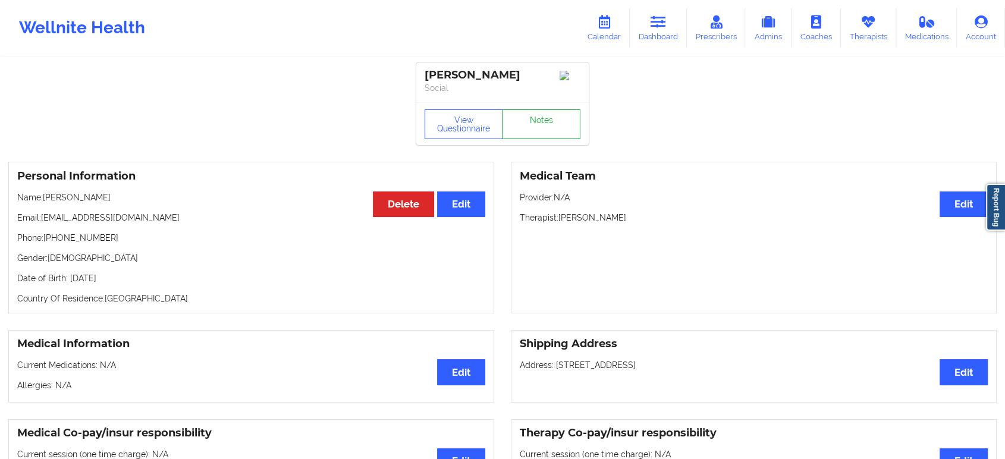
click at [522, 127] on link "Notes" at bounding box center [541, 124] width 78 height 30
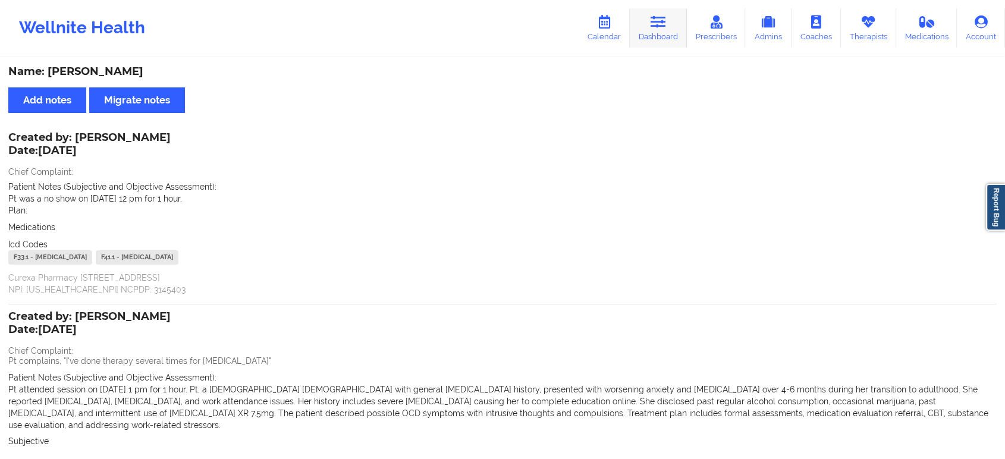
click at [654, 33] on link "Dashboard" at bounding box center [658, 27] width 57 height 39
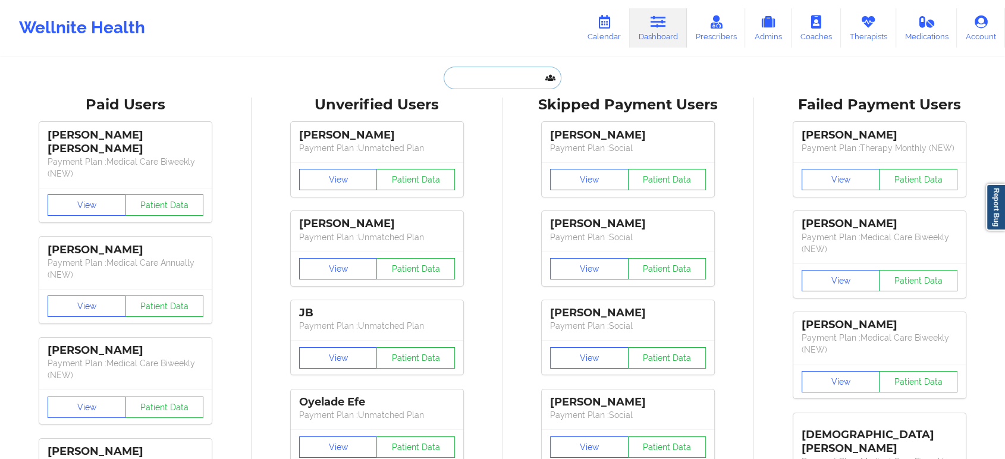
click at [488, 80] on input "text" at bounding box center [503, 78] width 118 height 23
paste input "evanslamanda2@gmail.com"
type input "evanslamanda2@gmail.com"
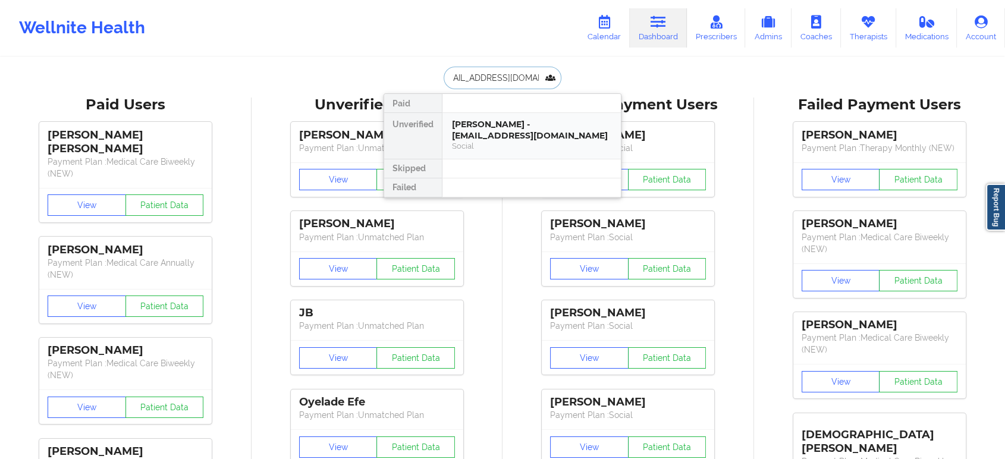
click at [514, 127] on div "AMANDA EVANS - evanslamanda2@gmail.com" at bounding box center [531, 130] width 159 height 22
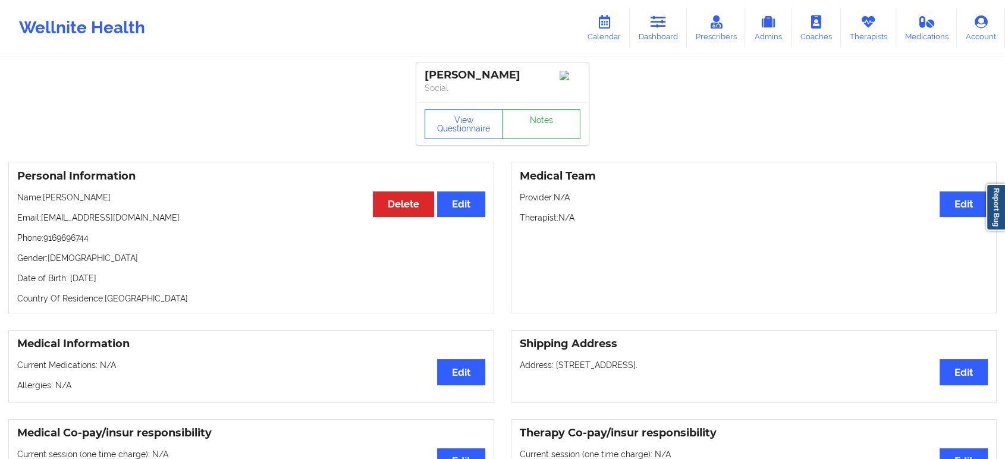
click at [530, 122] on link "Notes" at bounding box center [541, 124] width 78 height 30
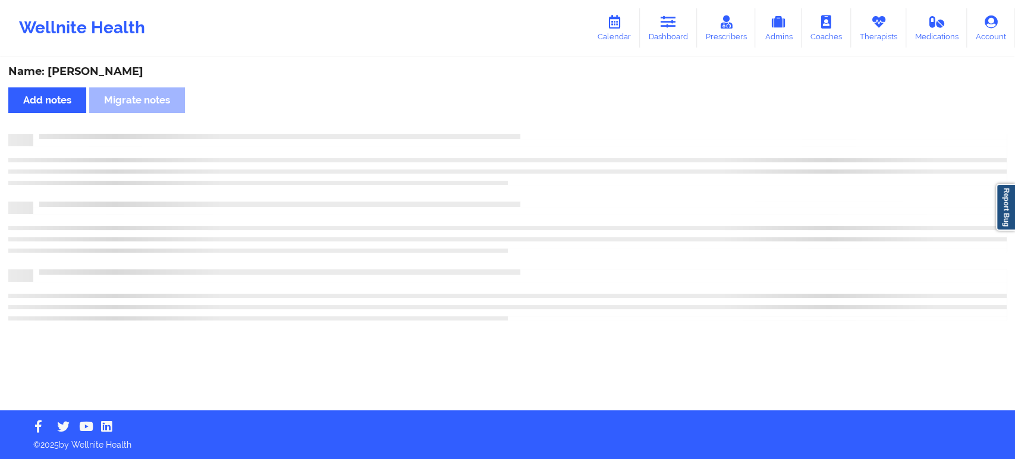
click at [530, 122] on div "Name: AMANDA EVANS Add notes Migrate notes" at bounding box center [507, 234] width 1015 height 352
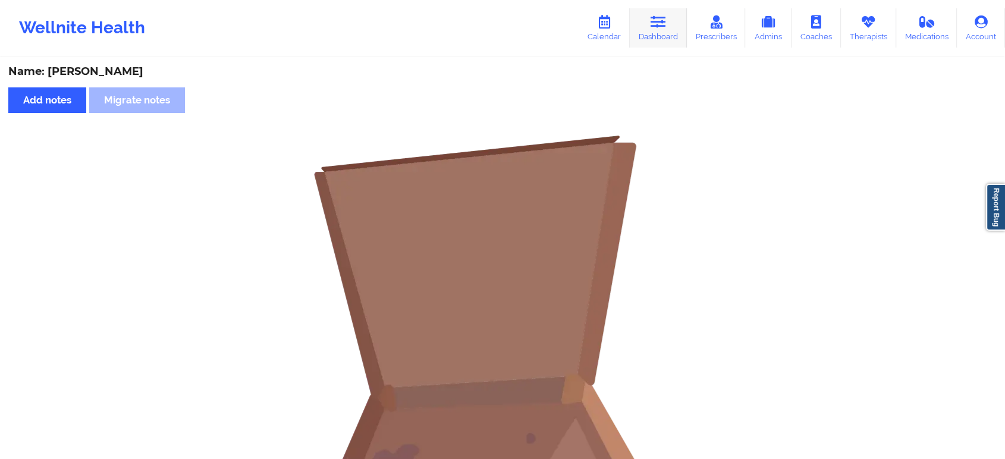
click at [656, 31] on link "Dashboard" at bounding box center [658, 27] width 57 height 39
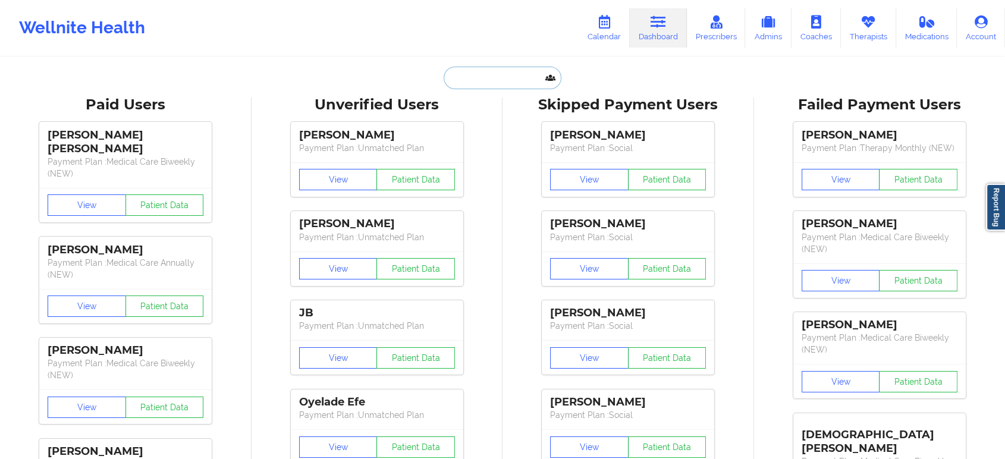
click at [468, 88] on input "text" at bounding box center [503, 78] width 118 height 23
paste input "christinarusso11@gmail.com"
type input "christinarusso11@gmail.com"
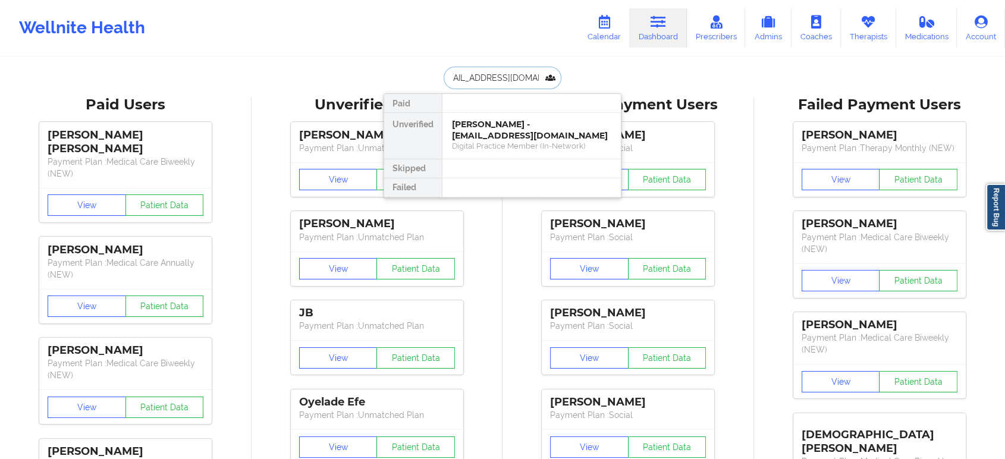
click at [497, 128] on div "Christina M Russo - christinarusso11@gmail.com" at bounding box center [531, 130] width 159 height 22
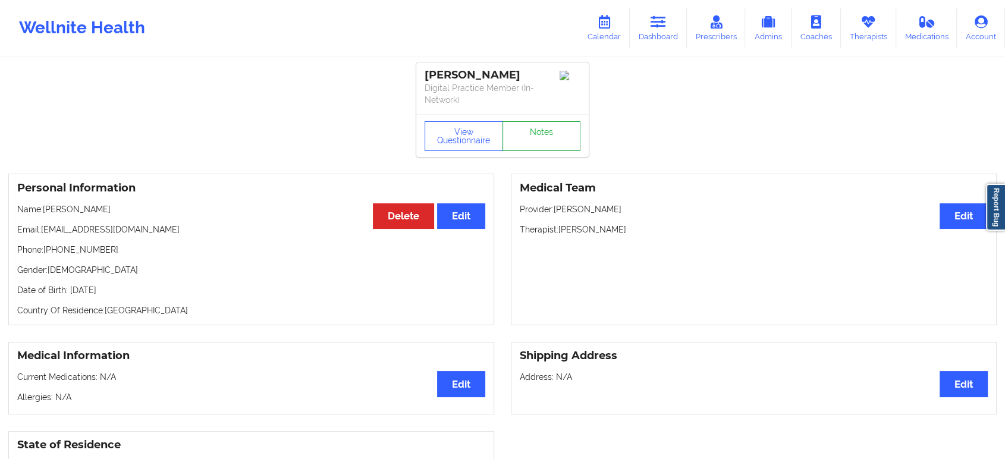
click at [538, 146] on link "Notes" at bounding box center [541, 136] width 78 height 30
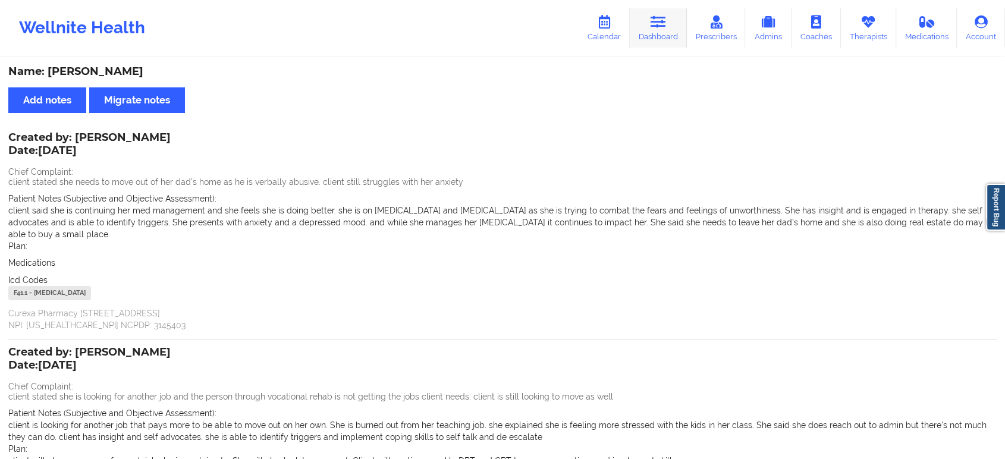
click at [645, 21] on link "Dashboard" at bounding box center [658, 27] width 57 height 39
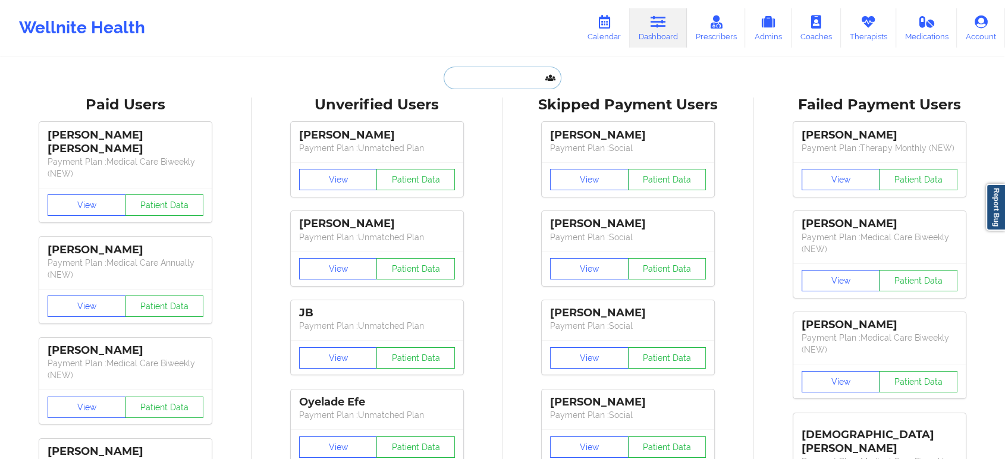
click at [482, 77] on input "text" at bounding box center [503, 78] width 118 height 23
paste input "dmgonz2000@yahoo.com"
type input "dmgonz2000@yahoo.com"
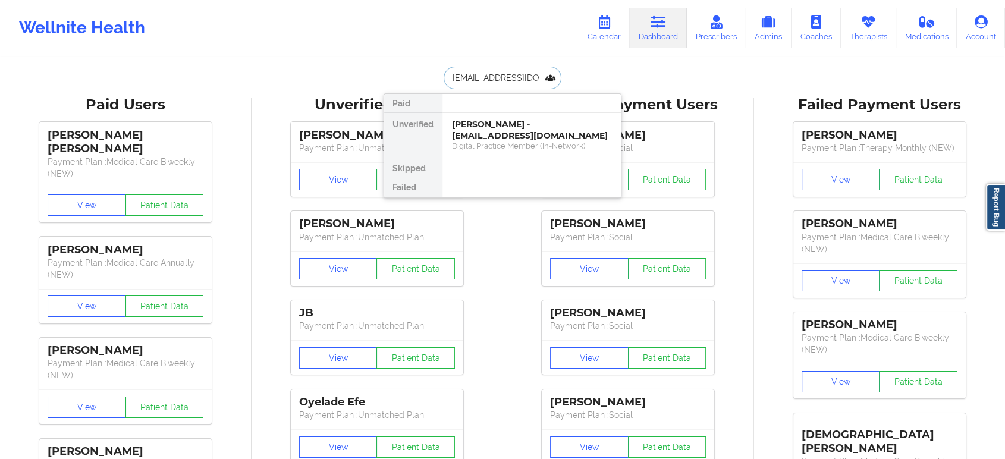
scroll to position [0, 8]
click at [488, 128] on div "Diana Gonzalez - dmgonz2000@yahoo.com" at bounding box center [531, 130] width 159 height 22
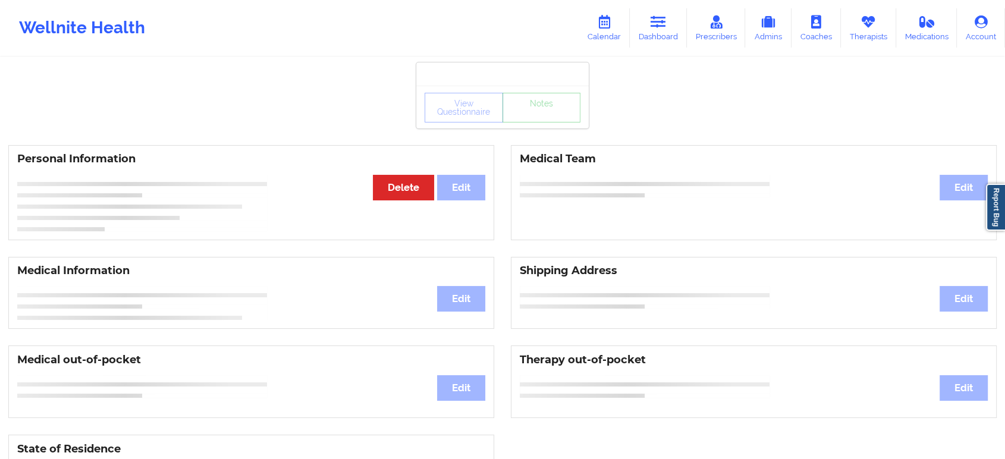
click at [533, 126] on div "View Questionnaire Notes" at bounding box center [502, 107] width 172 height 43
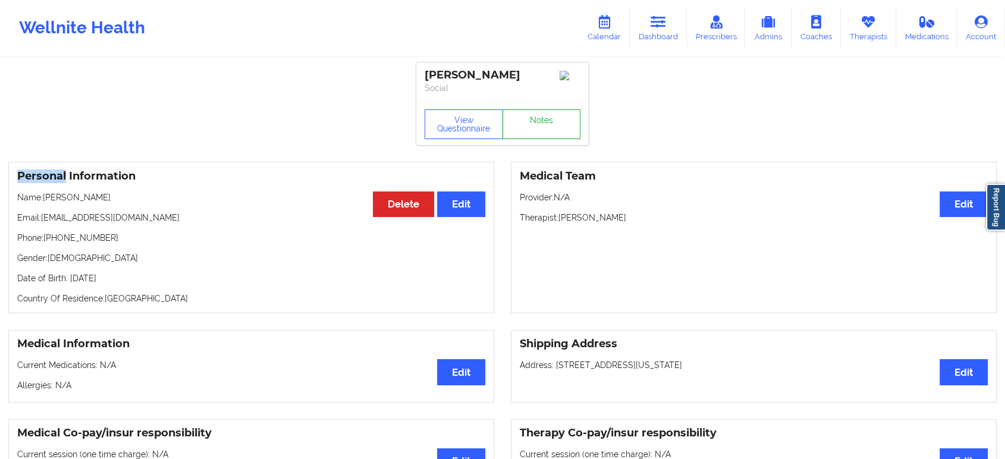
click at [533, 126] on link "Notes" at bounding box center [541, 124] width 78 height 30
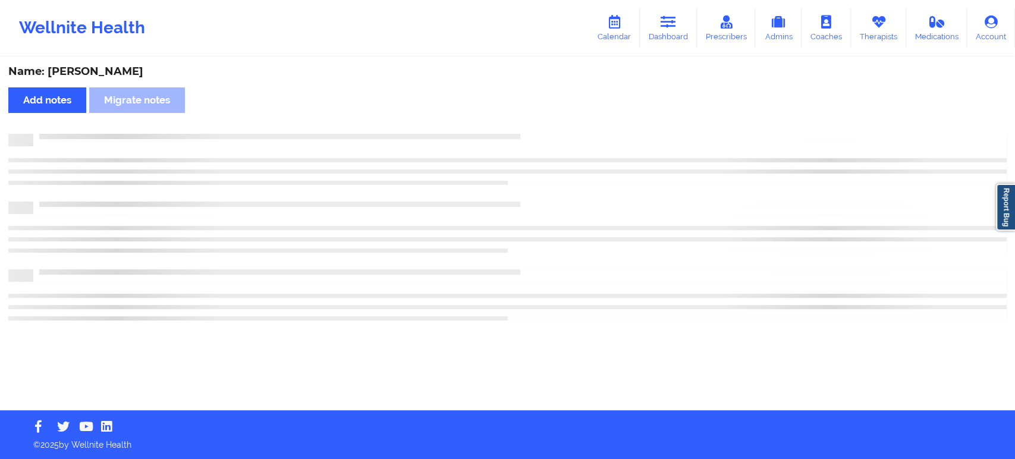
click at [533, 126] on div "Name: Diana Gonzalez Add notes Migrate notes" at bounding box center [507, 234] width 1015 height 352
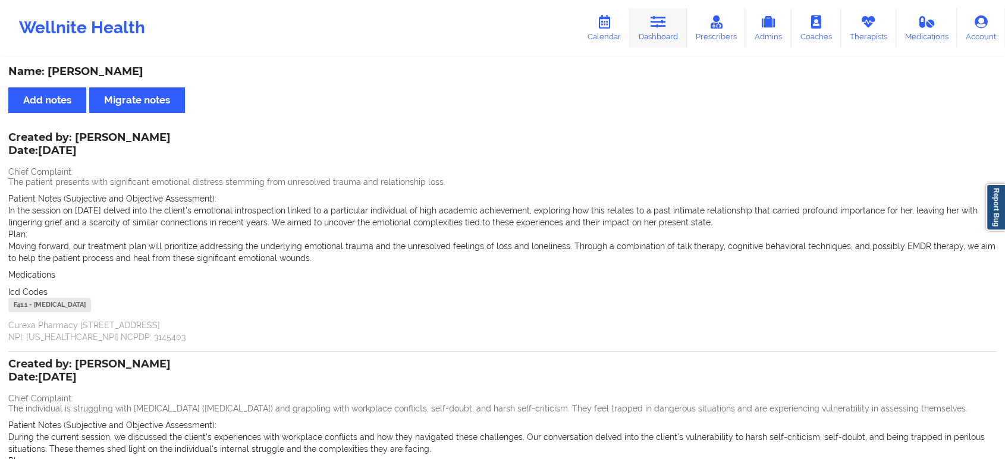
click at [670, 32] on link "Dashboard" at bounding box center [658, 27] width 57 height 39
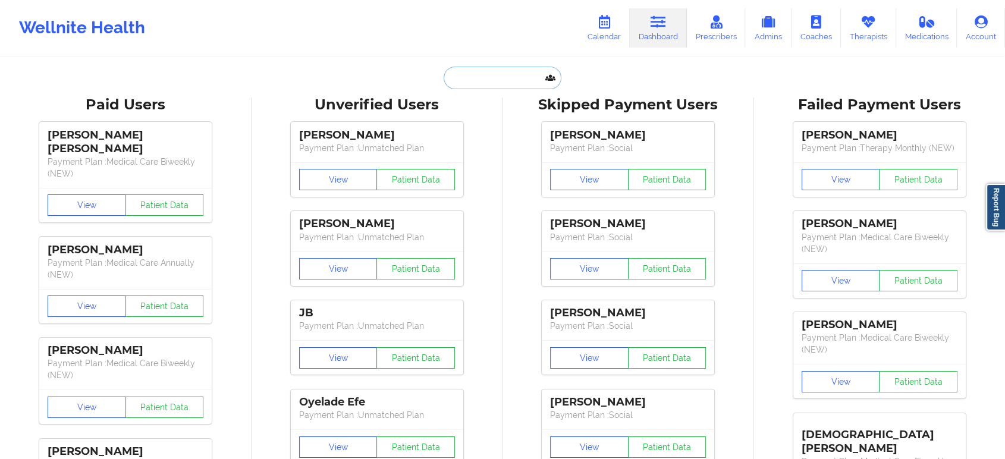
click at [494, 75] on input "text" at bounding box center [503, 78] width 118 height 23
paste input "jahairalv28@gmail.com"
type input "jahairalv28@gmail.com"
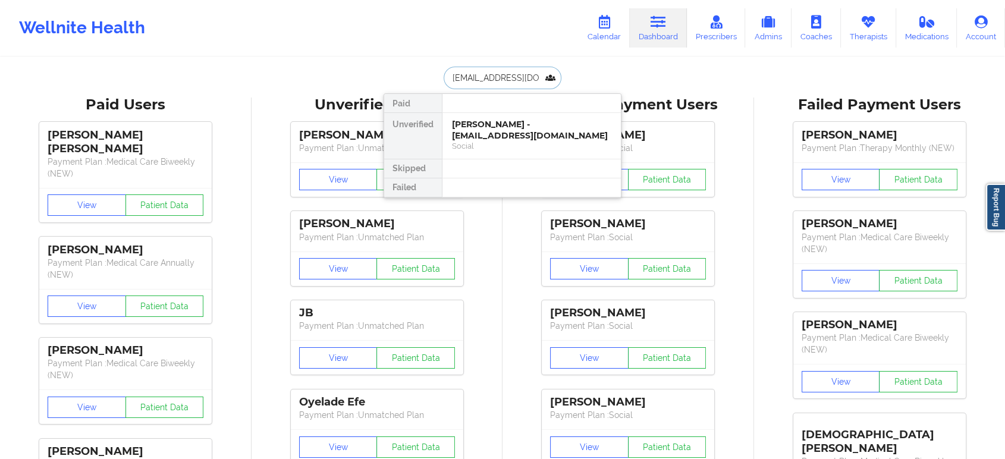
click at [530, 128] on div "Jahaira L Valdez - jahairalv28@gmail.com" at bounding box center [531, 130] width 159 height 22
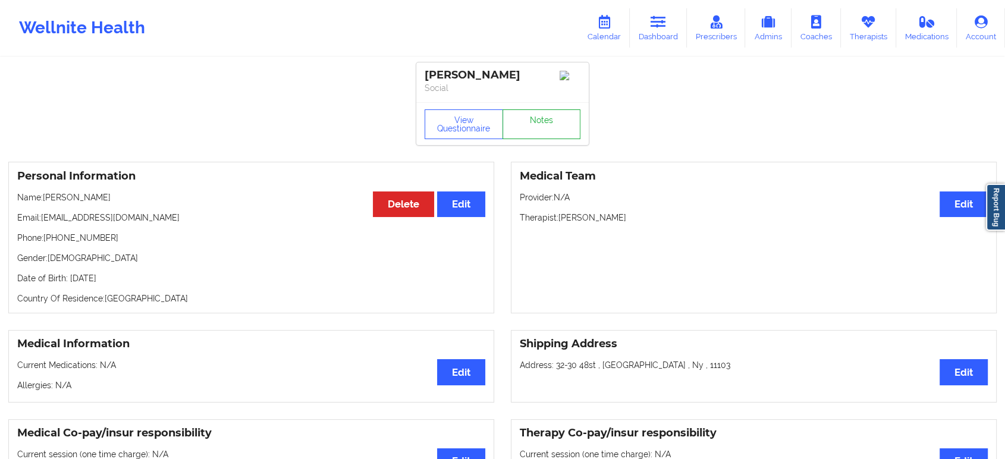
click at [544, 114] on div "View Questionnaire Notes" at bounding box center [503, 124] width 156 height 30
click at [544, 114] on link "Notes" at bounding box center [541, 124] width 78 height 30
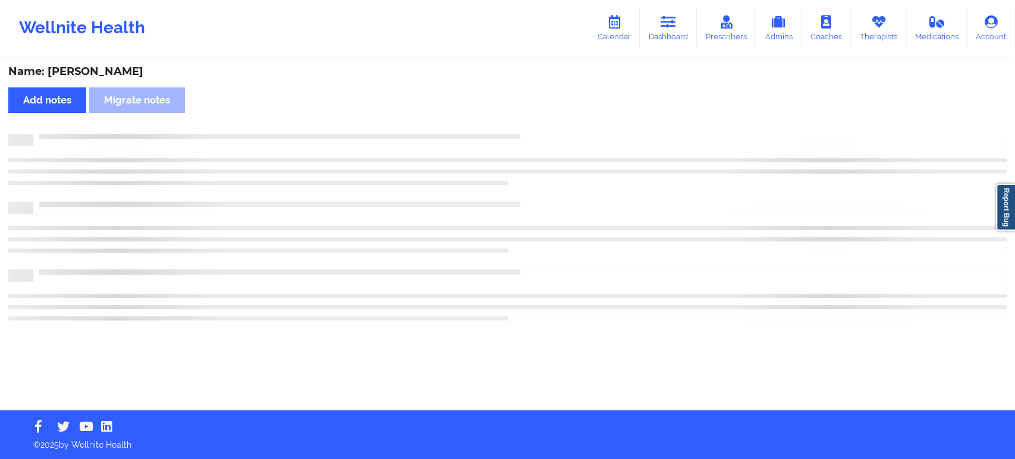
click at [544, 114] on div "Name: Jahaira L Valdez Add notes Migrate notes" at bounding box center [507, 234] width 1015 height 352
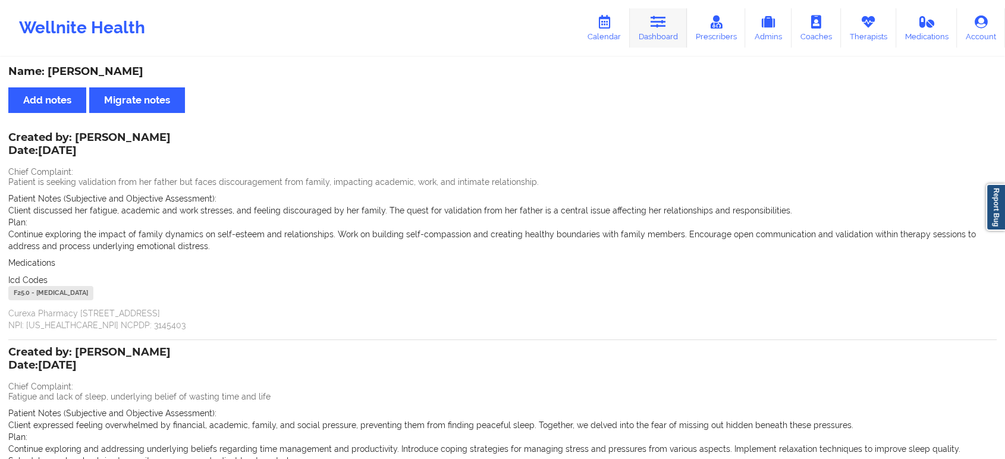
click at [654, 15] on icon at bounding box center [658, 21] width 15 height 13
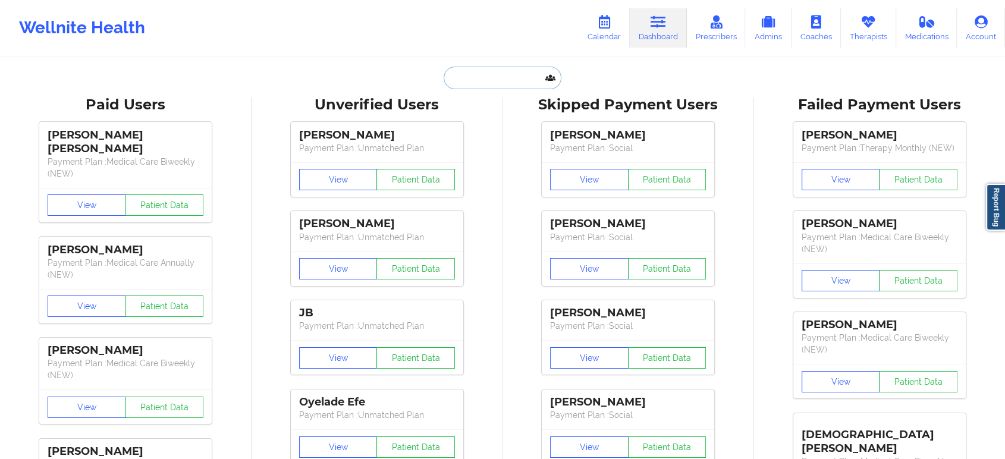
click at [460, 69] on input "text" at bounding box center [503, 78] width 118 height 23
paste input "40f.pac12@gmail.com"
type input "40f.pac12@gmail.com"
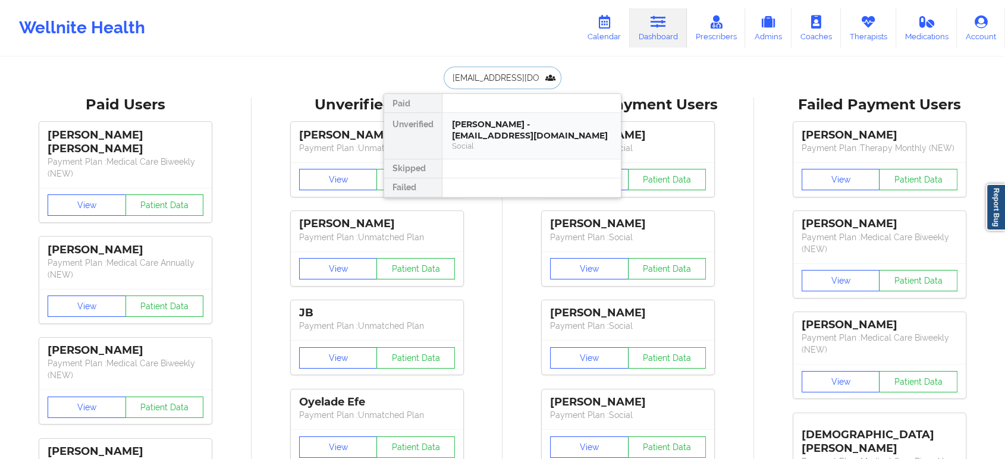
click at [488, 121] on div "Frances Pacheco - 40f.pac12@gmail.com" at bounding box center [531, 130] width 159 height 22
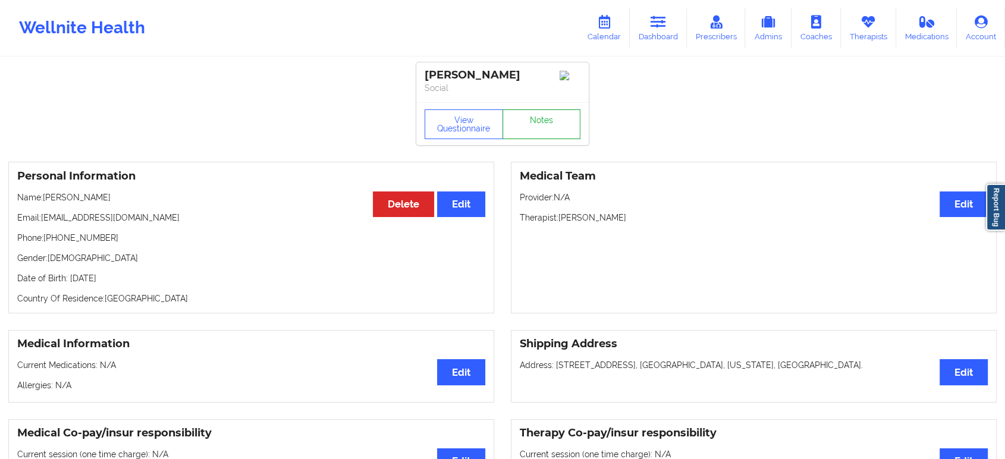
click at [530, 126] on link "Notes" at bounding box center [541, 124] width 78 height 30
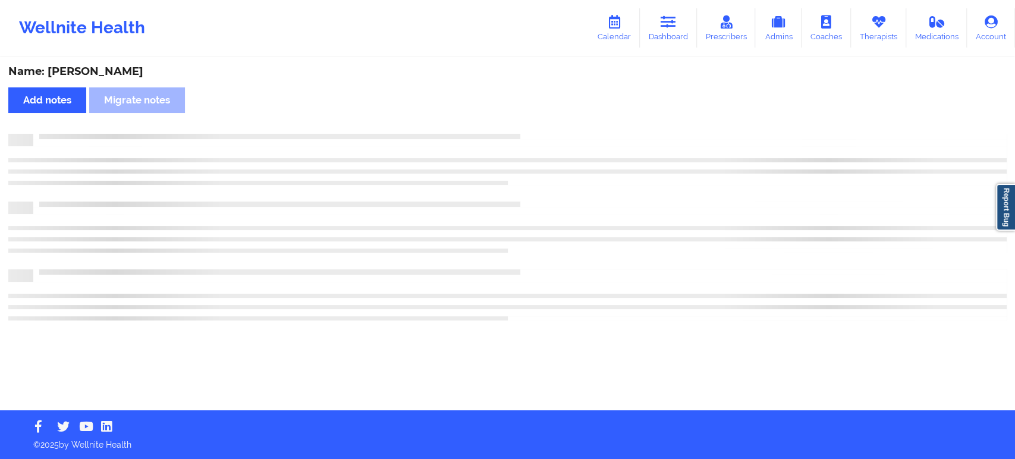
click at [530, 126] on div "Name: Frances Pacheco Add notes Migrate notes" at bounding box center [507, 234] width 1015 height 352
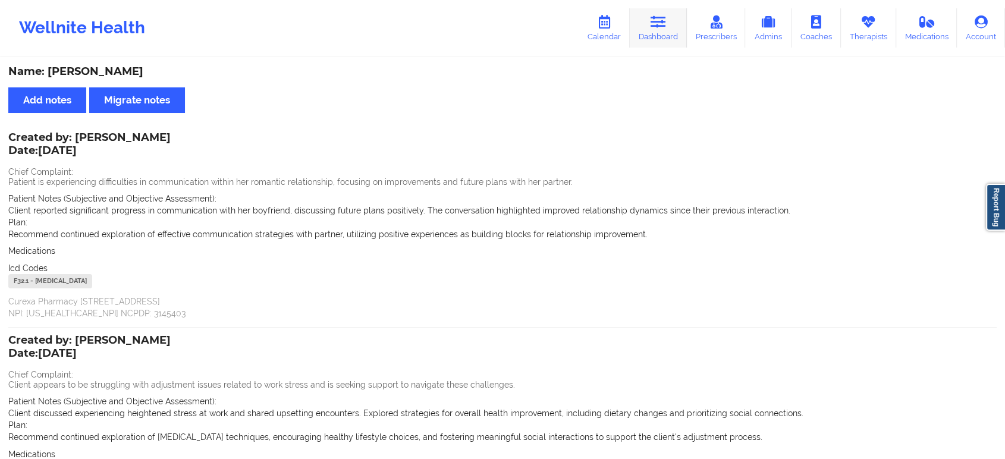
click at [656, 33] on link "Dashboard" at bounding box center [658, 27] width 57 height 39
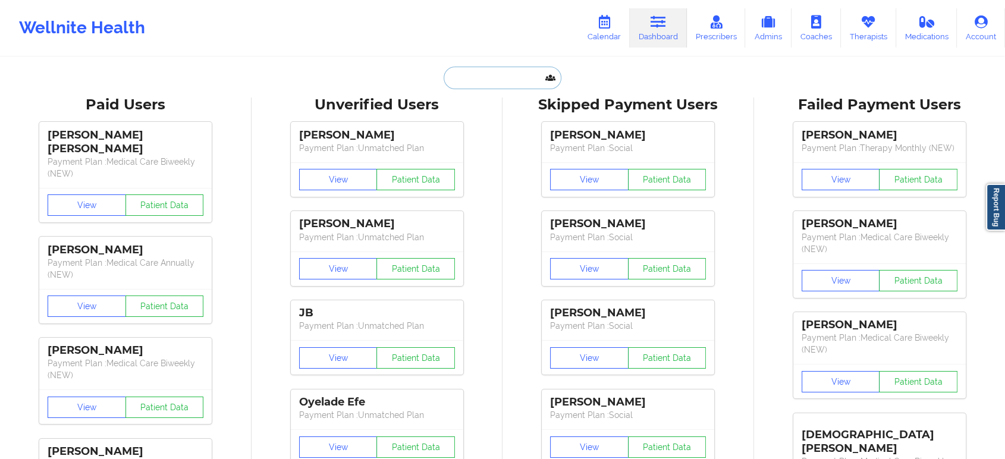
click at [534, 81] on input "text" at bounding box center [503, 78] width 118 height 23
paste input "jasonfilms@gmail.com"
type input "jasonfilms@gmail.com"
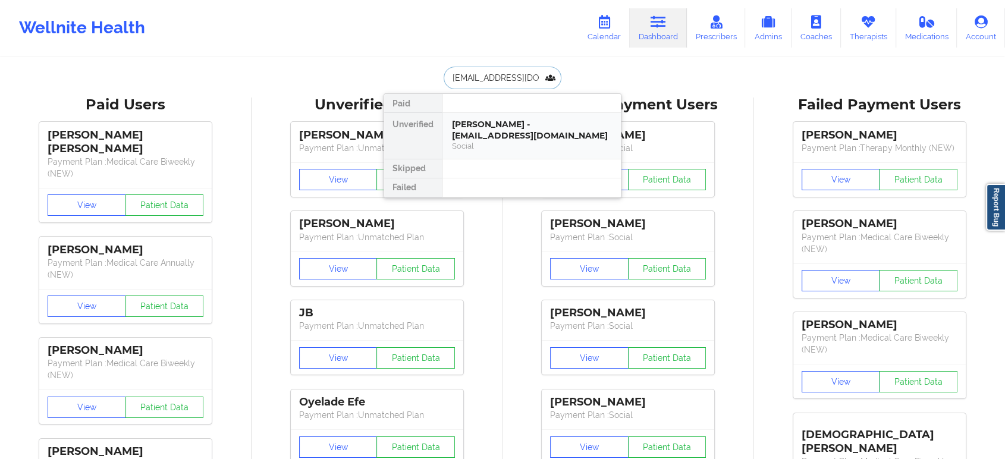
click at [533, 127] on div "Jason Alarcon - jasonfilms@gmail.com" at bounding box center [531, 130] width 159 height 22
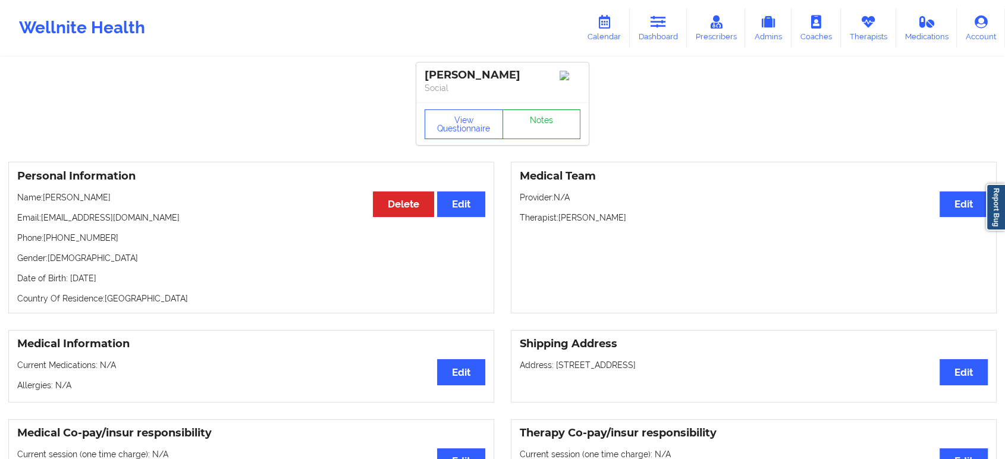
click at [542, 124] on link "Notes" at bounding box center [541, 124] width 78 height 30
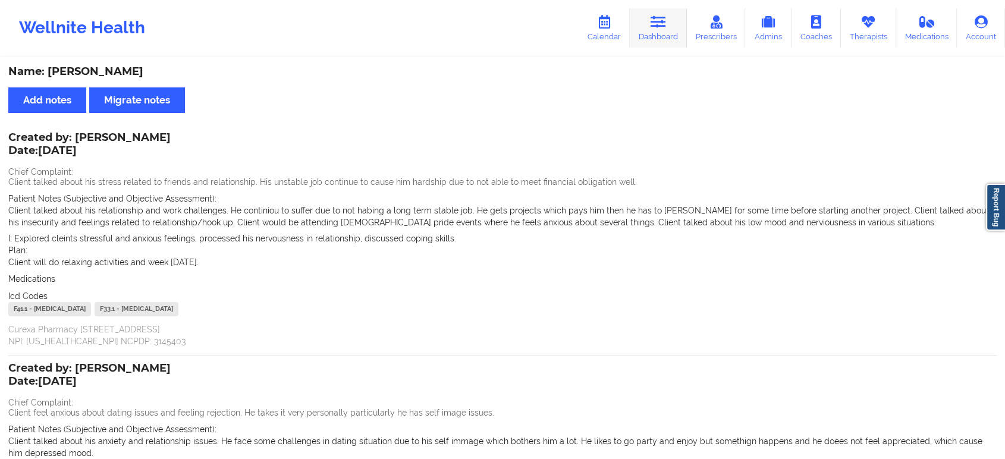
click at [666, 27] on icon at bounding box center [658, 21] width 15 height 13
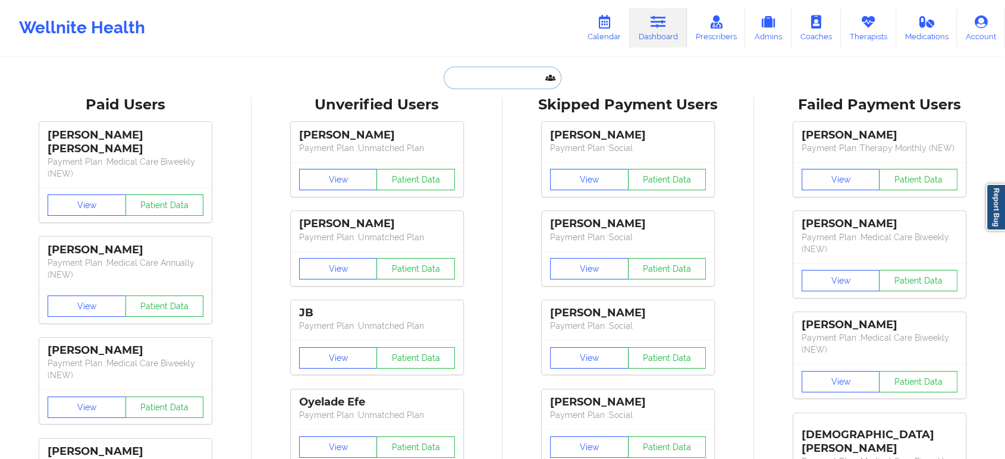
click at [514, 73] on input "text" at bounding box center [503, 78] width 118 height 23
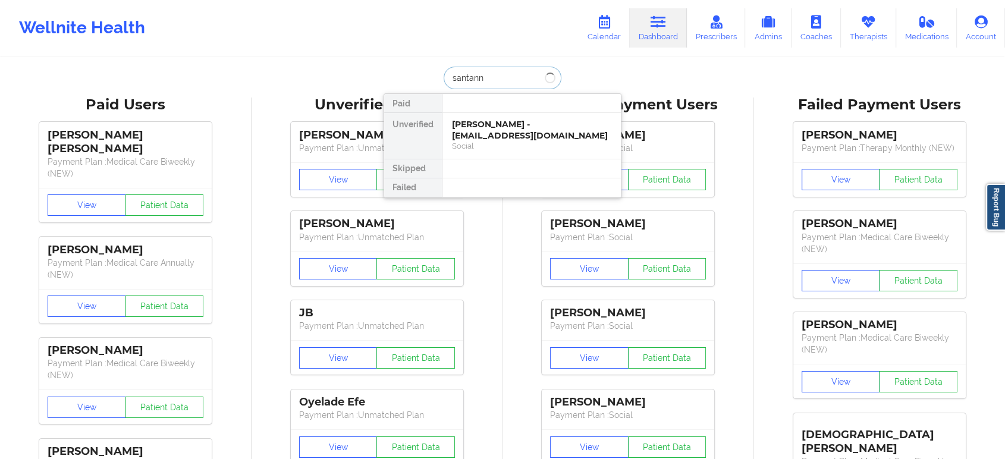
type input "santanna"
click at [501, 129] on div "Santanna Graham - santannam.graham@gmail.com" at bounding box center [531, 135] width 159 height 33
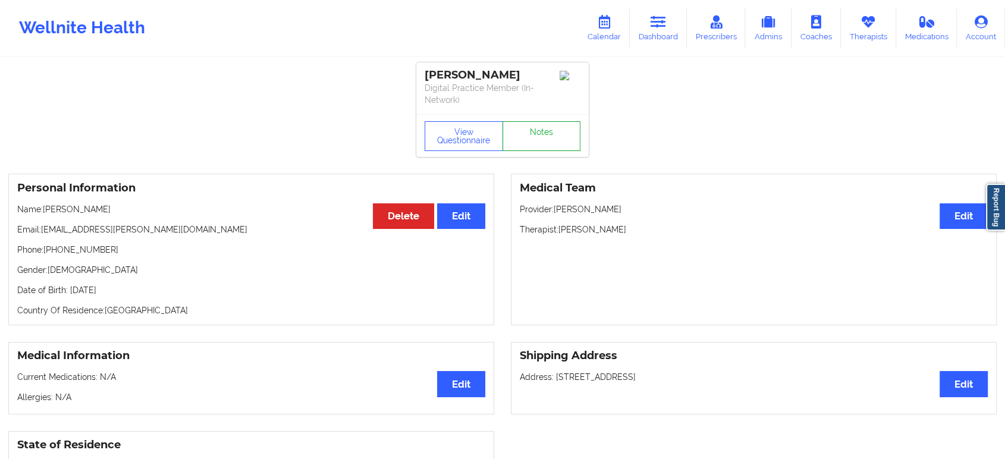
click at [566, 122] on link "Notes" at bounding box center [541, 136] width 78 height 30
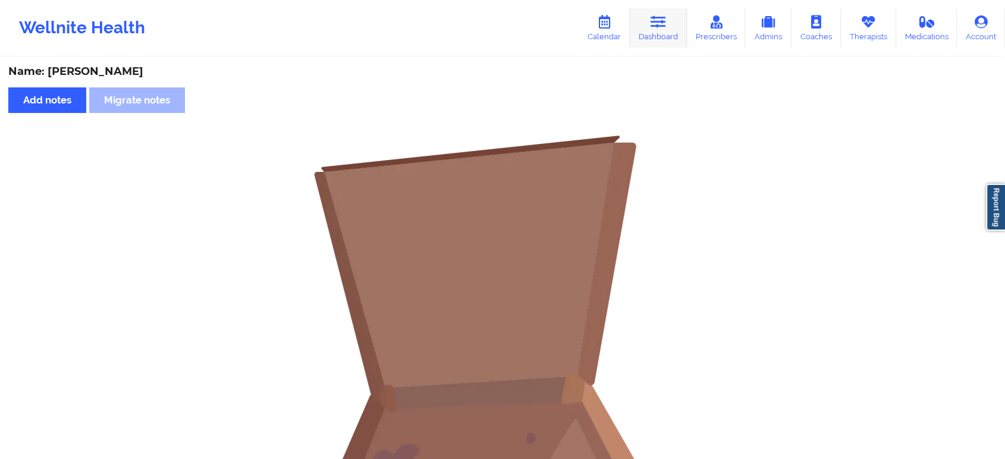
drag, startPoint x: 659, startPoint y: 51, endPoint x: 661, endPoint y: 29, distance: 22.0
click at [661, 29] on div "Wellnite Health Calendar Dashboard Prescribers Admins Coaches Therapists Medica…" at bounding box center [502, 28] width 1005 height 48
click at [661, 29] on link "Dashboard" at bounding box center [658, 27] width 57 height 39
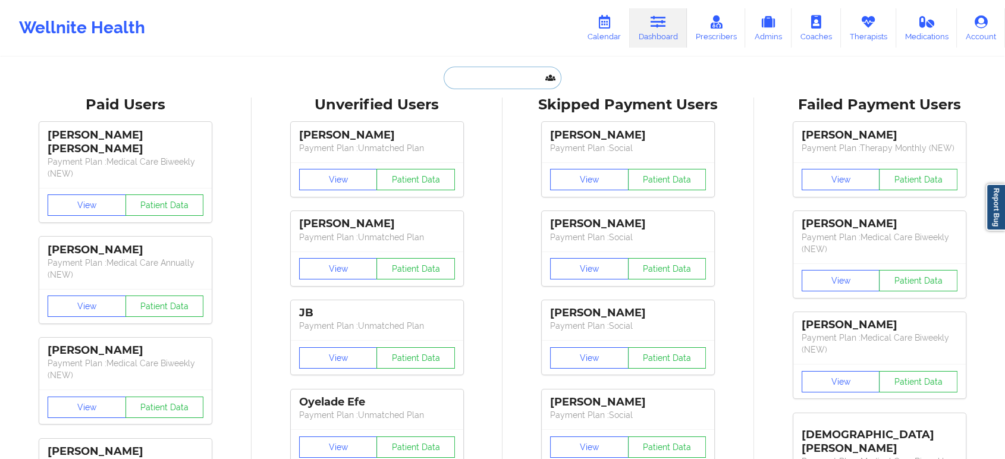
click at [523, 72] on input "text" at bounding box center [503, 78] width 118 height 23
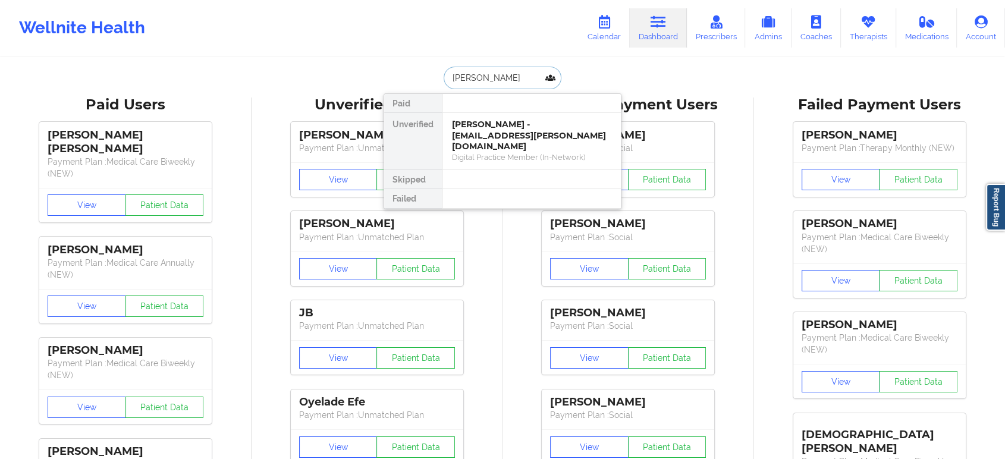
drag, startPoint x: 528, startPoint y: 86, endPoint x: 431, endPoint y: 64, distance: 99.4
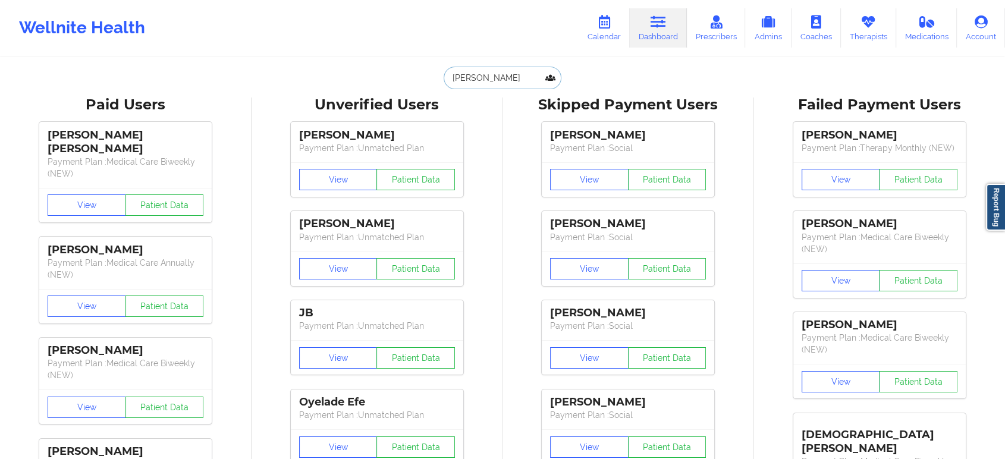
paste input "jasonfilms@gmail.com"
type input "jasonfilms@gmail.com"
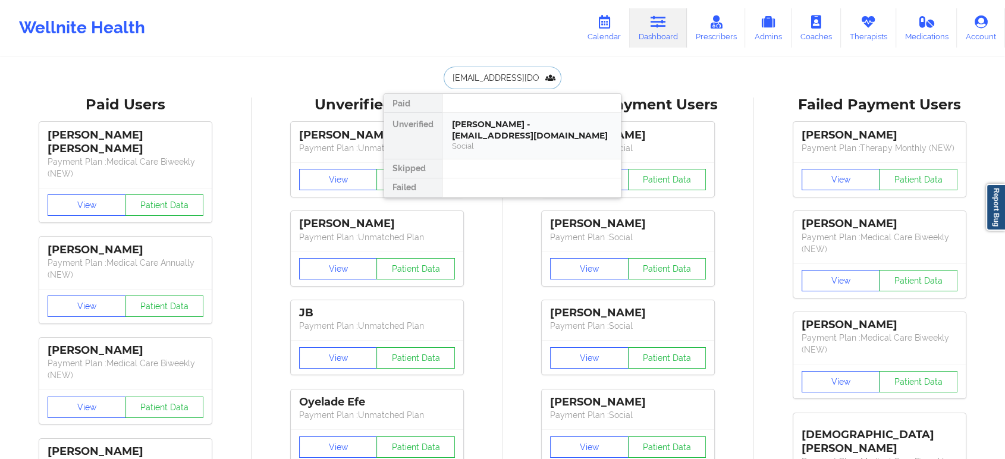
click at [566, 140] on div "Jason Alarcon - jasonfilms@gmail.com Social" at bounding box center [531, 135] width 159 height 33
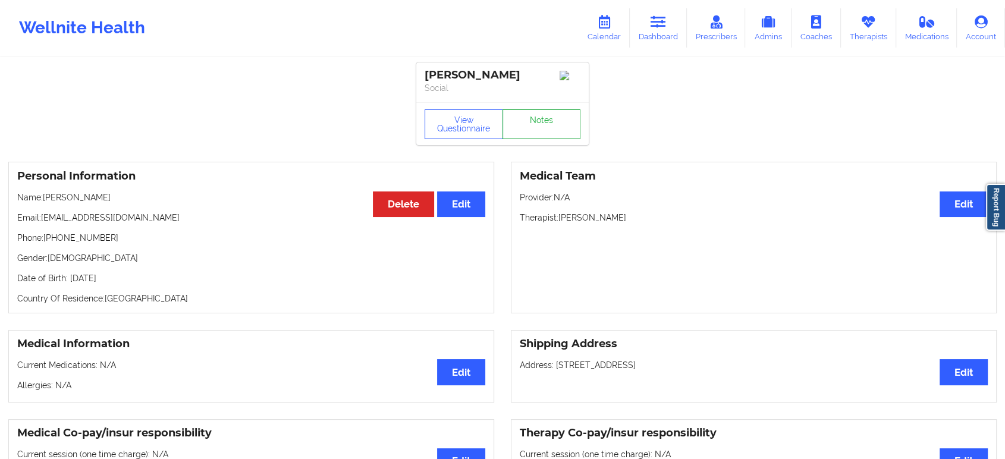
click at [564, 122] on link "Notes" at bounding box center [541, 124] width 78 height 30
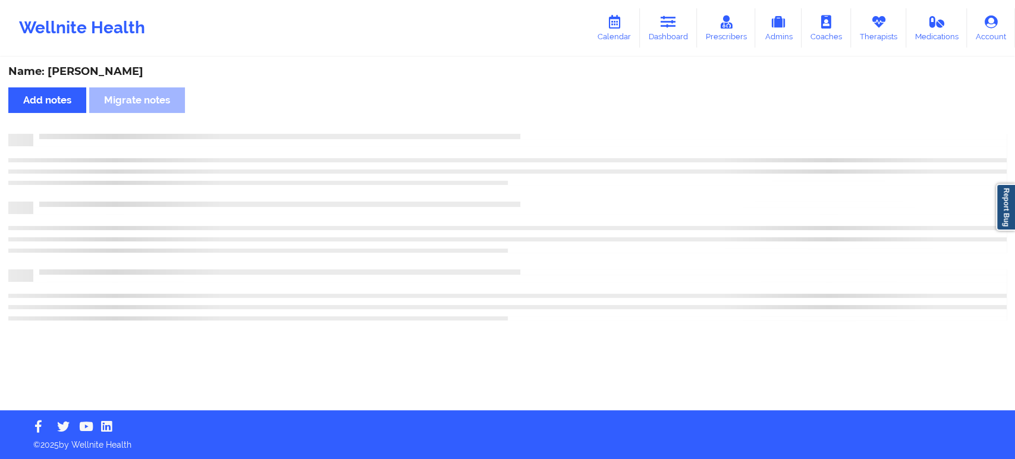
click at [564, 122] on div "Name: Jason Alarcon Add notes Migrate notes" at bounding box center [507, 234] width 1015 height 352
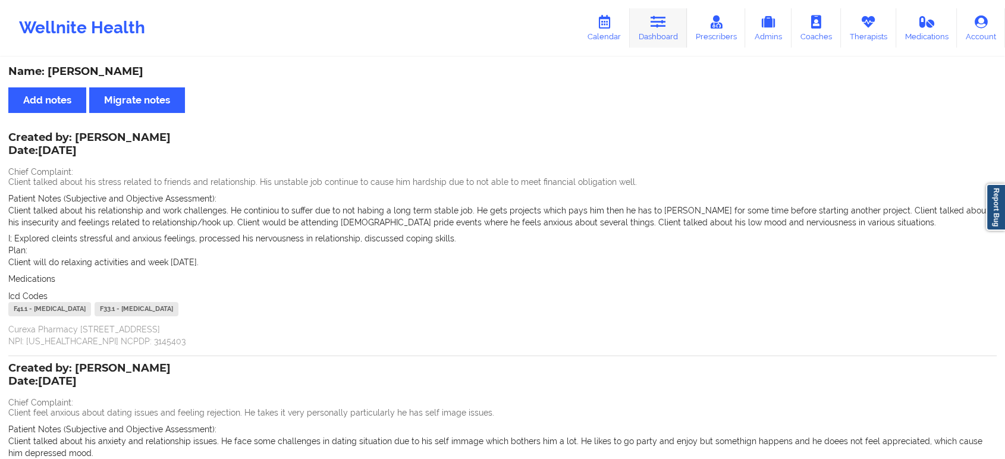
click at [665, 17] on icon at bounding box center [658, 21] width 15 height 13
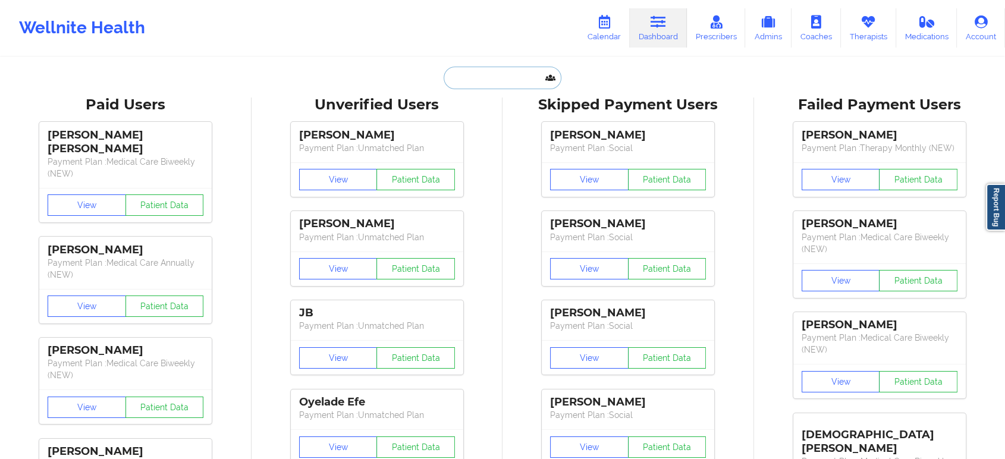
click at [492, 74] on input "text" at bounding box center [503, 78] width 118 height 23
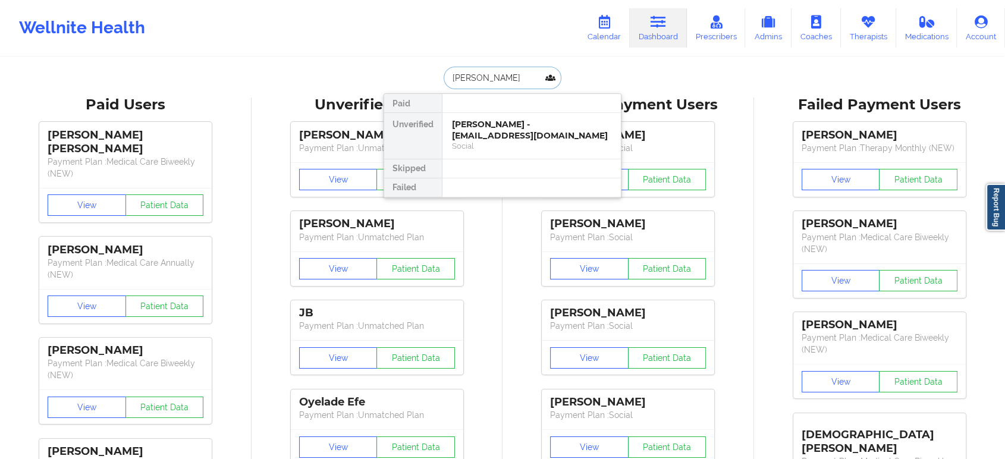
type input "scott holm"
click at [496, 123] on div "Scott Holmberg - scottholmberg001@proton.me" at bounding box center [531, 130] width 159 height 22
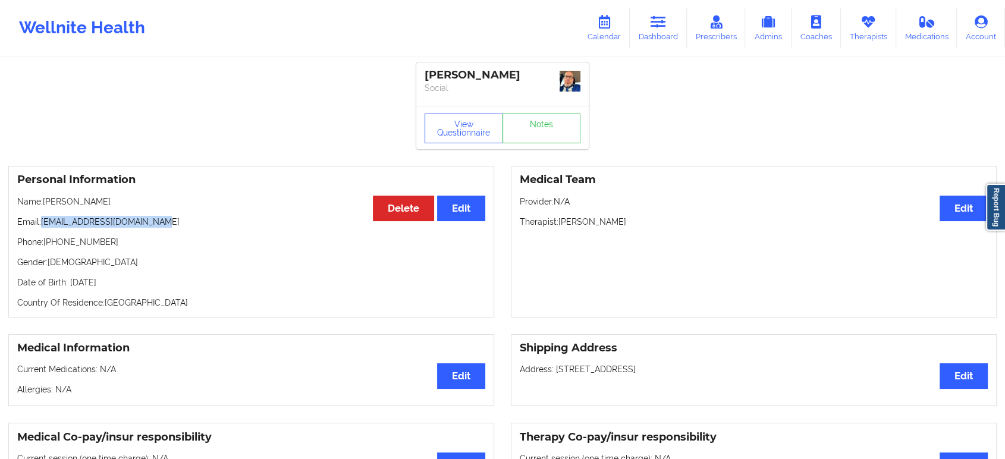
drag, startPoint x: 43, startPoint y: 221, endPoint x: 209, endPoint y: 213, distance: 166.1
click at [209, 213] on div "Personal Information Edit Delete Name: Scott Holmberg Email: scottholmberg001@p…" at bounding box center [251, 242] width 486 height 152
copy p "scottholmberg001@proton.me"
click at [669, 32] on link "Dashboard" at bounding box center [658, 27] width 57 height 39
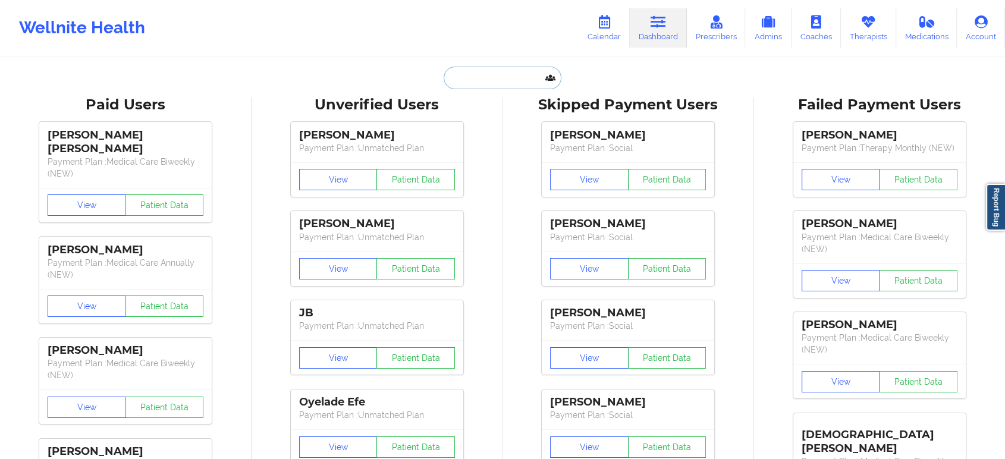
click at [499, 77] on input "text" at bounding box center [503, 78] width 118 height 23
paste input "caromclarty@gmail.com"
type input "caromclarty@gmail.com"
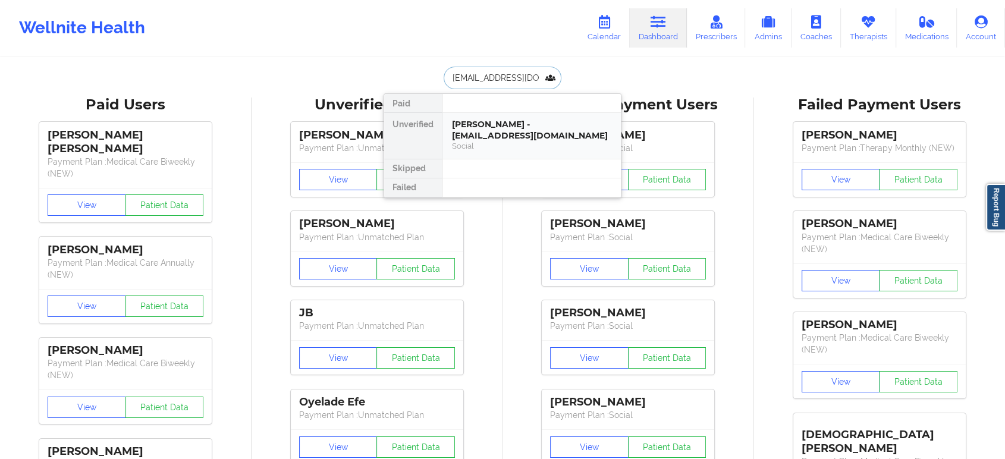
click at [514, 131] on div "Caroline McLarty - caromclarty@gmail.com" at bounding box center [531, 130] width 159 height 22
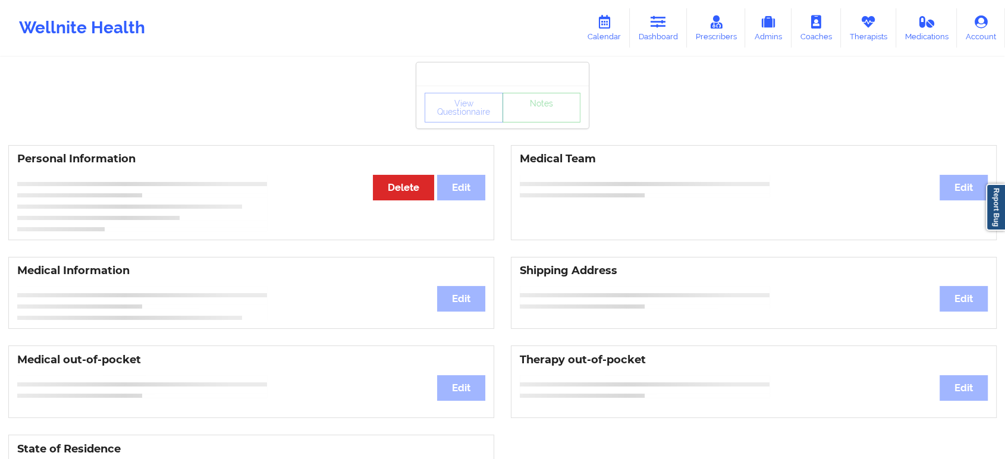
click at [560, 113] on div "View Questionnaire Notes" at bounding box center [503, 108] width 156 height 30
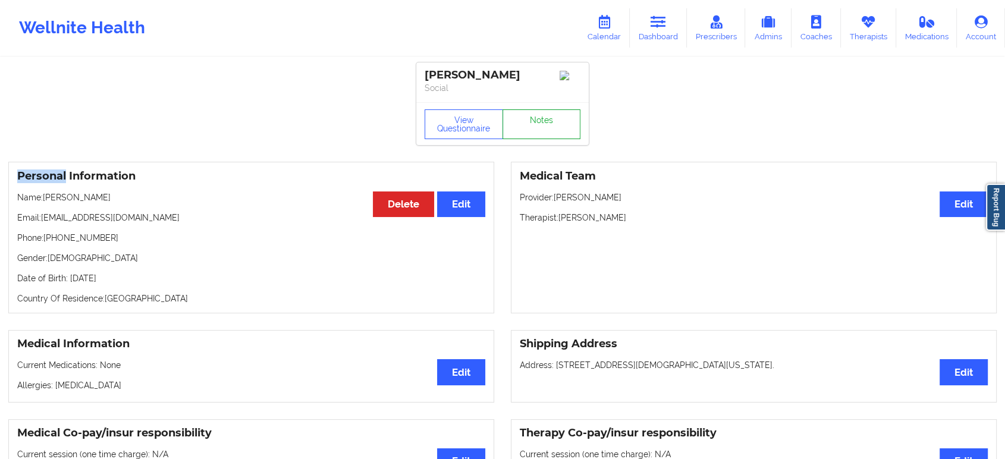
click at [560, 113] on link "Notes" at bounding box center [541, 124] width 78 height 30
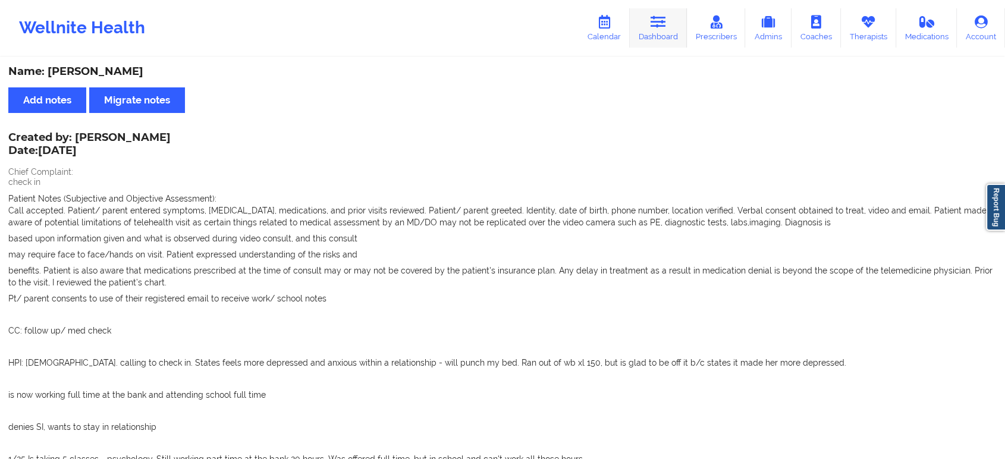
click at [668, 37] on link "Dashboard" at bounding box center [658, 27] width 57 height 39
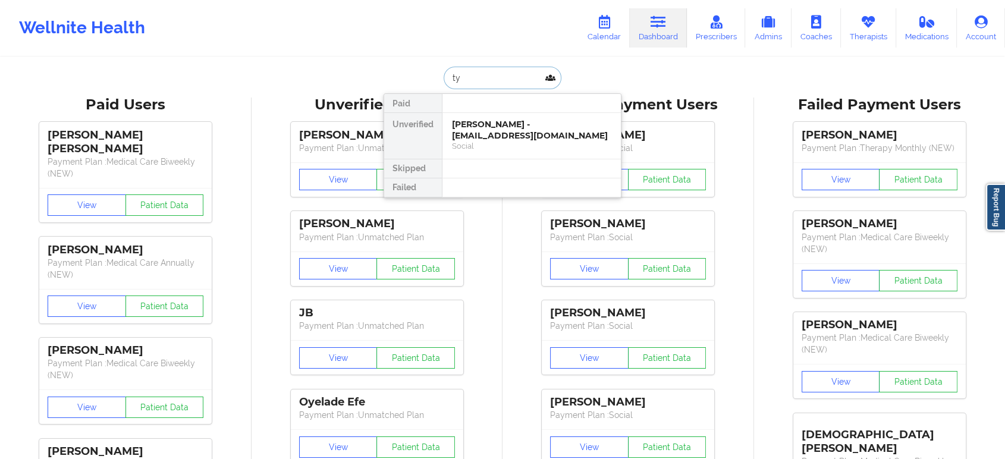
click at [490, 71] on input "ty" at bounding box center [503, 78] width 118 height 23
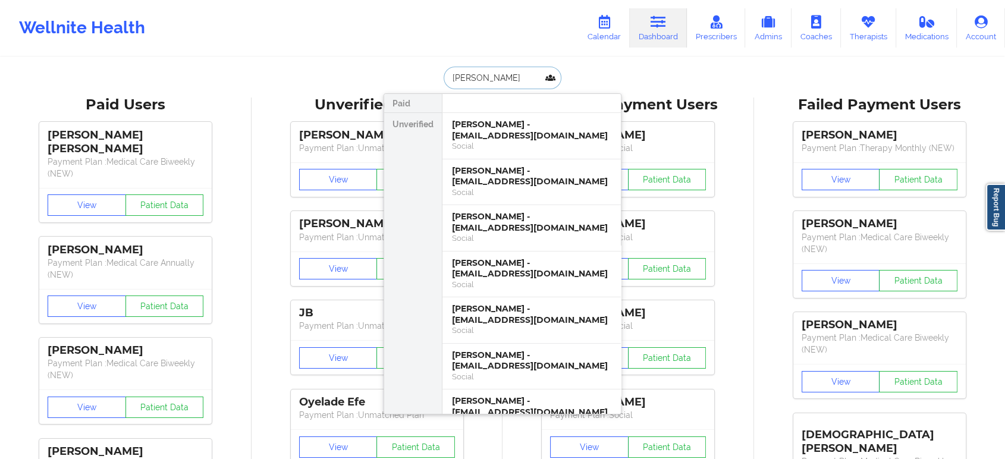
drag, startPoint x: 620, startPoint y: 114, endPoint x: 624, endPoint y: 282, distance: 168.3
type input "t"
type input "bertolam"
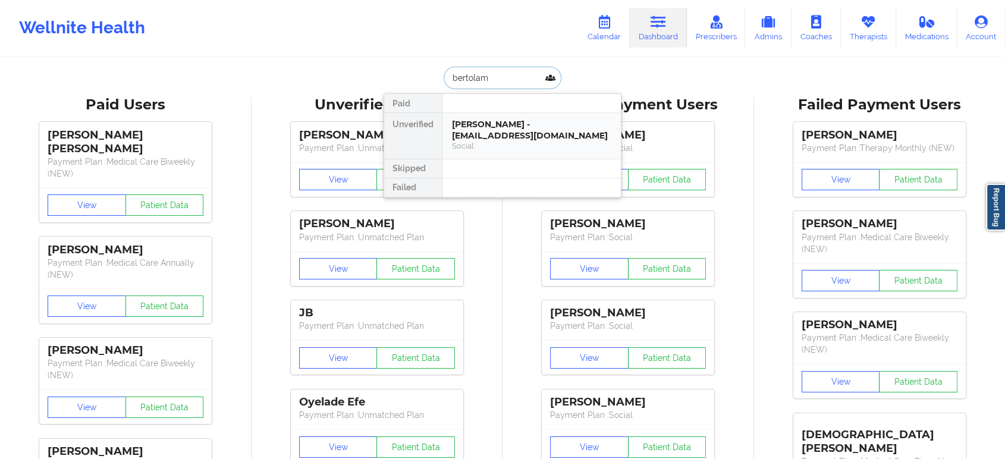
click at [482, 125] on div "Tyler Bowden Bertolami - bertolamityler333@gmail.com" at bounding box center [531, 130] width 159 height 22
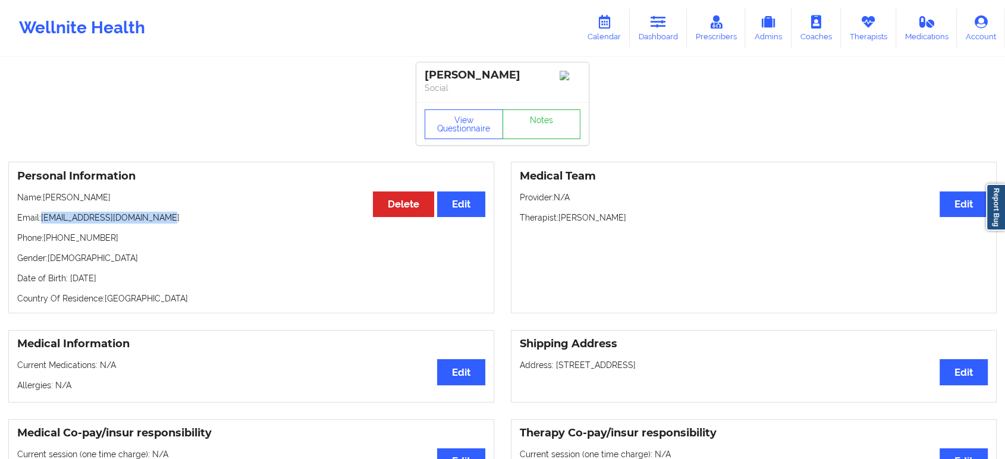
drag, startPoint x: 40, startPoint y: 228, endPoint x: 206, endPoint y: 223, distance: 165.4
click at [206, 223] on div "Personal Information Edit Delete Name: Tyler Bowden Bertolami Email: bertolamit…" at bounding box center [251, 238] width 486 height 152
copy p "bertolamityler333@gmail.com"
click at [652, 19] on icon at bounding box center [658, 21] width 15 height 13
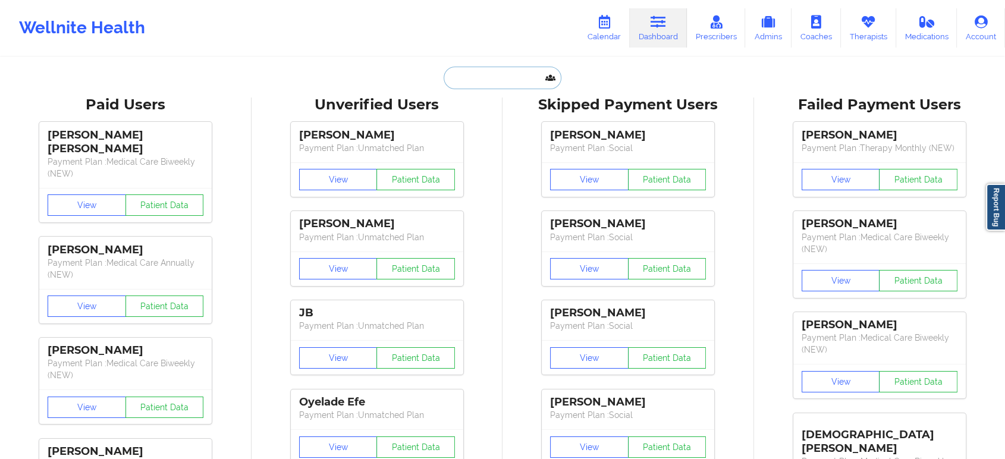
click at [510, 72] on input "text" at bounding box center [503, 78] width 118 height 23
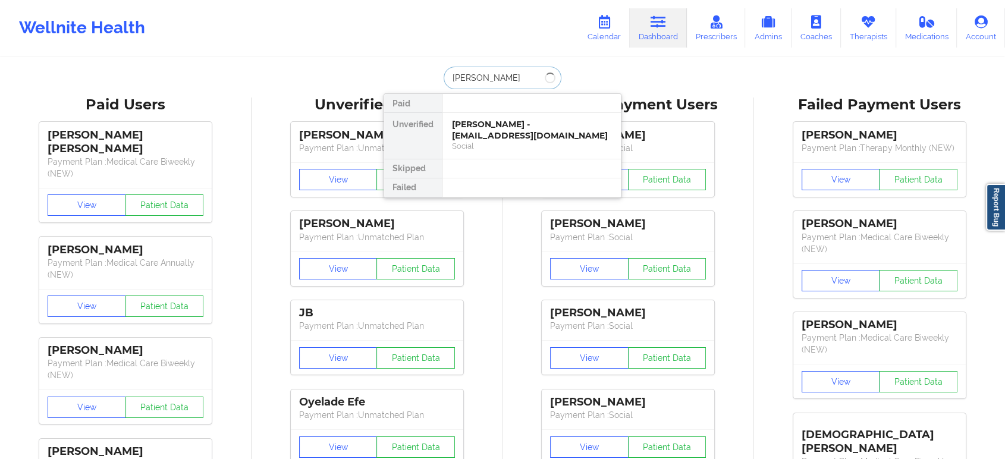
type input "scott holm"
click at [517, 132] on div "Scott Holmberg - scottholmberg001@proton.me" at bounding box center [531, 130] width 159 height 22
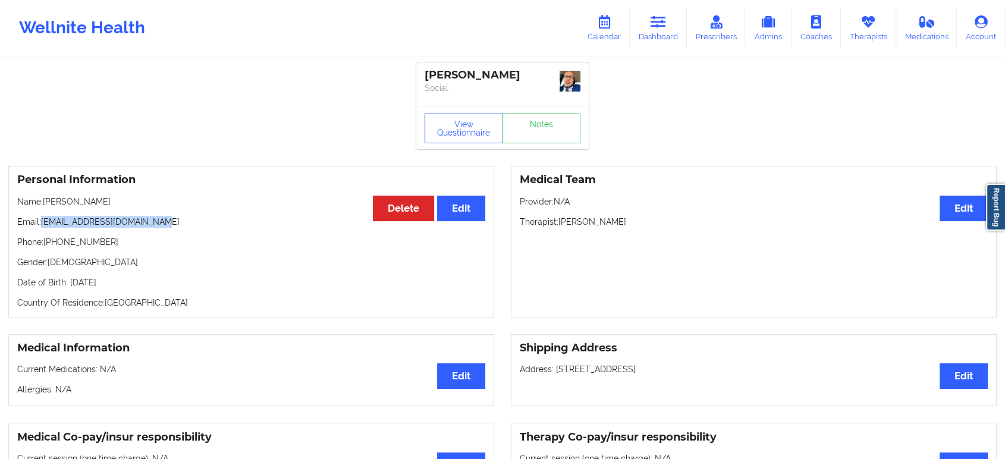
drag, startPoint x: 42, startPoint y: 218, endPoint x: 173, endPoint y: 209, distance: 131.2
click at [173, 209] on div "Personal Information Edit Delete Name: Scott Holmberg Email: scottholmberg001@p…" at bounding box center [251, 242] width 486 height 152
copy p "scottholmberg001@proton.me"
click at [652, 45] on link "Dashboard" at bounding box center [658, 27] width 57 height 39
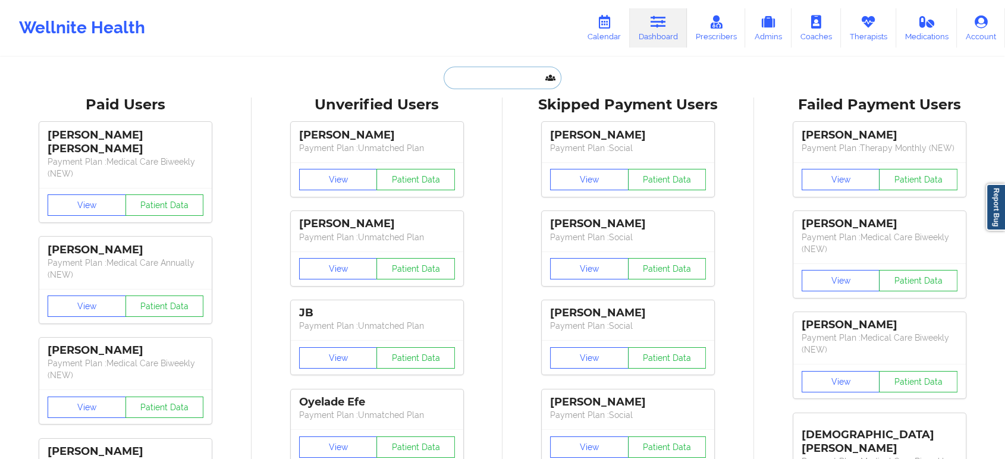
click at [472, 78] on input "text" at bounding box center [503, 78] width 118 height 23
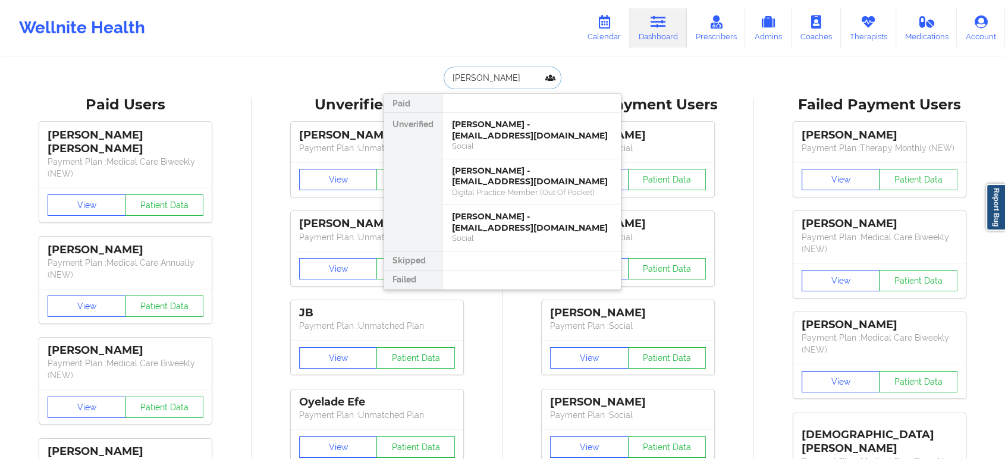
type input "caroline mc"
click at [473, 133] on div "Caroline McLarty - caromclarty@gmail.com" at bounding box center [531, 130] width 159 height 22
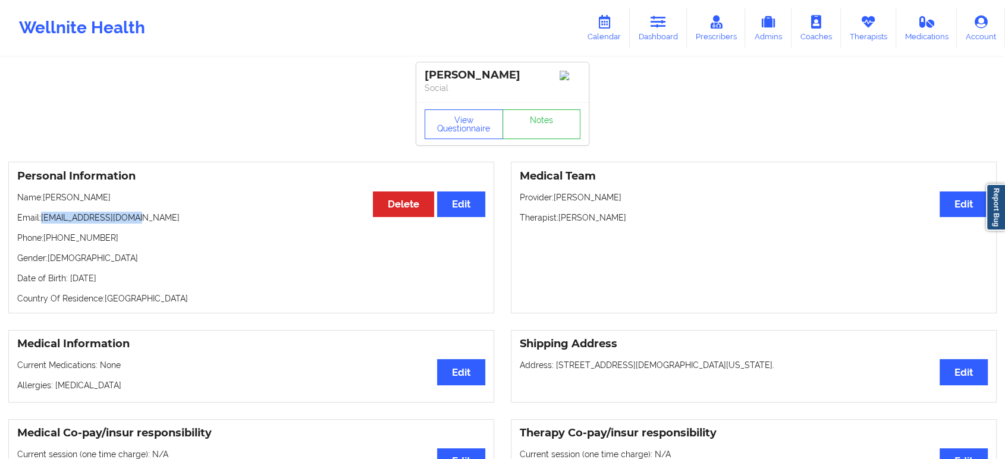
drag, startPoint x: 43, startPoint y: 218, endPoint x: 173, endPoint y: 225, distance: 130.5
click at [173, 224] on p "Email: caromclarty@gmail.com" at bounding box center [251, 218] width 468 height 12
copy p "caromclarty@gmail.com"
click at [671, 37] on link "Dashboard" at bounding box center [658, 27] width 57 height 39
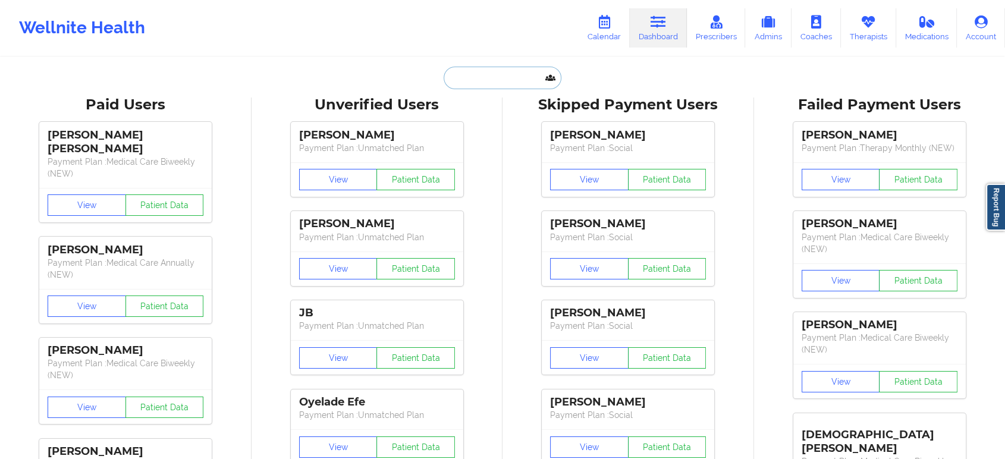
click at [475, 82] on input "text" at bounding box center [503, 78] width 118 height 23
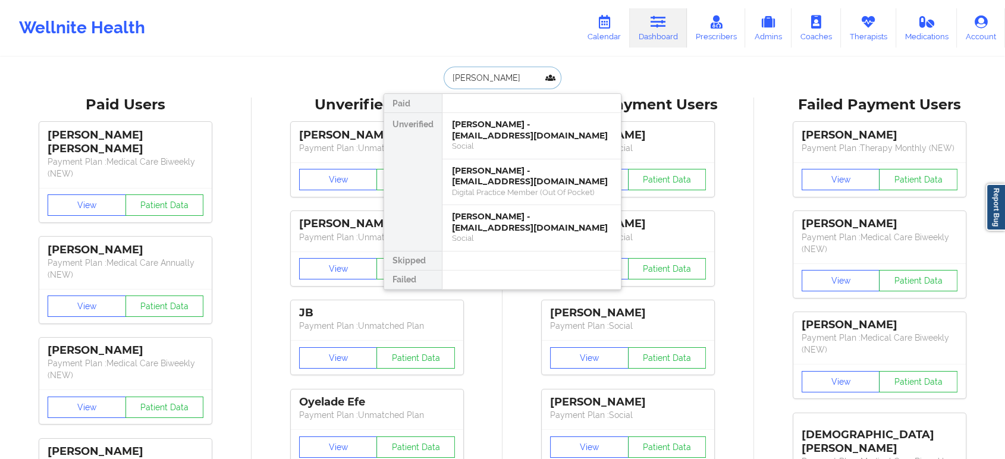
type input "jamie n"
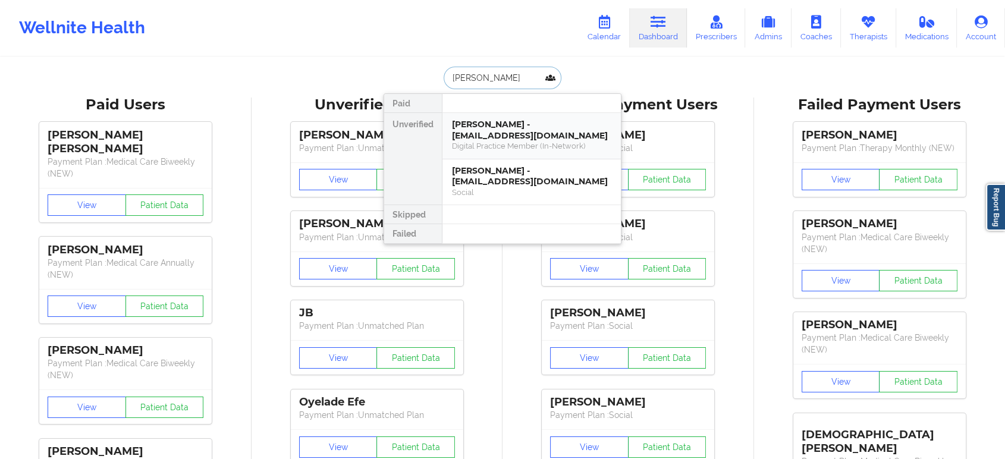
click at [488, 133] on div "Jamie N Sanders - 17kimiesanders@gmail.com" at bounding box center [531, 130] width 159 height 22
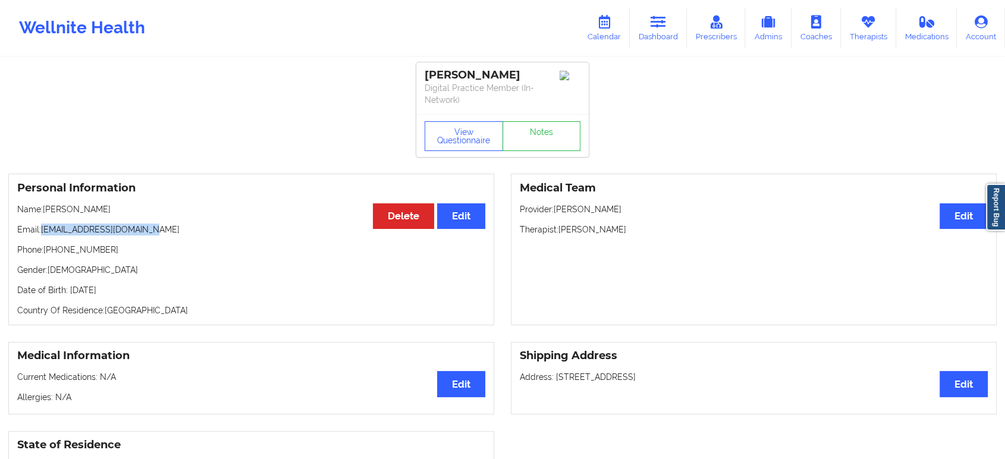
drag, startPoint x: 41, startPoint y: 228, endPoint x: 184, endPoint y: 223, distance: 142.8
click at [184, 224] on p "Email: 17kimiesanders@gmail.com" at bounding box center [251, 230] width 468 height 12
copy p "17kimiesanders@gmail.com"
click at [674, 40] on link "Dashboard" at bounding box center [658, 27] width 57 height 39
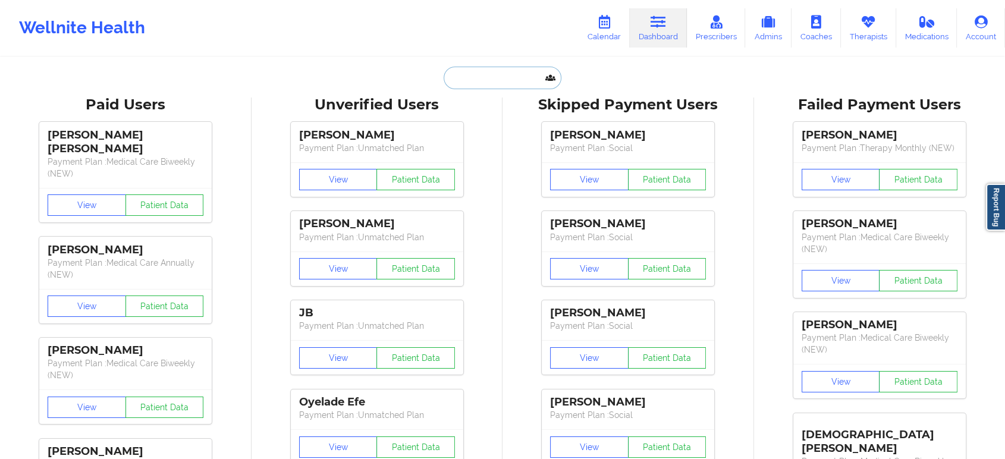
click at [504, 76] on input "text" at bounding box center [503, 78] width 118 height 23
paste input "17kimiesanders@gmail.com"
type input "17kimiesanders@gmail.com"
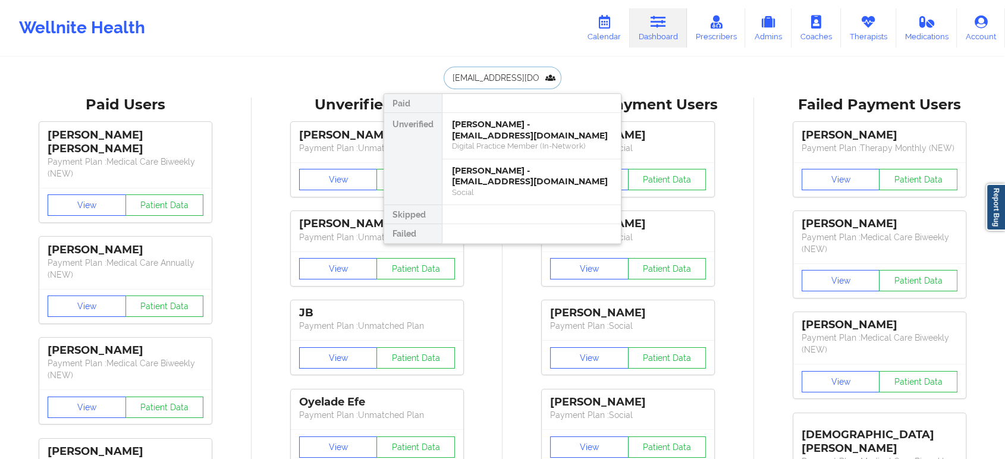
scroll to position [0, 13]
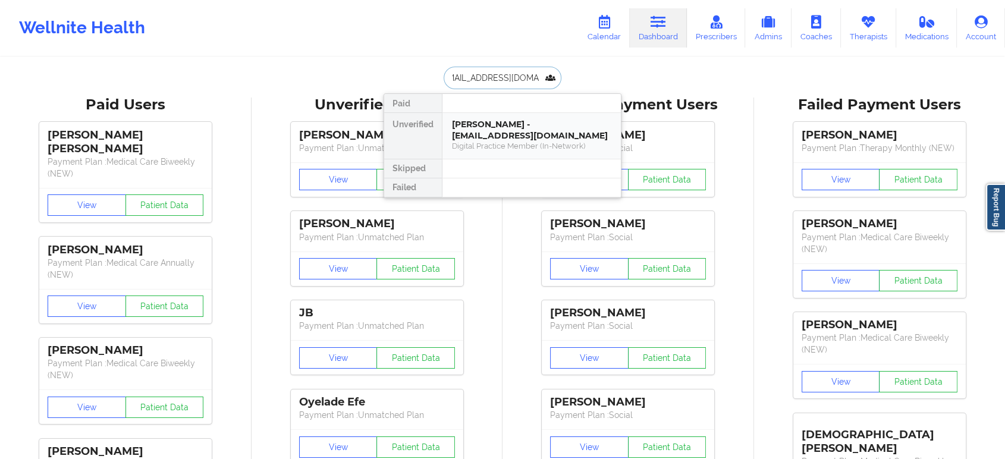
click at [503, 131] on div "Jamie N Sanders - 17kimiesanders@gmail.com" at bounding box center [531, 130] width 159 height 22
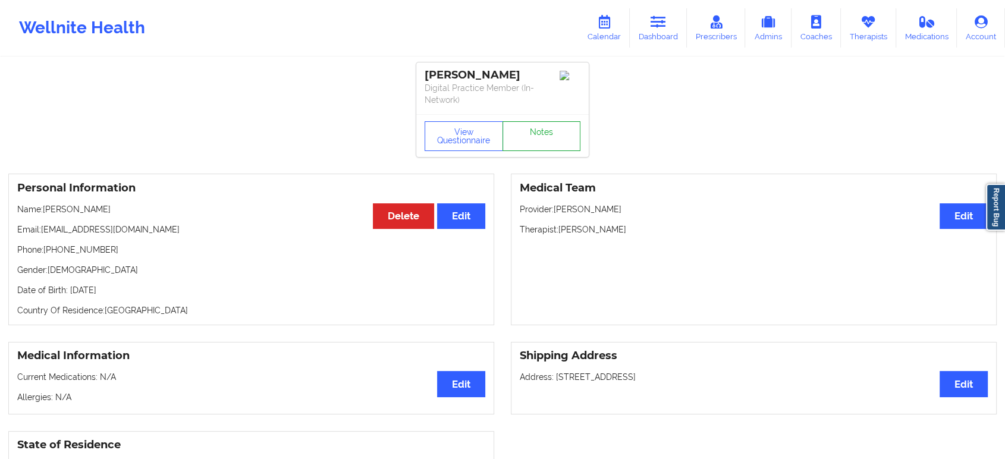
click at [549, 131] on link "Notes" at bounding box center [541, 136] width 78 height 30
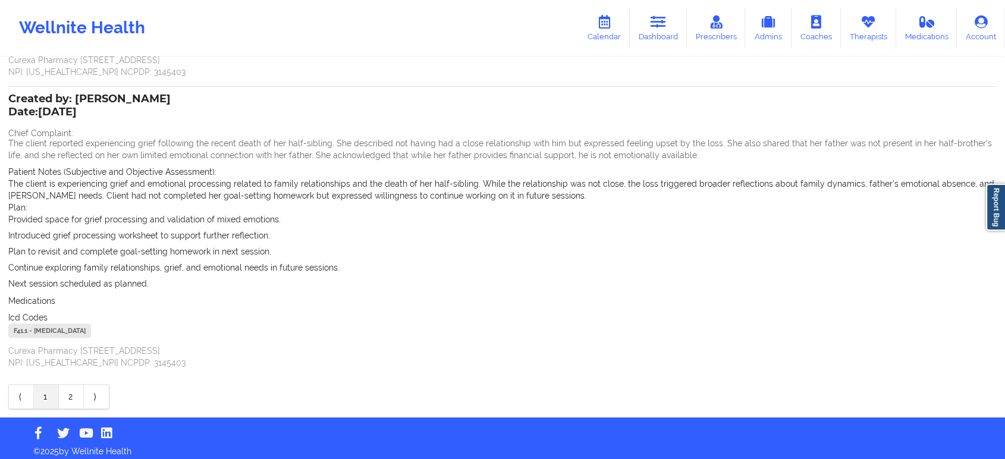
scroll to position [347, 0]
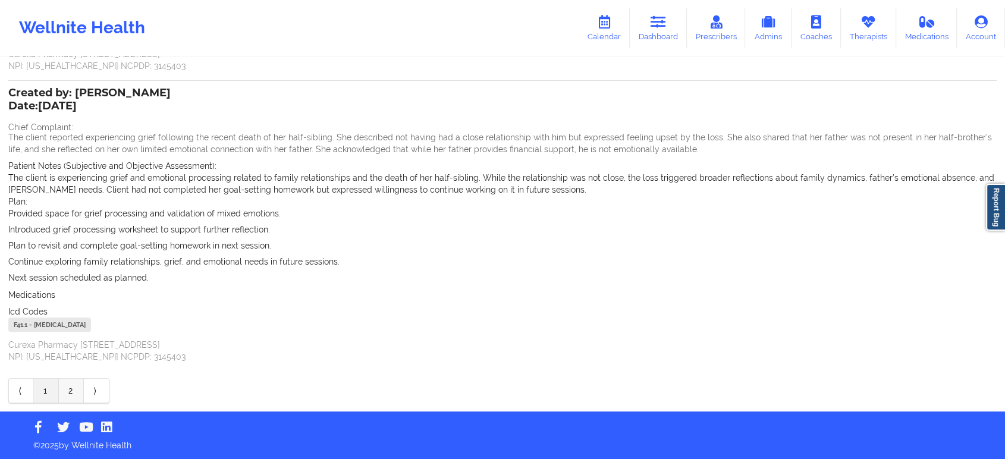
click at [77, 393] on link "2" at bounding box center [71, 391] width 25 height 24
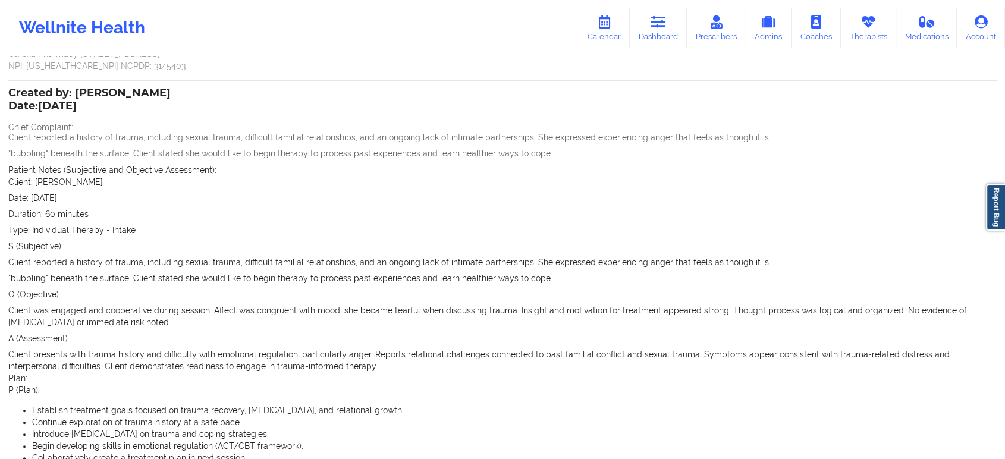
scroll to position [0, 0]
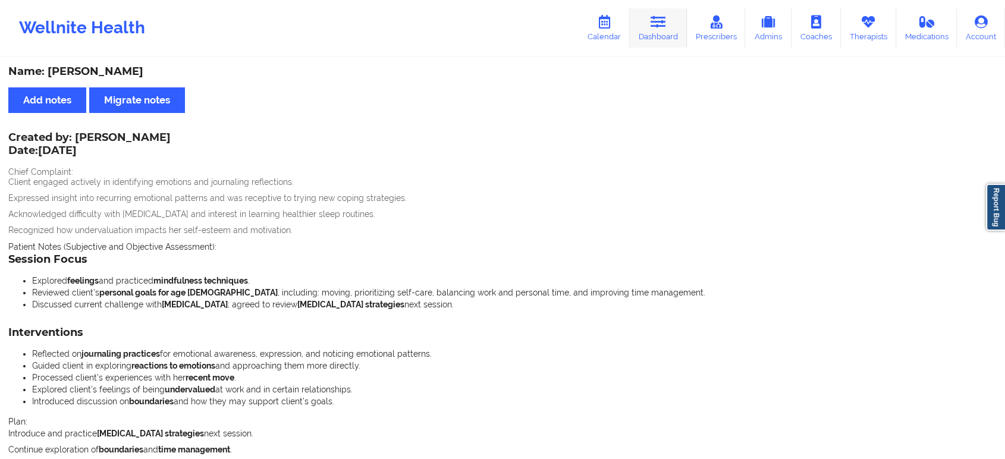
click at [667, 37] on link "Dashboard" at bounding box center [658, 27] width 57 height 39
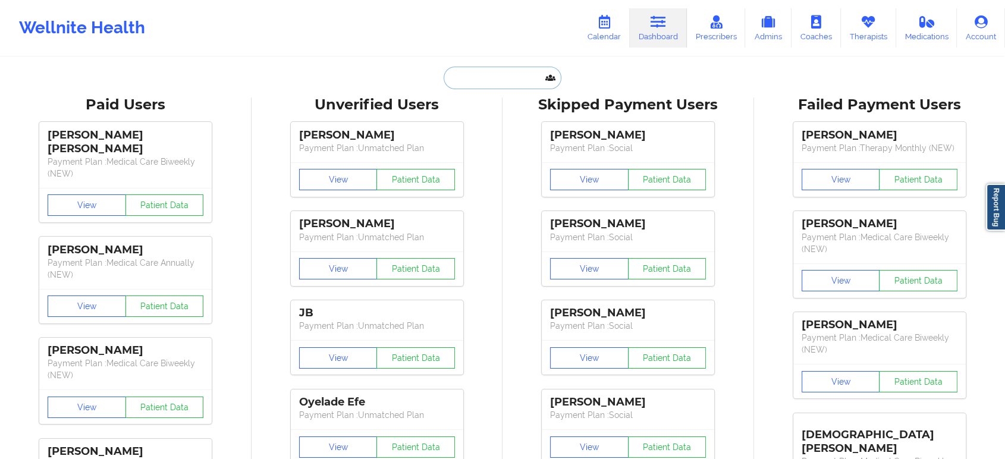
click at [522, 78] on input "text" at bounding box center [503, 78] width 118 height 23
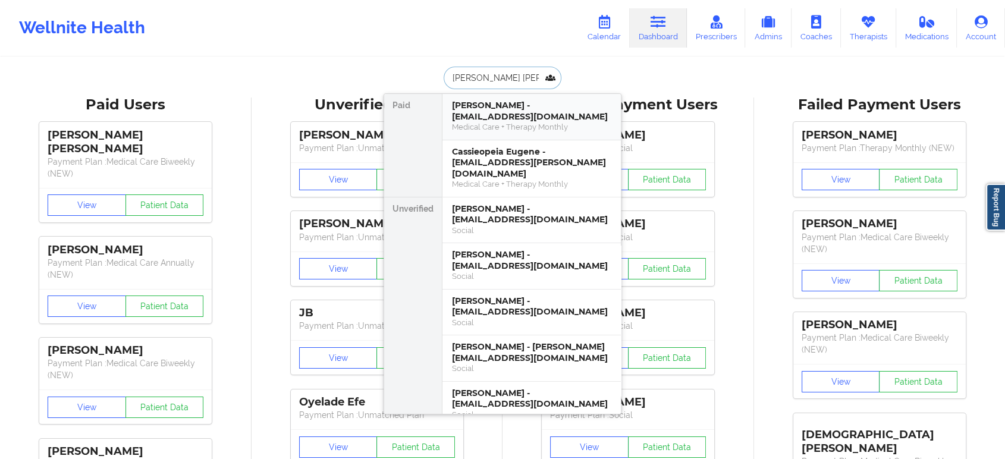
type input "eugene rad"
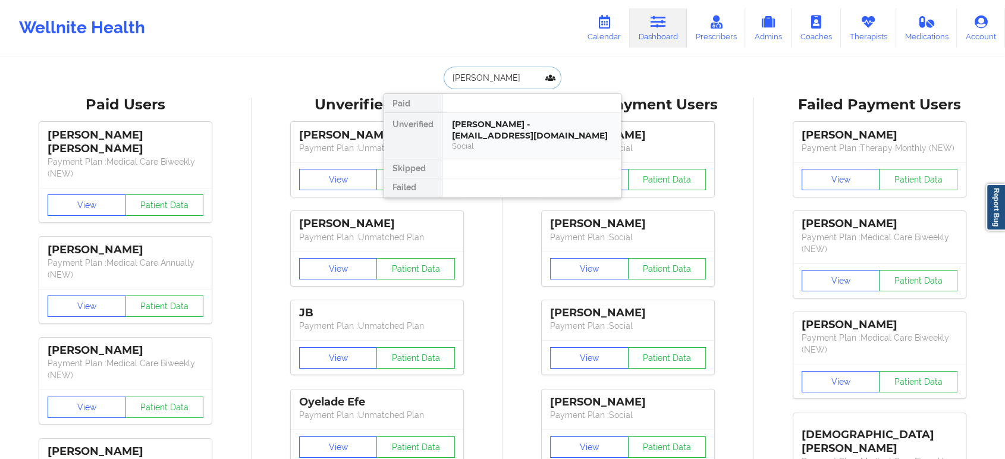
click at [511, 137] on div "Eugene radashkovskiy - eugenerada@yahoo.com" at bounding box center [531, 130] width 159 height 22
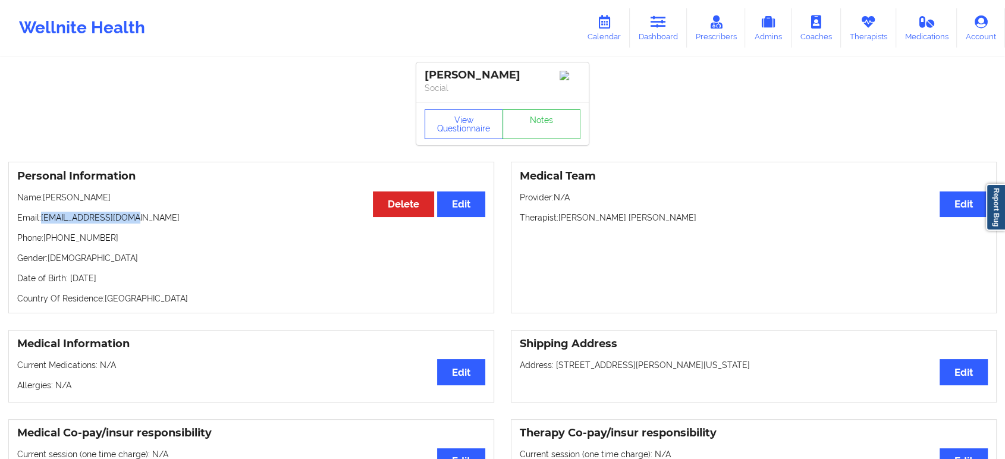
drag, startPoint x: 43, startPoint y: 221, endPoint x: 185, endPoint y: 213, distance: 141.8
click at [185, 213] on div "Personal Information Edit Delete Name: Eugene radashkovskiy Email: eugenerada@y…" at bounding box center [251, 238] width 486 height 152
copy p "eugenerada@yahoo.com"
click at [531, 130] on link "Notes" at bounding box center [541, 124] width 78 height 30
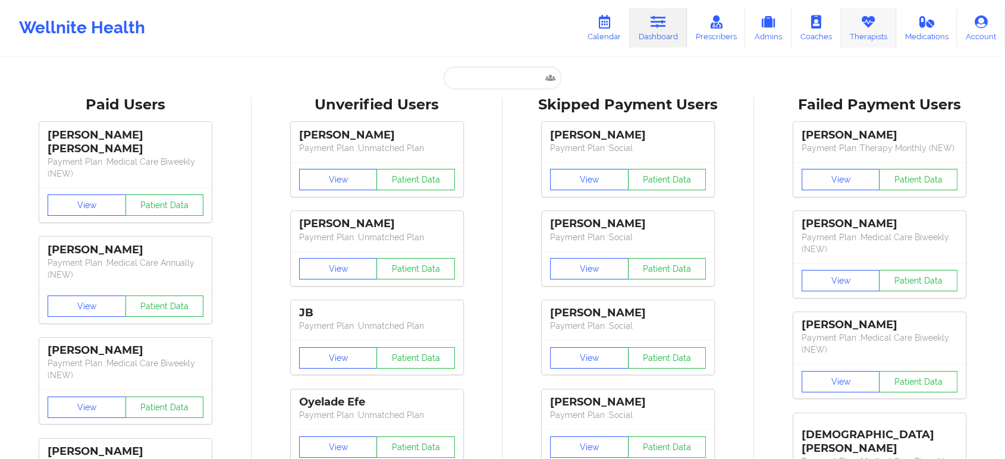
click at [855, 37] on link "Therapists" at bounding box center [868, 27] width 55 height 39
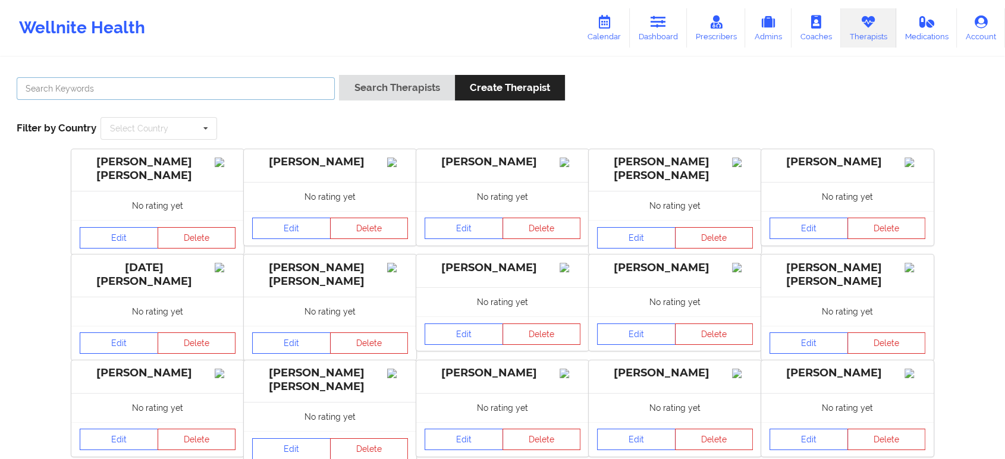
click at [174, 89] on input "text" at bounding box center [176, 88] width 318 height 23
click at [339, 75] on button "Search Therapists" at bounding box center [396, 88] width 115 height 26
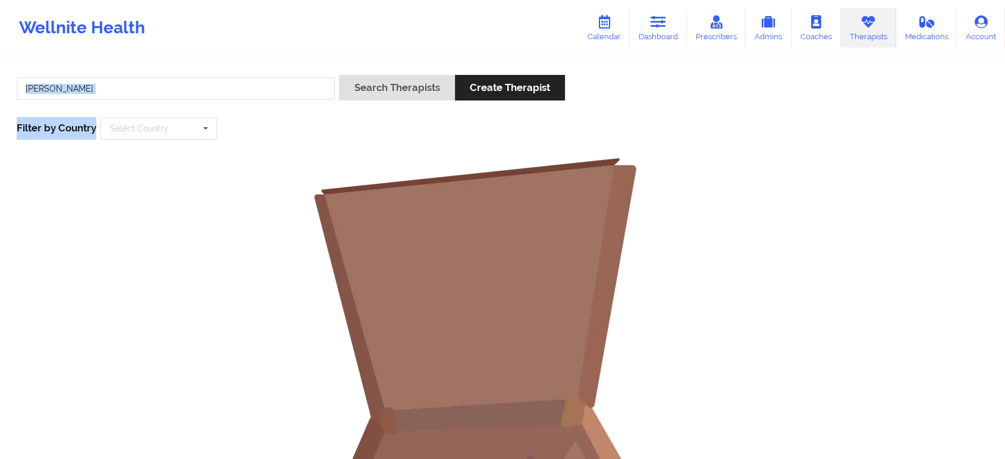
drag, startPoint x: 124, startPoint y: 110, endPoint x: 142, endPoint y: 89, distance: 27.4
click at [142, 89] on div "rosalva agular Search Therapists Create Therapist Filter by Country Select Coun…" at bounding box center [502, 107] width 988 height 81
click at [142, 89] on input "rosalva agular" at bounding box center [176, 88] width 318 height 23
click at [339, 75] on button "Search Therapists" at bounding box center [396, 88] width 115 height 26
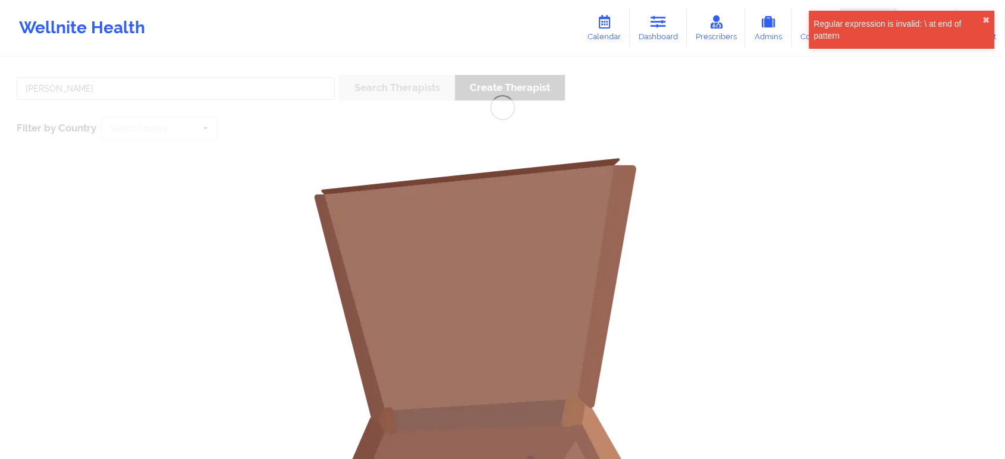
type input "[PERSON_NAME]"
drag, startPoint x: 66, startPoint y: 58, endPoint x: 67, endPoint y: 101, distance: 42.8
click at [67, 101] on div "rosalva Search Therapists Create Therapist Filter by Country Select Country Aus…" at bounding box center [502, 367] width 1005 height 618
click at [81, 90] on div "rosalva Search Therapists Create Therapist Filter by Country Select Country Aus…" at bounding box center [502, 367] width 1005 height 618
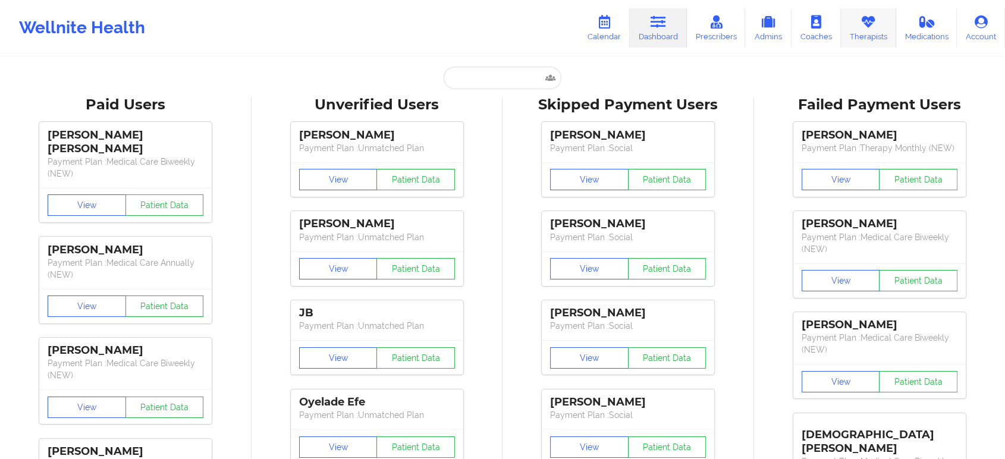
click at [859, 22] on link "Therapists" at bounding box center [868, 27] width 55 height 39
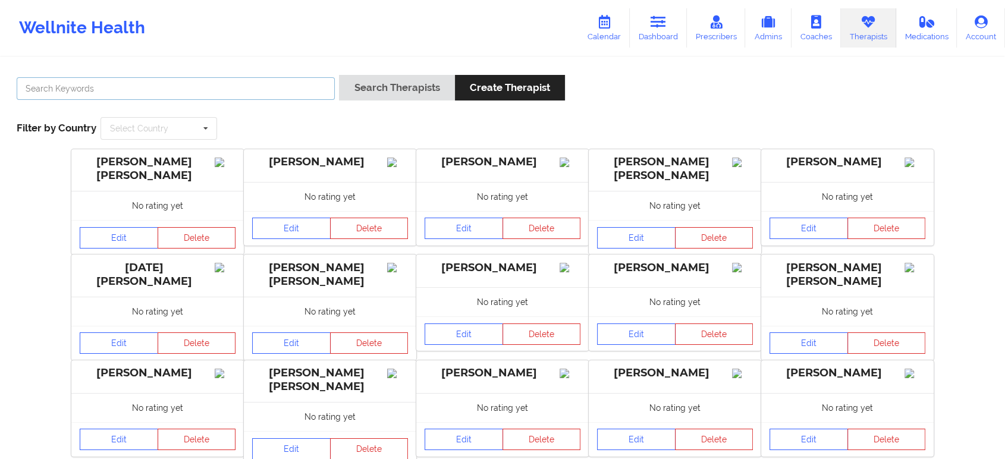
click at [252, 88] on input "text" at bounding box center [176, 88] width 318 height 23
type input "[PERSON_NAME]"
click at [339, 75] on button "Search Therapists" at bounding box center [396, 88] width 115 height 26
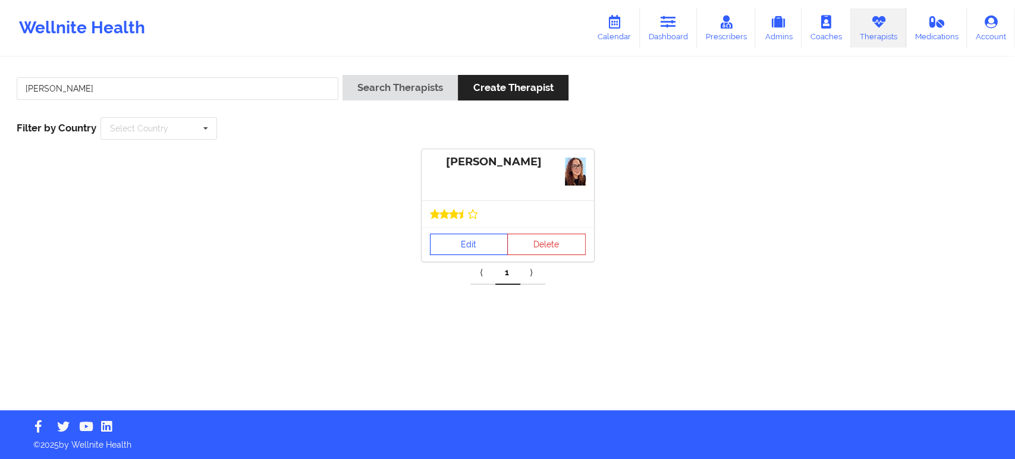
click at [476, 211] on div "[PERSON_NAME] Edit Delete" at bounding box center [508, 205] width 172 height 112
click at [476, 211] on icon at bounding box center [473, 214] width 10 height 10
click at [457, 247] on link "Edit" at bounding box center [469, 244] width 78 height 21
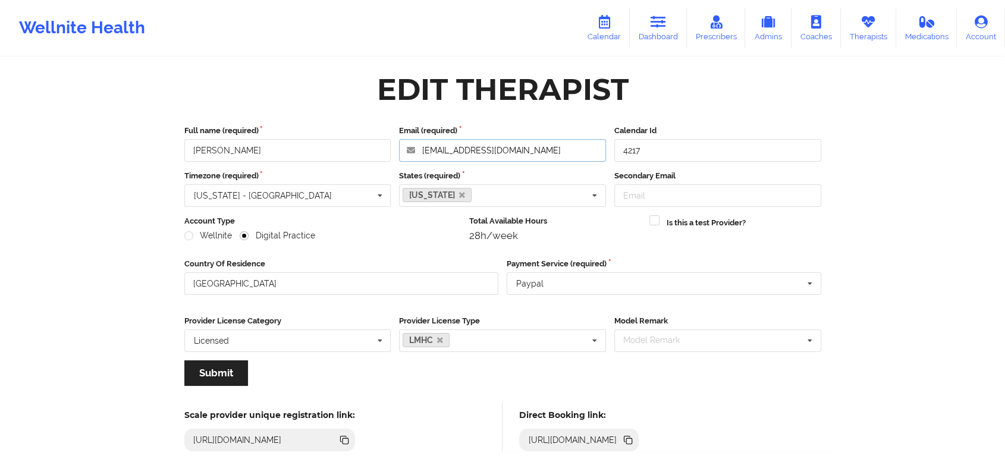
drag, startPoint x: 502, startPoint y: 144, endPoint x: 390, endPoint y: 145, distance: 111.8
click at [390, 145] on div "Full name (required) [PERSON_NAME] Email (required) [EMAIL_ADDRESS][DOMAIN_NAME…" at bounding box center [502, 143] width 645 height 37
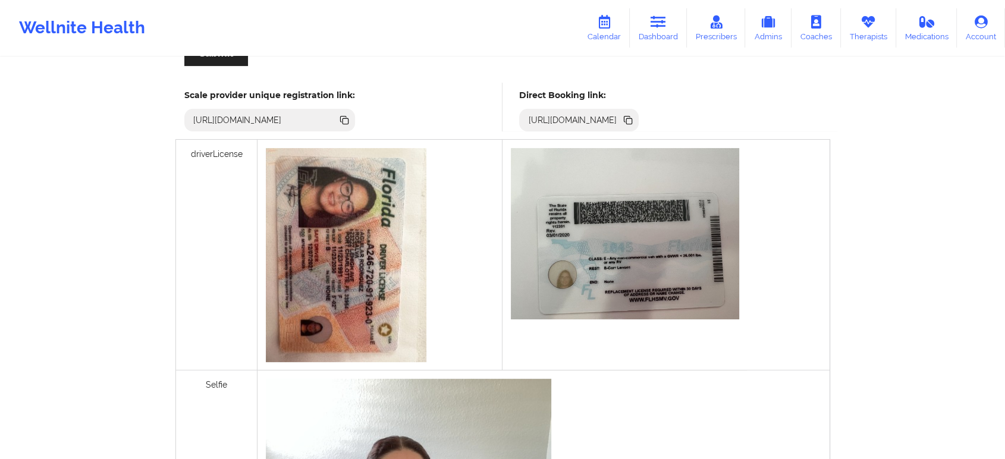
click at [634, 116] on icon at bounding box center [627, 120] width 13 height 13
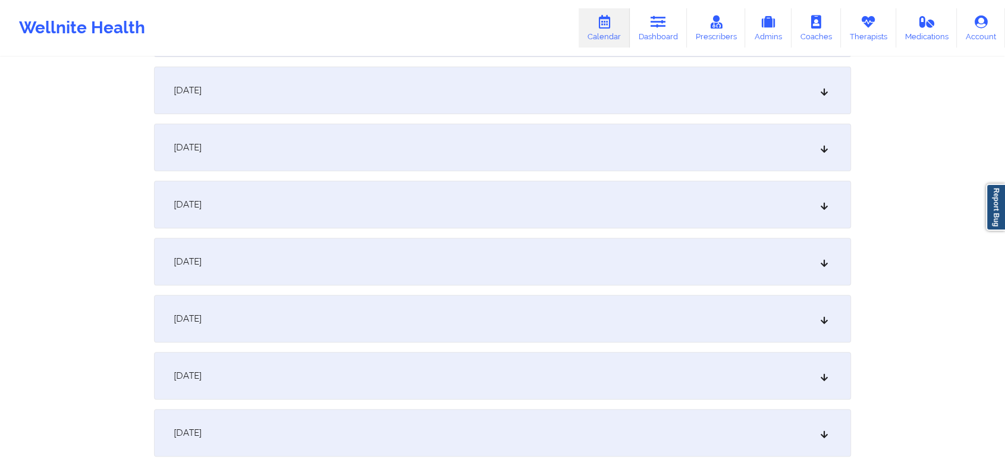
scroll to position [367, 0]
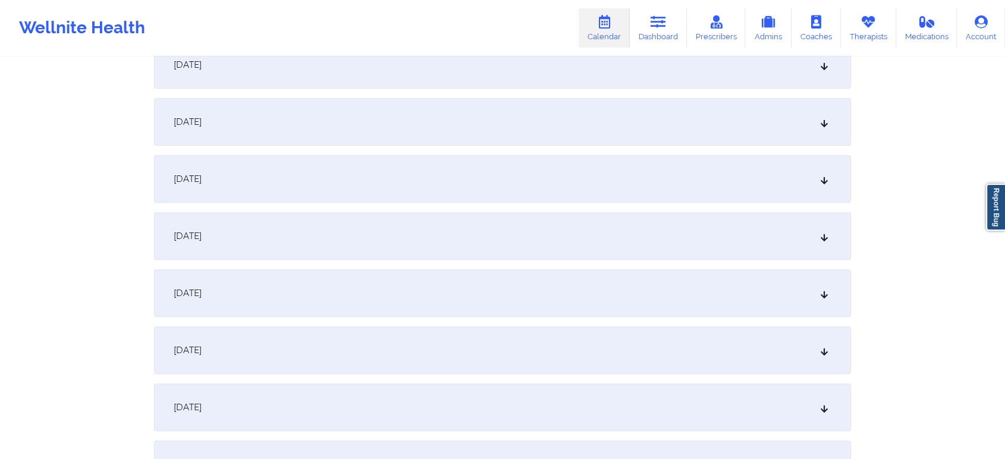
click at [475, 193] on div "[DATE]" at bounding box center [502, 179] width 697 height 48
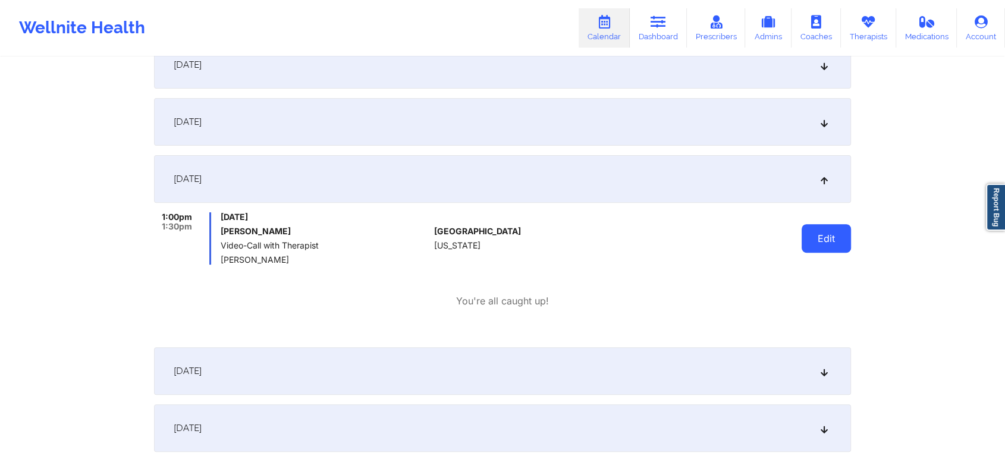
click at [828, 251] on button "Edit" at bounding box center [826, 238] width 49 height 29
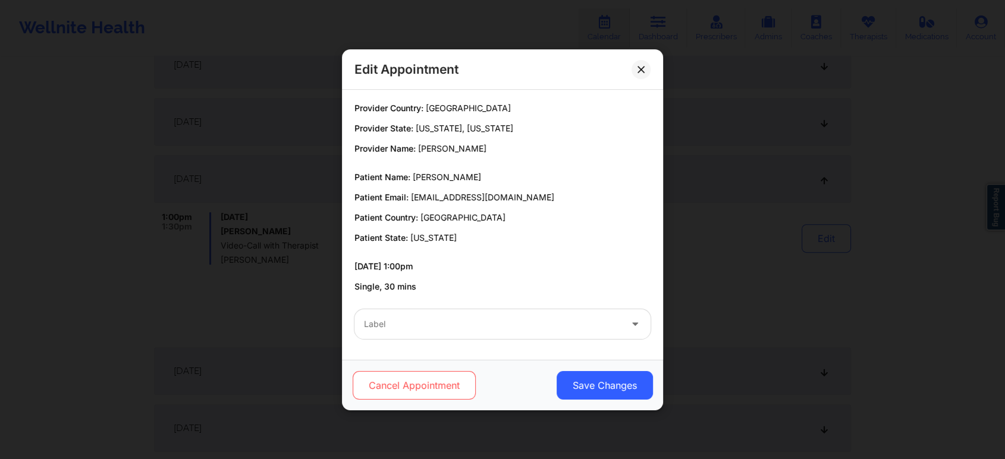
click at [448, 371] on button "Cancel Appointment" at bounding box center [414, 385] width 123 height 29
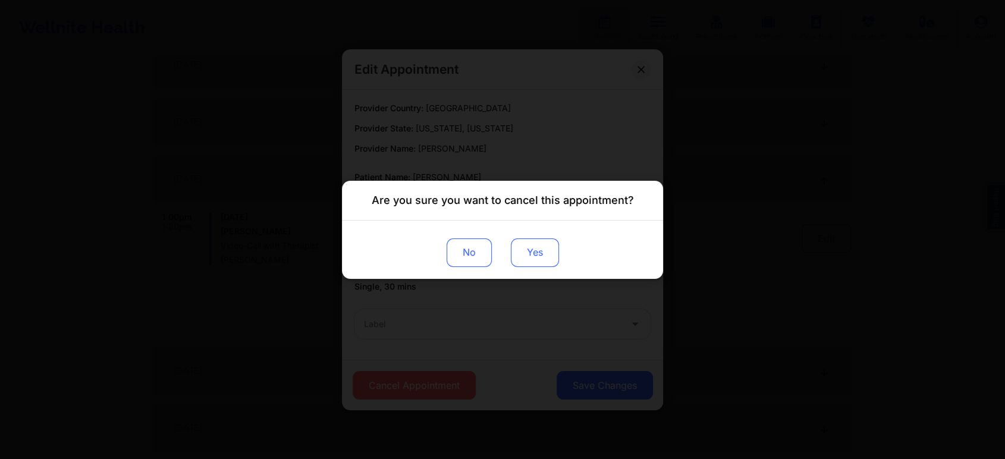
click at [544, 258] on button "Yes" at bounding box center [535, 252] width 48 height 29
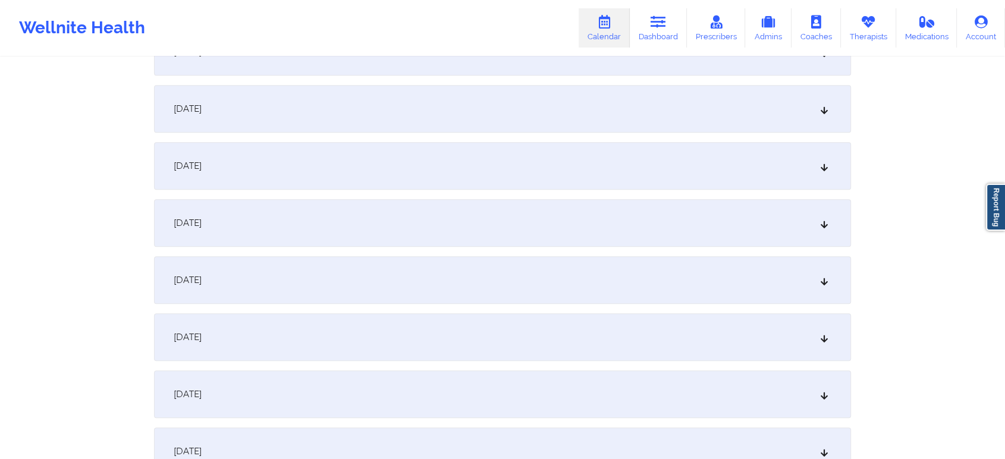
scroll to position [863, 0]
click at [440, 229] on div "October 13, 2025" at bounding box center [502, 218] width 697 height 48
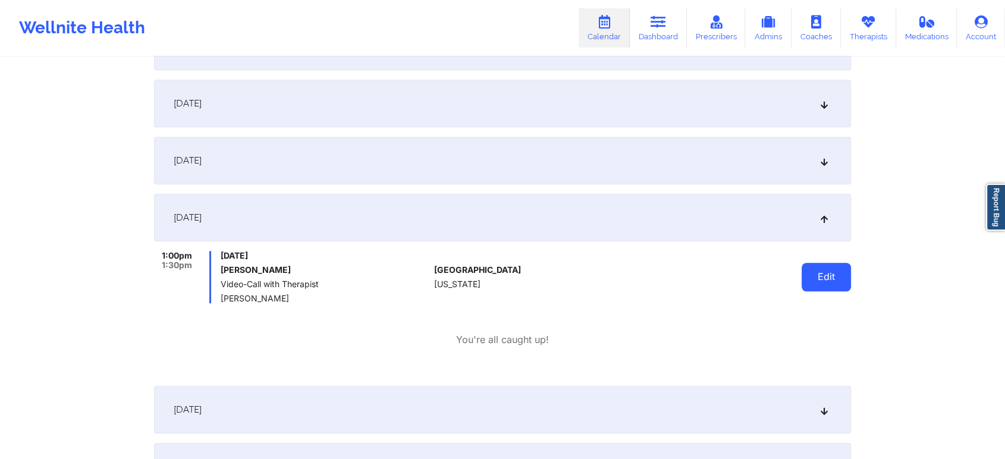
click at [818, 271] on button "Edit" at bounding box center [826, 277] width 49 height 29
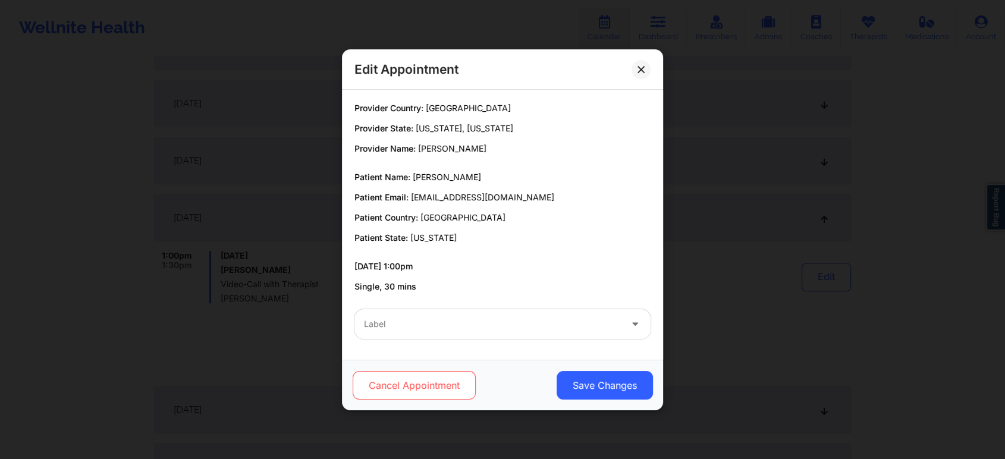
click at [459, 395] on button "Cancel Appointment" at bounding box center [414, 385] width 123 height 29
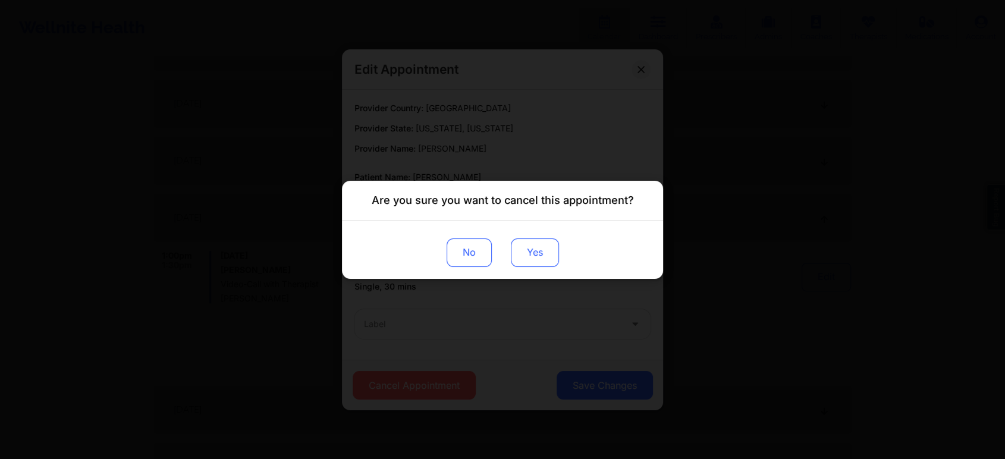
click at [533, 254] on button "Yes" at bounding box center [535, 252] width 48 height 29
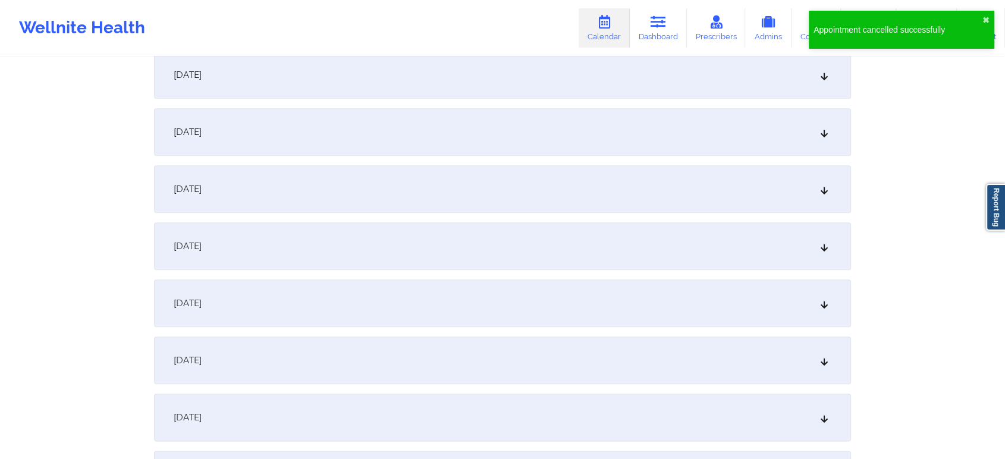
scroll to position [1265, 0]
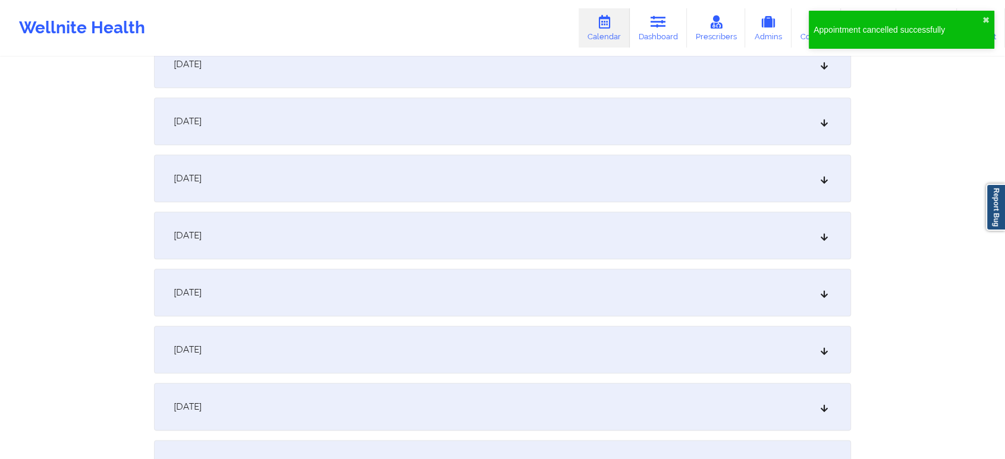
click at [543, 366] on div "October 20, 2025" at bounding box center [502, 350] width 697 height 48
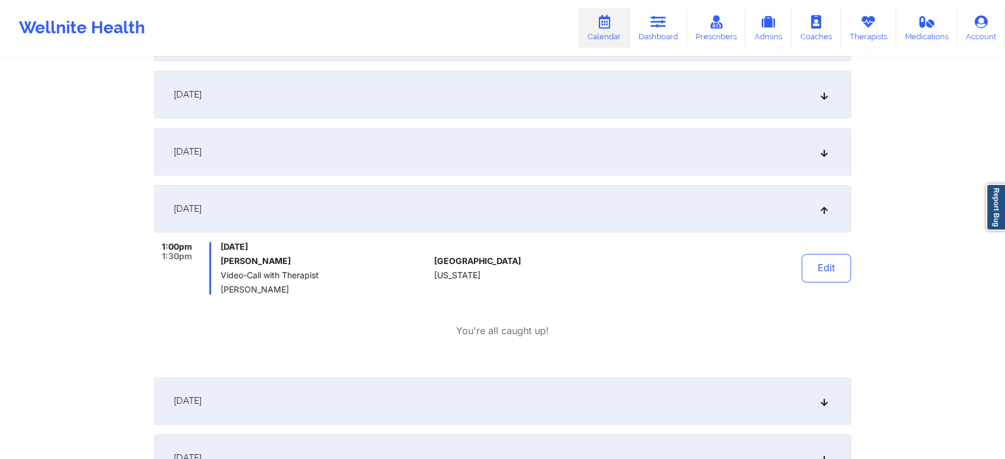
scroll to position [1427, 0]
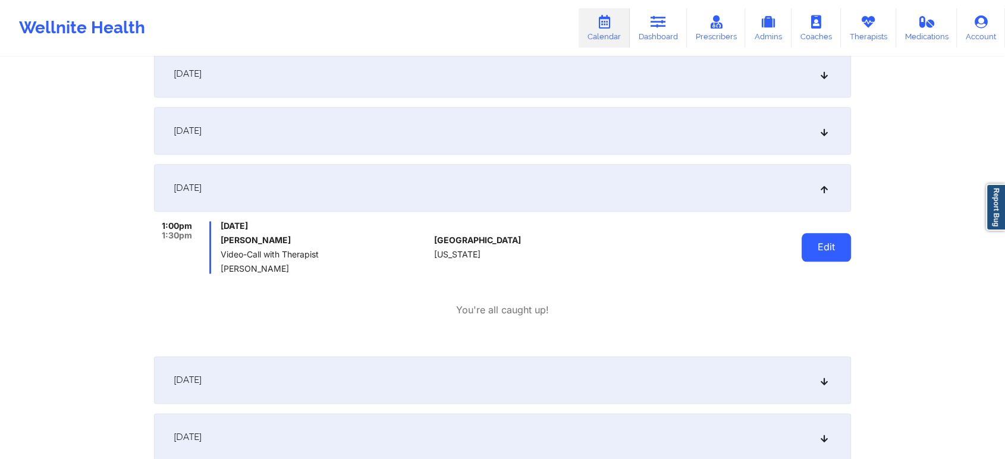
click at [811, 250] on button "Edit" at bounding box center [826, 247] width 49 height 29
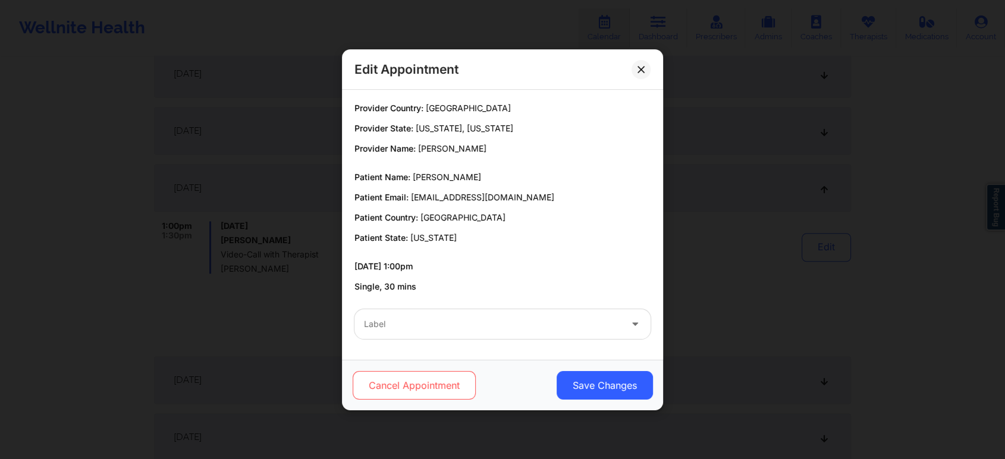
click at [463, 374] on button "Cancel Appointment" at bounding box center [414, 385] width 123 height 29
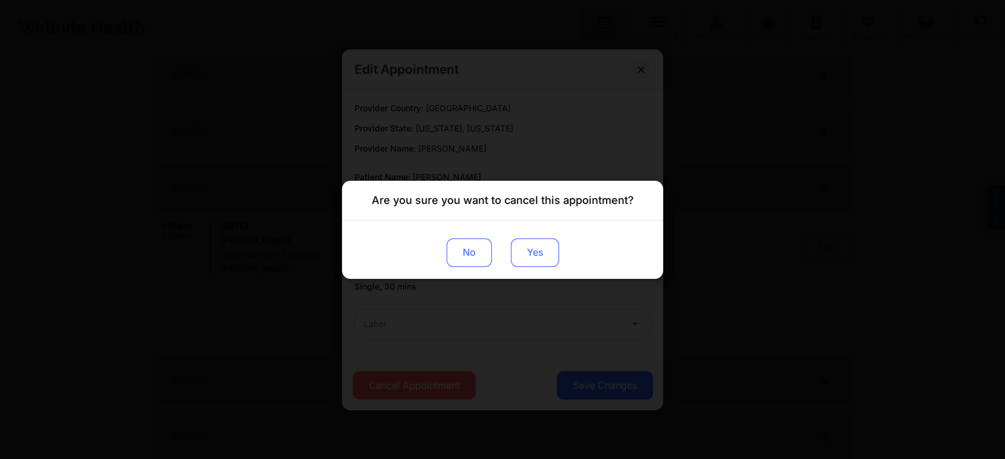
click at [541, 245] on button "Yes" at bounding box center [535, 252] width 48 height 29
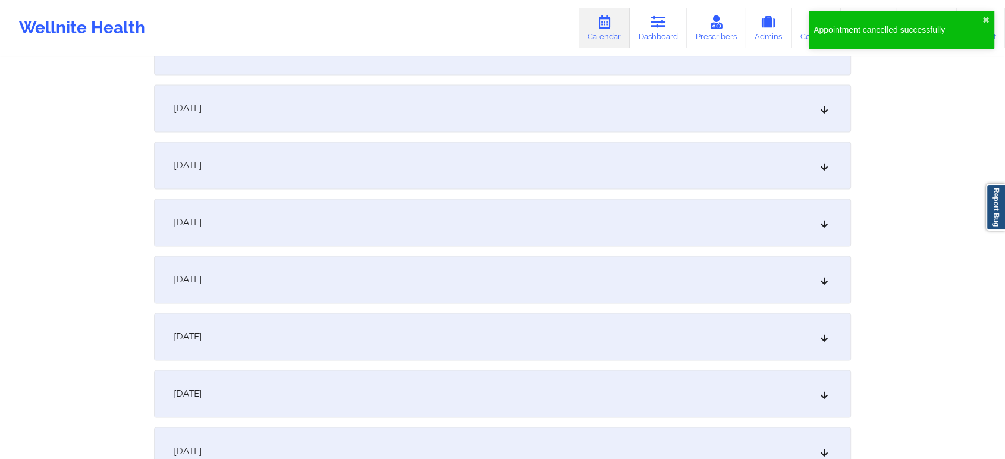
scroll to position [1819, 0]
click at [476, 343] on div "October 27, 2025" at bounding box center [502, 331] width 697 height 48
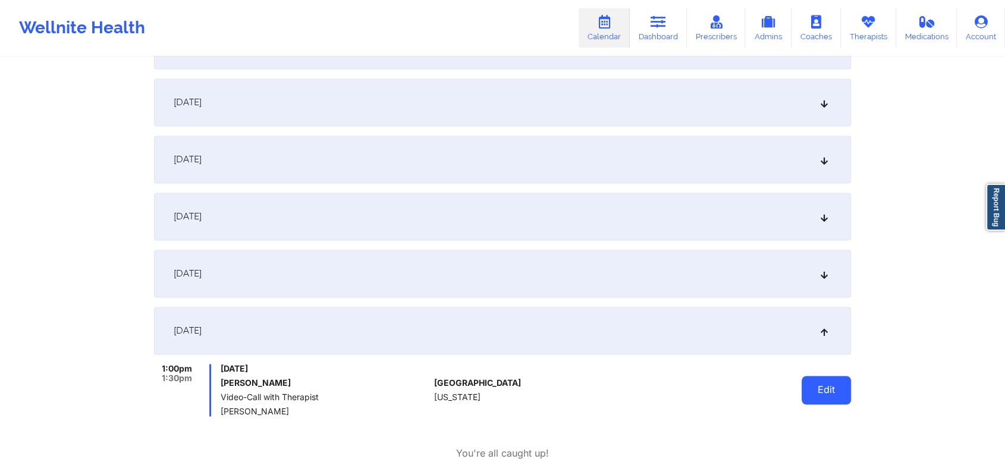
click at [824, 385] on button "Edit" at bounding box center [826, 390] width 49 height 29
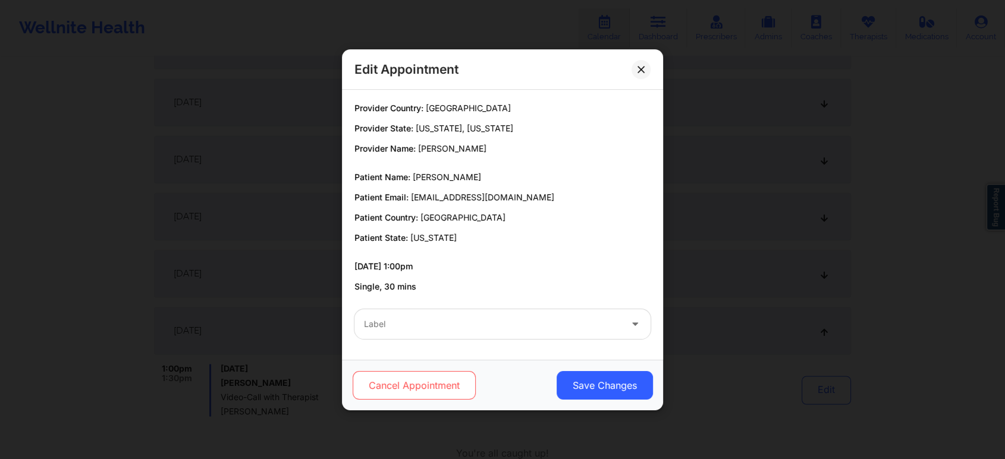
click at [409, 376] on button "Cancel Appointment" at bounding box center [414, 385] width 123 height 29
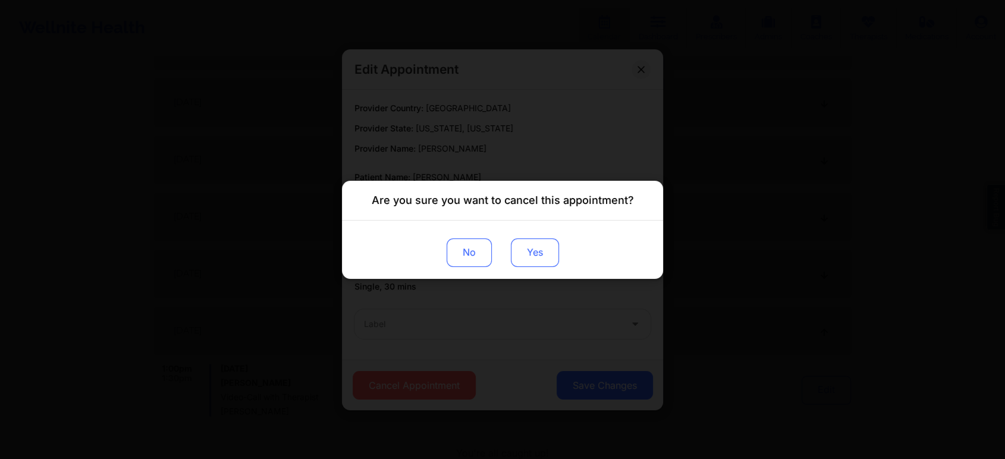
click at [541, 247] on button "Yes" at bounding box center [535, 252] width 48 height 29
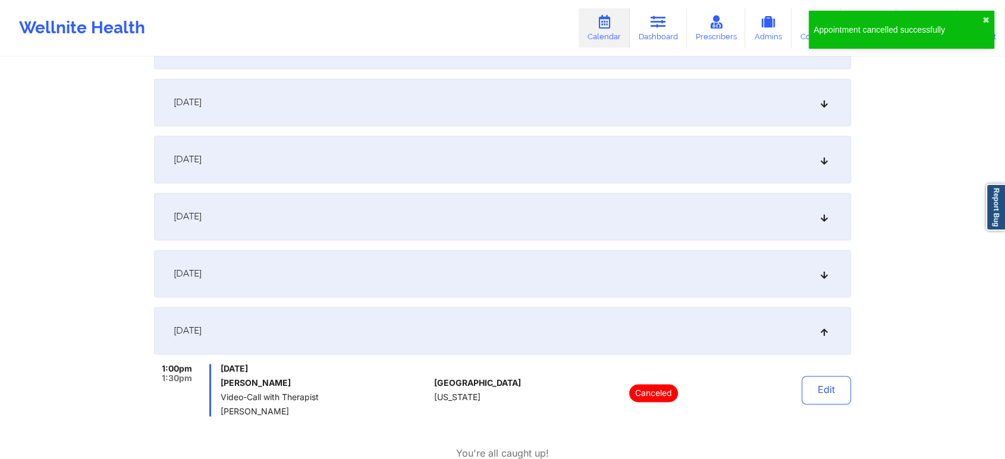
scroll to position [0, 0]
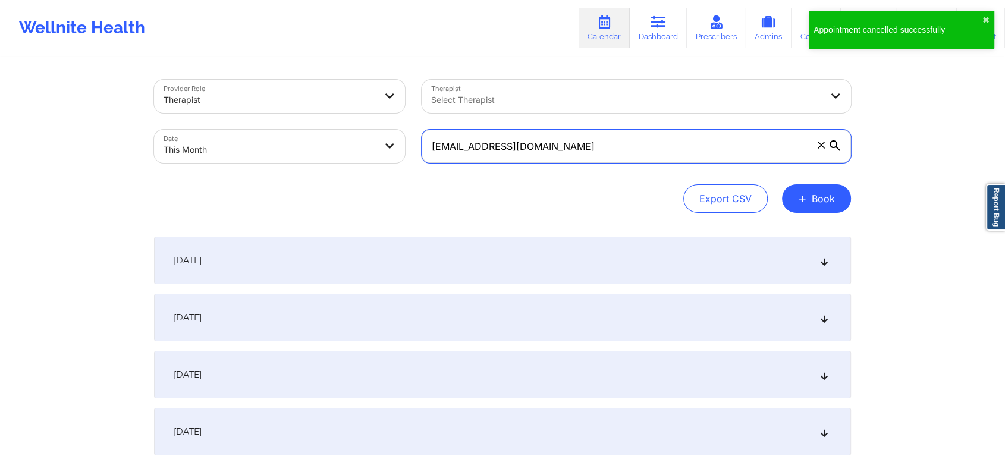
drag, startPoint x: 602, startPoint y: 161, endPoint x: 351, endPoint y: 137, distance: 252.1
click at [351, 137] on div "Provider Role Therapist Therapist Select Therapist Date This Month nmcoleman@gm…" at bounding box center [503, 121] width 714 height 100
paste input "ishstar77"
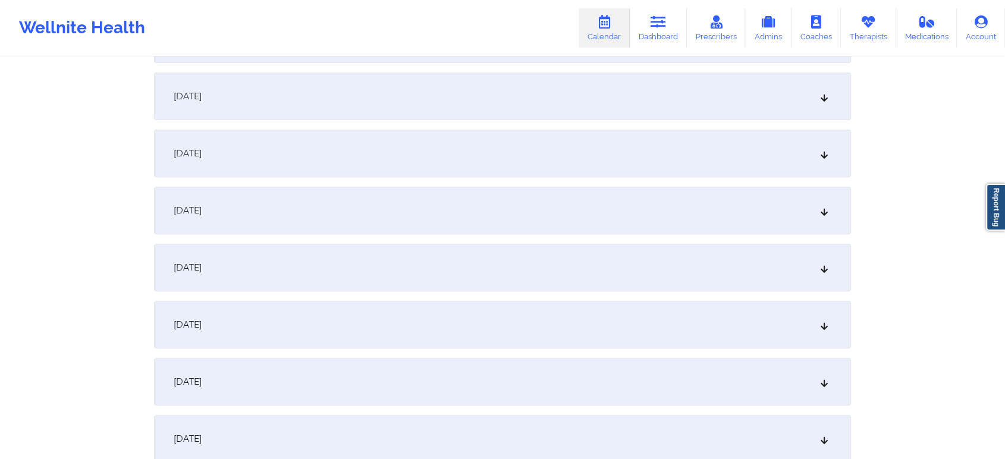
scroll to position [397, 0]
click at [373, 137] on div "October 6, 2025" at bounding box center [502, 149] width 697 height 48
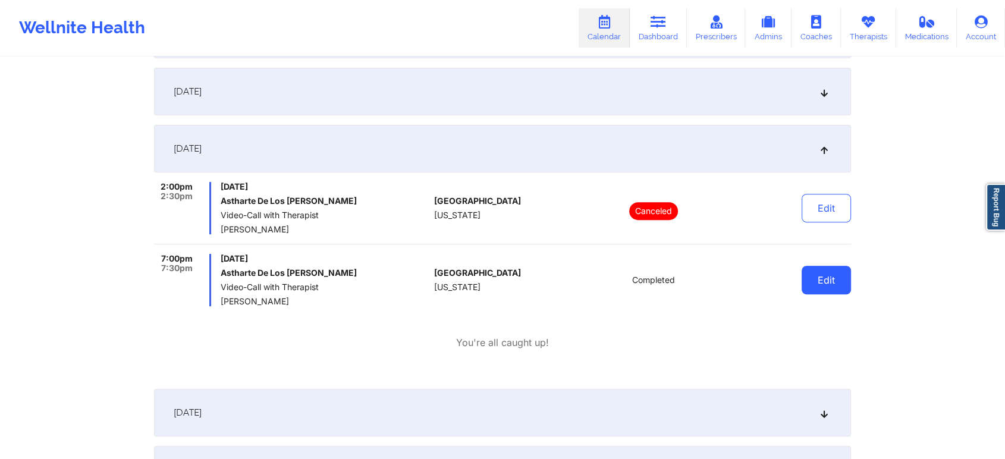
click at [831, 272] on button "Edit" at bounding box center [826, 280] width 49 height 29
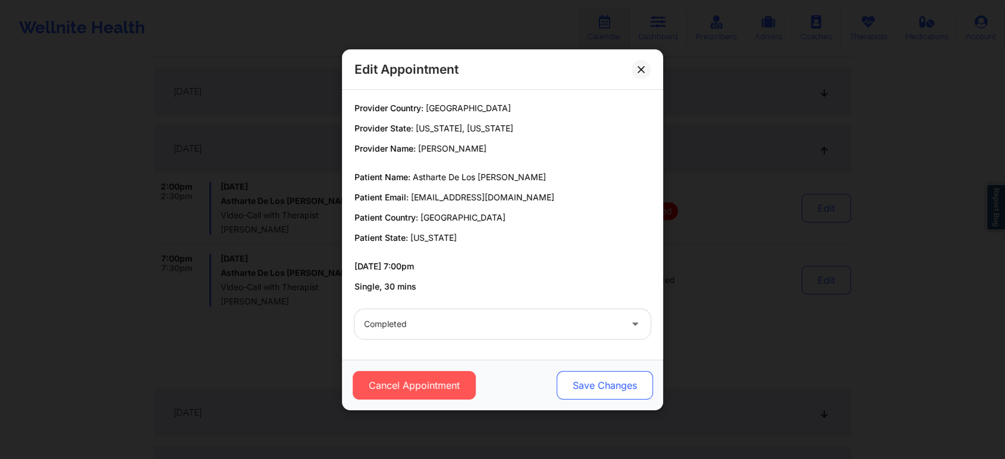
click at [604, 387] on button "Save Changes" at bounding box center [605, 385] width 96 height 29
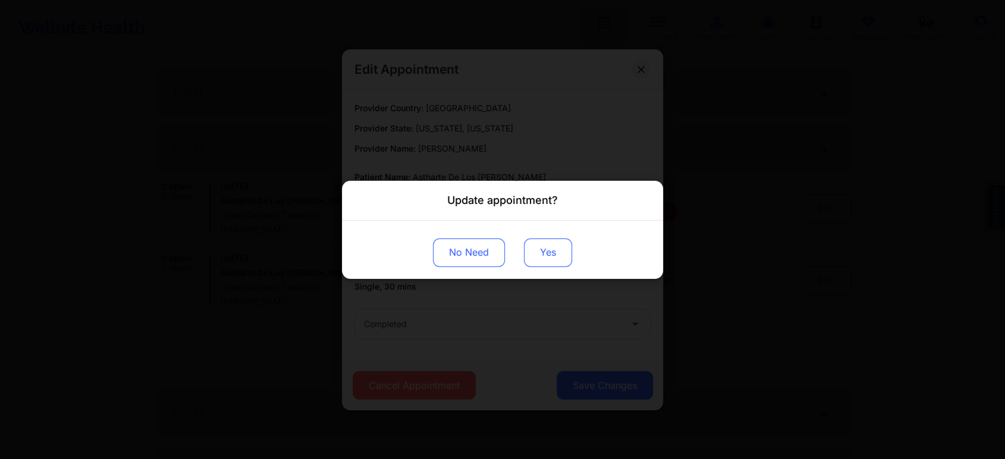
click at [544, 253] on button "Yes" at bounding box center [548, 252] width 48 height 29
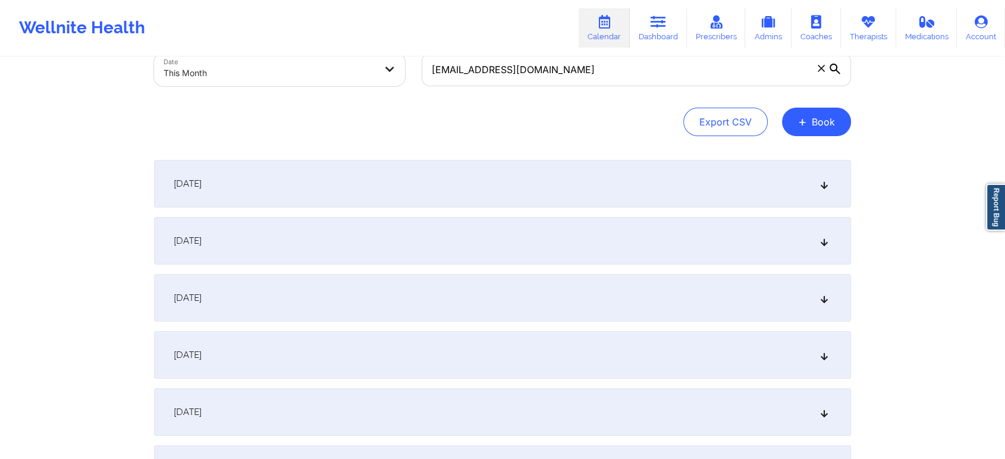
scroll to position [0, 0]
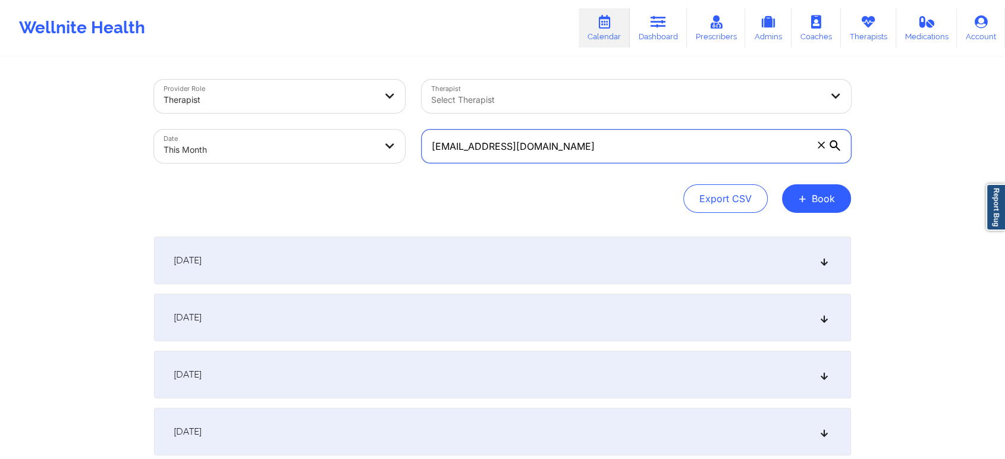
drag, startPoint x: 598, startPoint y: 137, endPoint x: 475, endPoint y: 141, distance: 123.2
click at [475, 141] on input "ishstar77@gmail.com" at bounding box center [636, 146] width 429 height 33
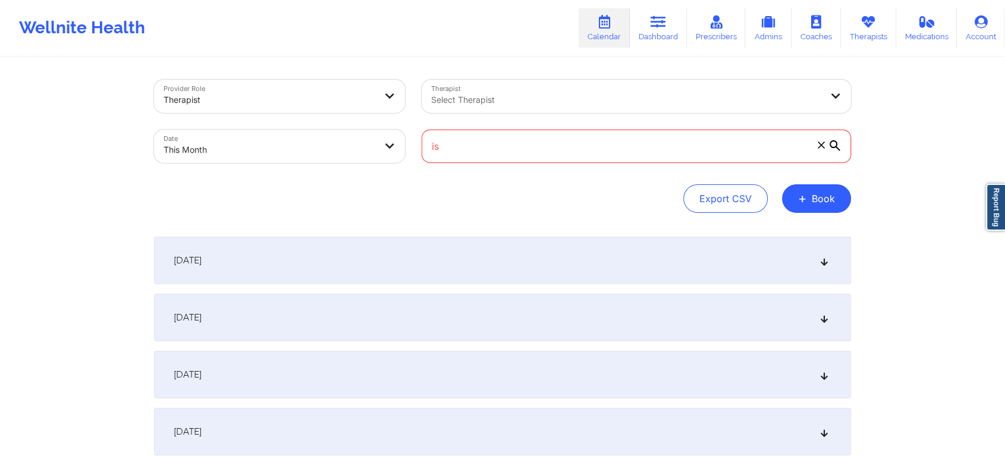
type input "i"
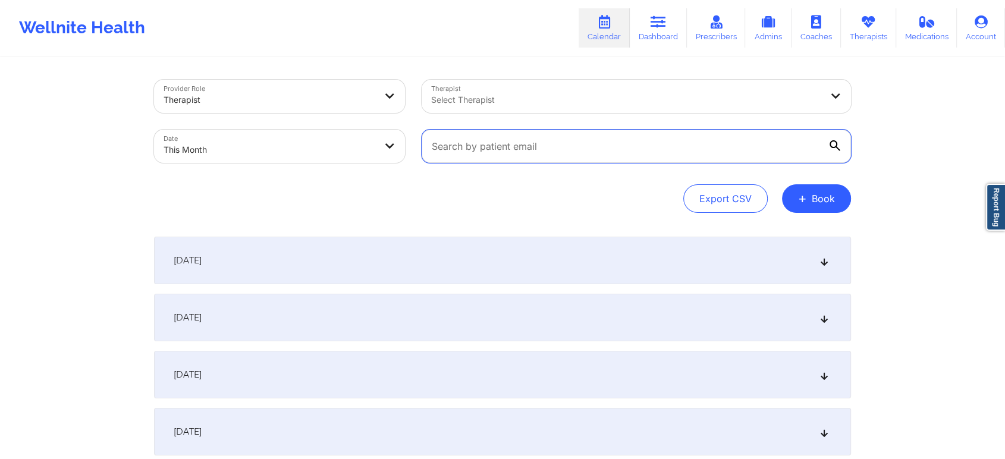
paste input "12epcor@gmail.com"
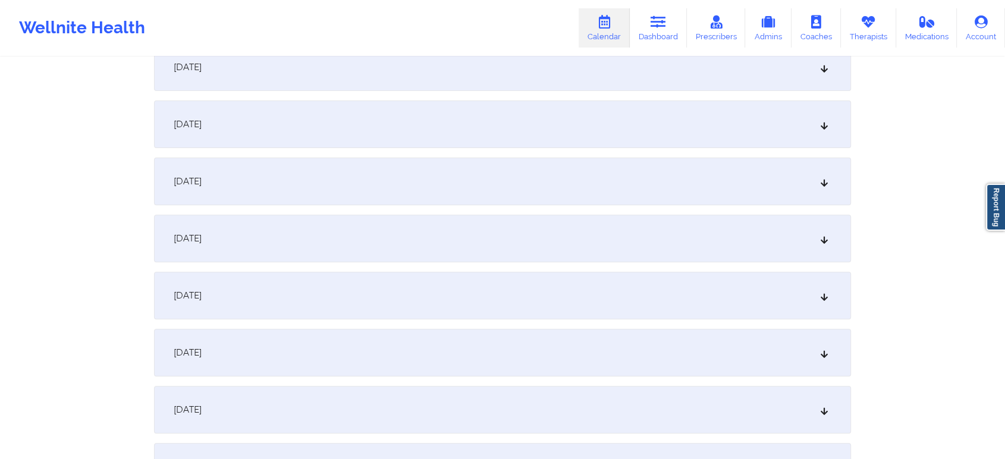
scroll to position [362, 0]
click at [461, 186] on div "October 6, 2025" at bounding box center [502, 185] width 697 height 48
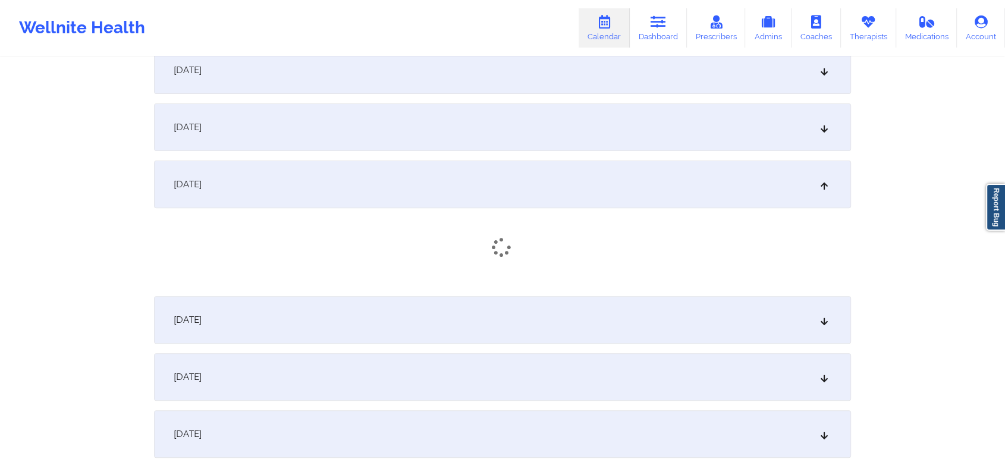
click at [796, 258] on div "October 6, 2025" at bounding box center [502, 224] width 697 height 126
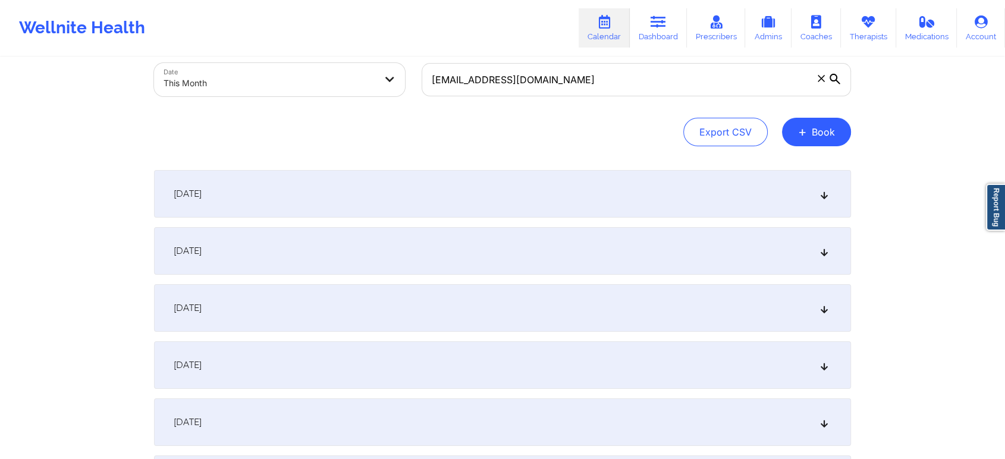
scroll to position [0, 0]
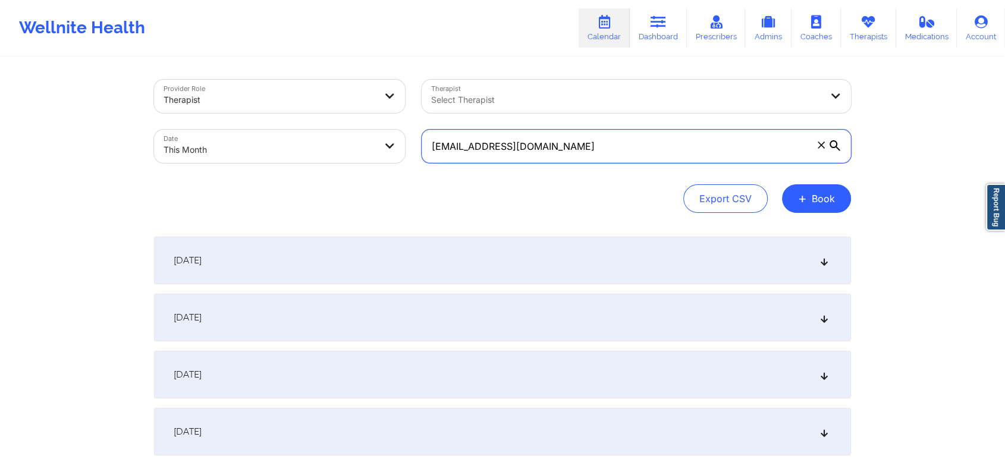
drag, startPoint x: 614, startPoint y: 157, endPoint x: 382, endPoint y: 181, distance: 232.6
click at [382, 181] on div "Provider Role Therapist Therapist Select Therapist Date This Month 12epcor@gmai…" at bounding box center [502, 146] width 697 height 133
paste input "stacybernhardt8"
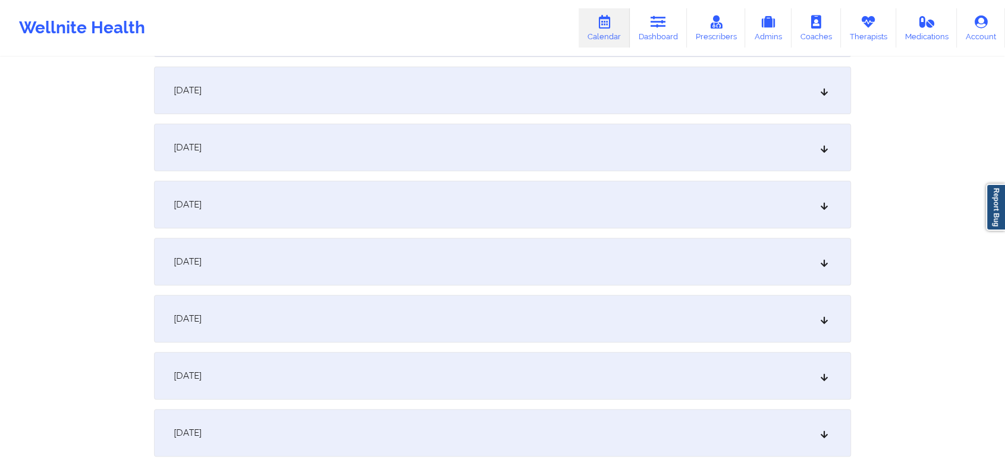
scroll to position [357, 0]
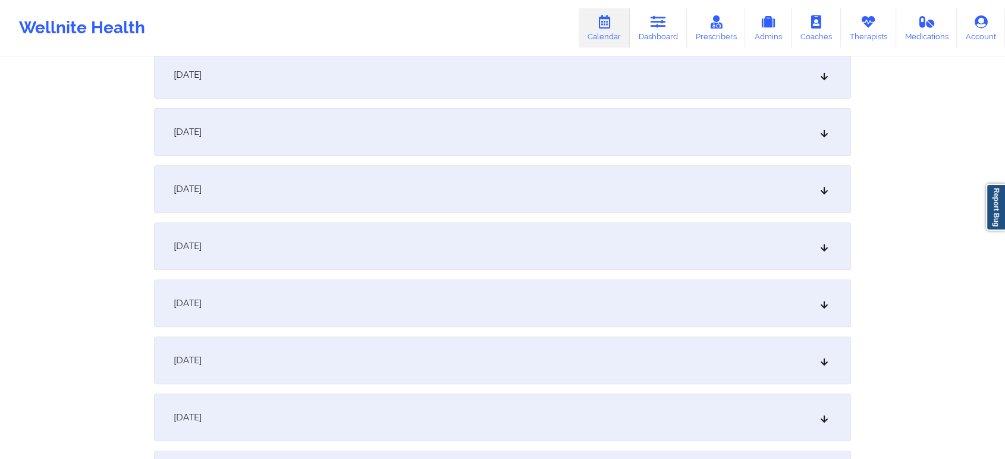
click at [400, 192] on div "October 6, 2025" at bounding box center [502, 189] width 697 height 48
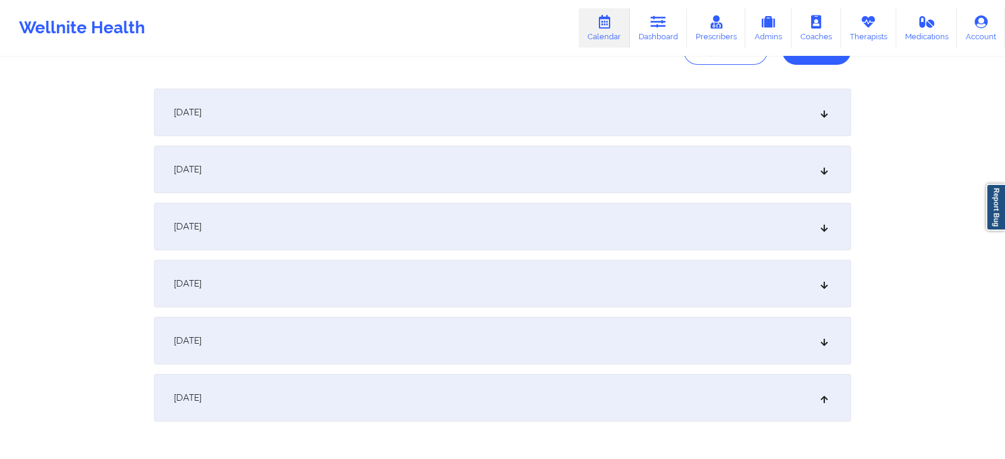
scroll to position [0, 0]
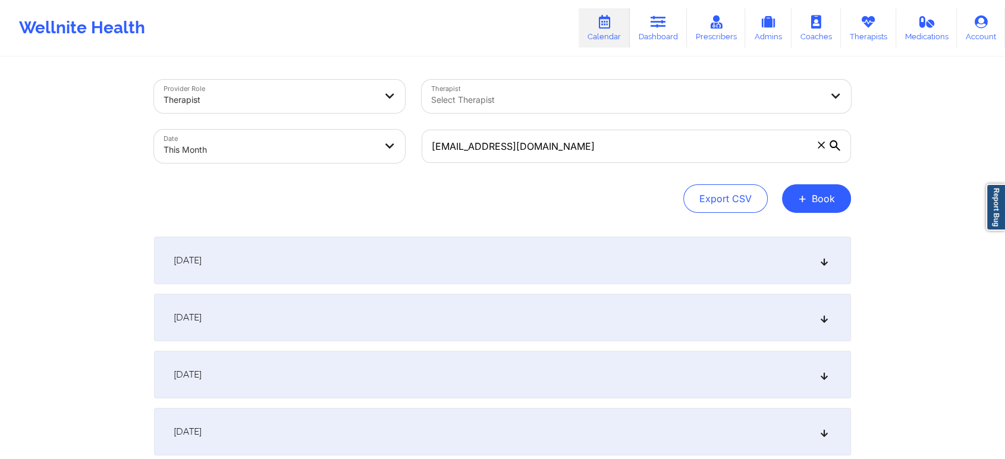
drag, startPoint x: 583, startPoint y: 165, endPoint x: 294, endPoint y: 142, distance: 290.6
click at [294, 142] on div "Provider Role Therapist Therapist Select Therapist Date This Month stacybernhar…" at bounding box center [503, 121] width 714 height 100
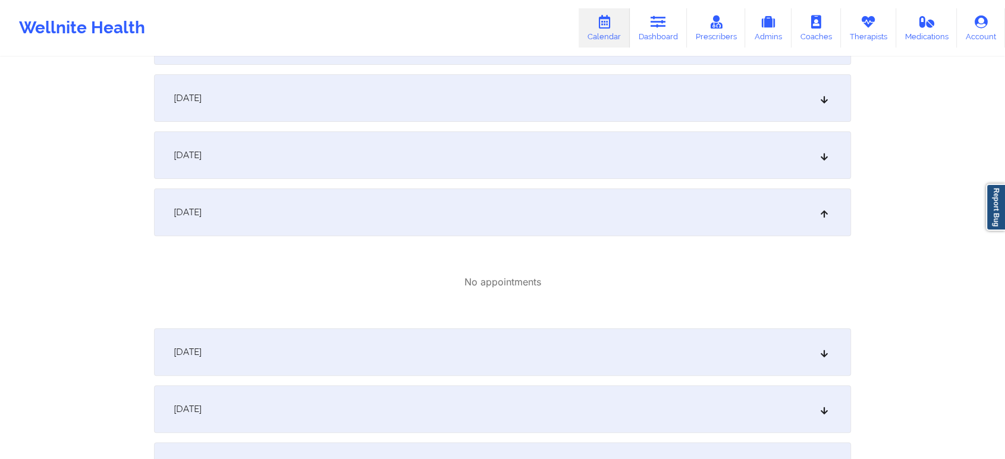
click at [433, 227] on div "October 6, 2025" at bounding box center [502, 213] width 697 height 48
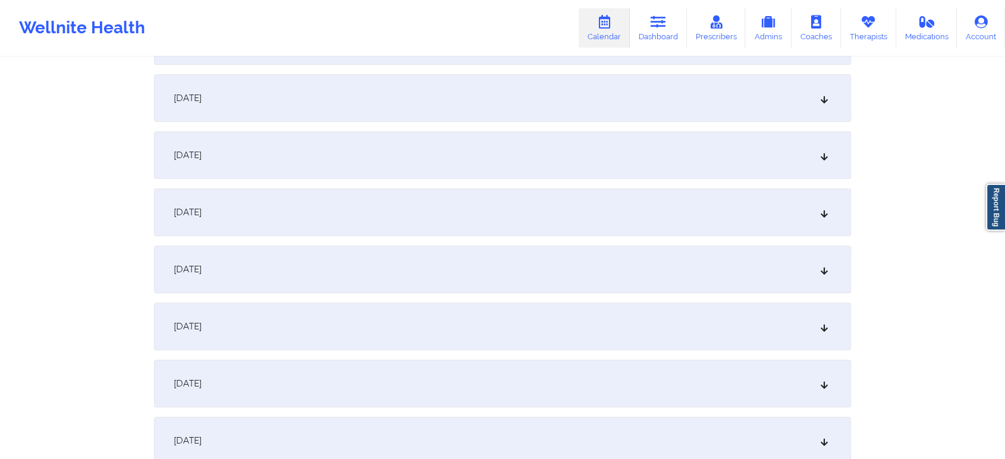
click at [433, 227] on div "October 6, 2025" at bounding box center [502, 213] width 697 height 48
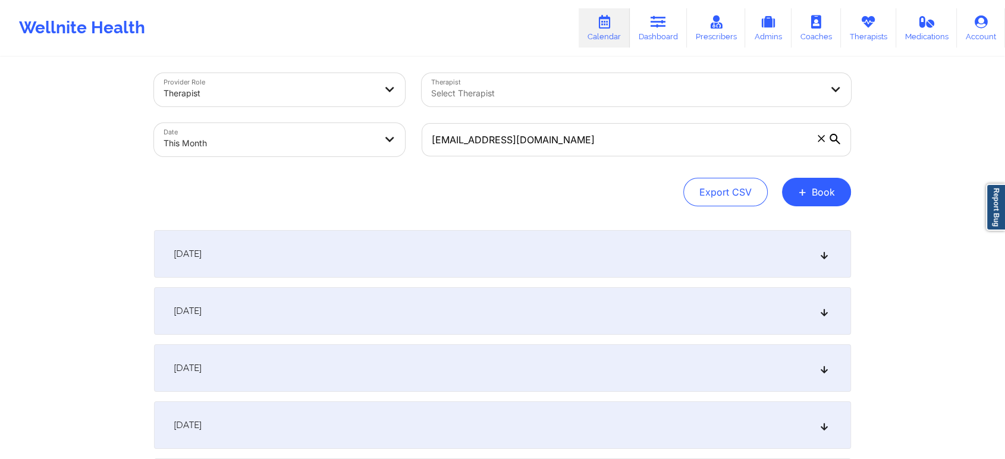
scroll to position [0, 0]
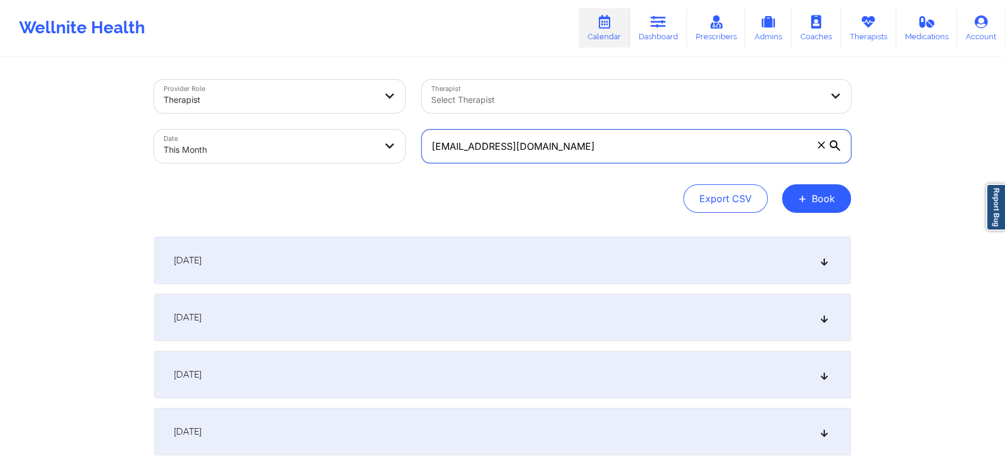
drag, startPoint x: 589, startPoint y: 159, endPoint x: 351, endPoint y: 92, distance: 247.3
click at [351, 92] on div "Provider Role Therapist Therapist Select Therapist Date This Month stacybernhar…" at bounding box center [503, 121] width 714 height 100
drag, startPoint x: 570, startPoint y: 152, endPoint x: 328, endPoint y: 112, distance: 246.0
click at [328, 112] on div "Provider Role Therapist Therapist Select Therapist Date This Month stacybernhar…" at bounding box center [503, 121] width 714 height 100
paste input "jennifer.penny@akzonobe"
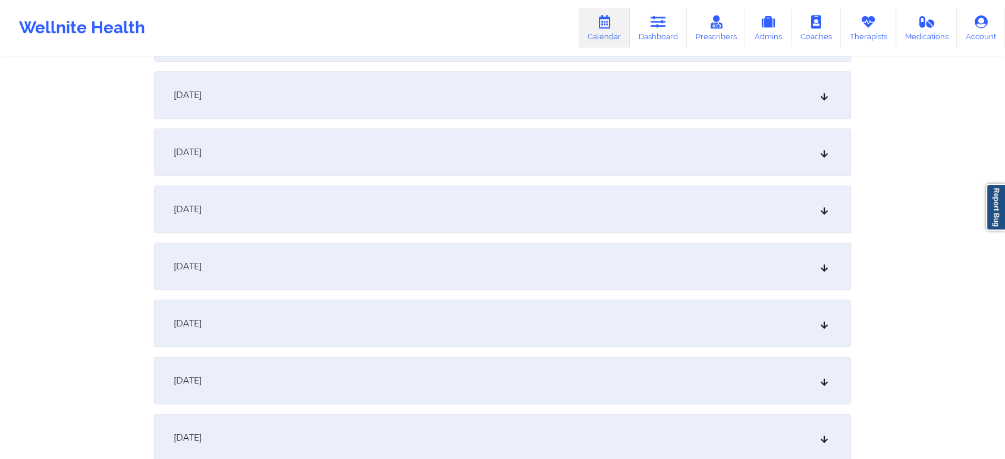
scroll to position [440, 0]
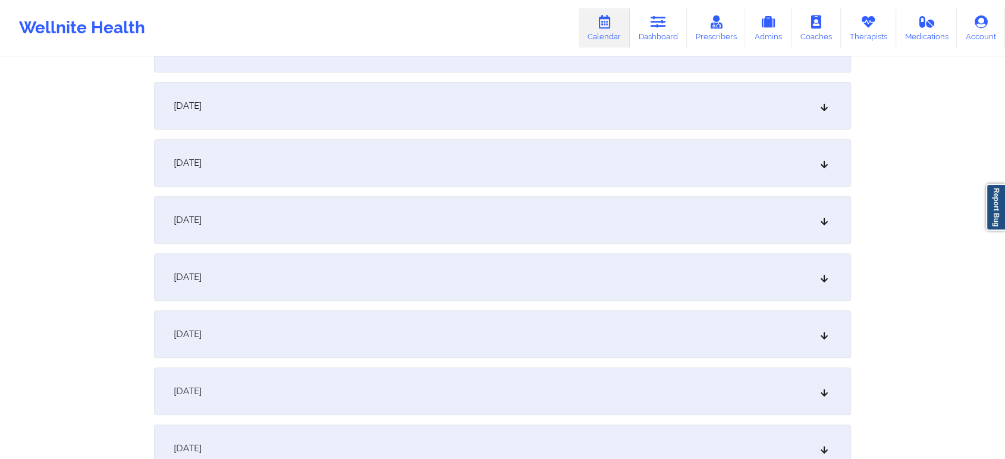
click at [416, 103] on div "October 6, 2025" at bounding box center [502, 106] width 697 height 48
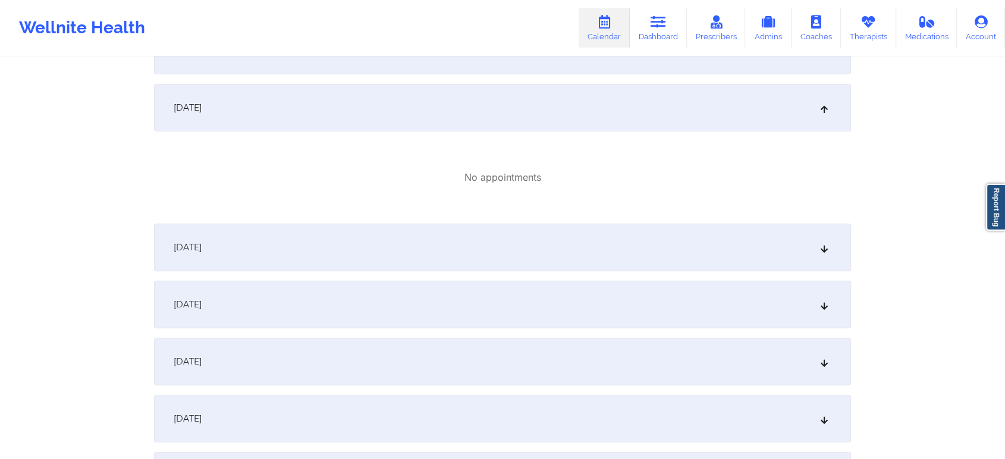
scroll to position [0, 0]
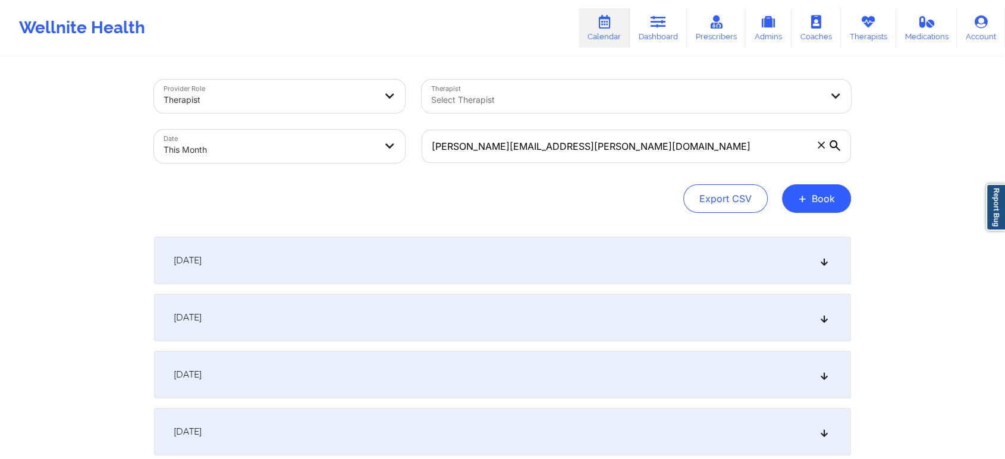
drag, startPoint x: 636, startPoint y: 167, endPoint x: 656, endPoint y: 149, distance: 27.0
click at [656, 149] on div "[PERSON_NAME][EMAIL_ADDRESS][PERSON_NAME][DOMAIN_NAME]" at bounding box center [636, 146] width 446 height 50
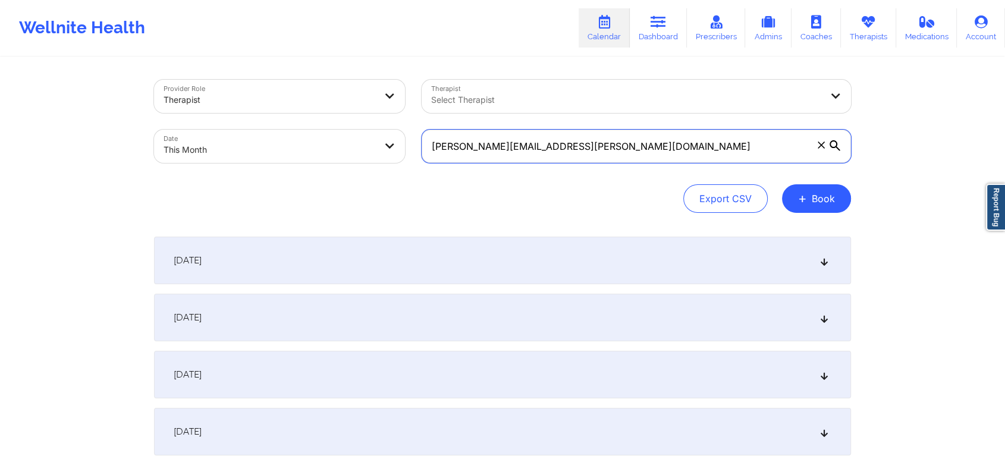
drag, startPoint x: 656, startPoint y: 149, endPoint x: 447, endPoint y: 133, distance: 209.9
click at [447, 133] on input "[PERSON_NAME][EMAIL_ADDRESS][PERSON_NAME][DOMAIN_NAME]" at bounding box center [636, 146] width 429 height 33
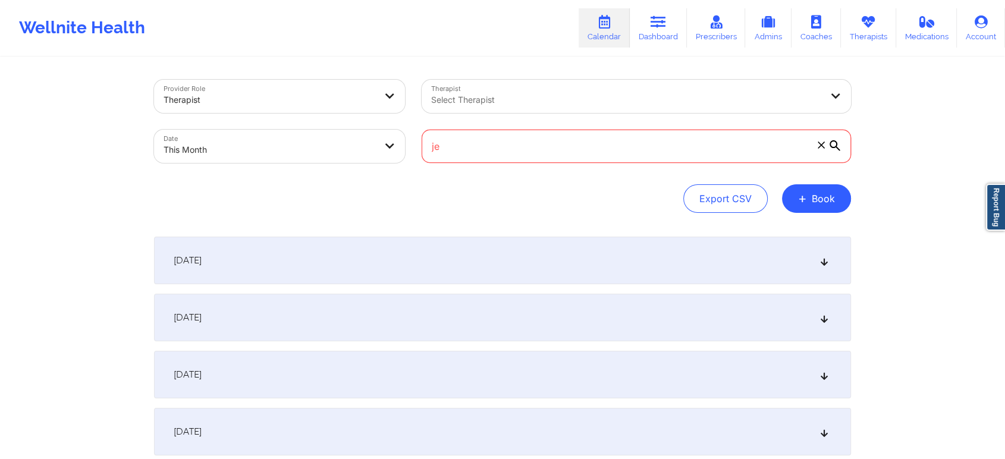
type input "j"
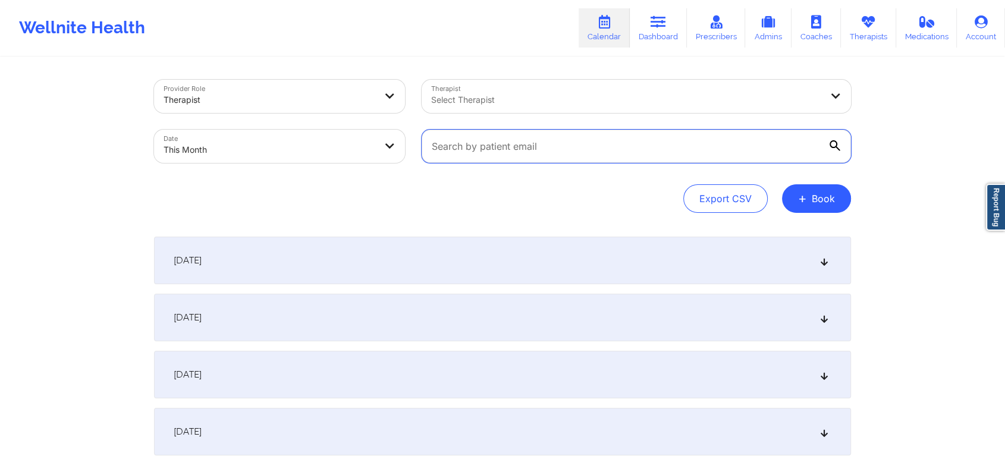
paste input "johnston.sjg@gmail.com"
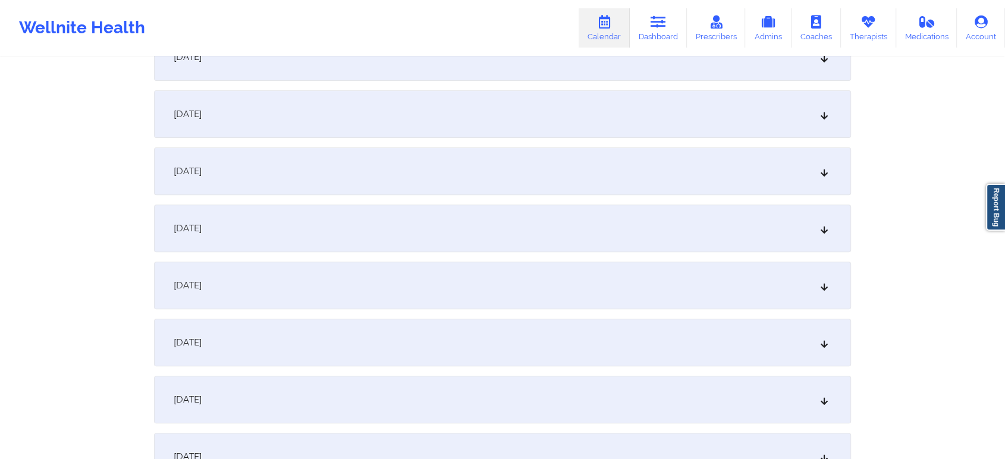
scroll to position [392, 0]
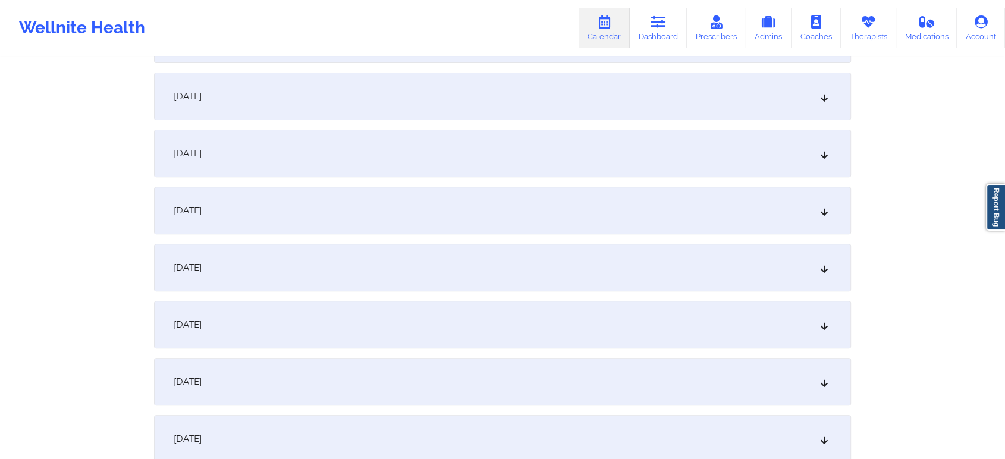
click at [505, 148] on div "October 6, 2025" at bounding box center [502, 154] width 697 height 48
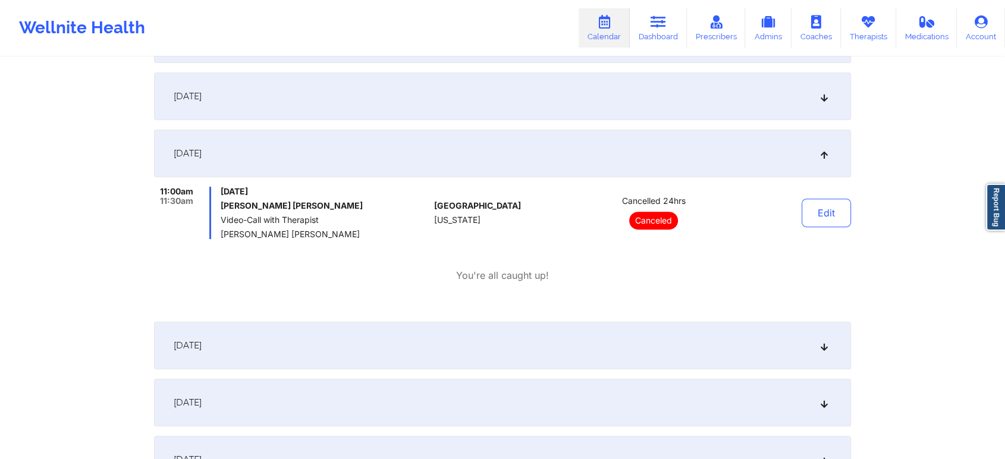
scroll to position [0, 0]
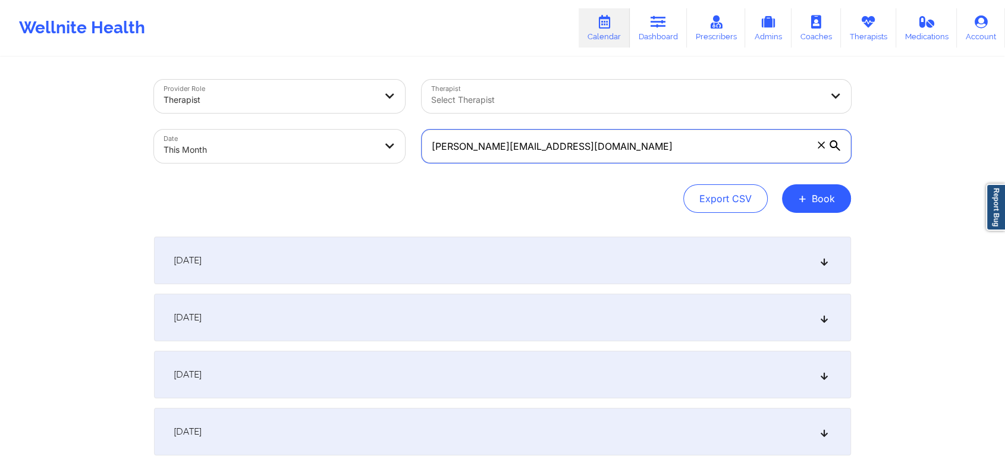
drag, startPoint x: 611, startPoint y: 136, endPoint x: 395, endPoint y: 149, distance: 216.3
click at [395, 149] on div "Provider Role Therapist Therapist Select Therapist Date This Month johnston.sjg…" at bounding box center [503, 121] width 714 height 100
paste input "bmaoqu"
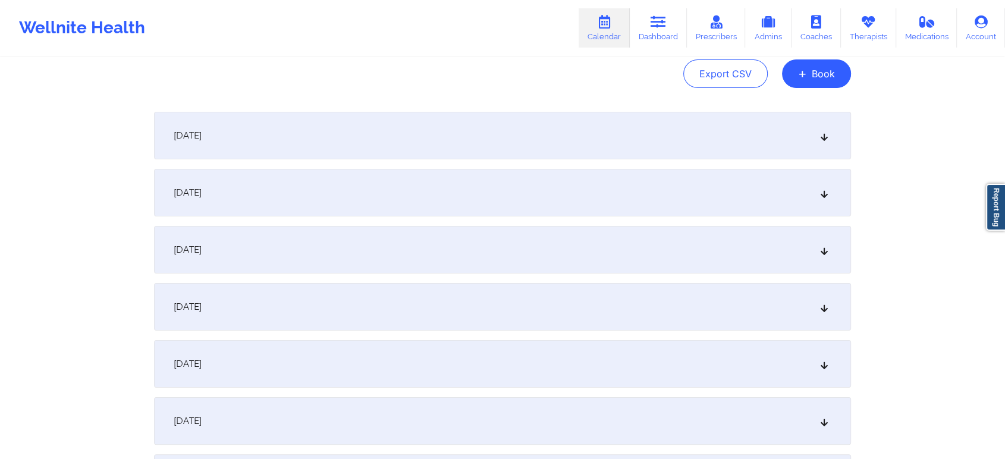
type input "[EMAIL_ADDRESS][DOMAIN_NAME]"
click at [547, 137] on div "October 1, 2025" at bounding box center [502, 136] width 697 height 48
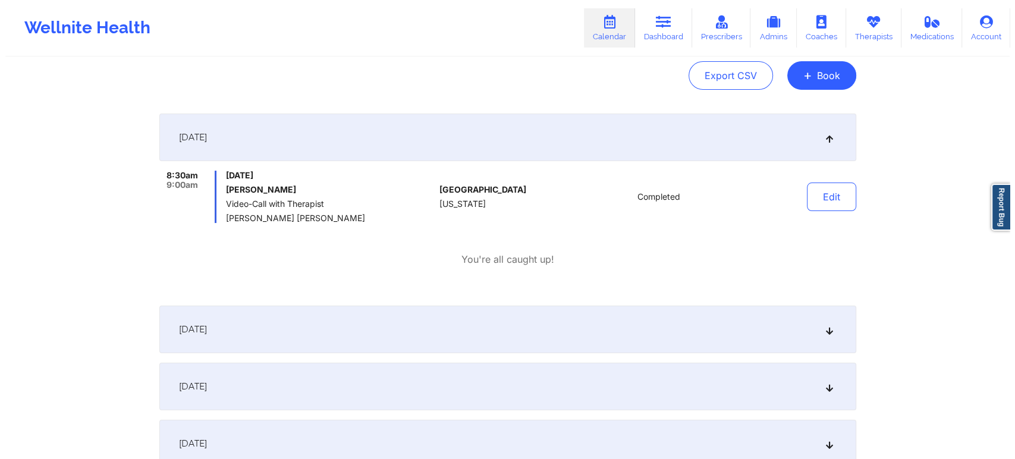
scroll to position [0, 0]
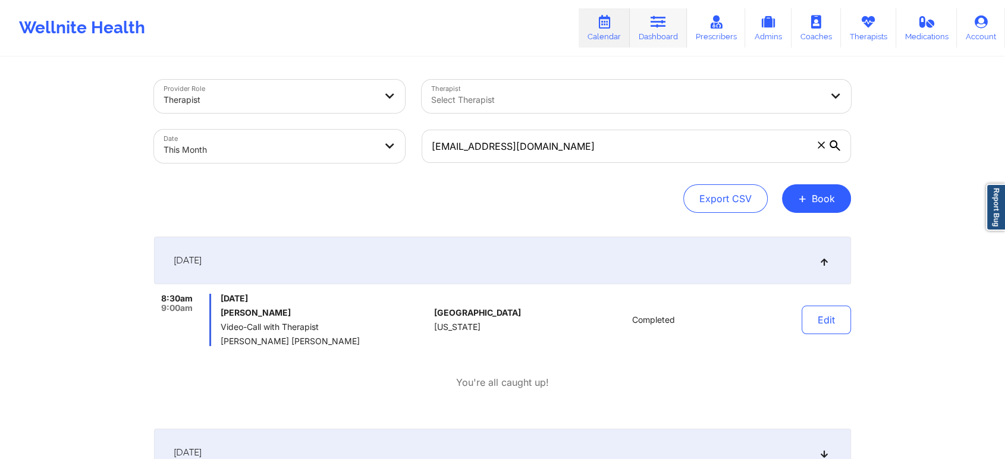
click at [656, 26] on icon at bounding box center [658, 21] width 15 height 13
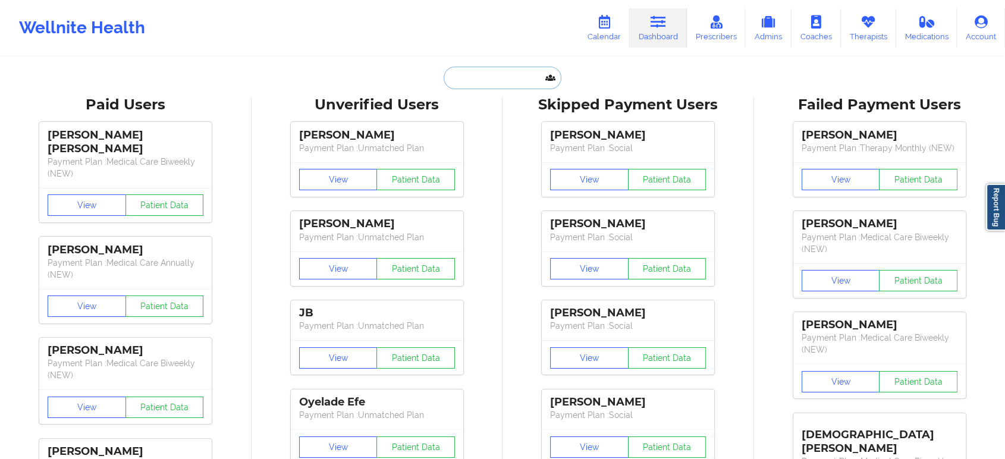
click at [463, 71] on input "text" at bounding box center [503, 78] width 118 height 23
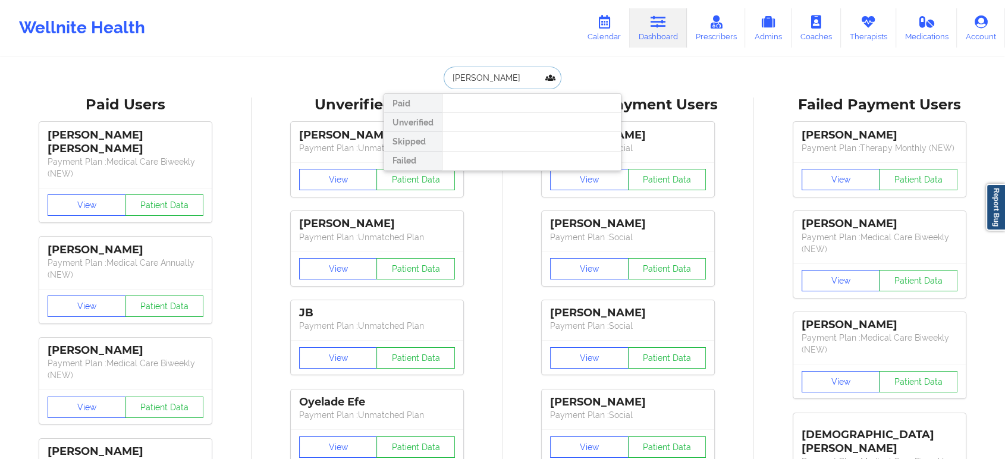
type input "[PERSON_NAME] [PERSON_NAME]"
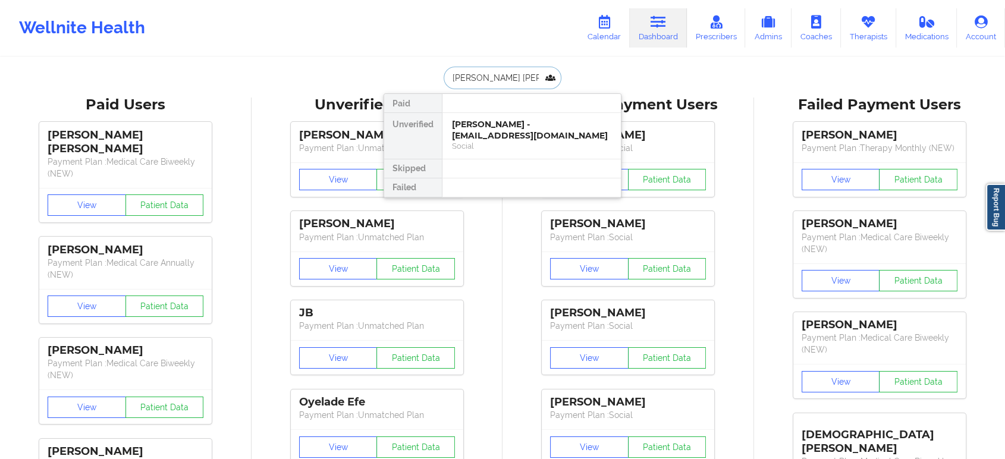
click at [488, 121] on div "[PERSON_NAME] - [EMAIL_ADDRESS][DOMAIN_NAME]" at bounding box center [531, 130] width 159 height 22
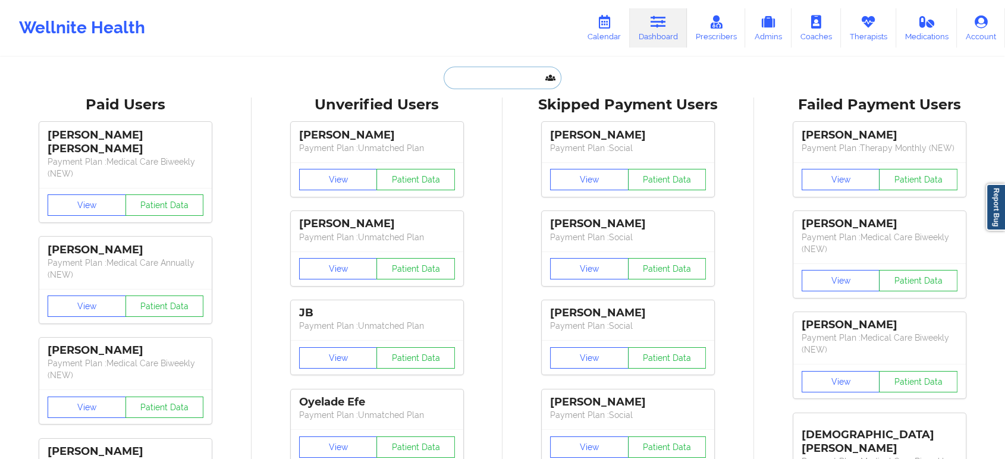
click at [480, 80] on input "text" at bounding box center [503, 78] width 118 height 23
paste input "[PERSON_NAME][EMAIL_ADDRESS][PERSON_NAME][DOMAIN_NAME]"
type input "[PERSON_NAME][EMAIL_ADDRESS][PERSON_NAME][DOMAIN_NAME]"
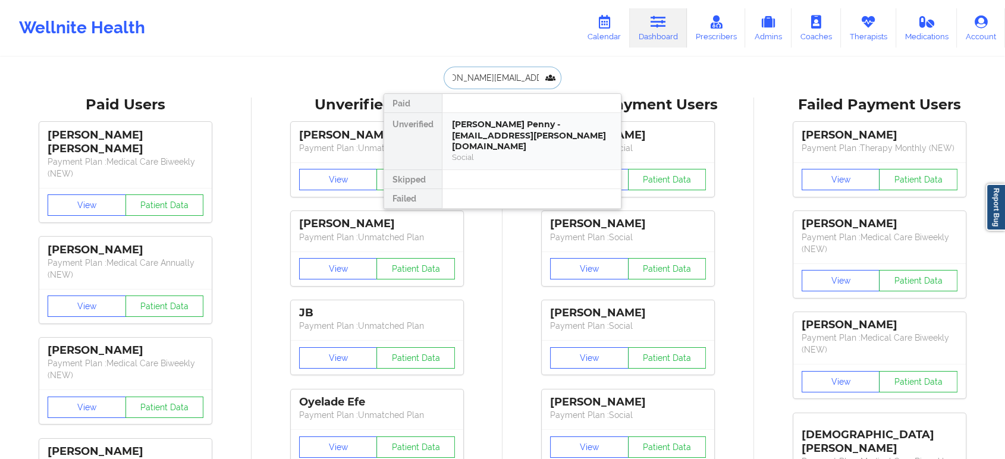
click at [541, 152] on div "Social" at bounding box center [531, 157] width 159 height 10
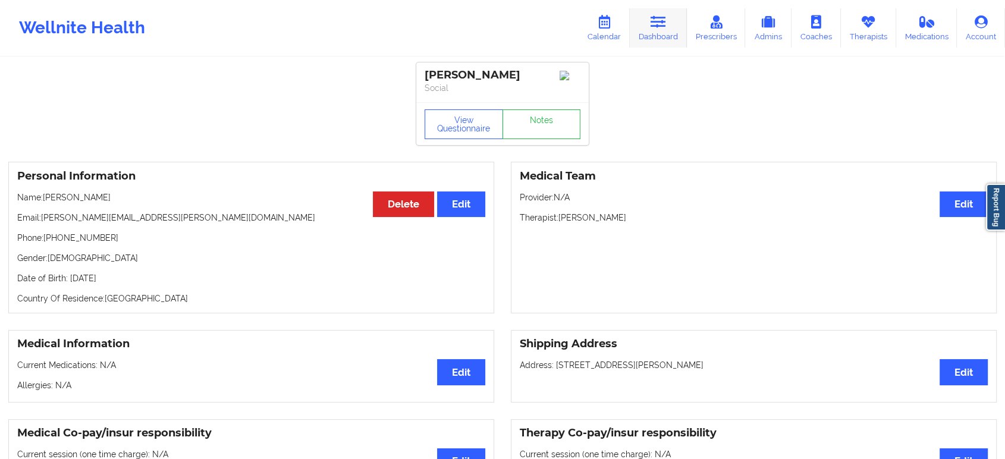
click at [662, 29] on link "Dashboard" at bounding box center [658, 27] width 57 height 39
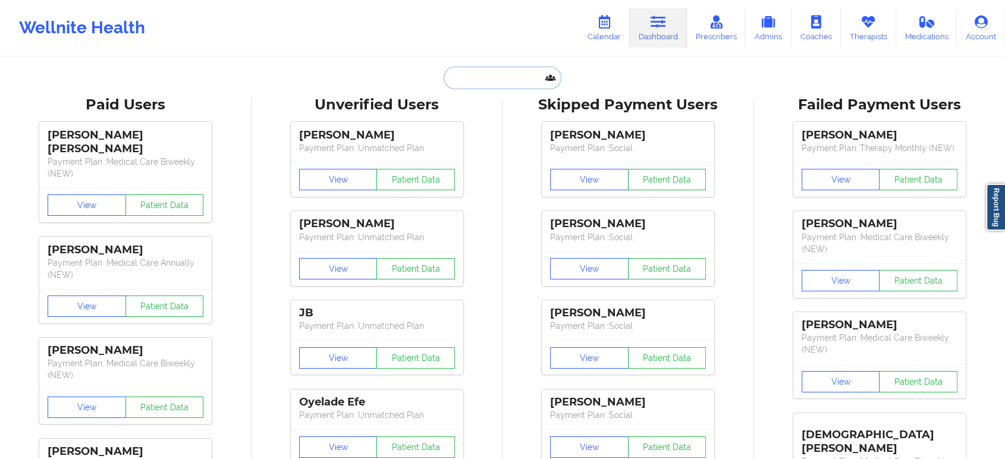
click at [478, 76] on input "text" at bounding box center [503, 78] width 118 height 23
paste input "[EMAIL_ADDRESS][DOMAIN_NAME]"
type input "[EMAIL_ADDRESS][DOMAIN_NAME]"
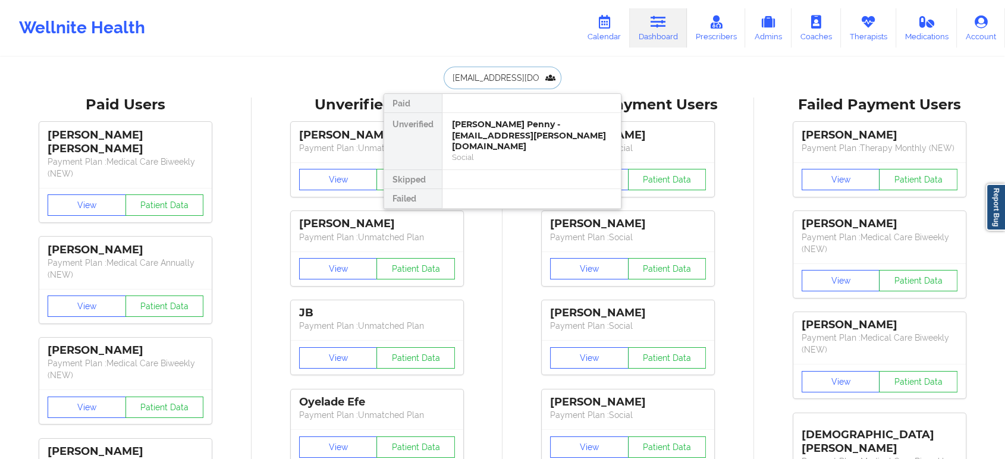
scroll to position [0, 2]
click at [515, 127] on div "[PERSON_NAME] - [EMAIL_ADDRESS][DOMAIN_NAME]" at bounding box center [531, 130] width 159 height 22
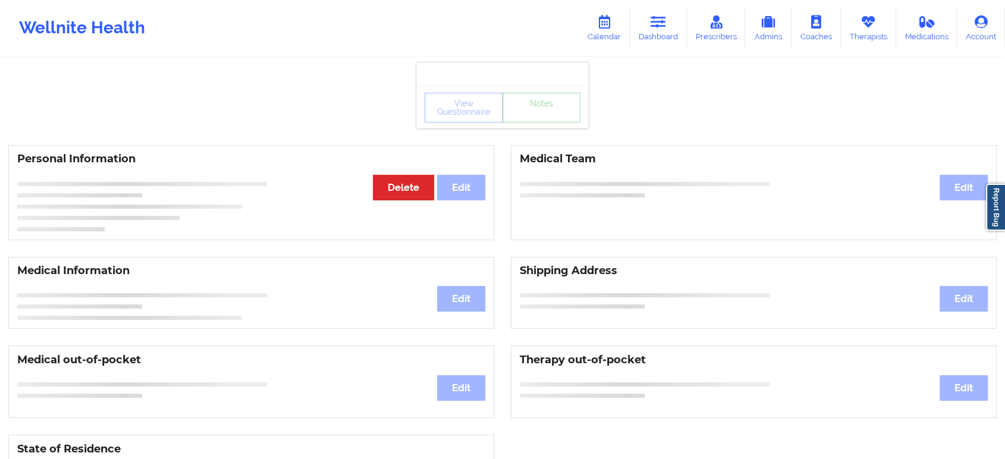
click at [541, 115] on div "View Questionnaire Notes" at bounding box center [503, 108] width 156 height 30
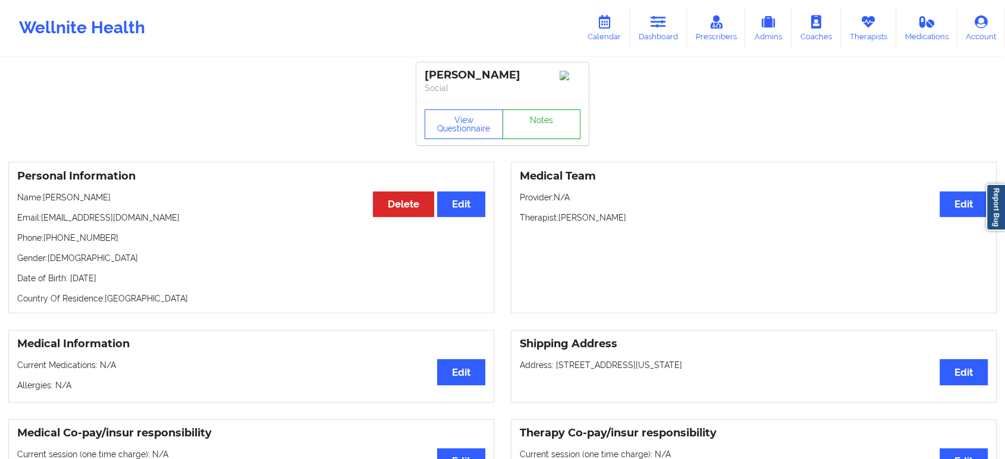
click at [541, 115] on link "Notes" at bounding box center [541, 124] width 78 height 30
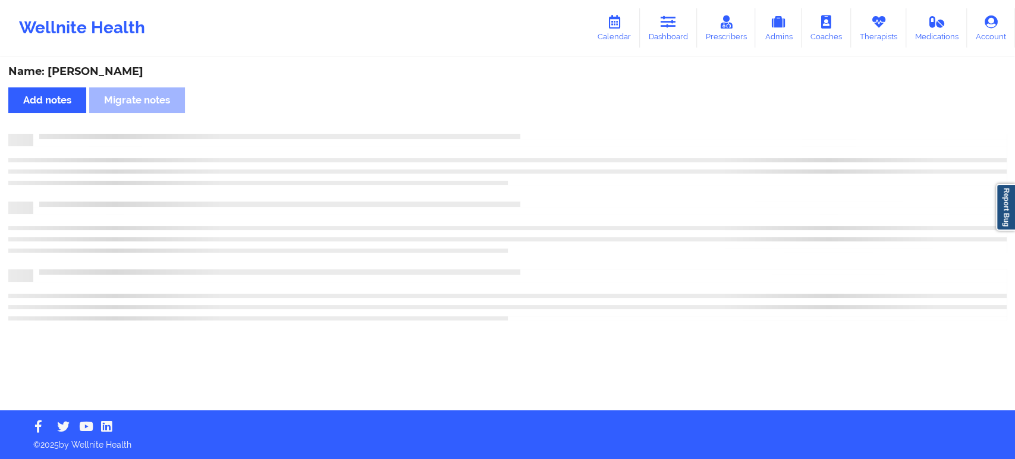
click at [541, 115] on div "Name: [PERSON_NAME] Add notes Migrate notes" at bounding box center [507, 234] width 1015 height 352
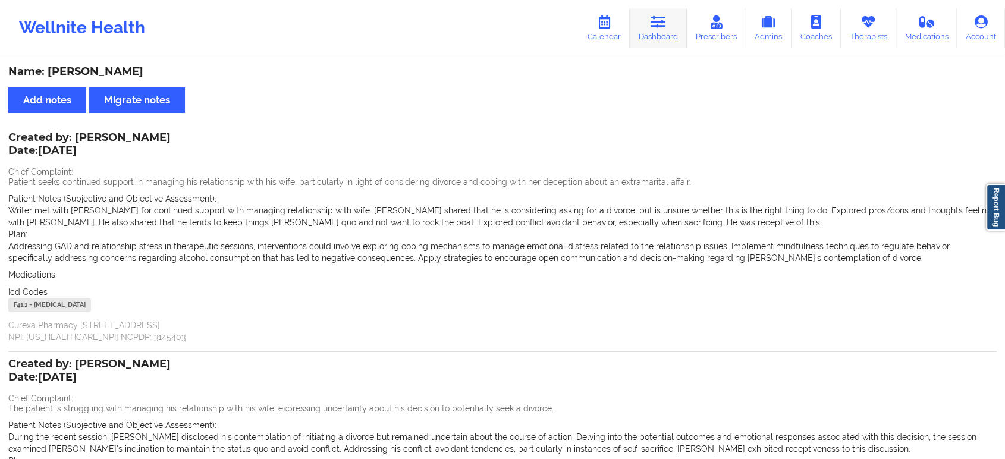
click at [656, 30] on link "Dashboard" at bounding box center [658, 27] width 57 height 39
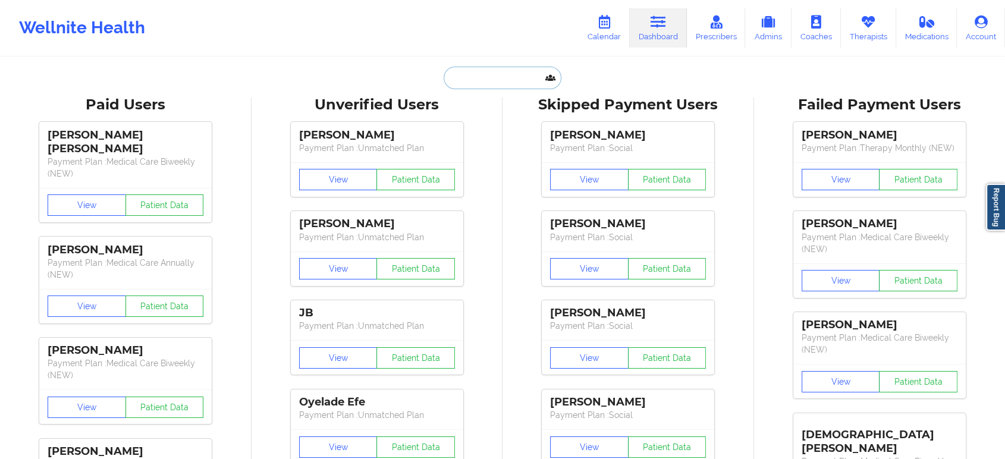
click at [517, 72] on input "text" at bounding box center [503, 78] width 118 height 23
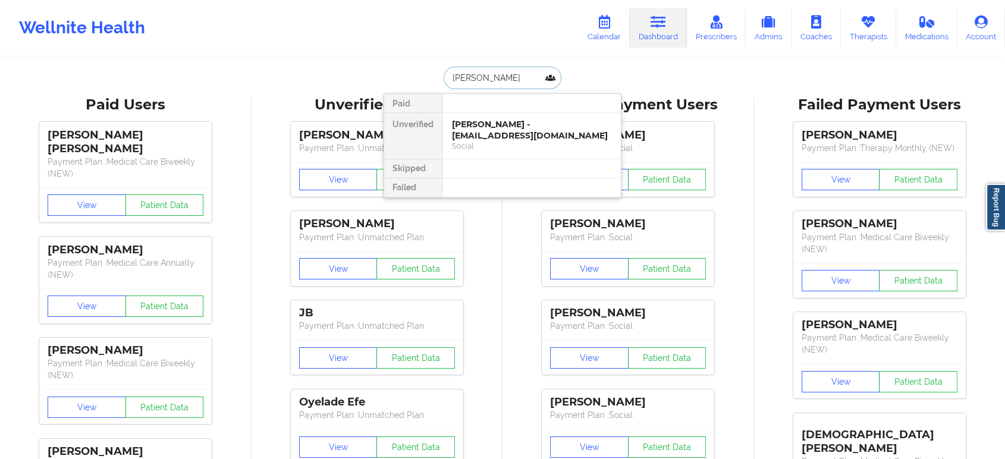
type input "[PERSON_NAME]"
click at [528, 122] on div "[PERSON_NAME] - [EMAIL_ADDRESS][DOMAIN_NAME]" at bounding box center [531, 130] width 159 height 22
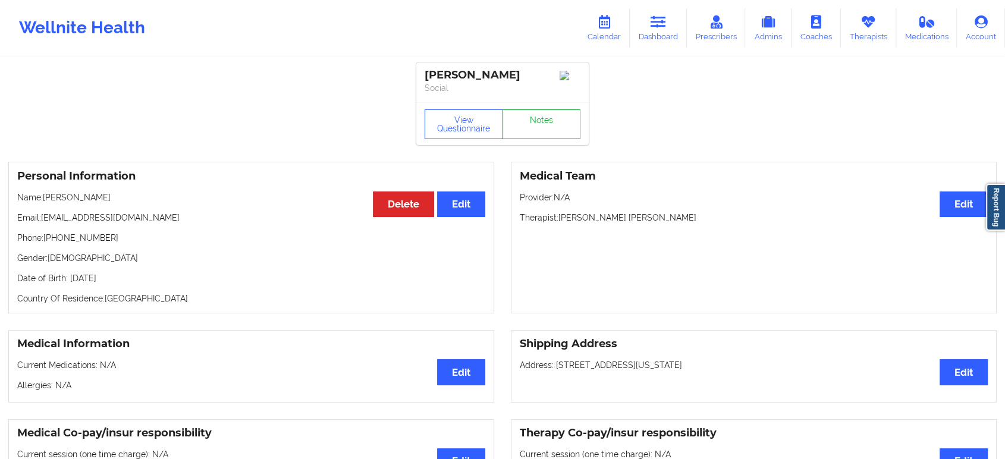
click at [537, 118] on div "View Questionnaire Notes" at bounding box center [503, 124] width 156 height 30
click at [537, 118] on link "Notes" at bounding box center [541, 124] width 78 height 30
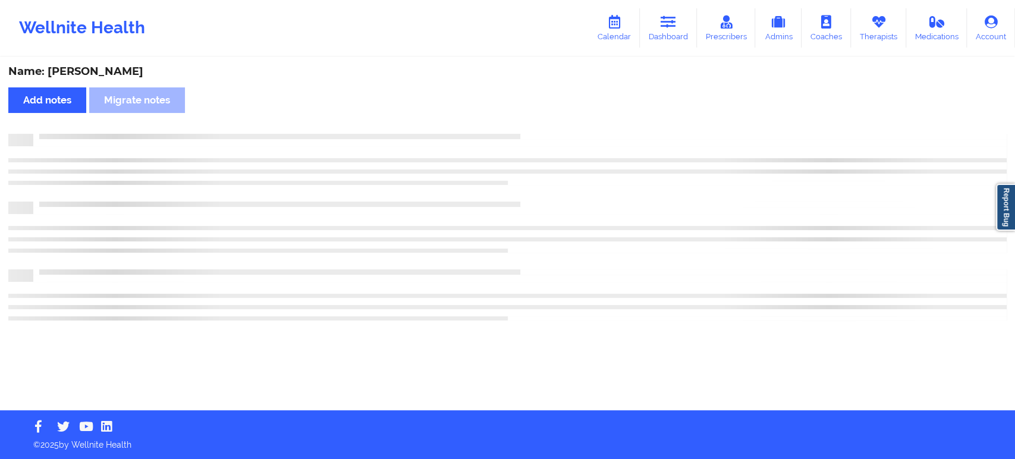
click at [537, 118] on div "Name: [PERSON_NAME] Add notes Migrate notes" at bounding box center [507, 234] width 1015 height 352
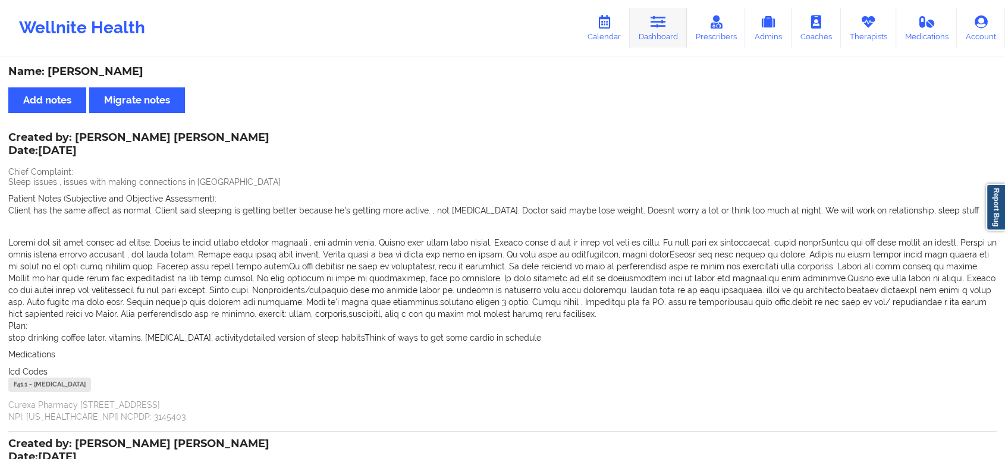
click at [672, 41] on link "Dashboard" at bounding box center [658, 27] width 57 height 39
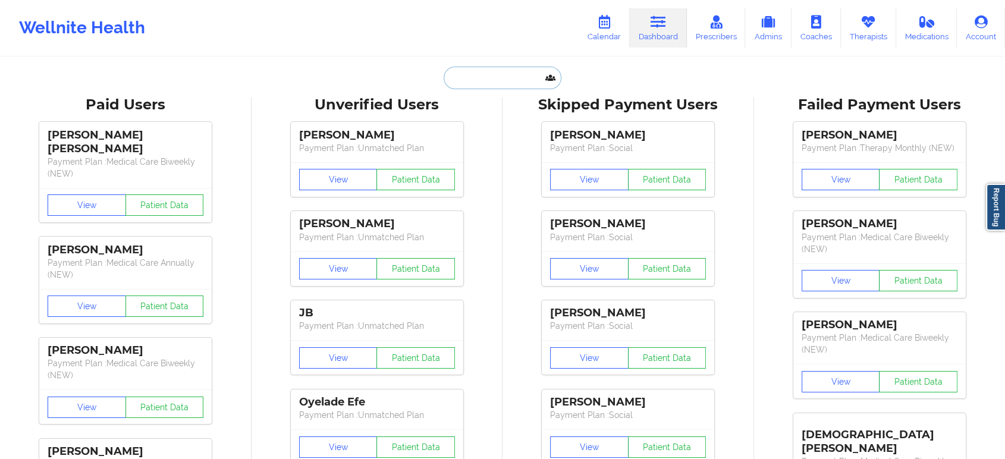
click at [496, 70] on input "text" at bounding box center [503, 78] width 118 height 23
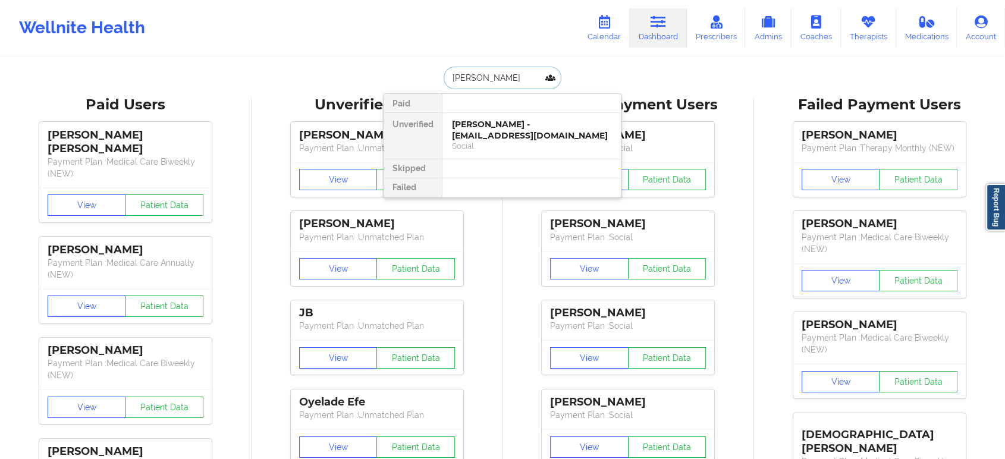
type input "[PERSON_NAME] [PERSON_NAME]"
click at [508, 127] on div "[PERSON_NAME] - [EMAIL_ADDRESS][DOMAIN_NAME]" at bounding box center [531, 130] width 159 height 22
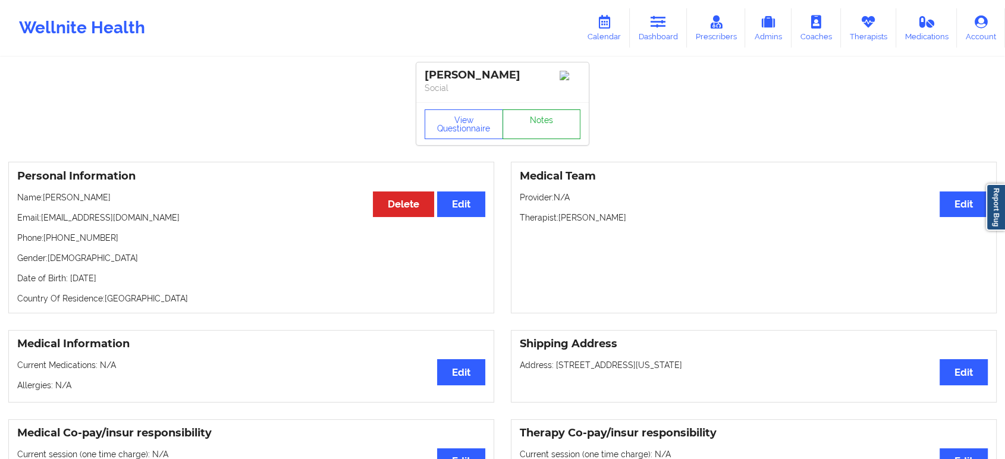
click at [557, 118] on link "Notes" at bounding box center [541, 124] width 78 height 30
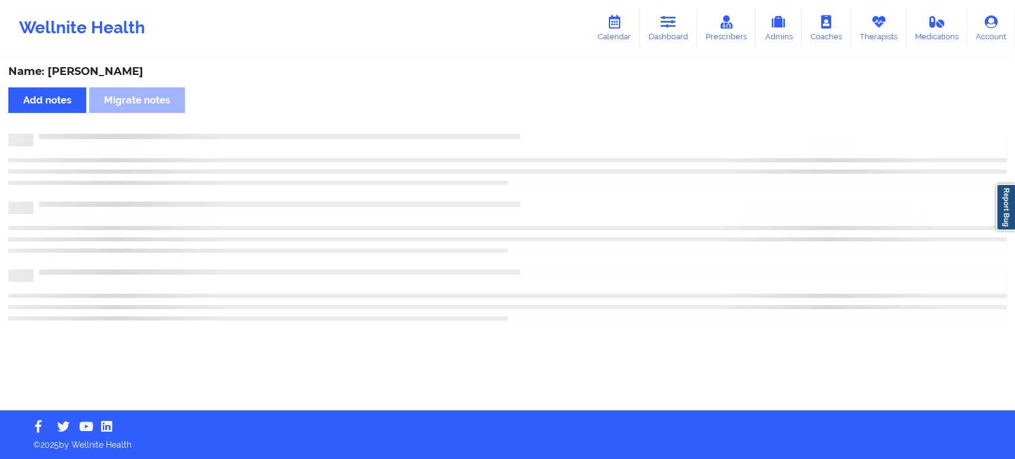
click at [557, 118] on div "Name: [PERSON_NAME] Add notes Migrate notes" at bounding box center [507, 234] width 1015 height 352
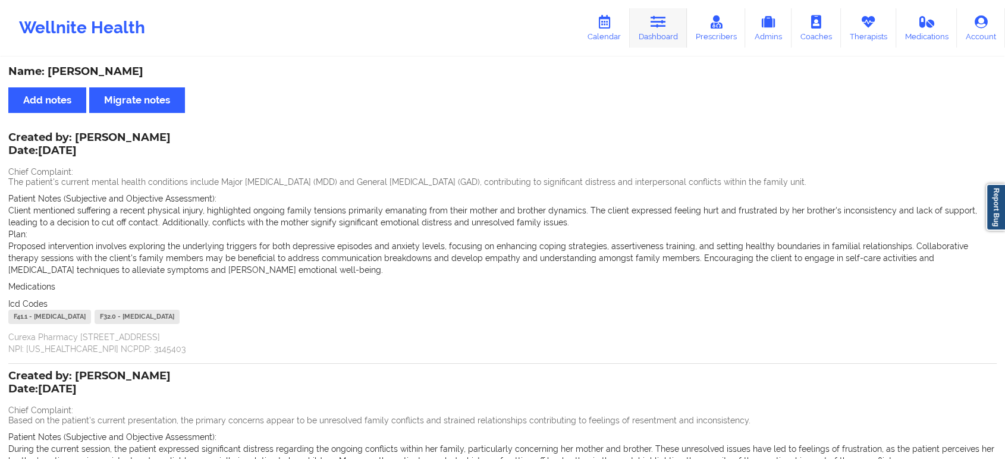
click at [658, 34] on link "Dashboard" at bounding box center [658, 27] width 57 height 39
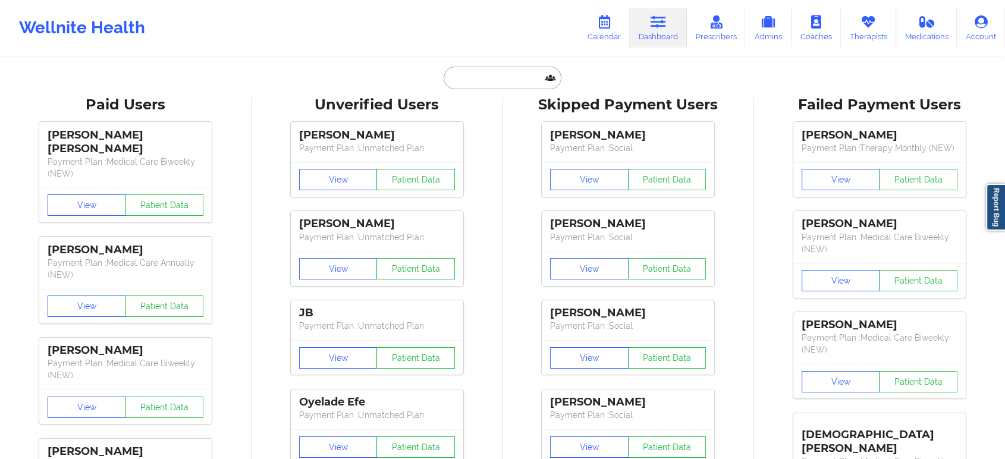
click at [469, 86] on input "text" at bounding box center [503, 78] width 118 height 23
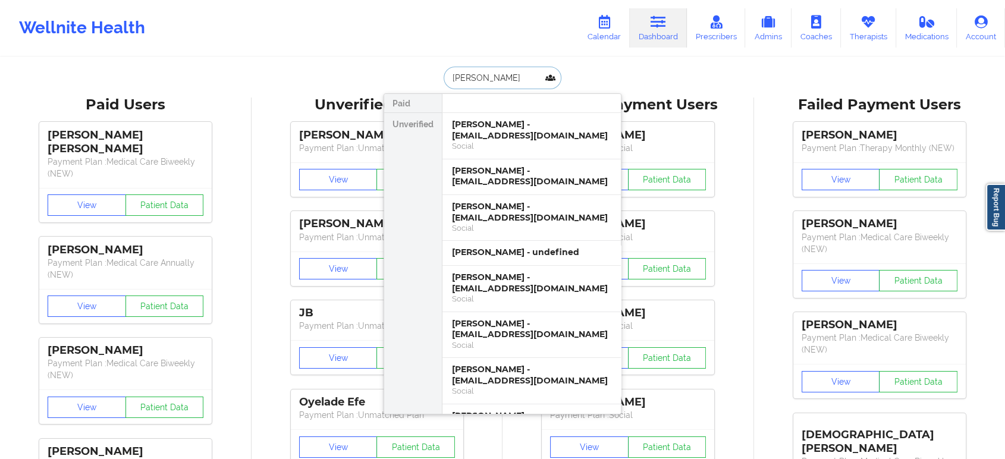
type input "[PERSON_NAME] [PERSON_NAME]"
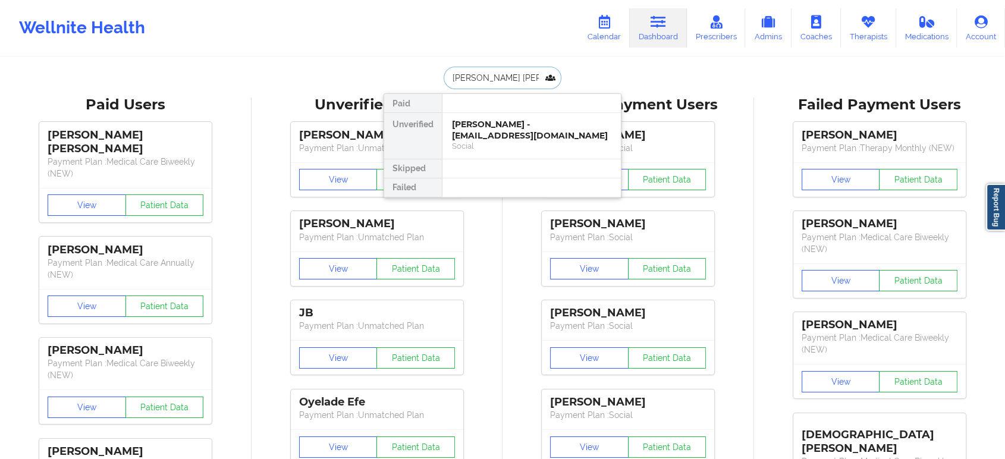
click at [515, 130] on div "[PERSON_NAME] - [EMAIL_ADDRESS][DOMAIN_NAME]" at bounding box center [531, 130] width 159 height 22
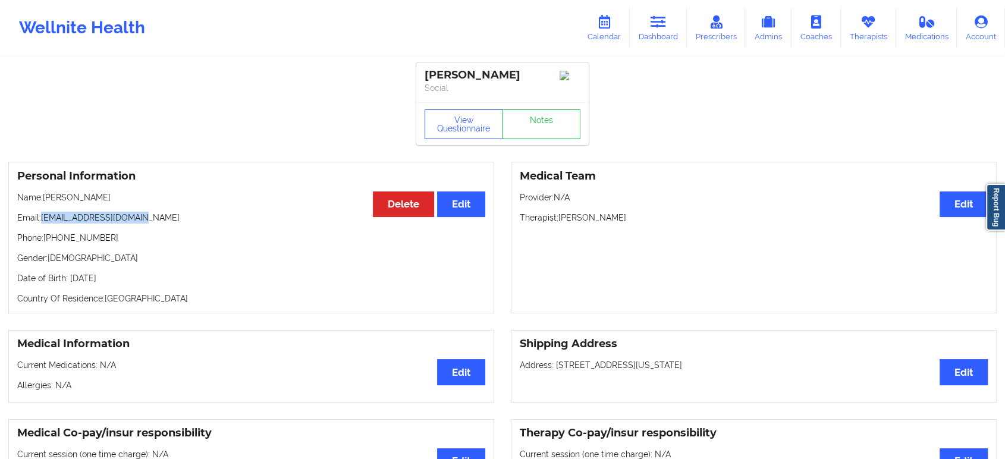
drag, startPoint x: 43, startPoint y: 218, endPoint x: 165, endPoint y: 209, distance: 122.8
click at [165, 209] on div "Personal Information Edit Delete Name: [PERSON_NAME] Email: [EMAIL_ADDRESS][DOM…" at bounding box center [251, 238] width 486 height 152
copy p "[EMAIL_ADDRESS][DOMAIN_NAME]"
click at [544, 125] on link "Notes" at bounding box center [541, 124] width 78 height 30
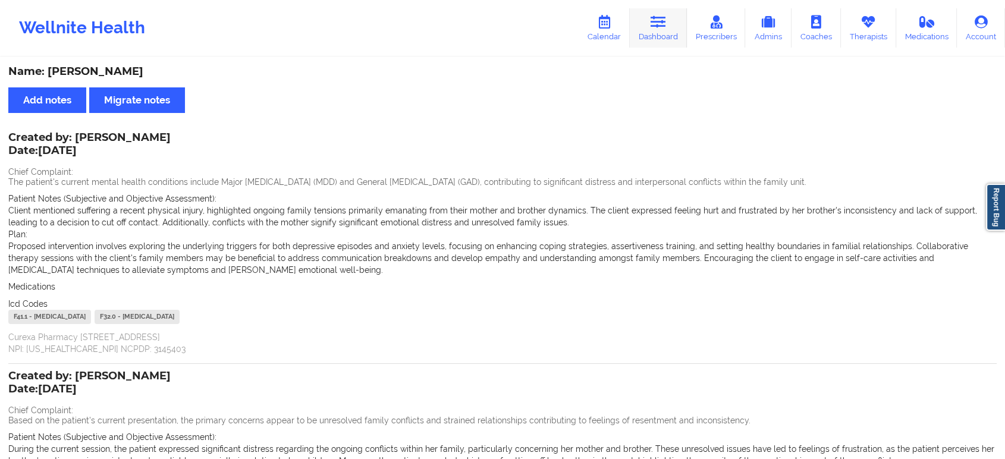
click at [649, 29] on link "Dashboard" at bounding box center [658, 27] width 57 height 39
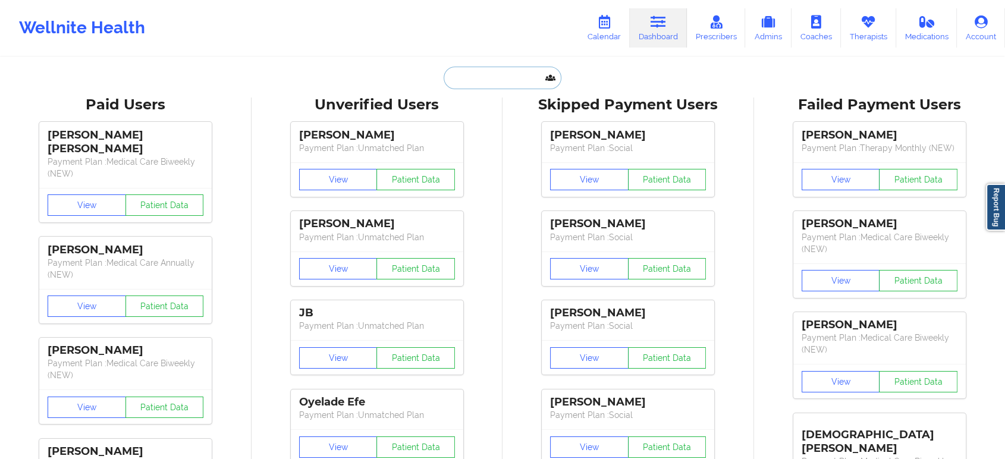
click at [466, 73] on input "text" at bounding box center [503, 78] width 118 height 23
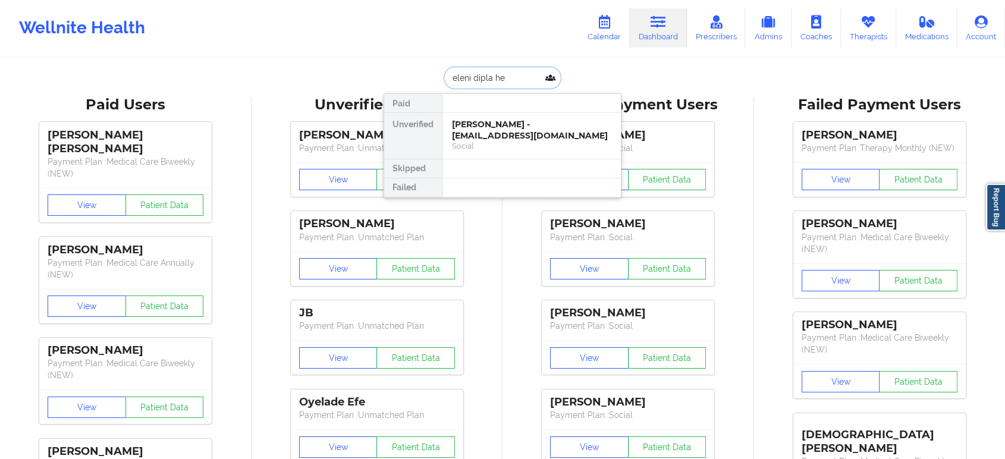
type input "eleni dipla her"
click at [492, 127] on div "[PERSON_NAME] Dipla [PERSON_NAME] - [EMAIL_ADDRESS][DOMAIN_NAME]" at bounding box center [531, 135] width 159 height 33
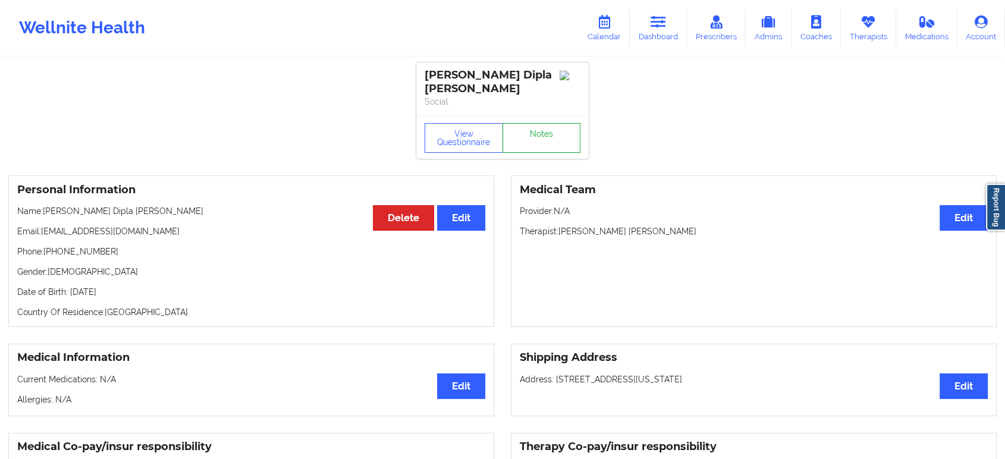
click at [528, 123] on link "Notes" at bounding box center [541, 138] width 78 height 30
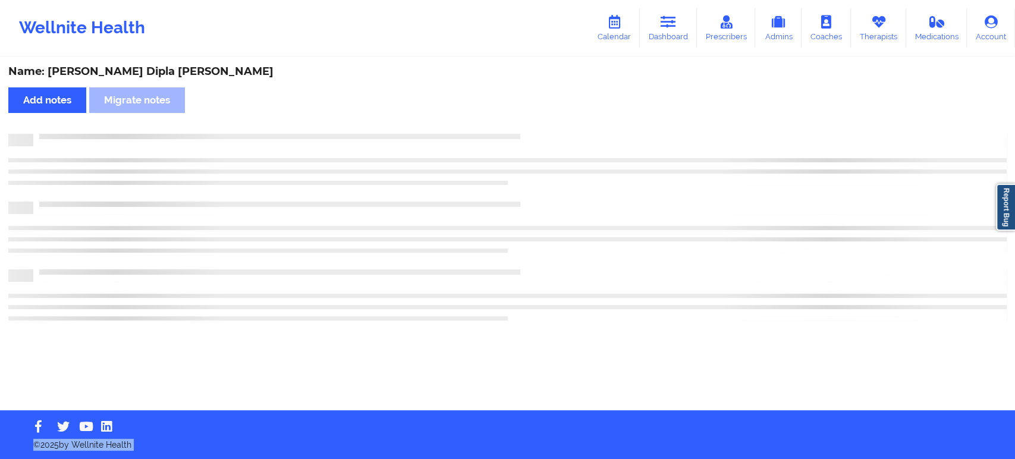
click at [670, 458] on html "Wellnite Health Calendar Dashboard Prescribers Admins Coaches Therapists Medica…" at bounding box center [507, 229] width 1015 height 459
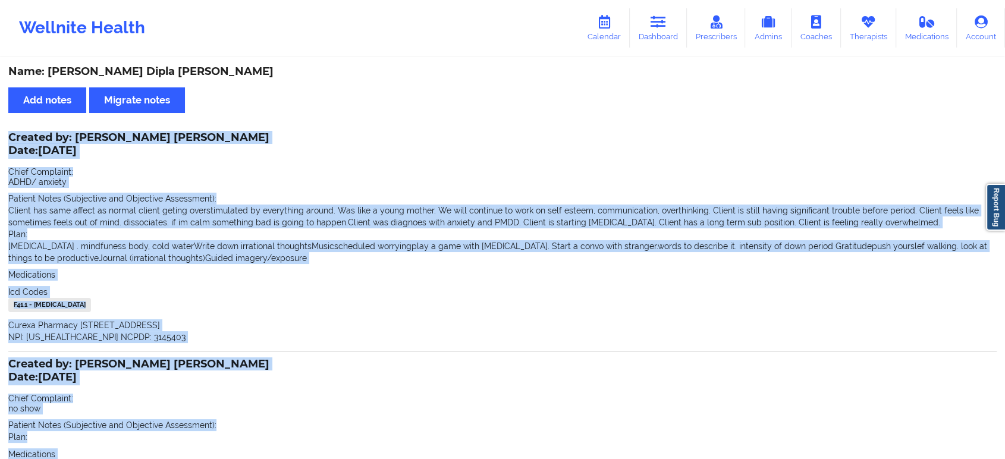
click at [613, 293] on div "Icd Codes [MEDICAL_DATA] - [MEDICAL_DATA]" at bounding box center [502, 300] width 988 height 29
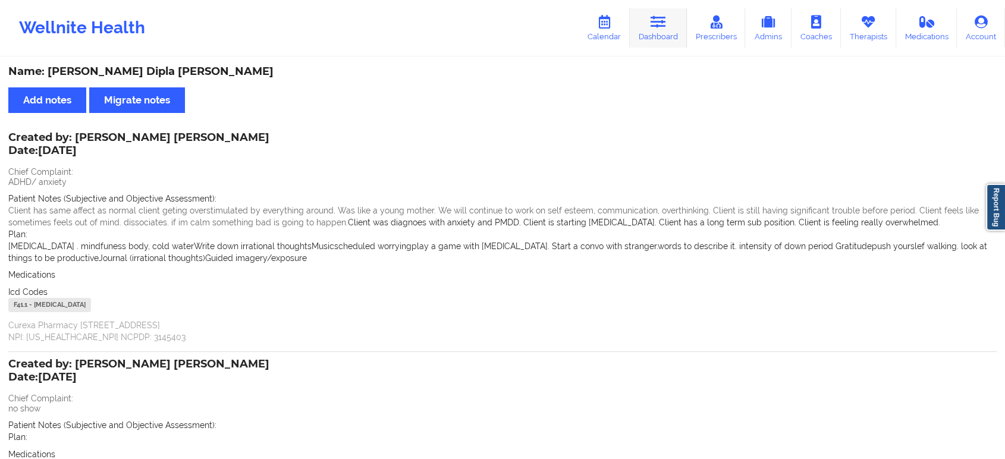
click at [660, 32] on link "Dashboard" at bounding box center [658, 27] width 57 height 39
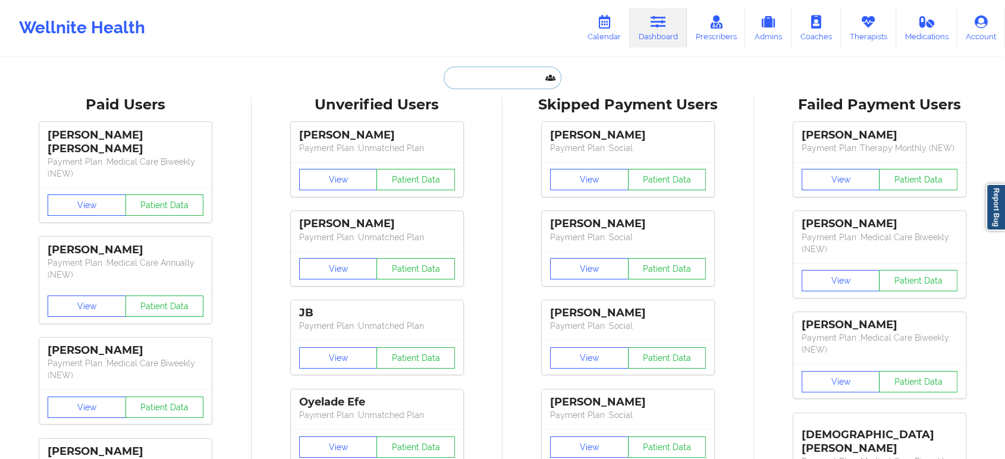
click at [470, 69] on input "text" at bounding box center [503, 78] width 118 height 23
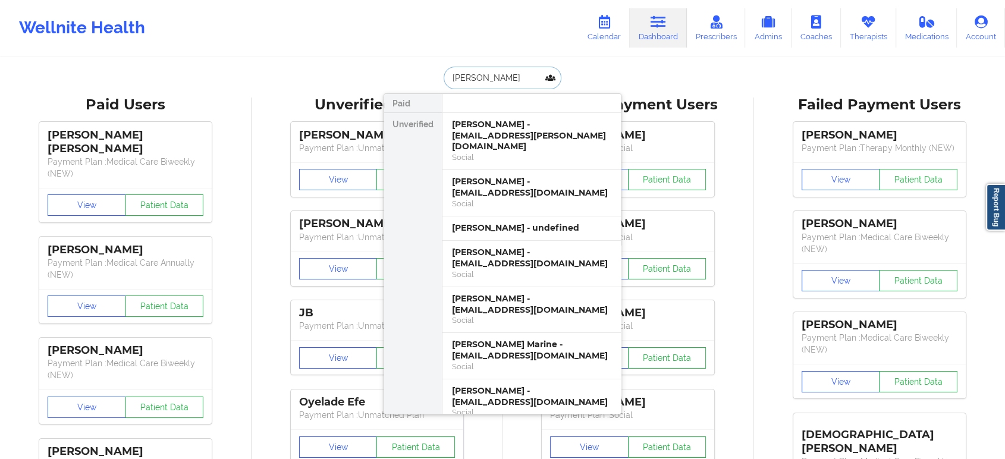
type input "[PERSON_NAME]"
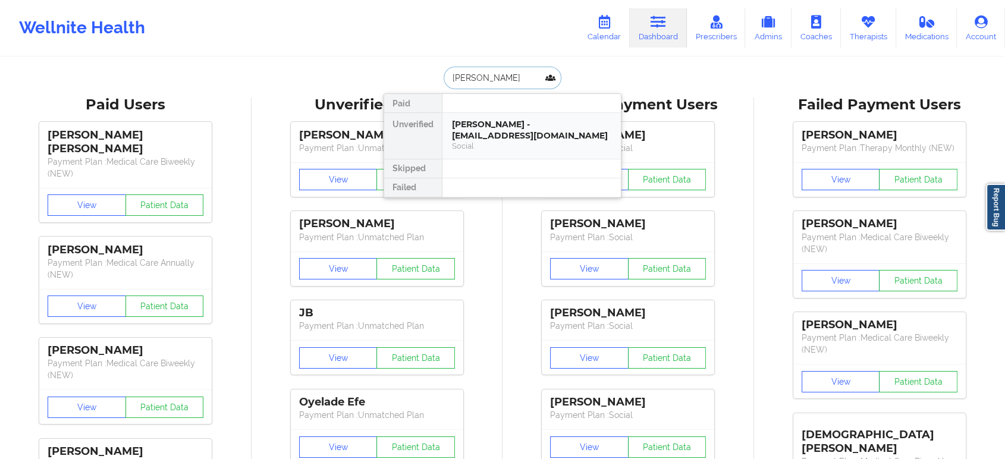
click at [520, 125] on div "[PERSON_NAME] - [EMAIL_ADDRESS][DOMAIN_NAME]" at bounding box center [531, 130] width 159 height 22
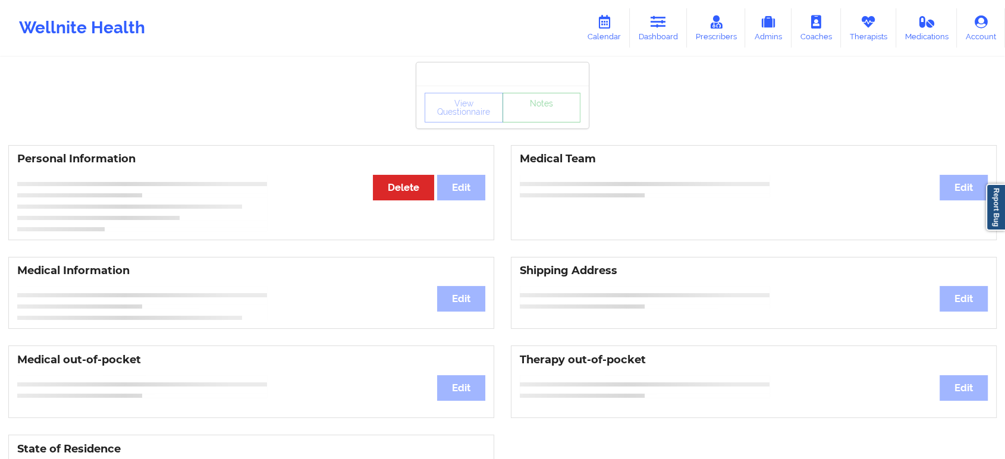
click at [547, 127] on div "View Questionnaire Notes" at bounding box center [502, 107] width 172 height 43
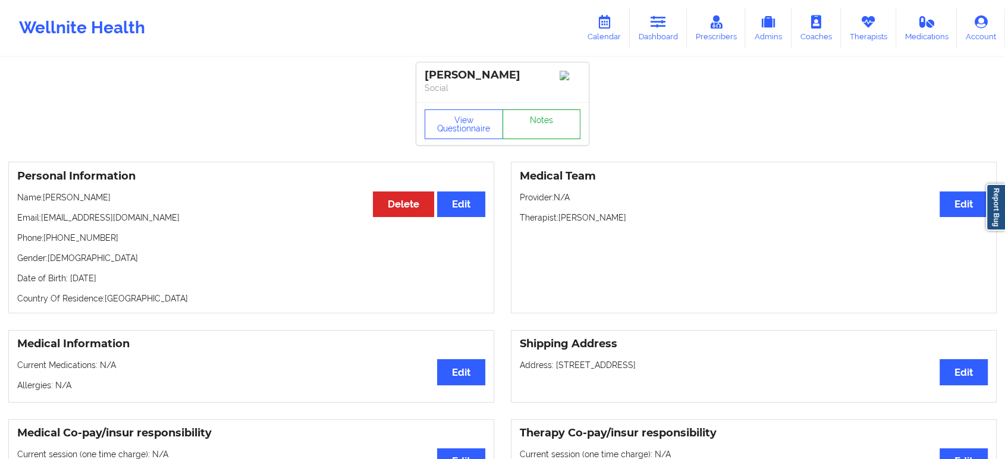
click at [547, 127] on link "Notes" at bounding box center [541, 124] width 78 height 30
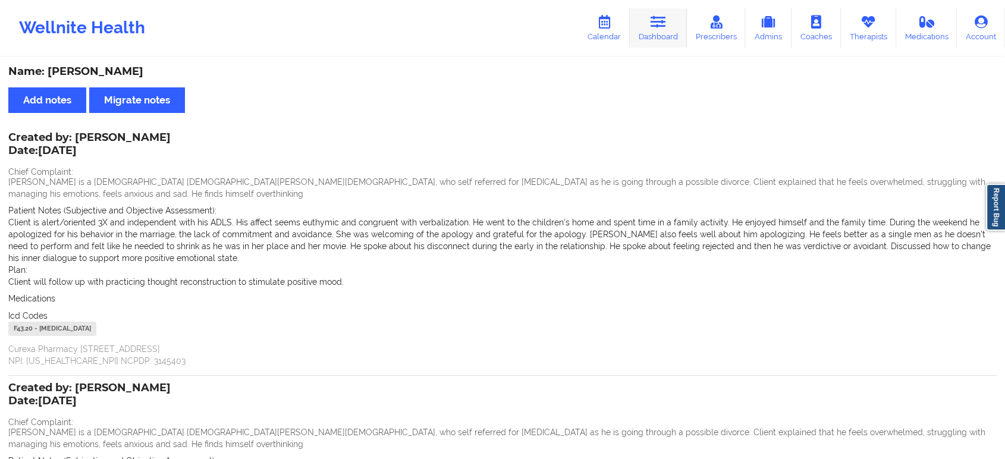
click at [661, 33] on link "Dashboard" at bounding box center [658, 27] width 57 height 39
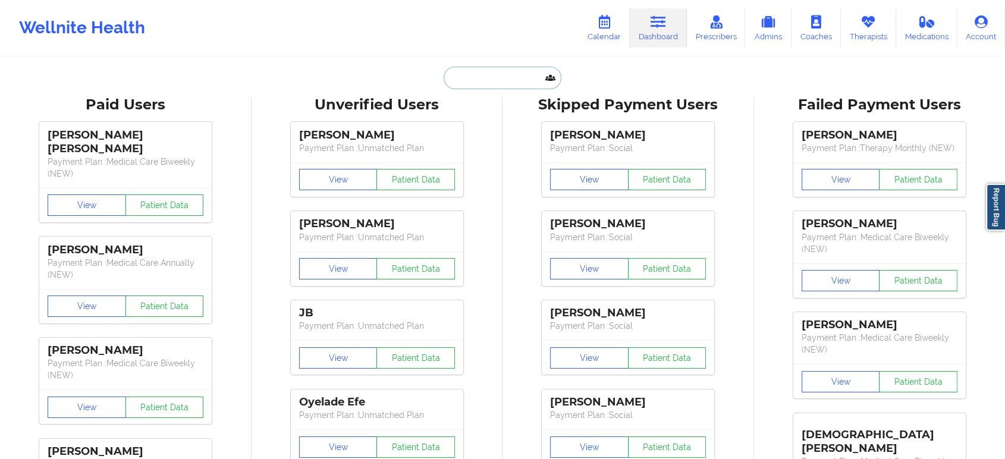
click at [472, 73] on input "text" at bounding box center [503, 78] width 118 height 23
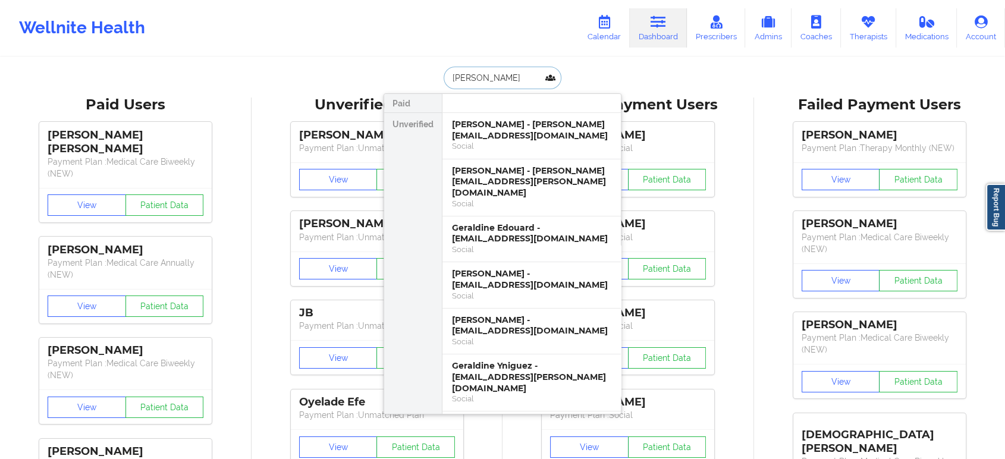
type input "[PERSON_NAME]"
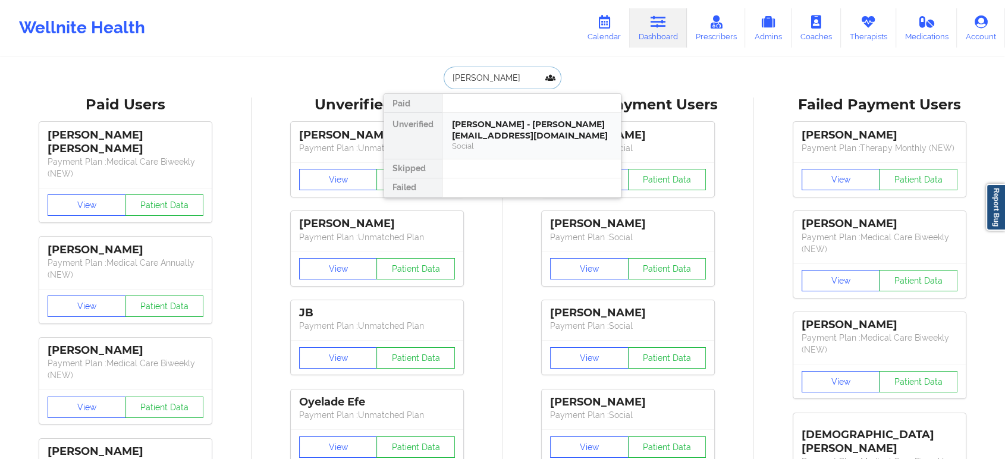
click at [518, 131] on div "[PERSON_NAME] - [PERSON_NAME][EMAIL_ADDRESS][DOMAIN_NAME]" at bounding box center [531, 130] width 159 height 22
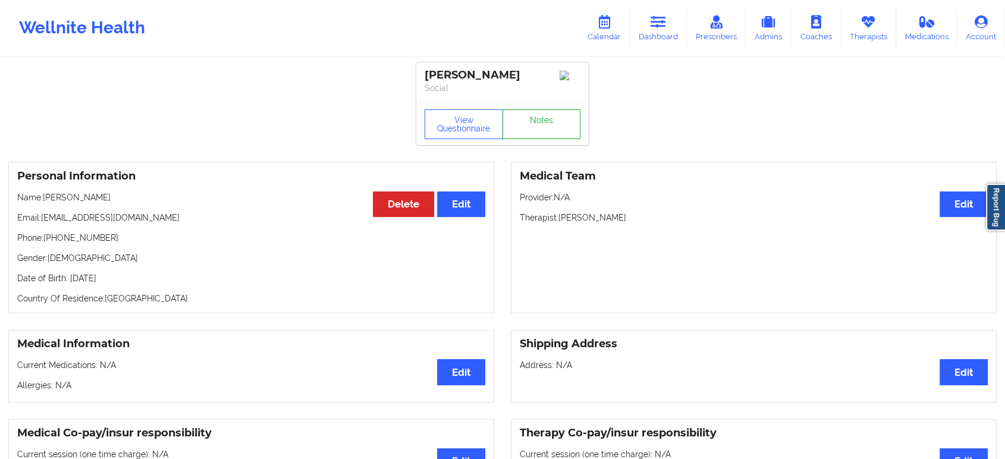
click at [561, 129] on link "Notes" at bounding box center [541, 124] width 78 height 30
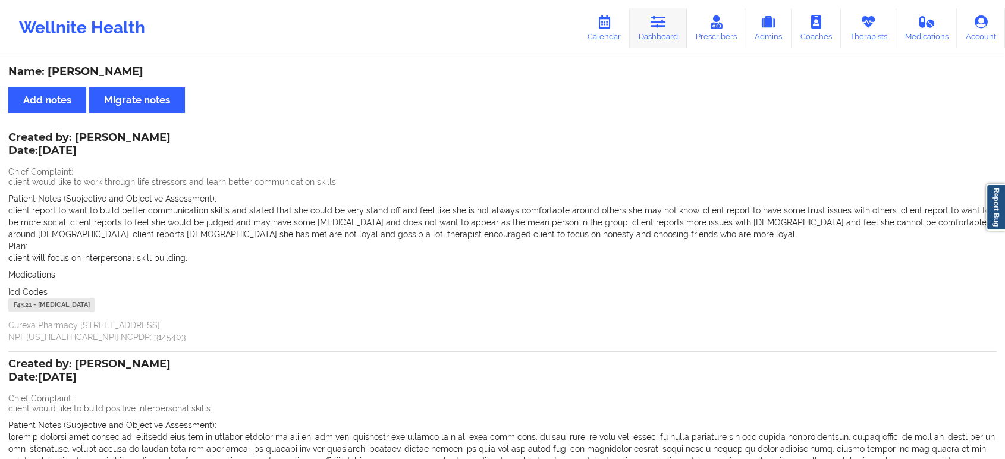
click at [661, 27] on icon at bounding box center [658, 21] width 15 height 13
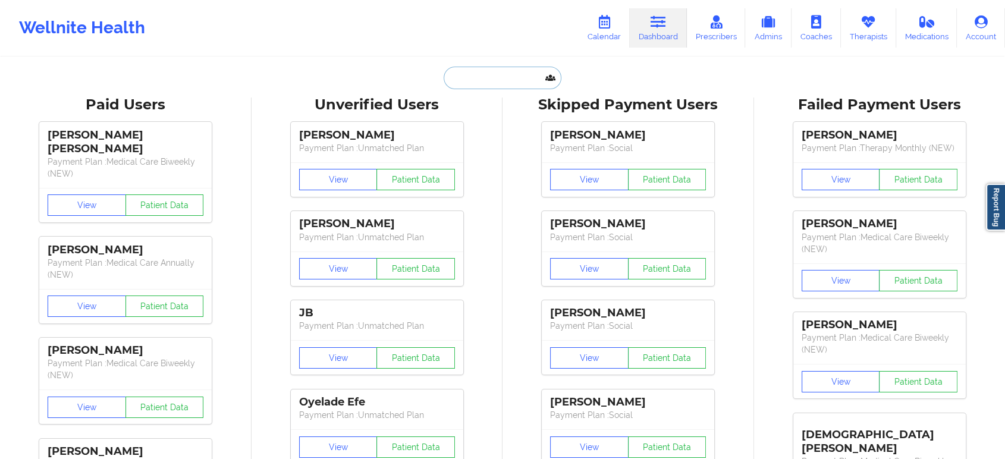
click at [453, 86] on input "text" at bounding box center [503, 78] width 118 height 23
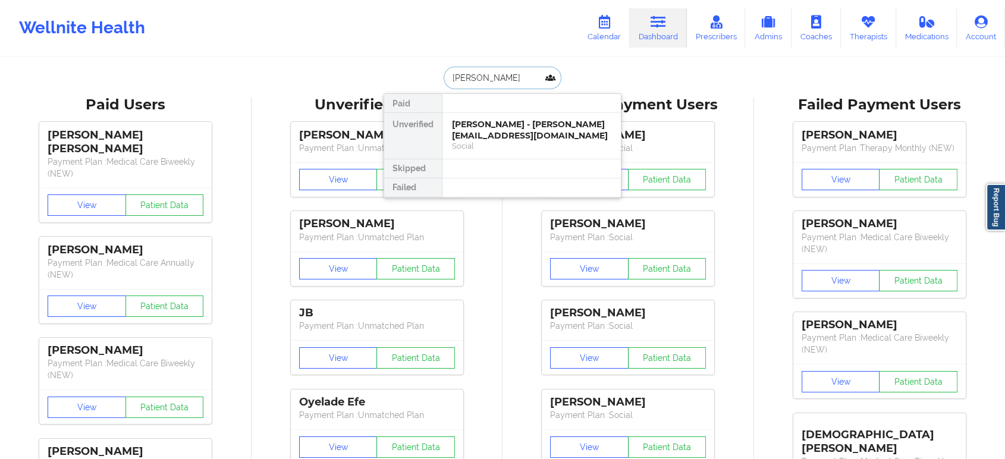
type input "[PERSON_NAME]"
click at [512, 124] on div "Gulce Askin - [EMAIL_ADDRESS][DOMAIN_NAME]" at bounding box center [531, 130] width 159 height 22
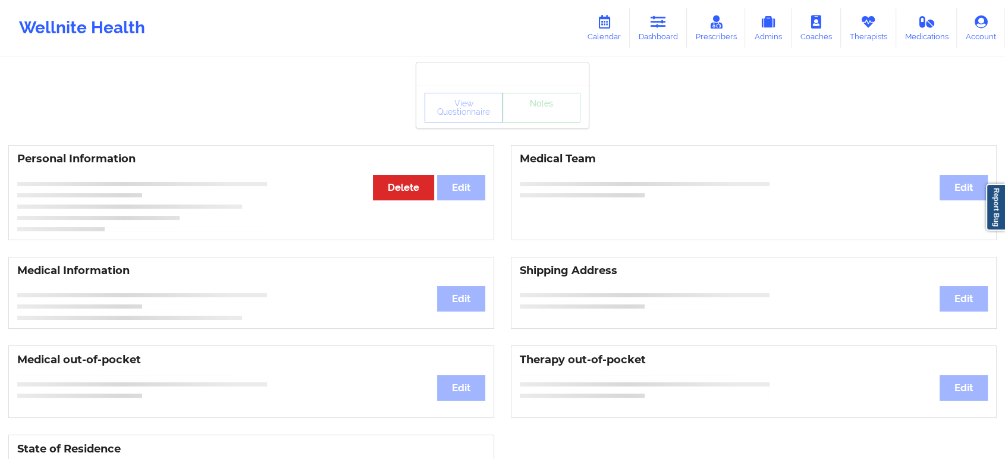
click at [545, 118] on div "View Questionnaire Notes" at bounding box center [503, 108] width 156 height 30
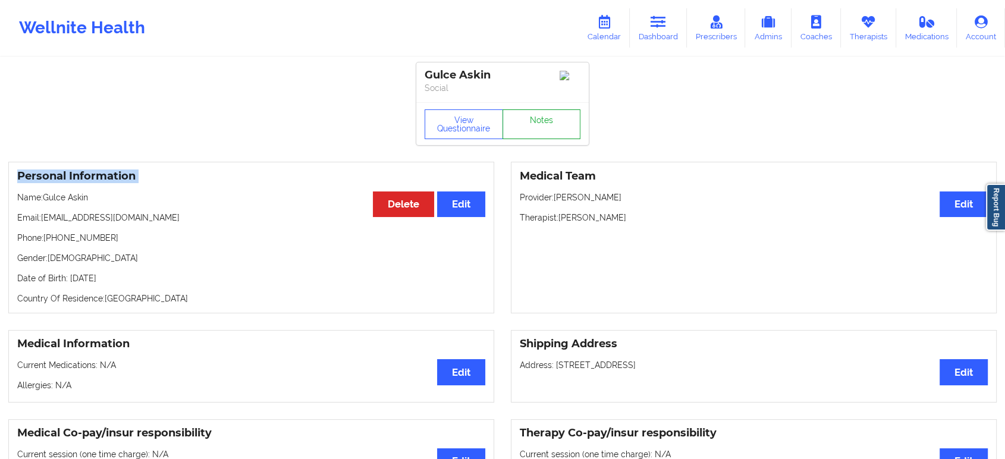
click at [545, 118] on link "Notes" at bounding box center [541, 124] width 78 height 30
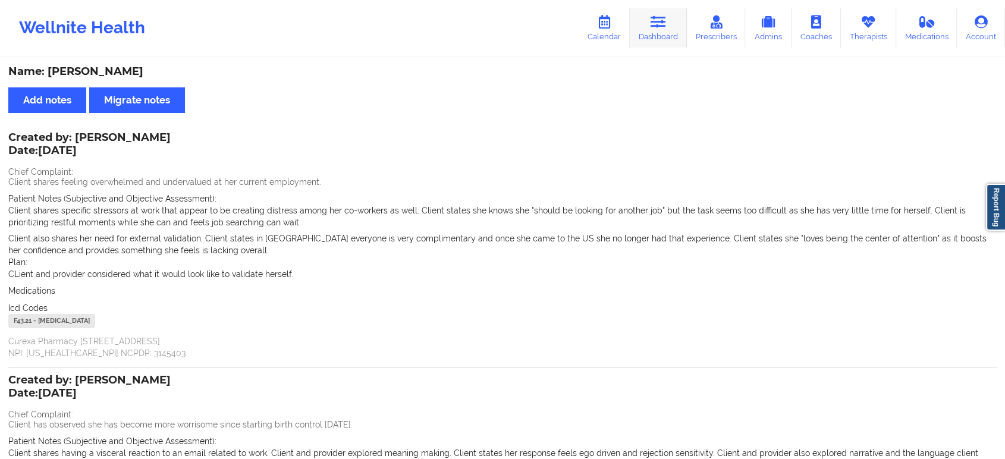
click at [652, 12] on link "Dashboard" at bounding box center [658, 27] width 57 height 39
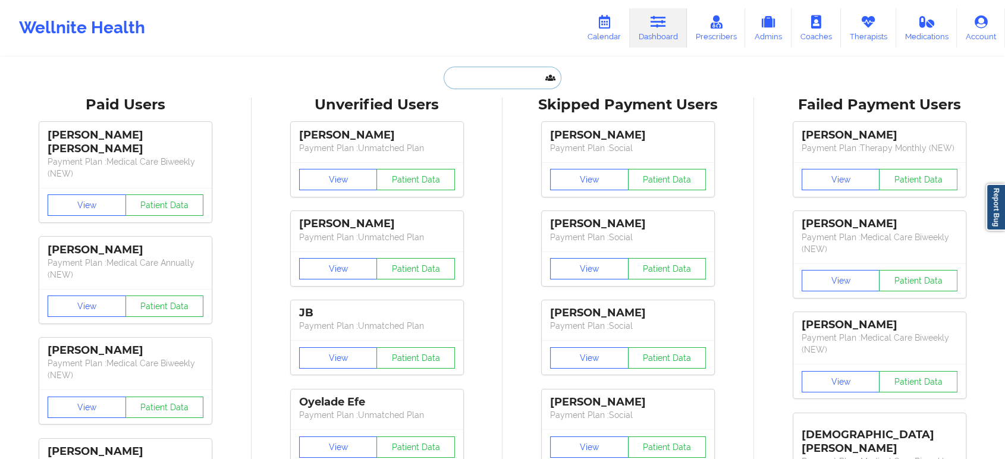
click at [508, 67] on input "text" at bounding box center [503, 78] width 118 height 23
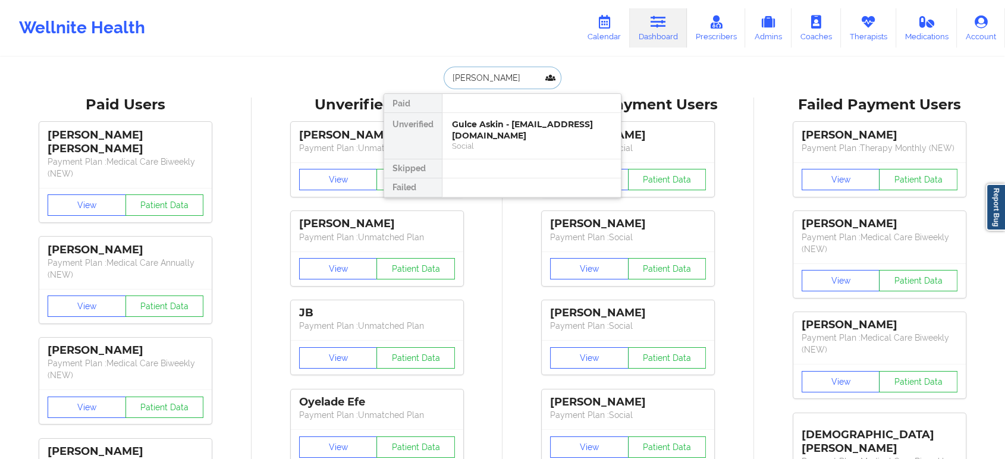
type input "[PERSON_NAME]"
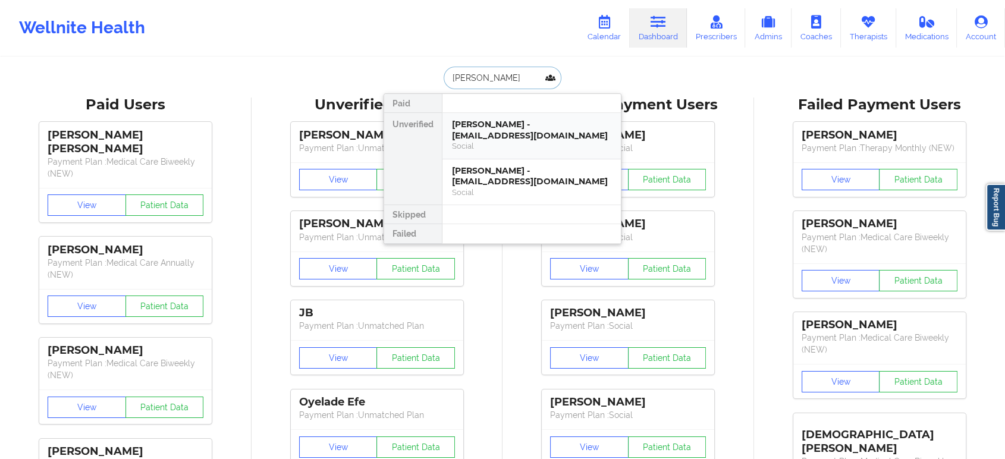
click at [478, 125] on div "[PERSON_NAME] - [EMAIL_ADDRESS][DOMAIN_NAME]" at bounding box center [531, 130] width 159 height 22
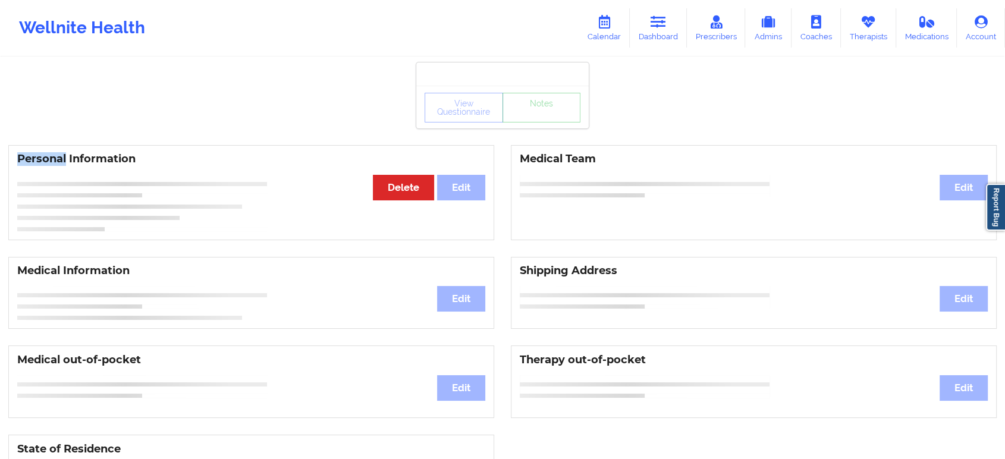
click at [478, 125] on div "View Questionnaire Notes" at bounding box center [502, 107] width 172 height 43
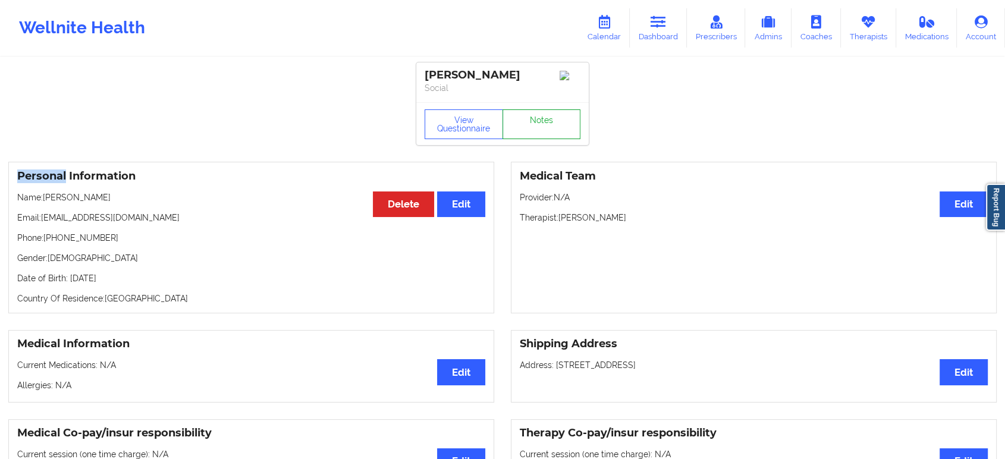
click at [536, 126] on link "Notes" at bounding box center [541, 124] width 78 height 30
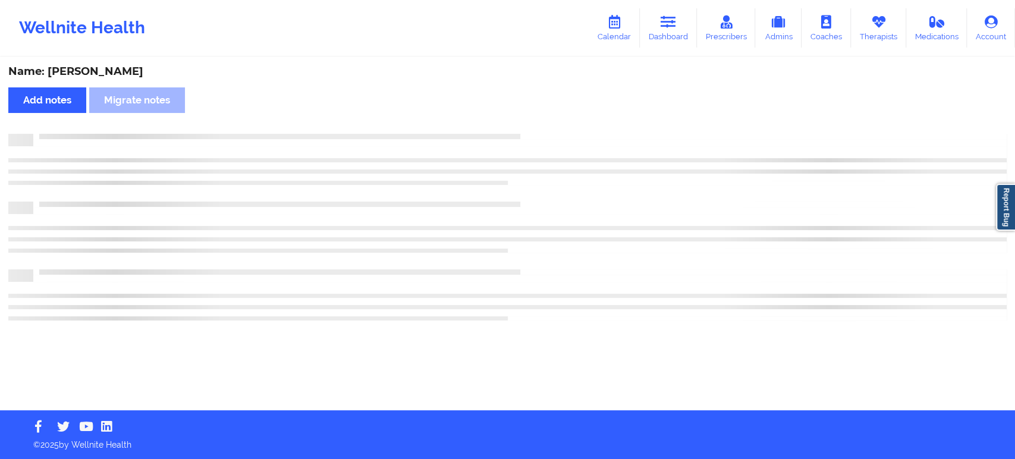
click at [536, 126] on div "Name: Hannah Smith Add notes Migrate notes" at bounding box center [507, 234] width 1015 height 352
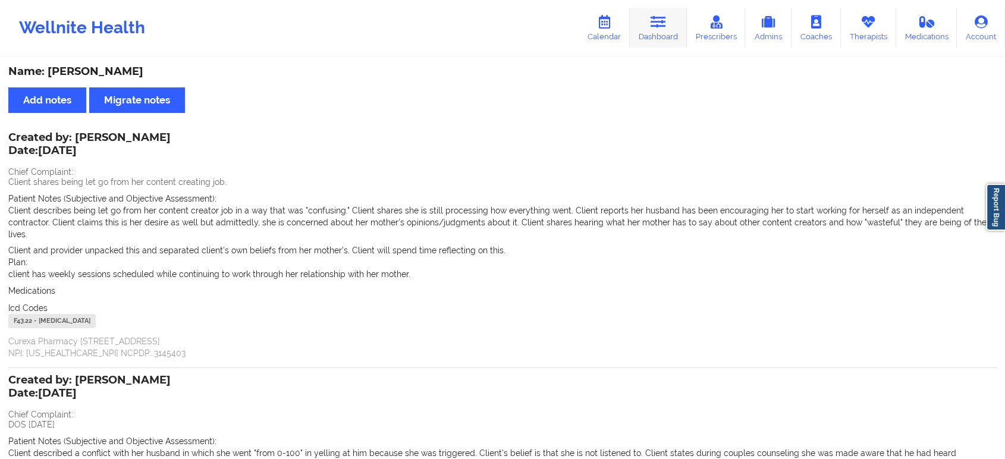
click at [662, 40] on link "Dashboard" at bounding box center [658, 27] width 57 height 39
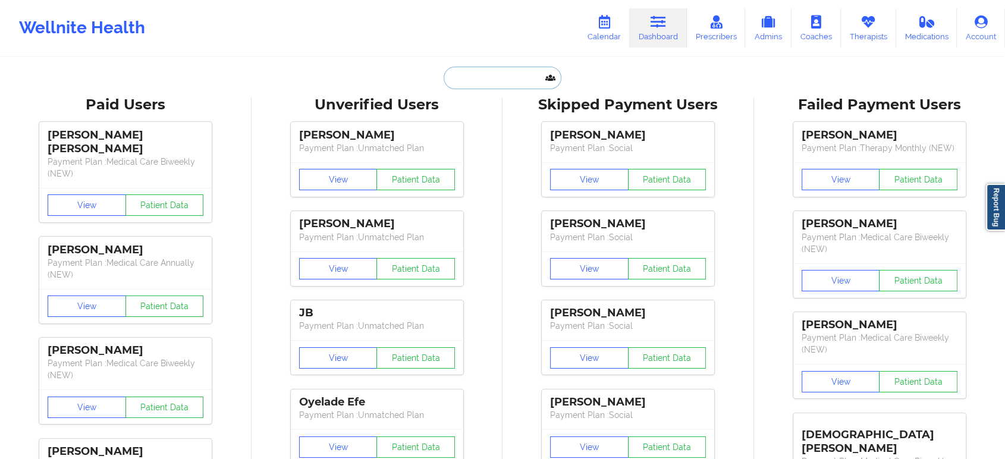
click at [497, 71] on input "text" at bounding box center [503, 78] width 118 height 23
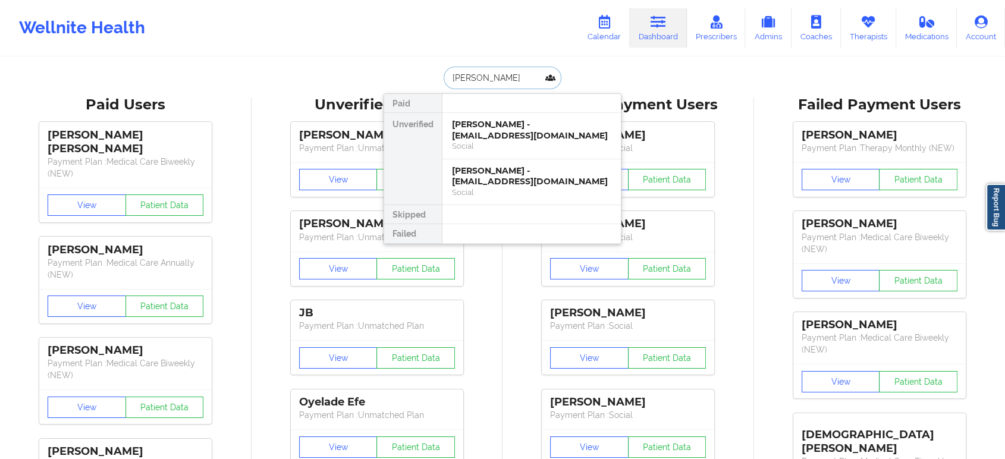
type input "janelle evans"
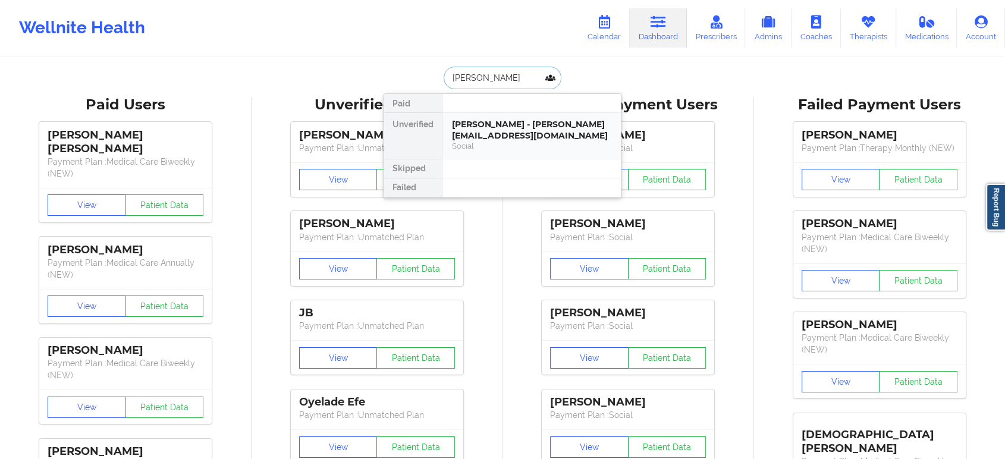
click at [521, 121] on div "Janelle Evans - janellecevans@yahoo.com" at bounding box center [531, 130] width 159 height 22
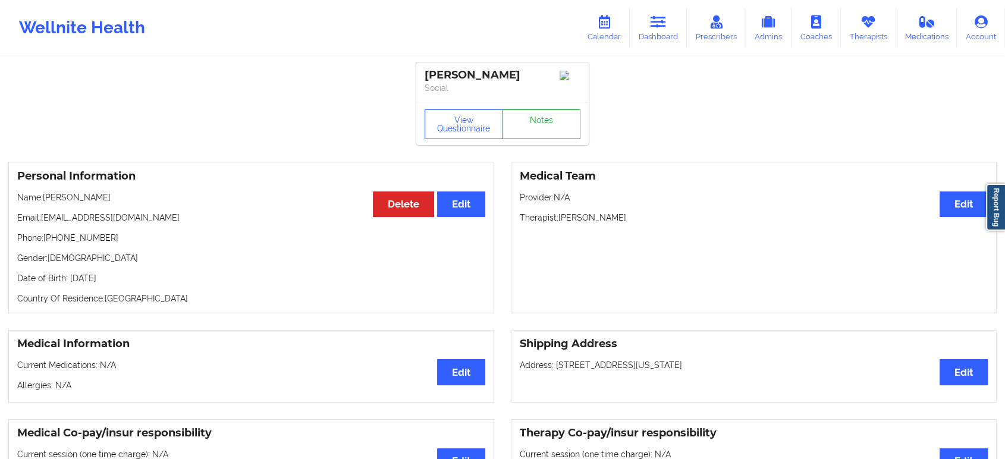
click at [548, 130] on link "Notes" at bounding box center [541, 124] width 78 height 30
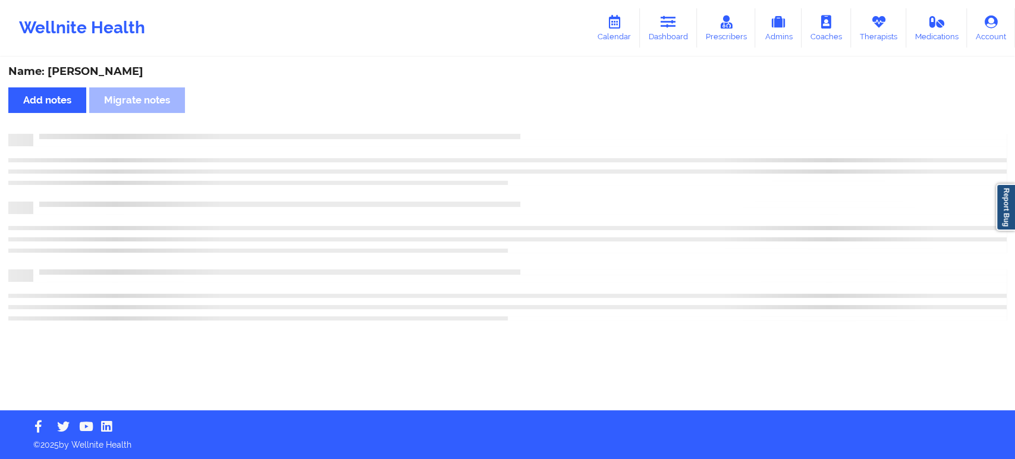
click at [548, 130] on div "Name: Janelle Evans Add notes Migrate notes" at bounding box center [507, 234] width 1015 height 352
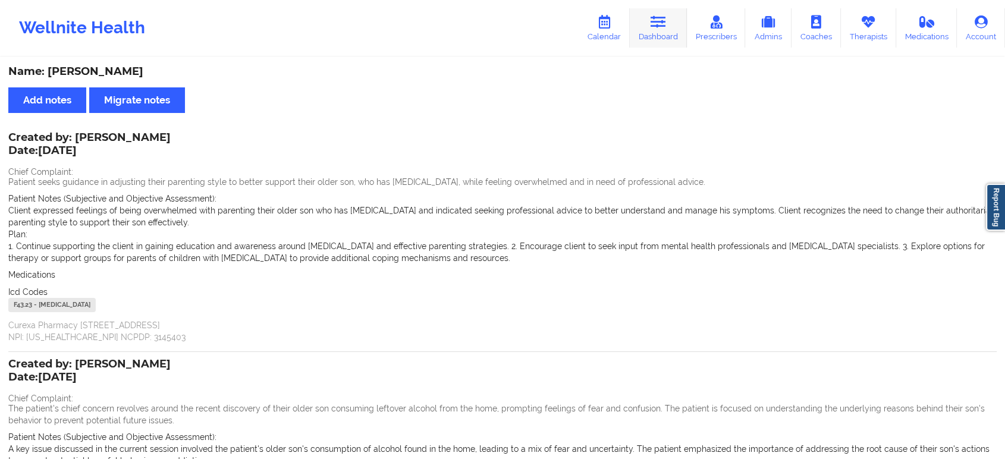
click at [668, 37] on link "Dashboard" at bounding box center [658, 27] width 57 height 39
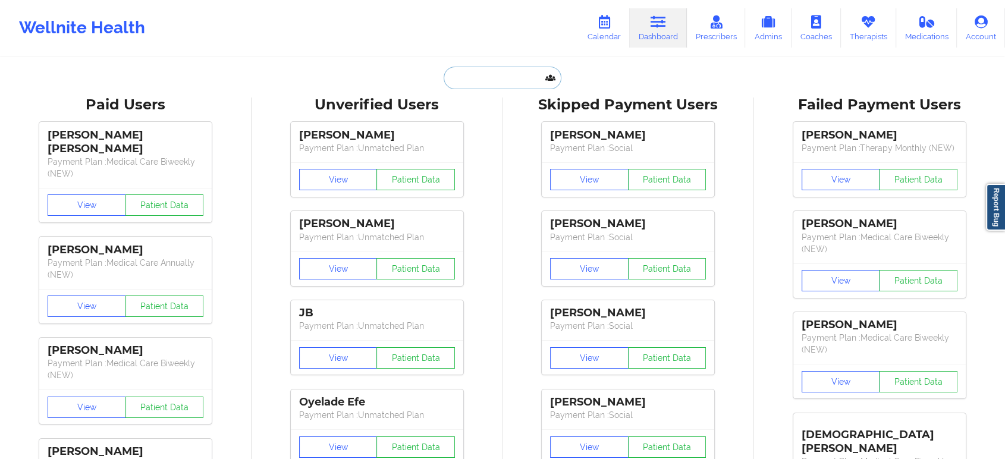
click at [519, 70] on input "text" at bounding box center [503, 78] width 118 height 23
paste input "[EMAIL_ADDRESS][DOMAIN_NAME]"
type input "[EMAIL_ADDRESS][DOMAIN_NAME]"
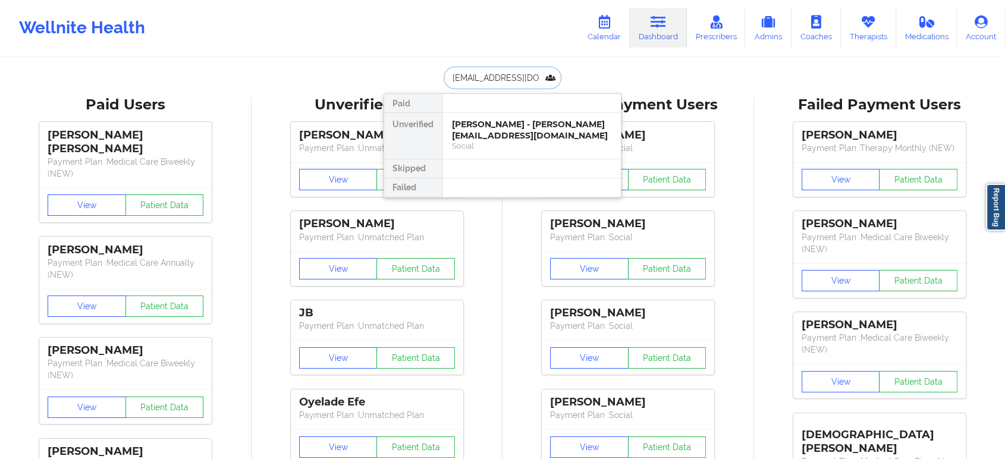
scroll to position [0, 14]
click at [518, 128] on div "Ainelex A.Salgado - ainelexsalgado@yahoo.com" at bounding box center [531, 130] width 159 height 22
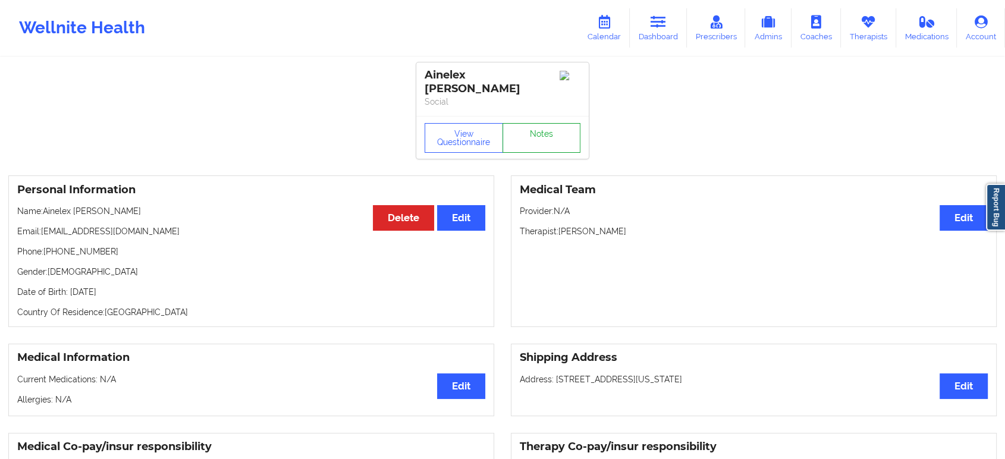
click at [535, 123] on link "Notes" at bounding box center [541, 138] width 78 height 30
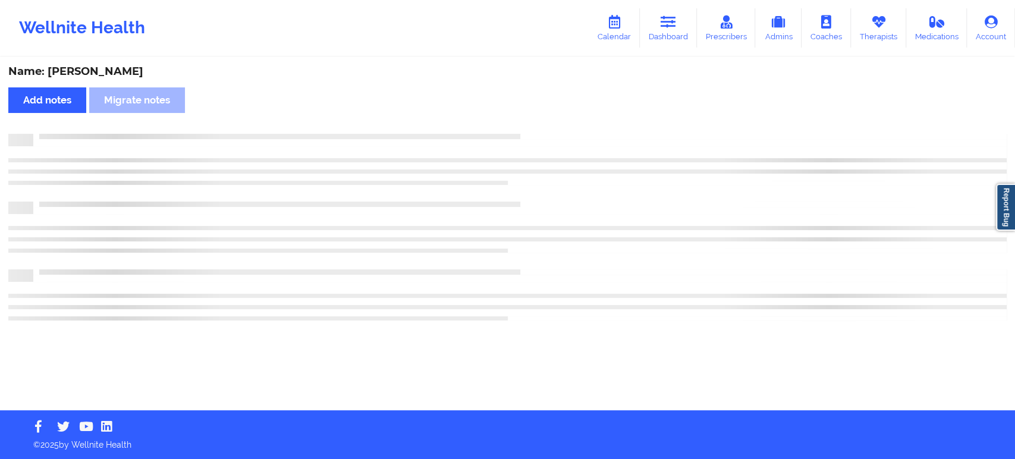
click at [535, 121] on div "Name: Ainelex A.Salgado Add notes Migrate notes" at bounding box center [507, 234] width 1015 height 352
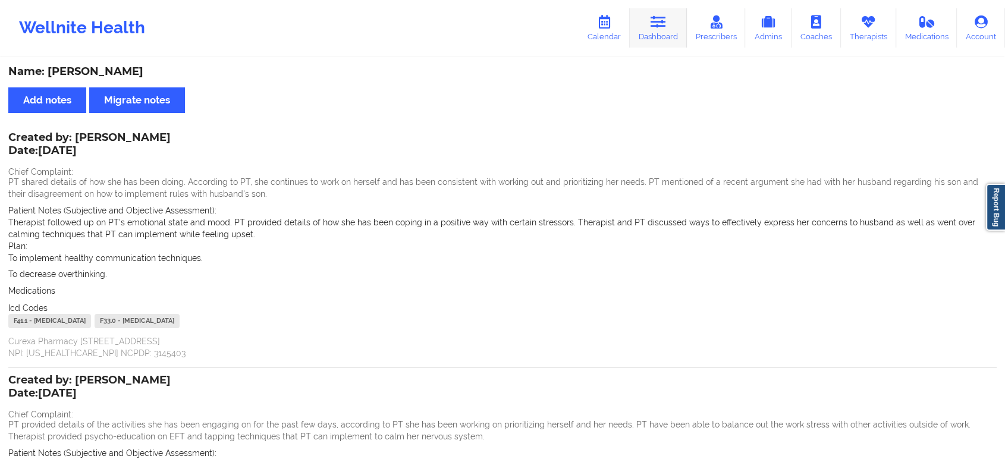
click at [654, 28] on icon at bounding box center [658, 21] width 15 height 13
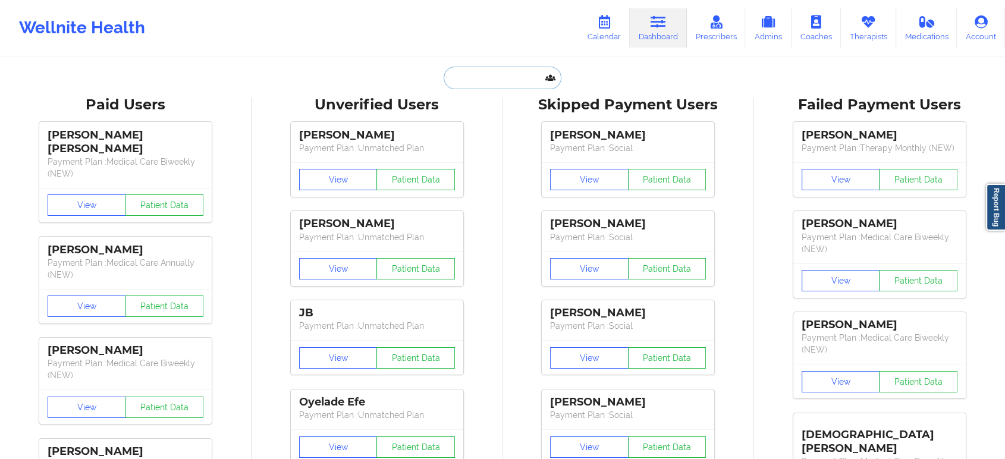
click at [489, 80] on input "text" at bounding box center [503, 78] width 118 height 23
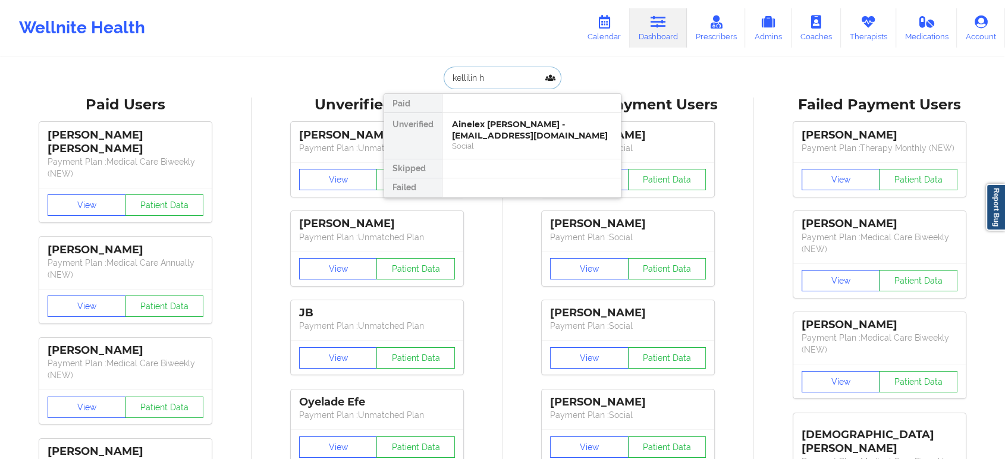
type input "kellilin hi"
click at [482, 119] on div "KelliLin Hinkson - kelli.hinkson@yahoo.com" at bounding box center [531, 135] width 159 height 33
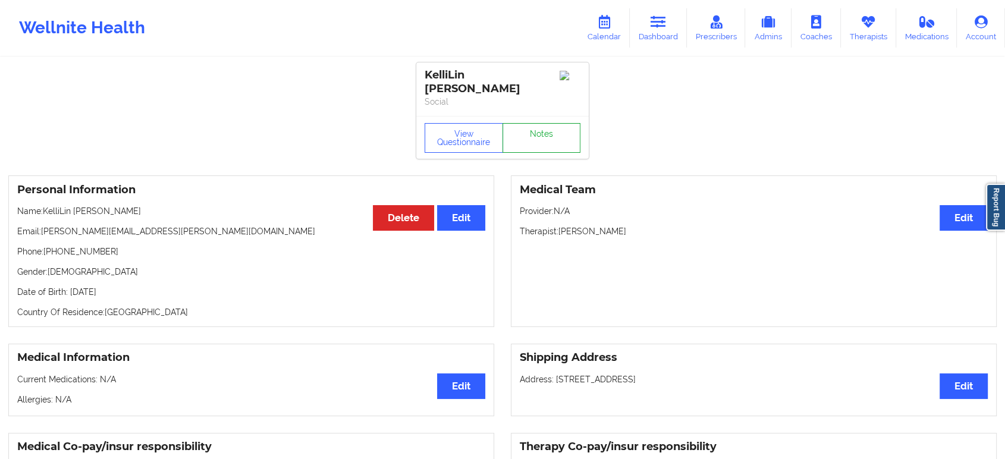
click at [530, 125] on link "Notes" at bounding box center [541, 138] width 78 height 30
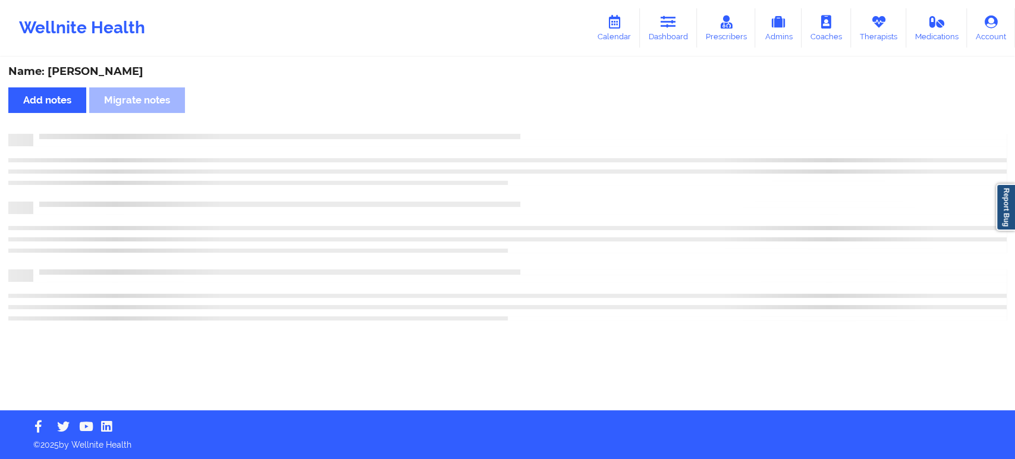
click at [530, 125] on div "Name: KelliLin Hinkson Add notes Migrate notes" at bounding box center [507, 234] width 1015 height 352
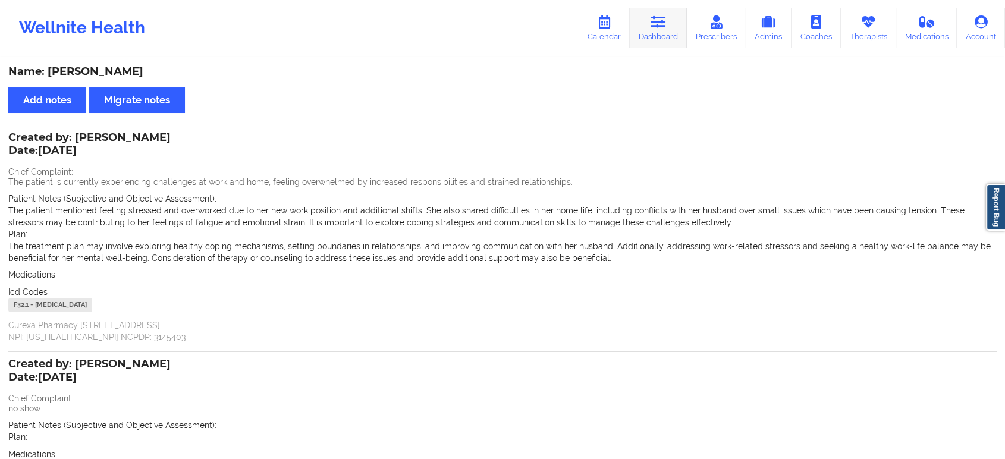
click at [641, 28] on link "Dashboard" at bounding box center [658, 27] width 57 height 39
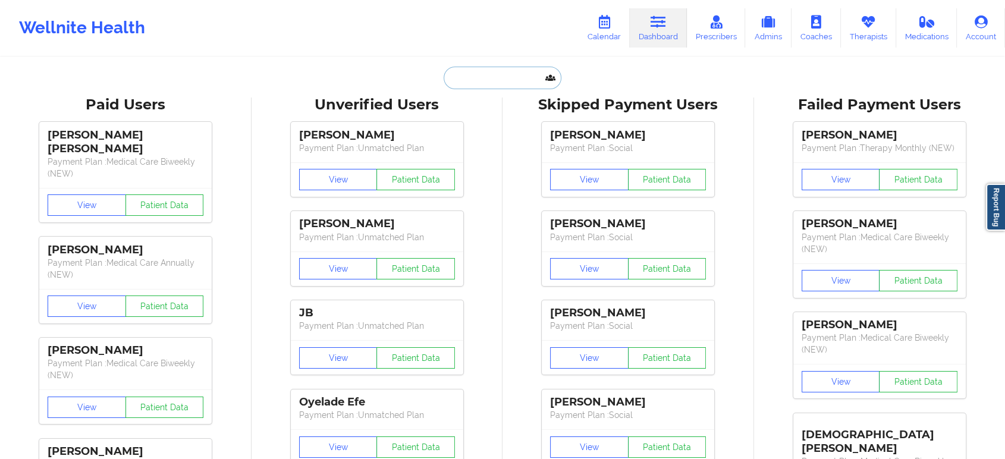
click at [484, 74] on input "text" at bounding box center [503, 78] width 118 height 23
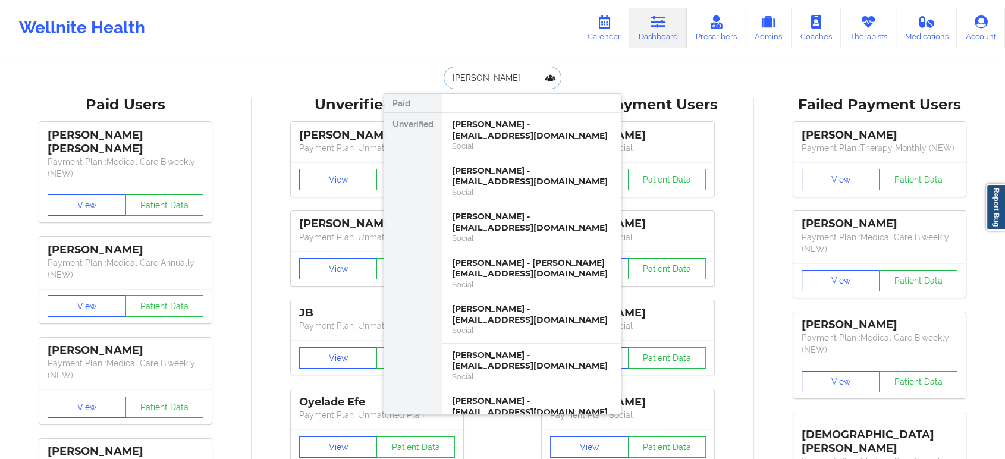
type input "michelle reagan"
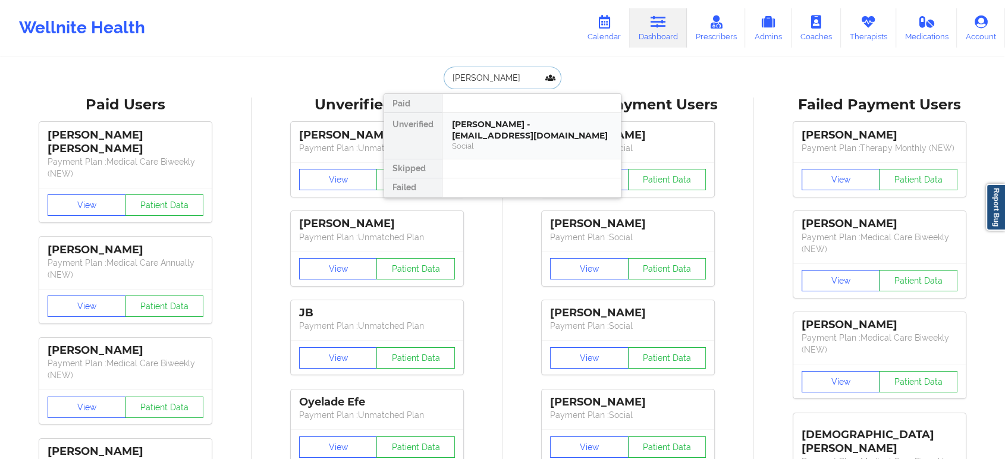
click at [502, 127] on div "Michelle Reagan Boyer - michelleboyer94@gmail.com" at bounding box center [531, 130] width 159 height 22
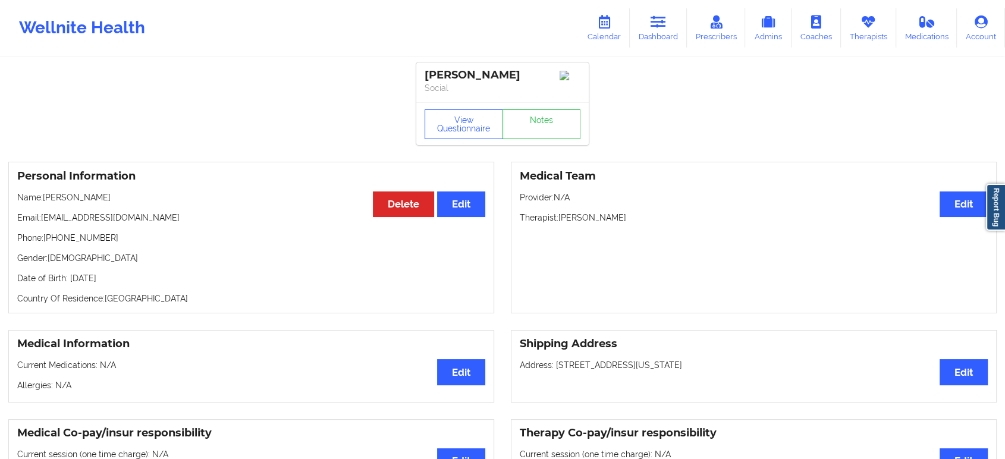
click at [553, 102] on div "Michelle Reagan Boyer Social" at bounding box center [502, 82] width 172 height 40
drag, startPoint x: 553, startPoint y: 108, endPoint x: 539, endPoint y: 142, distance: 36.2
click at [539, 142] on div "Michelle Reagan Boyer Social View Questionnaire Notes" at bounding box center [502, 103] width 172 height 83
click at [539, 139] on link "Notes" at bounding box center [541, 124] width 78 height 30
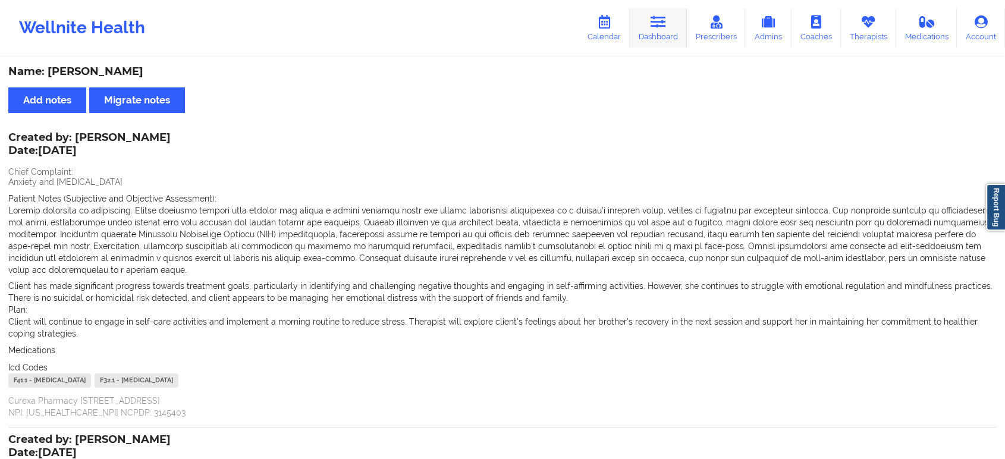
click at [651, 29] on link "Dashboard" at bounding box center [658, 27] width 57 height 39
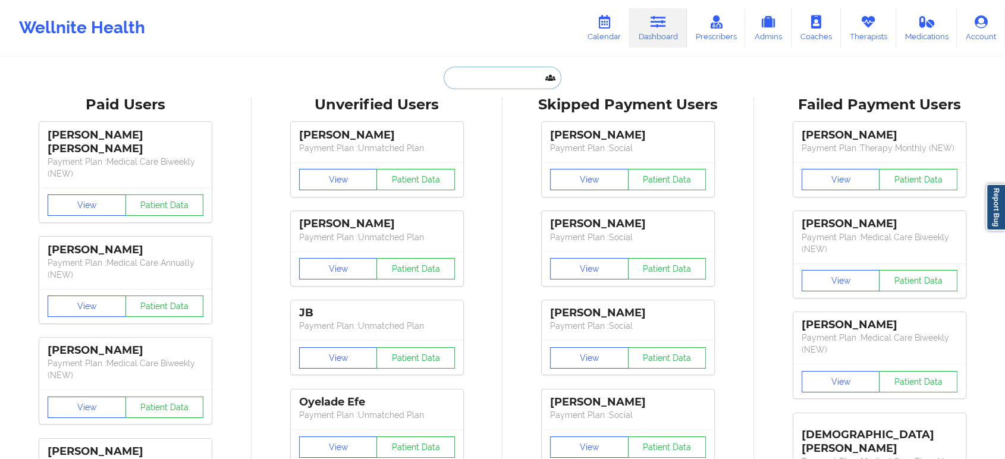
click at [481, 75] on input "text" at bounding box center [503, 78] width 118 height 23
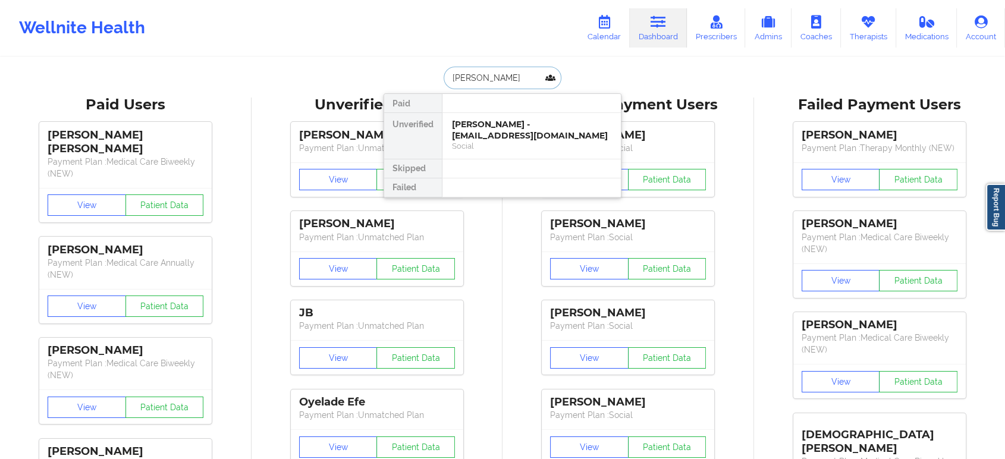
type input "yash baldawa"
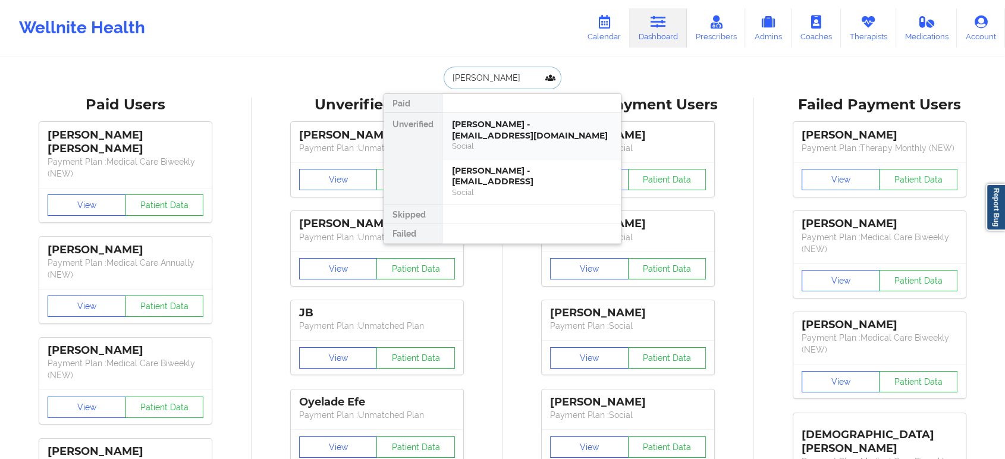
click at [482, 127] on div "Yash Baldawa - yashbaldawa.4@gmail.com" at bounding box center [531, 130] width 159 height 22
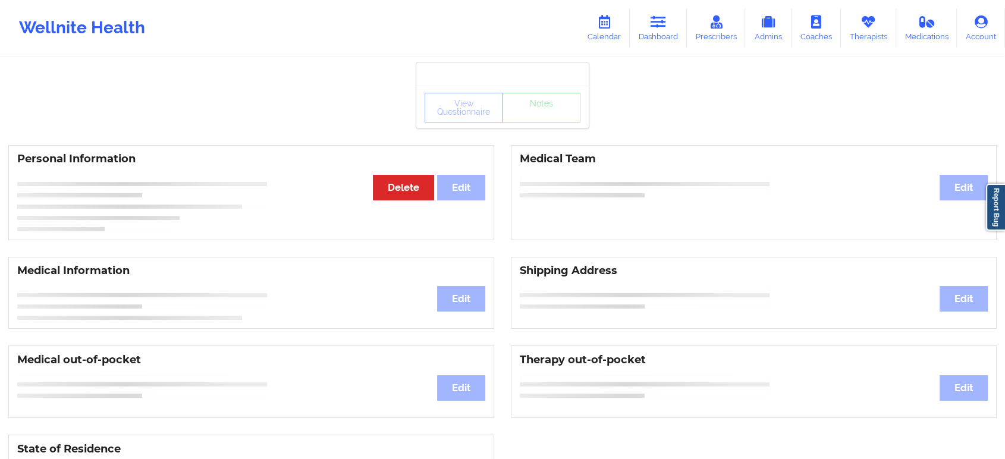
click at [544, 118] on div "View Questionnaire Notes" at bounding box center [503, 108] width 156 height 30
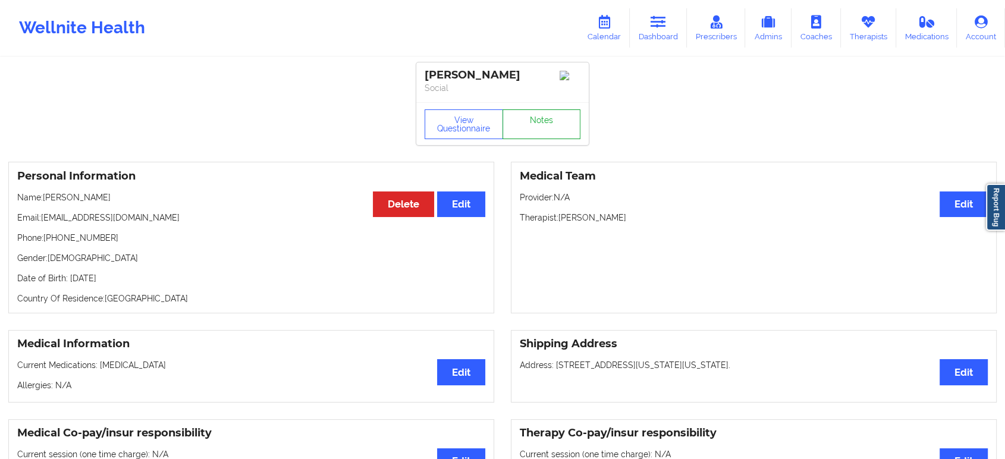
click at [544, 118] on link "Notes" at bounding box center [541, 124] width 78 height 30
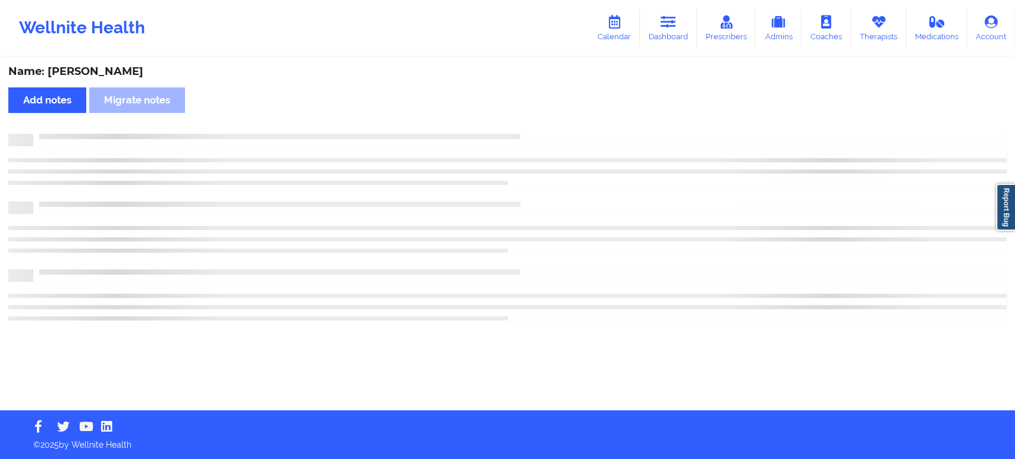
click at [544, 118] on div "Name: Yash Baldawa Add notes Migrate notes" at bounding box center [507, 234] width 1015 height 352
drag, startPoint x: 544, startPoint y: 118, endPoint x: 656, endPoint y: 31, distance: 142.5
click at [656, 31] on div "Wellnite Health Calendar Dashboard Prescribers Admins Coaches Therapists Medica…" at bounding box center [507, 205] width 1015 height 410
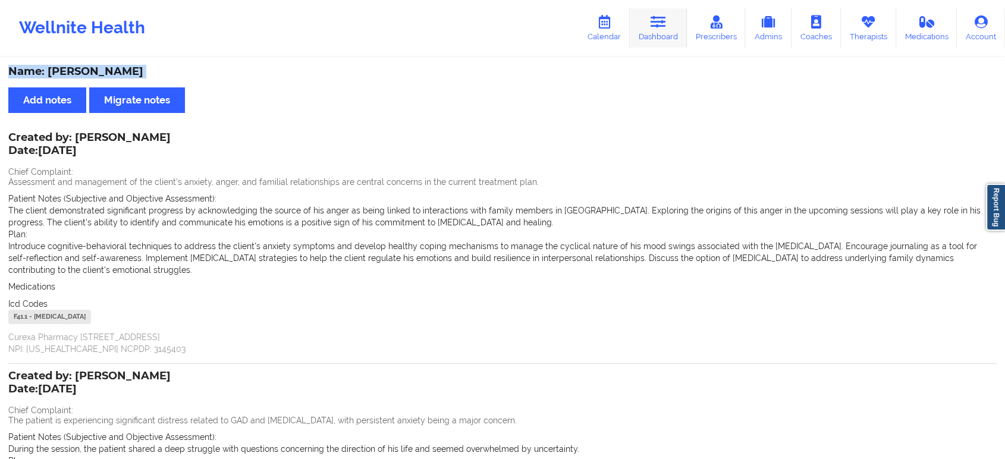
click at [648, 41] on link "Dashboard" at bounding box center [658, 27] width 57 height 39
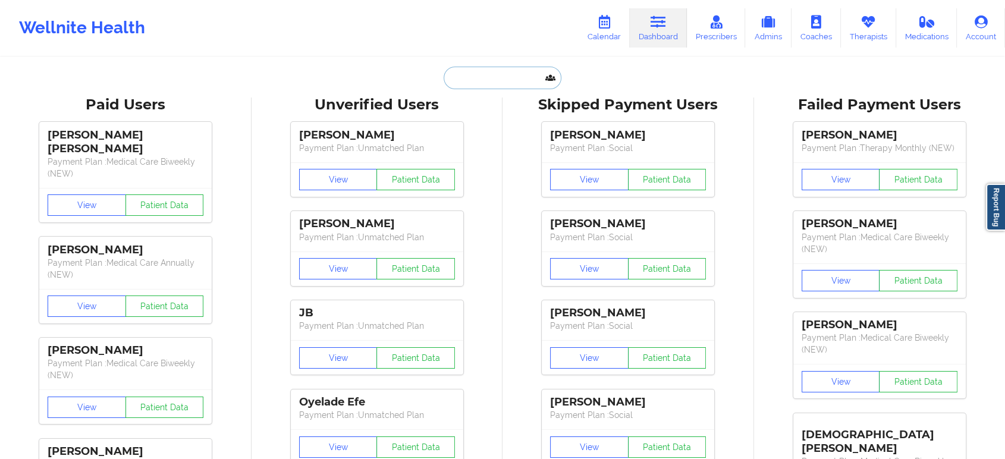
click at [486, 73] on input "text" at bounding box center [503, 78] width 118 height 23
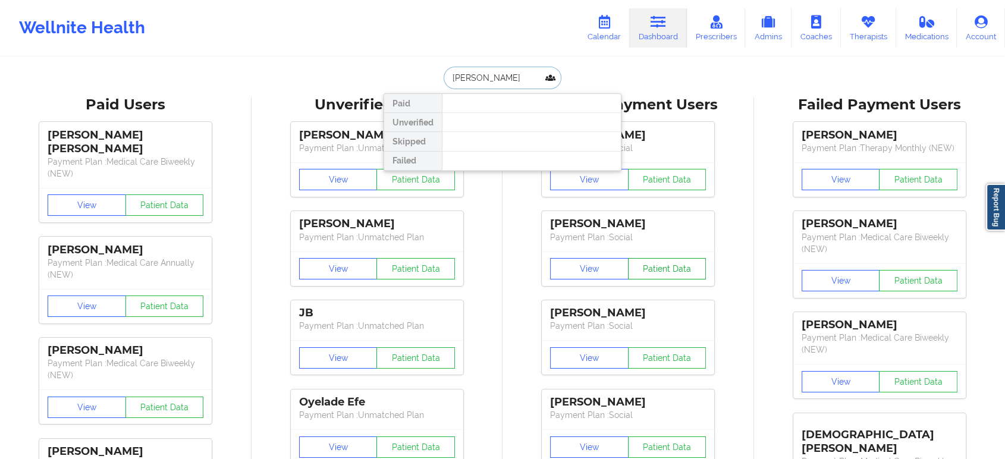
type input "tyler li"
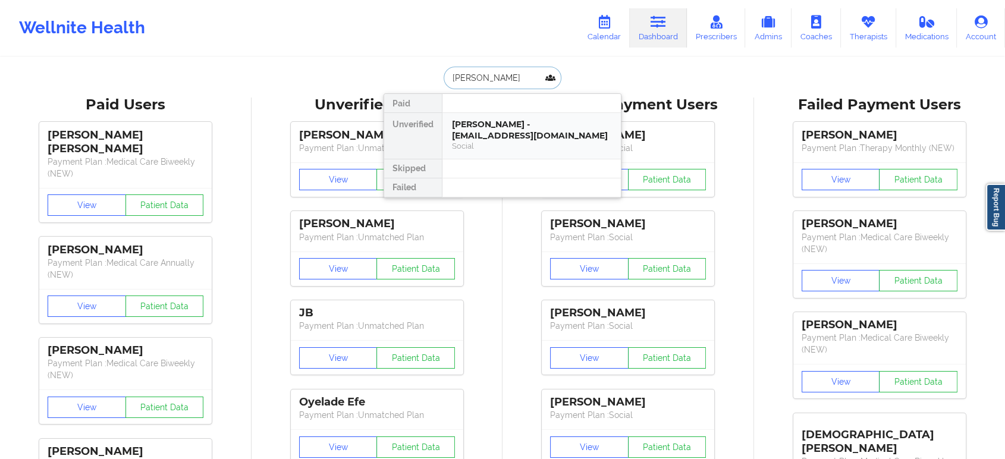
click at [480, 140] on div "Tyler Lichinchi - tlichinchi@gmail.com" at bounding box center [531, 130] width 159 height 22
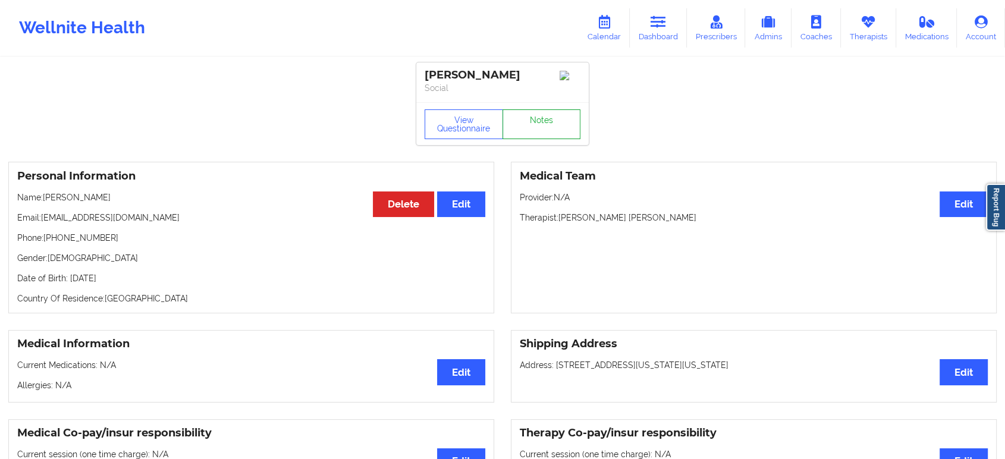
click at [533, 120] on link "Notes" at bounding box center [541, 124] width 78 height 30
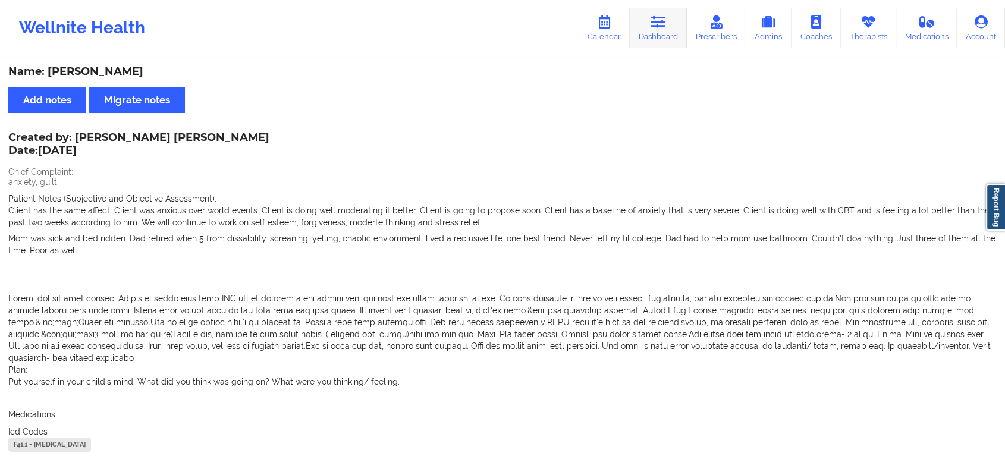
click at [661, 24] on icon at bounding box center [658, 21] width 15 height 13
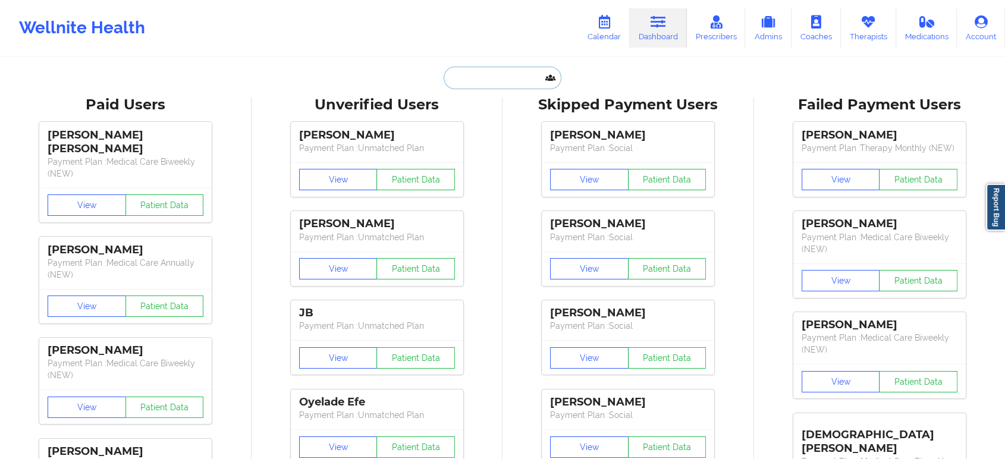
click at [514, 85] on input "text" at bounding box center [503, 78] width 118 height 23
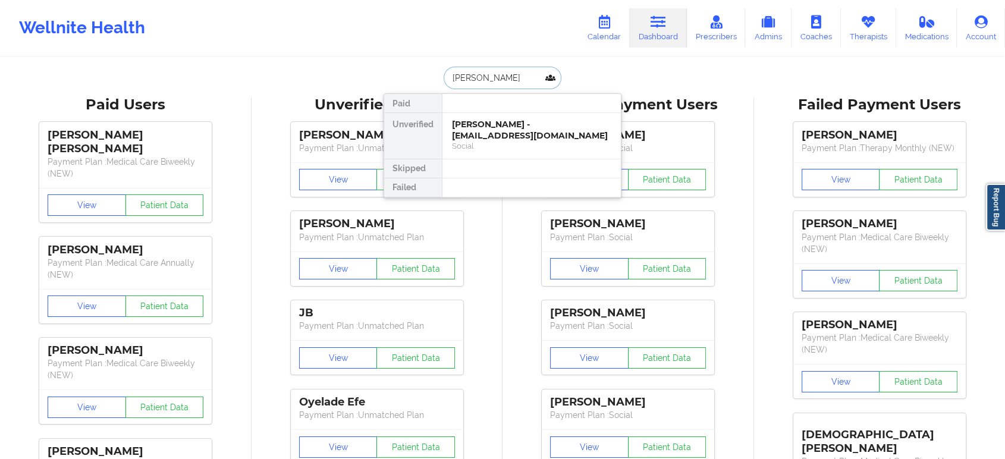
type input "cassandra robin"
click at [523, 137] on div "[PERSON_NAME] - [EMAIL_ADDRESS][DOMAIN_NAME]" at bounding box center [531, 130] width 159 height 22
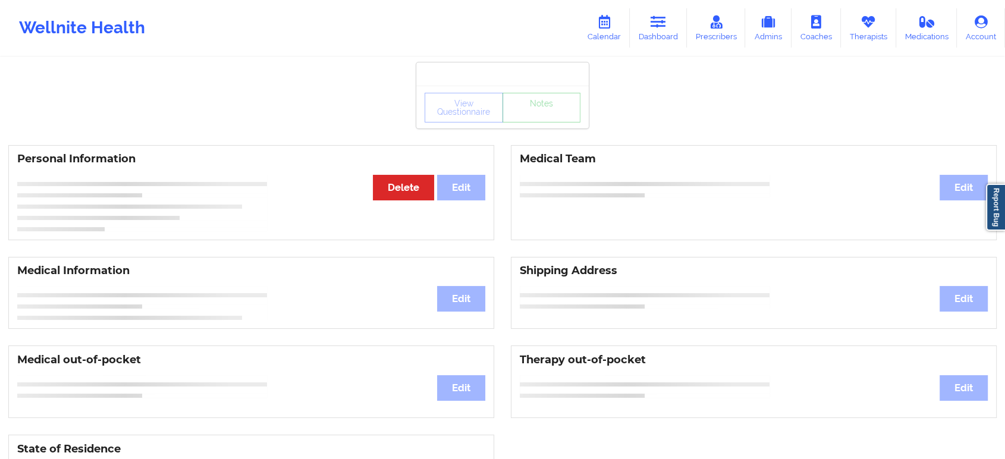
click at [541, 124] on div "View Questionnaire Notes" at bounding box center [502, 107] width 172 height 43
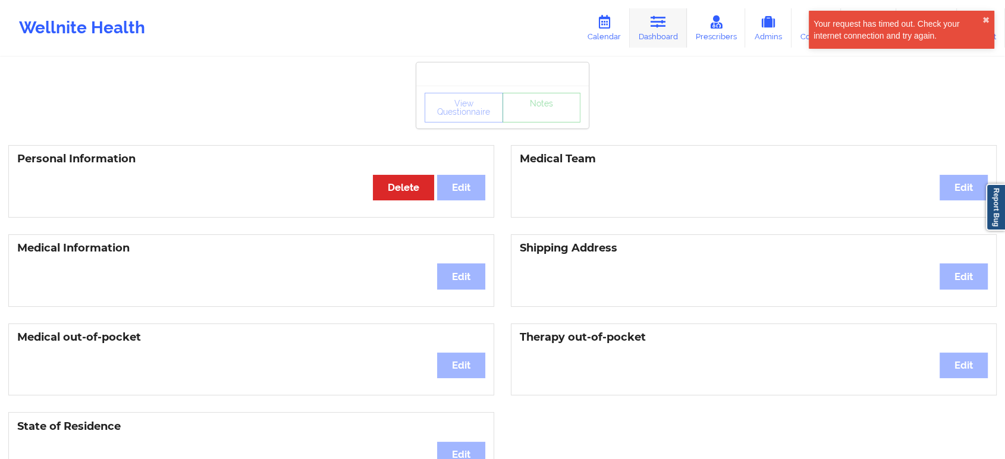
click at [668, 28] on link "Dashboard" at bounding box center [658, 27] width 57 height 39
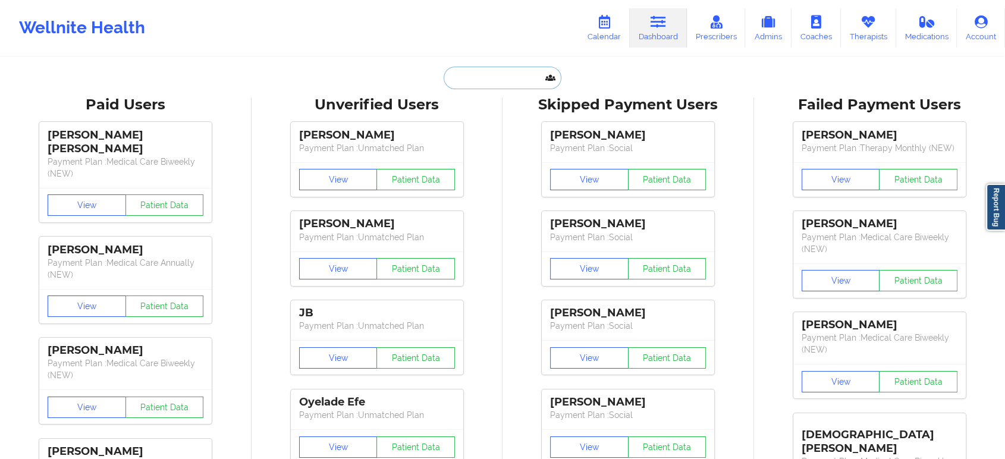
click at [493, 78] on input "text" at bounding box center [503, 78] width 118 height 23
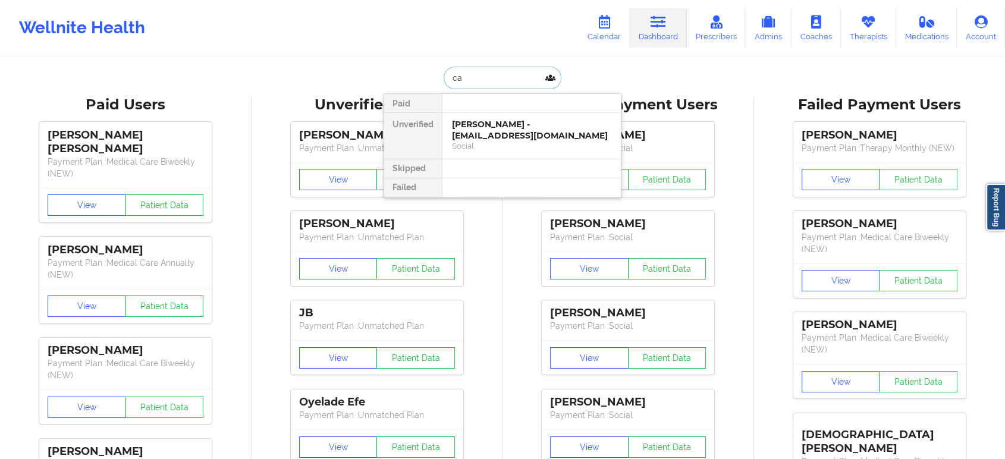
type input "cas"
click at [497, 137] on div "[PERSON_NAME] - [EMAIL_ADDRESS][DOMAIN_NAME]" at bounding box center [531, 130] width 159 height 22
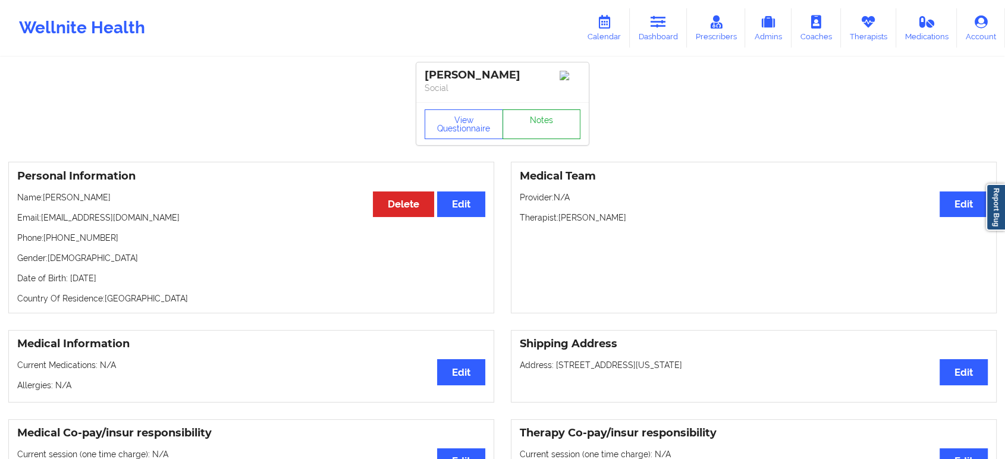
click at [527, 129] on link "Notes" at bounding box center [541, 124] width 78 height 30
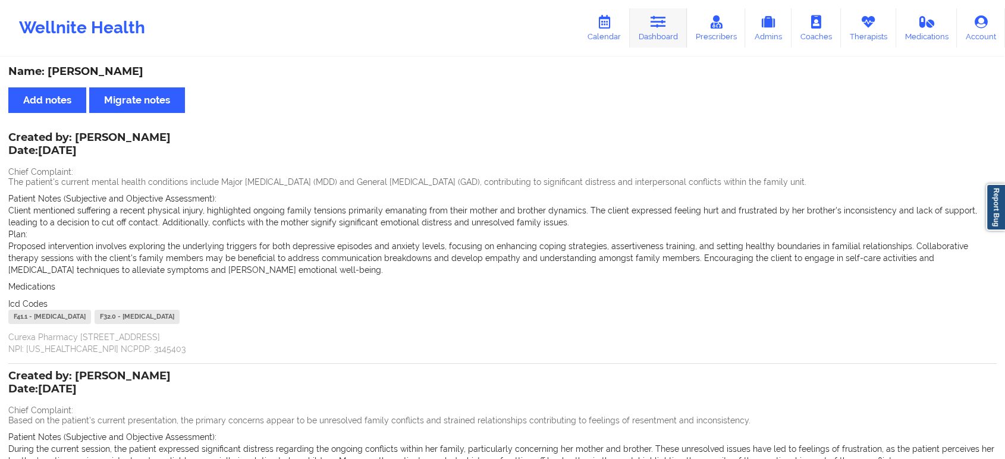
click at [658, 26] on icon at bounding box center [658, 21] width 15 height 13
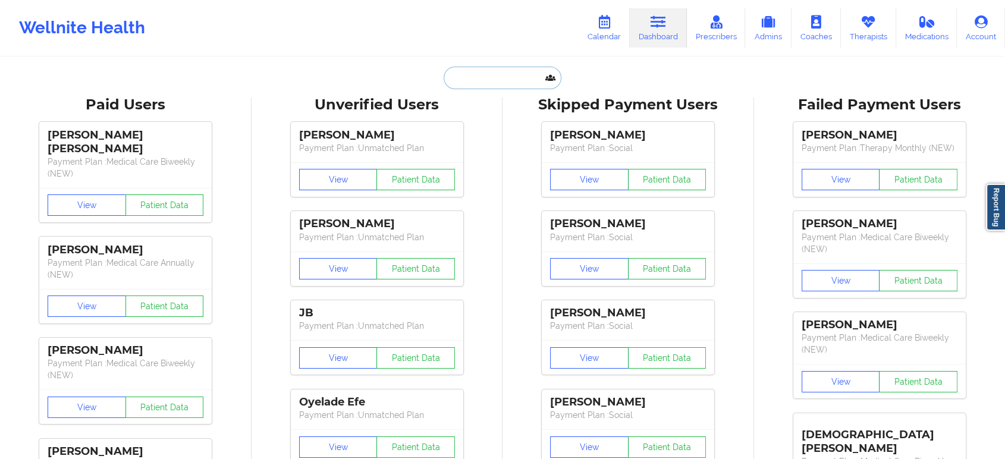
click at [483, 70] on input "text" at bounding box center [503, 78] width 118 height 23
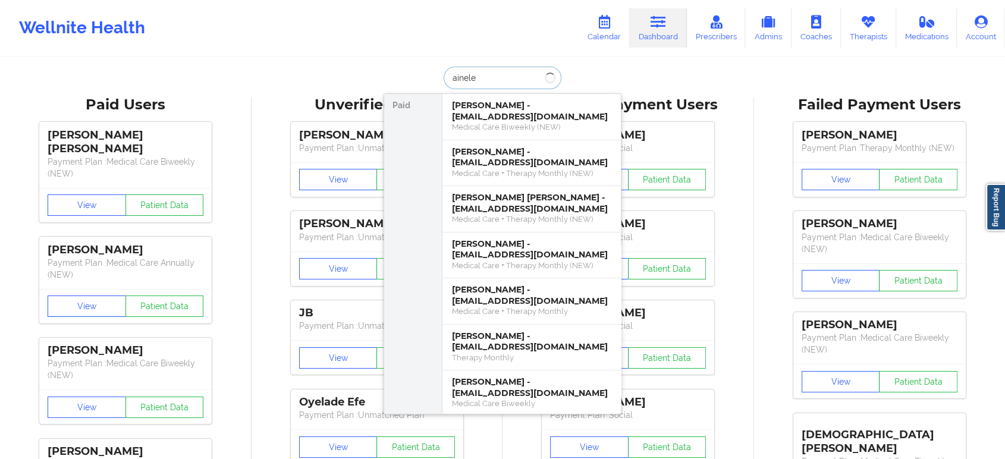
type input "ainelex"
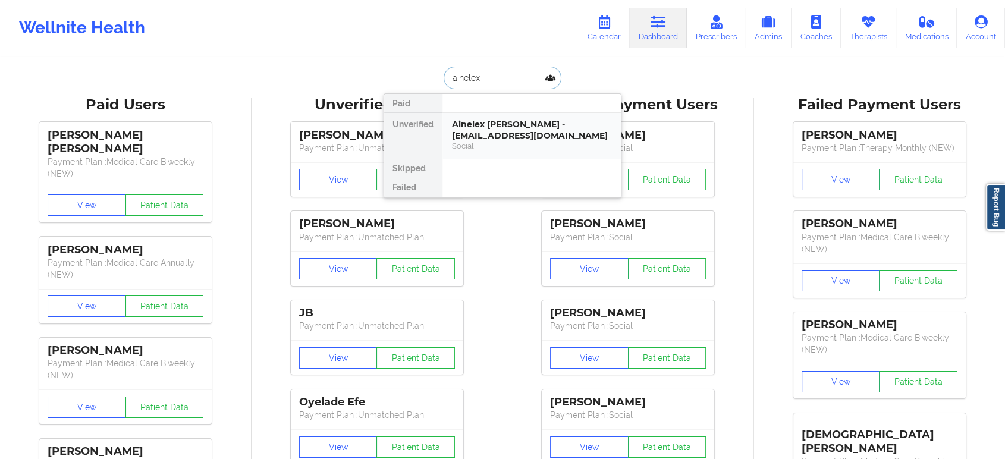
click at [531, 124] on div "Ainelex A.Salgado - ainelexsalgado@yahoo.com" at bounding box center [531, 130] width 159 height 22
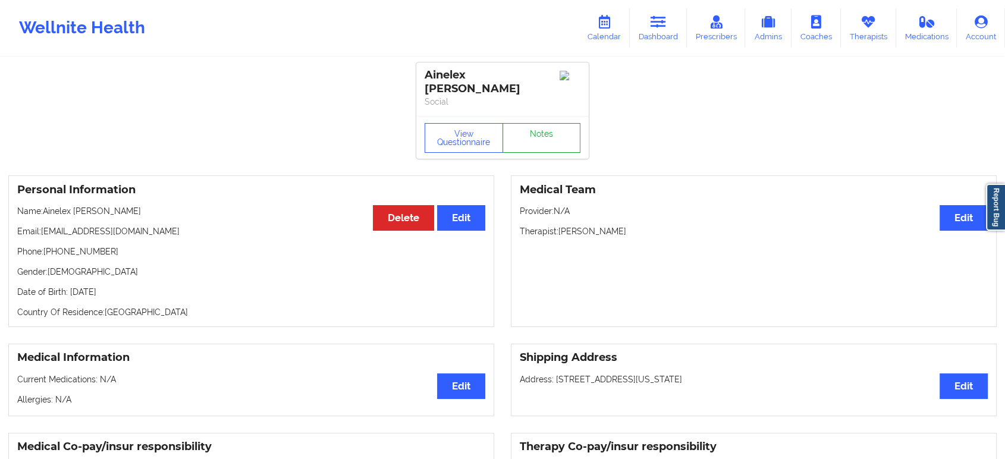
click at [530, 123] on link "Notes" at bounding box center [541, 138] width 78 height 30
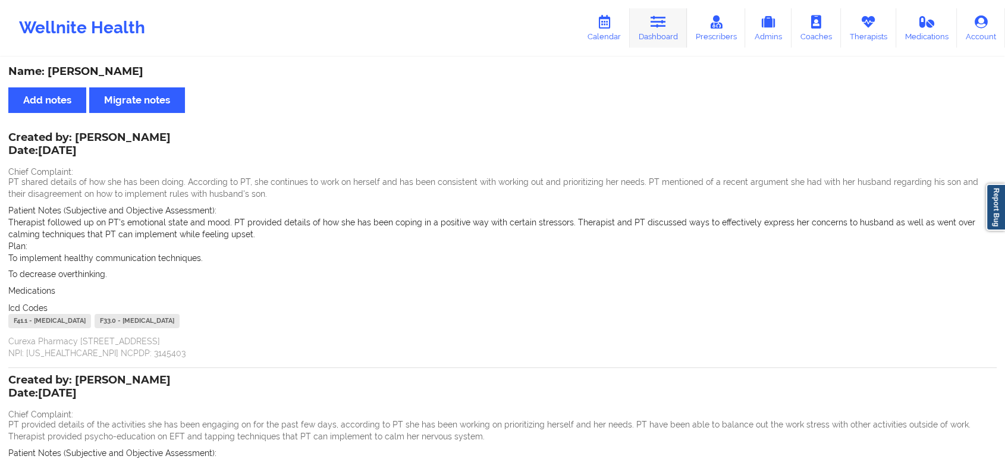
click at [637, 20] on link "Dashboard" at bounding box center [658, 27] width 57 height 39
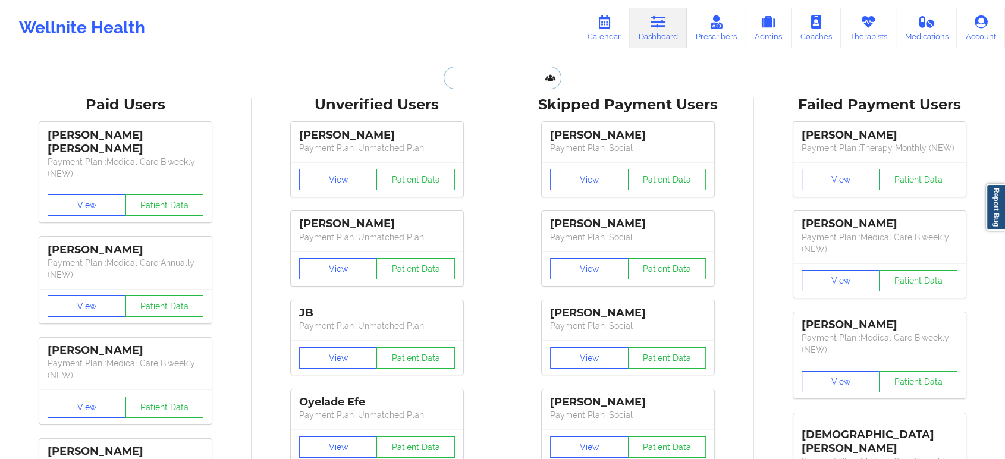
click at [475, 73] on input "text" at bounding box center [503, 78] width 118 height 23
paste input "ll.paych@email.com"
type input "ll.paych@email.com"
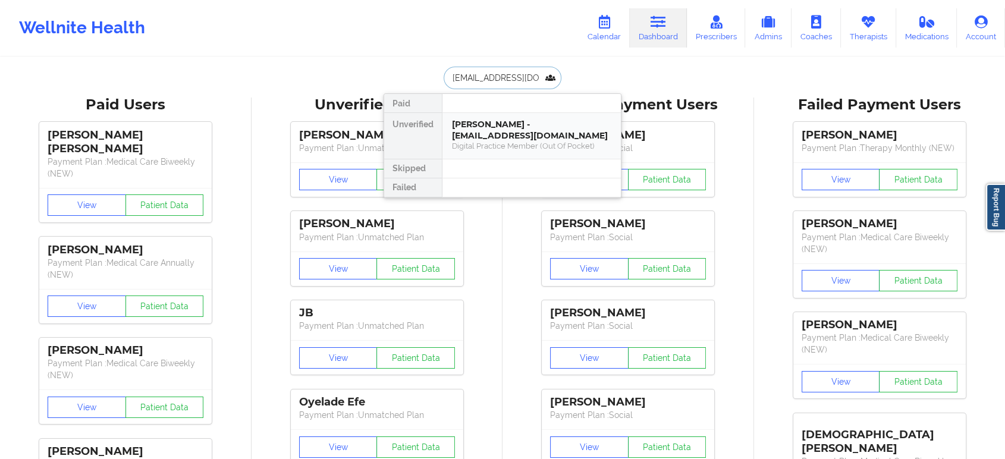
click at [495, 129] on div "andrea ramirez - ll.paych@email.com" at bounding box center [531, 130] width 159 height 22
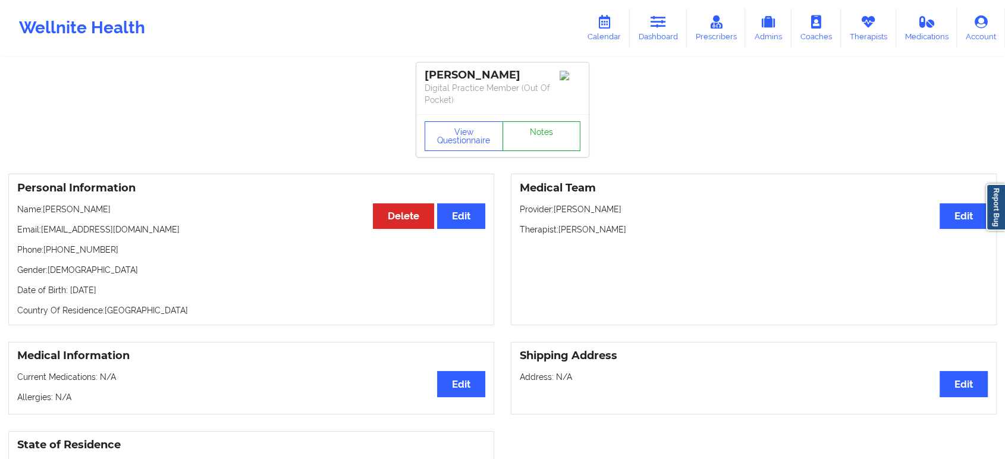
click at [522, 130] on link "Notes" at bounding box center [541, 136] width 78 height 30
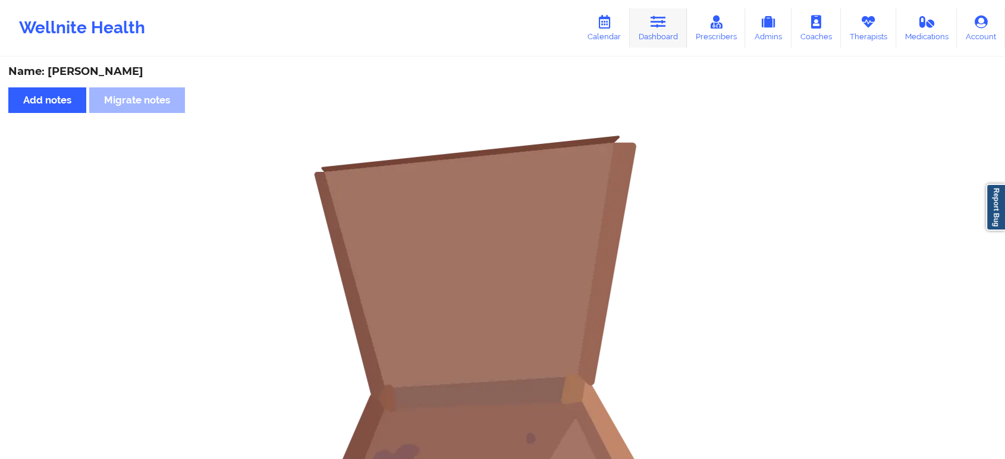
drag, startPoint x: 645, startPoint y: 52, endPoint x: 652, endPoint y: 42, distance: 12.9
click at [652, 42] on div "Wellnite Health Calendar Dashboard Prescribers Admins Coaches Therapists Medica…" at bounding box center [502, 28] width 1005 height 56
click at [652, 42] on link "Dashboard" at bounding box center [658, 27] width 57 height 39
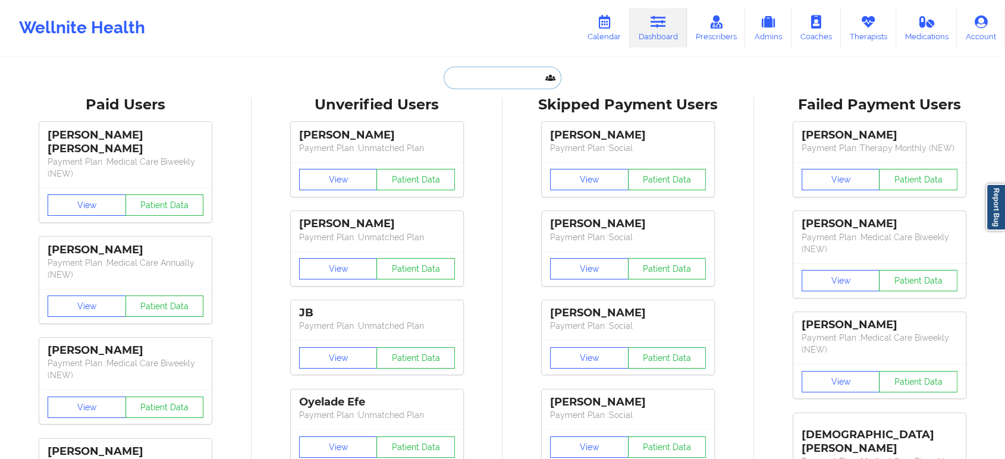
click at [476, 84] on input "text" at bounding box center [503, 78] width 118 height 23
type input "a"
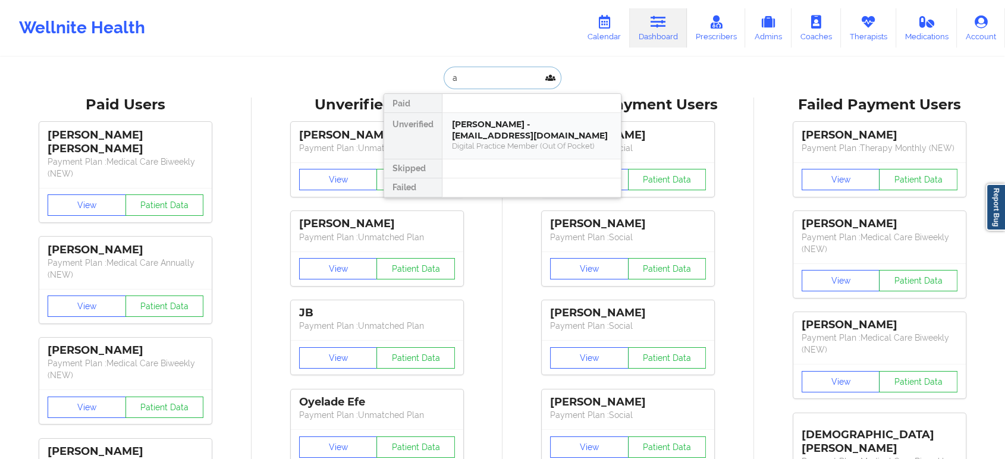
click at [501, 152] on div "andrea ramirez - ll.paych@email.com Digital Practice Member (Out Of Pocket)" at bounding box center [531, 136] width 178 height 46
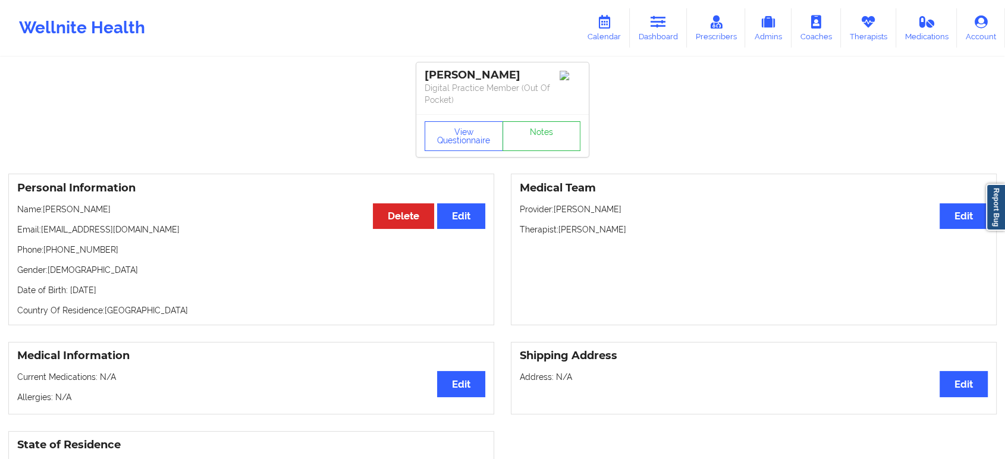
click at [547, 120] on div "View Questionnaire Notes" at bounding box center [502, 135] width 172 height 43
click at [547, 124] on link "Notes" at bounding box center [541, 136] width 78 height 30
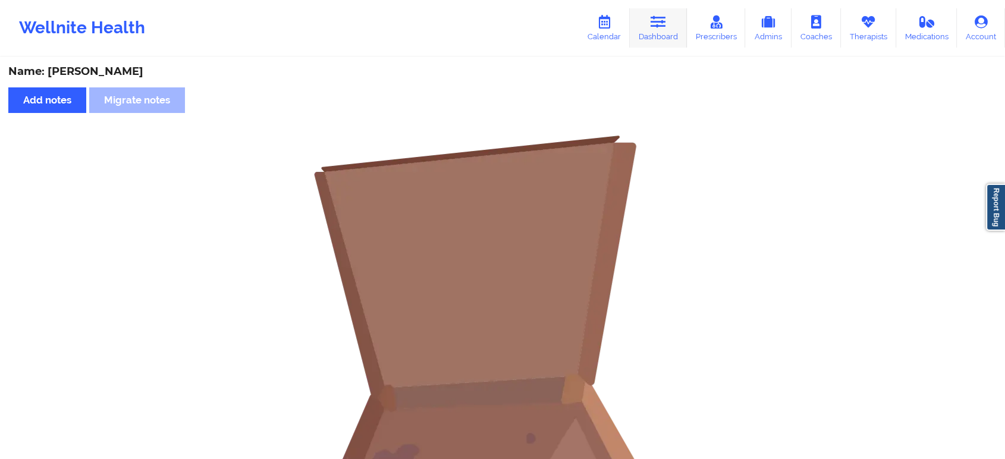
click at [659, 33] on link "Dashboard" at bounding box center [658, 27] width 57 height 39
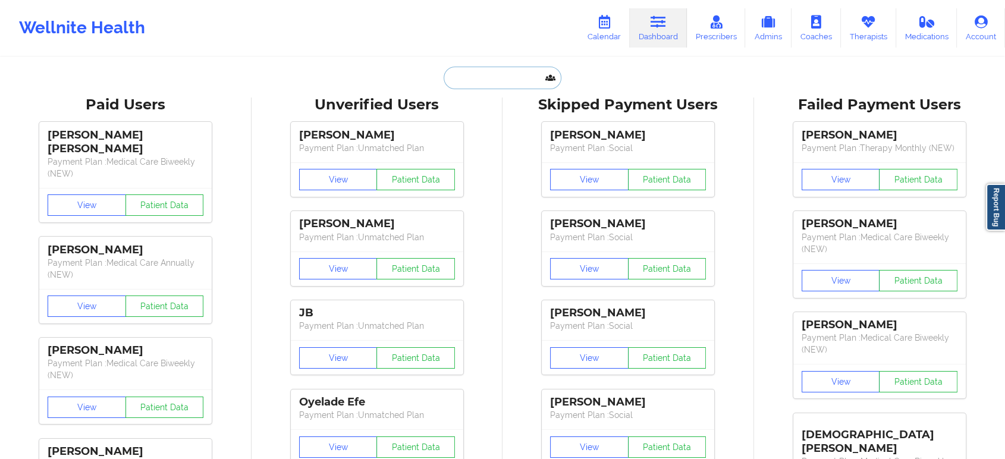
click at [515, 70] on input "text" at bounding box center [503, 78] width 118 height 23
paste input "ll.paych@email.com"
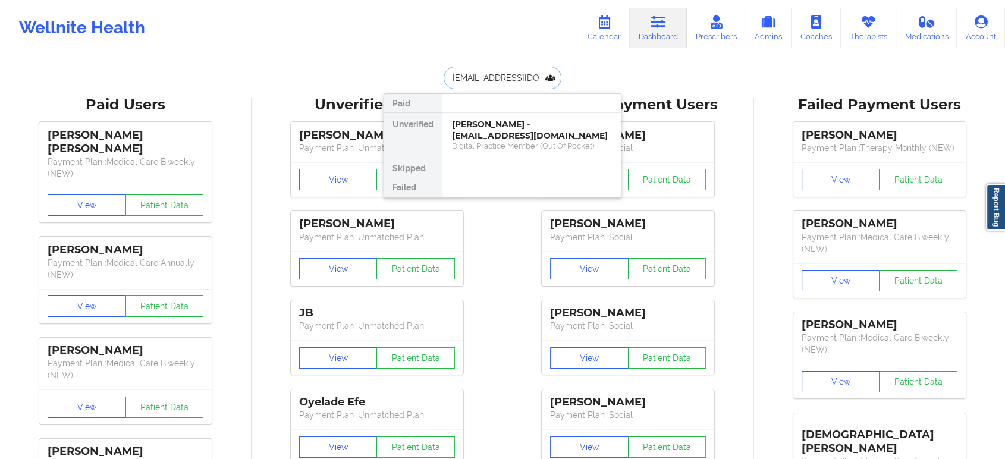
drag, startPoint x: 544, startPoint y: 80, endPoint x: 401, endPoint y: 67, distance: 142.7
click at [401, 67] on div "ll.paych@email.com Paid Unverified andrea ramirez - ll.paych@email.com Digital …" at bounding box center [503, 78] width 238 height 23
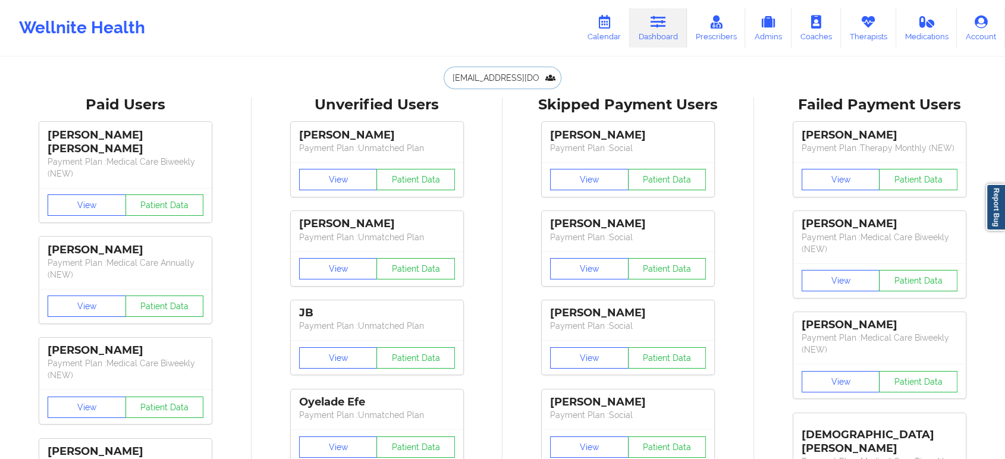
paste input "s"
type input "ll.psych@email.com"
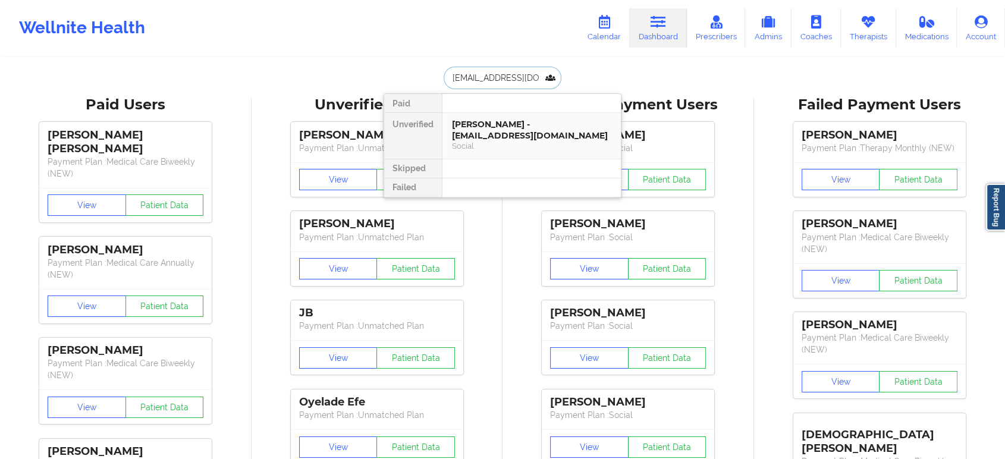
click at [517, 113] on div "Andres Ramírez - ll.psych@email.com Social" at bounding box center [531, 136] width 178 height 46
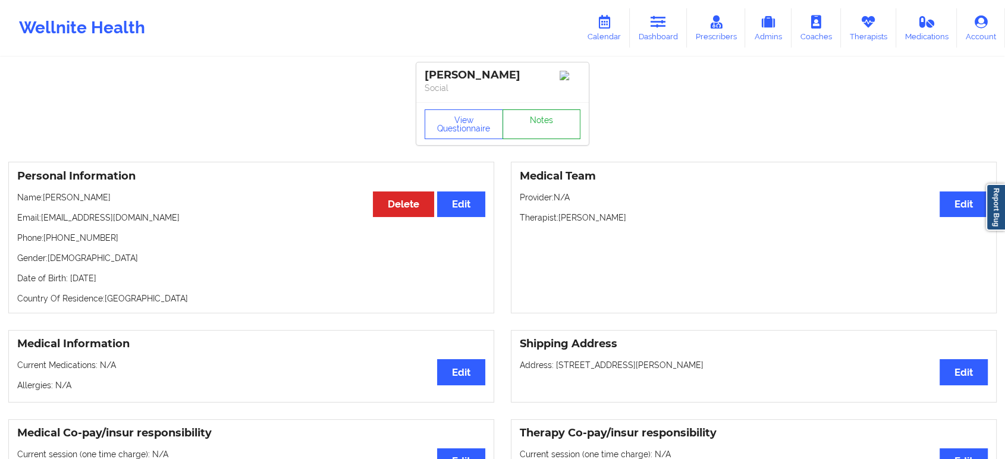
click at [541, 122] on link "Notes" at bounding box center [541, 124] width 78 height 30
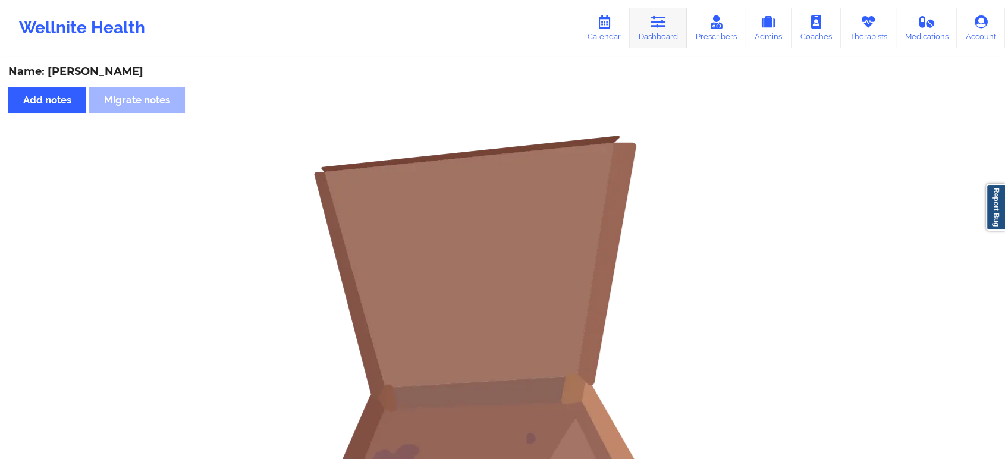
click at [664, 33] on link "Dashboard" at bounding box center [658, 27] width 57 height 39
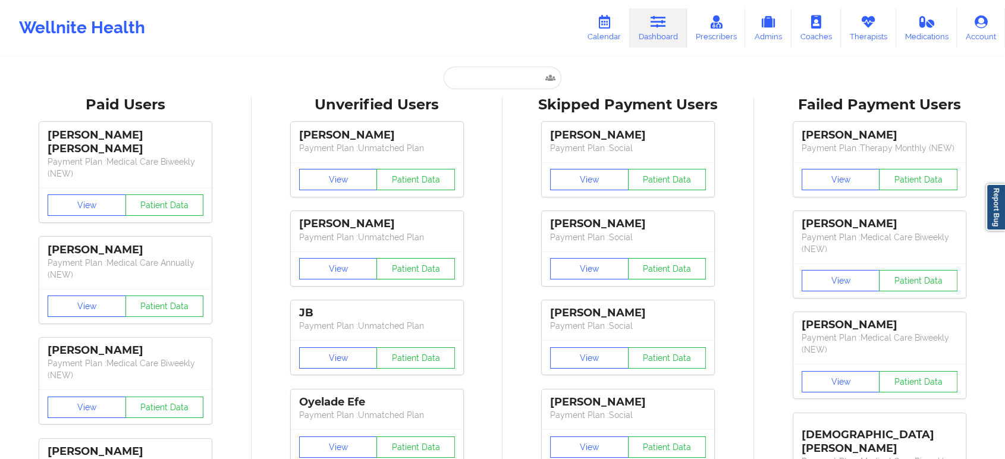
click at [497, 77] on input "text" at bounding box center [503, 78] width 118 height 23
paste input "ll.psych@email.com"
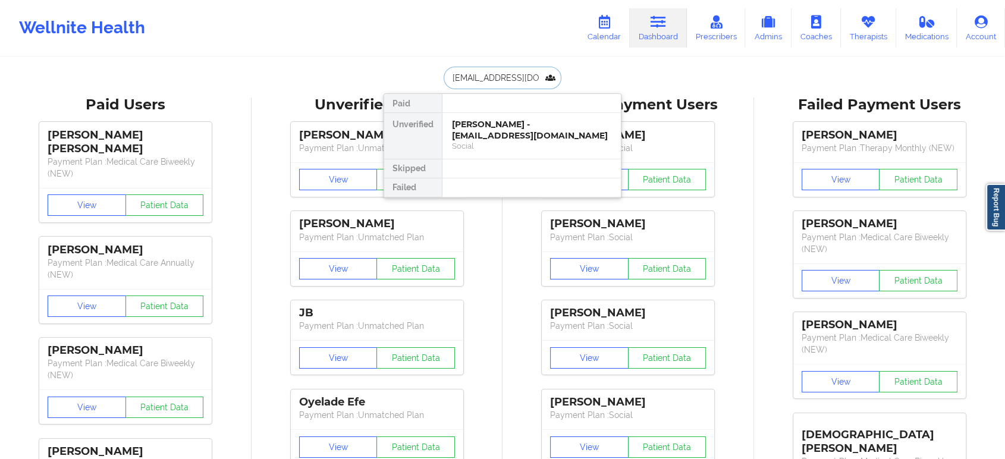
drag, startPoint x: 526, startPoint y: 80, endPoint x: 452, endPoint y: 54, distance: 78.2
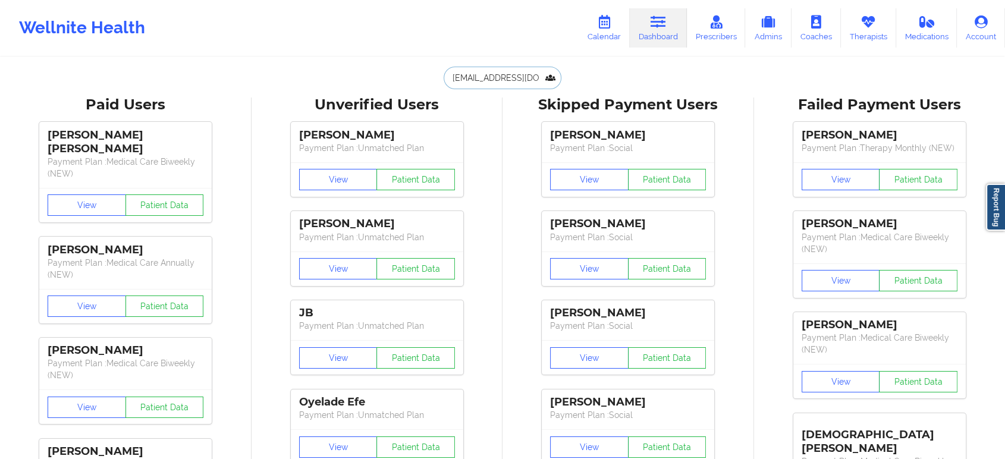
type input "l"
paste input "ll.paych@email.com"
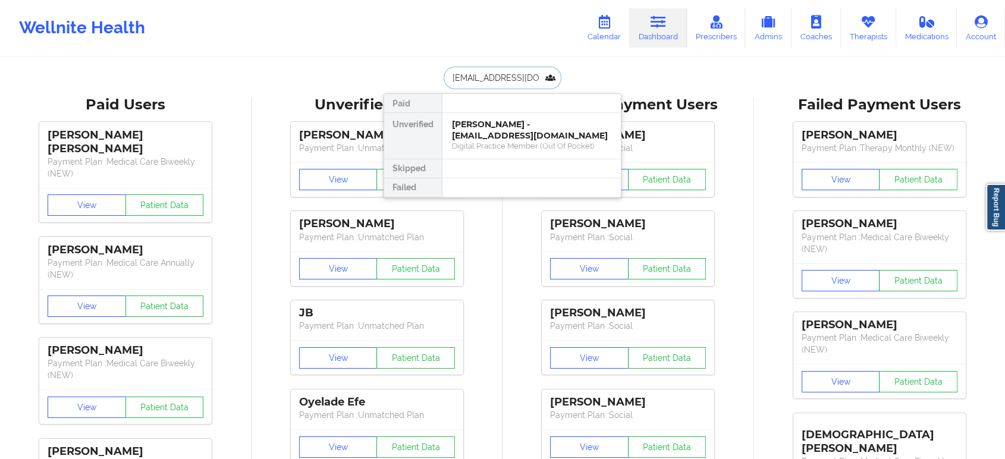
drag, startPoint x: 533, startPoint y: 78, endPoint x: 438, endPoint y: 77, distance: 95.2
click at [438, 77] on div "ll.paych@email.com Paid Unverified andrea ramirez - ll.paych@email.com Digital …" at bounding box center [503, 78] width 238 height 23
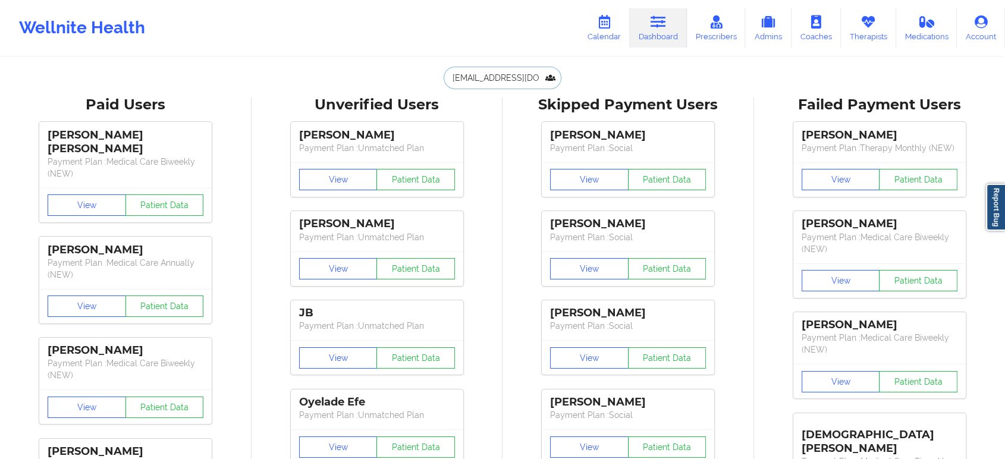
drag, startPoint x: 523, startPoint y: 74, endPoint x: 368, endPoint y: 79, distance: 155.3
paste input "s"
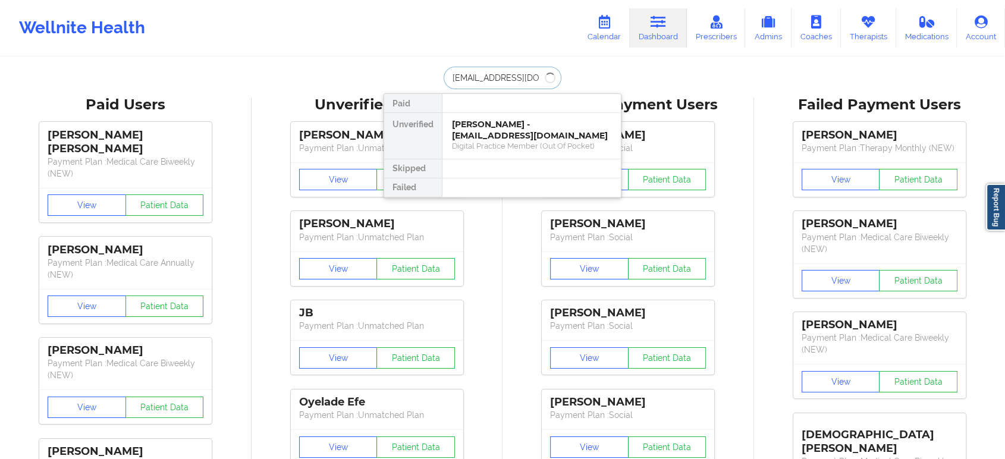
type input "ll.psych@email.com"
drag, startPoint x: 527, startPoint y: 73, endPoint x: 414, endPoint y: 85, distance: 113.6
click at [414, 85] on div "ll.psych@email.com Paid Unverified Andres Ramírez - ll.psych@email.com Social S…" at bounding box center [503, 78] width 238 height 23
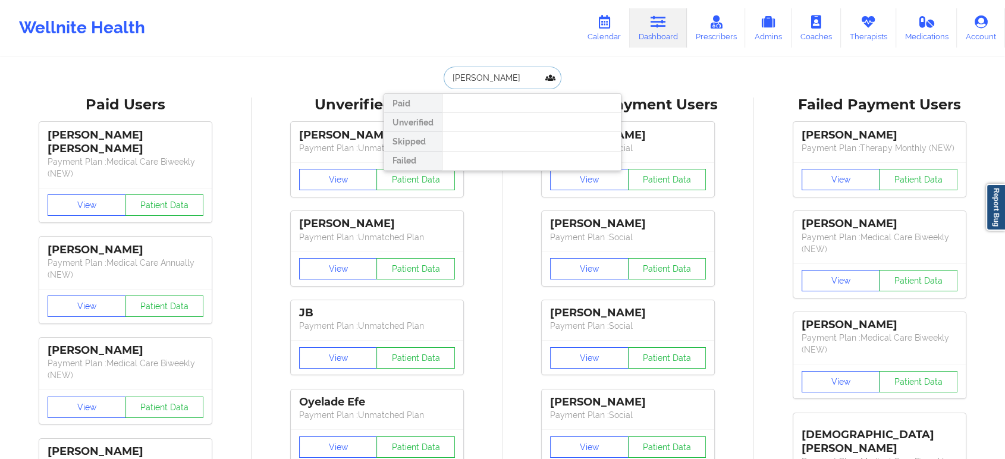
drag, startPoint x: 506, startPoint y: 84, endPoint x: 420, endPoint y: 84, distance: 86.2
click at [420, 84] on div "corey i Paid Unverified Skipped Failed" at bounding box center [503, 78] width 238 height 23
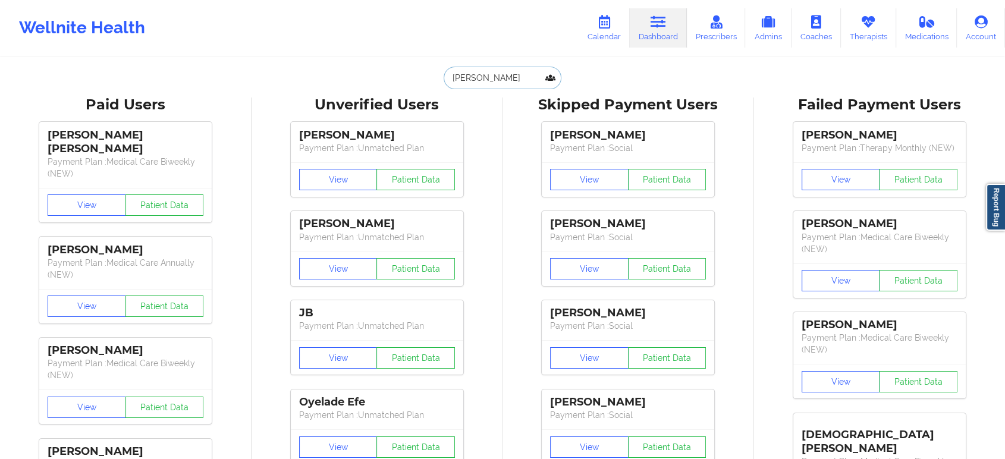
paste input "[PERSON_NAME][EMAIL_ADDRESS][PERSON_NAME][DOMAIN_NAME]"
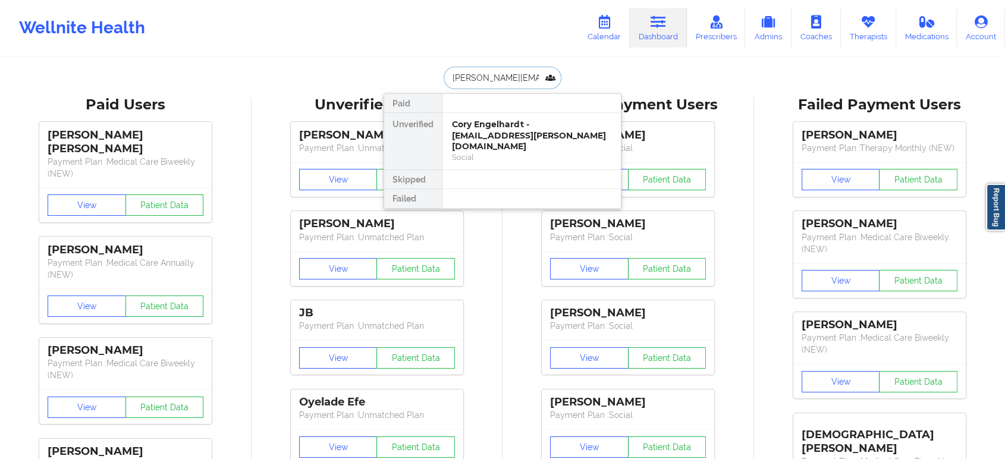
drag, startPoint x: 540, startPoint y: 84, endPoint x: 413, endPoint y: 51, distance: 131.1
type input "c"
type input "robyn sh"
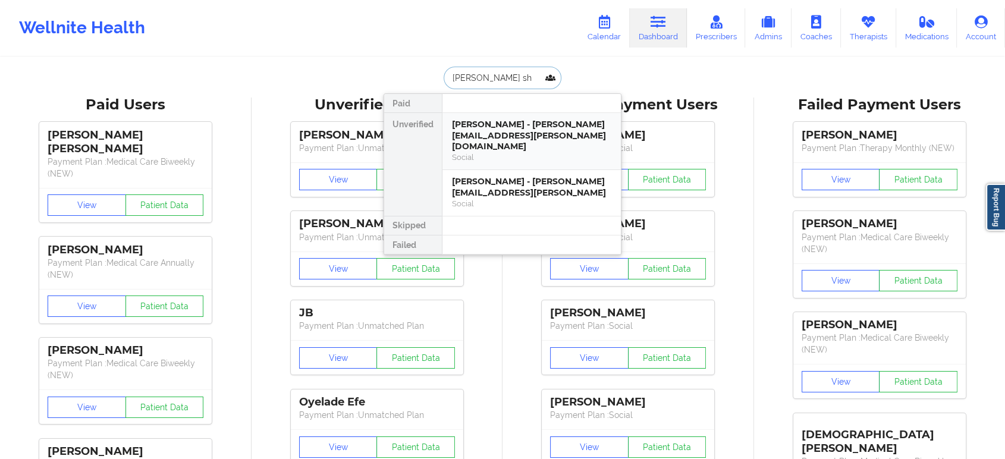
click at [499, 131] on div "Robyn Shutt - robyn.shutt@gmail.com" at bounding box center [531, 135] width 159 height 33
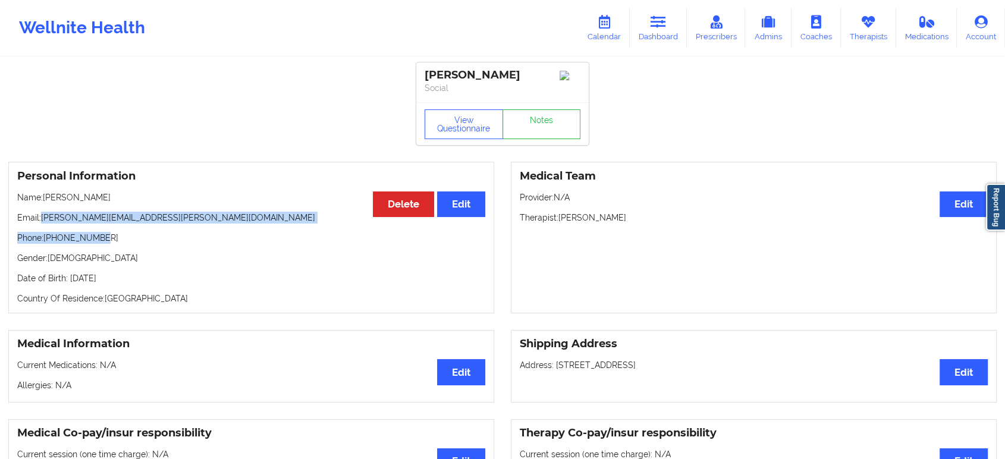
drag, startPoint x: 43, startPoint y: 224, endPoint x: 157, endPoint y: 230, distance: 114.3
click at [157, 230] on div "Personal Information Edit Delete Name: Robyn Shutt Email: robyn.shutt@gmail.com…" at bounding box center [251, 238] width 486 height 152
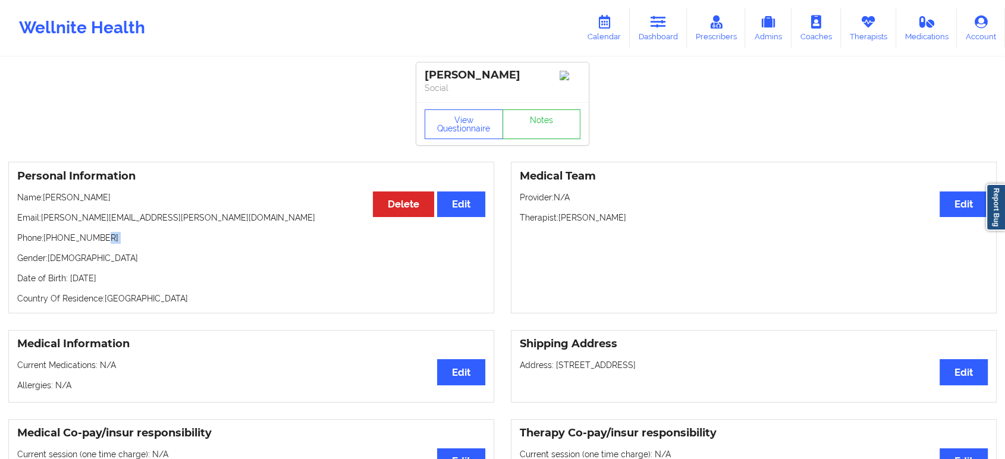
click at [157, 230] on div "Personal Information Edit Delete Name: Robyn Shutt Email: robyn.shutt@gmail.com…" at bounding box center [251, 238] width 486 height 152
drag, startPoint x: 142, startPoint y: 221, endPoint x: 41, endPoint y: 218, distance: 100.5
click at [41, 218] on p "Email: robyn.shutt@gmail.com" at bounding box center [251, 218] width 468 height 12
copy p "[PERSON_NAME][EMAIL_ADDRESS][PERSON_NAME][DOMAIN_NAME]"
click at [652, 23] on link "Dashboard" at bounding box center [658, 27] width 57 height 39
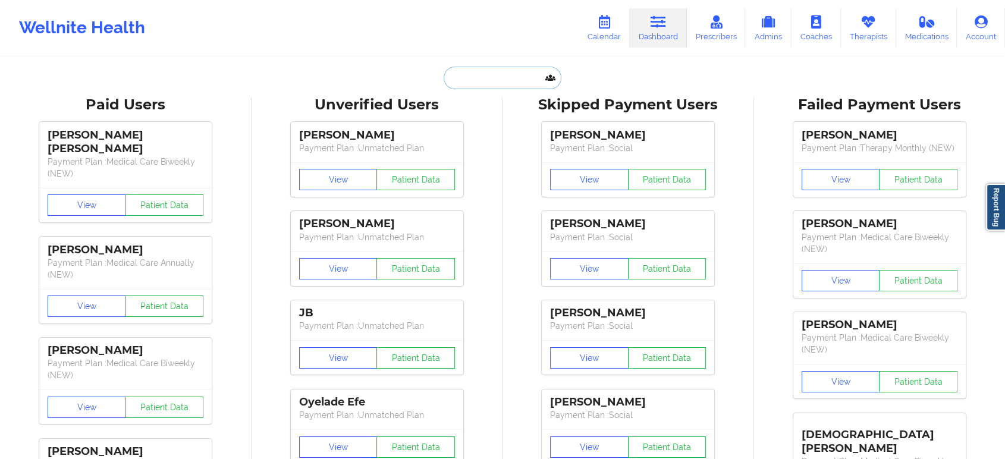
click at [500, 68] on input "text" at bounding box center [503, 78] width 118 height 23
paste input "[EMAIL_ADDRESS][DOMAIN_NAME]"
type input "[EMAIL_ADDRESS][DOMAIN_NAME]"
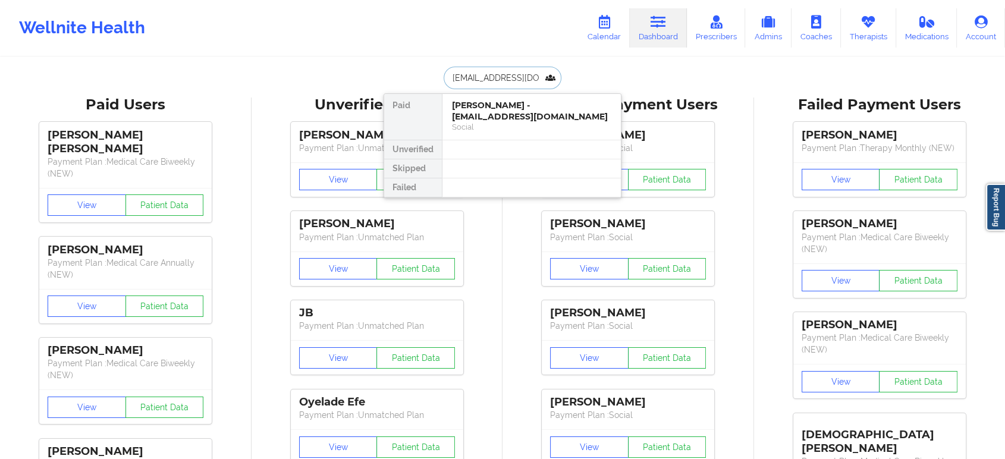
click at [516, 122] on div "Social" at bounding box center [531, 127] width 159 height 10
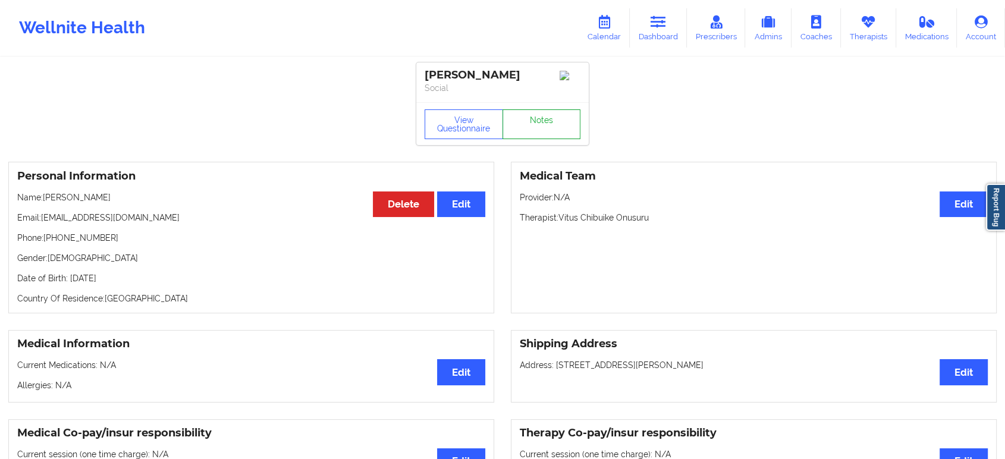
click at [542, 117] on link "Notes" at bounding box center [541, 124] width 78 height 30
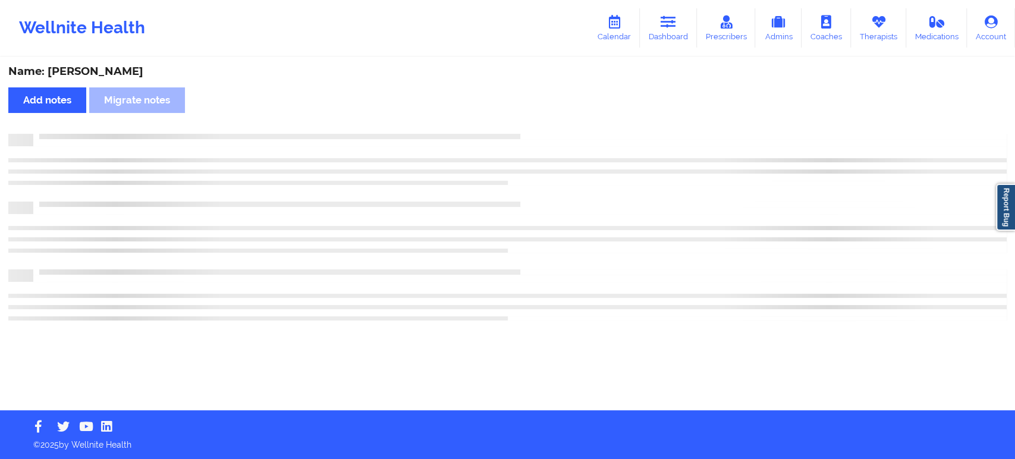
click at [542, 117] on div "Name: Yolonda Tarpley Add notes Migrate notes" at bounding box center [507, 234] width 1015 height 352
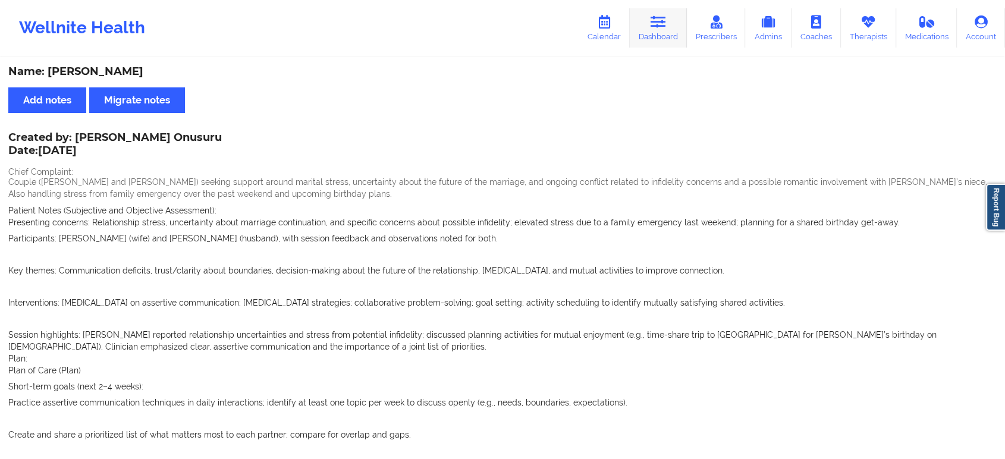
click at [656, 27] on icon at bounding box center [658, 21] width 15 height 13
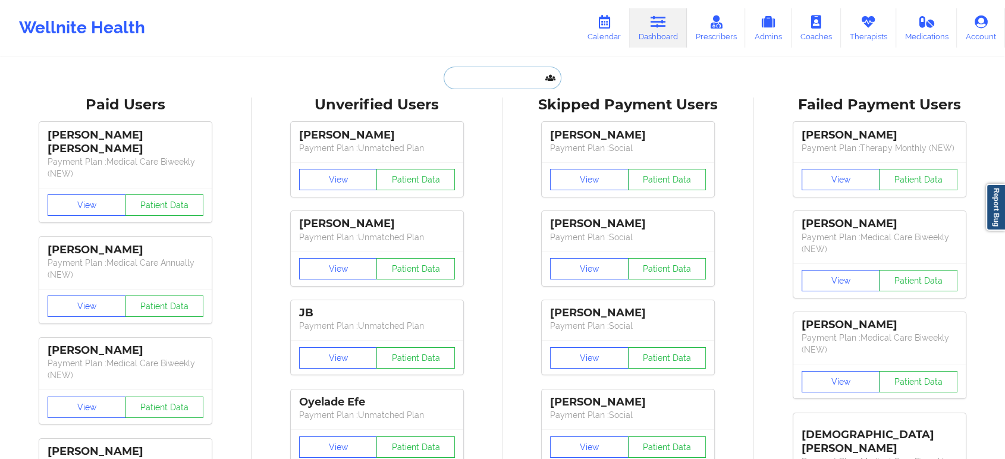
click at [505, 76] on input "text" at bounding box center [503, 78] width 118 height 23
paste input "[EMAIL_ADDRESS][DOMAIN_NAME]"
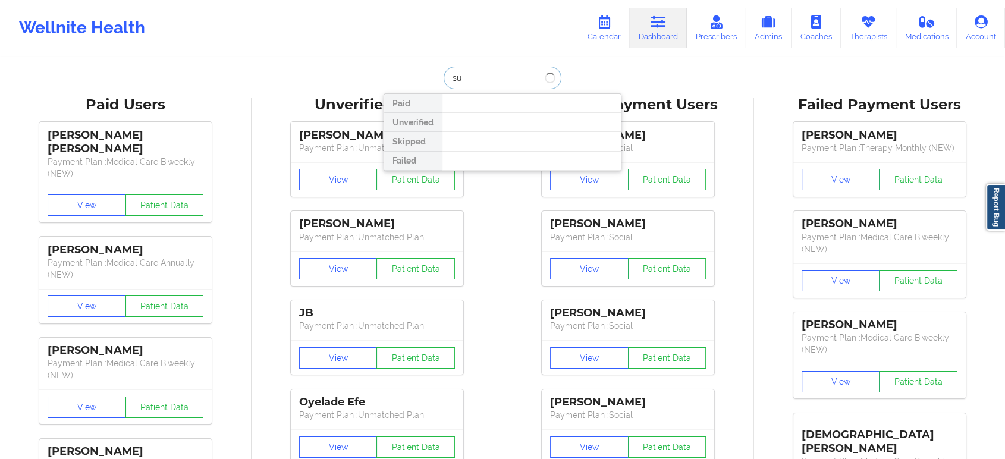
type input "s"
type input "adriana ro"
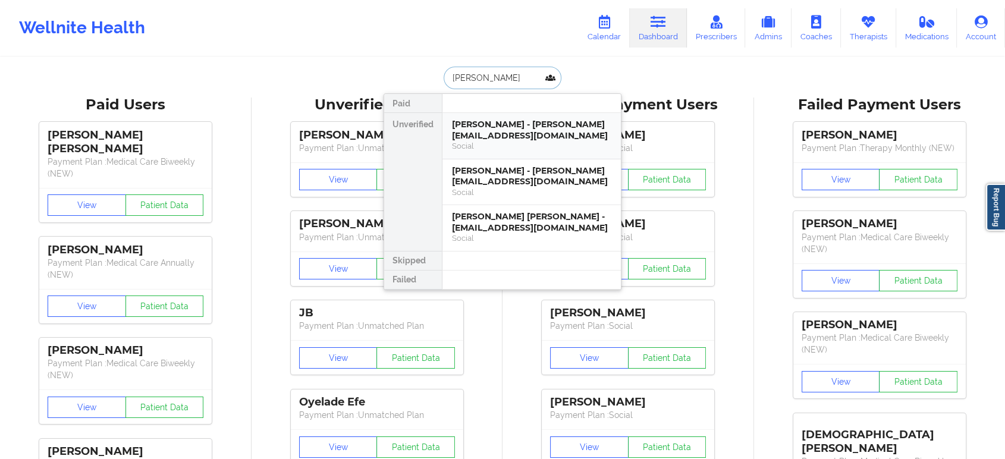
click at [532, 127] on div "Adriana Rosa - sunshinerosa@icloud.com" at bounding box center [531, 130] width 159 height 22
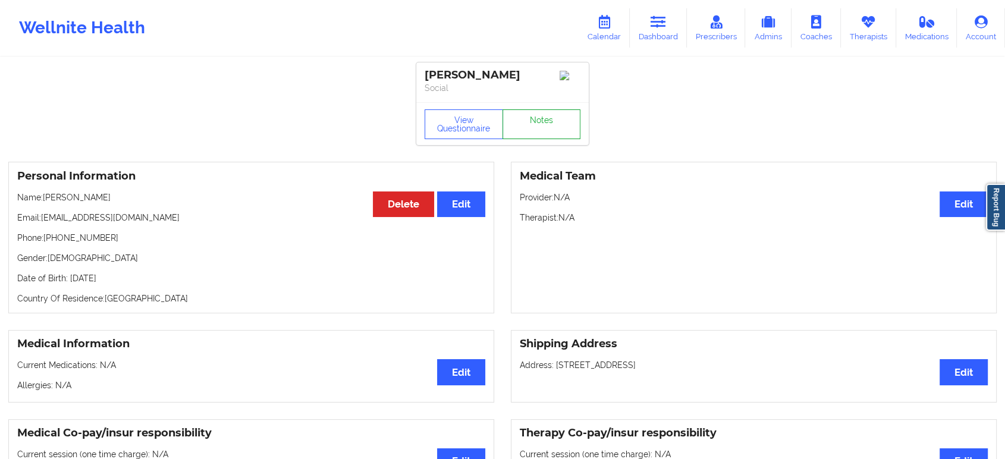
click at [551, 125] on link "Notes" at bounding box center [541, 124] width 78 height 30
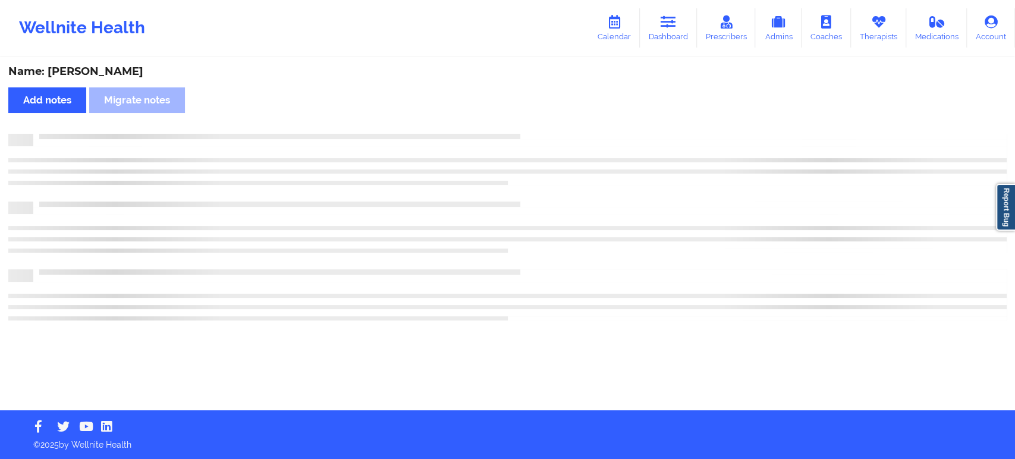
click at [551, 125] on div "Name: Adriana Rosa Add notes Migrate notes" at bounding box center [507, 234] width 1015 height 352
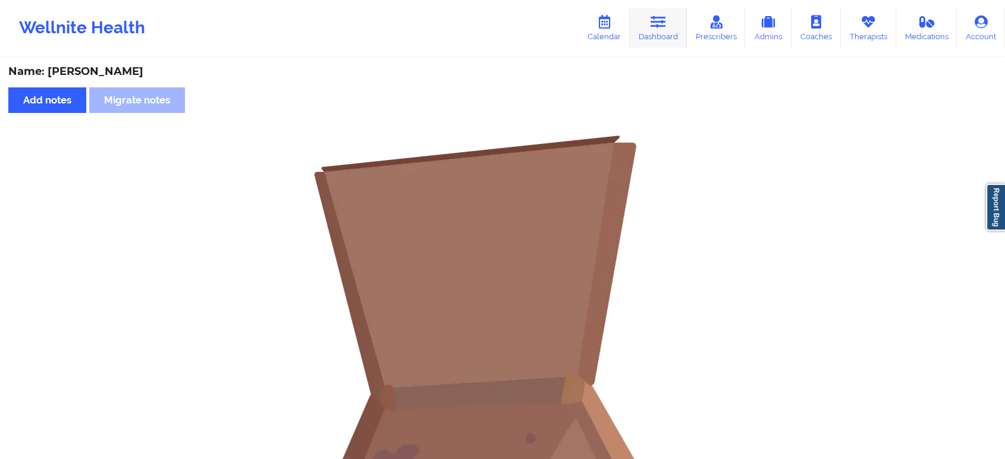
click at [654, 18] on icon at bounding box center [658, 21] width 15 height 13
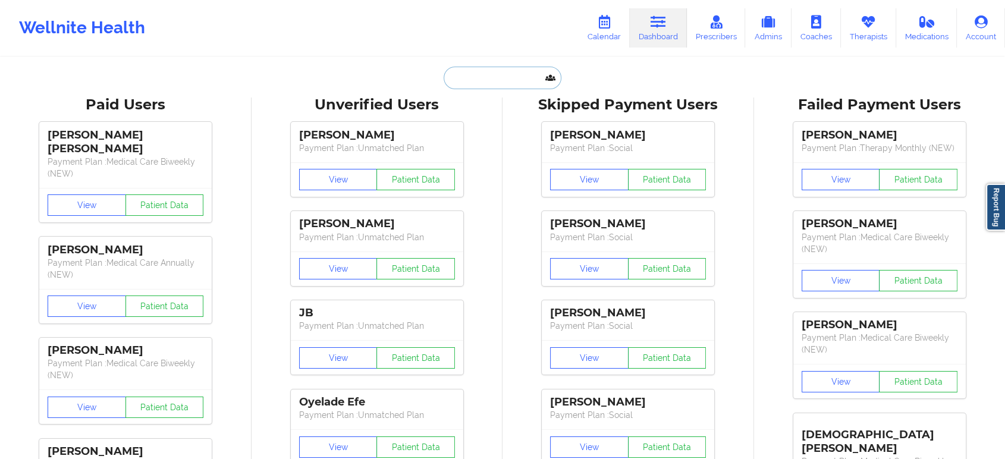
click at [509, 67] on input "text" at bounding box center [503, 78] width 118 height 23
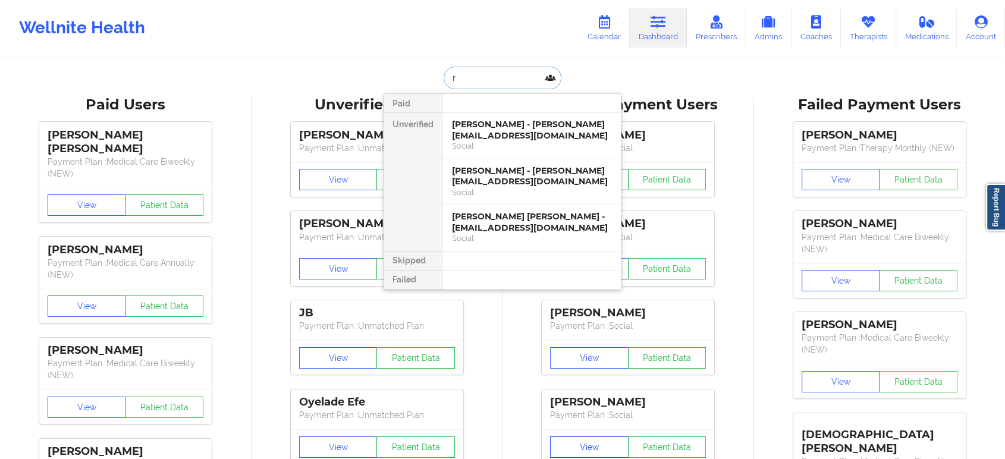
type input "r"
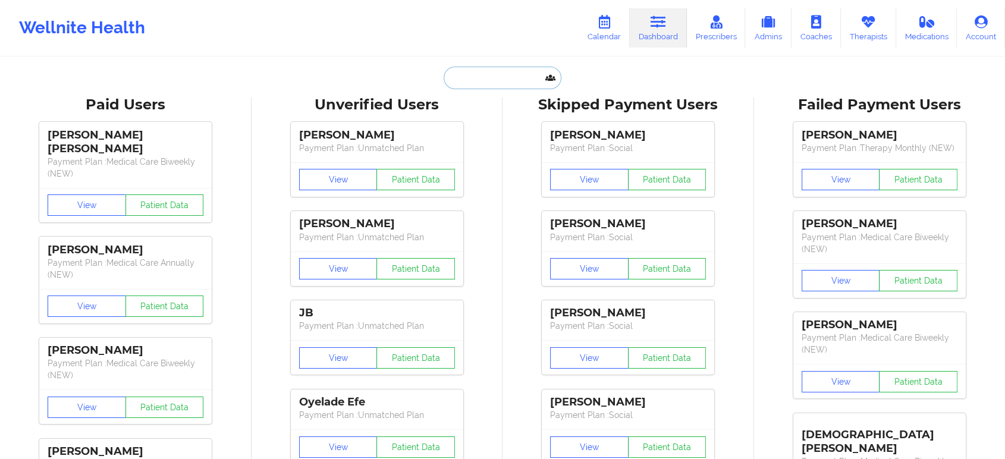
click at [452, 81] on input "text" at bounding box center [503, 78] width 118 height 23
paste input "[EMAIL_ADDRESS][DOMAIN_NAME]"
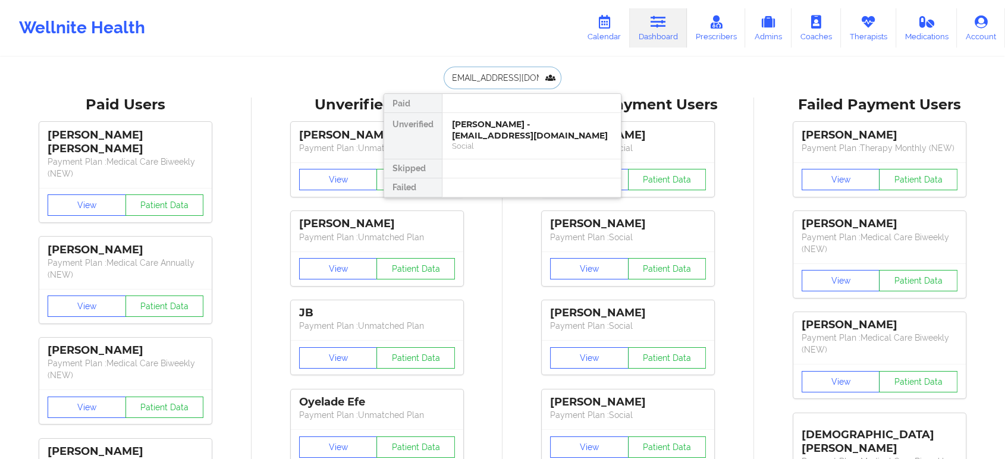
type input "[EMAIL_ADDRESS][DOMAIN_NAME]"
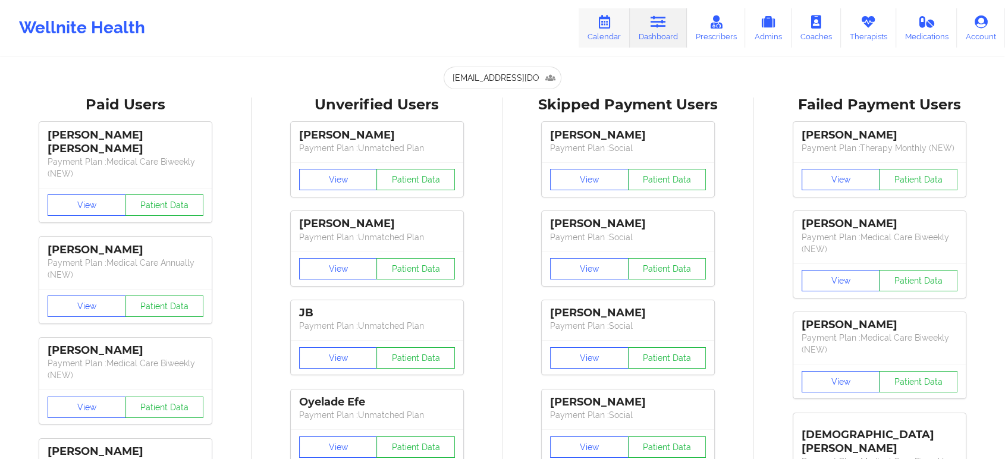
drag, startPoint x: 573, startPoint y: 24, endPoint x: 588, endPoint y: 30, distance: 15.5
click at [588, 30] on div "Wellnite Health Calendar Dashboard Prescribers Admins Coaches Therapists Medica…" at bounding box center [502, 28] width 1005 height 48
click at [588, 30] on link "Calendar" at bounding box center [604, 27] width 51 height 39
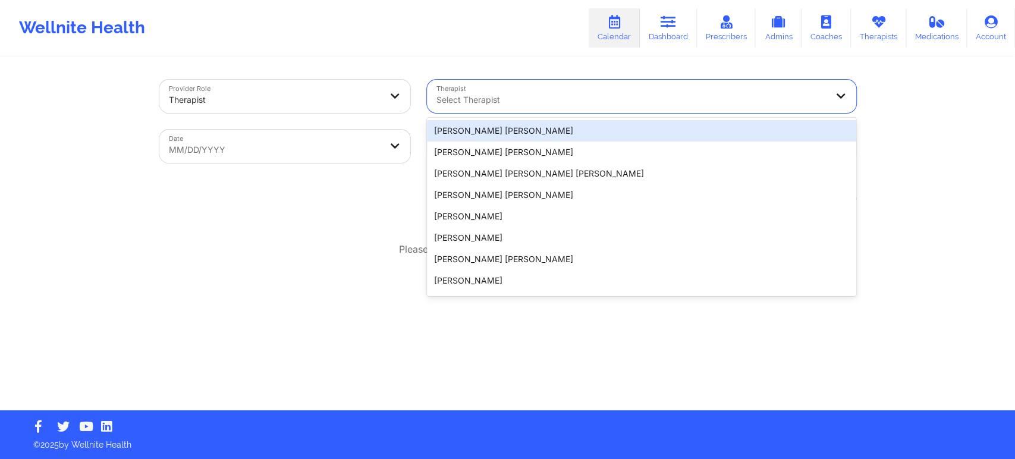
click at [443, 93] on div at bounding box center [631, 100] width 390 height 14
click at [309, 150] on body "Wellnite Health Calendar Dashboard Prescribers Admins Coaches Therapists Medica…" at bounding box center [507, 229] width 1015 height 459
select select "2025-8"
select select "2025-9"
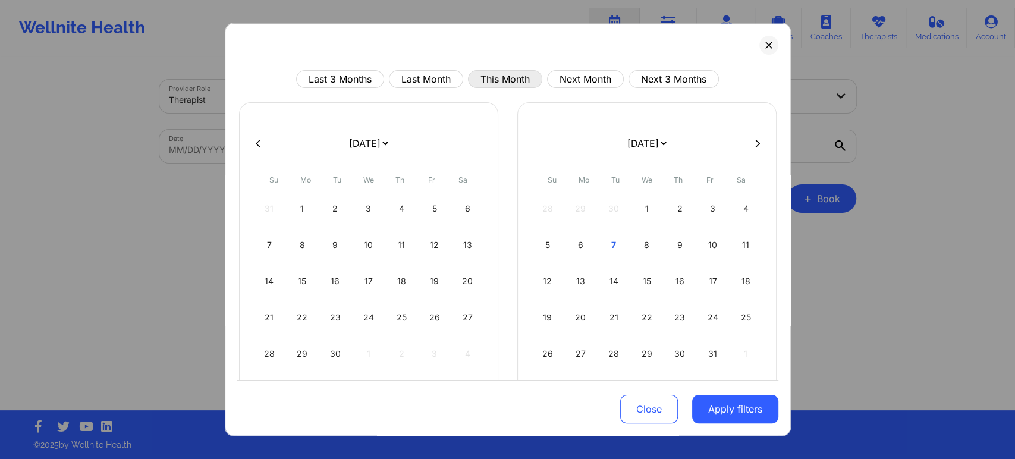
click at [526, 86] on button "This Month" at bounding box center [505, 79] width 74 height 18
select select "2025-9"
select select "2025-10"
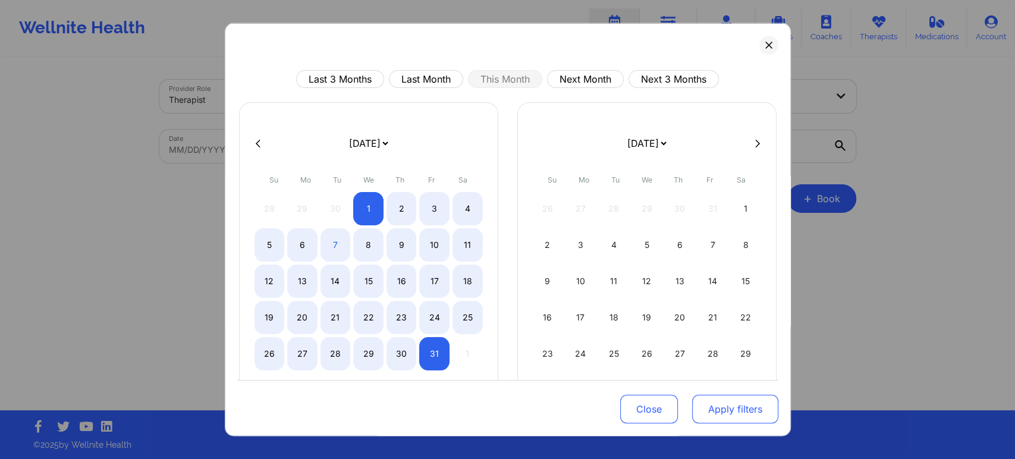
click at [720, 422] on button "Apply filters" at bounding box center [735, 409] width 86 height 29
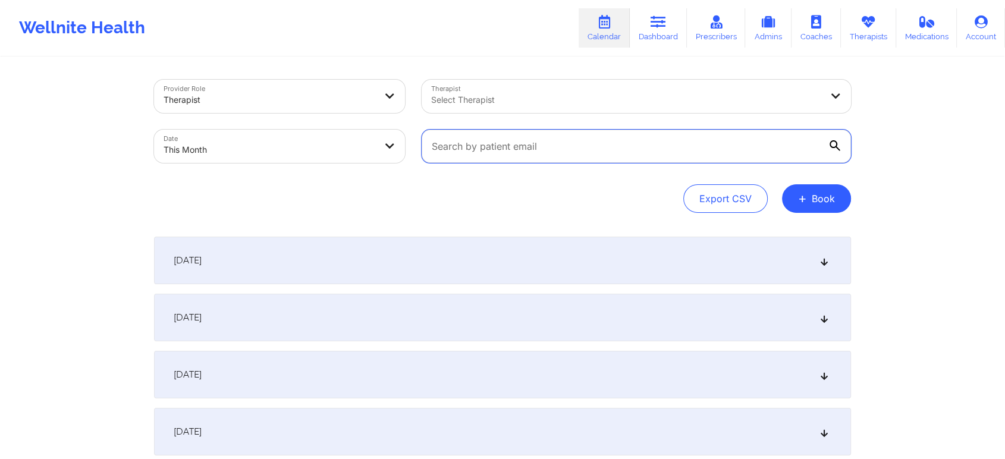
click at [514, 155] on input "text" at bounding box center [636, 146] width 429 height 33
paste input "[EMAIL_ADDRESS][DOMAIN_NAME]"
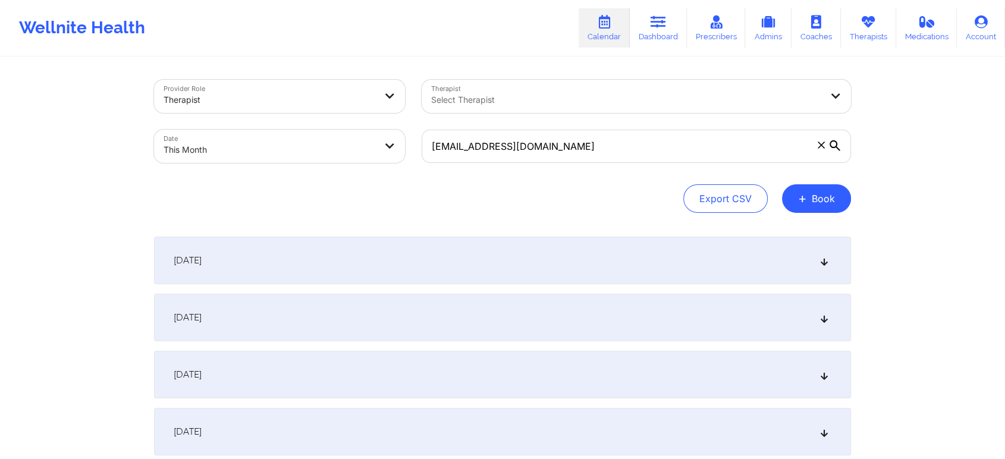
click at [567, 274] on div "[DATE]" at bounding box center [502, 261] width 697 height 48
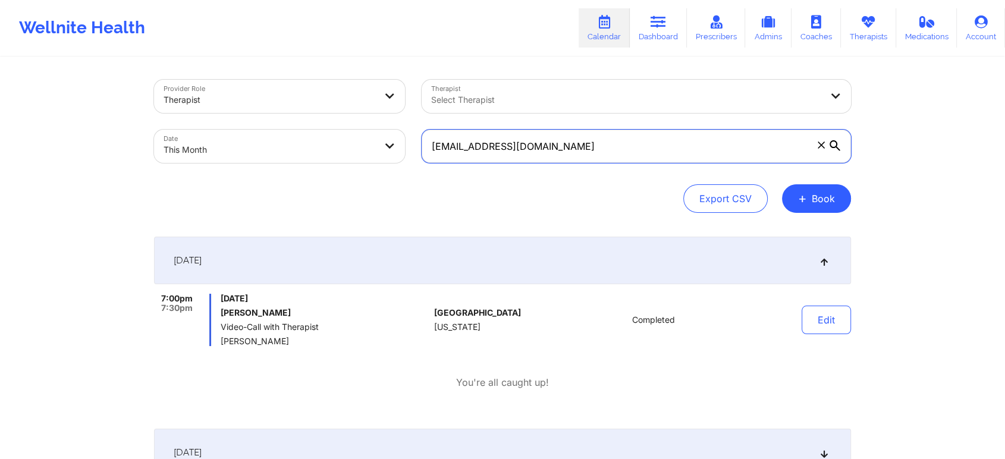
drag, startPoint x: 627, startPoint y: 140, endPoint x: 445, endPoint y: 152, distance: 182.3
click at [445, 152] on input "[EMAIL_ADDRESS][DOMAIN_NAME]" at bounding box center [636, 146] width 429 height 33
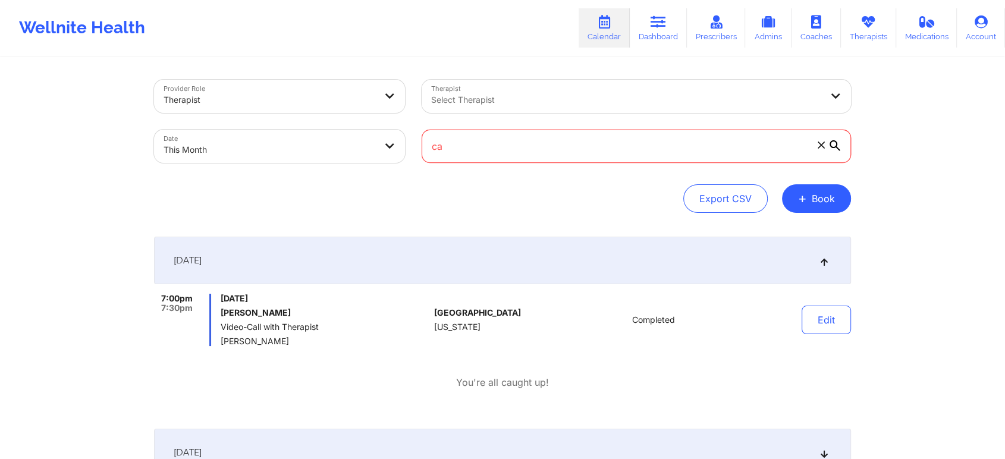
type input "c"
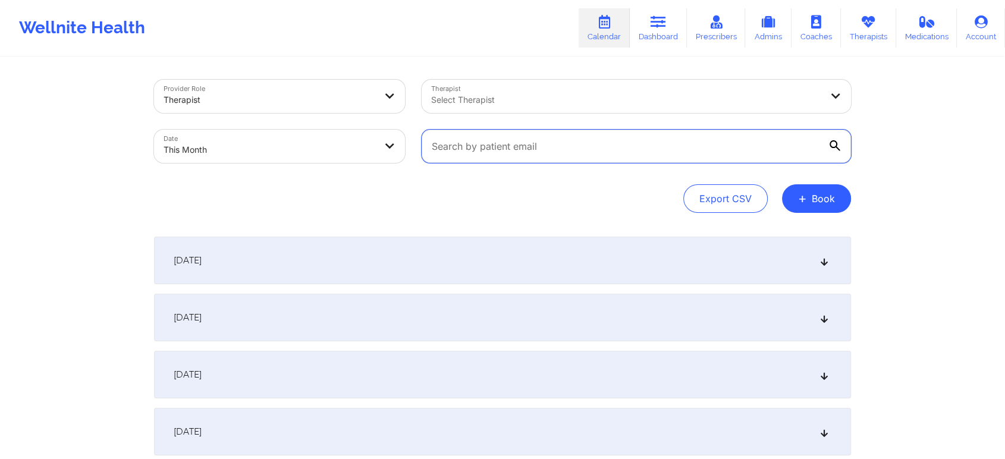
drag, startPoint x: 566, startPoint y: 138, endPoint x: 457, endPoint y: 153, distance: 109.8
click at [457, 153] on input "text" at bounding box center [636, 146] width 429 height 33
paste input "[EMAIL_ADDRESS][DOMAIN_NAME]"
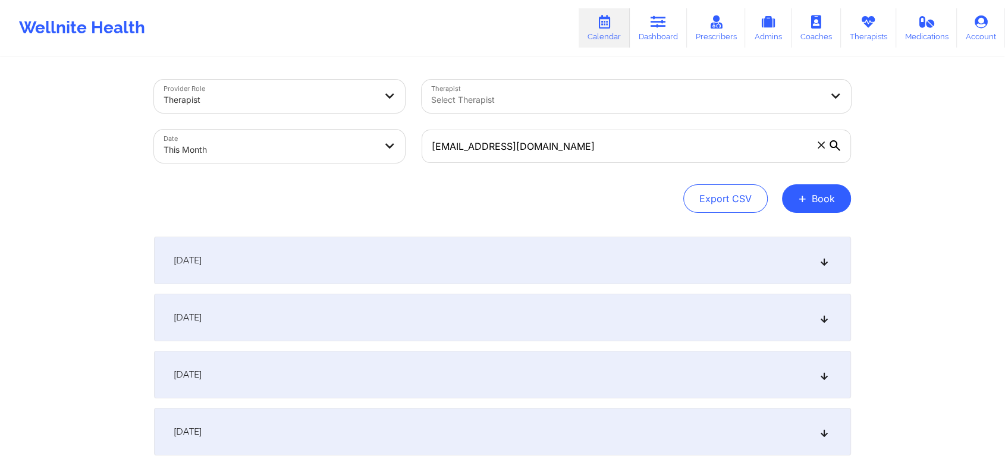
click at [374, 272] on div "[DATE]" at bounding box center [502, 261] width 697 height 48
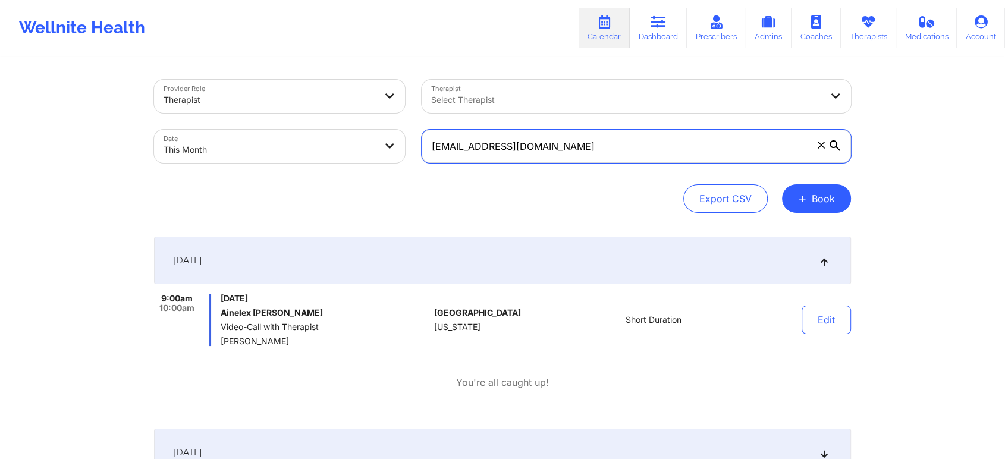
drag, startPoint x: 581, startPoint y: 135, endPoint x: 411, endPoint y: 127, distance: 170.2
click at [411, 127] on div "Provider Role Therapist Therapist Select Therapist Date This Month [EMAIL_ADDRE…" at bounding box center [503, 121] width 714 height 100
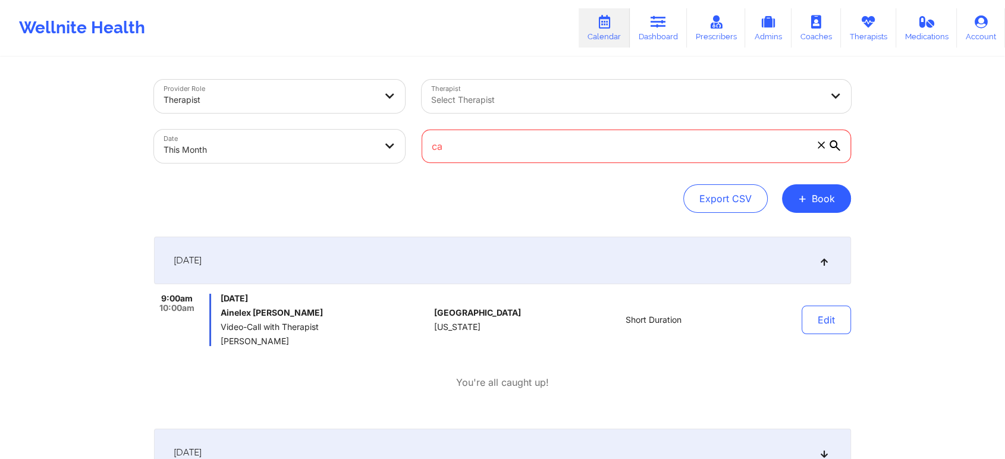
type input "c"
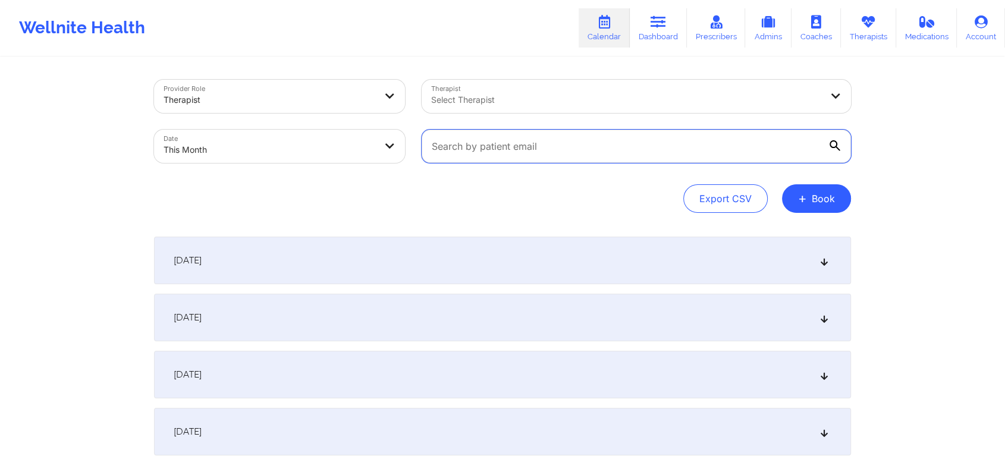
click at [552, 140] on input "text" at bounding box center [636, 146] width 429 height 33
paste input "[EMAIL_ADDRESS][DOMAIN_NAME]"
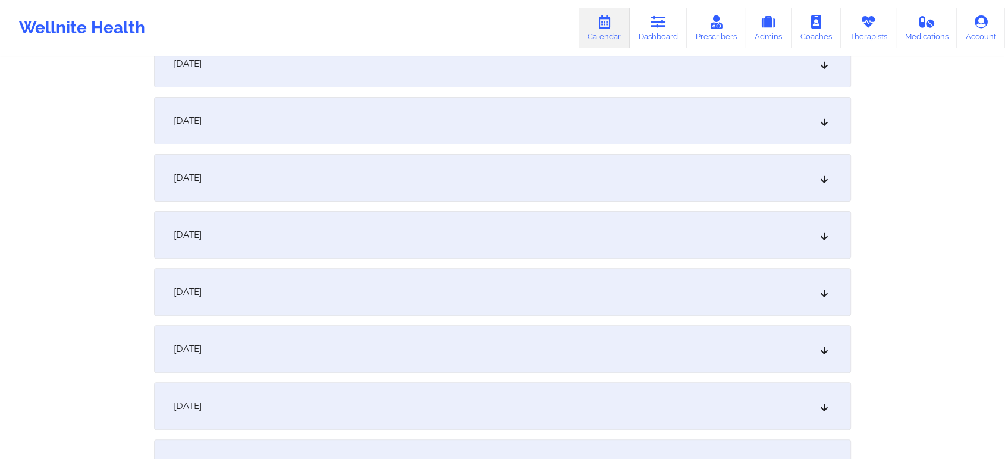
scroll to position [372, 0]
click at [699, 137] on div "[DATE]" at bounding box center [502, 117] width 697 height 48
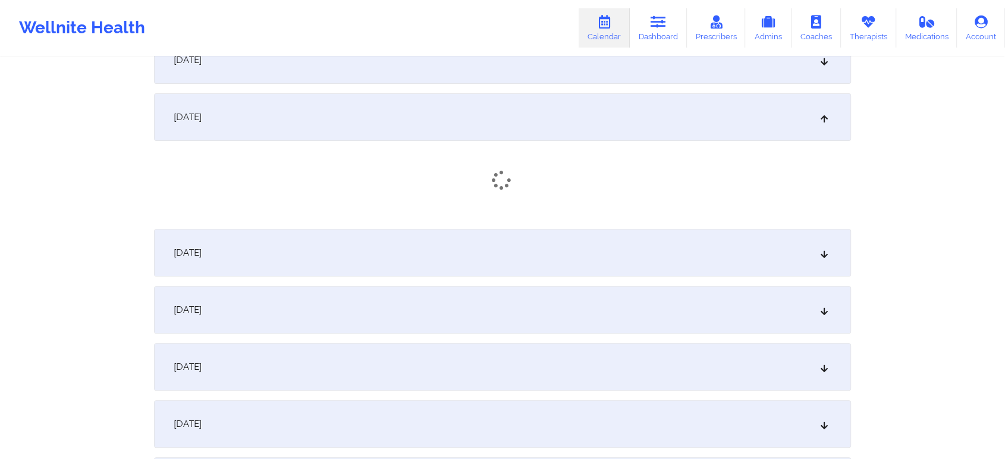
click at [678, 254] on div "[DATE]" at bounding box center [502, 253] width 697 height 48
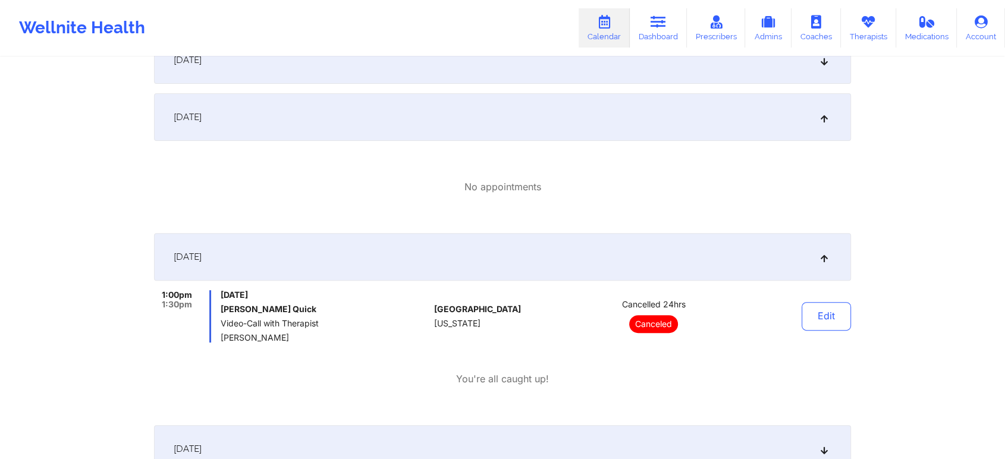
scroll to position [0, 0]
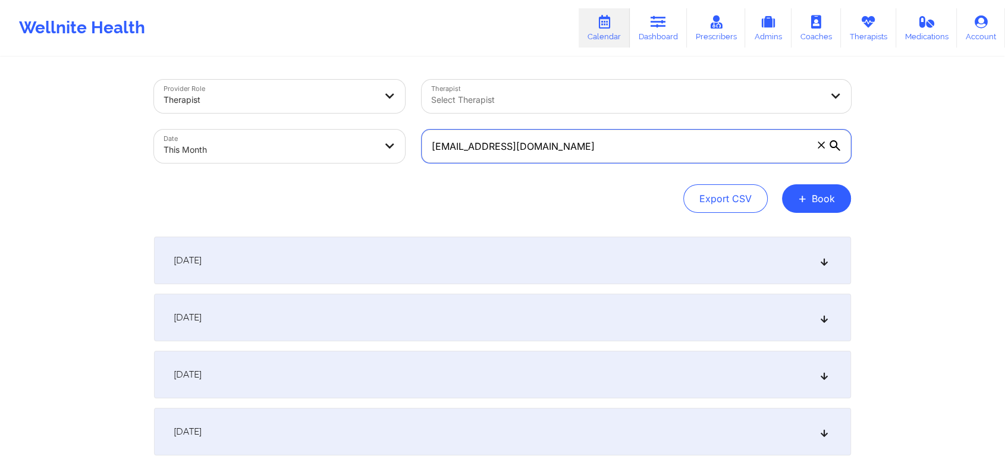
drag, startPoint x: 579, startPoint y: 151, endPoint x: 290, endPoint y: 151, distance: 288.4
click at [290, 151] on div "Provider Role Therapist Therapist Select Therapist Date This Month [EMAIL_ADDRE…" at bounding box center [503, 121] width 714 height 100
paste input "modemmakenna"
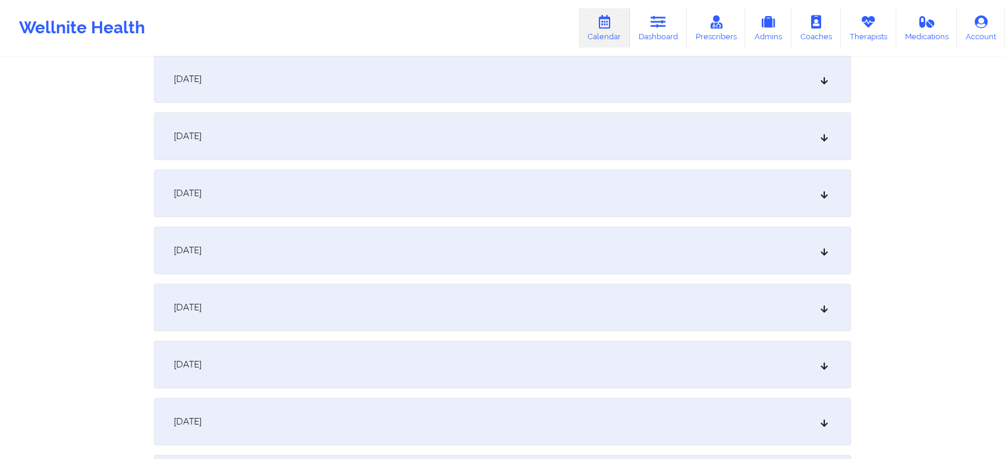
scroll to position [428, 0]
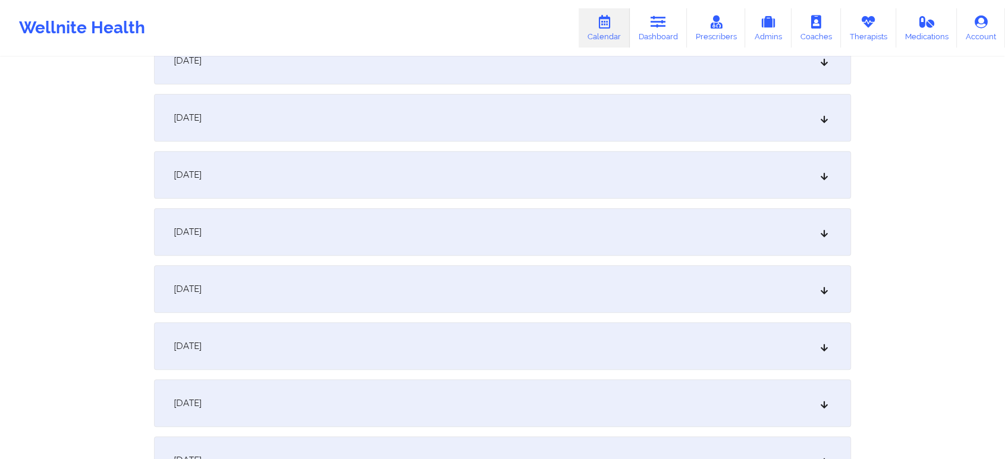
click at [368, 103] on div "[DATE]" at bounding box center [502, 118] width 697 height 48
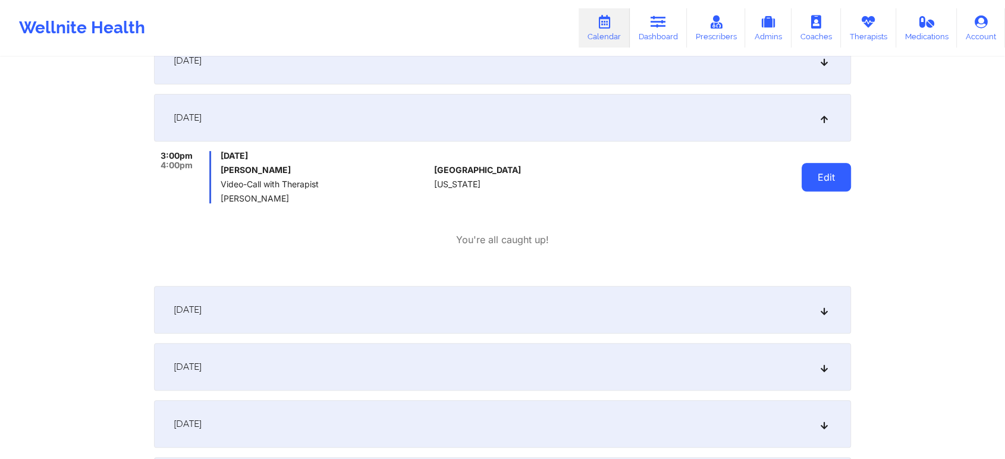
click at [830, 165] on button "Edit" at bounding box center [826, 177] width 49 height 29
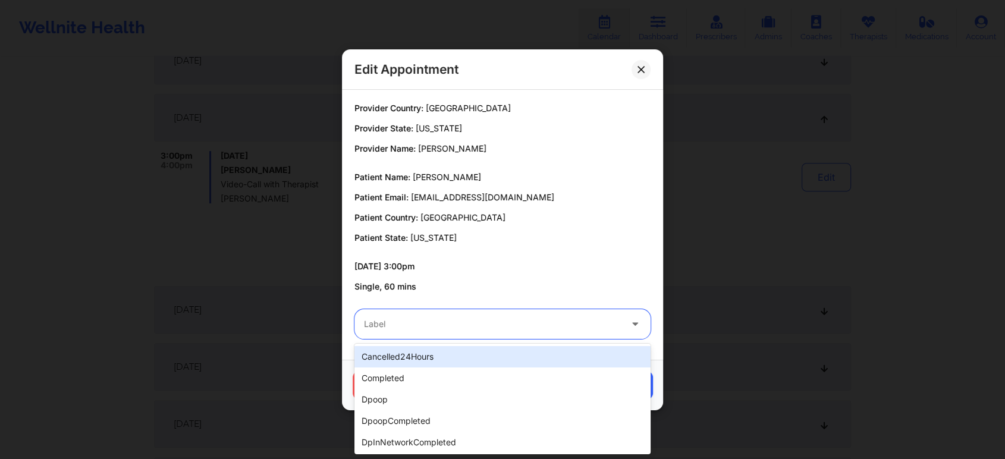
click at [473, 324] on div at bounding box center [492, 324] width 257 height 14
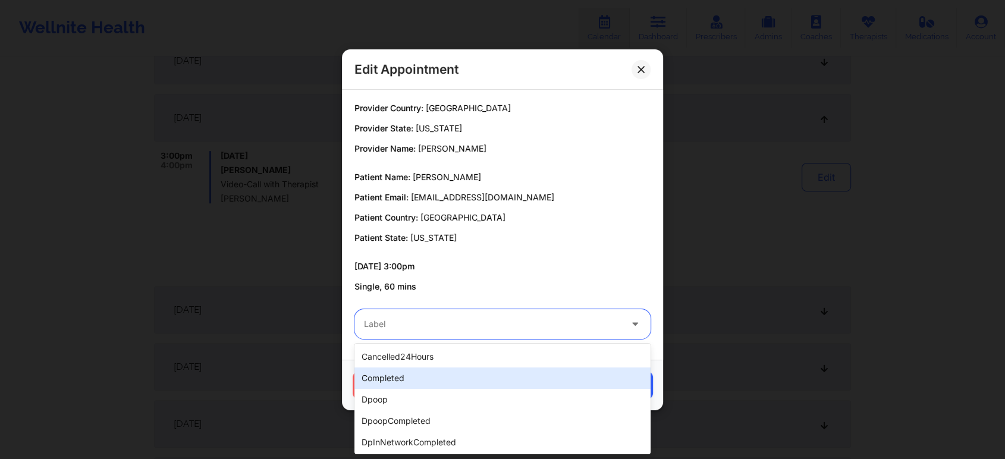
click at [419, 373] on div "completed" at bounding box center [502, 377] width 296 height 21
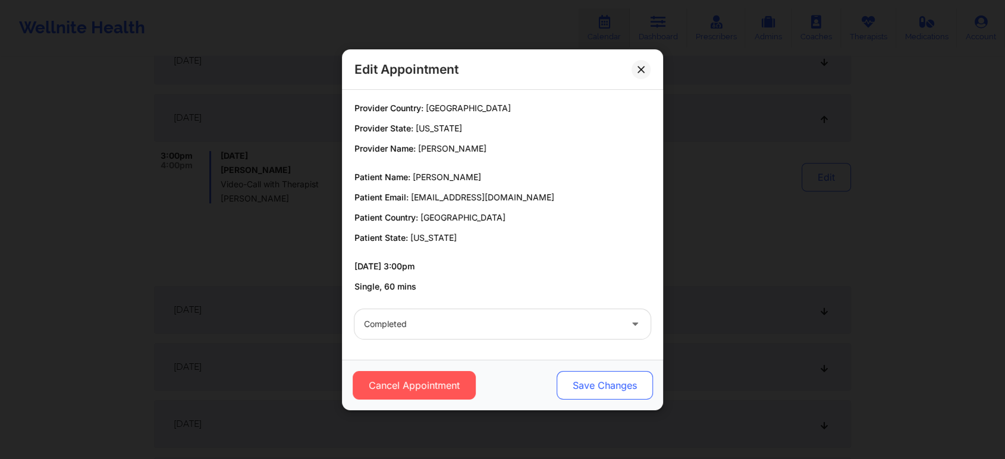
click at [609, 389] on button "Save Changes" at bounding box center [605, 385] width 96 height 29
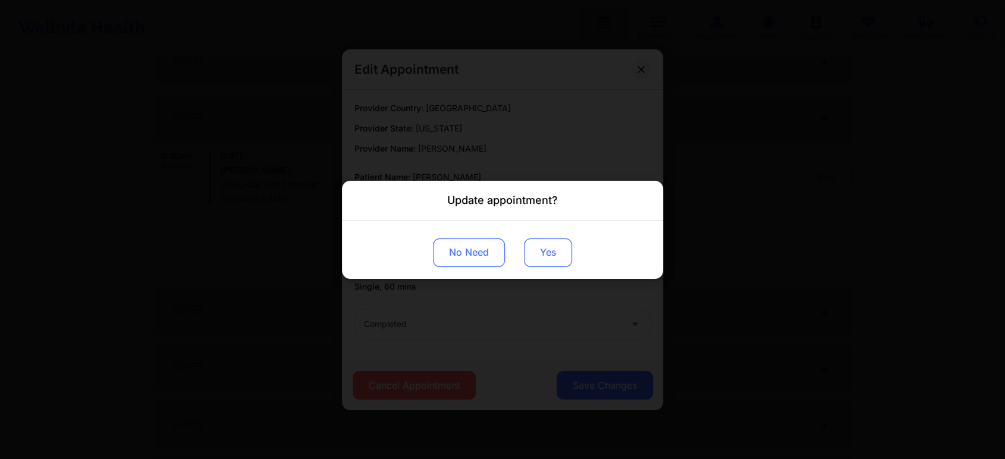
click at [555, 238] on button "Yes" at bounding box center [548, 252] width 48 height 29
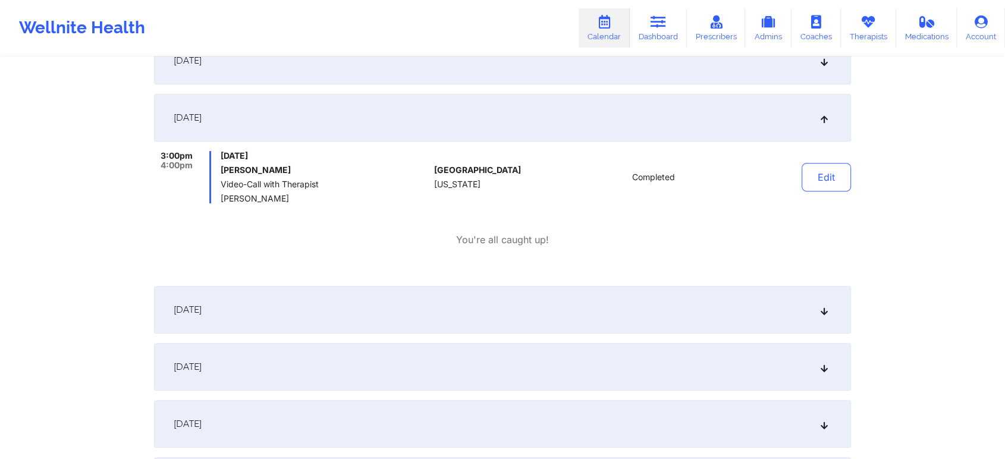
scroll to position [0, 0]
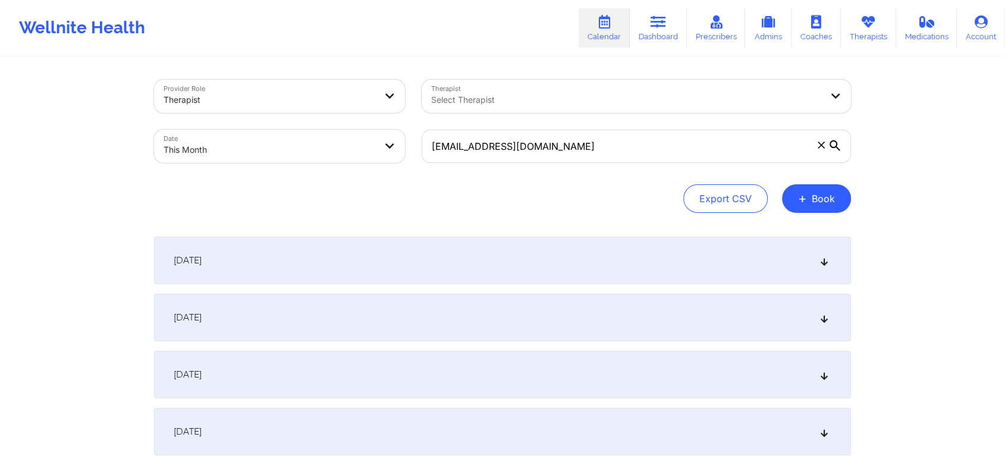
drag, startPoint x: 636, startPoint y: 169, endPoint x: 652, endPoint y: 152, distance: 23.2
click at [652, 152] on div "[EMAIL_ADDRESS][DOMAIN_NAME]" at bounding box center [636, 146] width 446 height 50
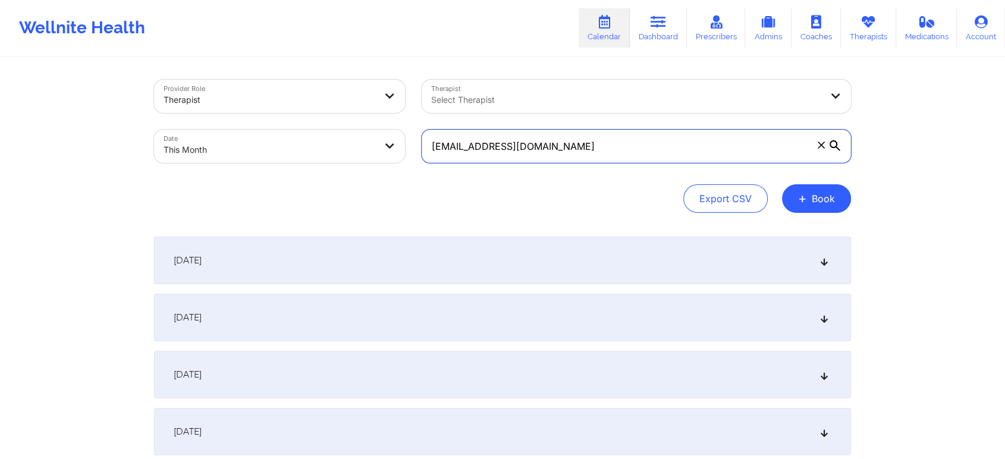
drag, startPoint x: 652, startPoint y: 152, endPoint x: 376, endPoint y: 150, distance: 275.3
click at [376, 150] on div "Provider Role Therapist Therapist Select Therapist Date This Month [EMAIL_ADDRE…" at bounding box center [503, 121] width 714 height 100
paste input "[PERSON_NAME].[PERSON_NAME]"
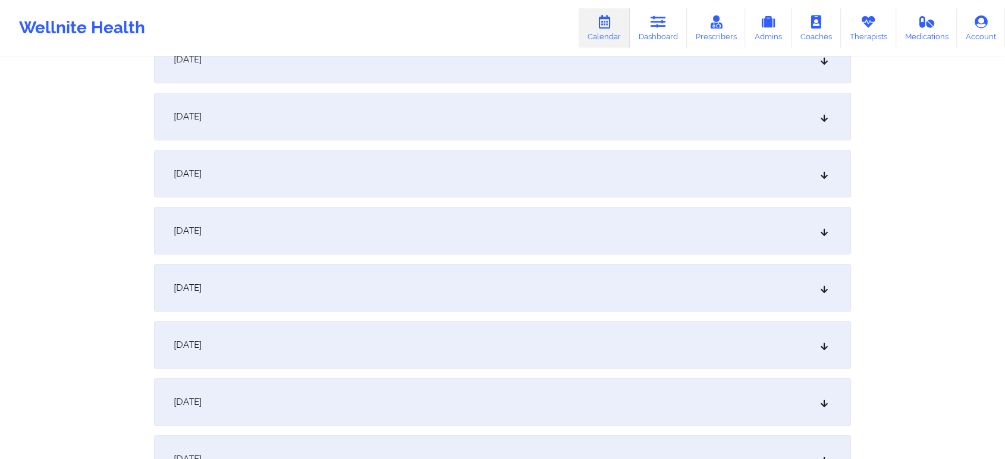
click at [416, 80] on div "[DATE]" at bounding box center [502, 60] width 697 height 48
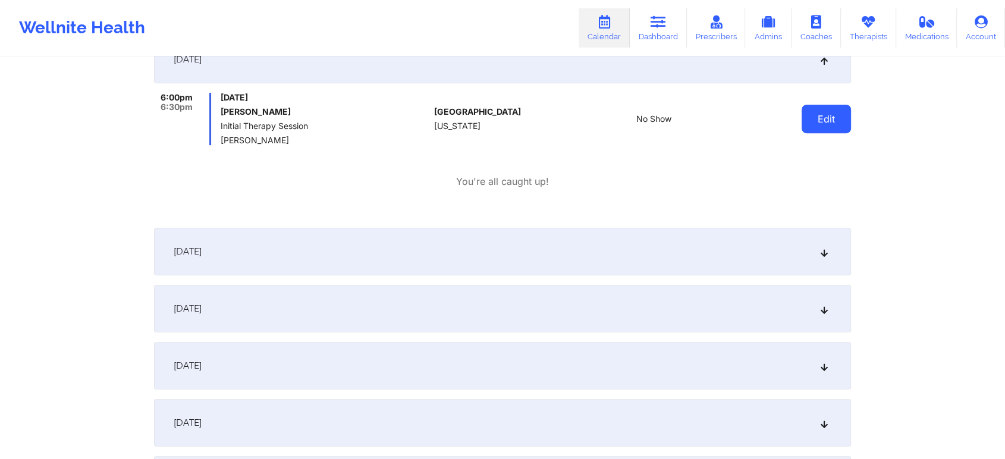
click at [825, 124] on button "Edit" at bounding box center [826, 119] width 49 height 29
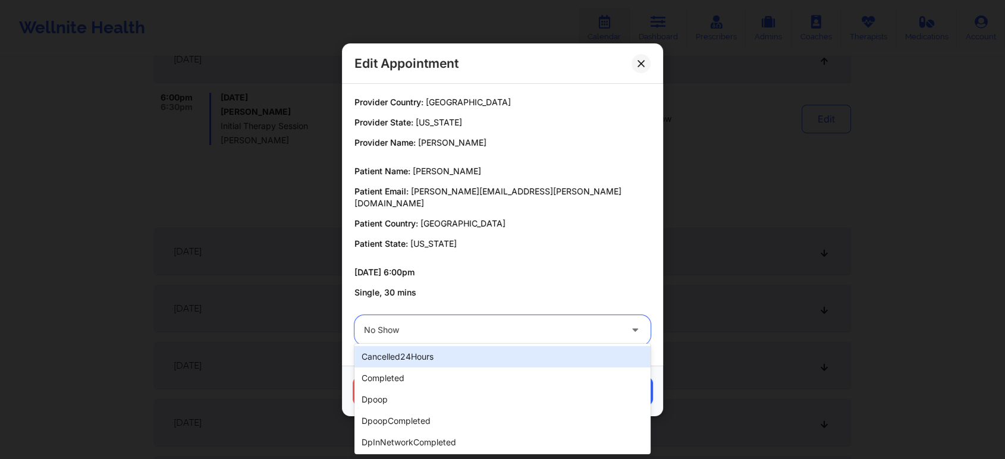
click at [494, 328] on div at bounding box center [492, 330] width 257 height 14
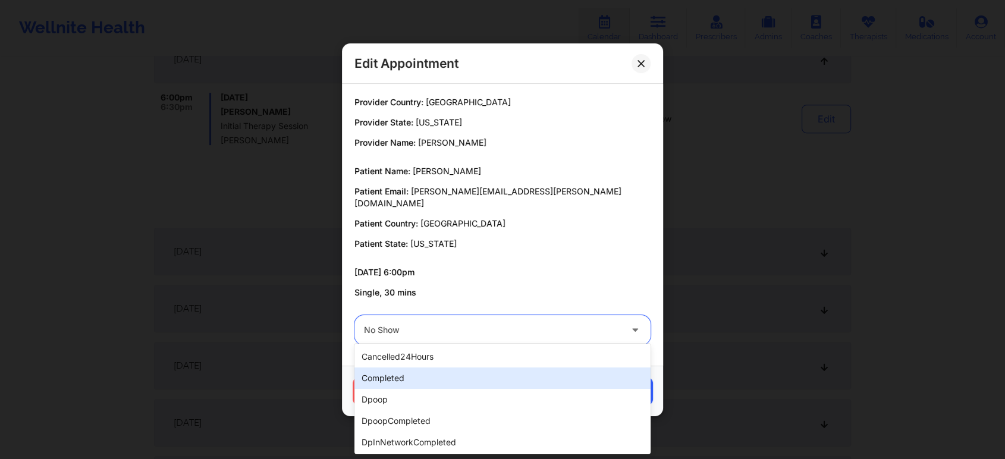
click at [401, 381] on div "completed" at bounding box center [502, 377] width 296 height 21
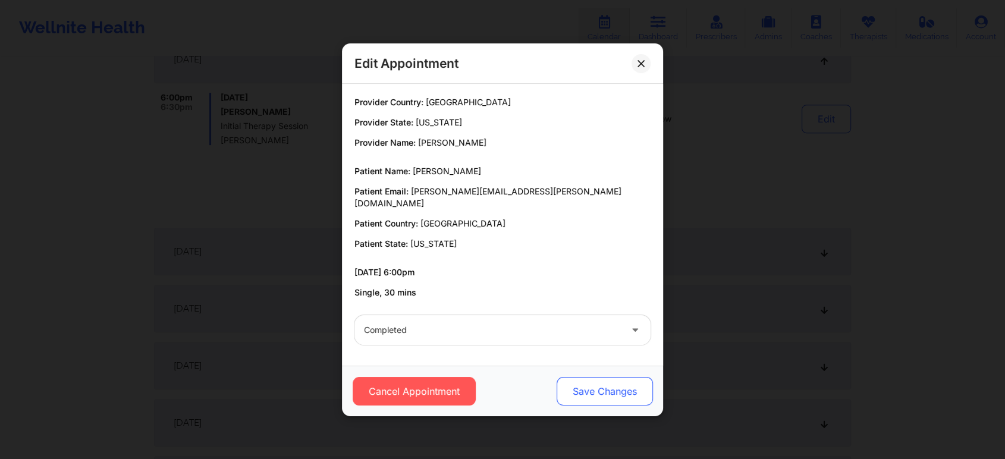
click at [575, 382] on button "Save Changes" at bounding box center [605, 391] width 96 height 29
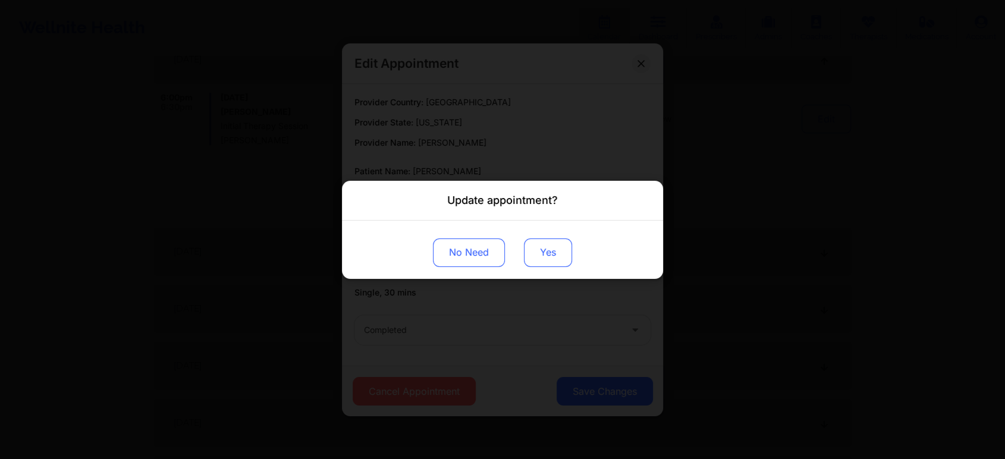
click at [545, 253] on button "Yes" at bounding box center [548, 252] width 48 height 29
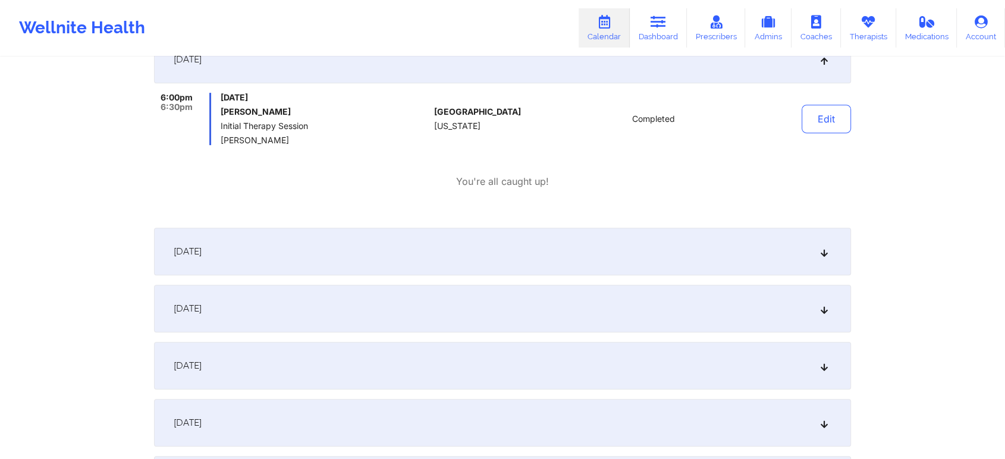
scroll to position [0, 0]
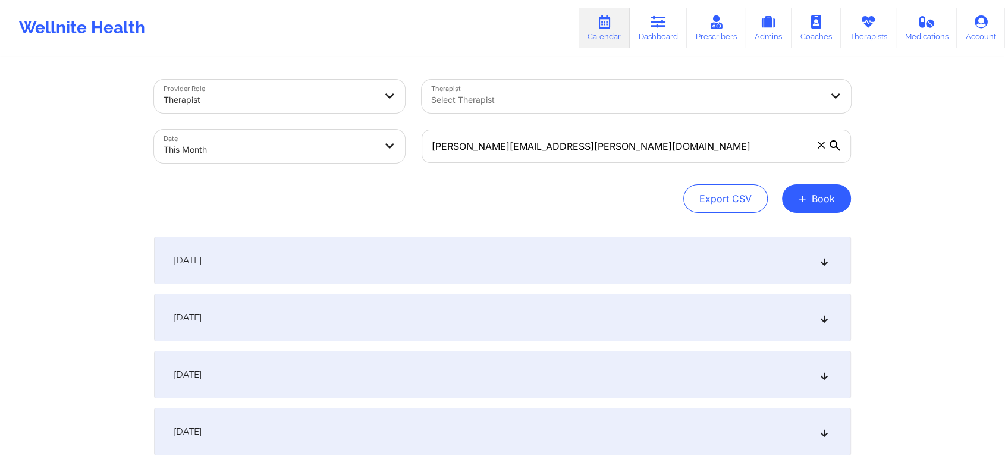
drag, startPoint x: 619, startPoint y: 165, endPoint x: 584, endPoint y: 140, distance: 43.4
click at [584, 140] on div "[PERSON_NAME][EMAIL_ADDRESS][PERSON_NAME][DOMAIN_NAME]" at bounding box center [636, 146] width 446 height 50
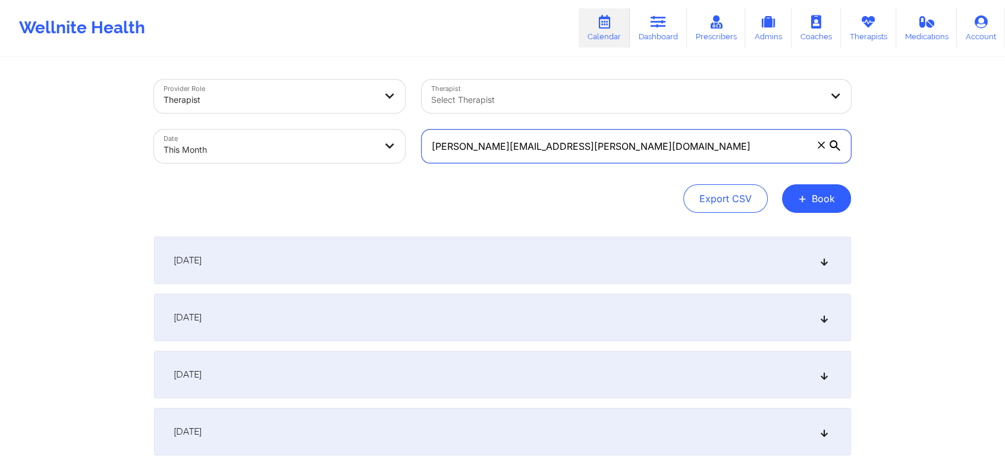
drag, startPoint x: 584, startPoint y: 140, endPoint x: 348, endPoint y: 84, distance: 242.5
click at [348, 84] on div "Provider Role Therapist Therapist Select Therapist Date This Month [PERSON_NAME…" at bounding box center [503, 121] width 714 height 100
paste input "k.shenkbellamy"
drag, startPoint x: 590, startPoint y: 137, endPoint x: 385, endPoint y: 147, distance: 205.4
click at [385, 147] on div "Provider Role Therapist Therapist Select Therapist Date This Month [EMAIL_ADDRE…" at bounding box center [503, 121] width 714 height 100
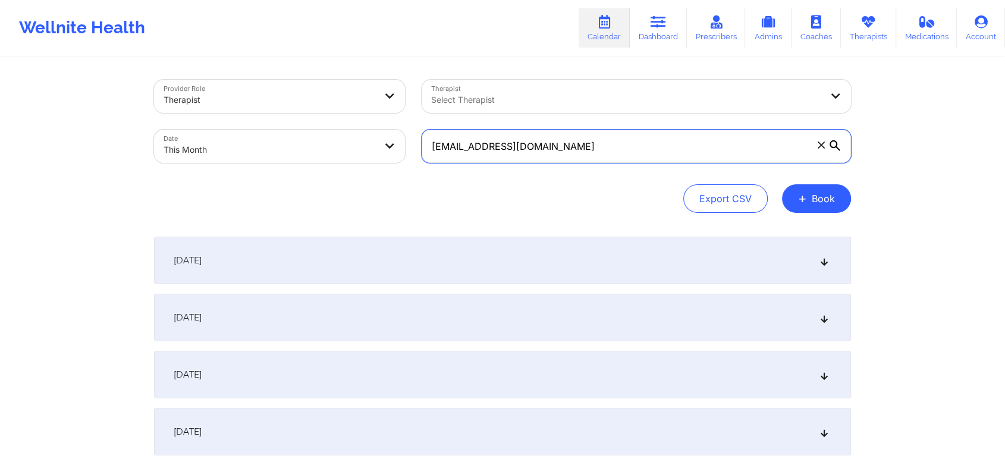
paste input "[PERSON_NAME]"
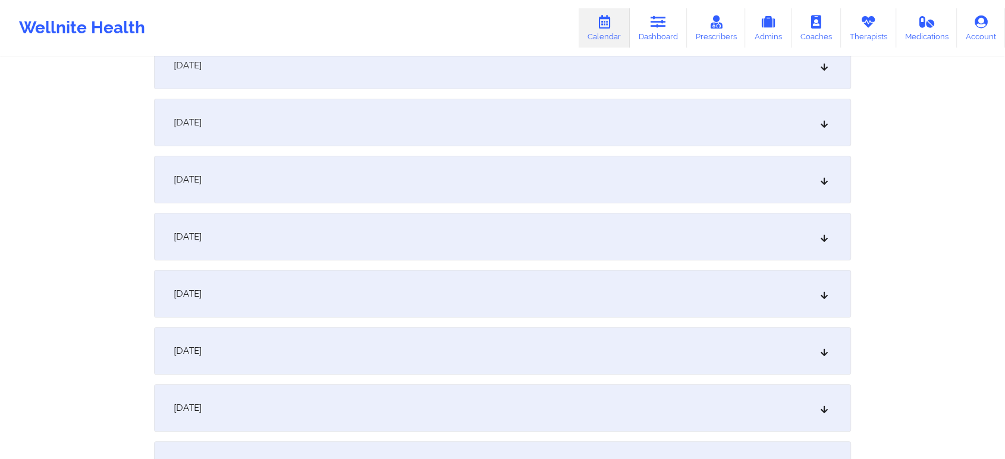
scroll to position [387, 0]
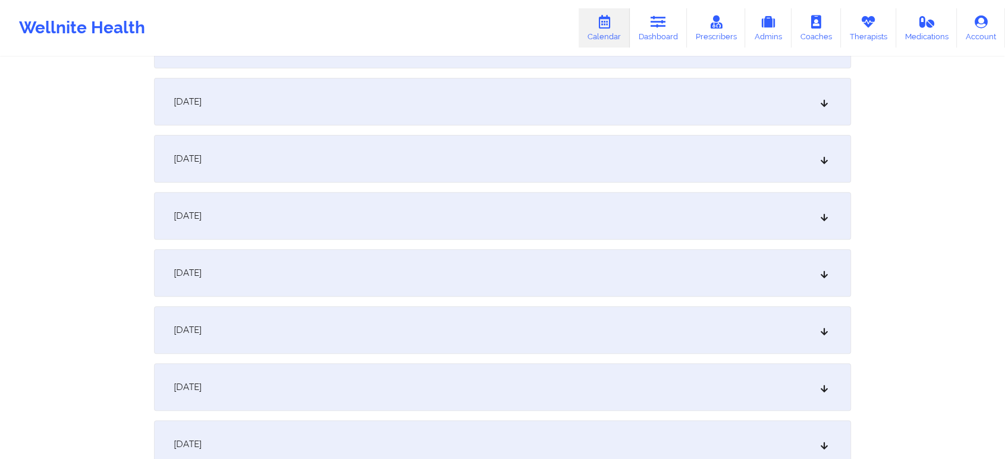
click at [404, 140] on div "[DATE]" at bounding box center [502, 159] width 697 height 48
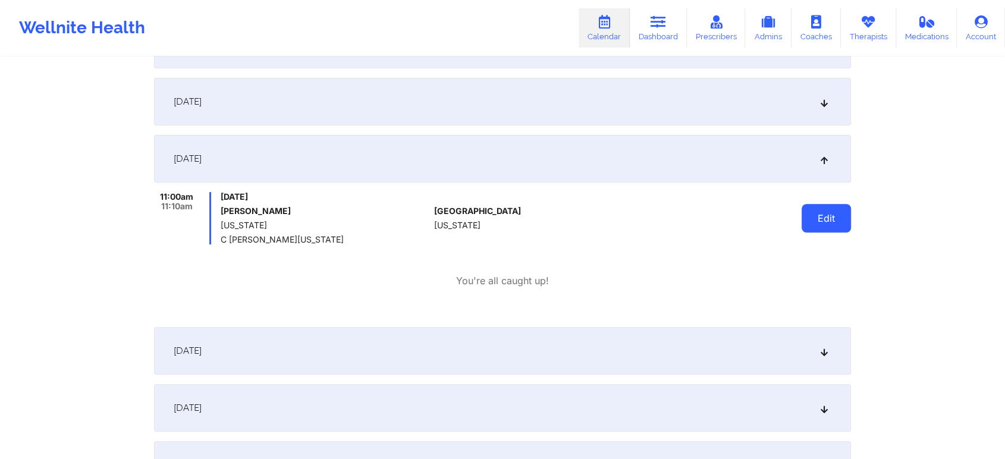
click at [825, 215] on button "Edit" at bounding box center [826, 218] width 49 height 29
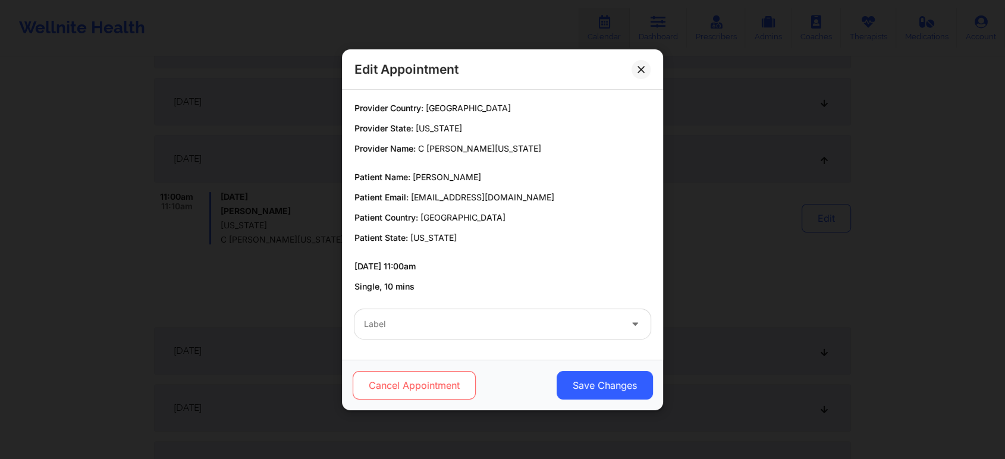
click at [438, 394] on button "Cancel Appointment" at bounding box center [414, 385] width 123 height 29
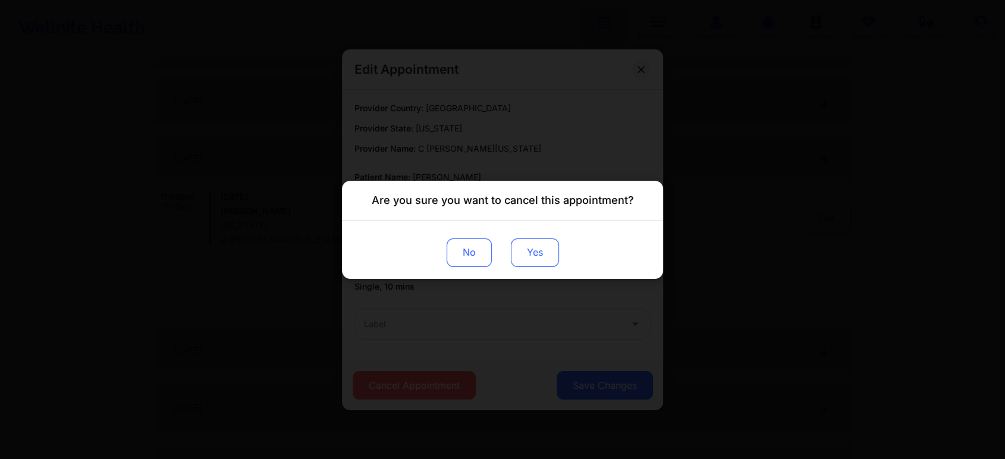
click at [535, 244] on button "Yes" at bounding box center [535, 252] width 48 height 29
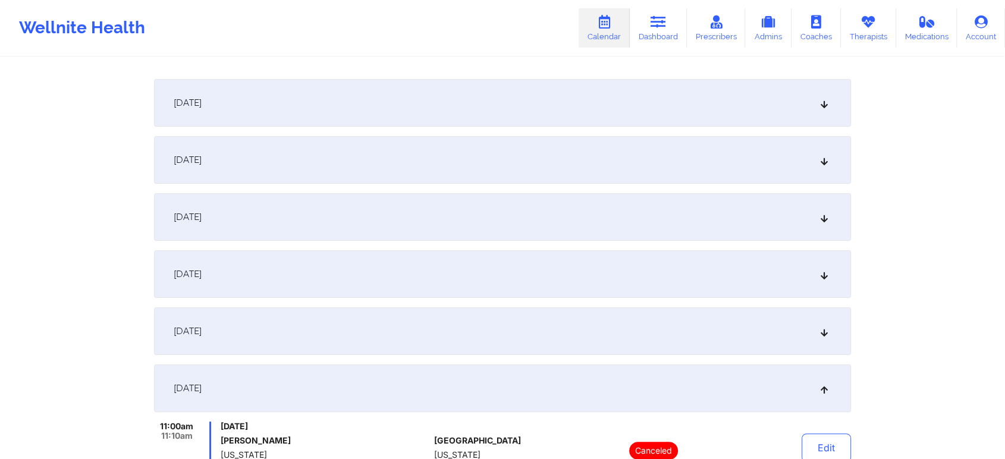
scroll to position [0, 0]
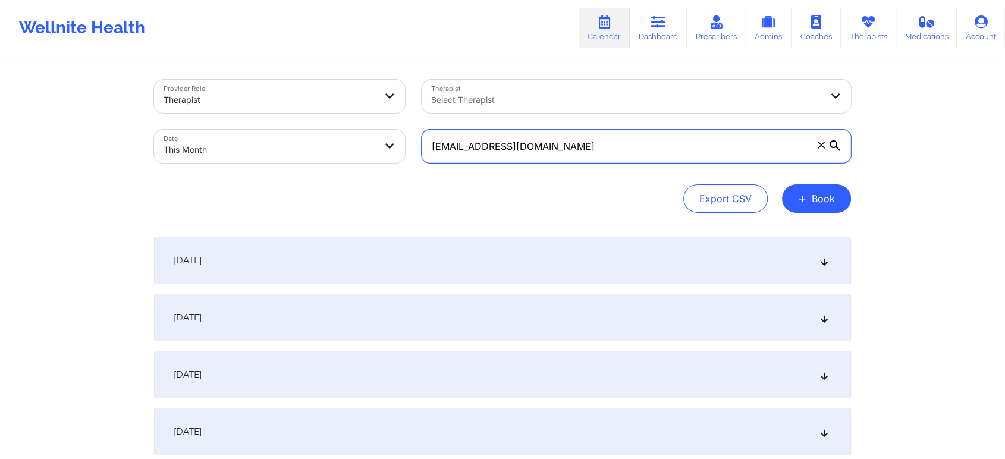
drag, startPoint x: 609, startPoint y: 149, endPoint x: 261, endPoint y: 121, distance: 349.0
click at [261, 121] on div "Provider Role Therapist Therapist Select Therapist Date This Month [PERSON_NAME…" at bounding box center [503, 121] width 714 height 100
paste input "[PERSON_NAME].[PERSON_NAME]"
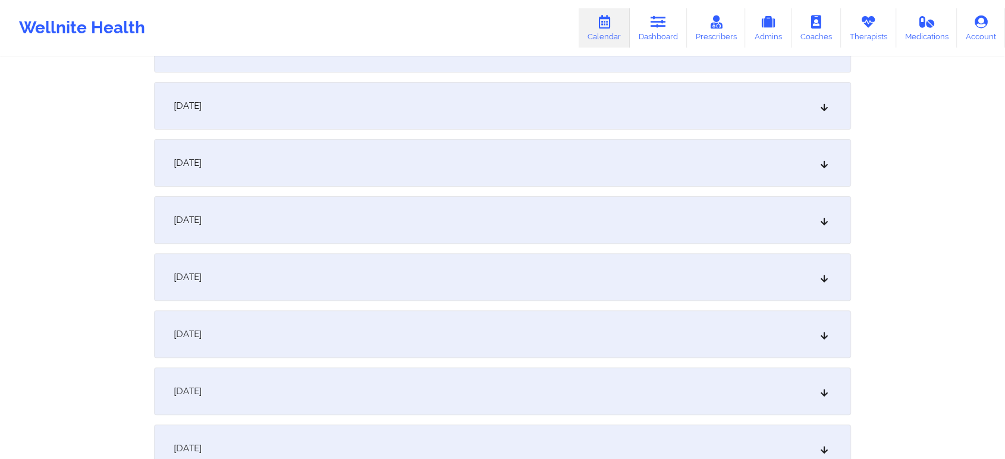
click at [625, 204] on div "[DATE]" at bounding box center [502, 220] width 697 height 48
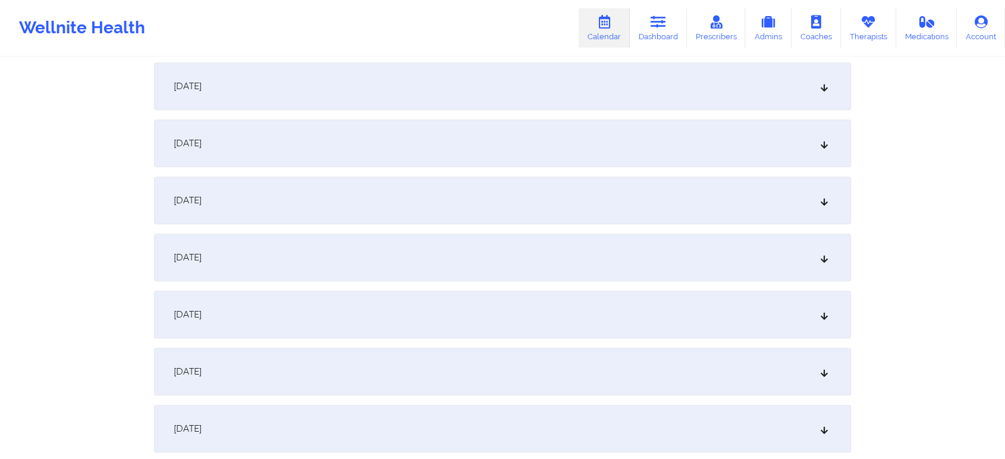
scroll to position [776, 0]
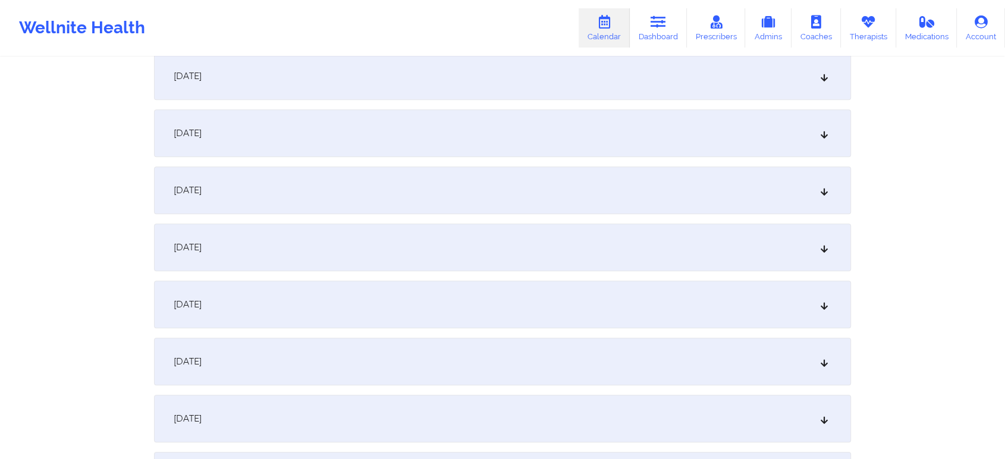
drag, startPoint x: 476, startPoint y: 276, endPoint x: 457, endPoint y: 308, distance: 37.3
click at [457, 308] on div "[DATE] No appointments [DATE] No appointments [DATE] No appointments [DATE] No …" at bounding box center [502, 408] width 697 height 1895
click at [457, 308] on div "[DATE]" at bounding box center [502, 305] width 697 height 48
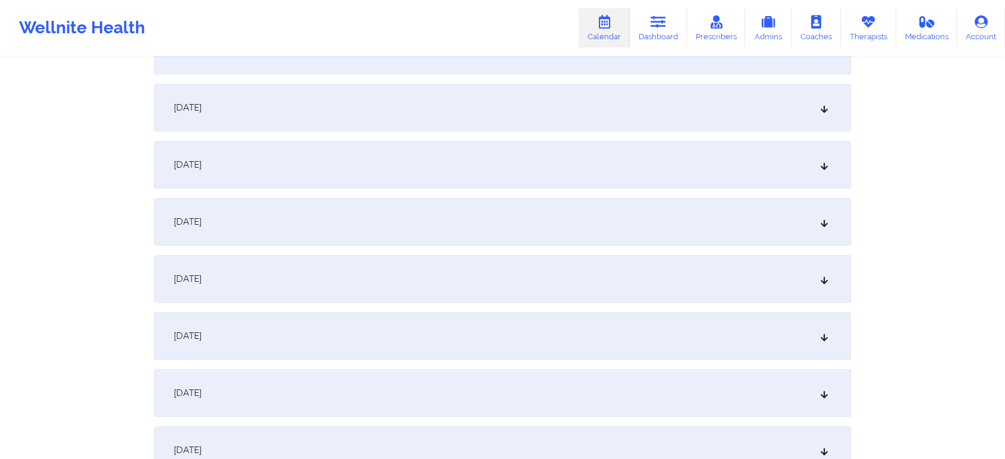
scroll to position [1286, 0]
click at [428, 271] on div "[DATE]" at bounding box center [502, 277] width 697 height 48
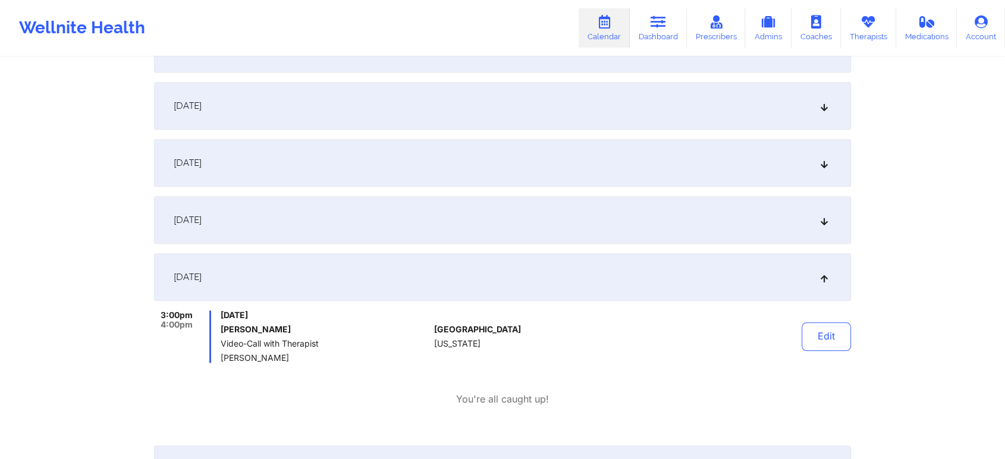
drag, startPoint x: 997, startPoint y: 287, endPoint x: 1014, endPoint y: 284, distance: 16.9
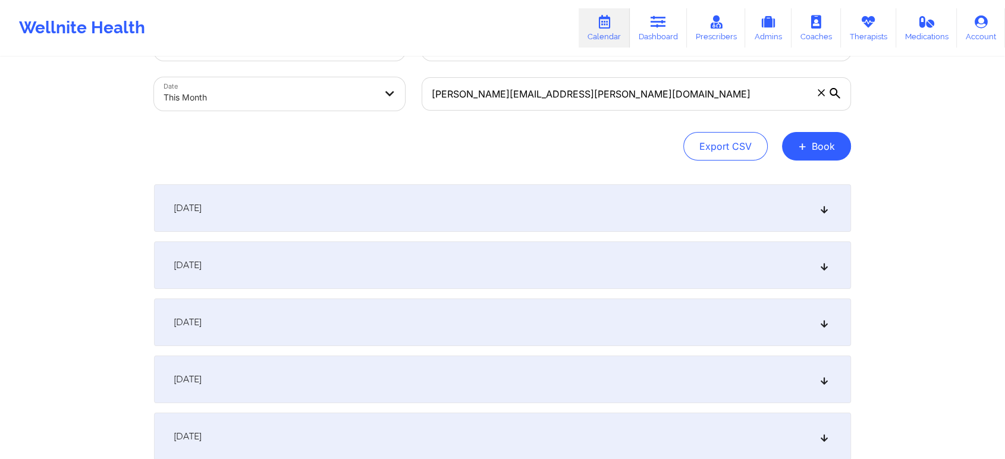
scroll to position [0, 0]
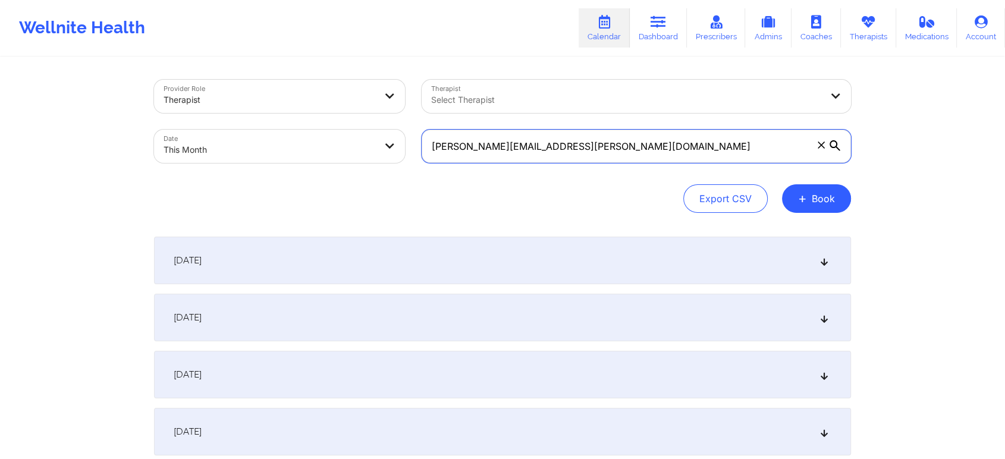
drag, startPoint x: 536, startPoint y: 137, endPoint x: 425, endPoint y: 157, distance: 112.4
click at [425, 157] on input "[PERSON_NAME][EMAIL_ADDRESS][PERSON_NAME][DOMAIN_NAME]" at bounding box center [636, 146] width 429 height 33
paste input "[PERSON_NAME].[PERSON_NAME]"
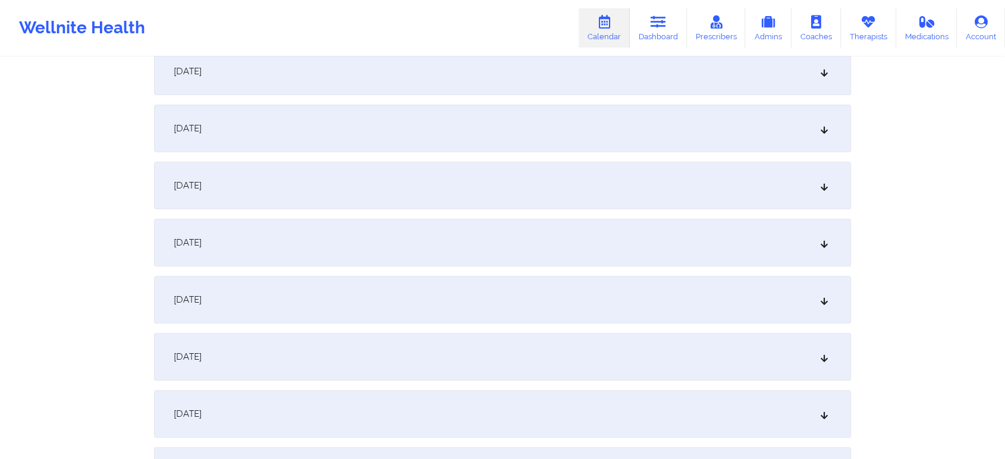
scroll to position [313, 0]
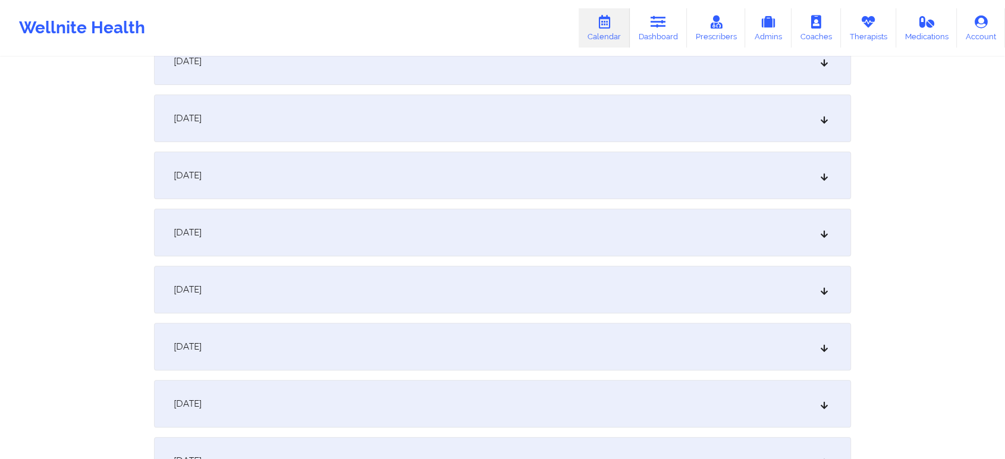
type input "[PERSON_NAME][EMAIL_ADDRESS][PERSON_NAME][DOMAIN_NAME]"
click at [633, 178] on div "[DATE]" at bounding box center [502, 176] width 697 height 48
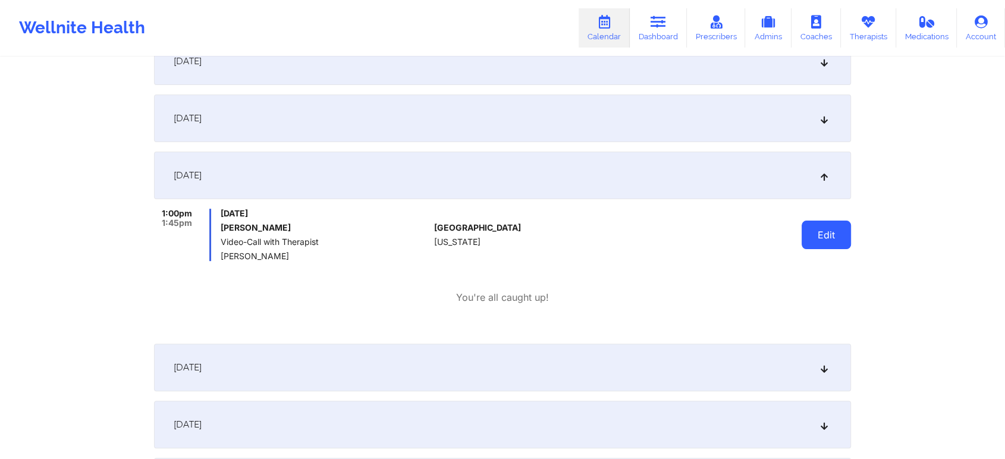
click at [847, 225] on button "Edit" at bounding box center [826, 235] width 49 height 29
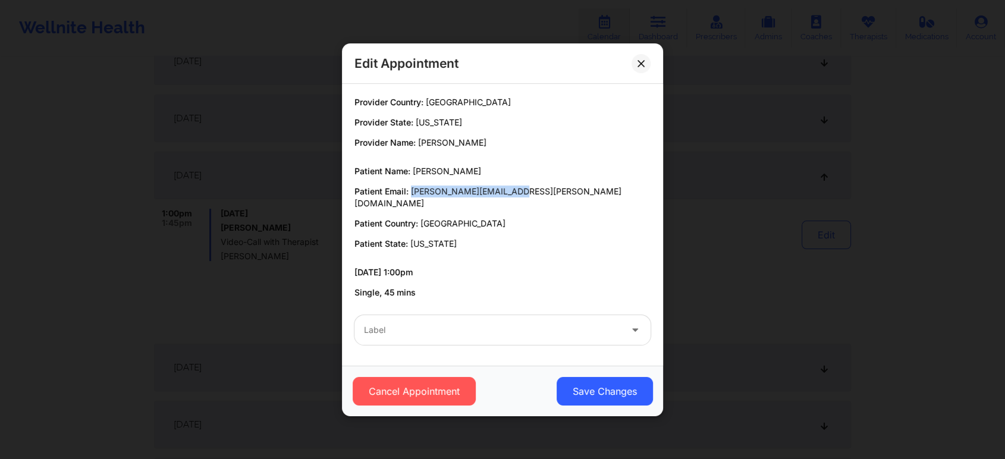
drag, startPoint x: 410, startPoint y: 199, endPoint x: 527, endPoint y: 196, distance: 117.8
click at [527, 196] on p "Patient Email: [PERSON_NAME][EMAIL_ADDRESS][PERSON_NAME][DOMAIN_NAME]" at bounding box center [502, 198] width 296 height 24
copy span "[PERSON_NAME][EMAIL_ADDRESS][PERSON_NAME][DOMAIN_NAME]"
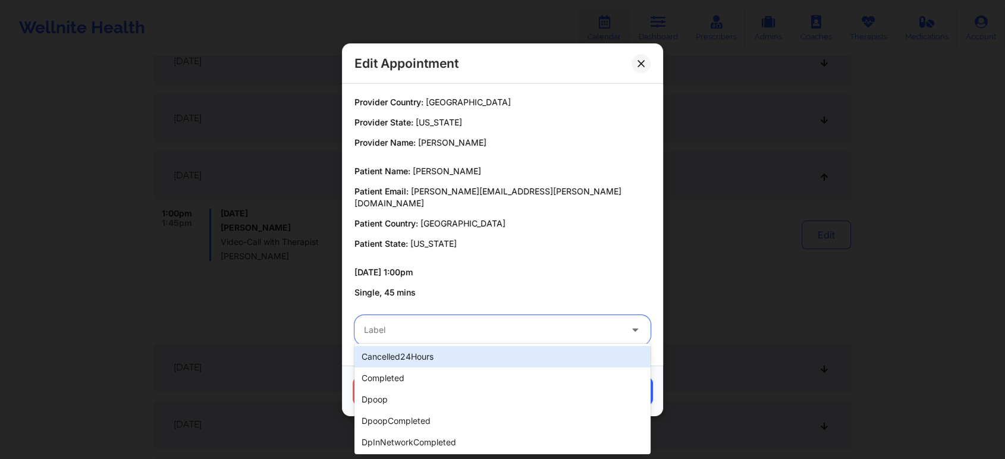
click at [433, 323] on div at bounding box center [492, 330] width 257 height 14
type input "no"
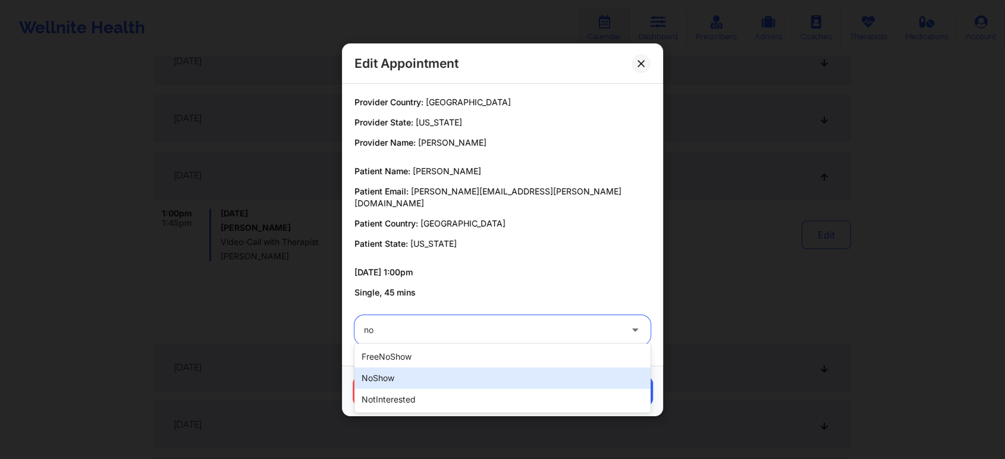
click at [432, 379] on div "noShow" at bounding box center [502, 377] width 296 height 21
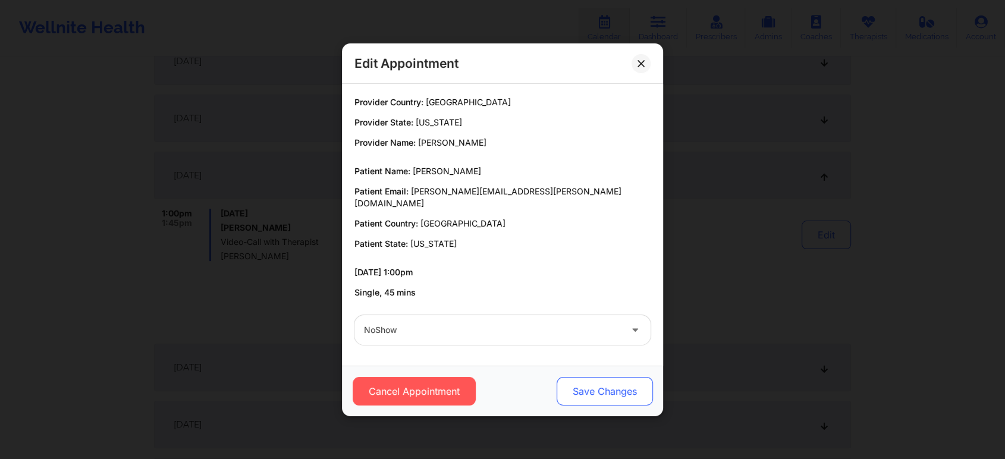
click at [629, 380] on button "Save Changes" at bounding box center [605, 391] width 96 height 29
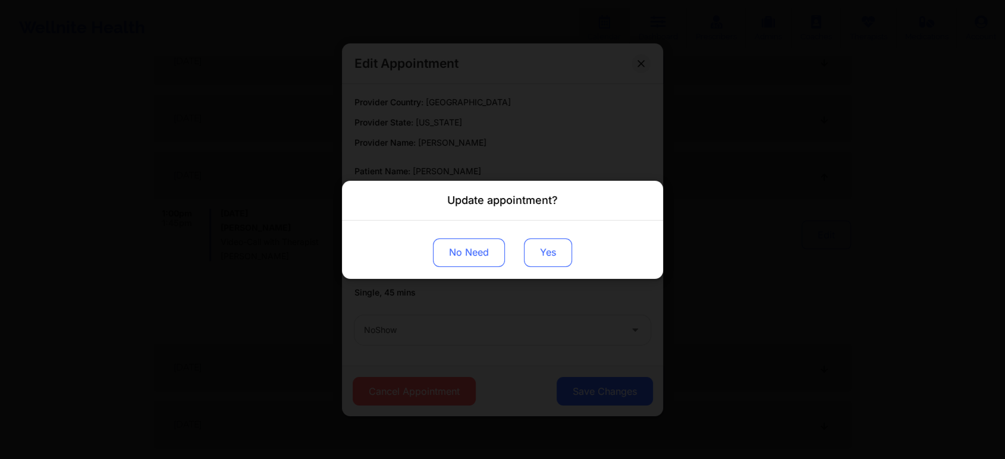
click at [547, 253] on button "Yes" at bounding box center [548, 252] width 48 height 29
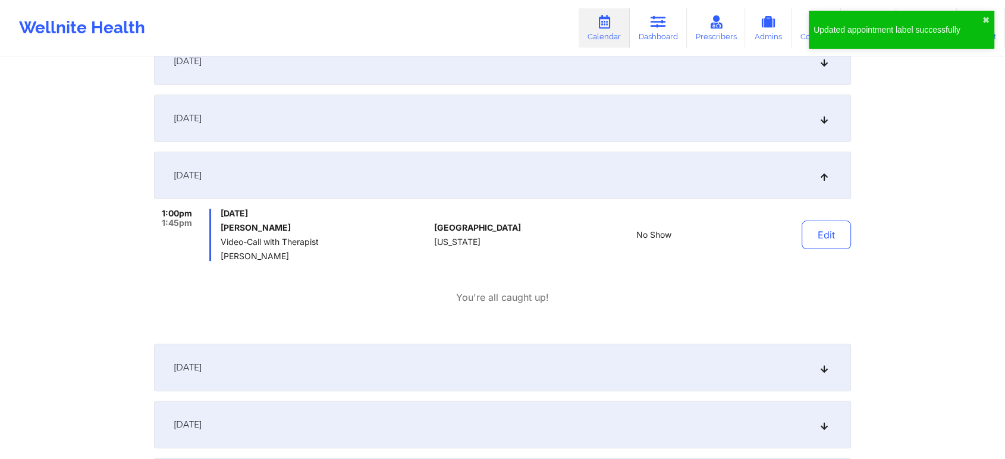
scroll to position [0, 0]
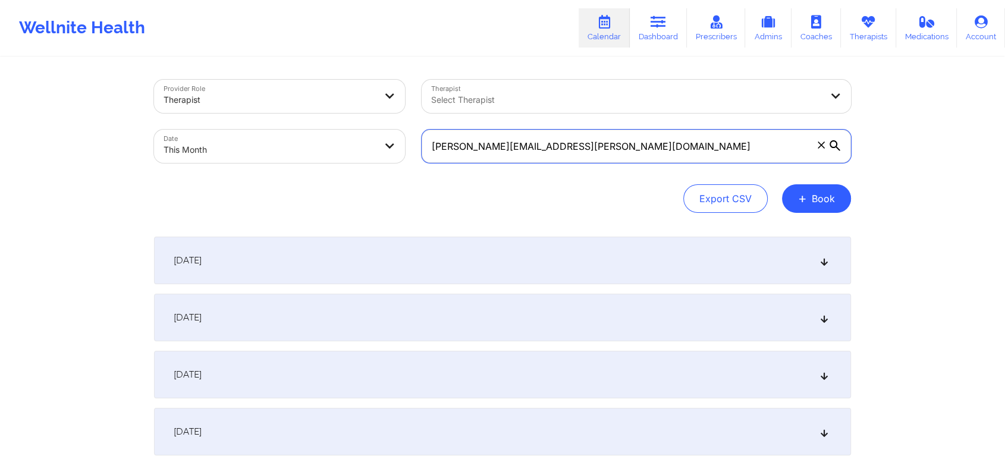
drag, startPoint x: 621, startPoint y: 153, endPoint x: 296, endPoint y: 127, distance: 326.3
click at [296, 127] on div "Provider Role Therapist Therapist Select Therapist Date This Month [PERSON_NAME…" at bounding box center [503, 121] width 714 height 100
paste input "[EMAIL_ADDRESS][DOMAIN_NAME]"
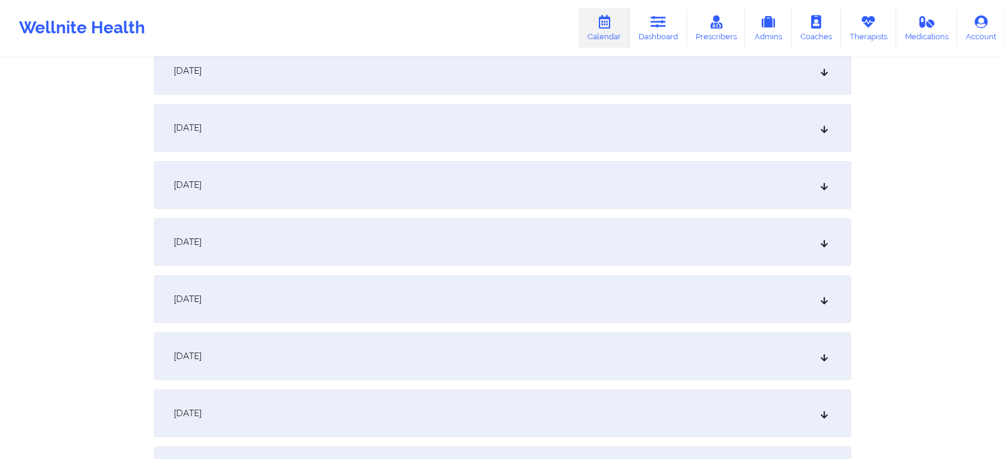
scroll to position [367, 0]
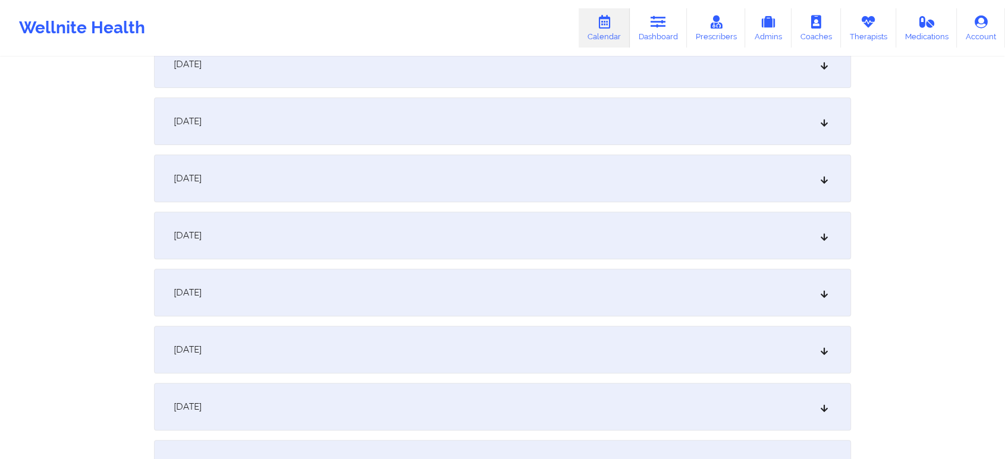
click at [332, 109] on div "[DATE]" at bounding box center [502, 122] width 697 height 48
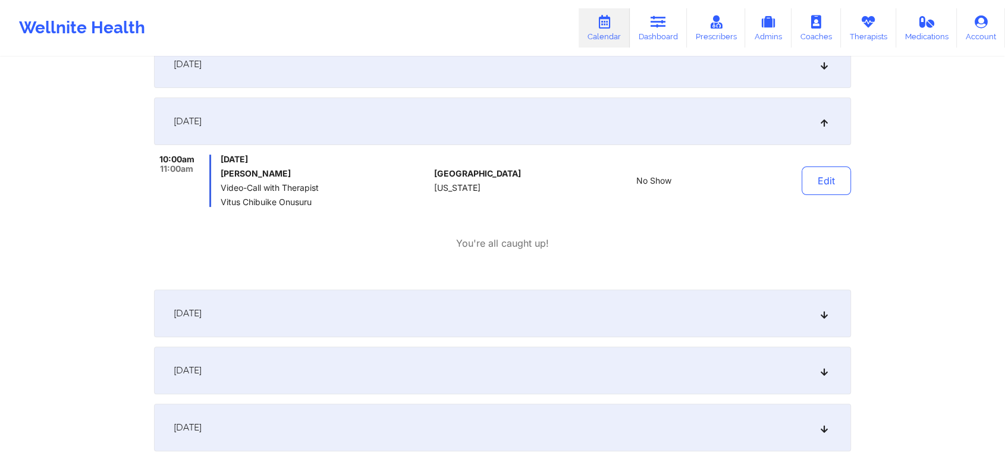
click at [831, 188] on button "Edit" at bounding box center [826, 181] width 49 height 29
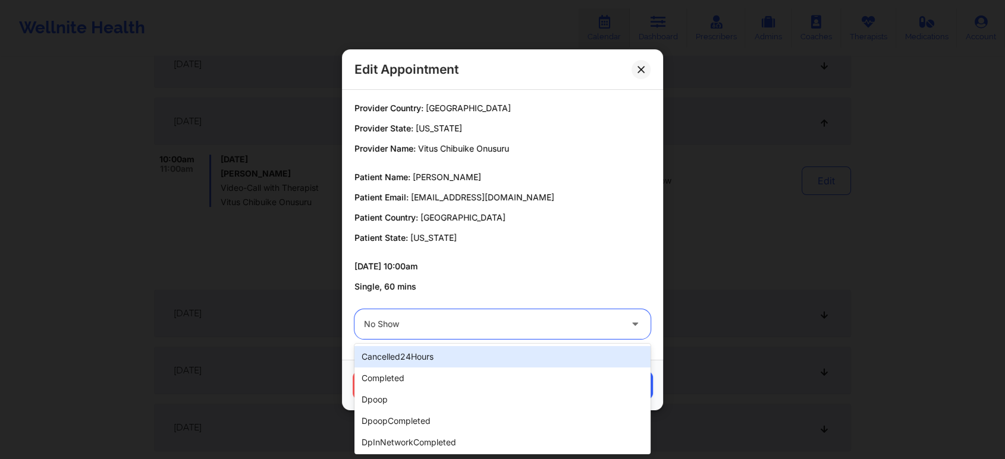
click at [490, 318] on div at bounding box center [492, 324] width 257 height 14
drag, startPoint x: 418, startPoint y: 362, endPoint x: 406, endPoint y: 370, distance: 14.2
click at [406, 370] on div "cancelled24Hours completed dpoop dpoopCompleted dpInNetworkCompleted freeNoShow…" at bounding box center [502, 399] width 296 height 111
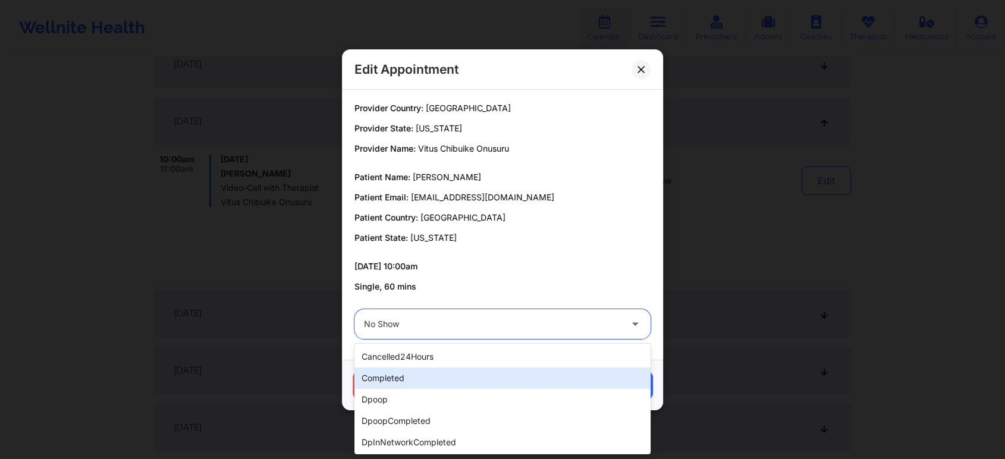
click at [406, 370] on div "completed" at bounding box center [502, 377] width 296 height 21
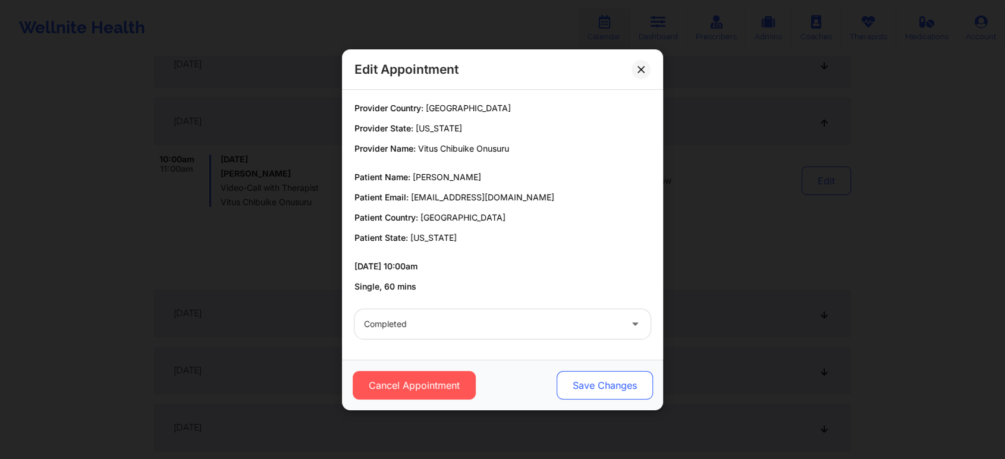
click at [611, 376] on button "Save Changes" at bounding box center [605, 385] width 96 height 29
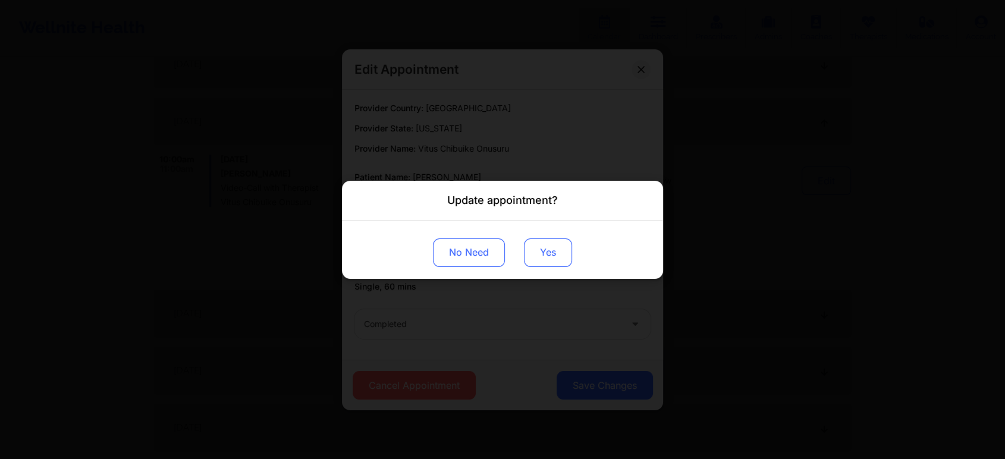
click at [566, 257] on button "Yes" at bounding box center [548, 252] width 48 height 29
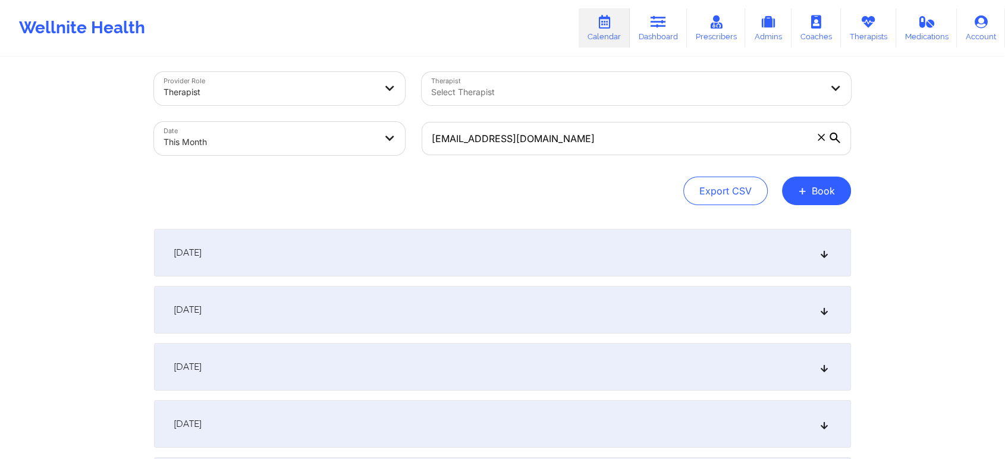
scroll to position [0, 0]
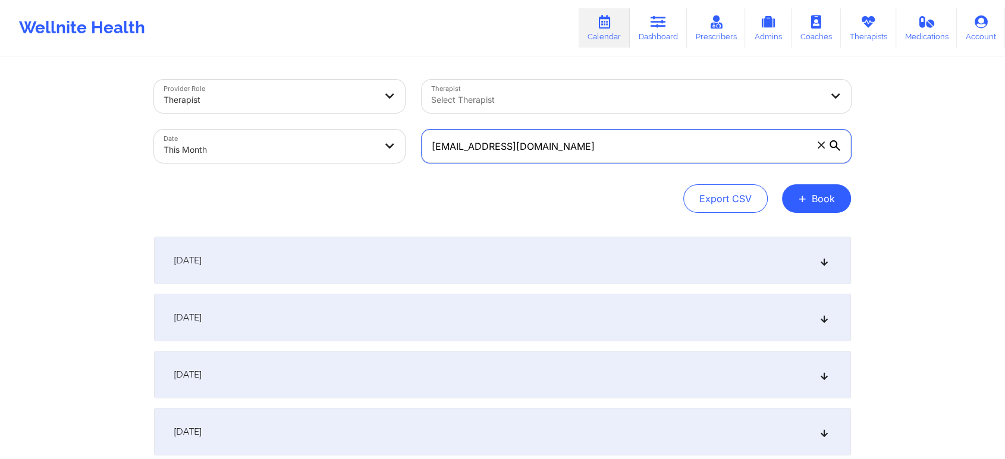
drag, startPoint x: 555, startPoint y: 142, endPoint x: 343, endPoint y: 135, distance: 213.0
click at [343, 135] on div "Provider Role Therapist Therapist Select Therapist Date This Month [EMAIL_ADDRE…" at bounding box center [503, 121] width 714 height 100
paste input "[EMAIL_ADDRESS][DOMAIN_NAME]"
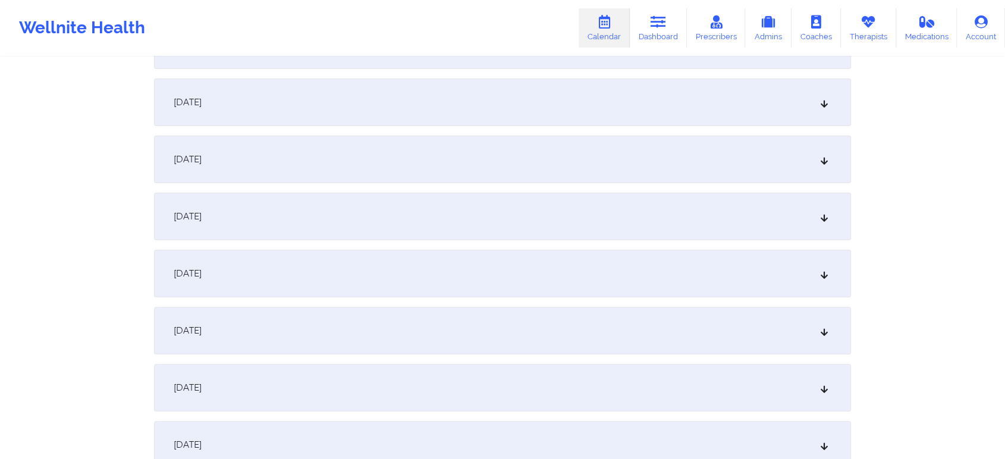
scroll to position [331, 0]
type input "[EMAIL_ADDRESS][DOMAIN_NAME]"
click at [490, 165] on div "[DATE]" at bounding box center [502, 158] width 697 height 48
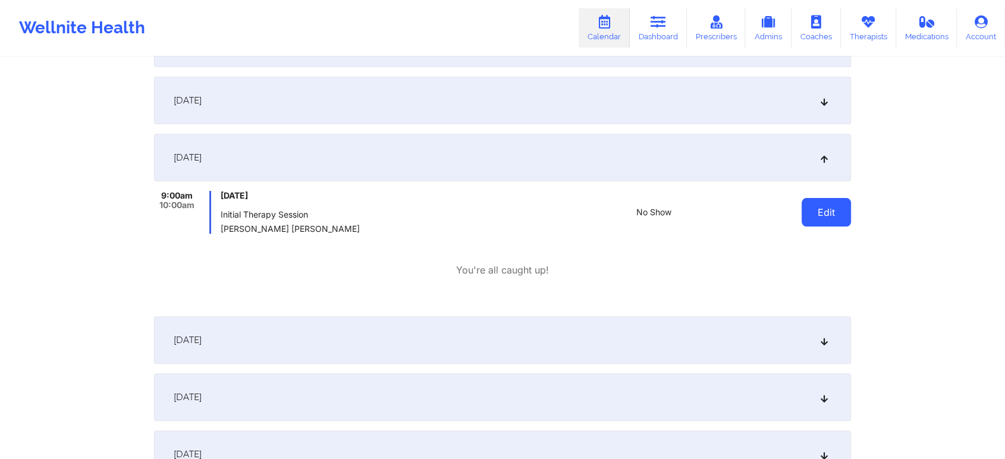
click at [818, 216] on button "Edit" at bounding box center [826, 212] width 49 height 29
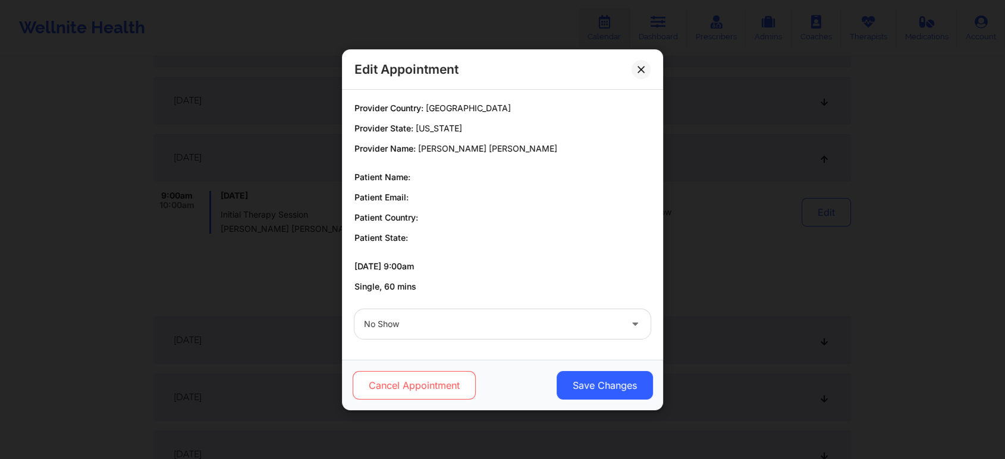
click at [413, 374] on button "Cancel Appointment" at bounding box center [414, 385] width 123 height 29
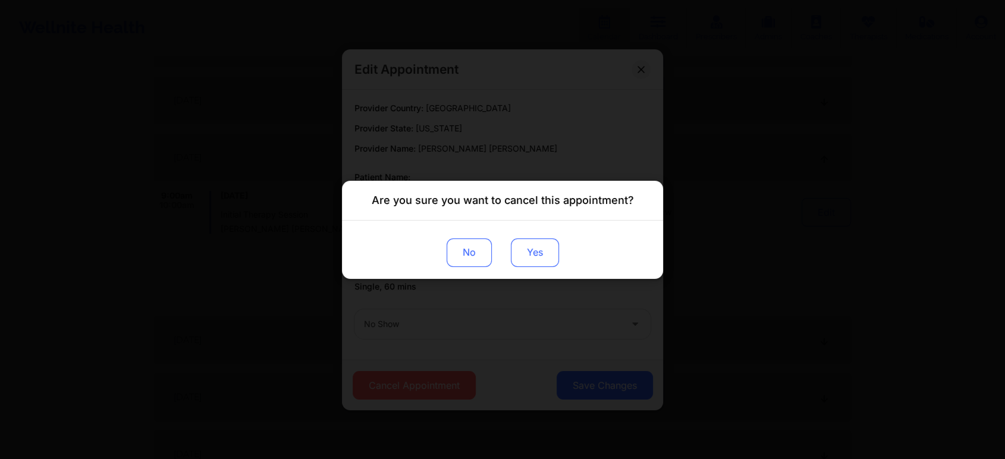
click at [545, 250] on button "Yes" at bounding box center [535, 252] width 48 height 29
